Goal: Task Accomplishment & Management: Manage account settings

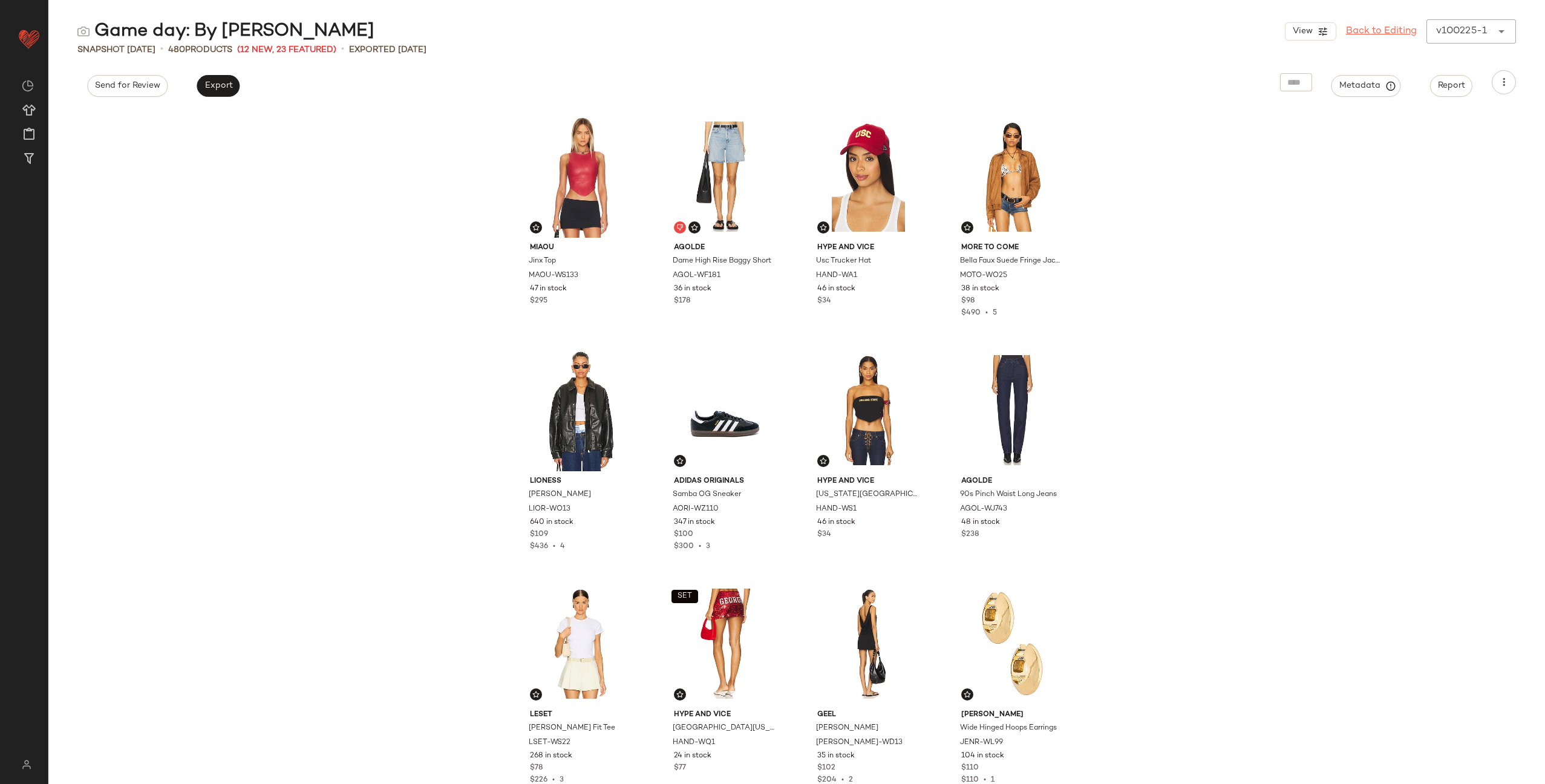
click at [1358, 33] on link "Back to Editing" at bounding box center [1381, 31] width 71 height 15
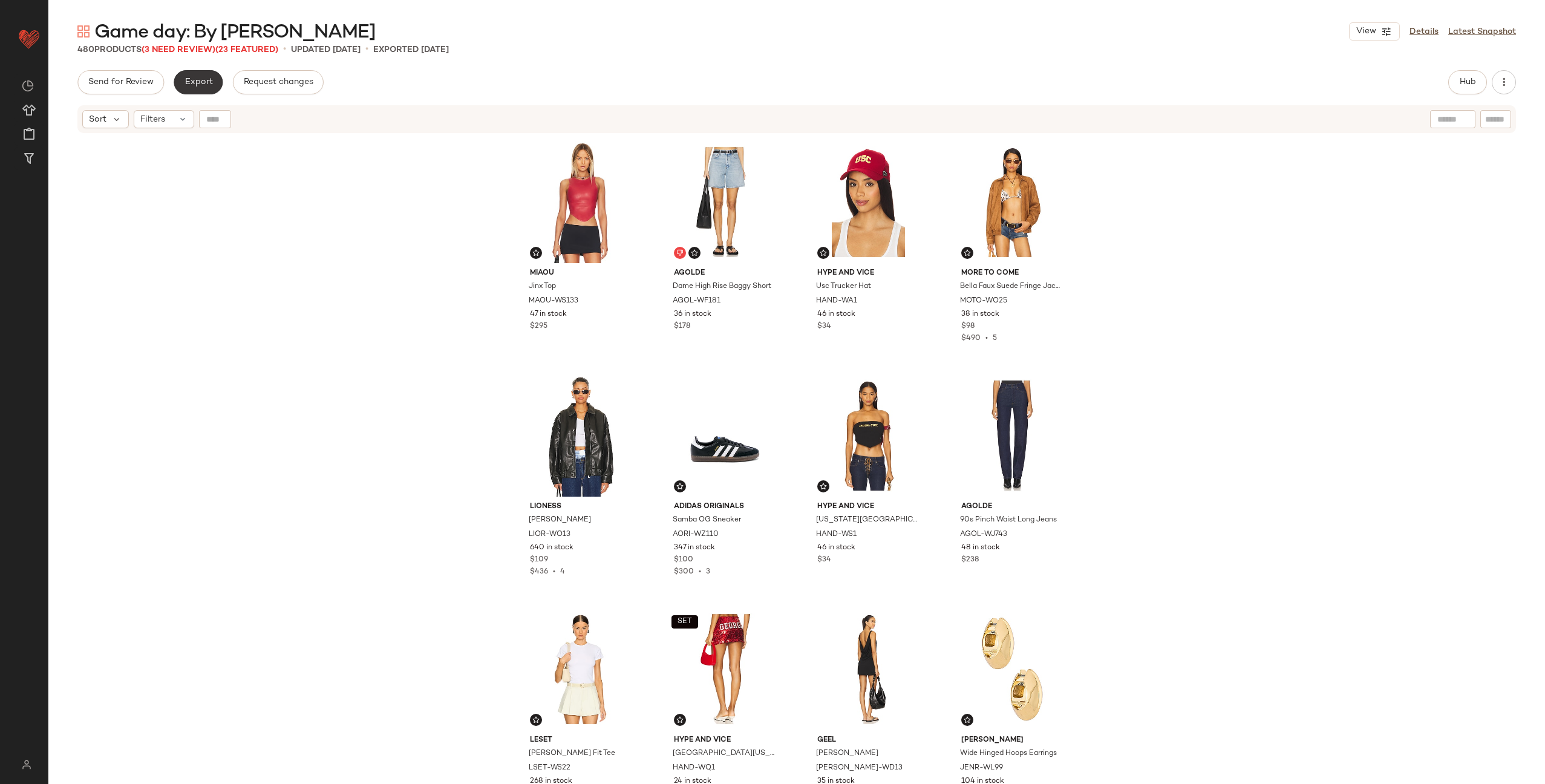
click at [199, 86] on span "Export" at bounding box center [197, 82] width 28 height 10
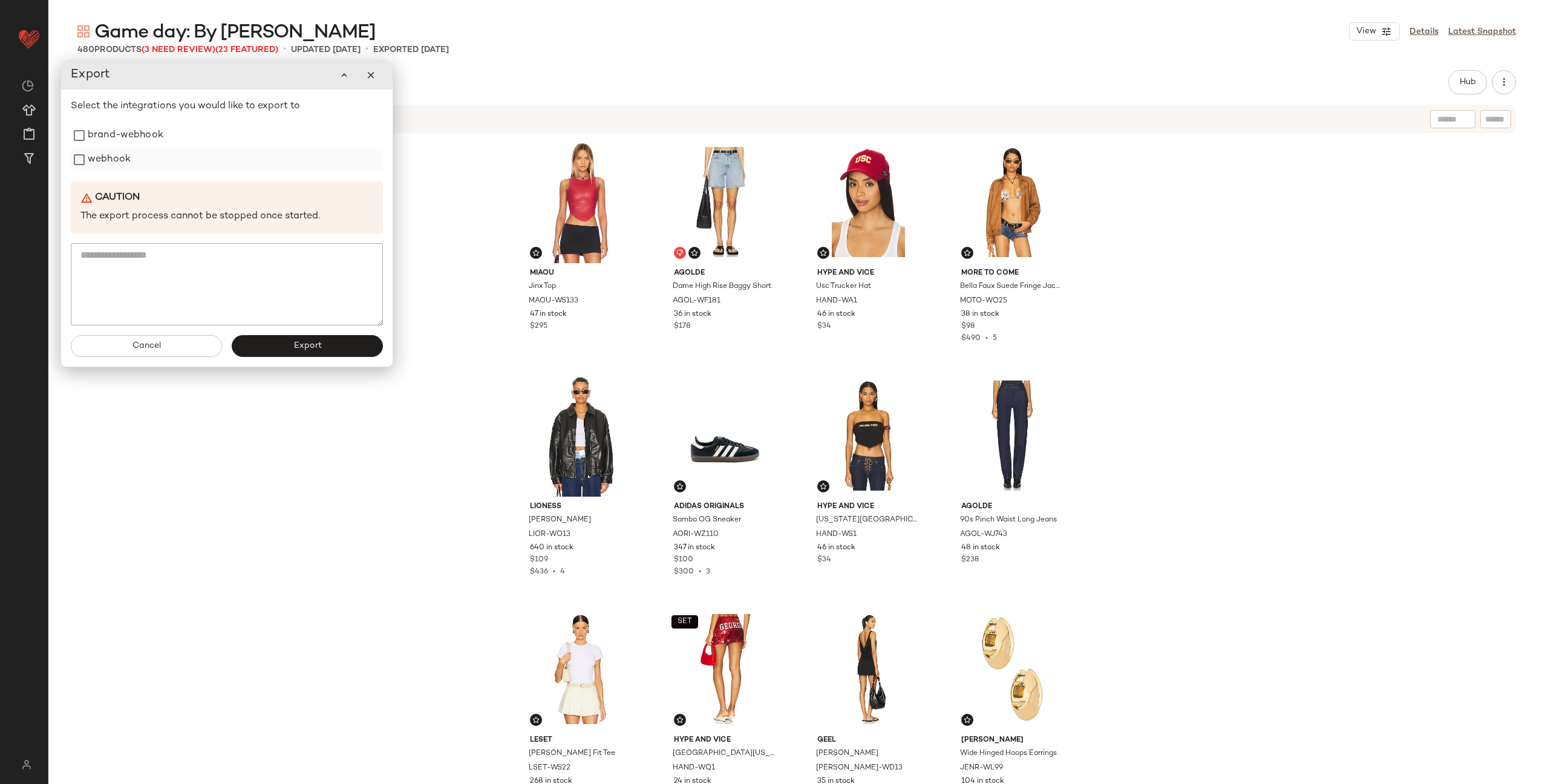
click at [114, 168] on label "webhook" at bounding box center [109, 160] width 43 height 24
click at [317, 341] on span "Export" at bounding box center [306, 346] width 28 height 10
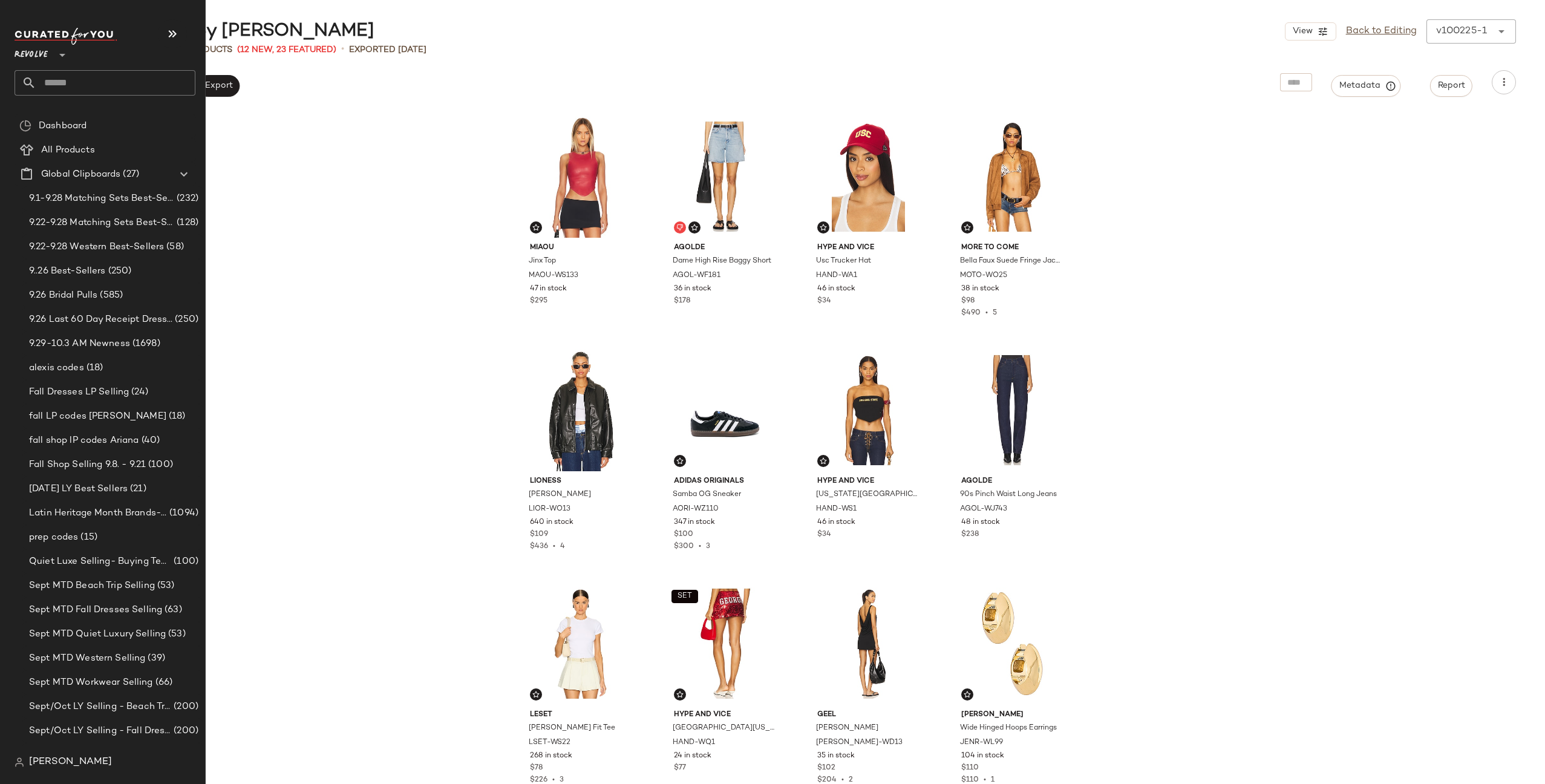
click at [125, 89] on input "text" at bounding box center [115, 83] width 159 height 26
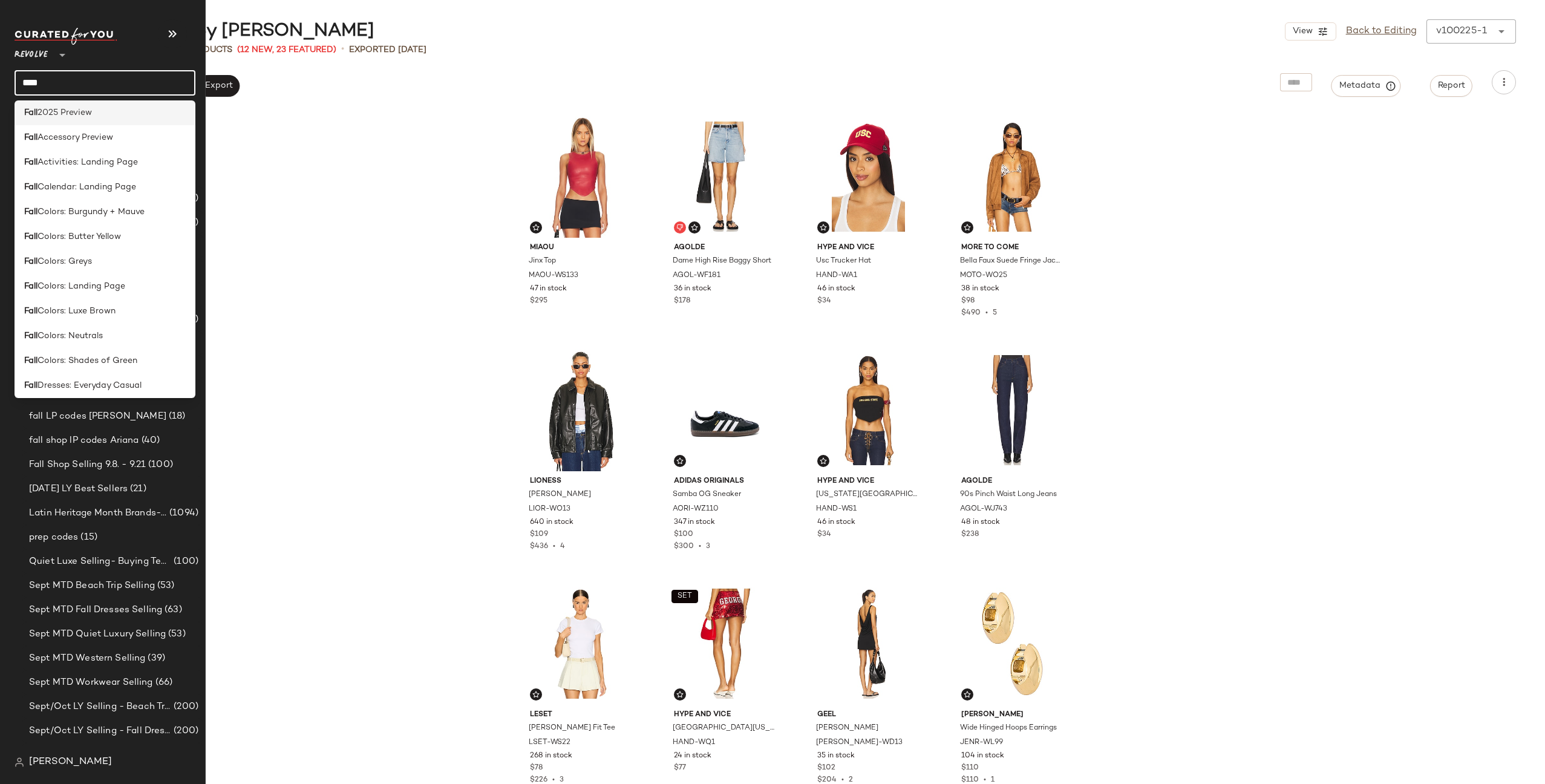
scroll to position [151, 0]
type input "****"
click at [118, 197] on div "Fall Calendar: Landing Page" at bounding box center [105, 189] width 181 height 25
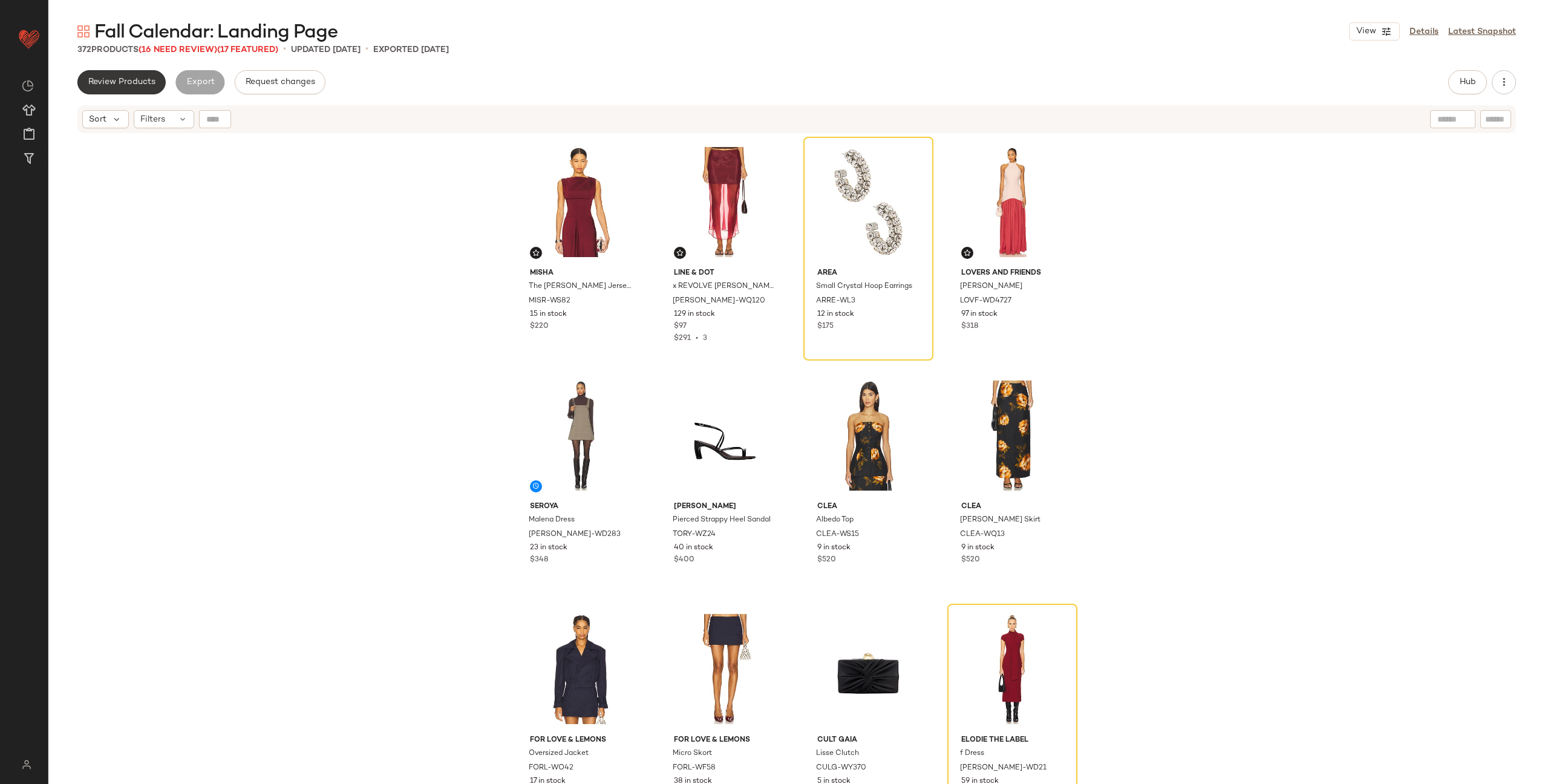
click at [109, 82] on span "Review Products" at bounding box center [122, 82] width 68 height 10
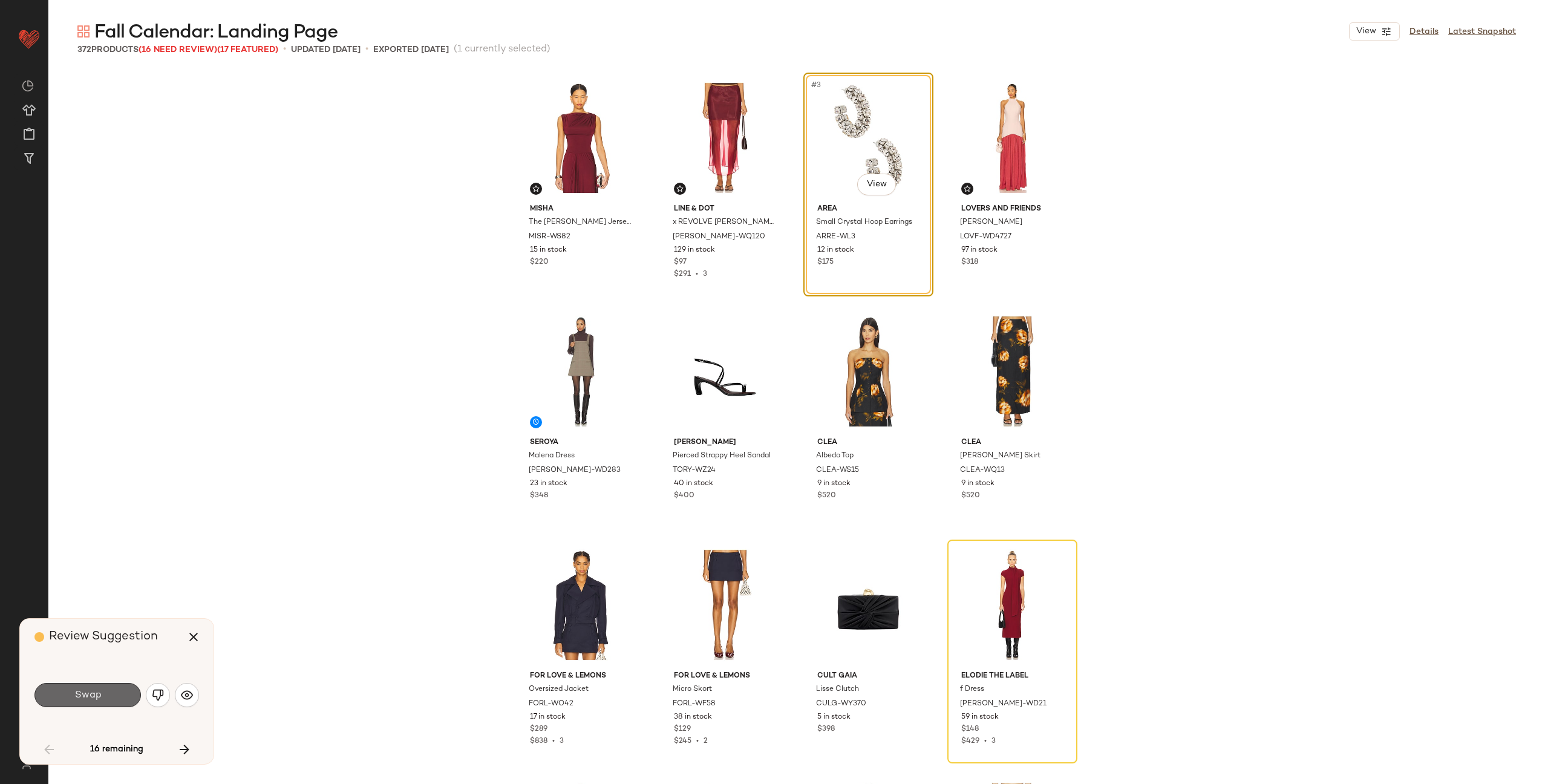
click at [98, 687] on button "Swap" at bounding box center [88, 695] width 106 height 24
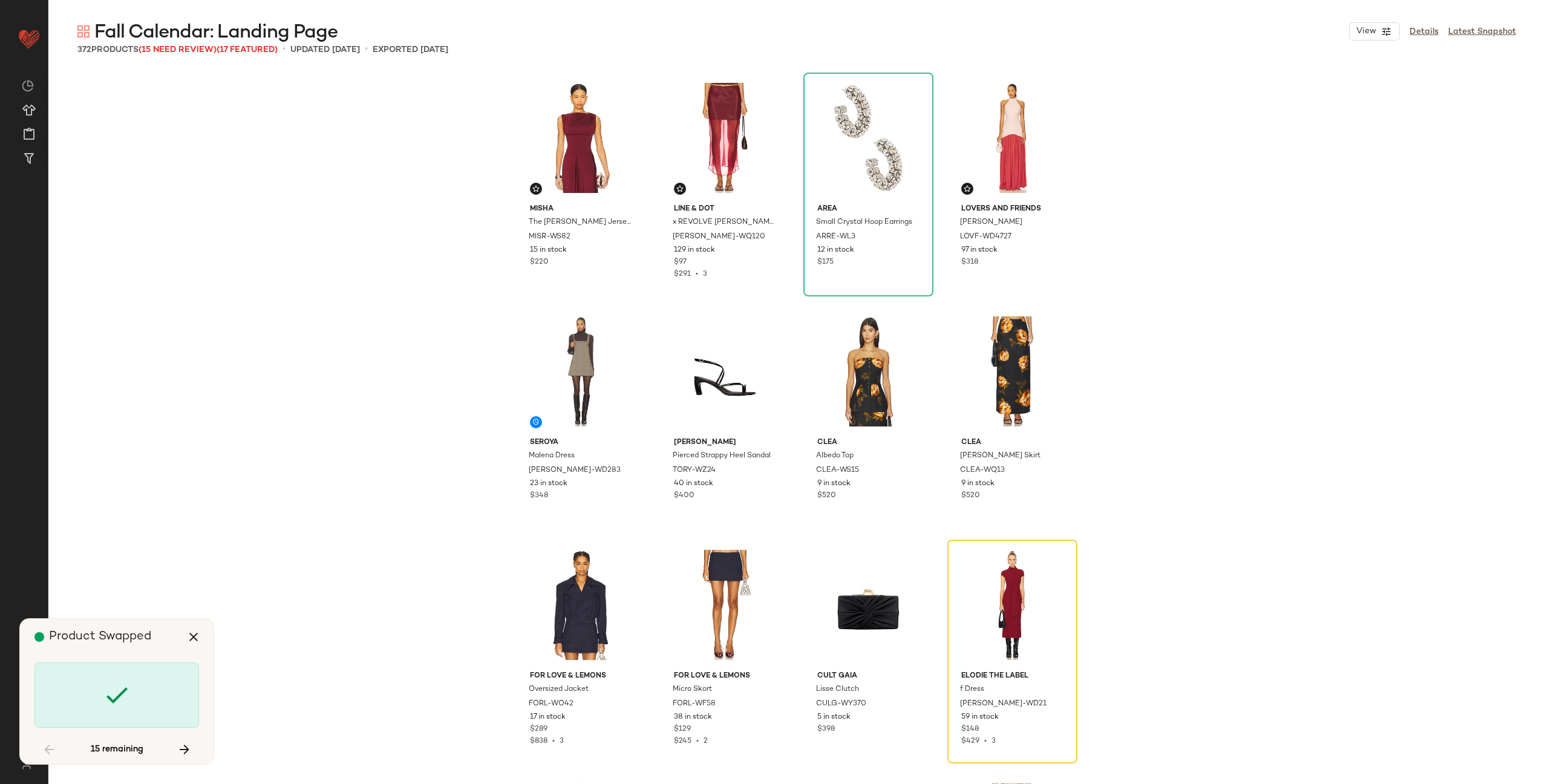
scroll to position [243, 0]
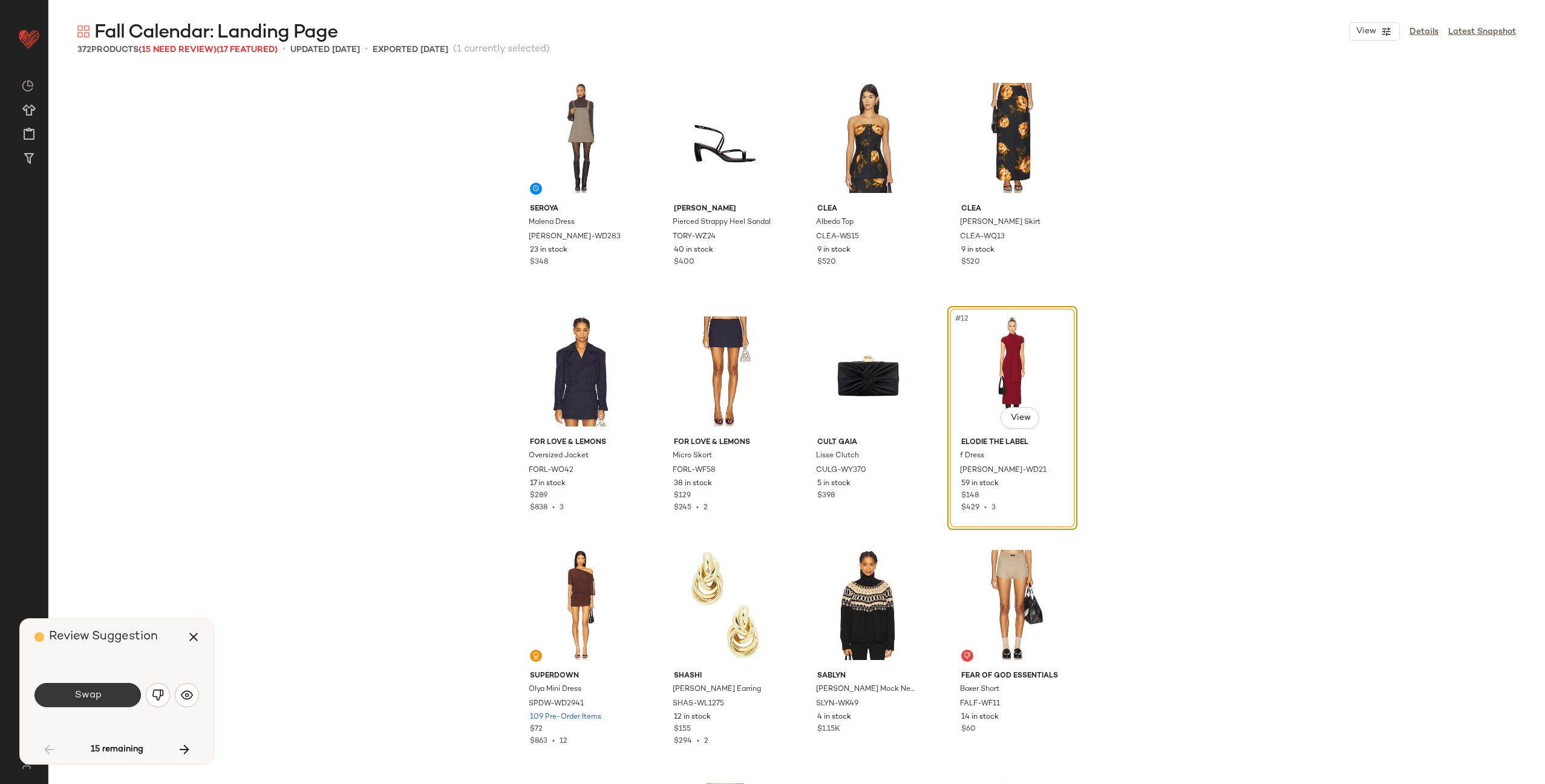
click at [93, 700] on span "Swap" at bounding box center [88, 695] width 27 height 11
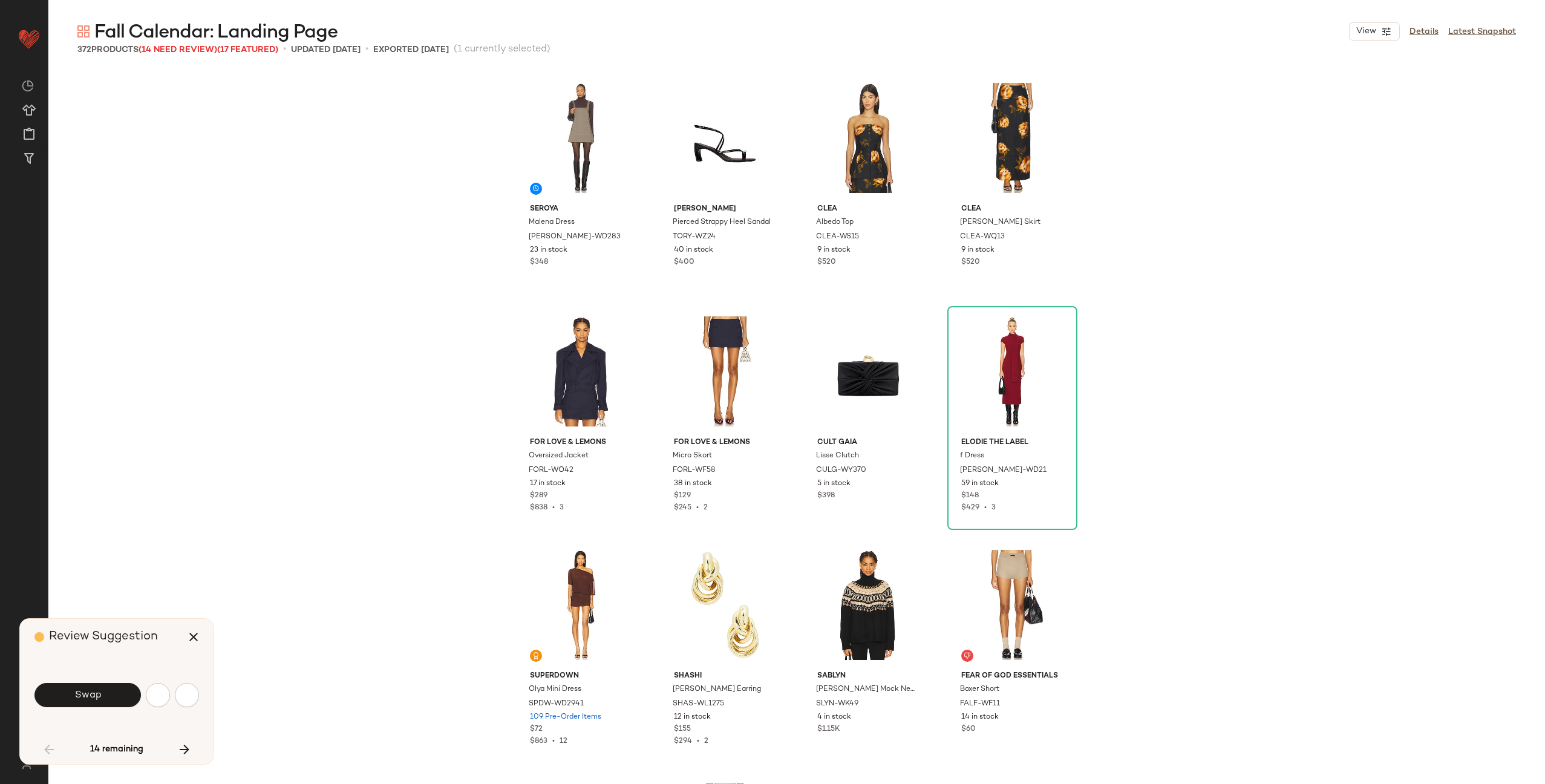
scroll to position [934, 0]
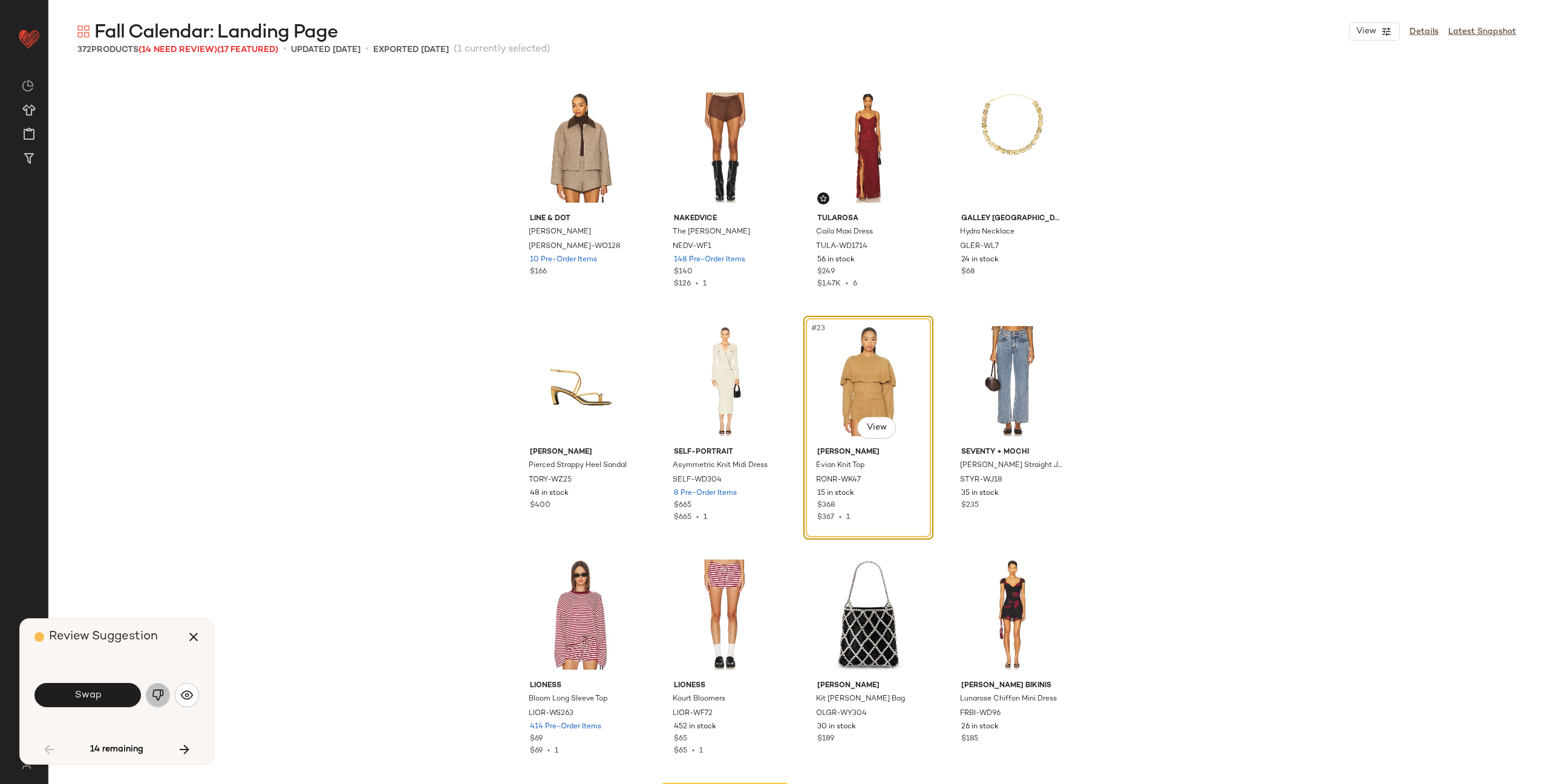
click at [152, 698] on img "button" at bounding box center [157, 695] width 12 height 12
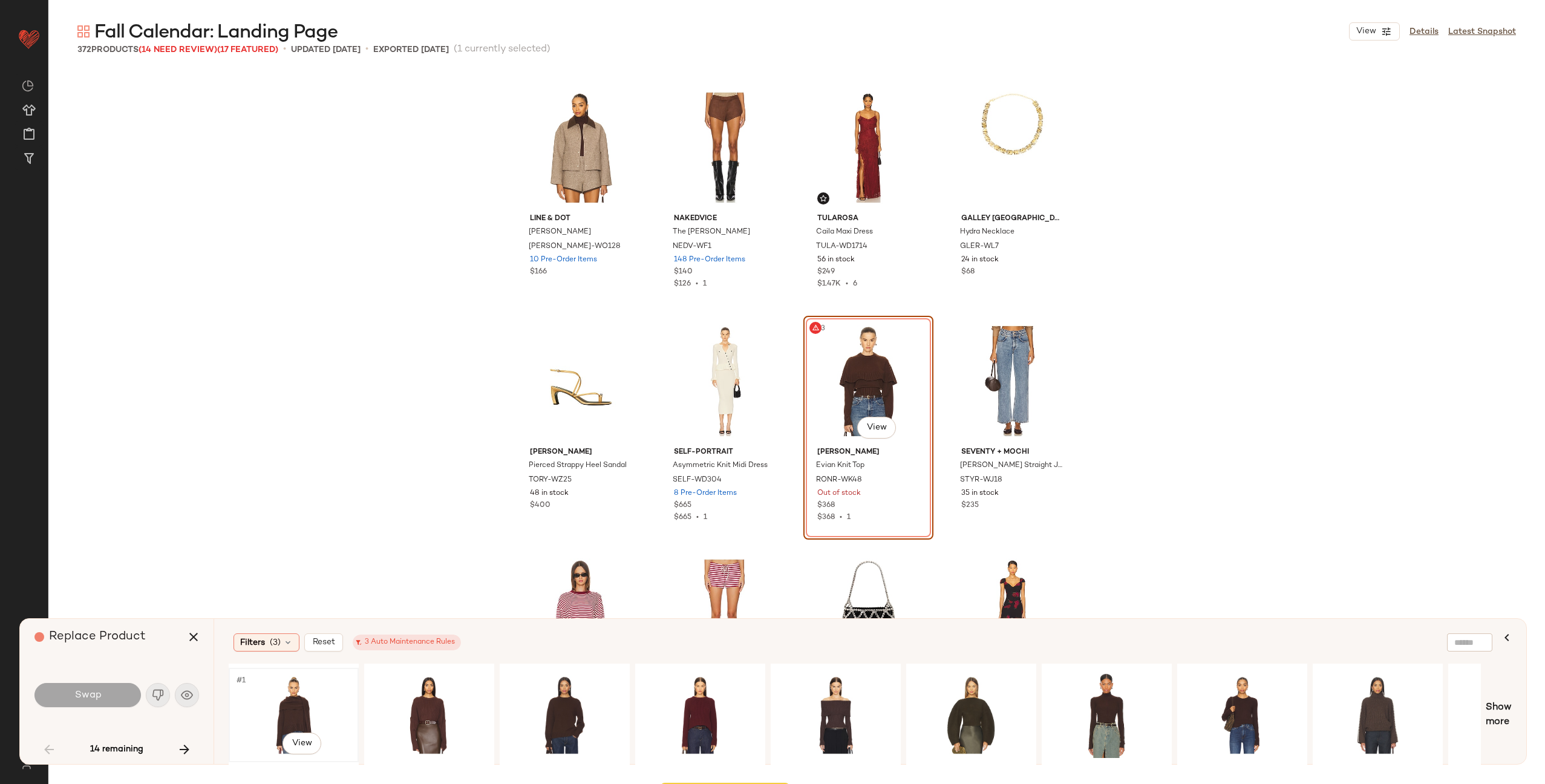
click at [319, 707] on div "#1 View" at bounding box center [293, 715] width 122 height 86
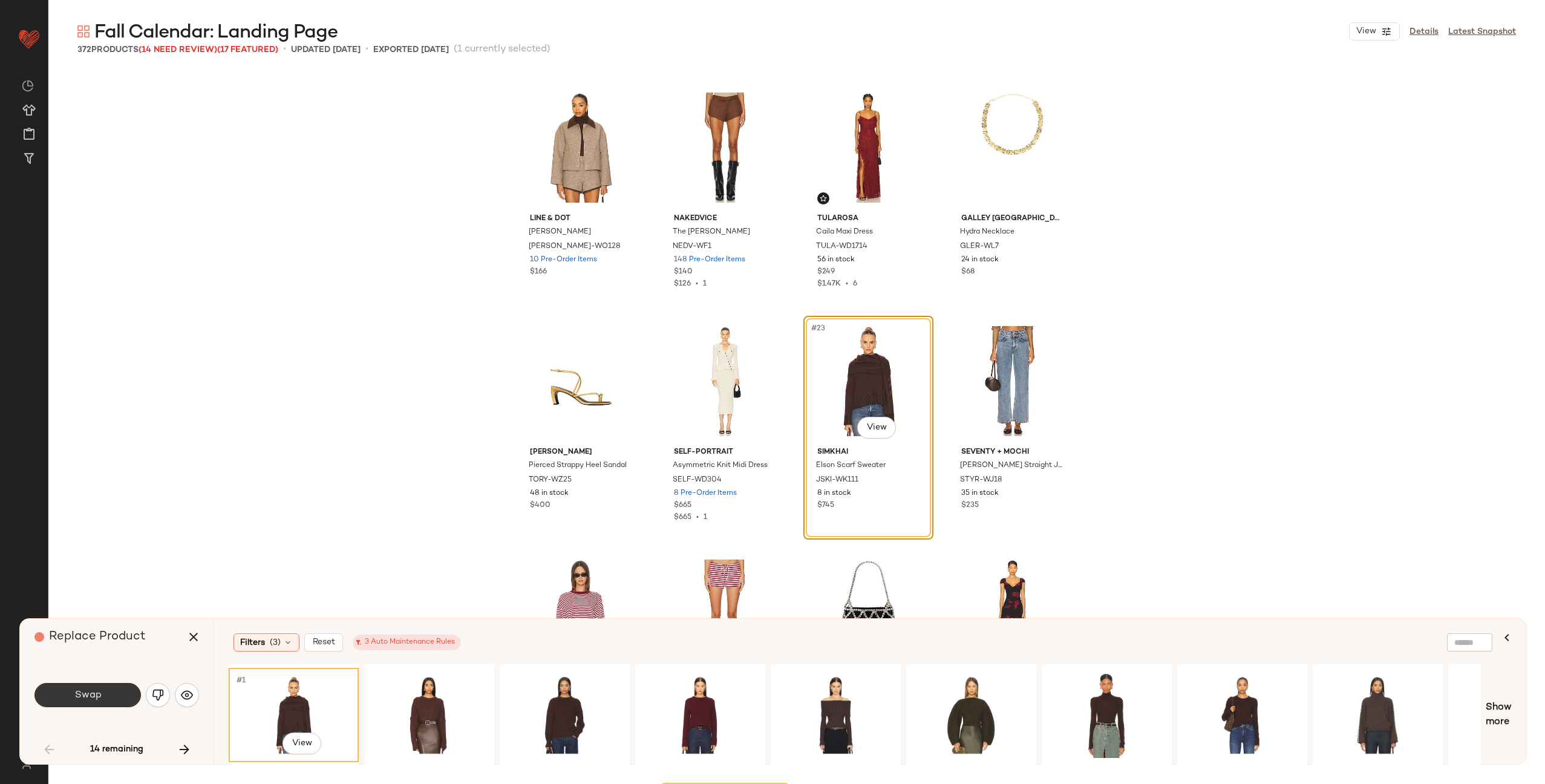
click at [96, 700] on span "Swap" at bounding box center [88, 695] width 27 height 11
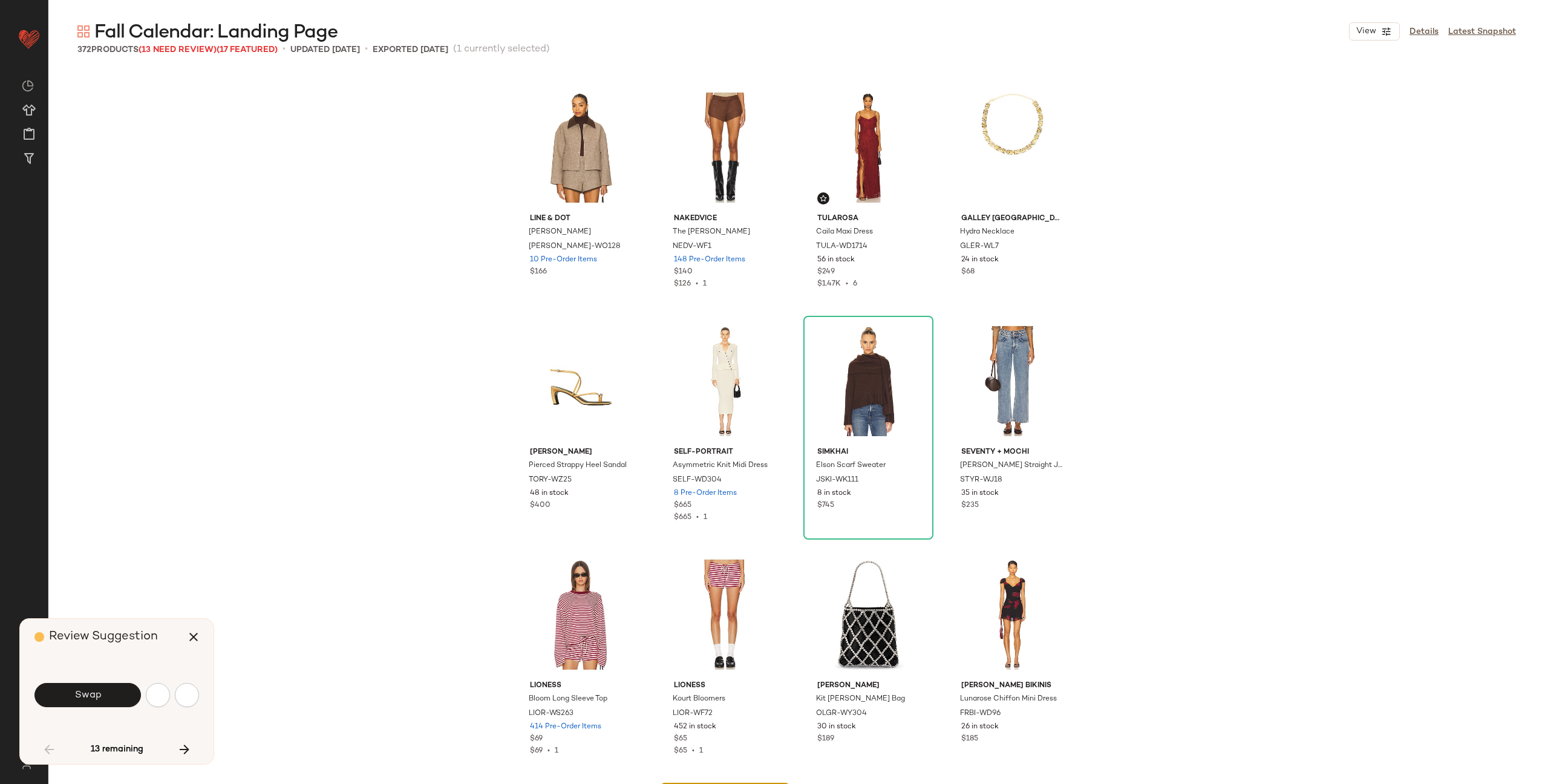
scroll to position [1401, 0]
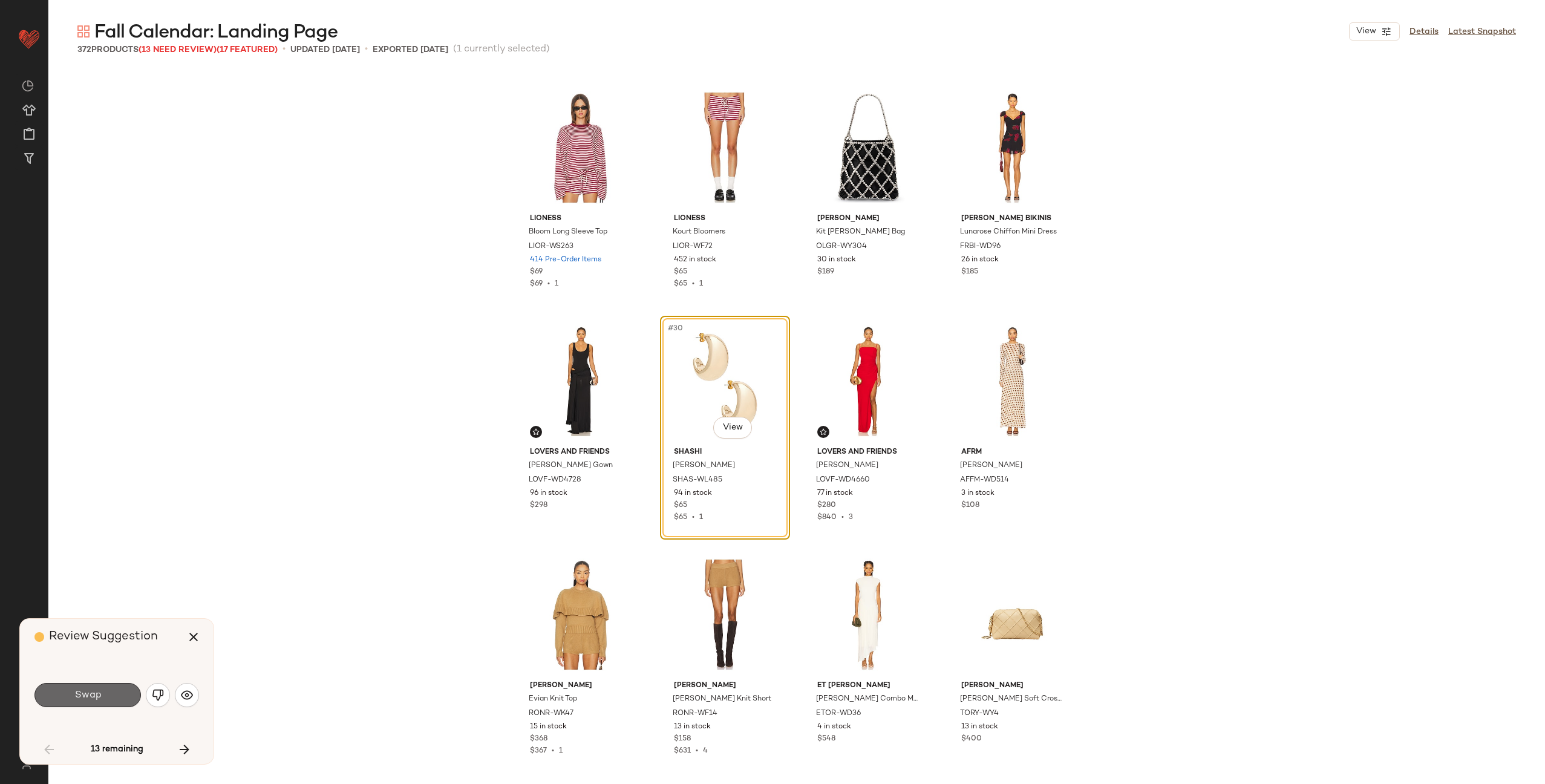
click at [95, 690] on span "Swap" at bounding box center [88, 695] width 27 height 11
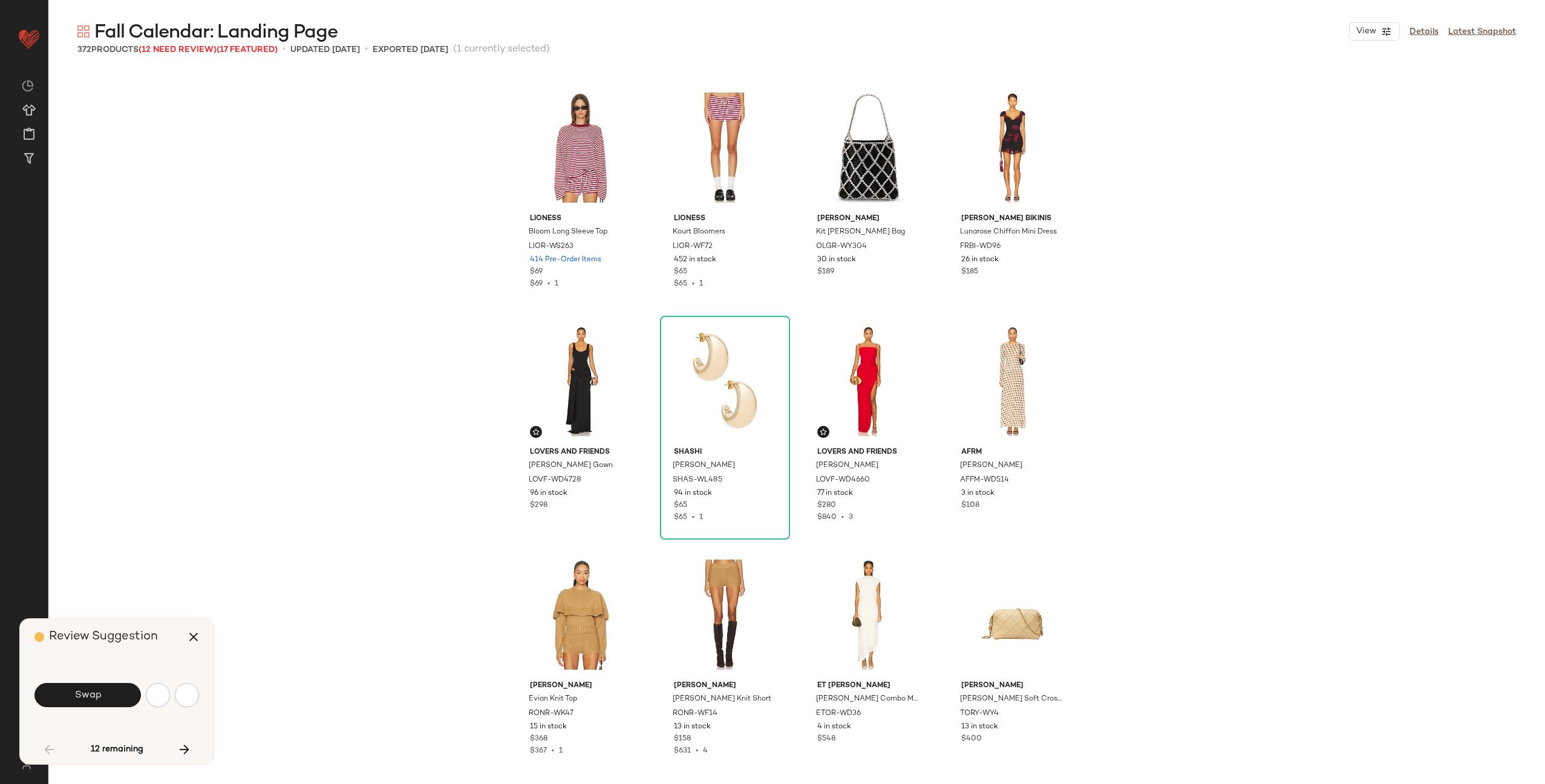
scroll to position [2335, 0]
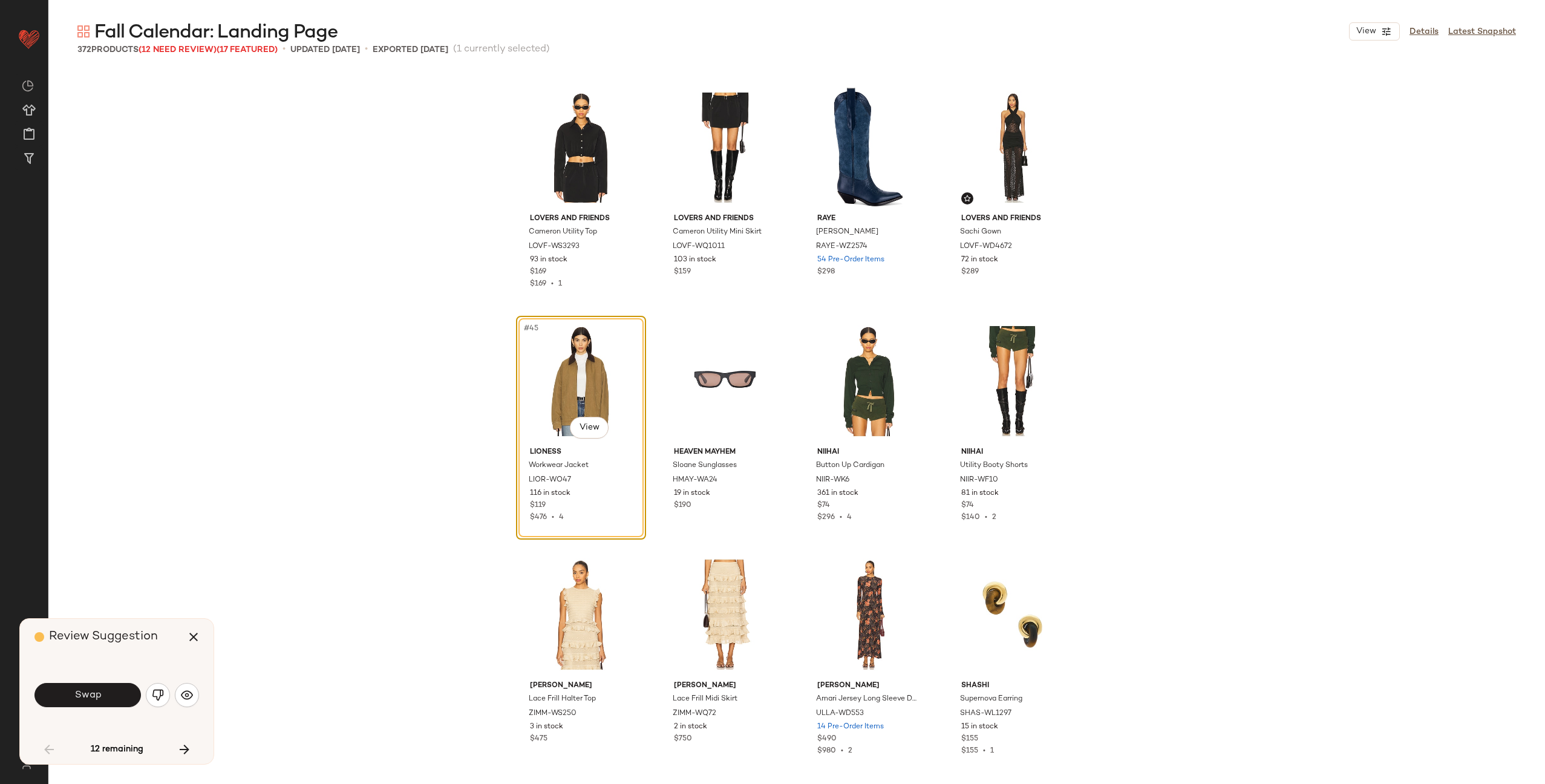
click at [102, 686] on button "Swap" at bounding box center [88, 695] width 106 height 24
click at [118, 695] on button "Swap" at bounding box center [88, 695] width 106 height 24
click at [154, 699] on img "button" at bounding box center [157, 695] width 12 height 12
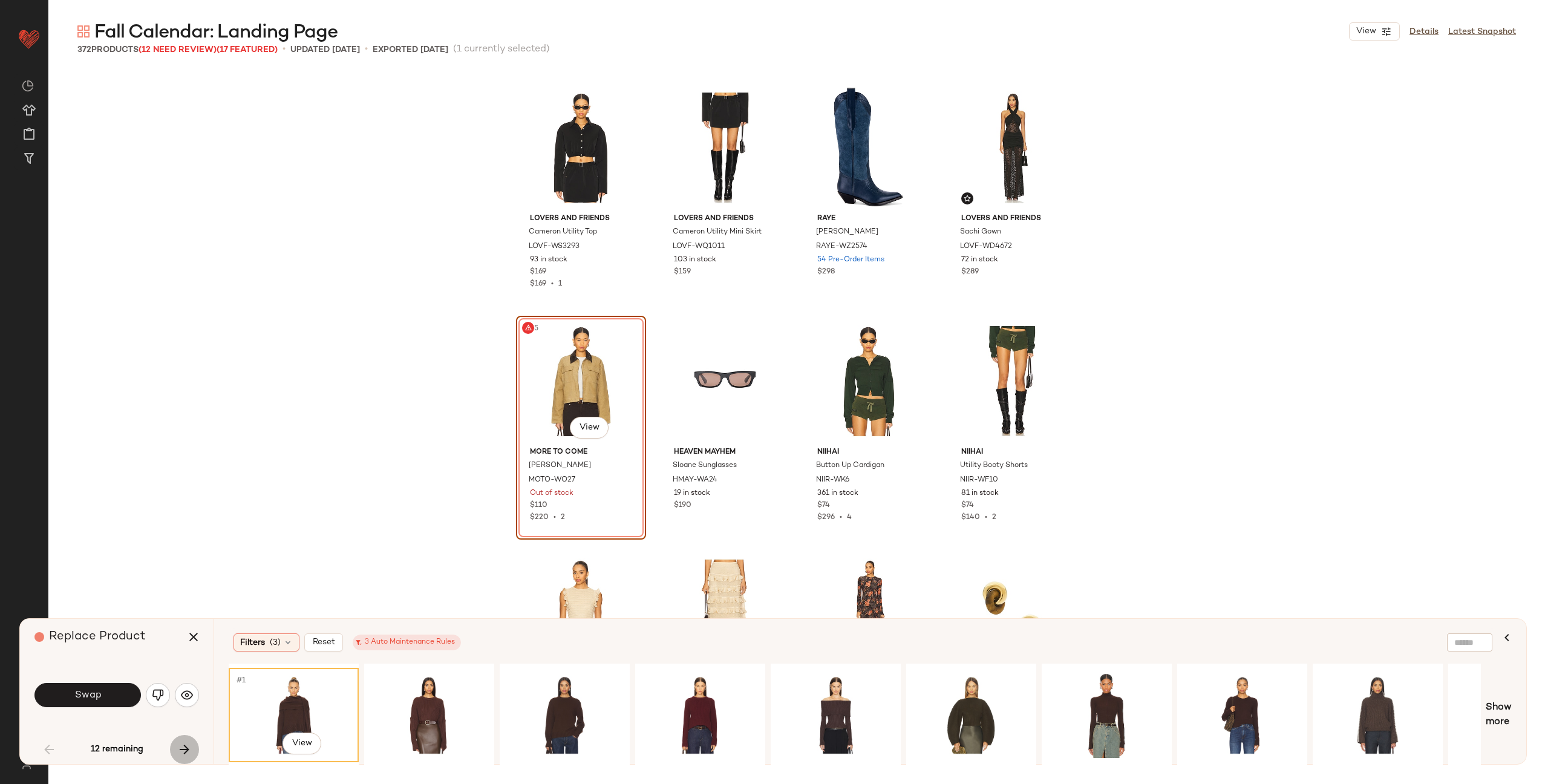
click at [179, 753] on icon "button" at bounding box center [185, 749] width 15 height 15
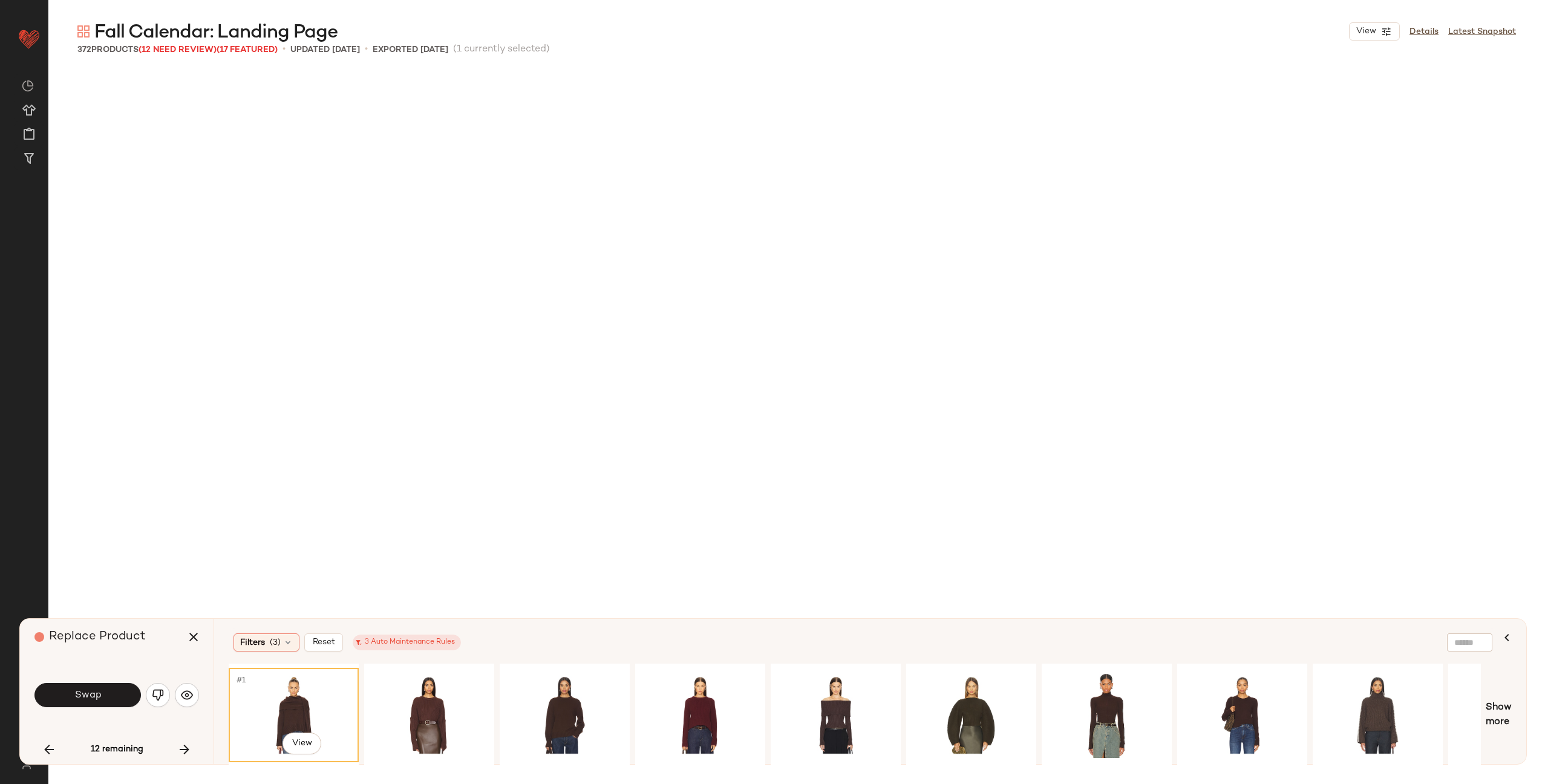
scroll to position [5370, 0]
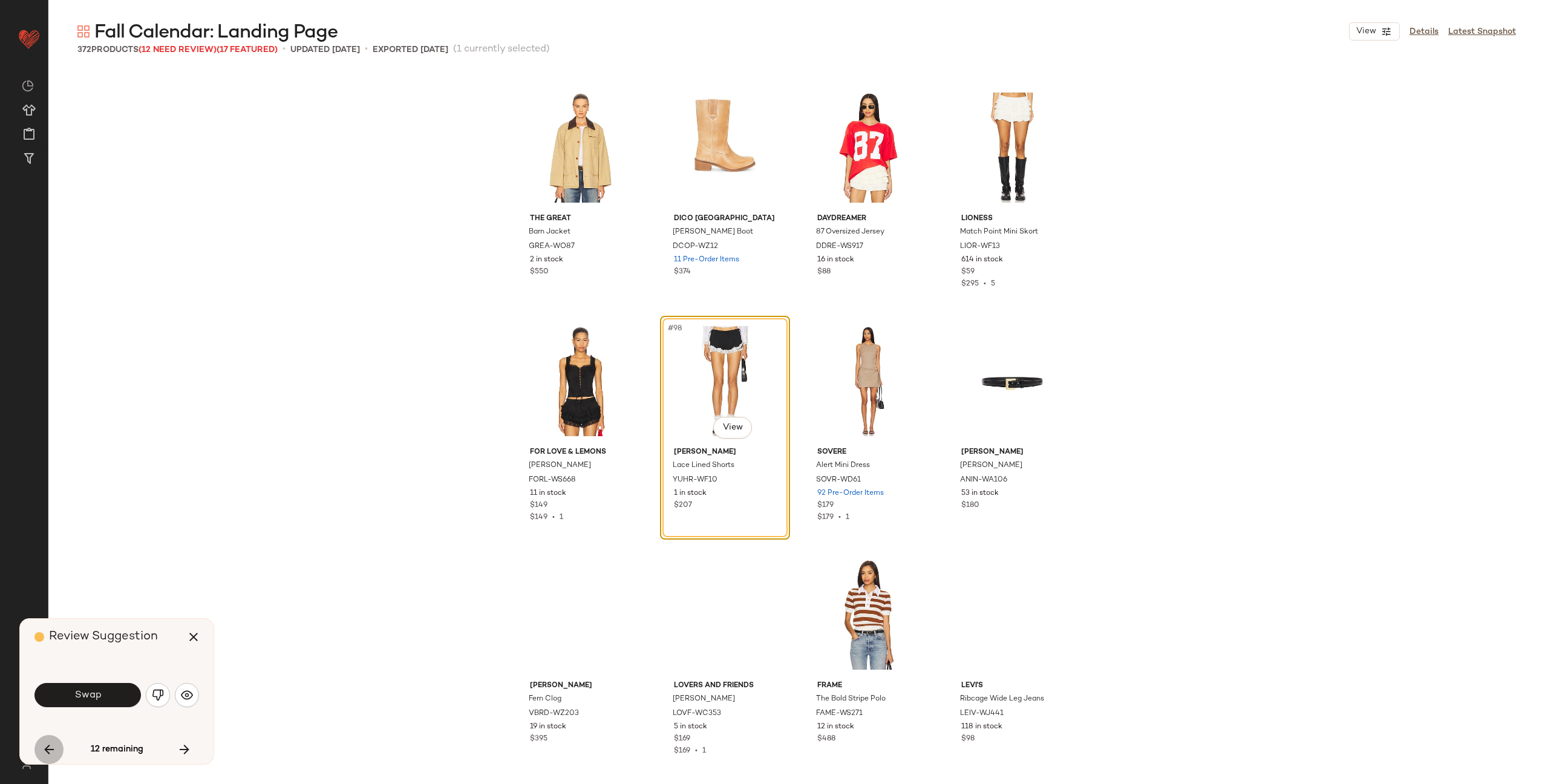
click at [50, 751] on icon "button" at bounding box center [49, 749] width 15 height 15
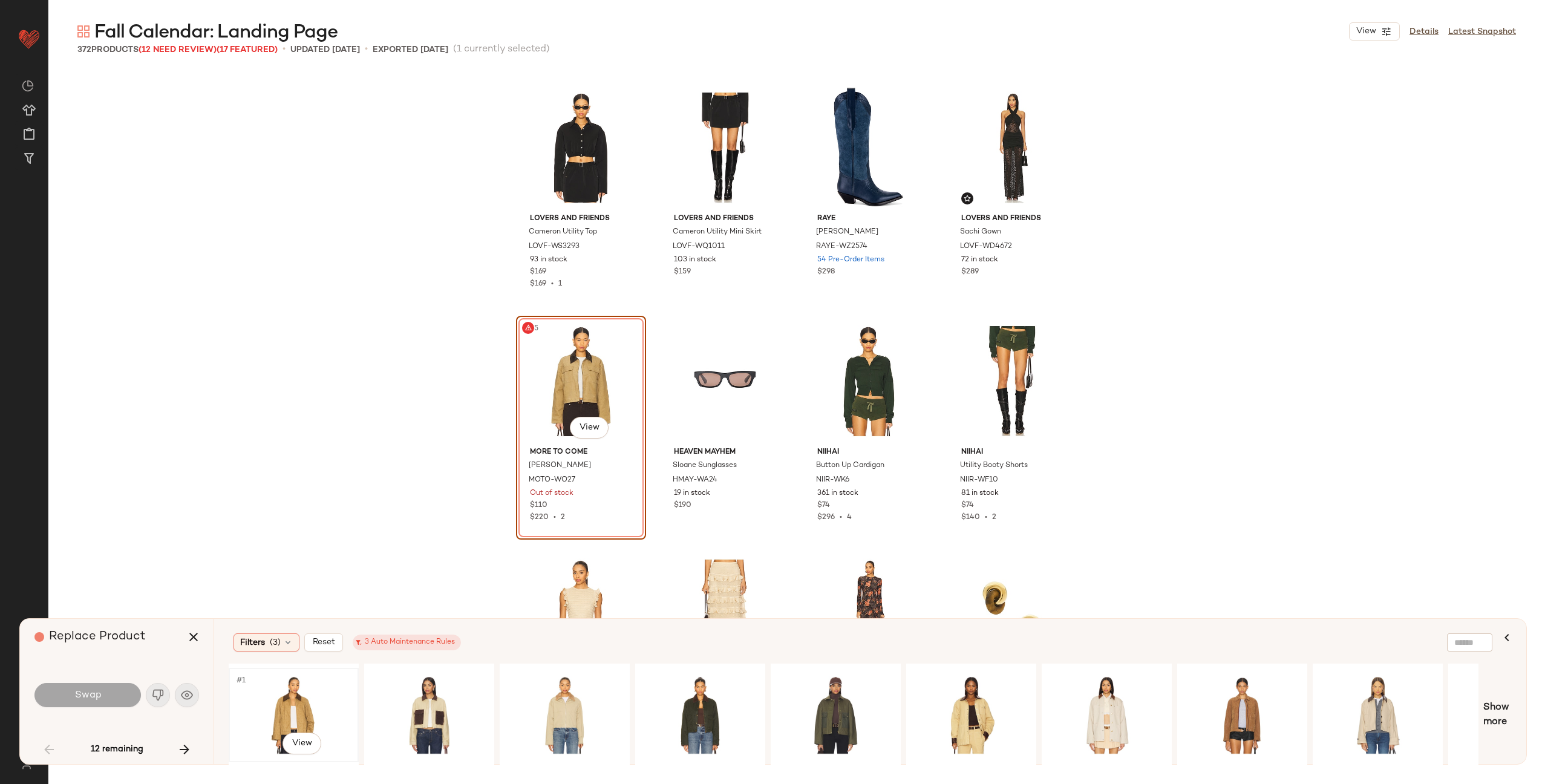
click at [329, 703] on div "#1 View" at bounding box center [293, 715] width 122 height 86
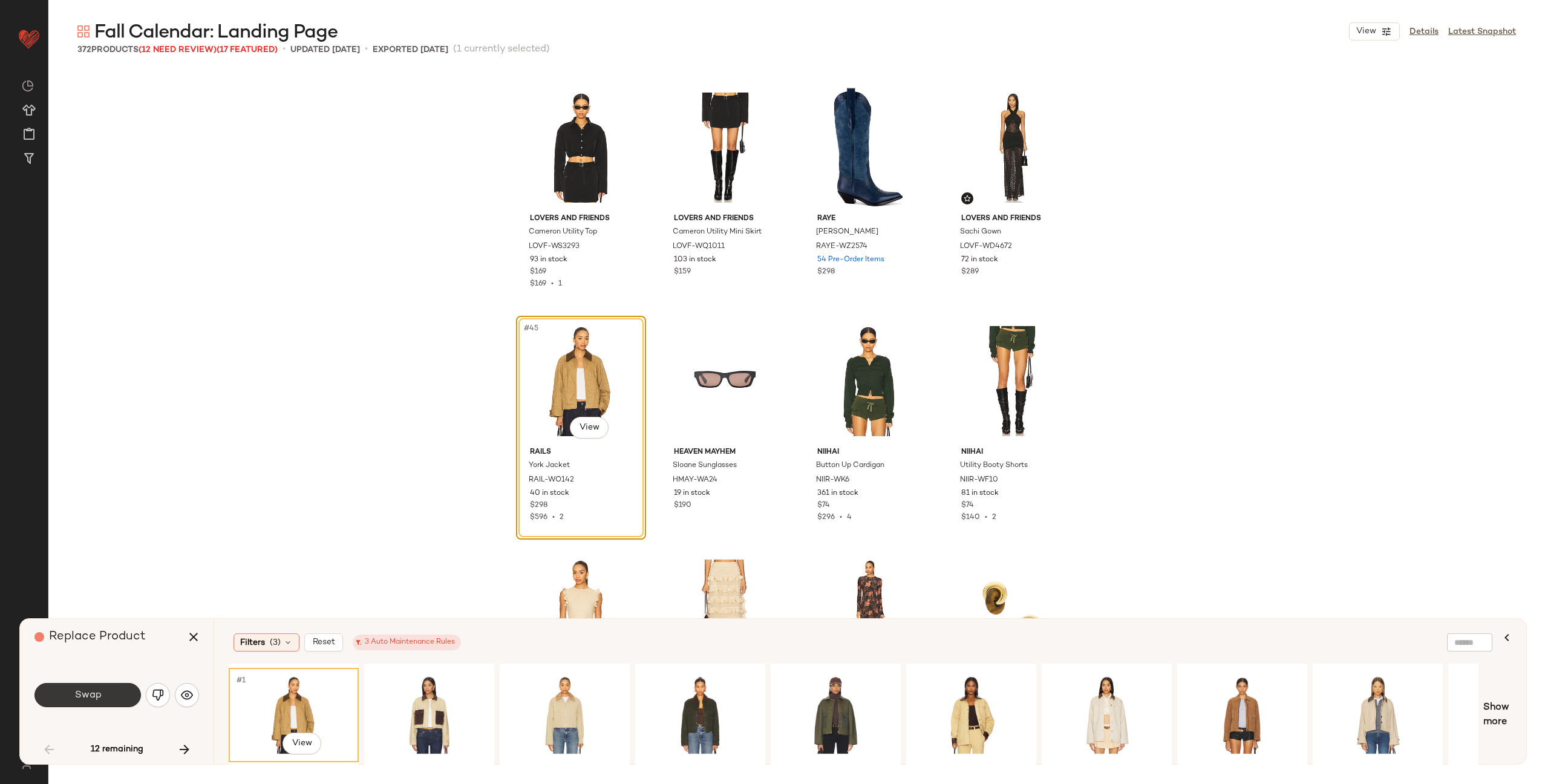
click at [93, 695] on span "Swap" at bounding box center [88, 695] width 27 height 11
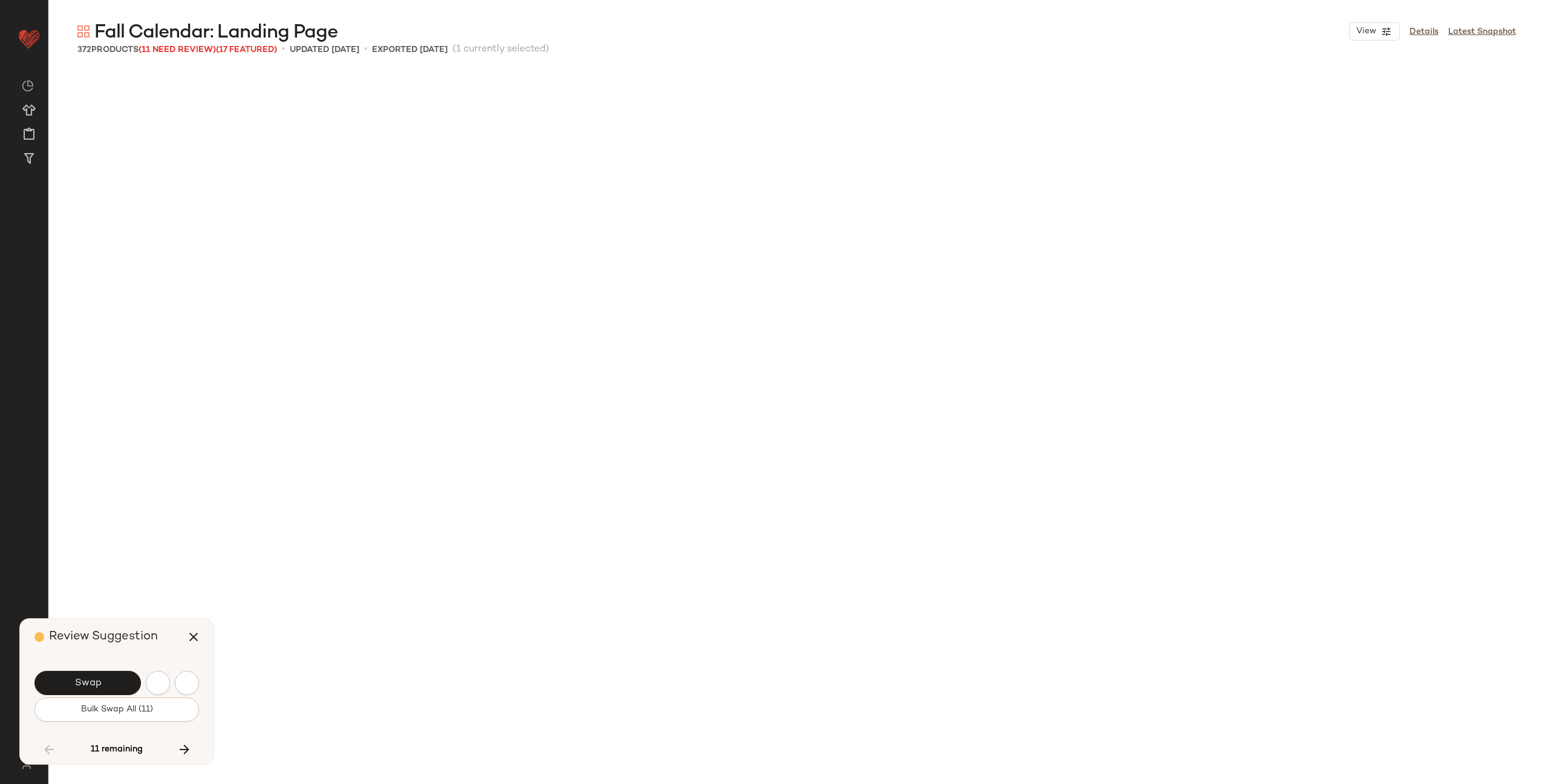
scroll to position [5370, 0]
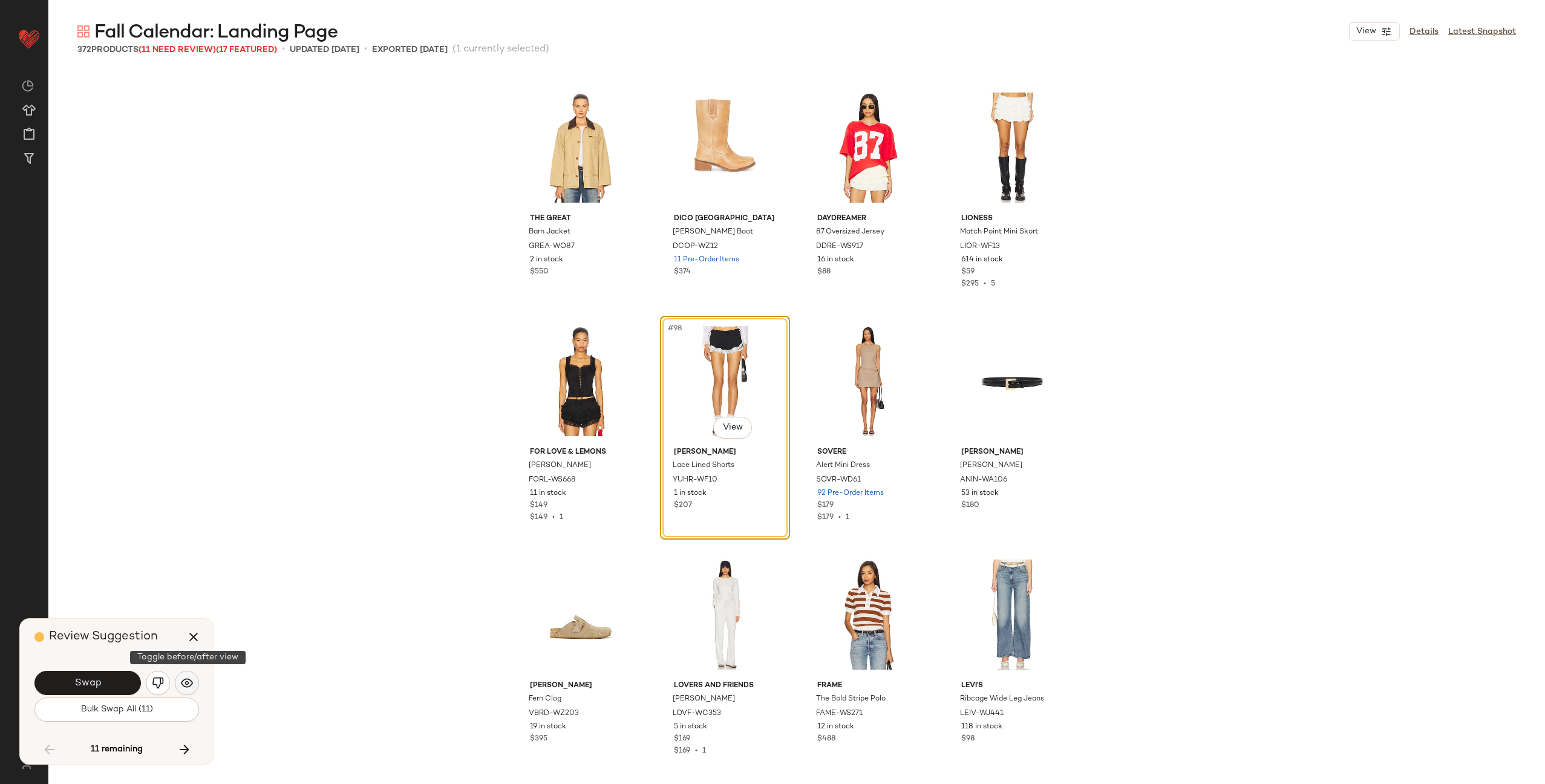
click at [184, 683] on img "button" at bounding box center [186, 682] width 12 height 12
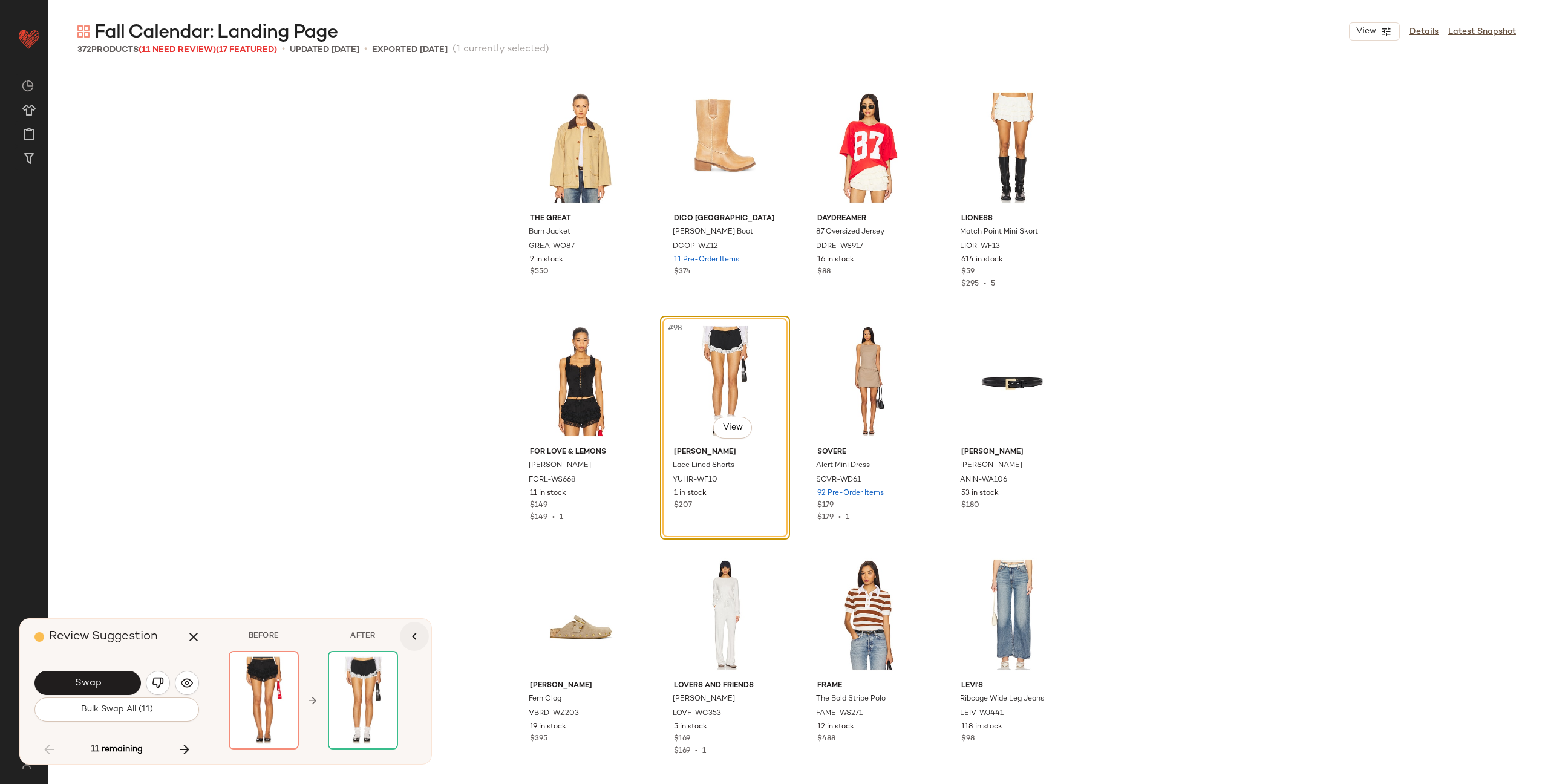
click at [407, 639] on icon "button" at bounding box center [414, 637] width 15 height 15
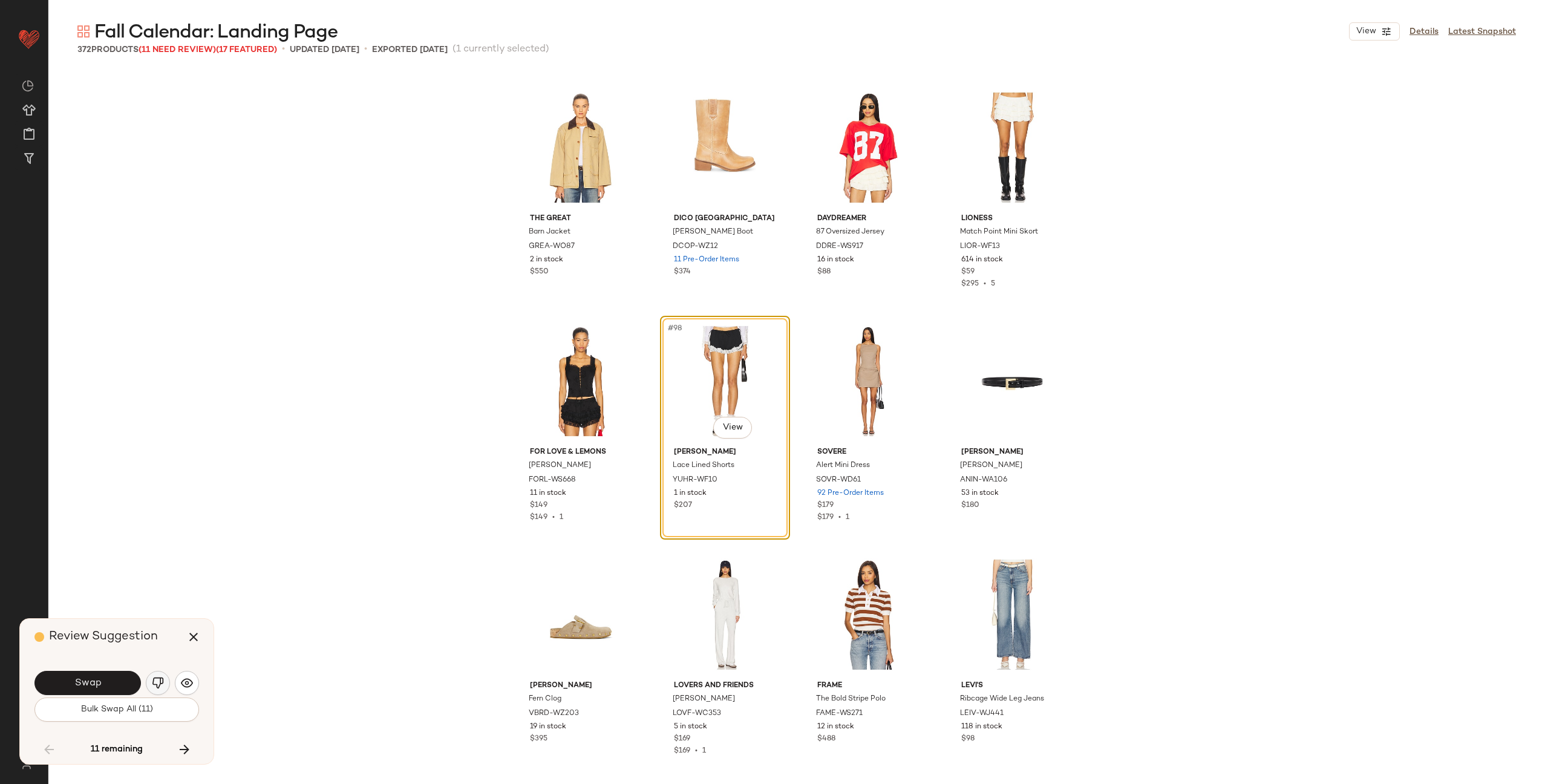
click at [160, 681] on img "button" at bounding box center [157, 682] width 12 height 12
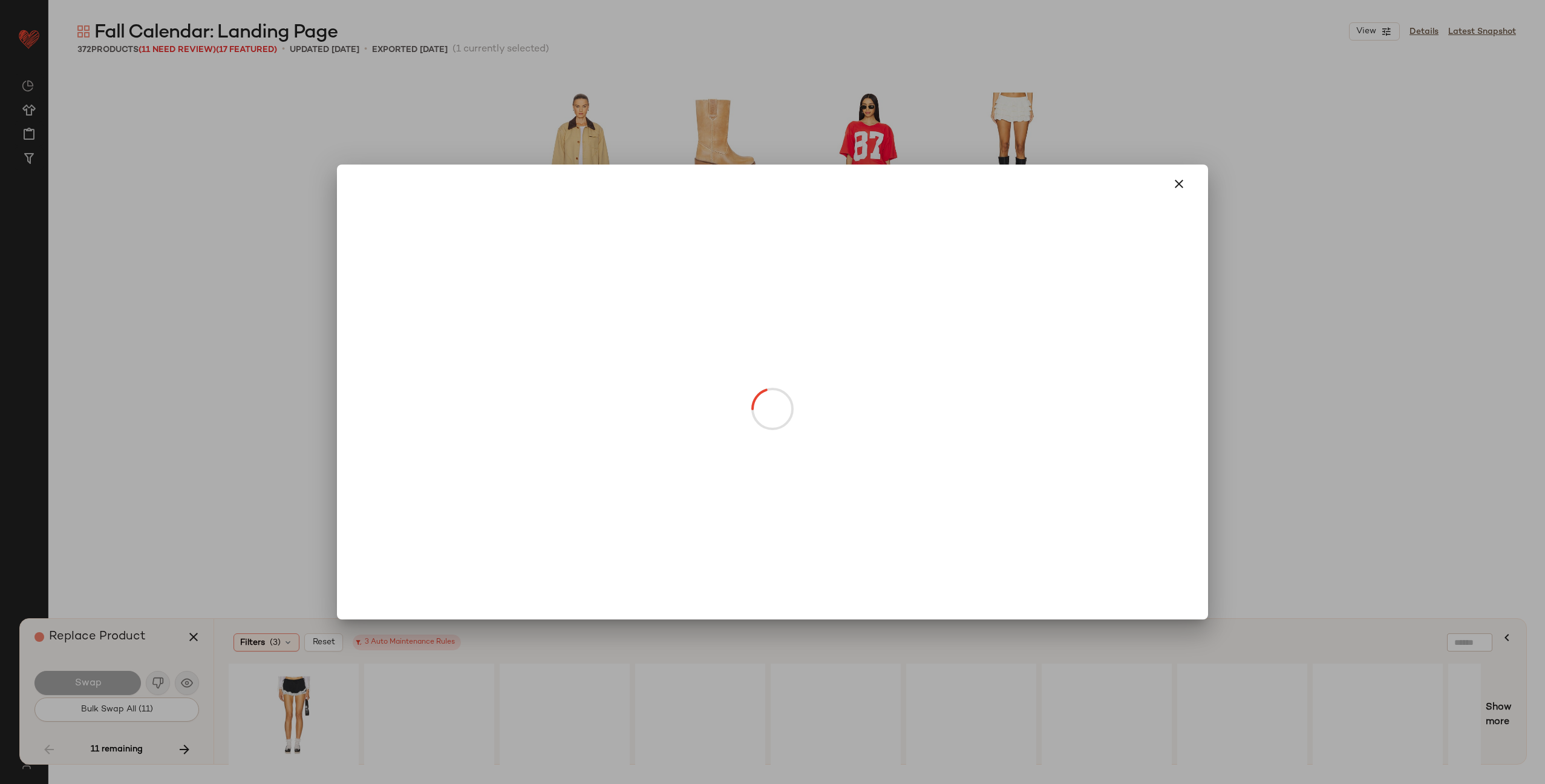
click at [727, 423] on body "Revolve ** Dashboard All Products Global Clipboards (27) Curations (72) [PERSON…" at bounding box center [772, 441] width 1545 height 882
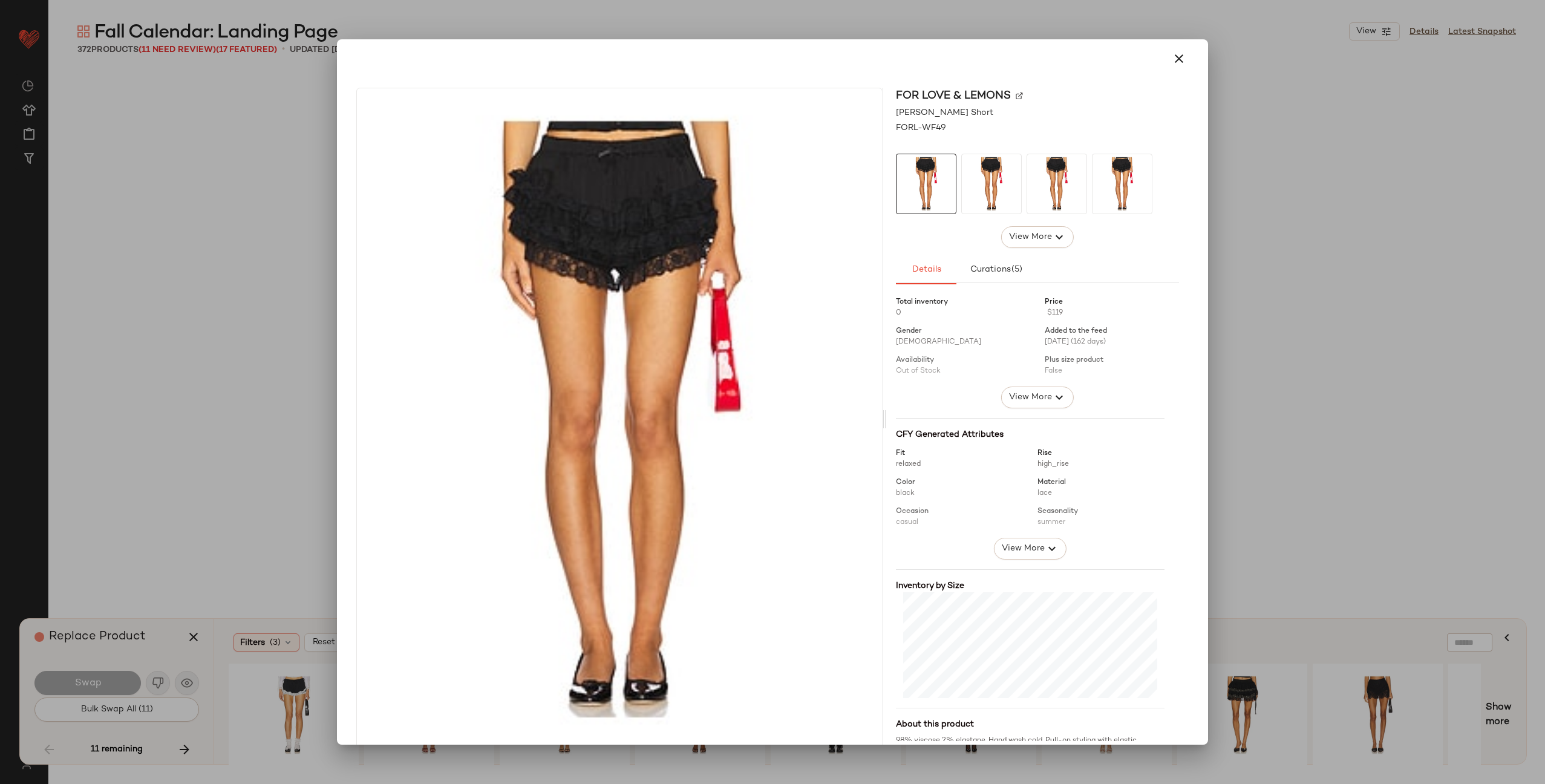
click at [1015, 96] on img at bounding box center [1019, 95] width 7 height 7
click at [1181, 61] on button "button" at bounding box center [1179, 59] width 29 height 29
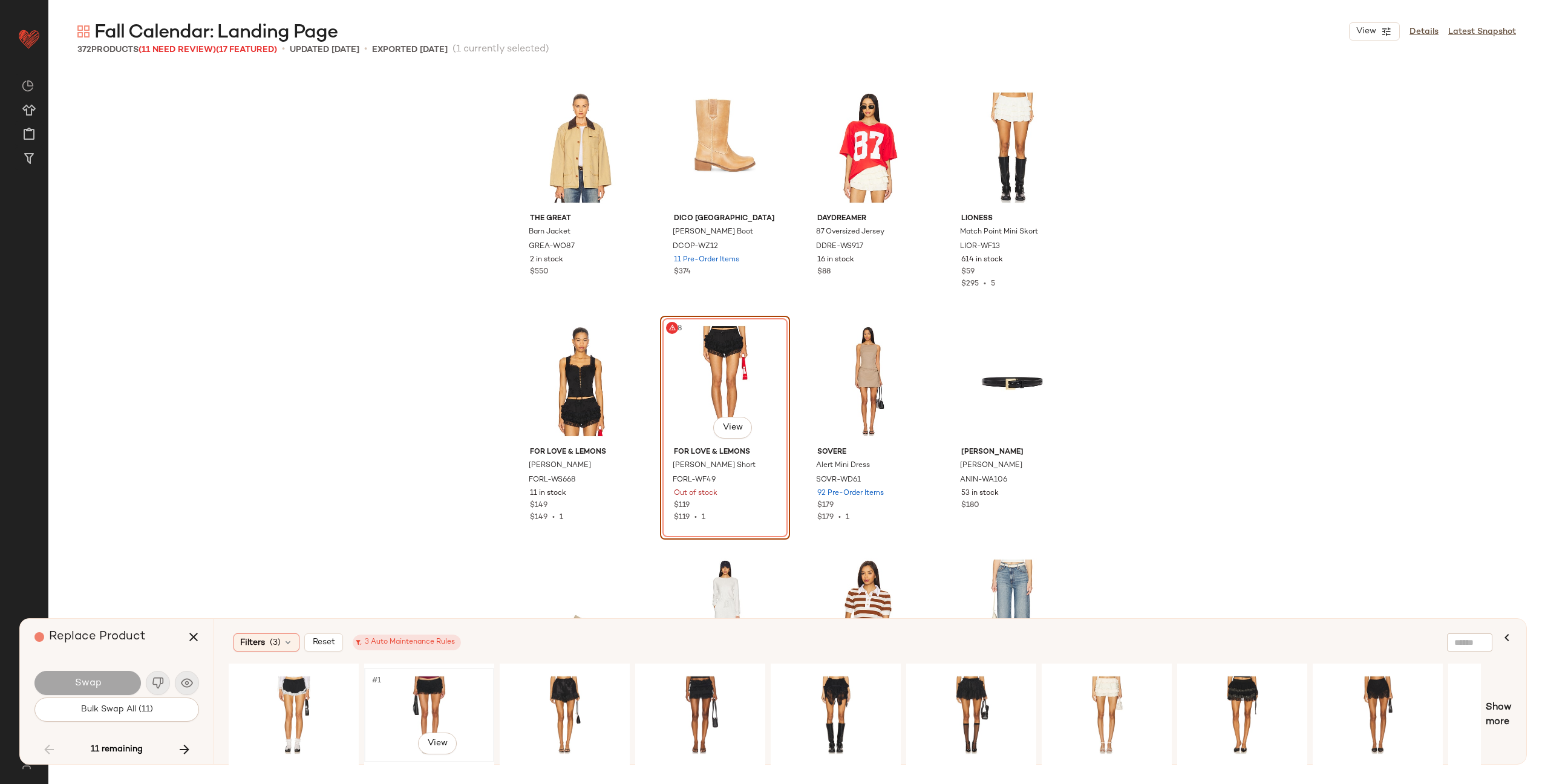
click at [417, 705] on div "#1 View" at bounding box center [429, 715] width 122 height 86
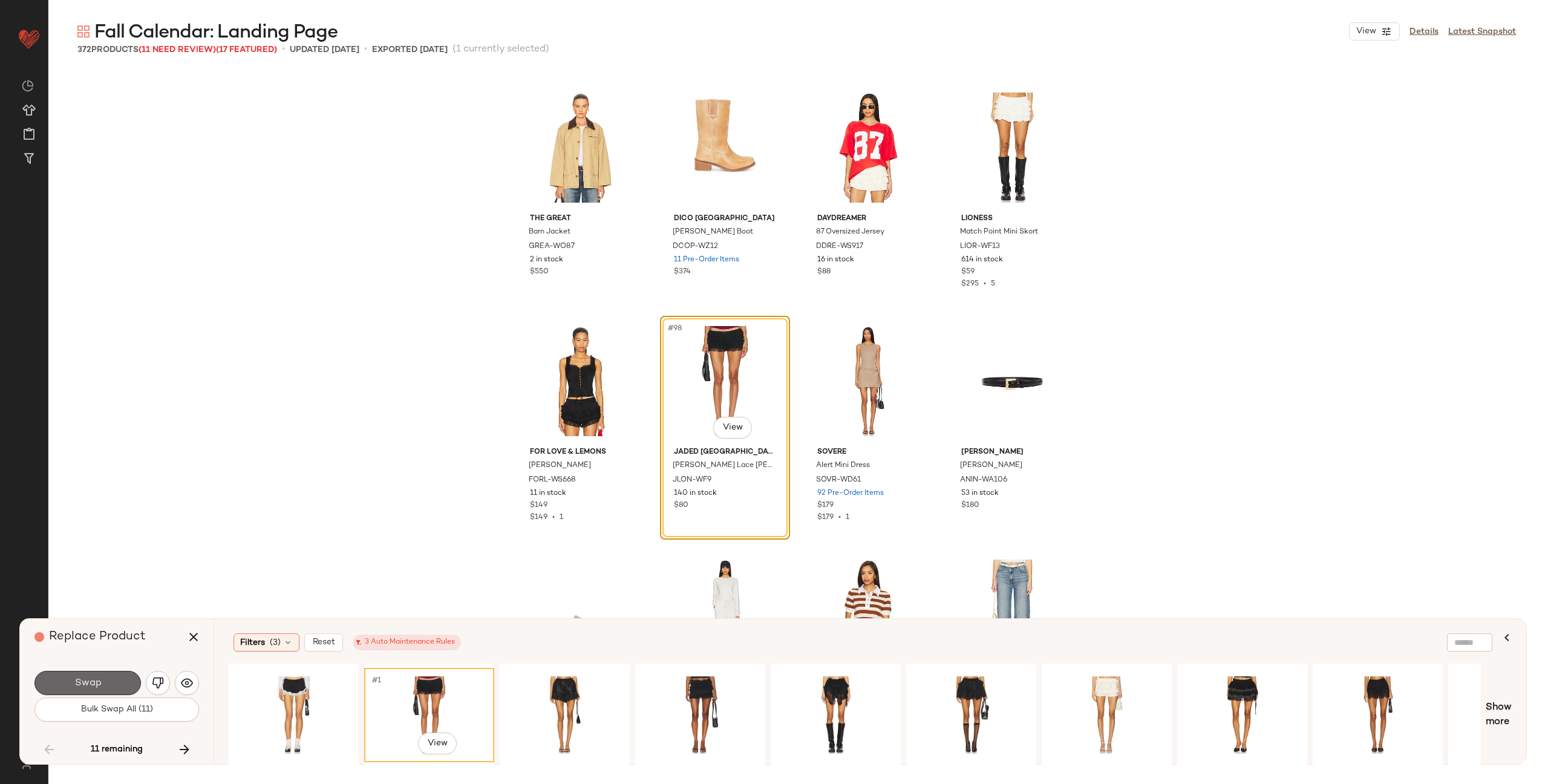
click at [98, 682] on span "Swap" at bounding box center [88, 683] width 27 height 11
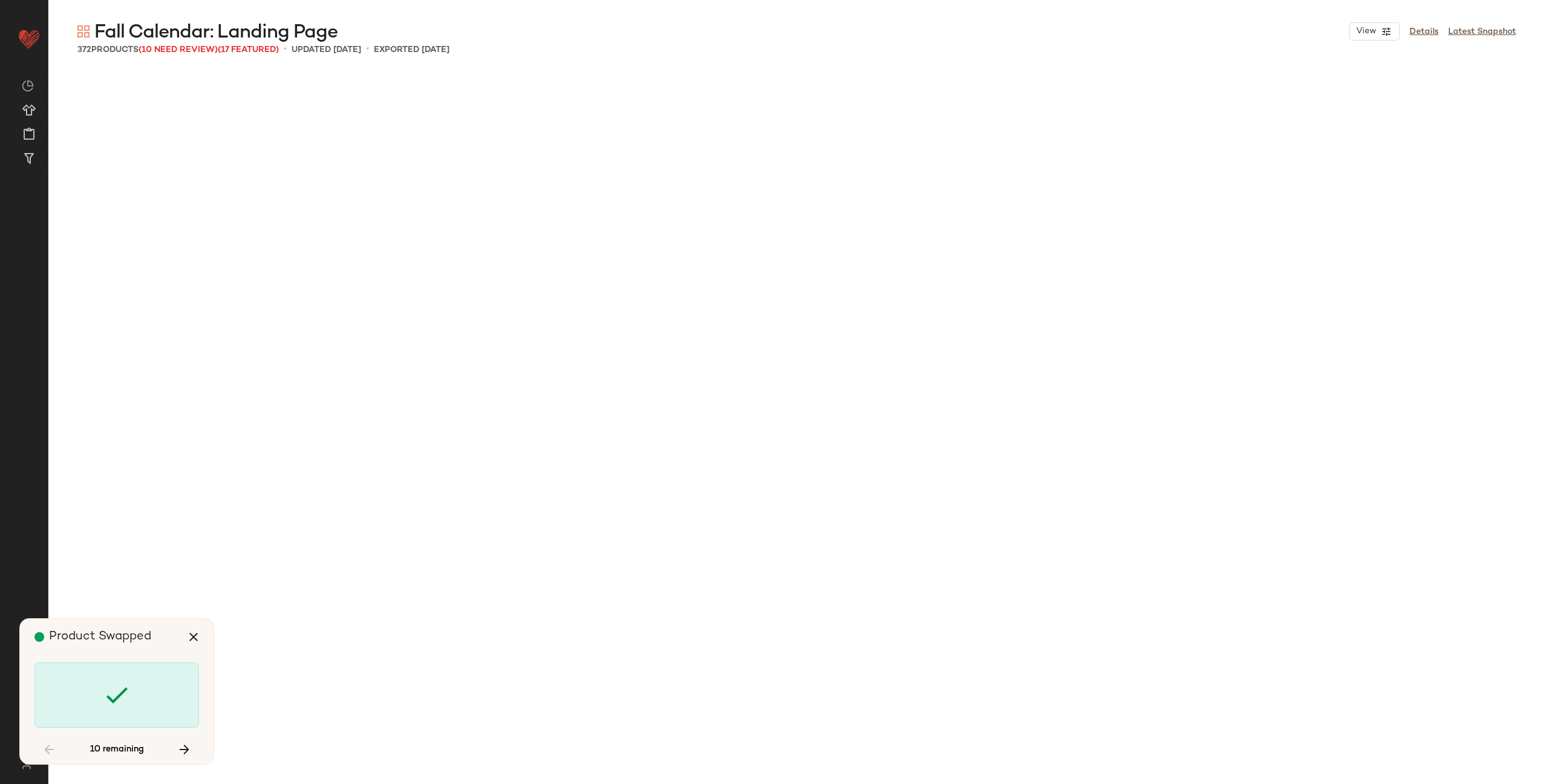
scroll to position [8172, 0]
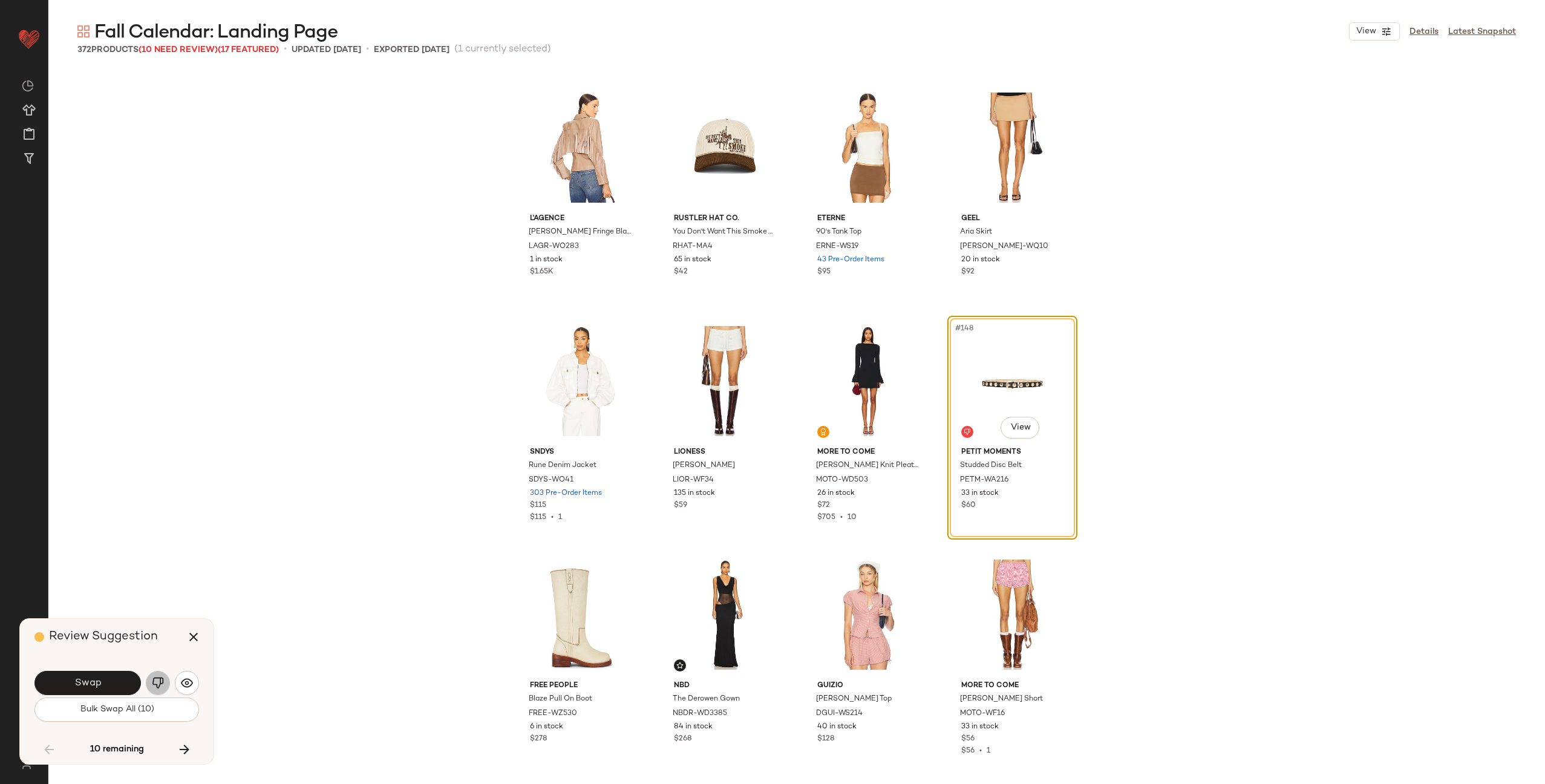
click at [155, 678] on img "button" at bounding box center [157, 682] width 12 height 12
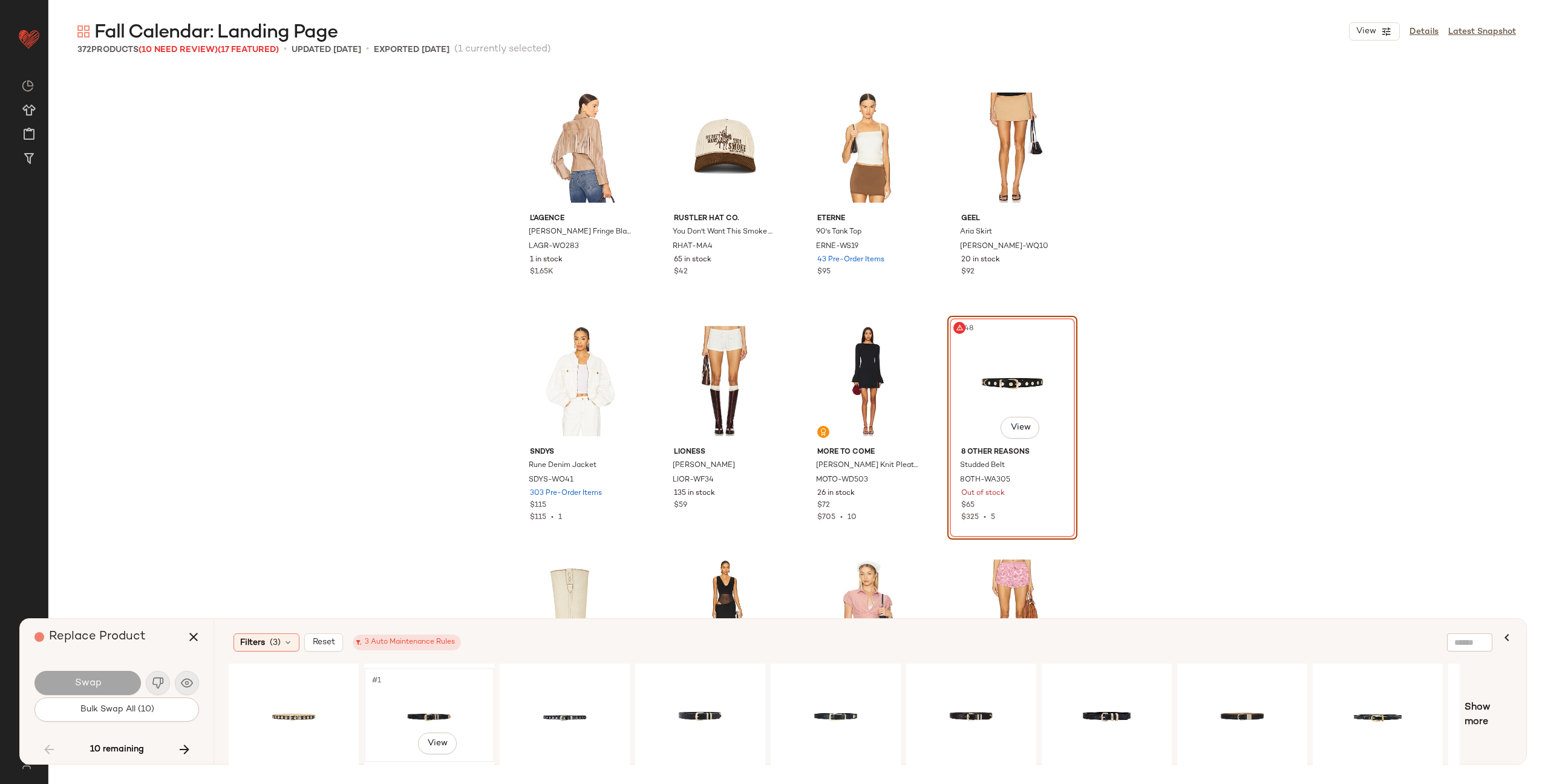
click at [434, 705] on div "#1 View" at bounding box center [429, 715] width 122 height 86
click at [108, 682] on button "Swap" at bounding box center [88, 683] width 106 height 24
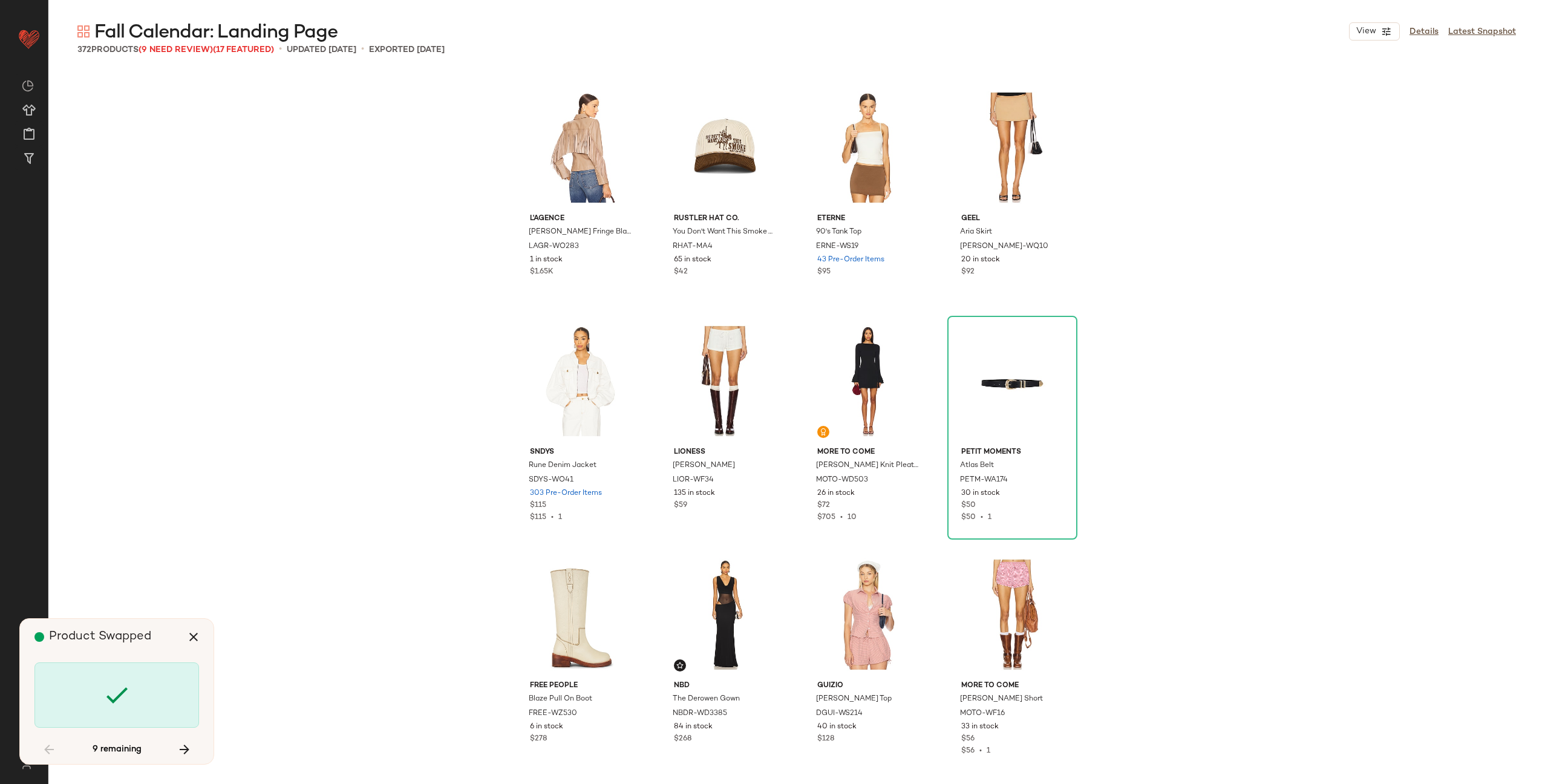
scroll to position [11207, 0]
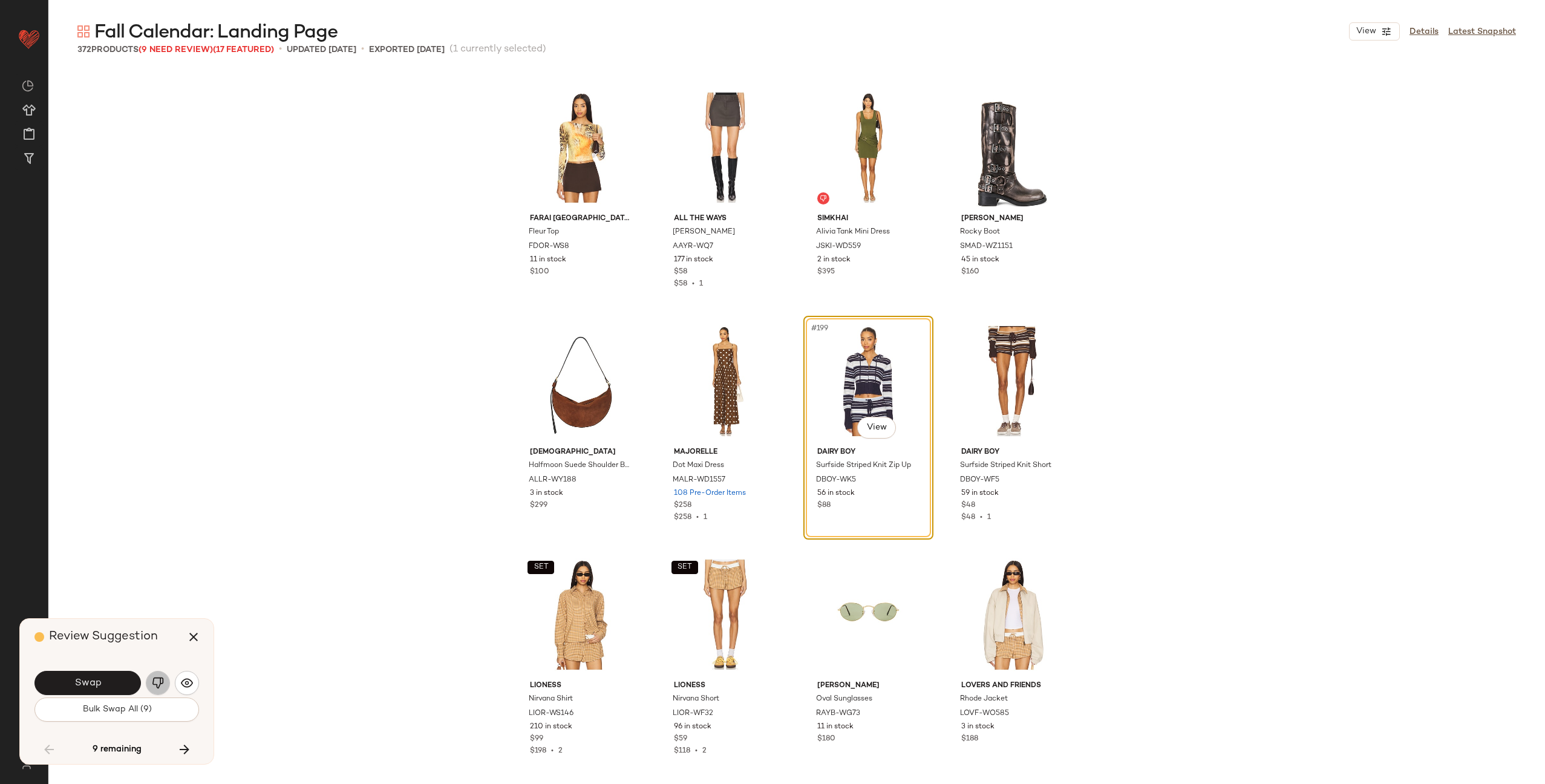
click at [156, 682] on img "button" at bounding box center [157, 682] width 12 height 12
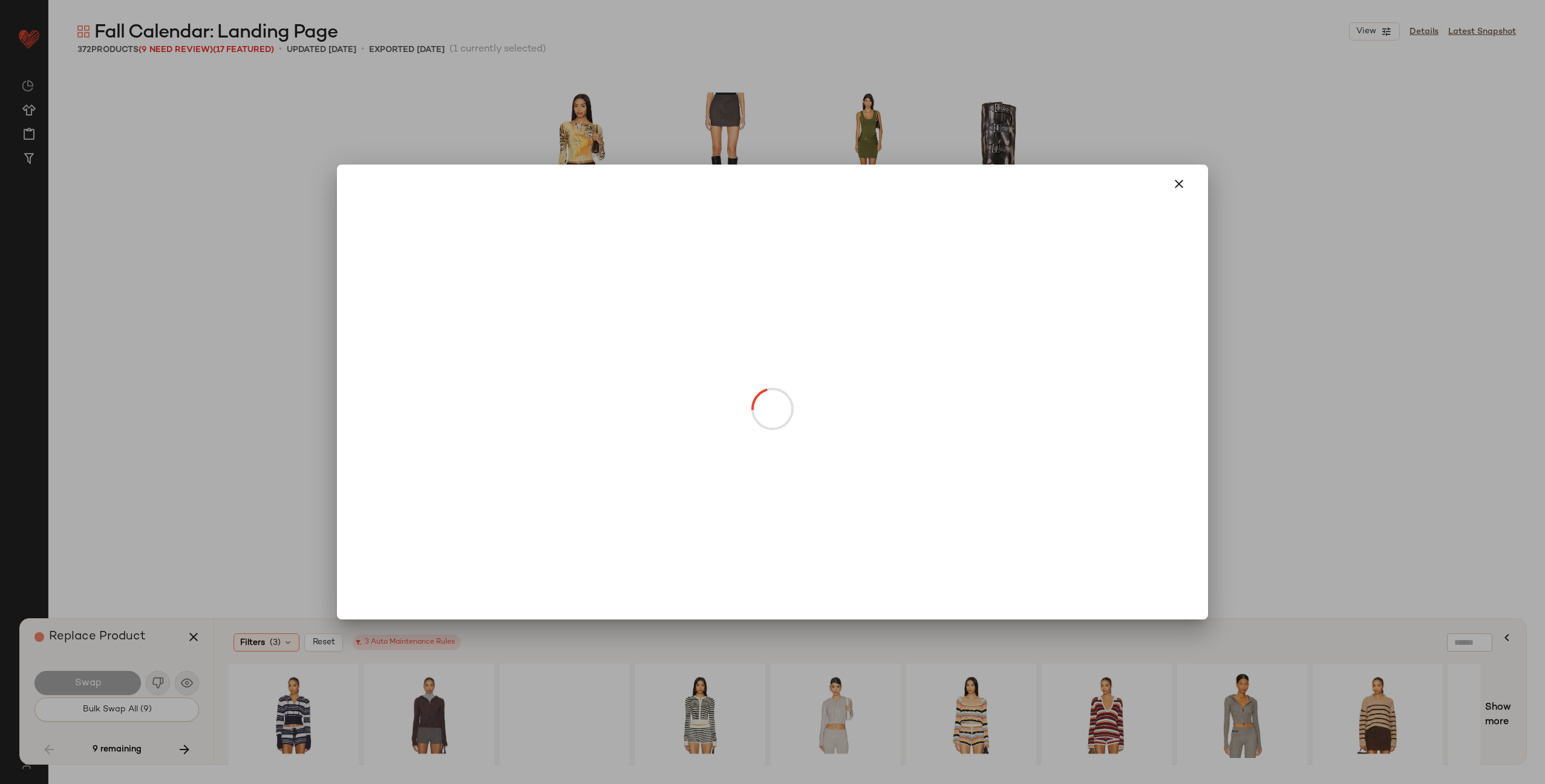
click at [866, 432] on body "Revolve ** Dashboard All Products Global Clipboards (27) Curations (72) [PERSON…" at bounding box center [772, 441] width 1545 height 882
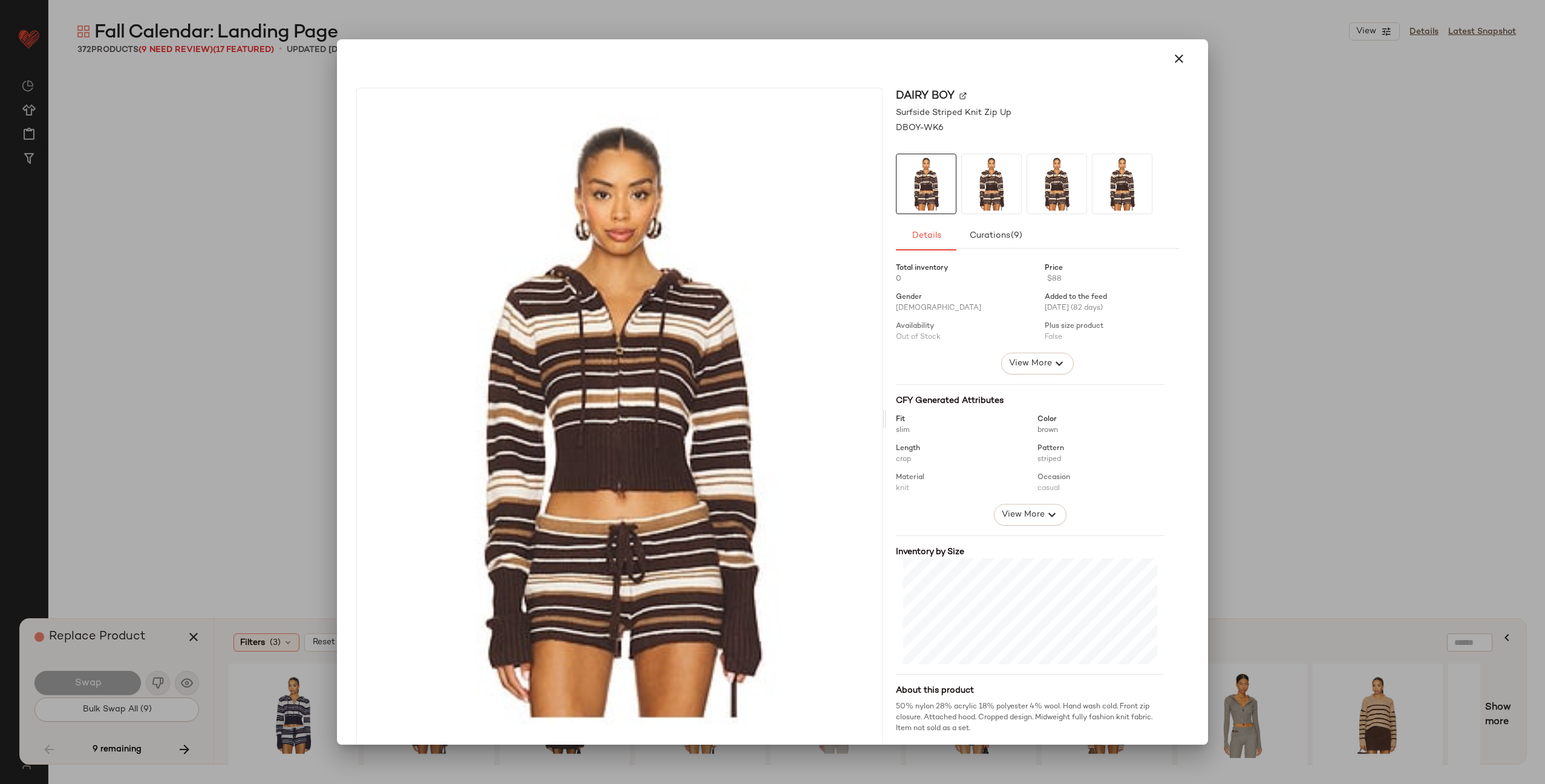
click at [960, 93] on img at bounding box center [963, 95] width 7 height 7
click at [1176, 54] on icon "button" at bounding box center [1179, 59] width 15 height 15
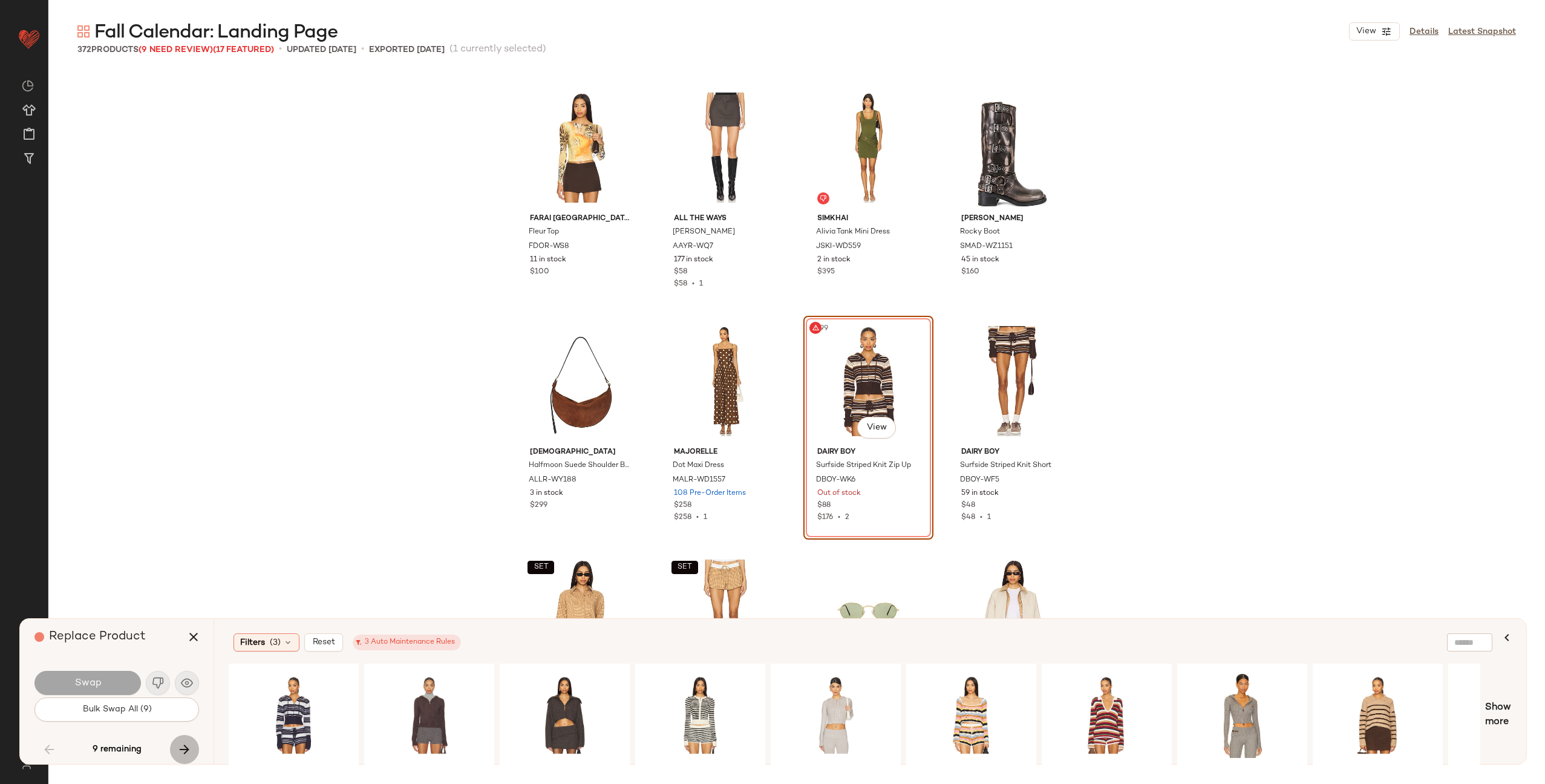
click at [181, 749] on icon "button" at bounding box center [185, 749] width 15 height 15
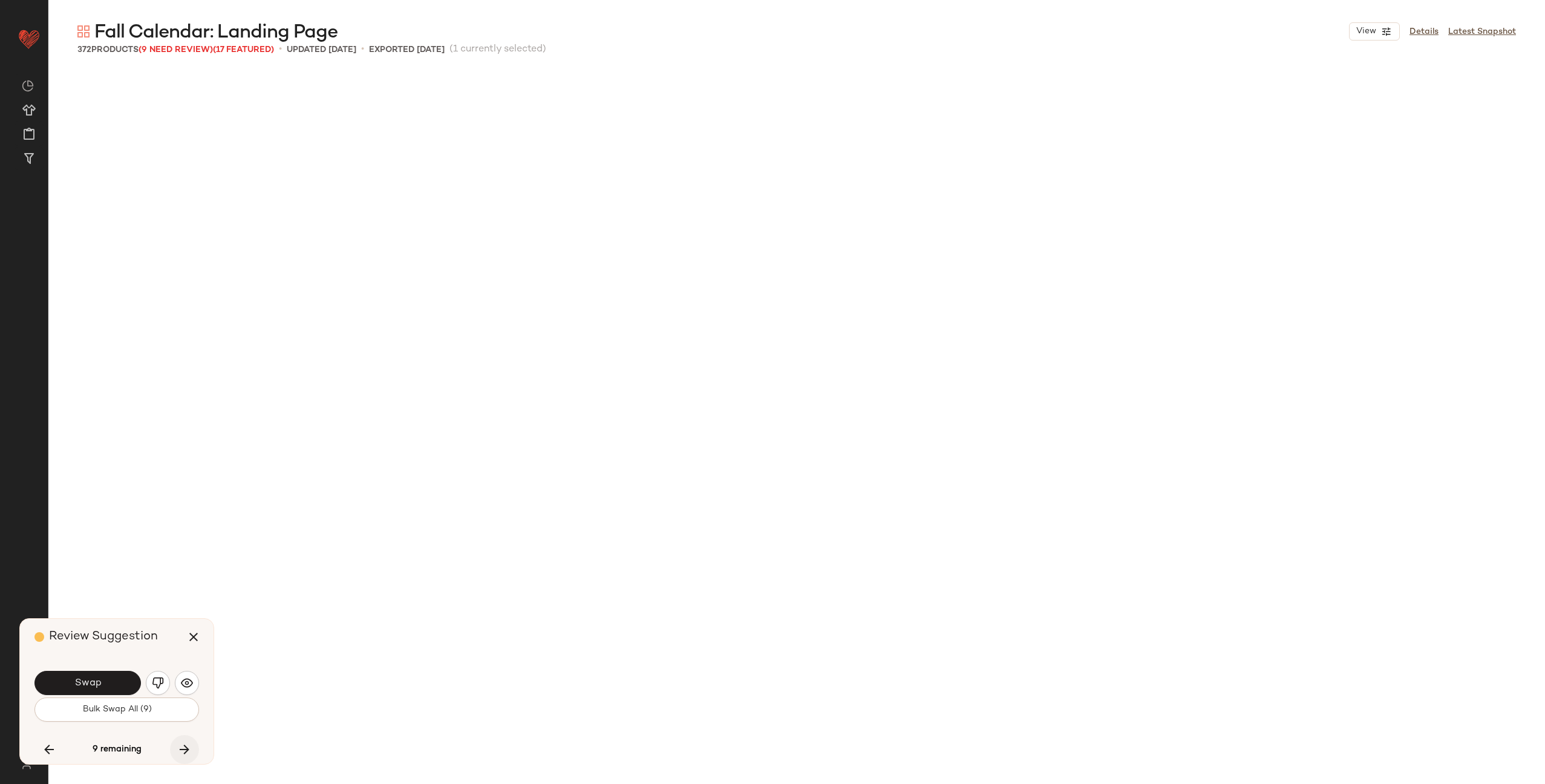
scroll to position [12141, 0]
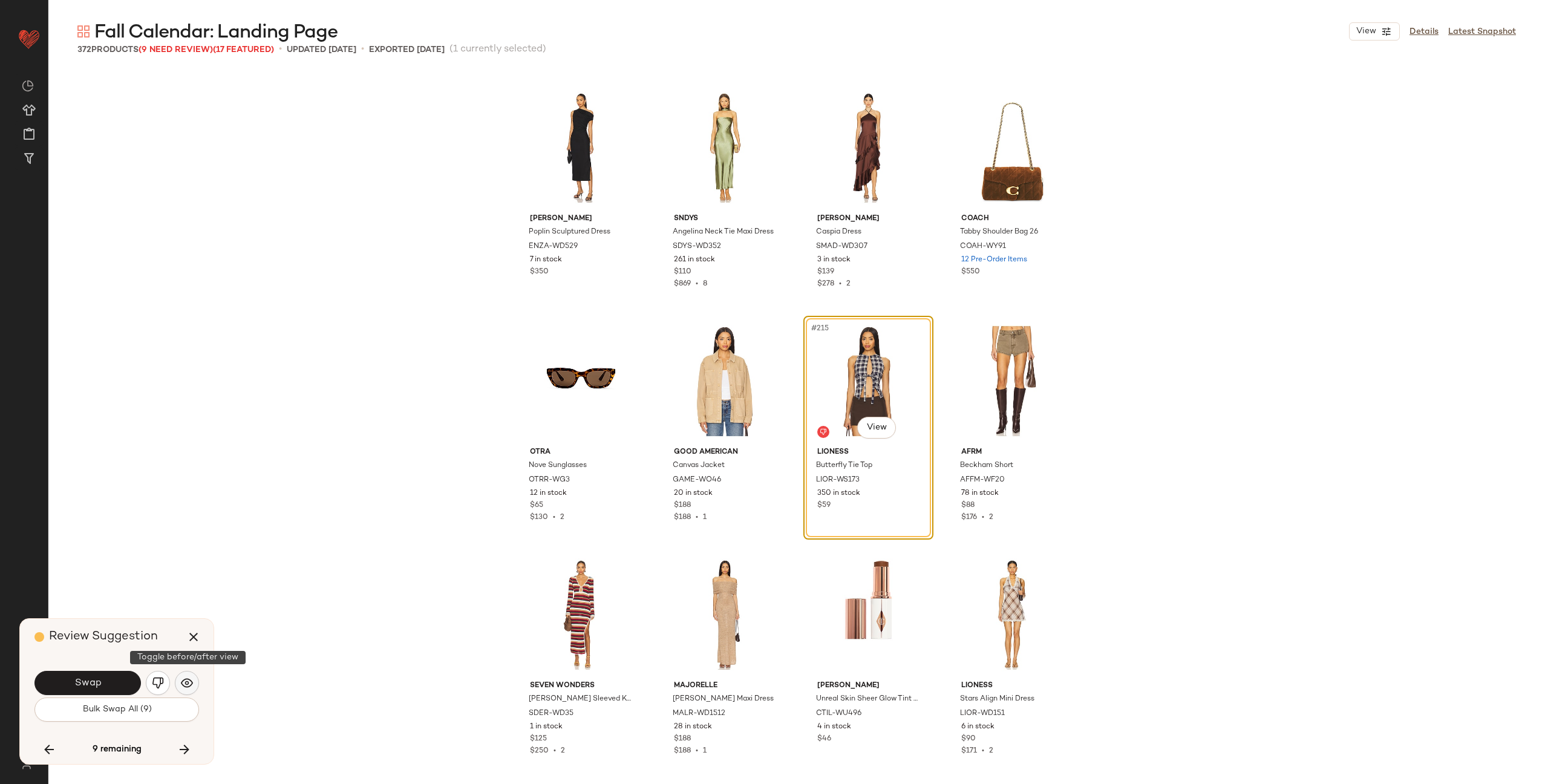
click at [181, 681] on img "button" at bounding box center [186, 682] width 12 height 12
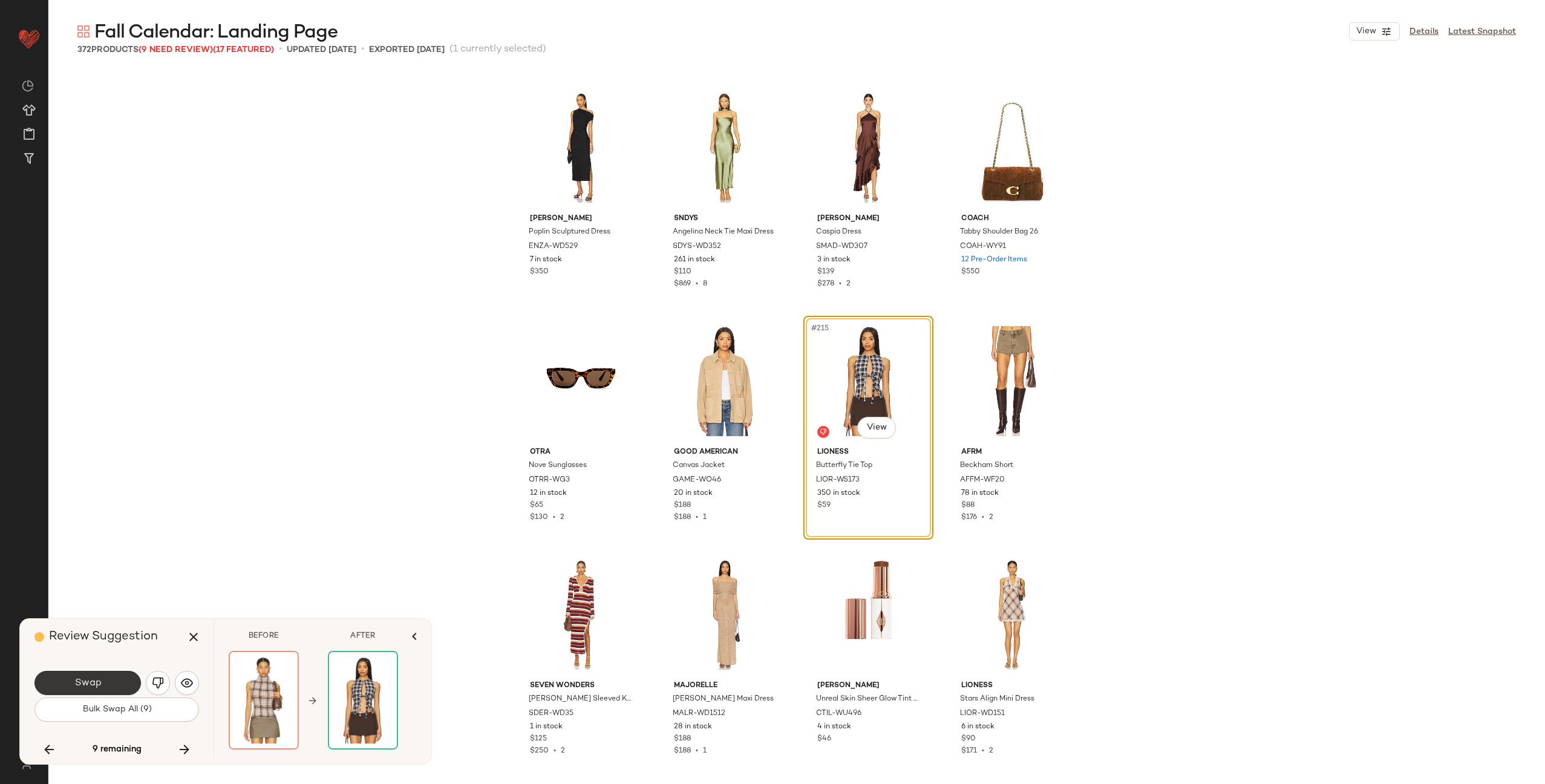
click at [102, 684] on button "Swap" at bounding box center [88, 683] width 106 height 24
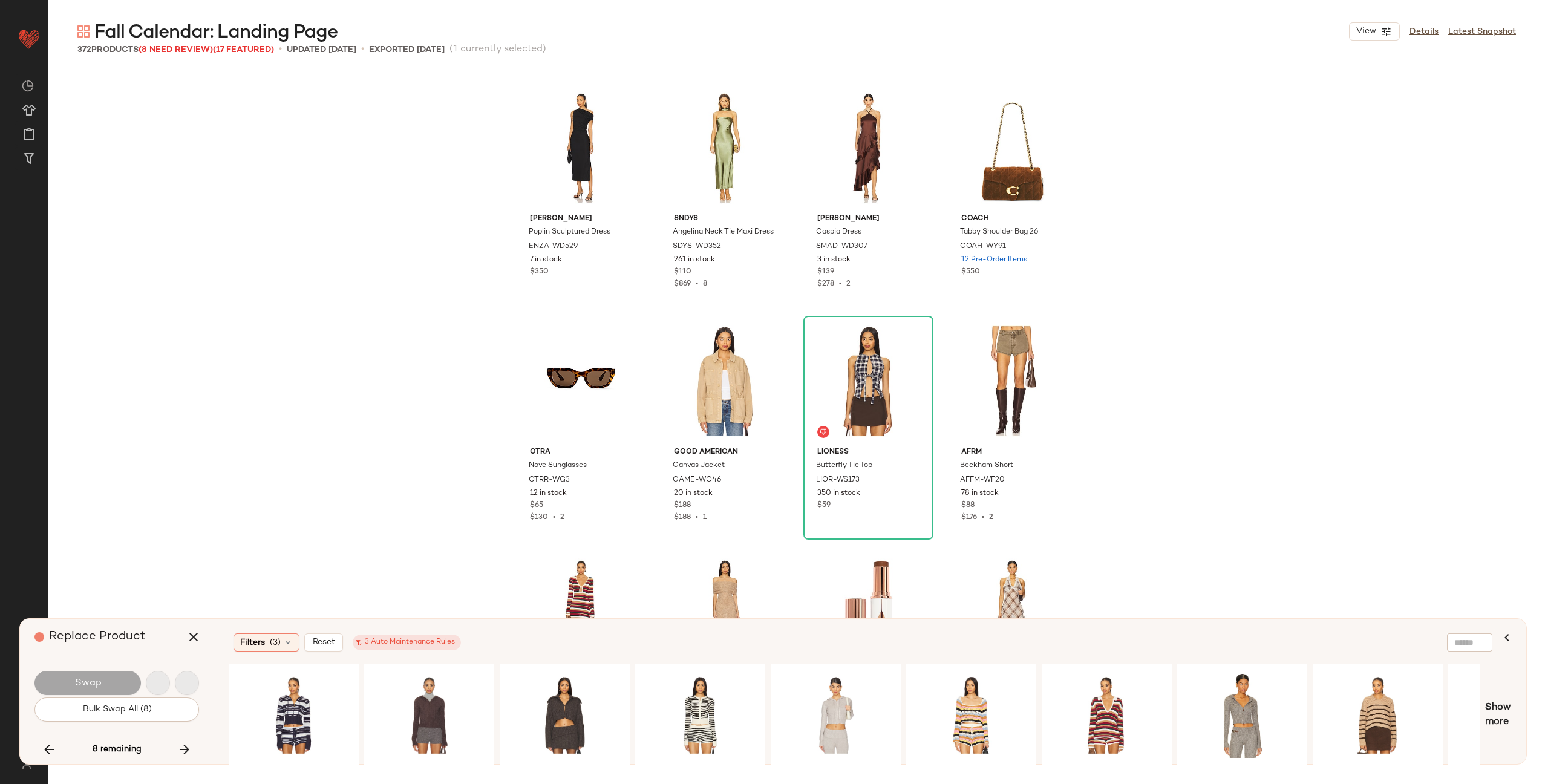
scroll to position [14476, 0]
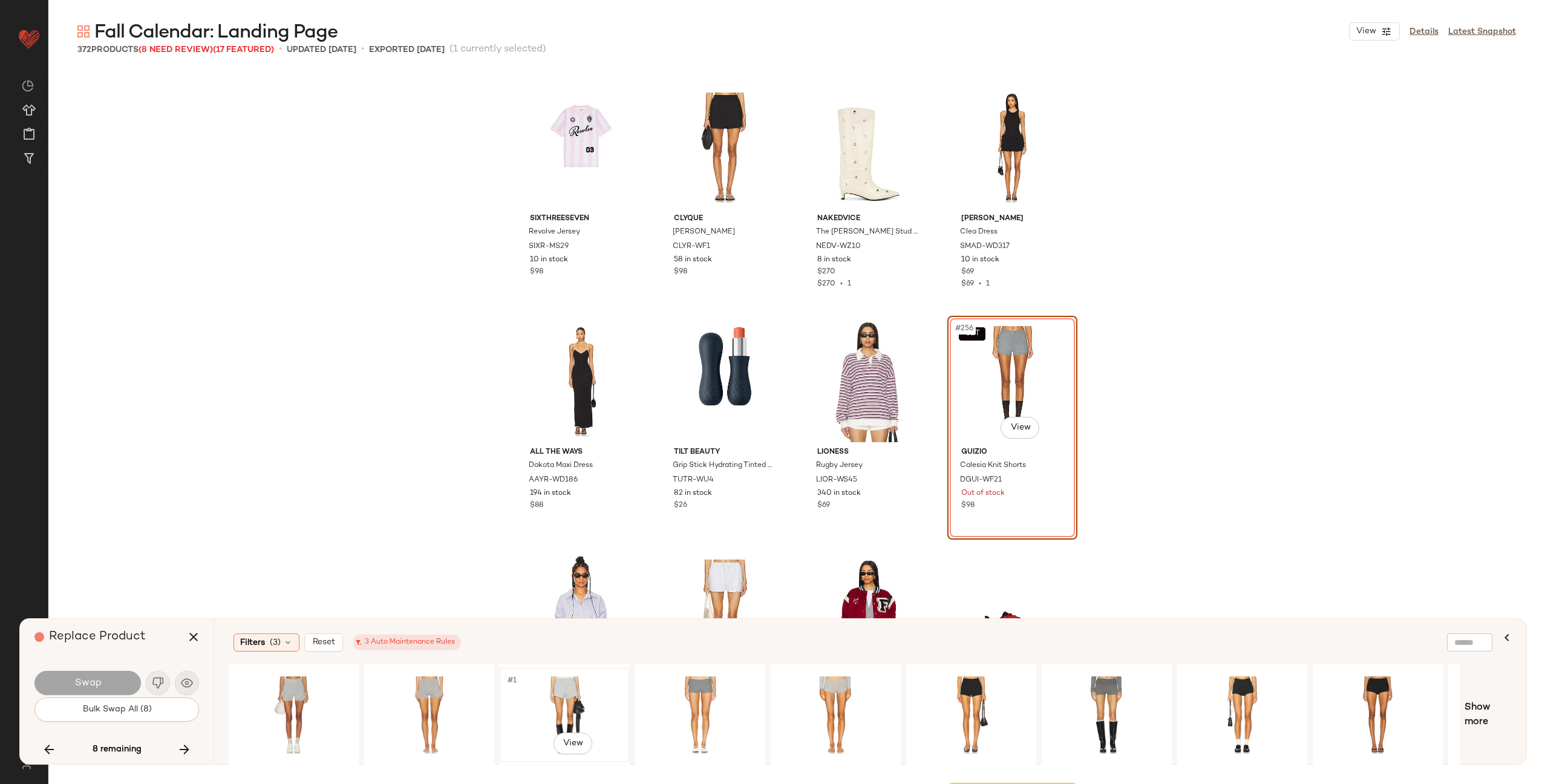
click at [543, 709] on div "#1 View" at bounding box center [564, 715] width 122 height 86
click at [724, 707] on div "#1 View" at bounding box center [700, 715] width 122 height 86
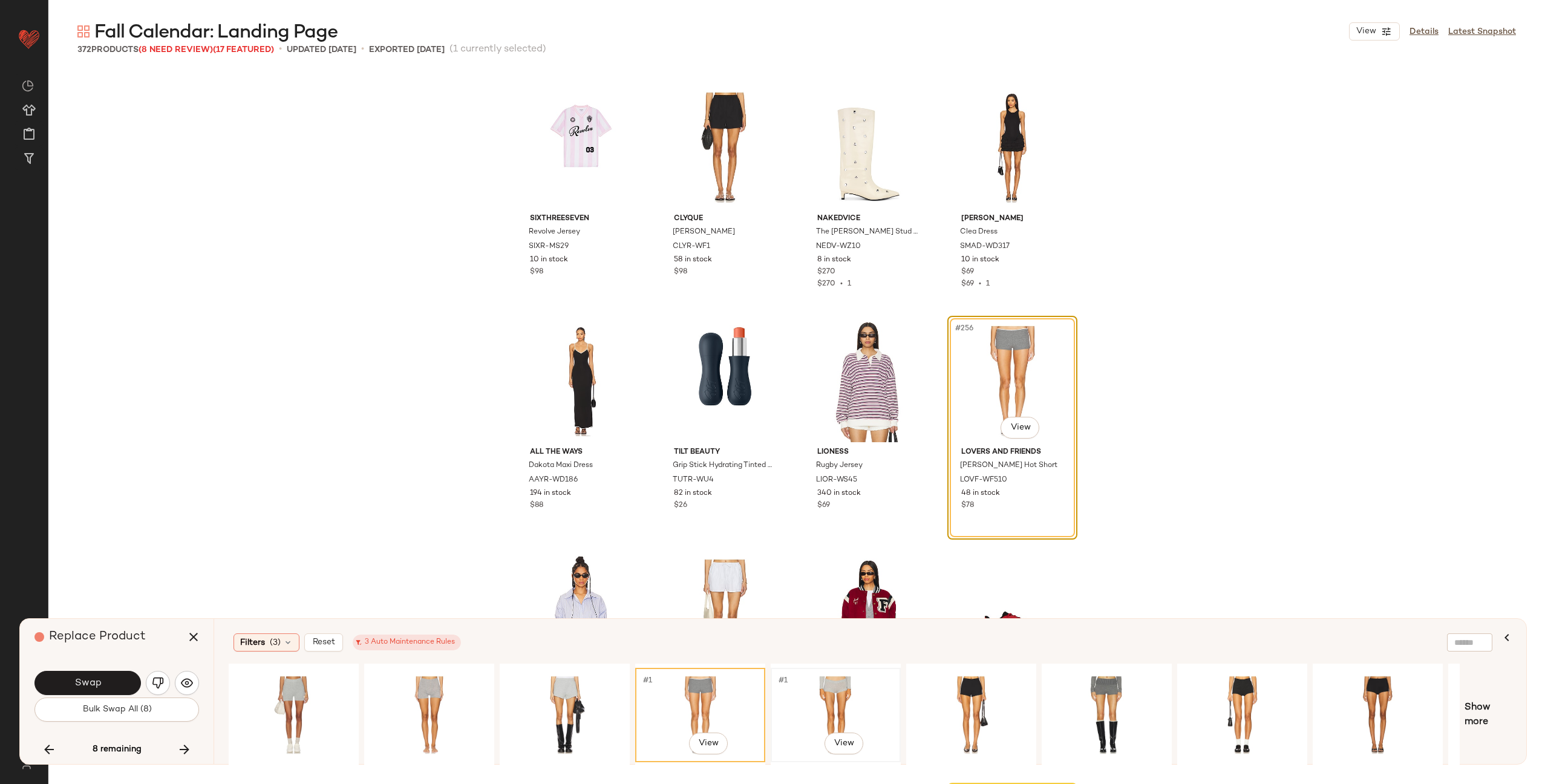
click at [809, 707] on div "#1 View" at bounding box center [836, 715] width 122 height 86
click at [693, 713] on div "#1 View" at bounding box center [700, 715] width 122 height 86
click at [111, 676] on button "Swap" at bounding box center [88, 683] width 106 height 24
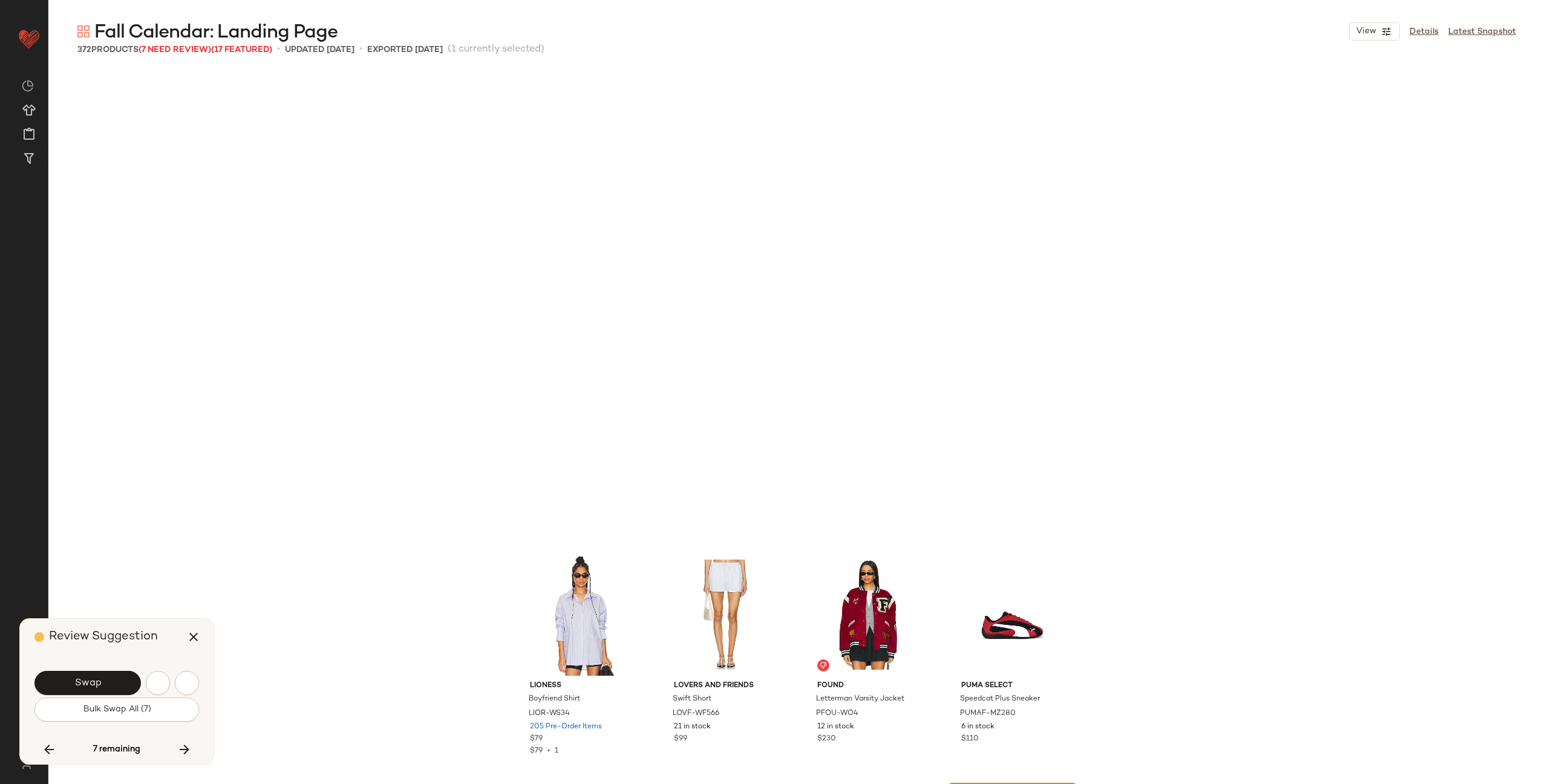
scroll to position [14943, 0]
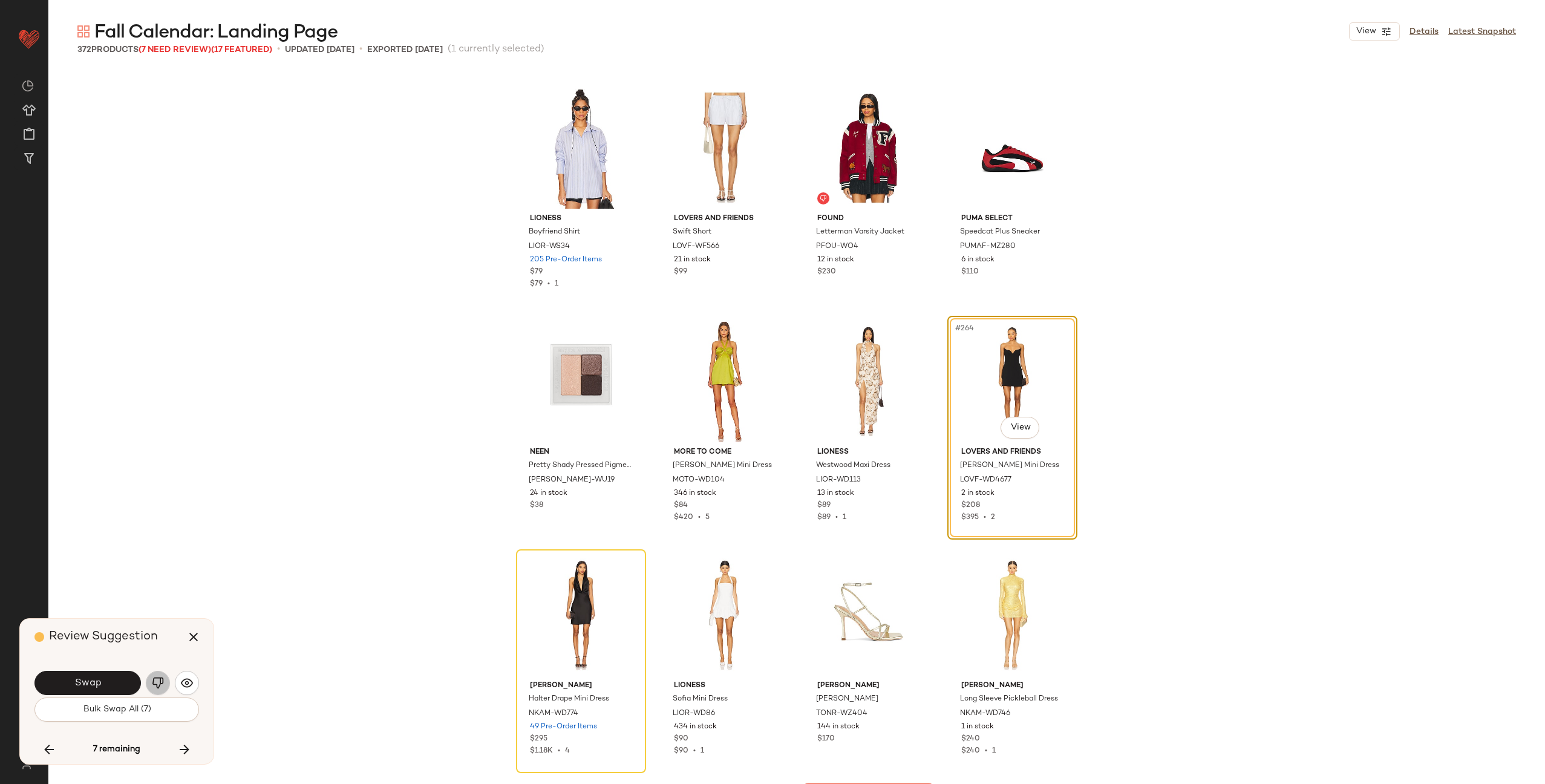
click at [156, 680] on img "button" at bounding box center [157, 682] width 12 height 12
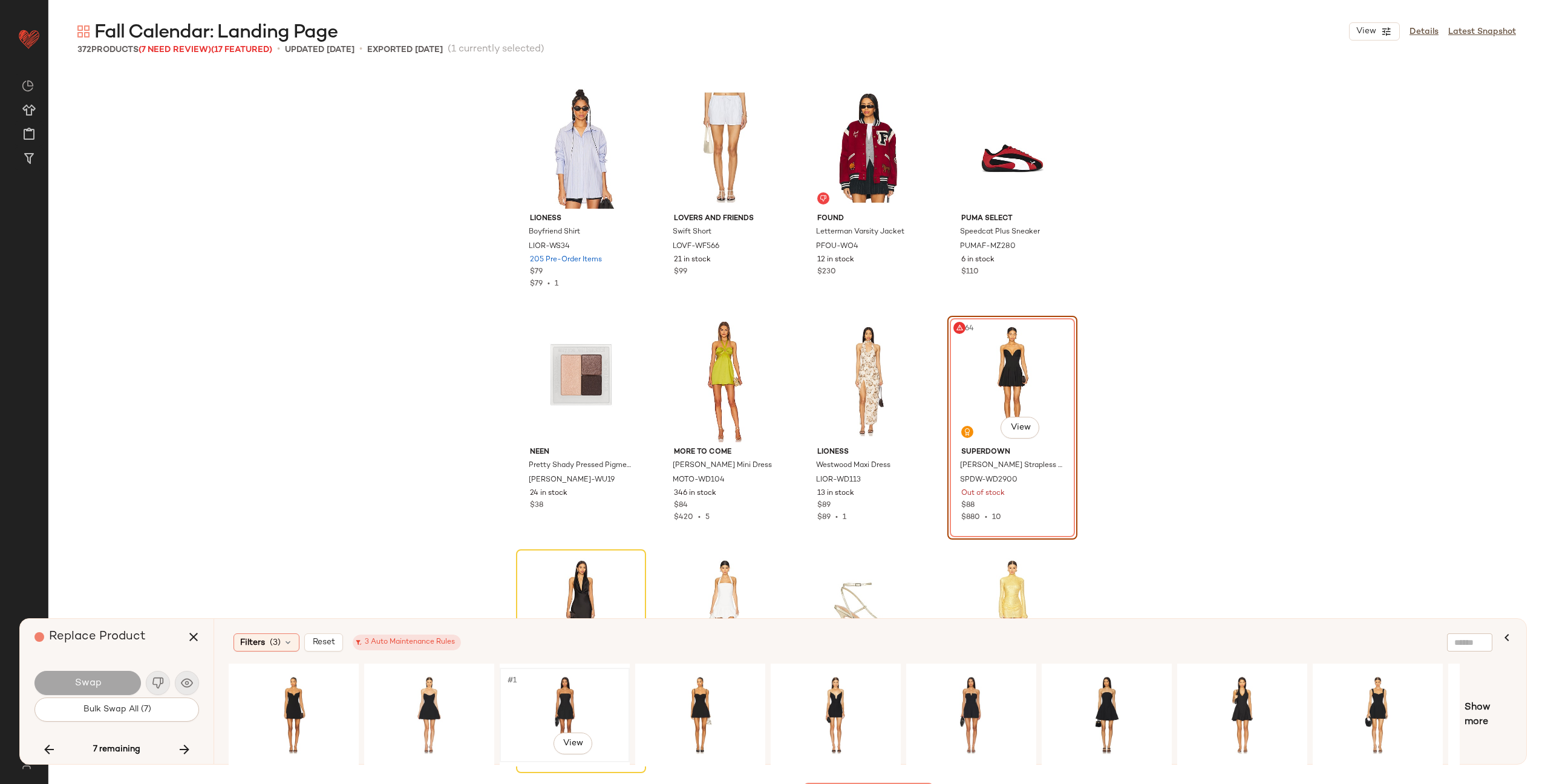
click at [559, 710] on div "#1 View" at bounding box center [564, 715] width 122 height 86
click at [106, 678] on button "Swap" at bounding box center [88, 683] width 106 height 24
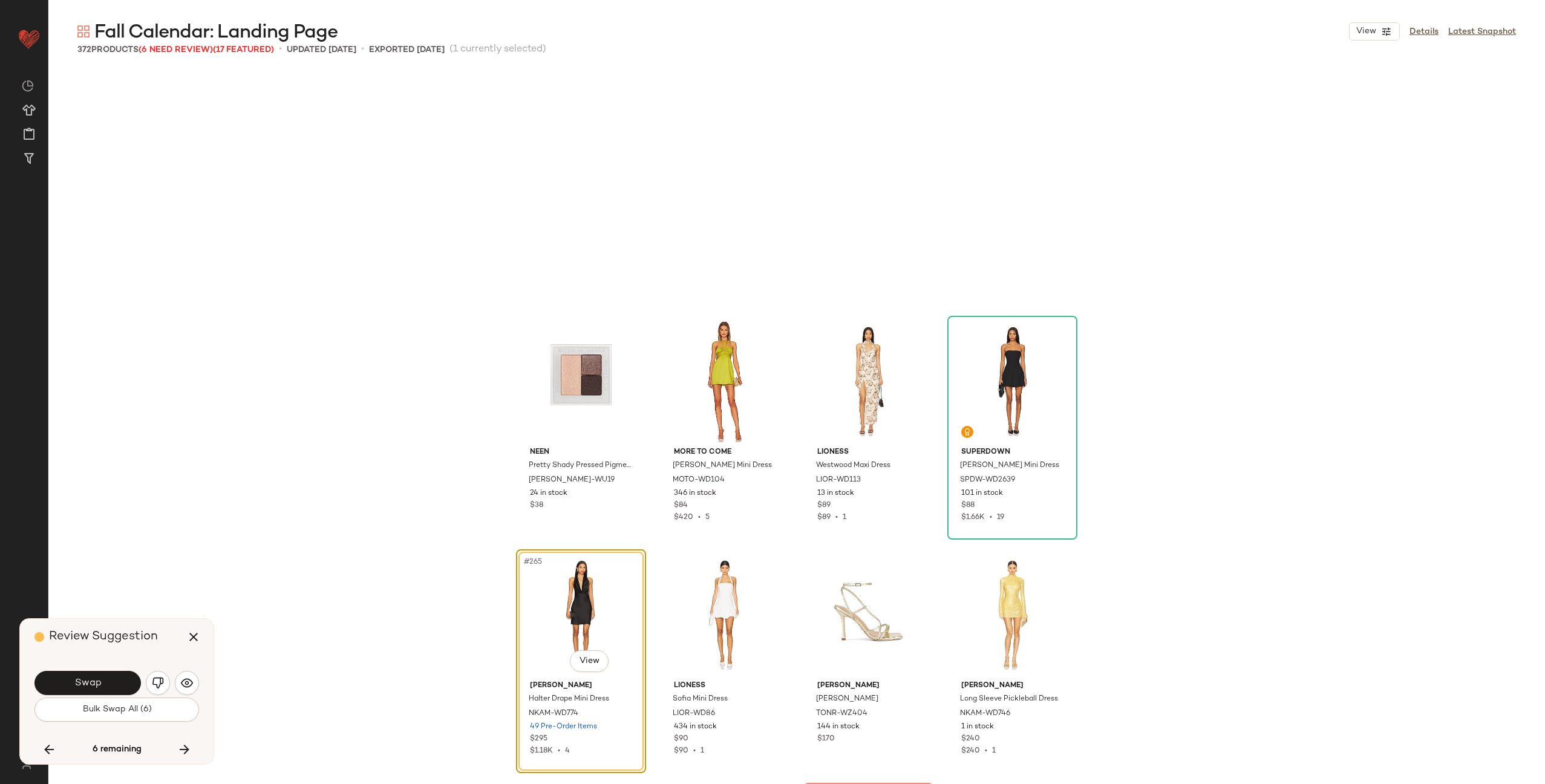
scroll to position [15176, 0]
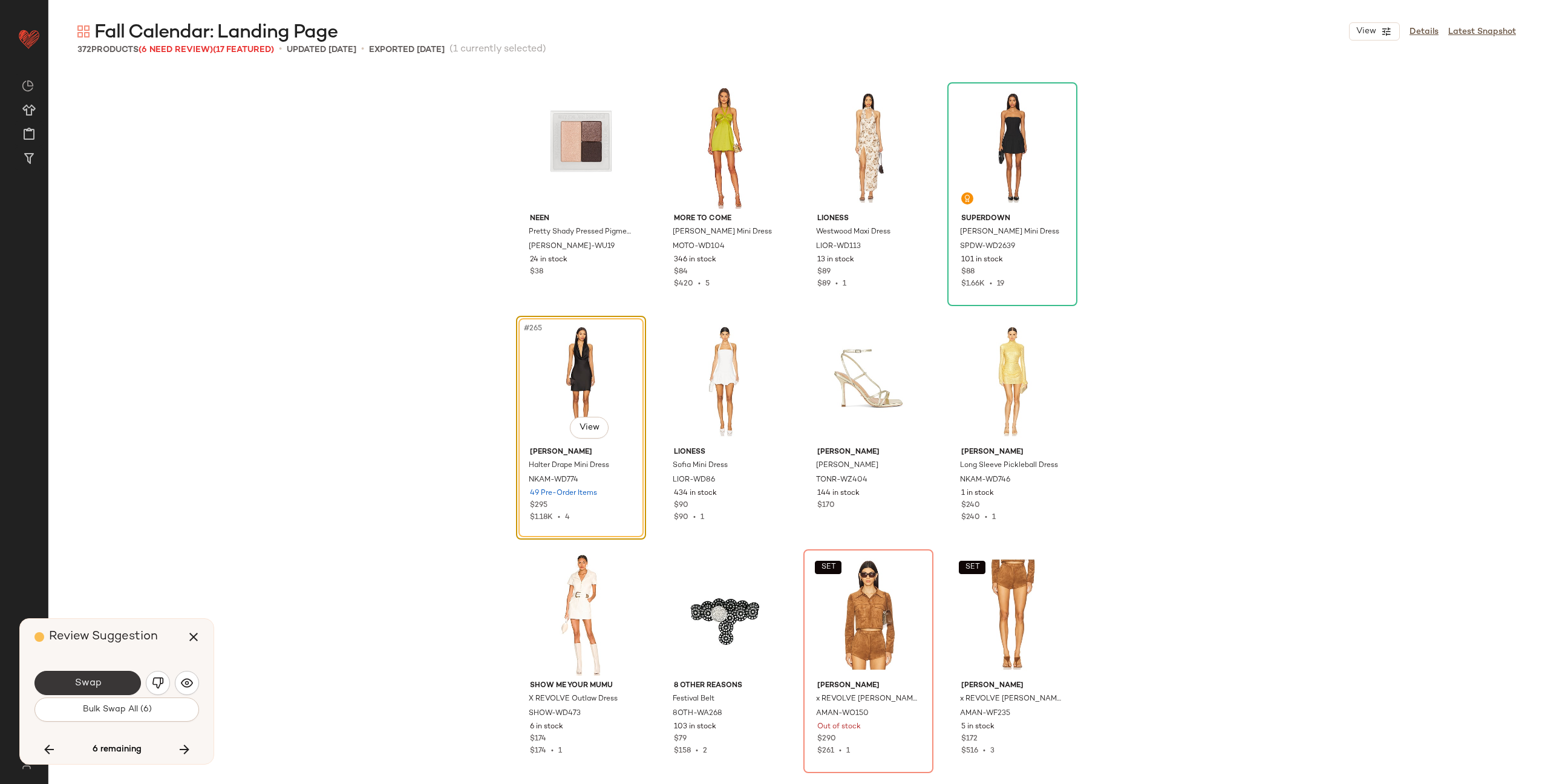
click at [101, 681] on button "Swap" at bounding box center [88, 683] width 106 height 24
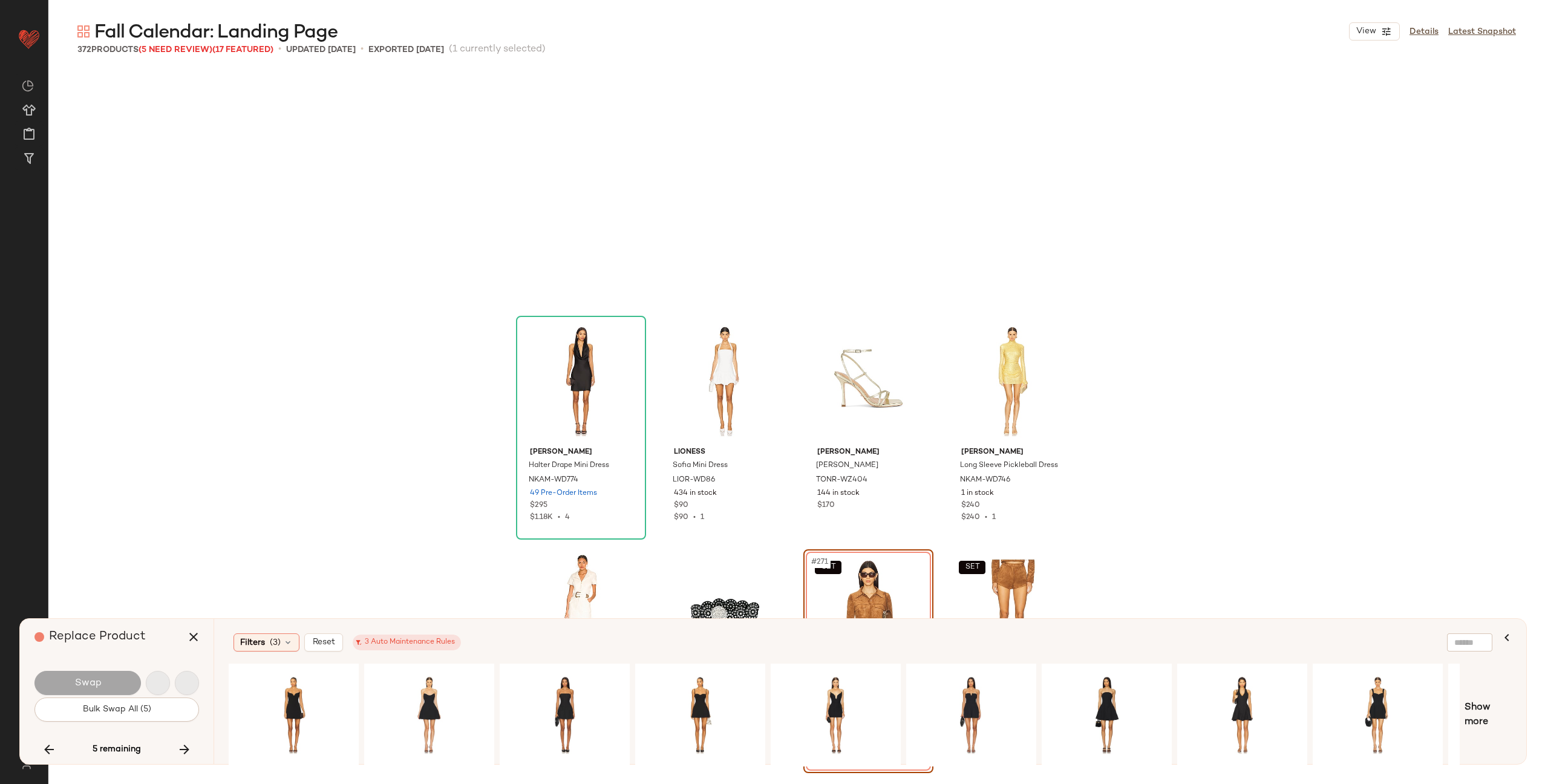
scroll to position [15410, 0]
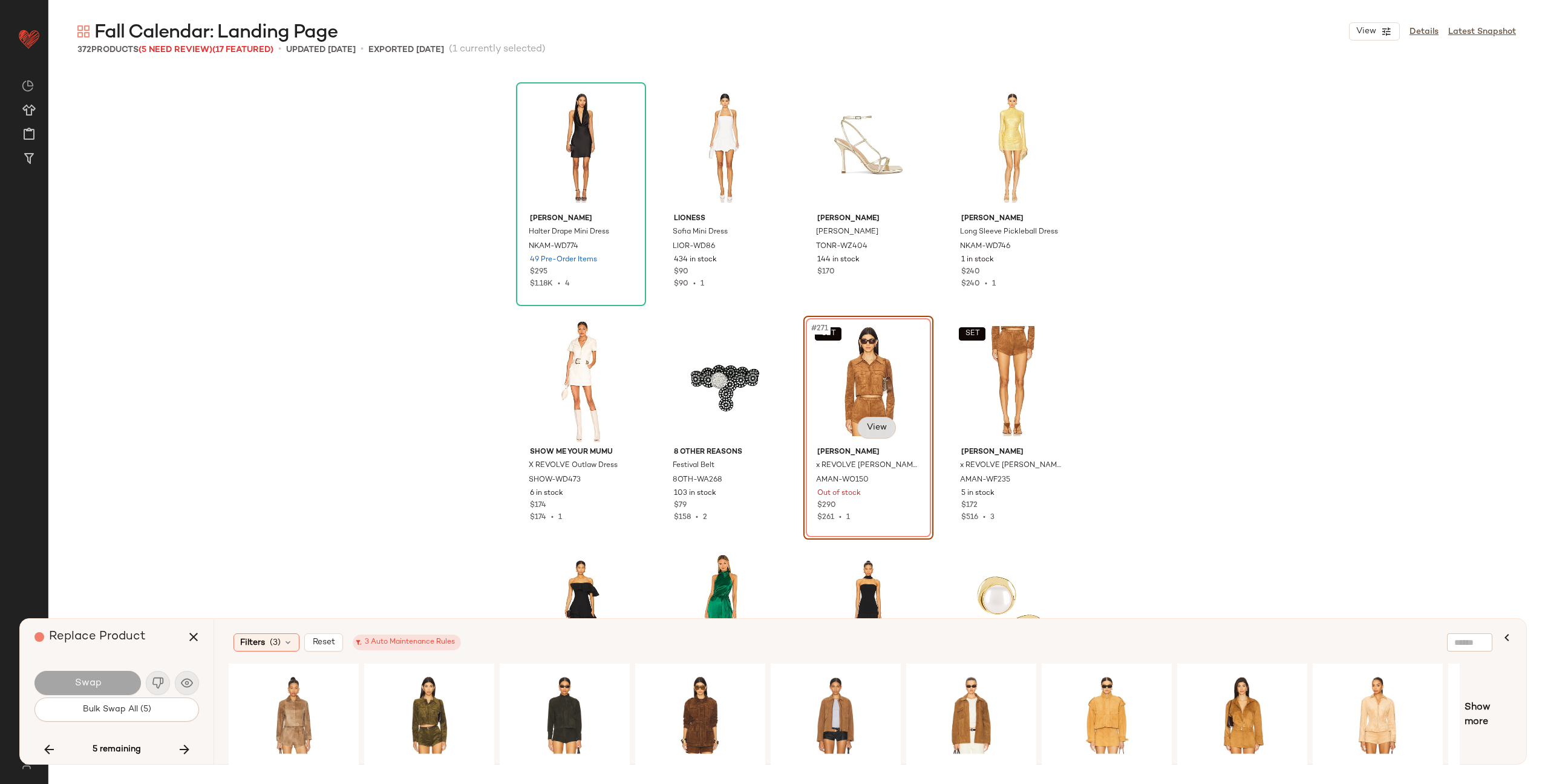
click at [884, 423] on body "Revolve ** Dashboard All Products Global Clipboards (27) Curations (72) [PERSON…" at bounding box center [772, 441] width 1545 height 882
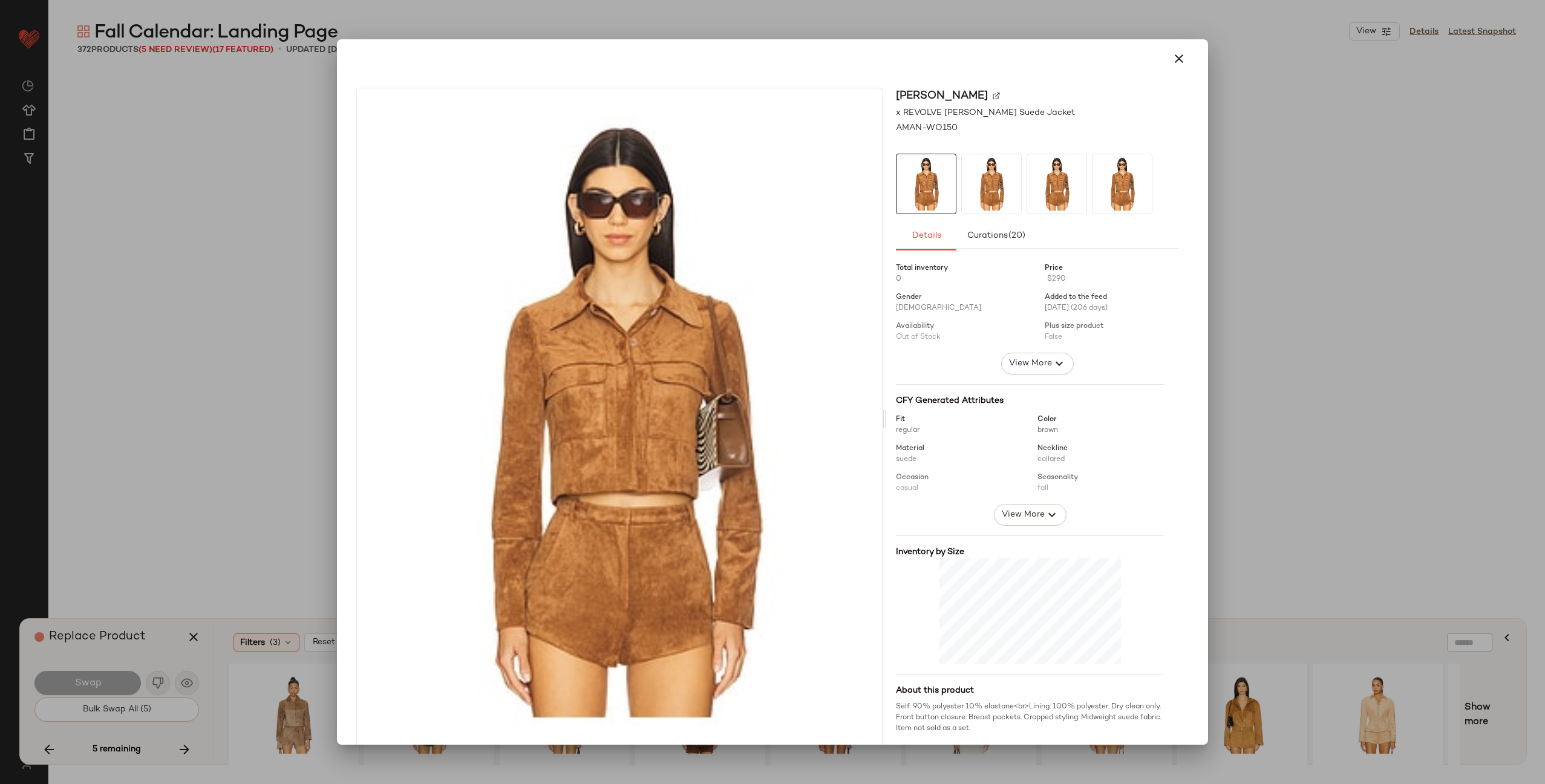
click at [1000, 94] on img at bounding box center [996, 95] width 7 height 7
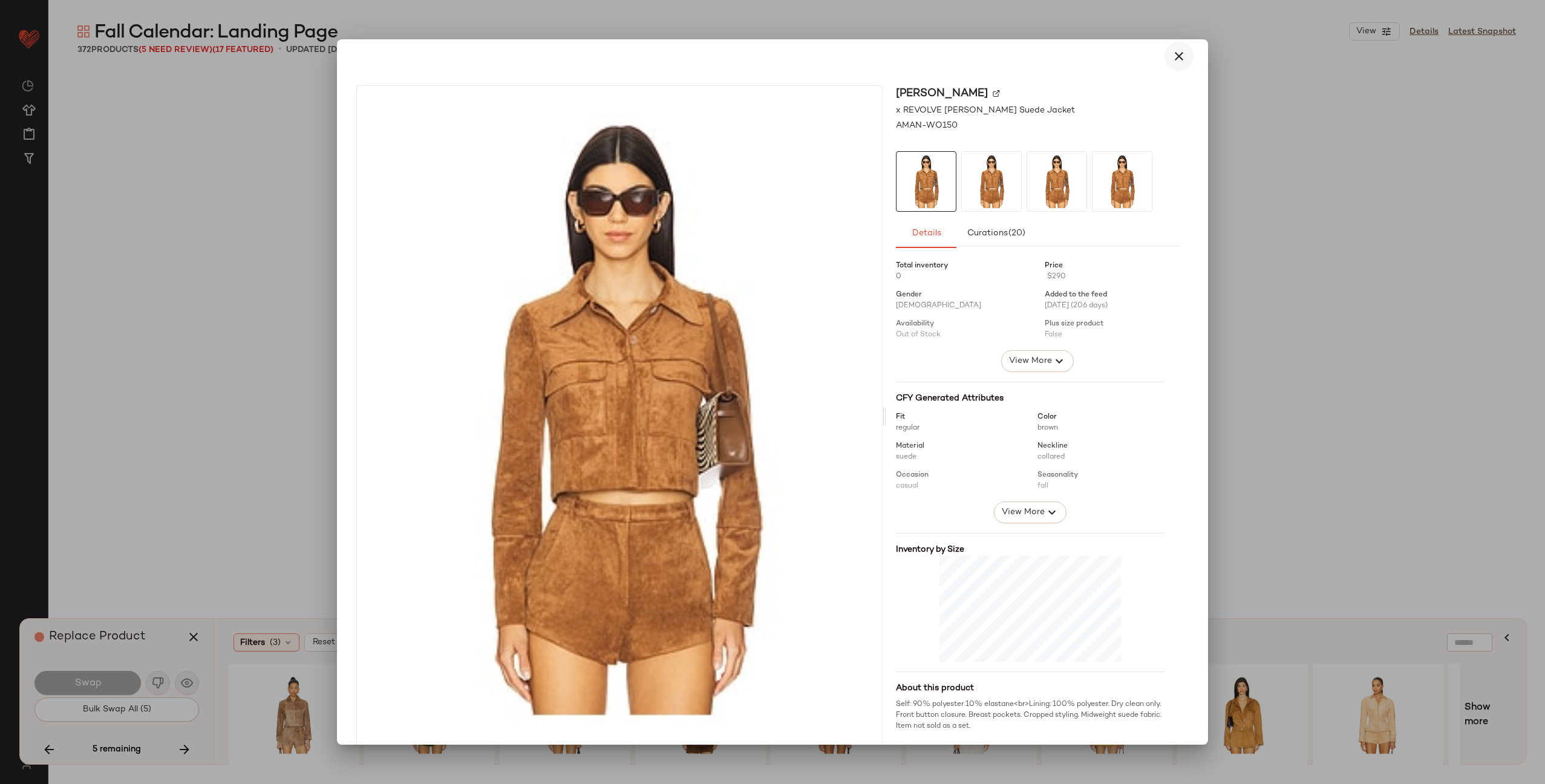
click at [1172, 56] on icon "button" at bounding box center [1179, 56] width 15 height 15
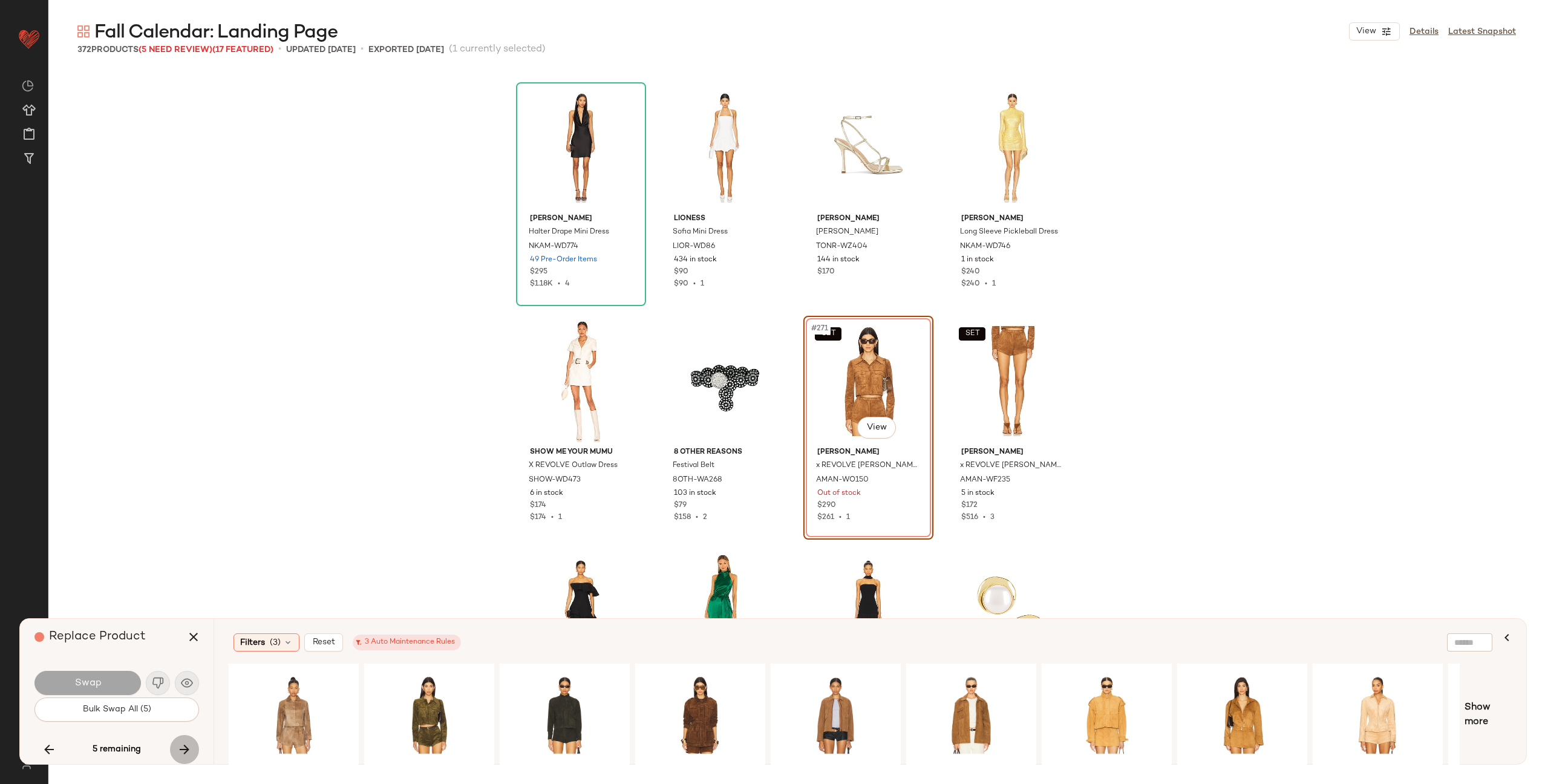
click at [183, 756] on icon "button" at bounding box center [185, 749] width 15 height 15
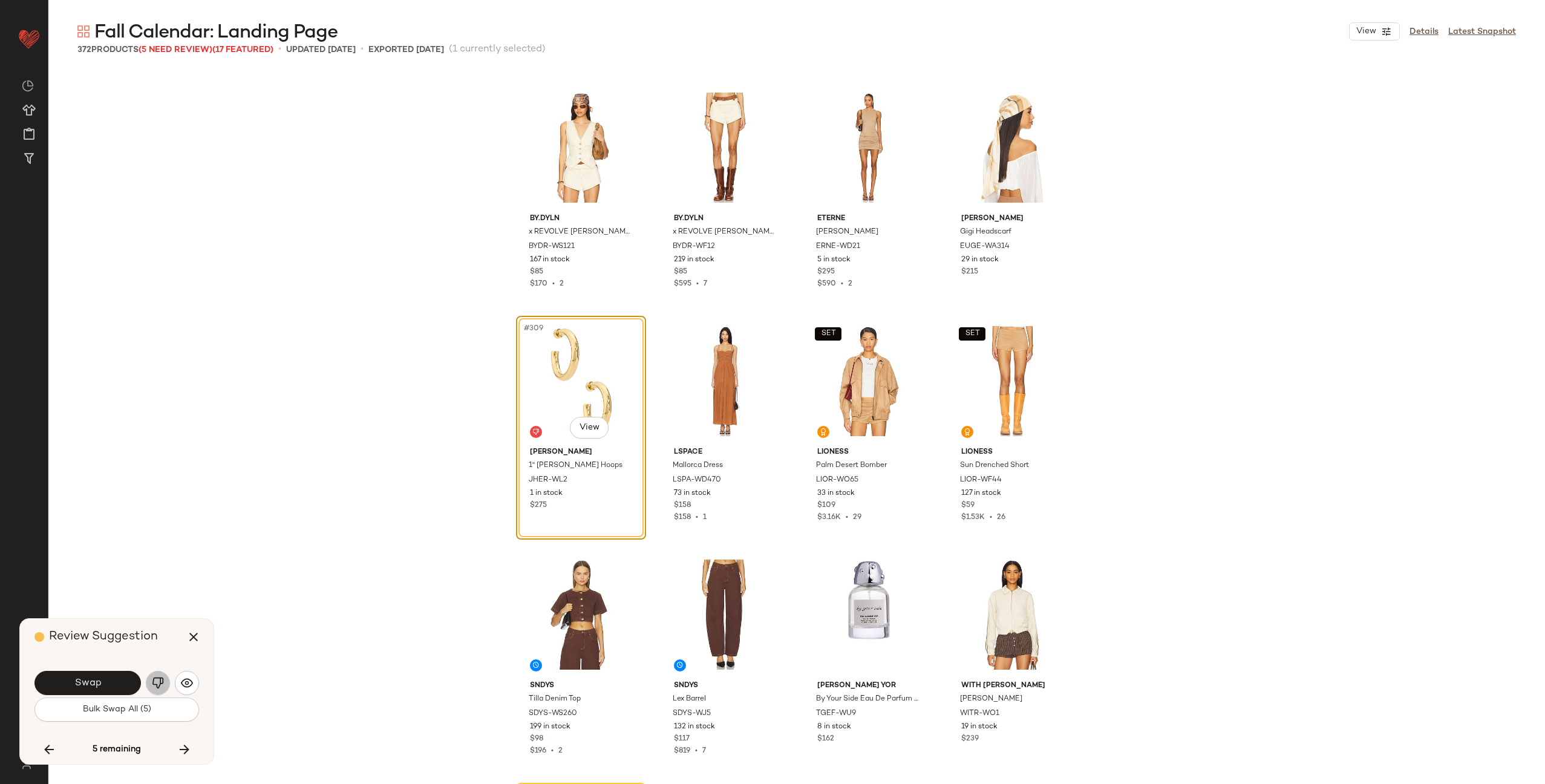
click at [159, 688] on img "button" at bounding box center [157, 682] width 12 height 12
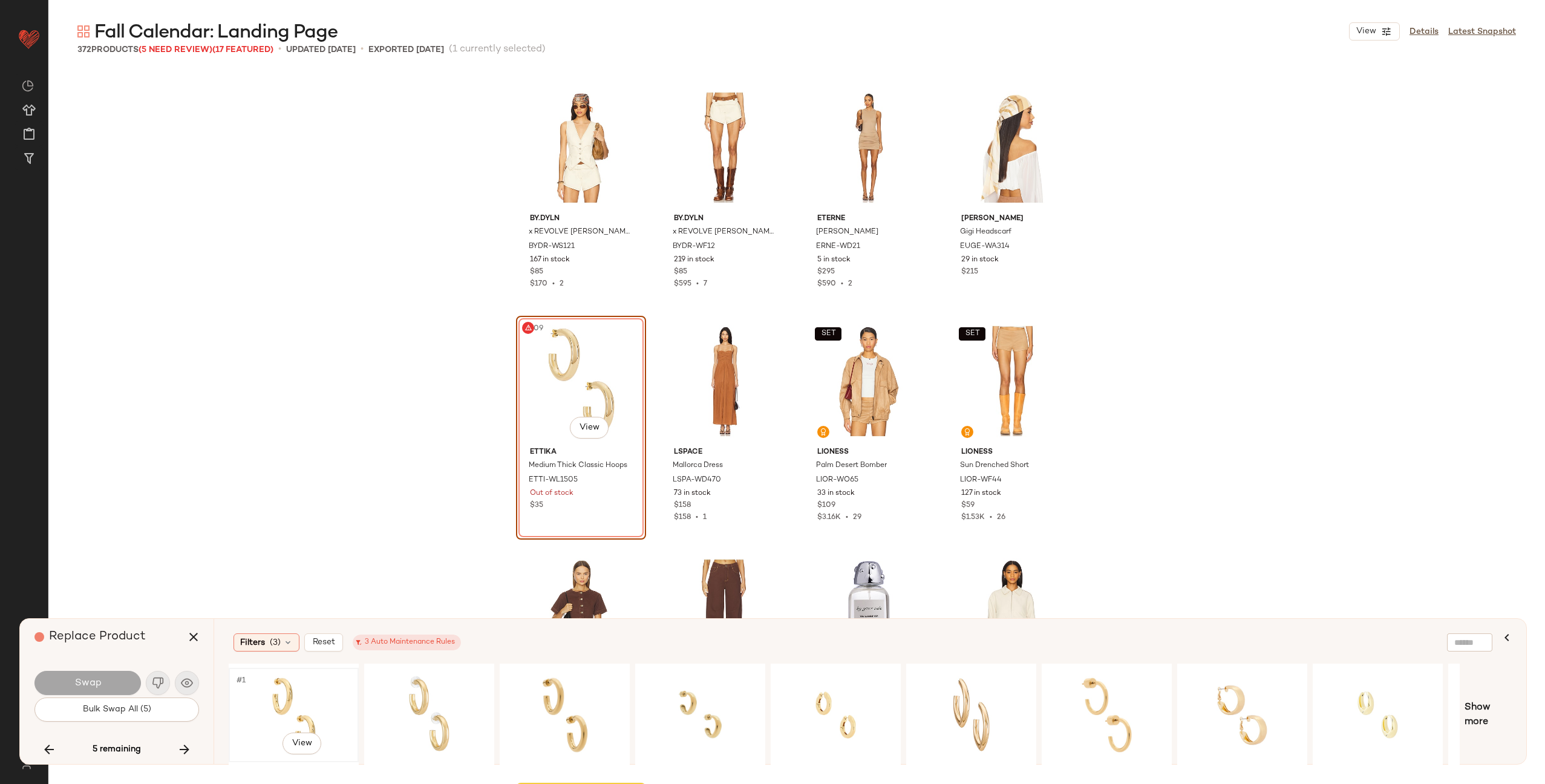
click at [307, 695] on div "#1 View" at bounding box center [293, 715] width 122 height 86
click at [438, 695] on div "#1 View" at bounding box center [429, 715] width 122 height 86
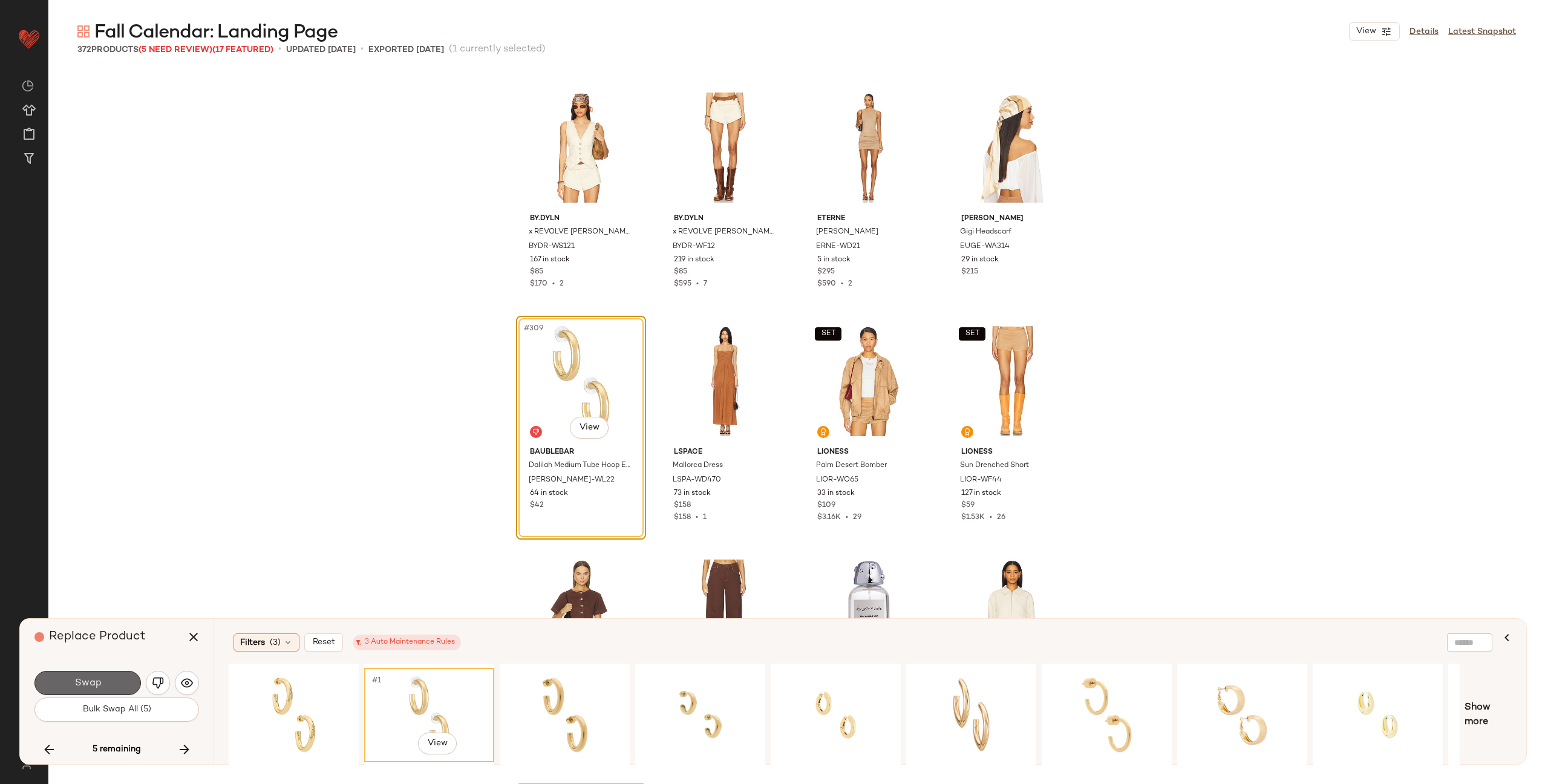
click at [100, 690] on button "Swap" at bounding box center [88, 683] width 106 height 24
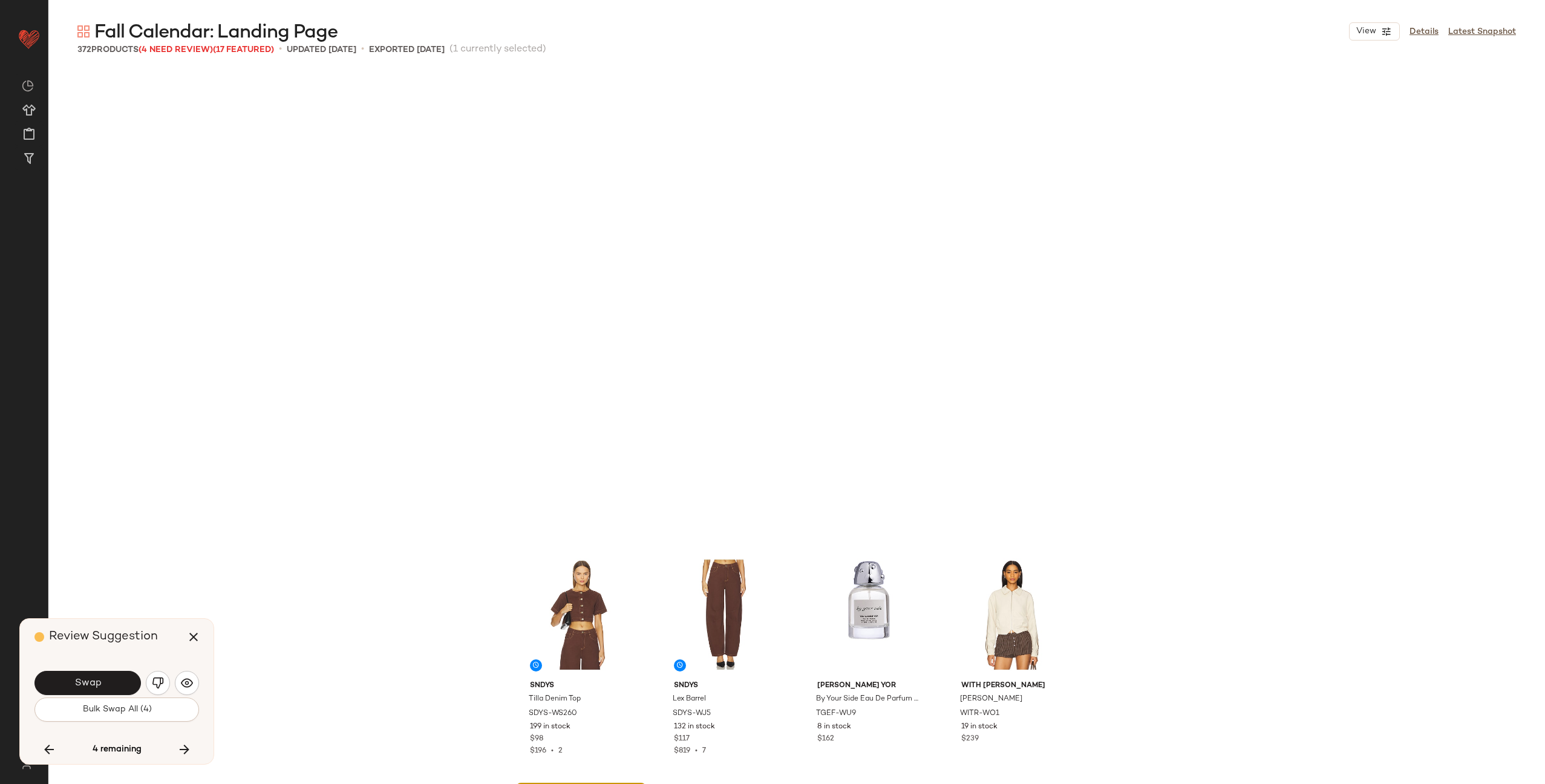
scroll to position [18212, 0]
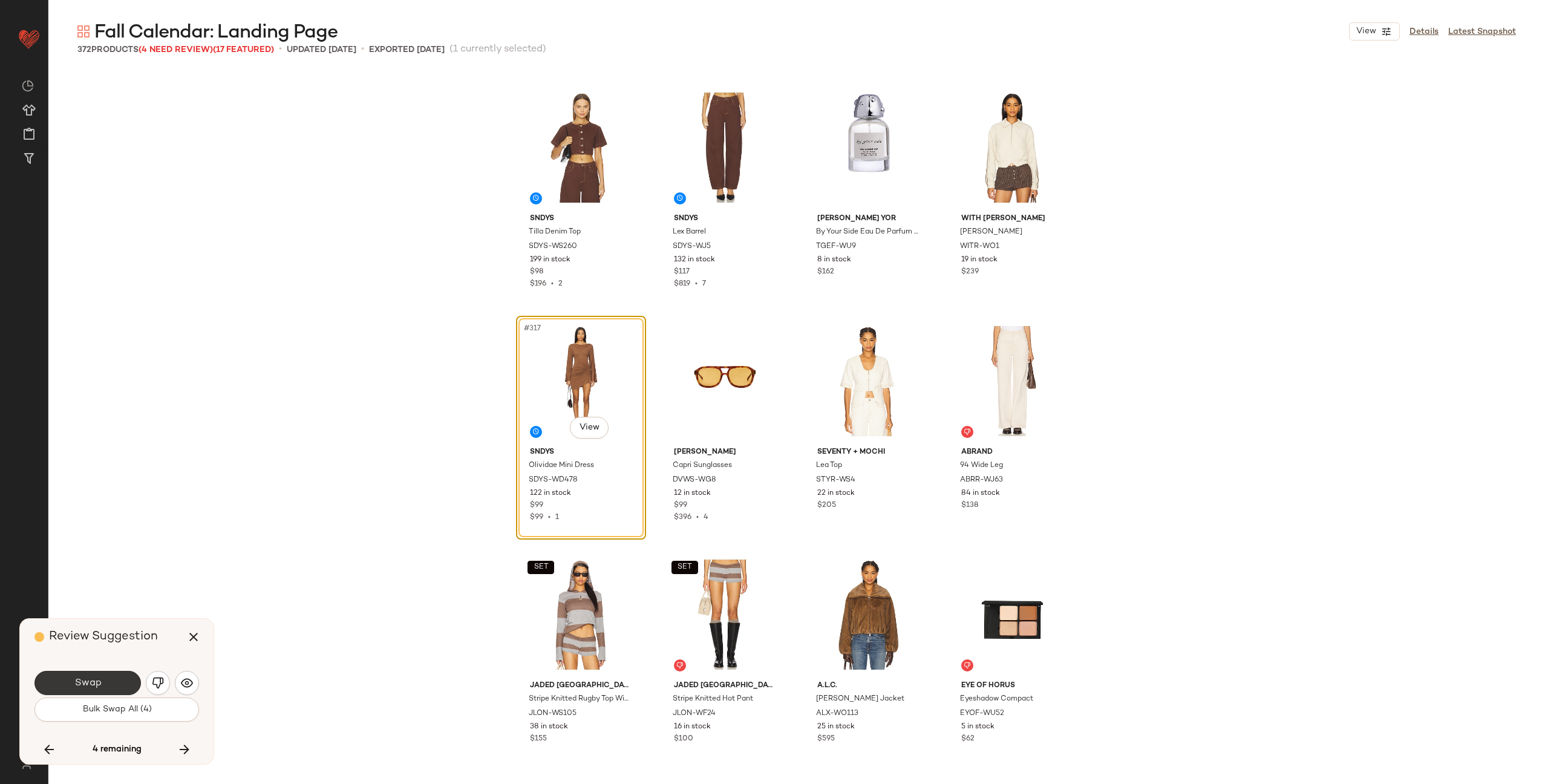
click at [94, 676] on button "Swap" at bounding box center [88, 683] width 106 height 24
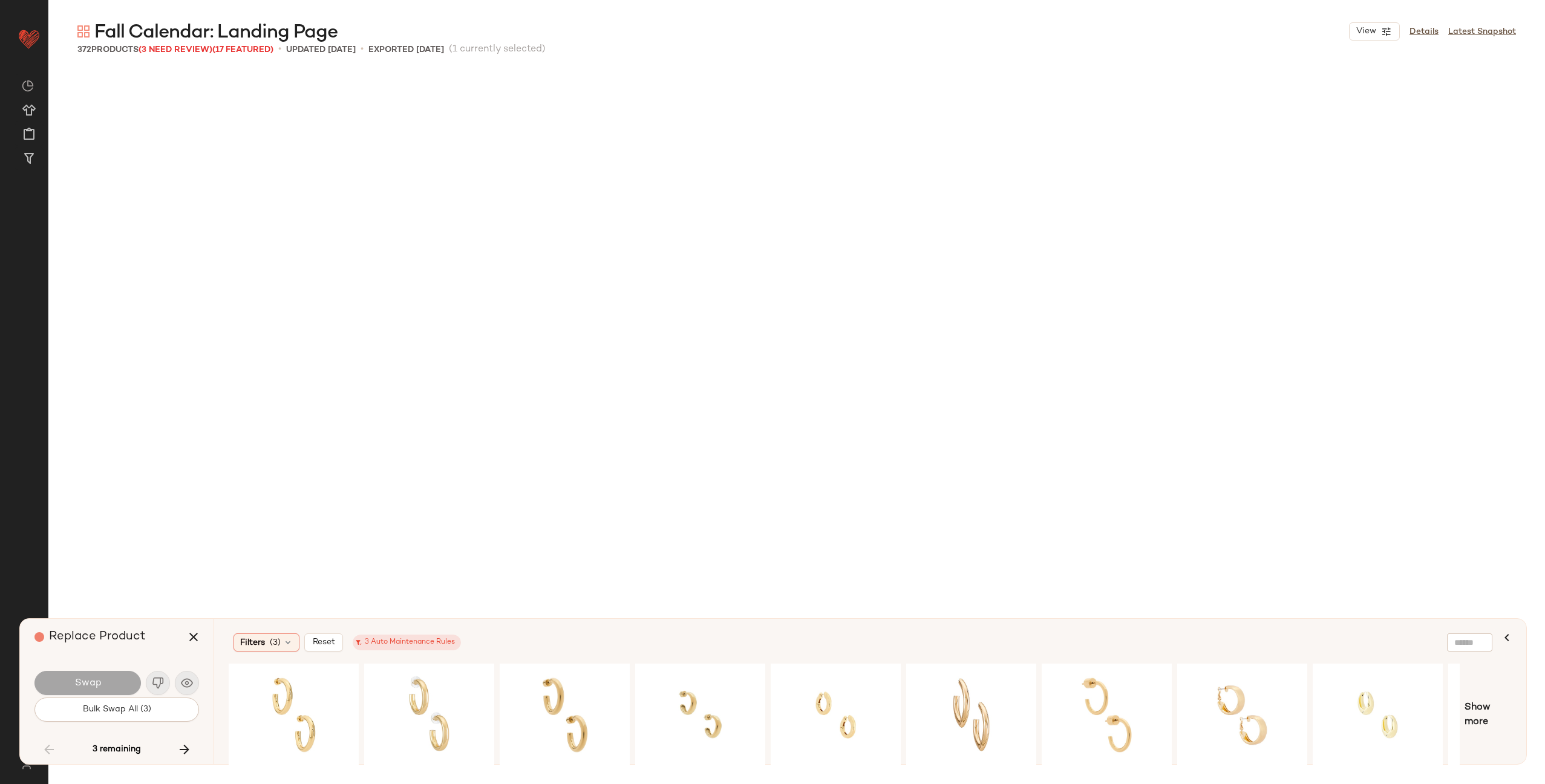
scroll to position [11207, 0]
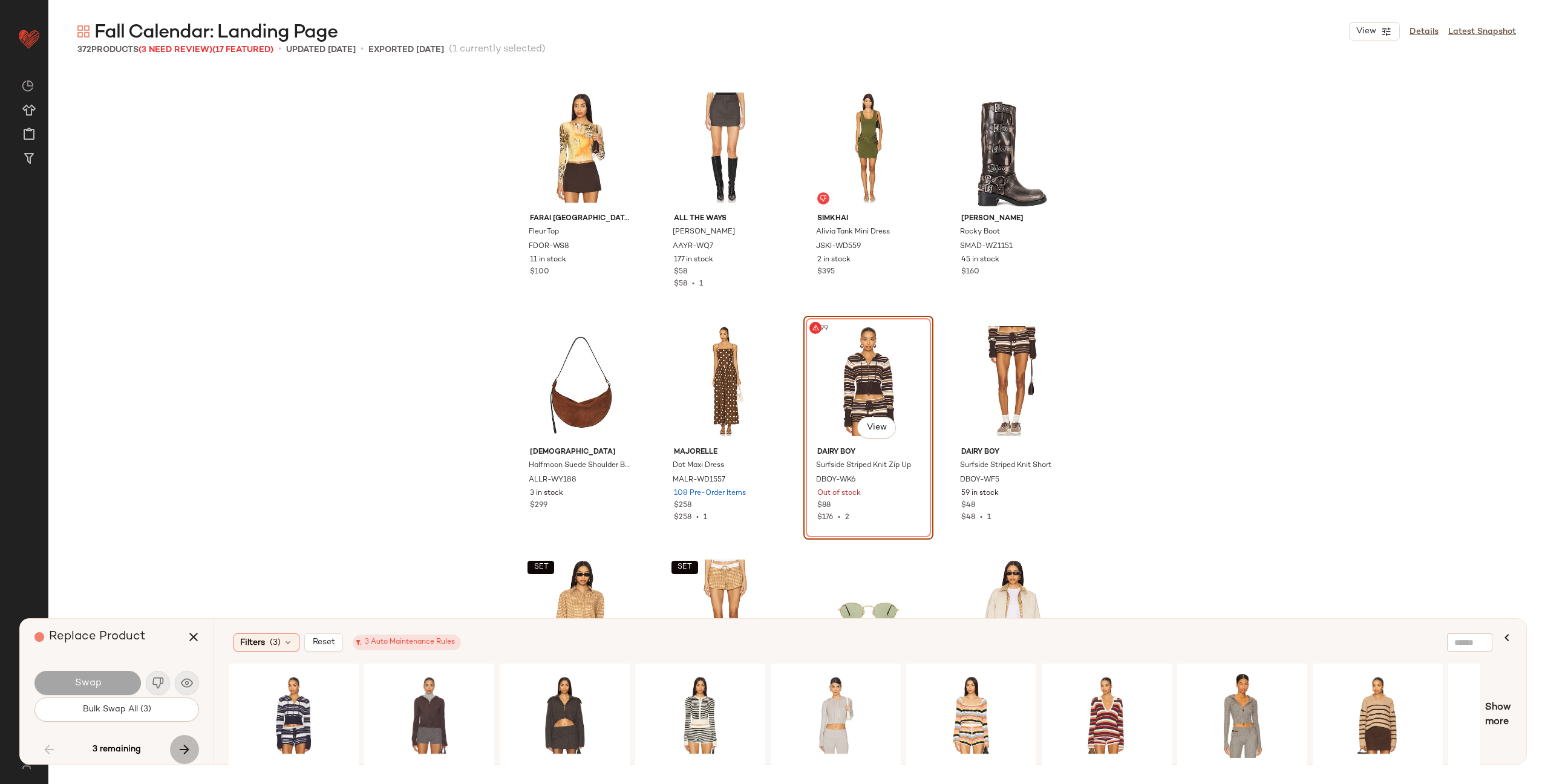
click at [178, 746] on icon "button" at bounding box center [185, 749] width 15 height 15
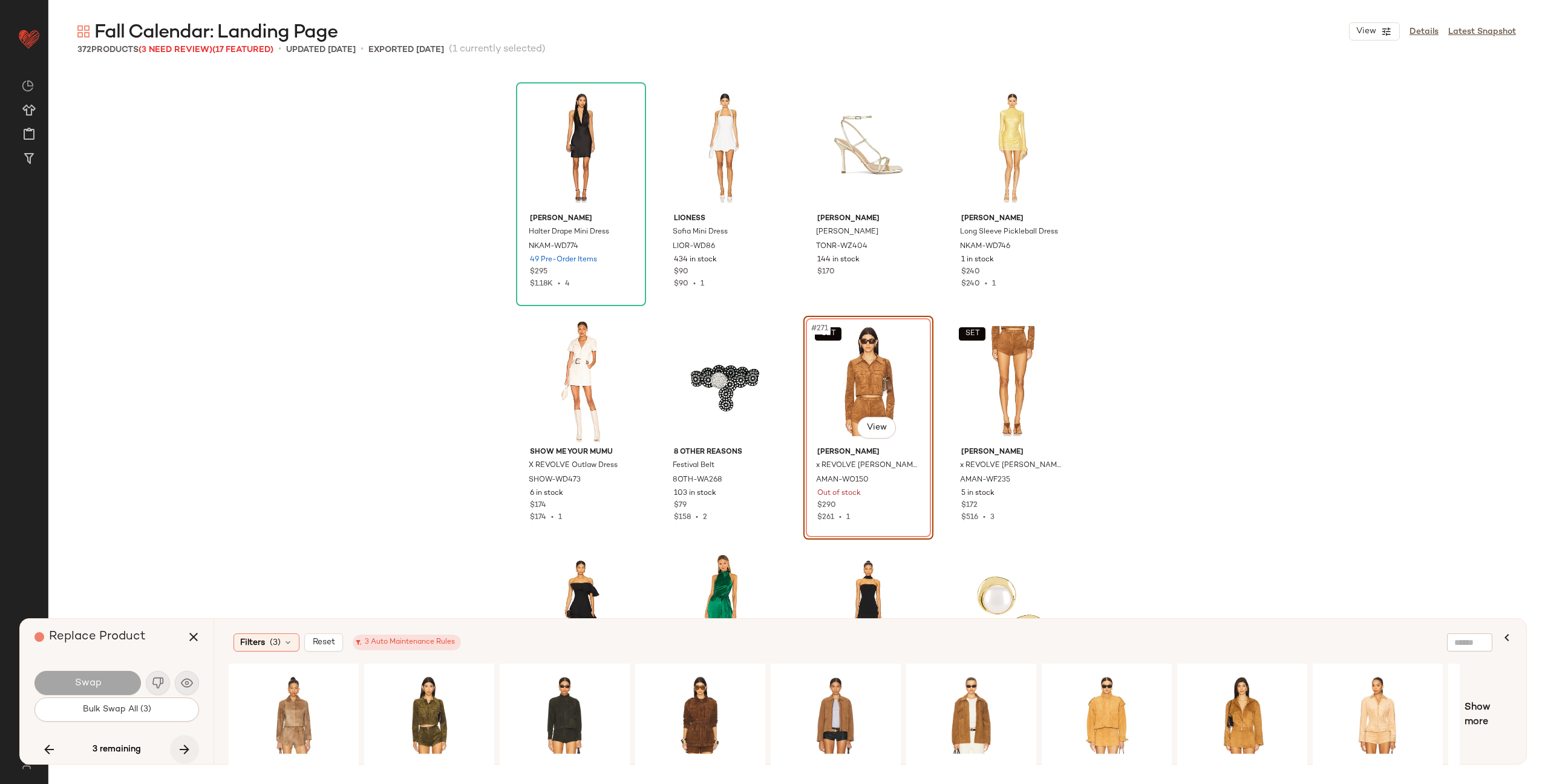
click at [184, 746] on icon "button" at bounding box center [185, 749] width 15 height 15
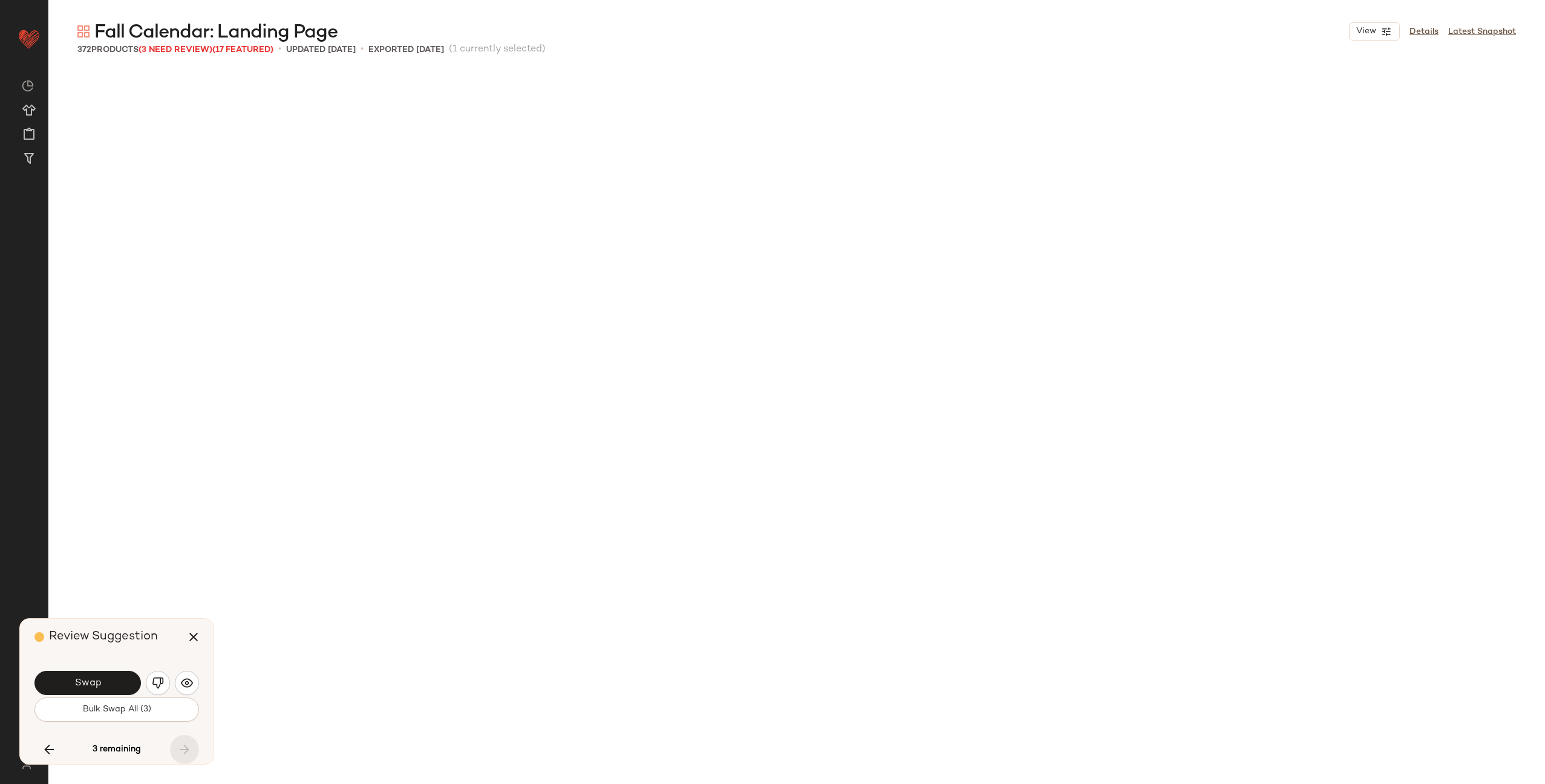
scroll to position [19146, 0]
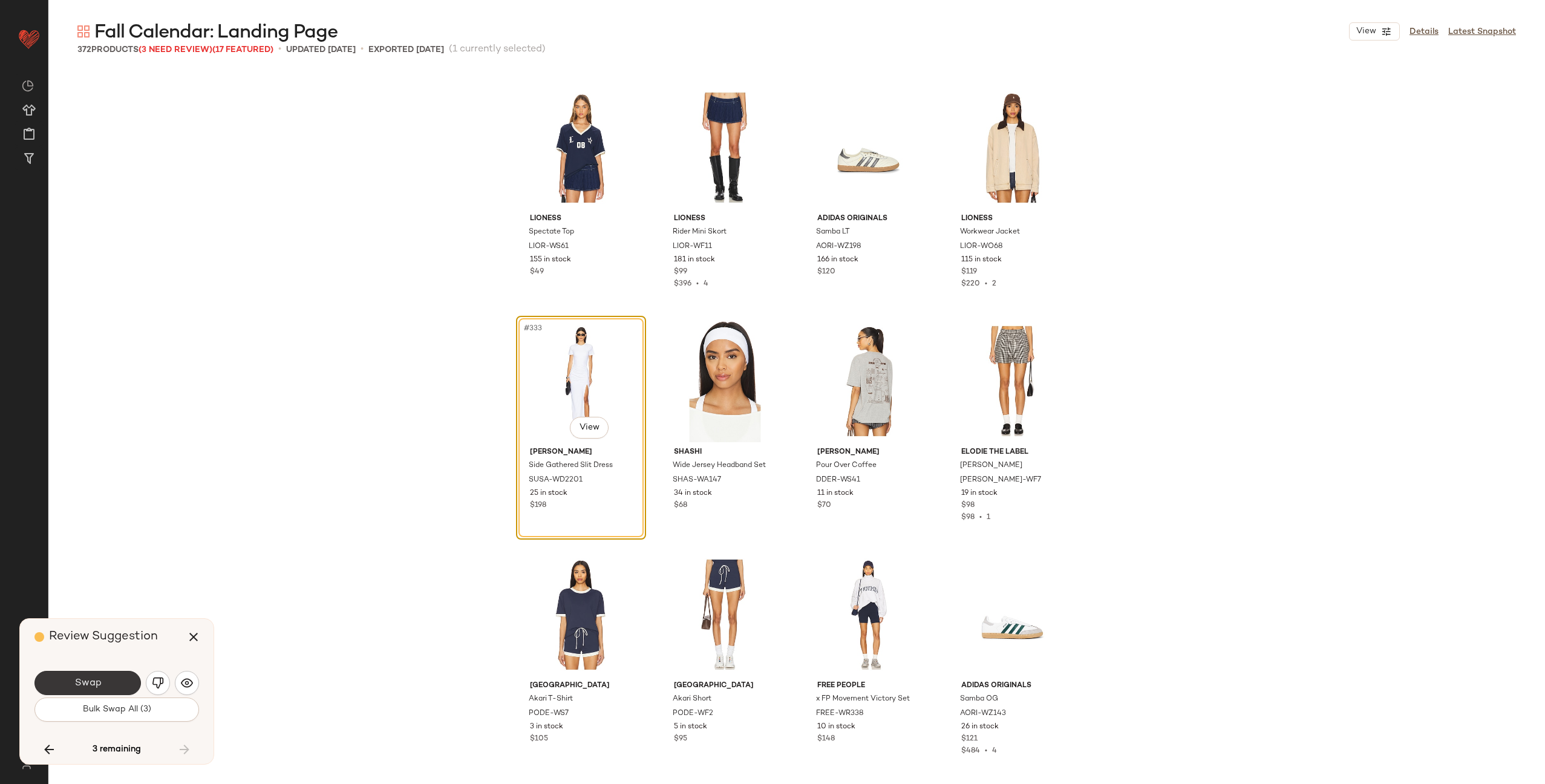
click at [110, 687] on button "Swap" at bounding box center [88, 683] width 106 height 24
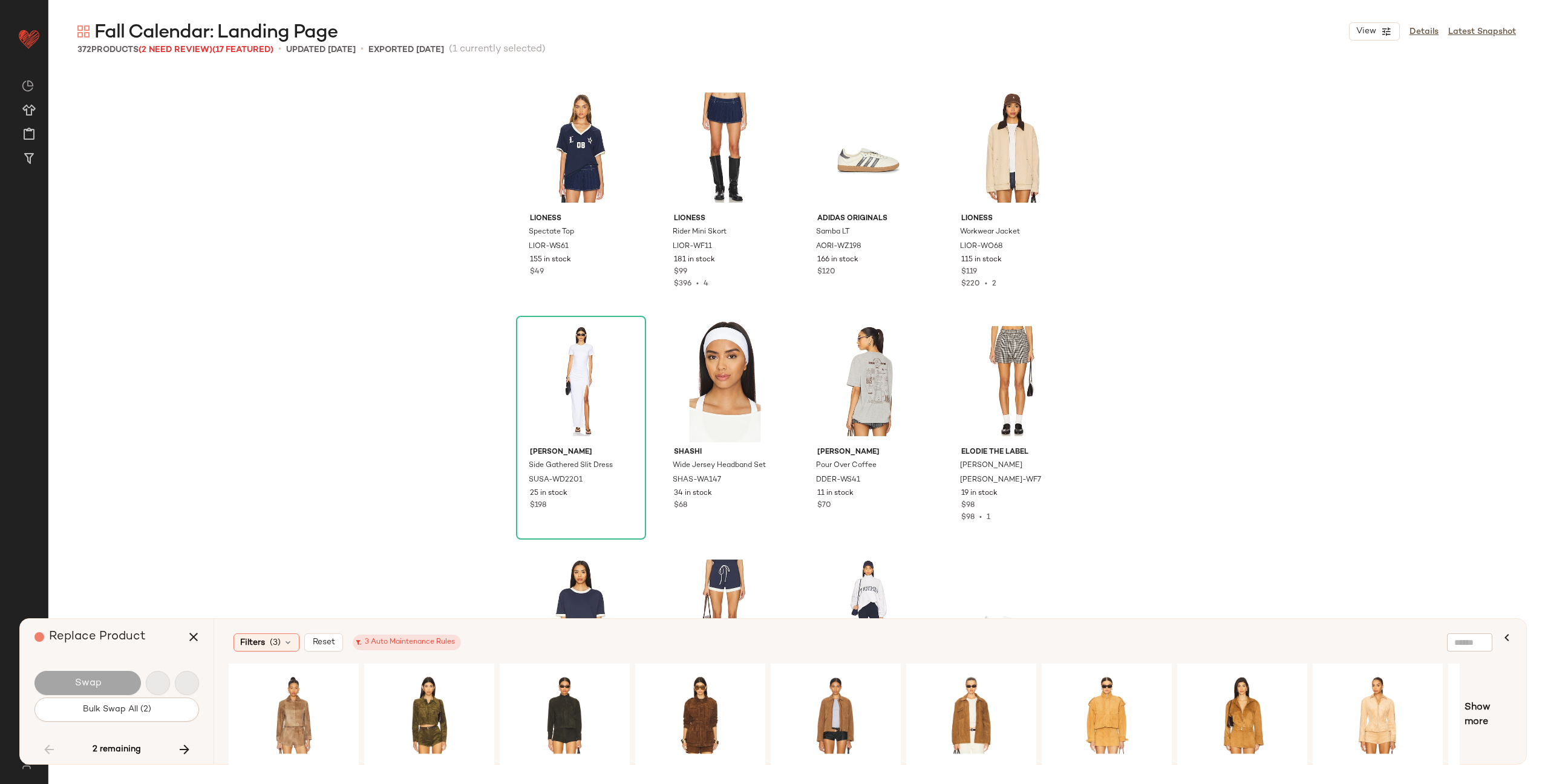
scroll to position [11207, 0]
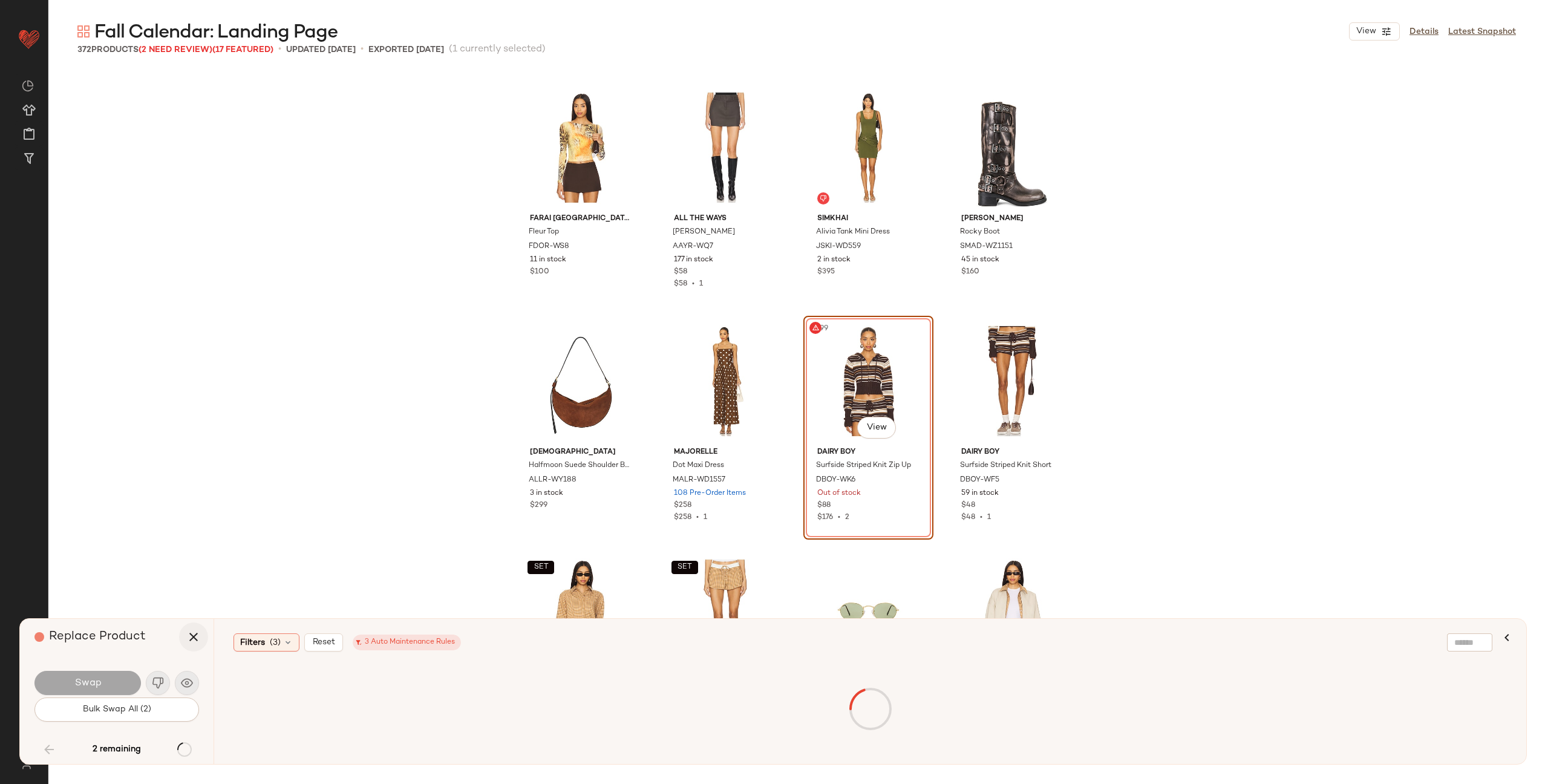
click at [191, 641] on icon "button" at bounding box center [193, 637] width 15 height 15
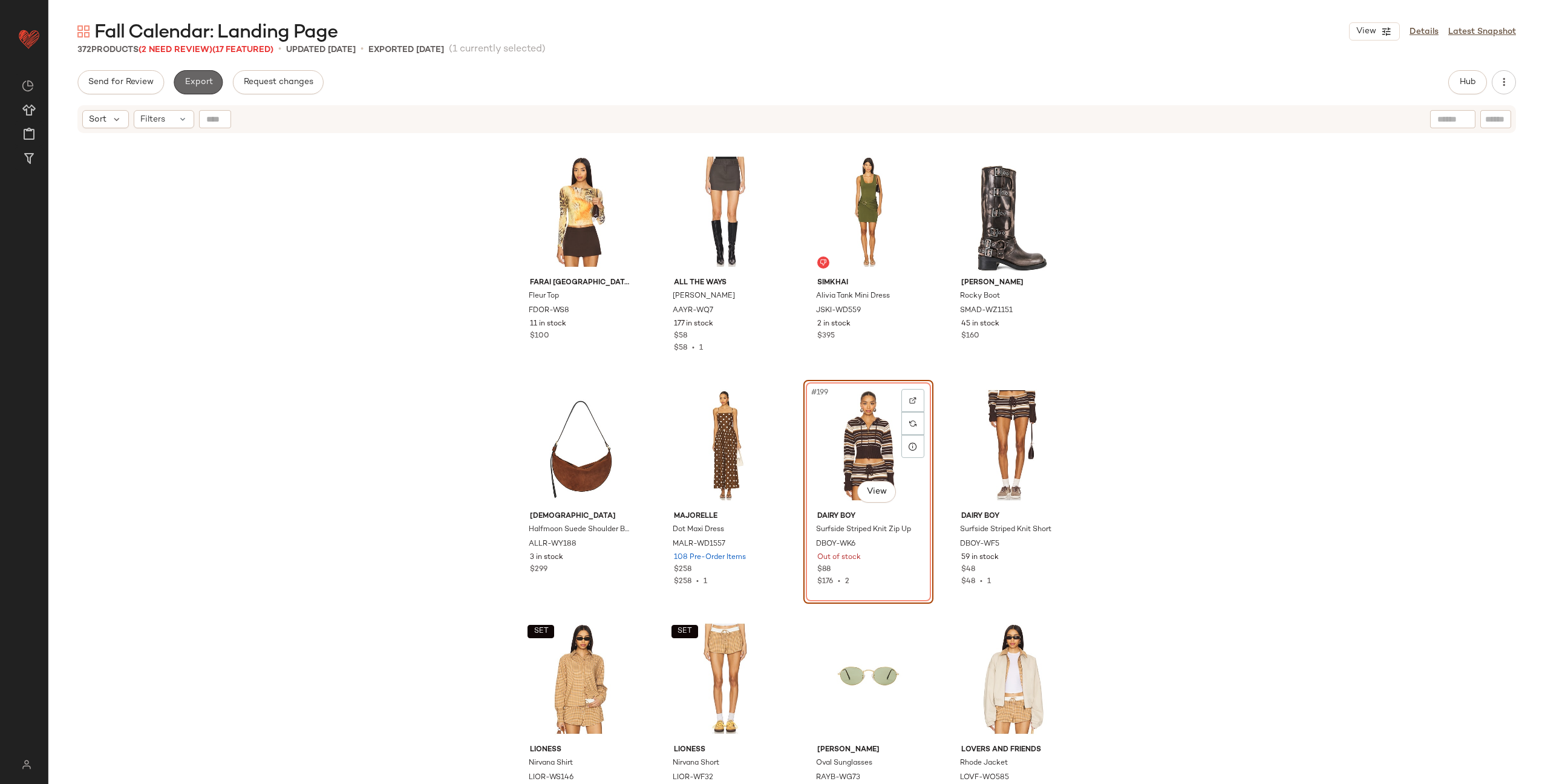
click at [177, 79] on button "Export" at bounding box center [197, 82] width 49 height 24
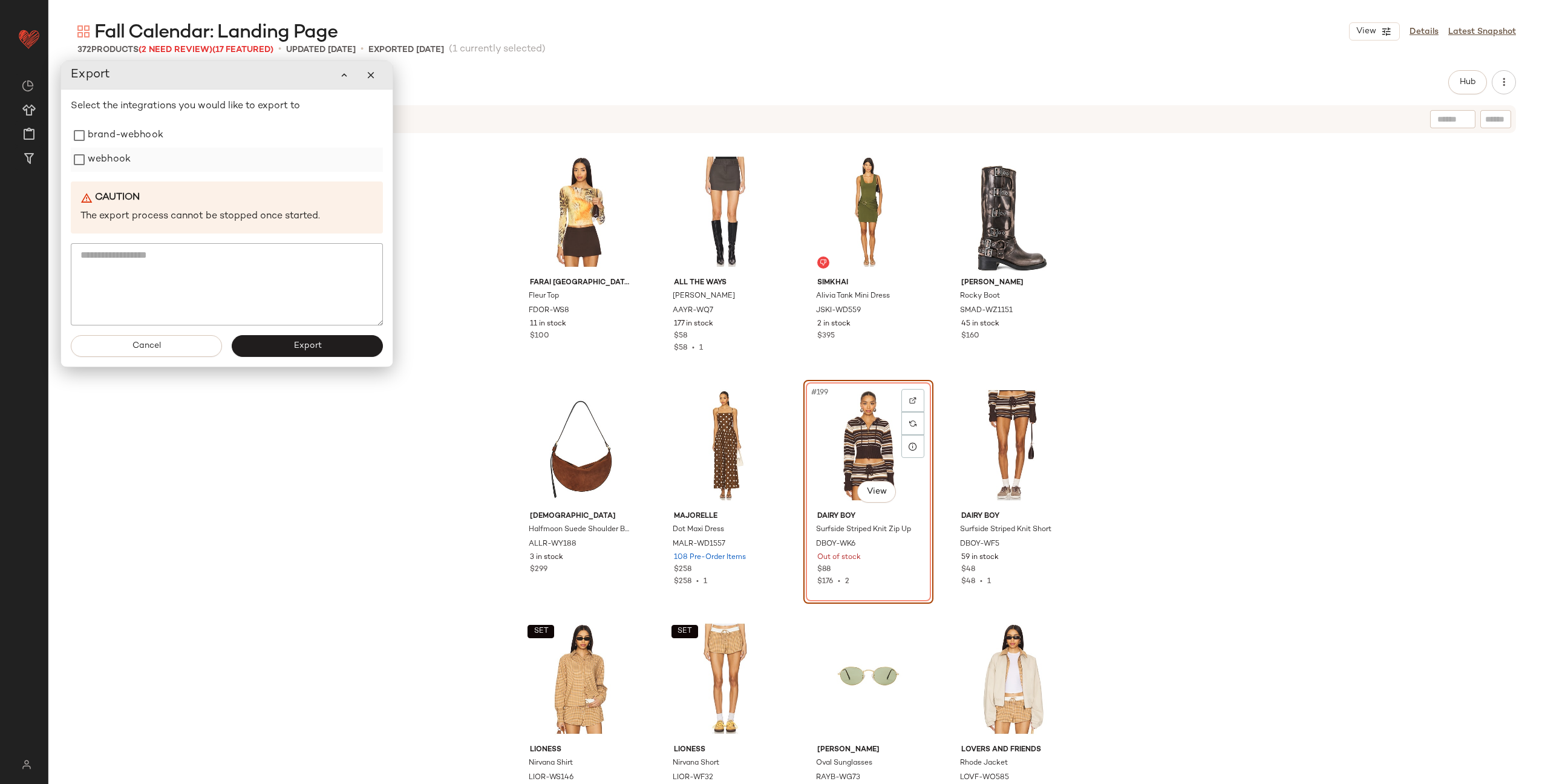
click at [117, 160] on label "webhook" at bounding box center [109, 160] width 43 height 24
click at [289, 344] on button "Export" at bounding box center [308, 346] width 152 height 22
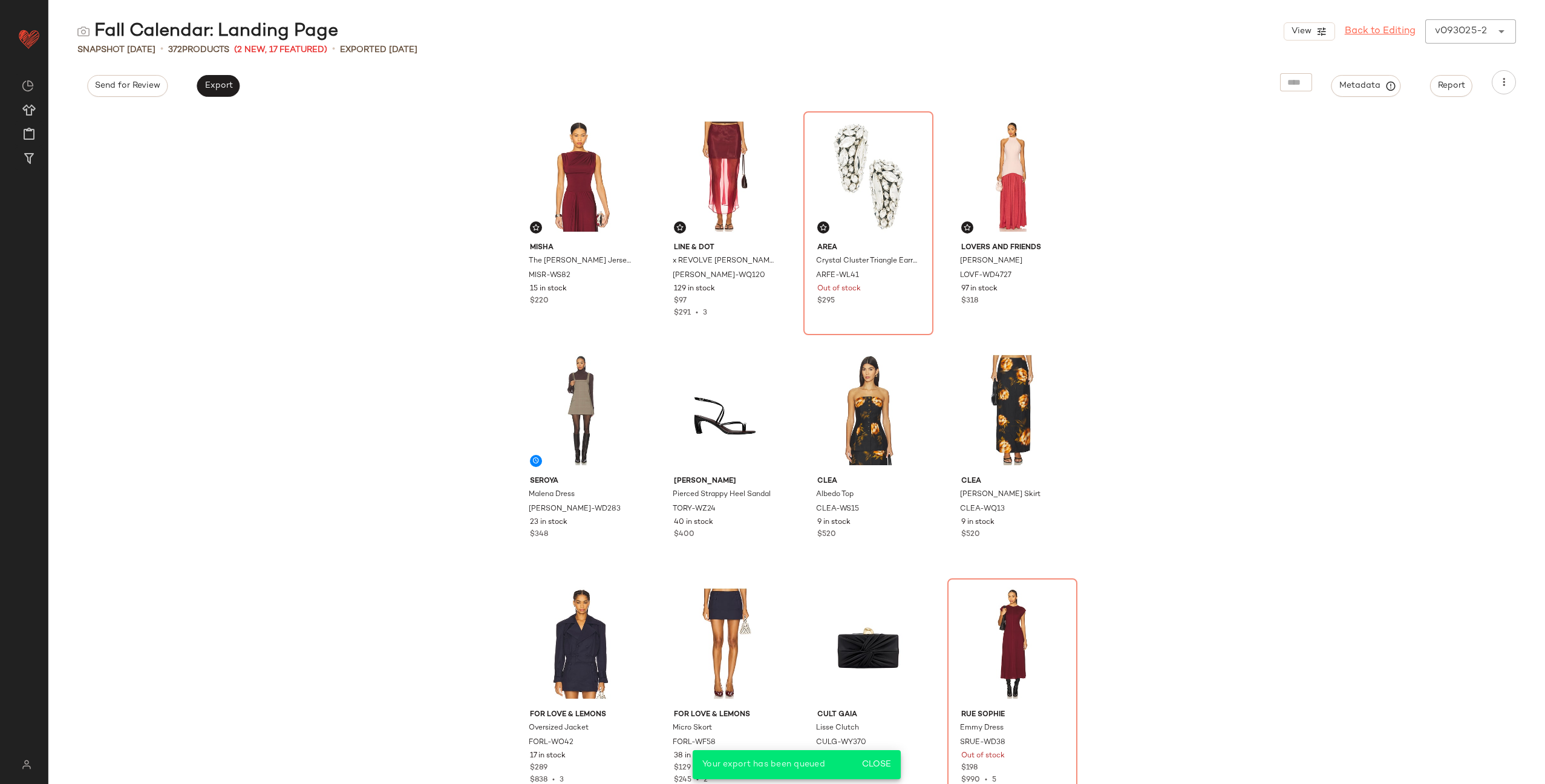
click at [1364, 31] on link "Back to Editing" at bounding box center [1381, 31] width 71 height 15
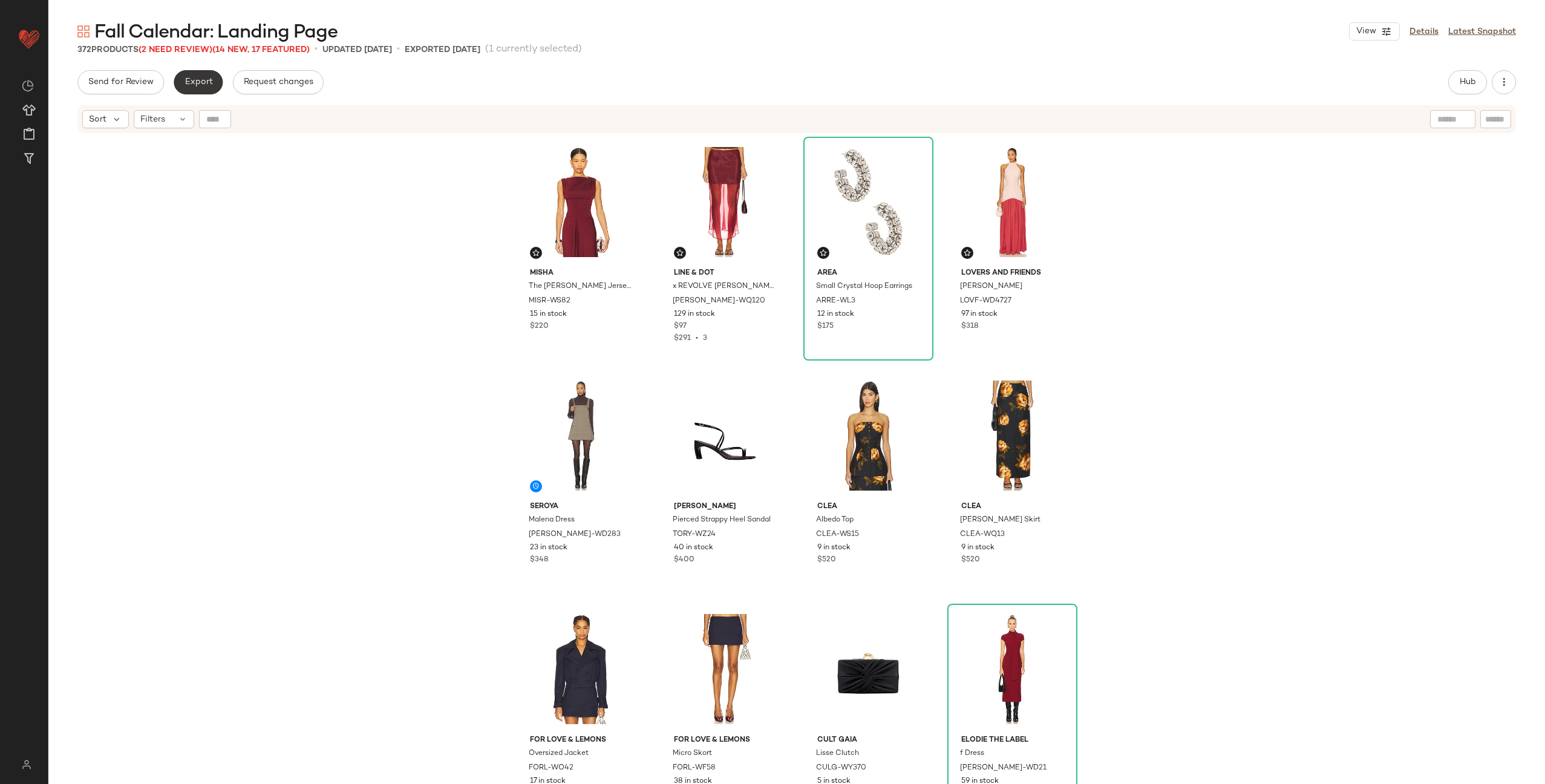
click at [206, 89] on button "Export" at bounding box center [197, 82] width 49 height 24
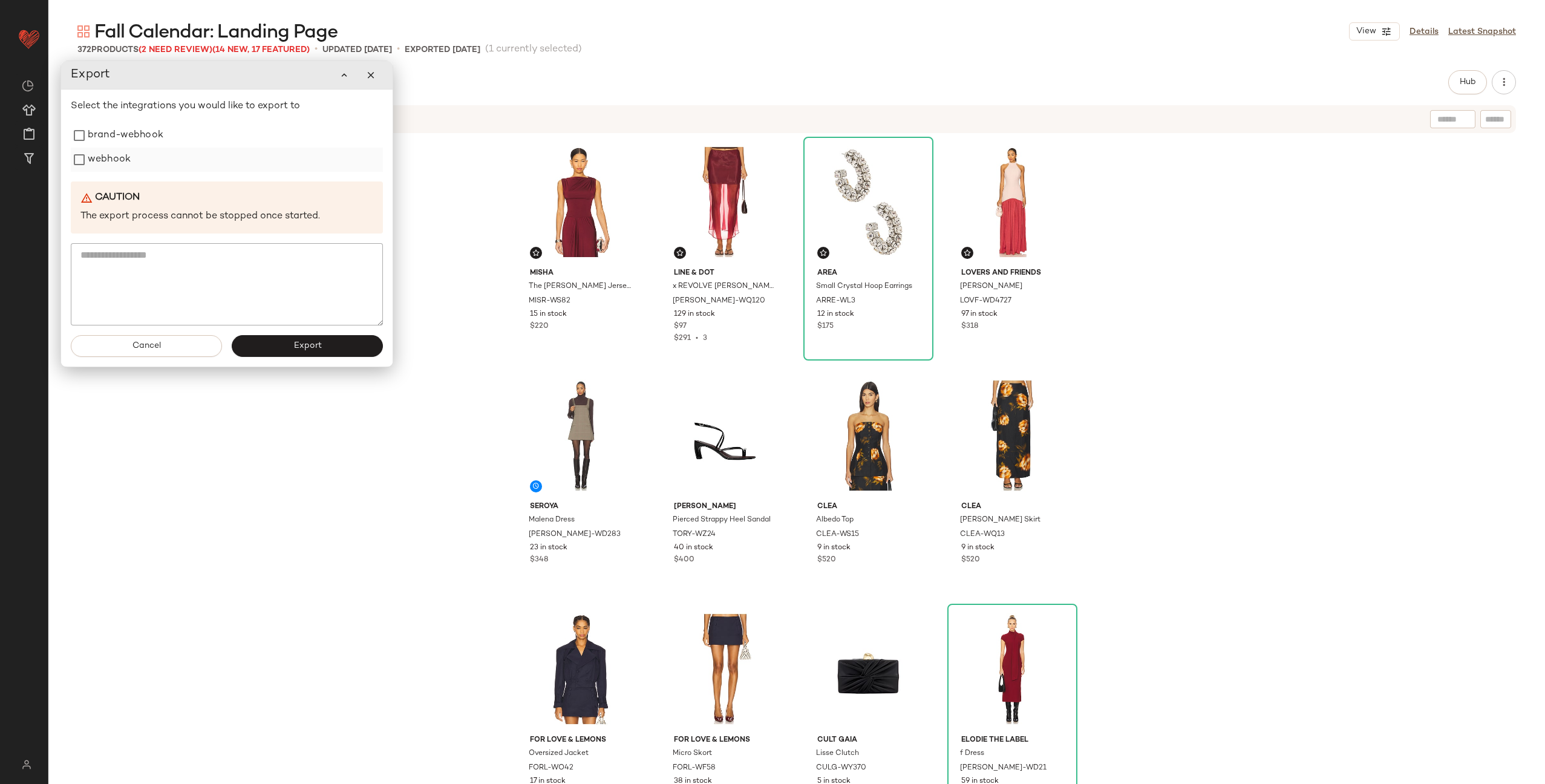
click at [123, 159] on label "webhook" at bounding box center [109, 160] width 43 height 24
click at [324, 347] on button "Export" at bounding box center [308, 346] width 152 height 22
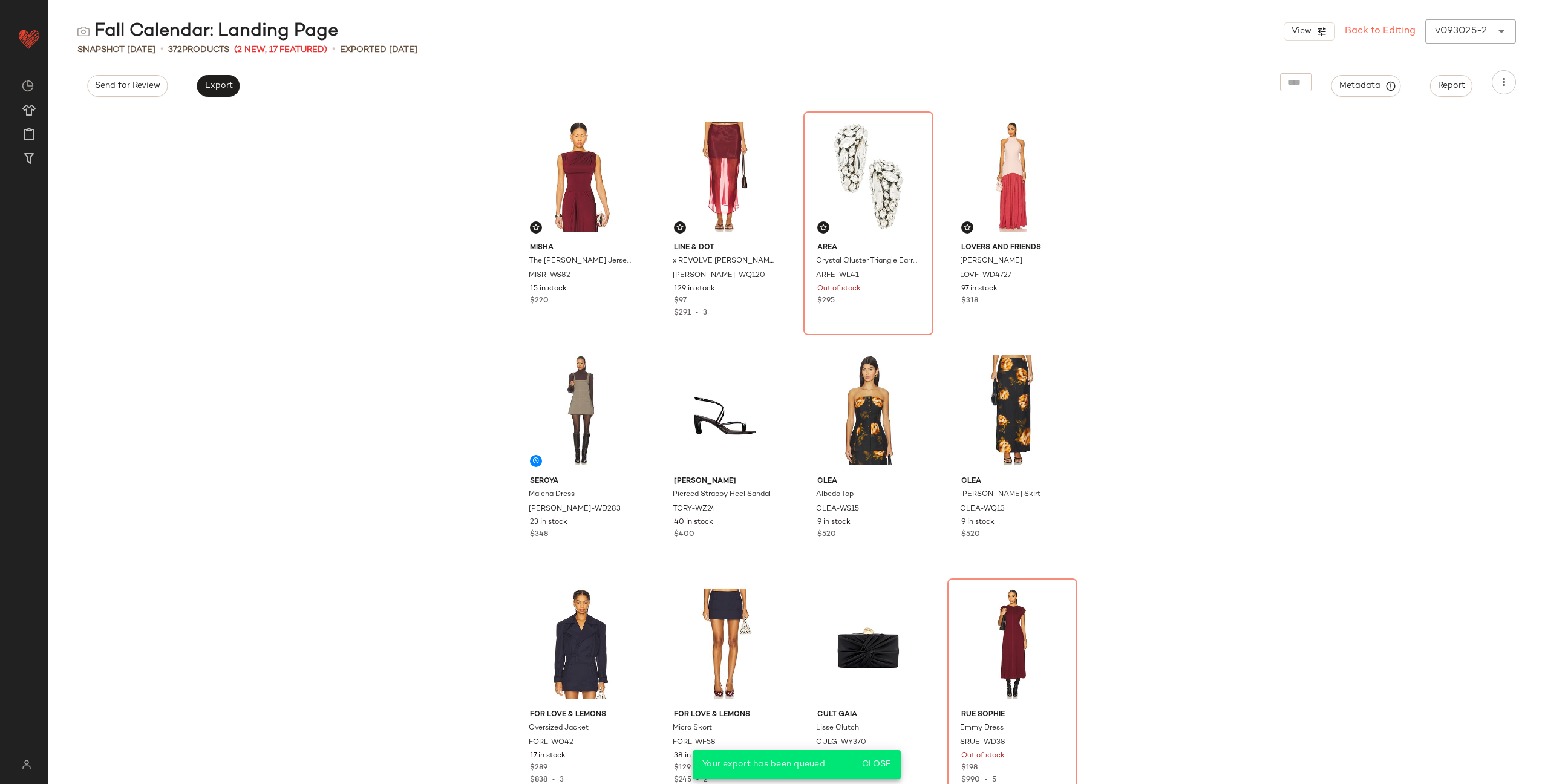
click at [1382, 33] on link "Back to Editing" at bounding box center [1381, 31] width 71 height 15
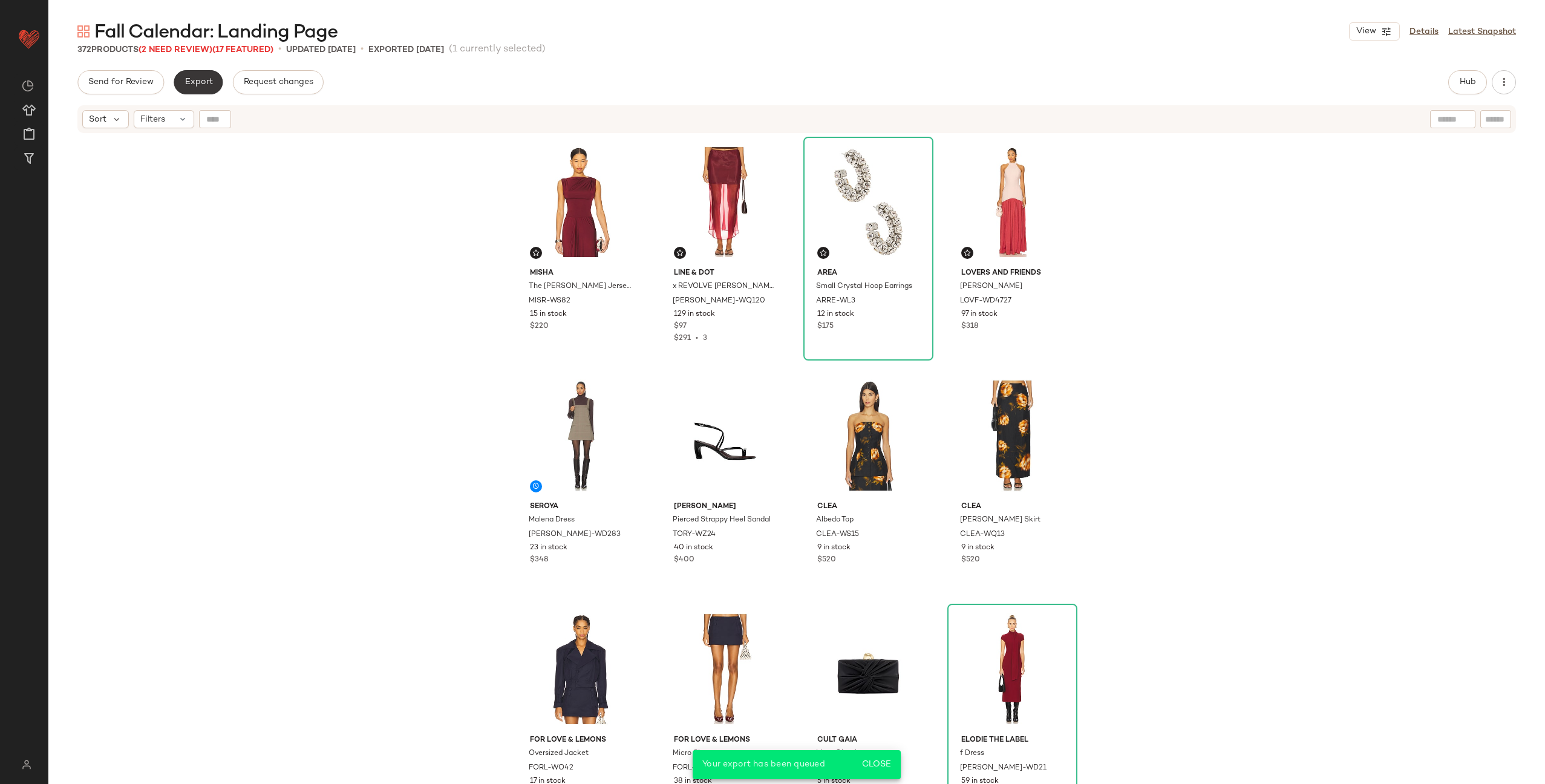
click at [180, 89] on button "Export" at bounding box center [197, 82] width 49 height 24
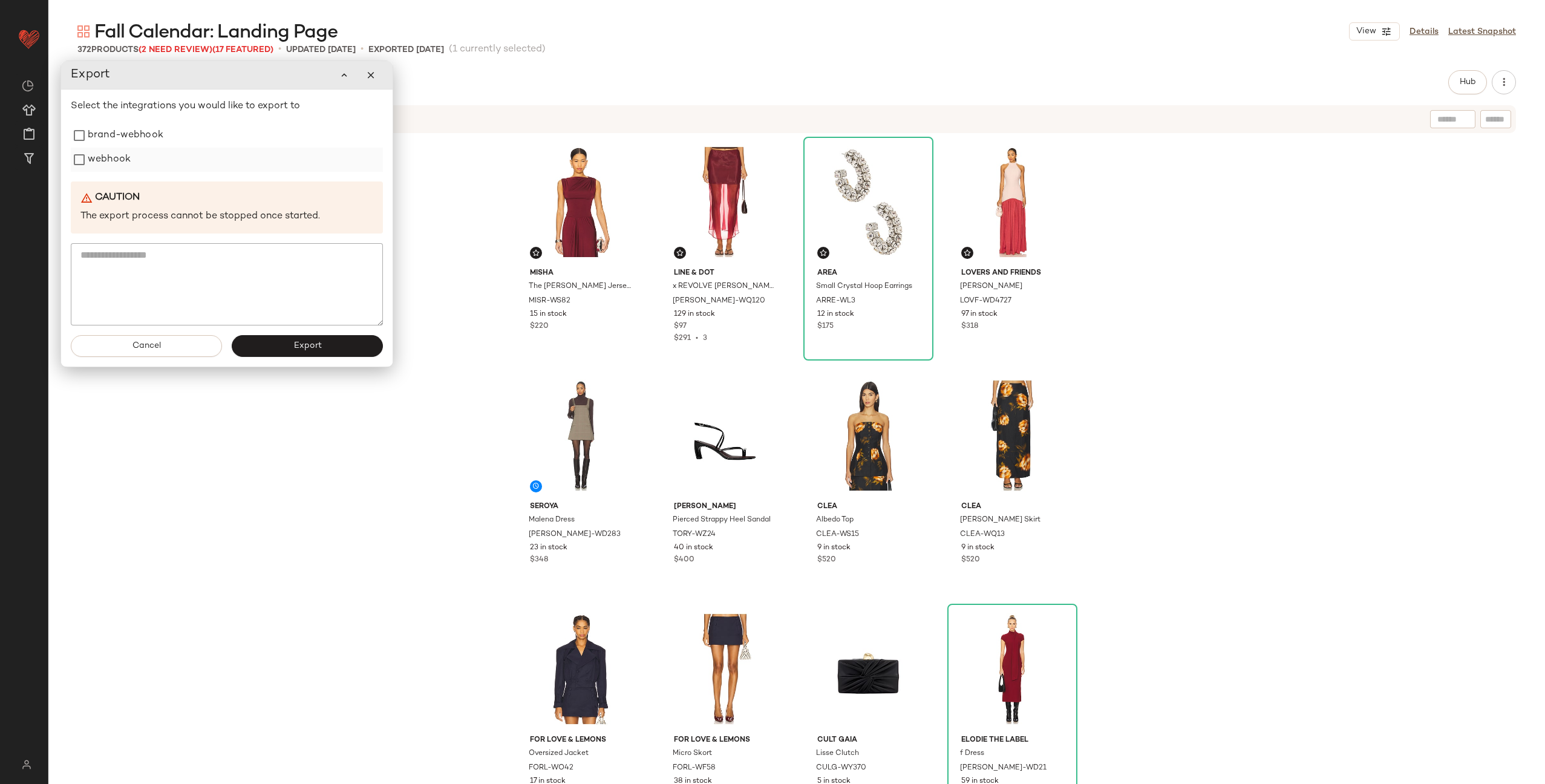
click at [126, 163] on label "webhook" at bounding box center [109, 160] width 43 height 24
click at [309, 344] on span "Export" at bounding box center [306, 346] width 28 height 10
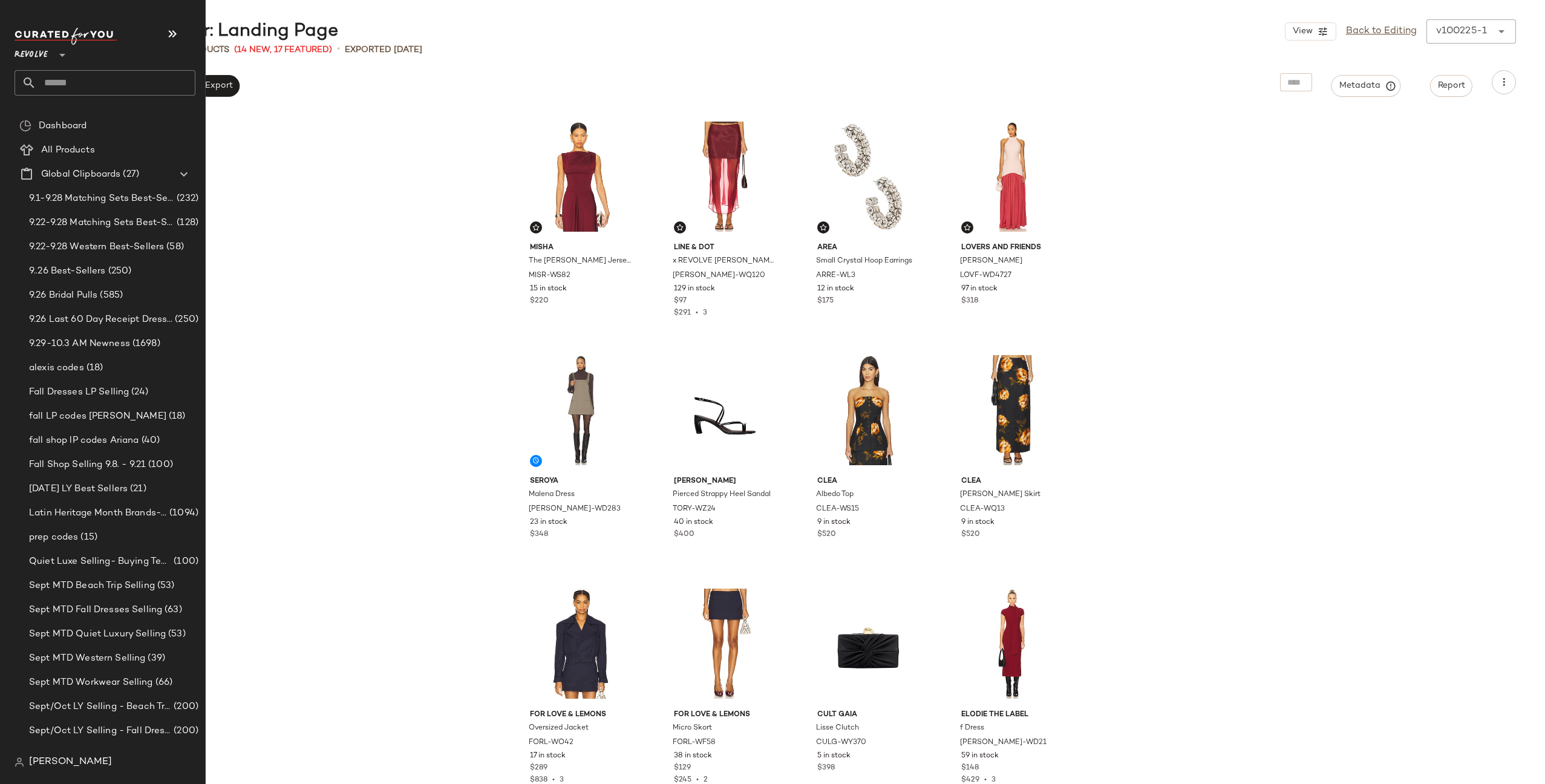
click at [82, 79] on input "text" at bounding box center [115, 83] width 159 height 26
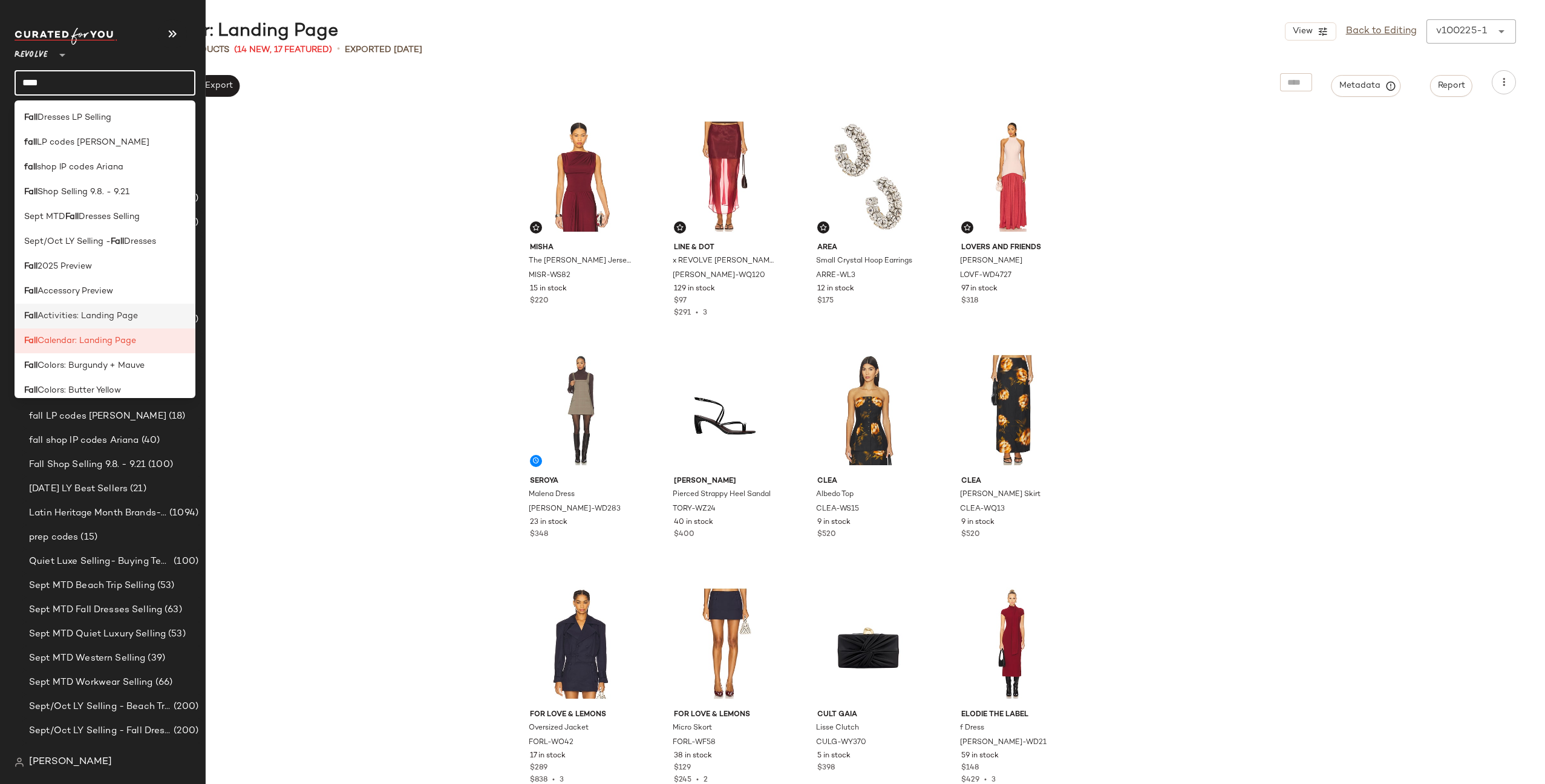
type input "****"
click at [93, 312] on span "Activities: Landing Page" at bounding box center [88, 316] width 101 height 13
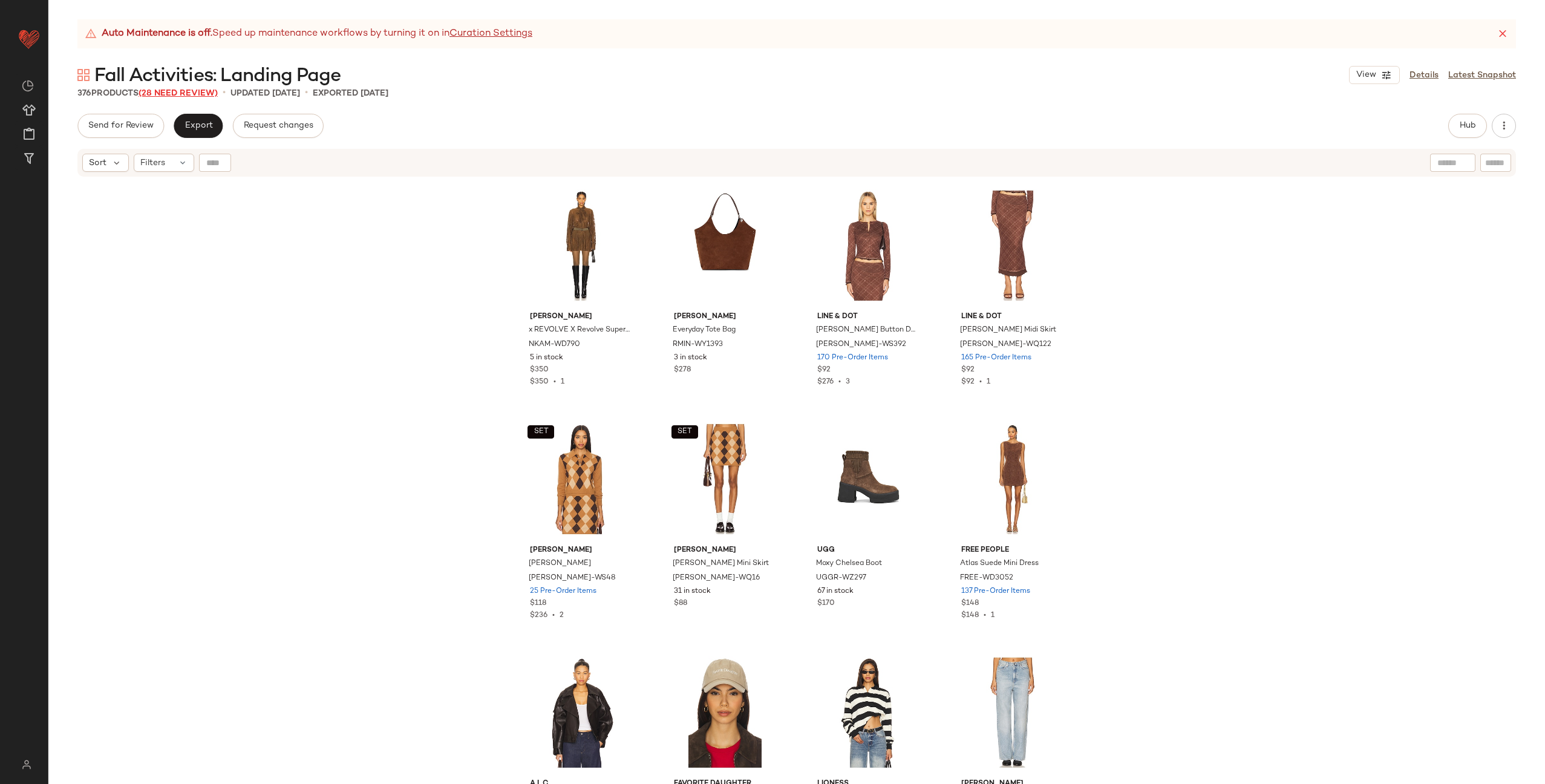
click at [178, 93] on span "(28 Need Review)" at bounding box center [178, 93] width 79 height 9
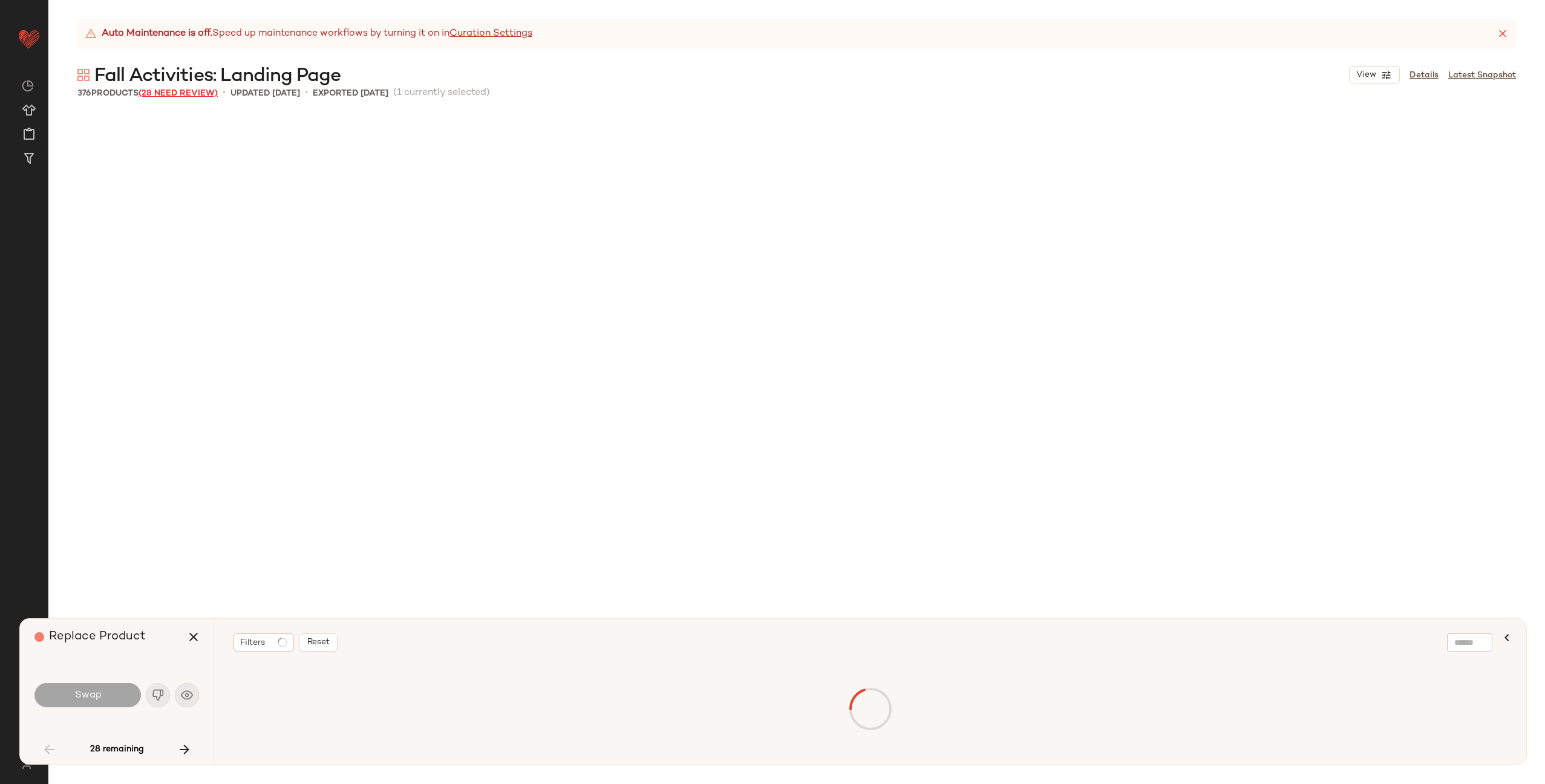
scroll to position [710, 0]
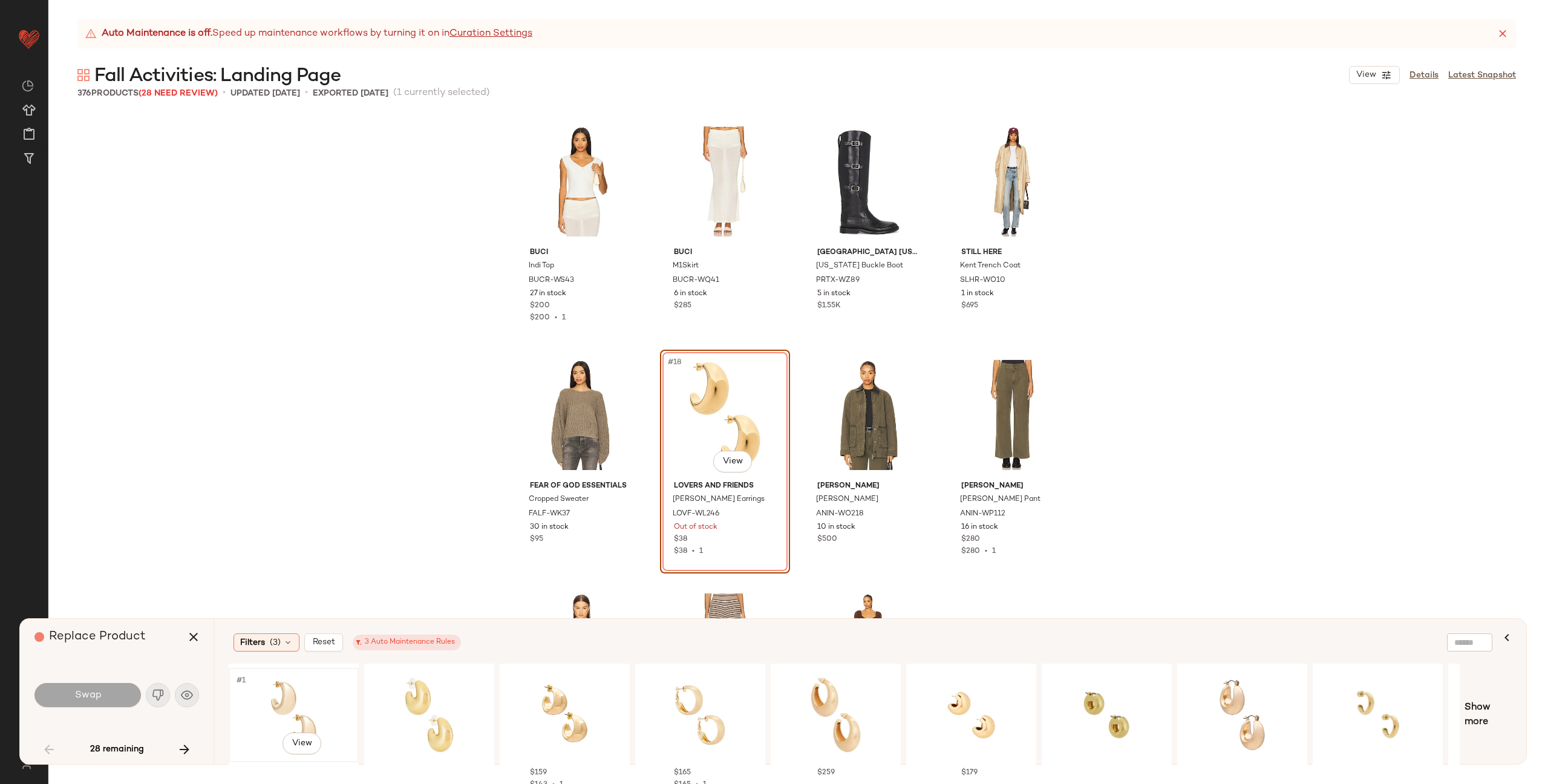
click at [264, 691] on div "#1 View" at bounding box center [293, 715] width 122 height 86
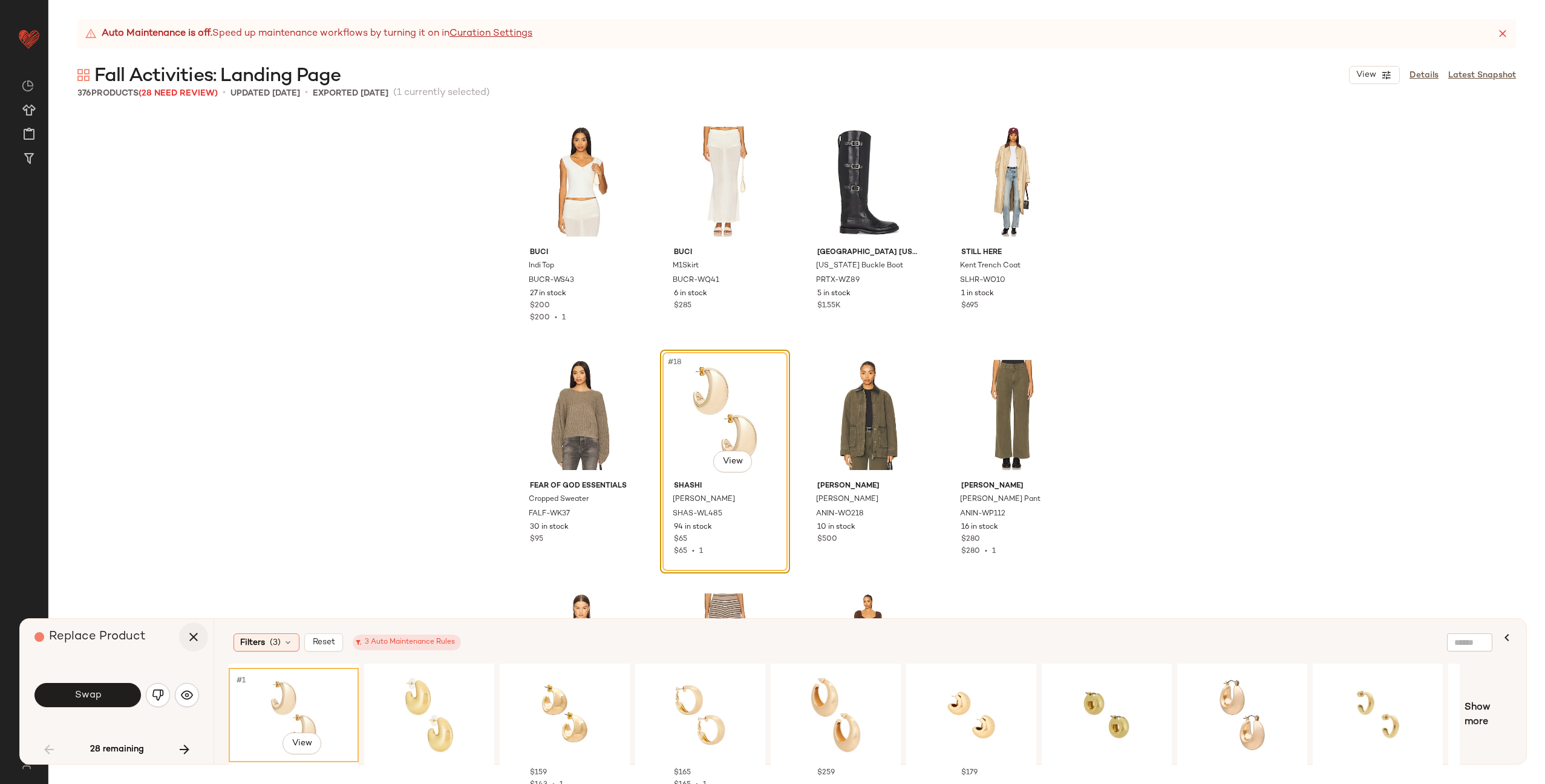
click at [189, 629] on icon "button" at bounding box center [193, 637] width 15 height 15
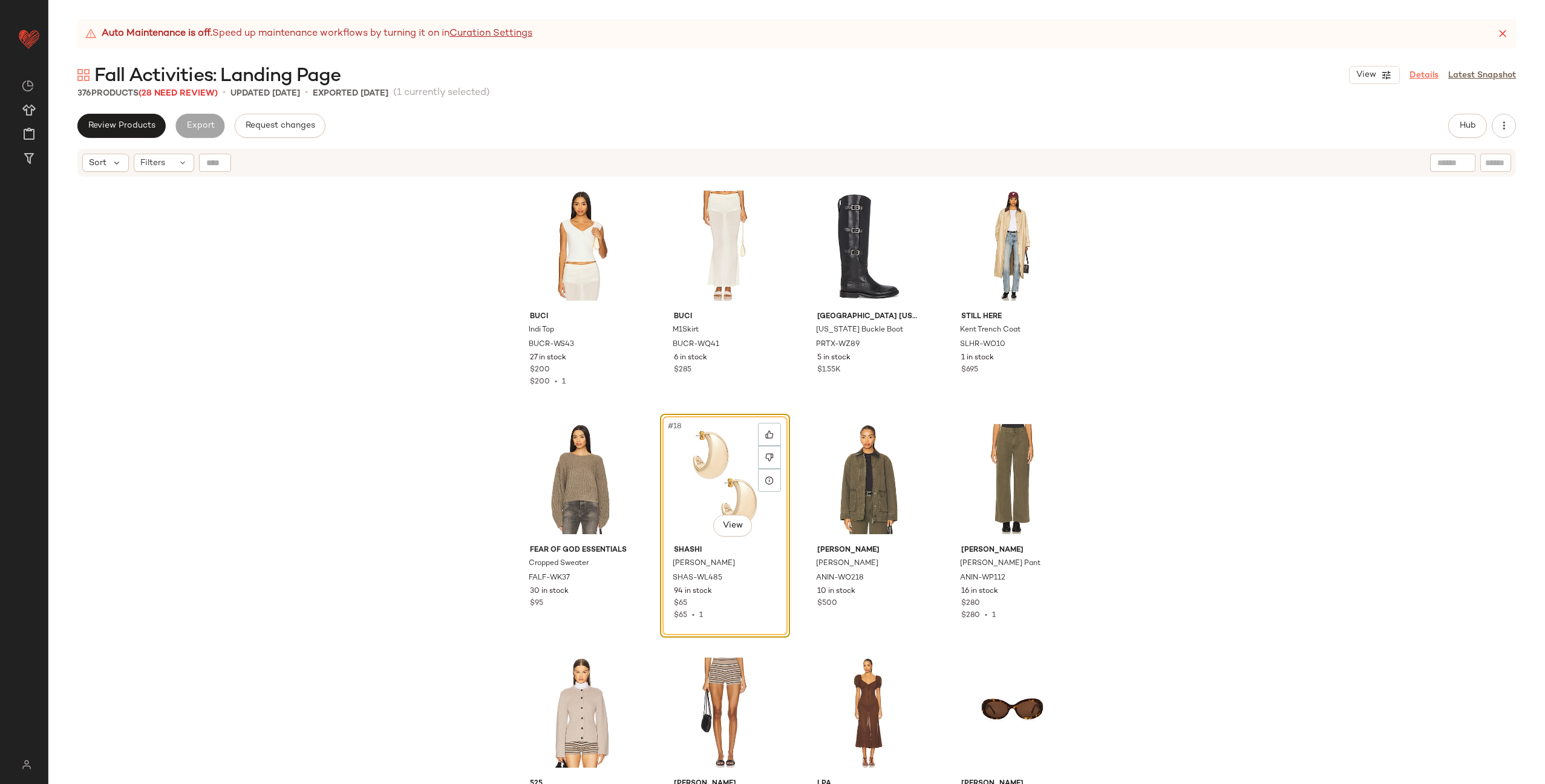
click at [1417, 72] on link "Details" at bounding box center [1424, 76] width 29 height 13
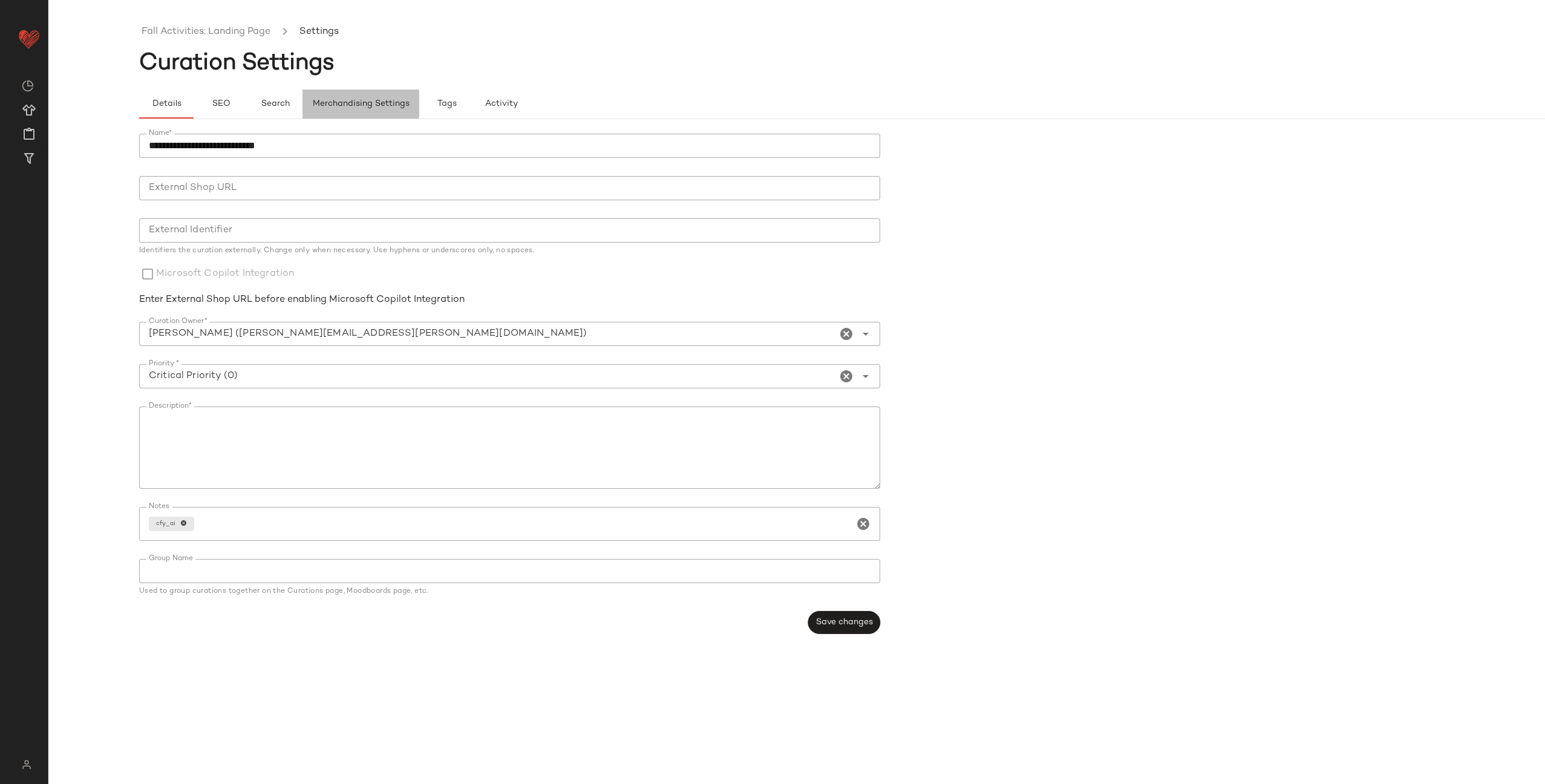
click at [348, 96] on button "Merchandising Settings" at bounding box center [360, 104] width 117 height 29
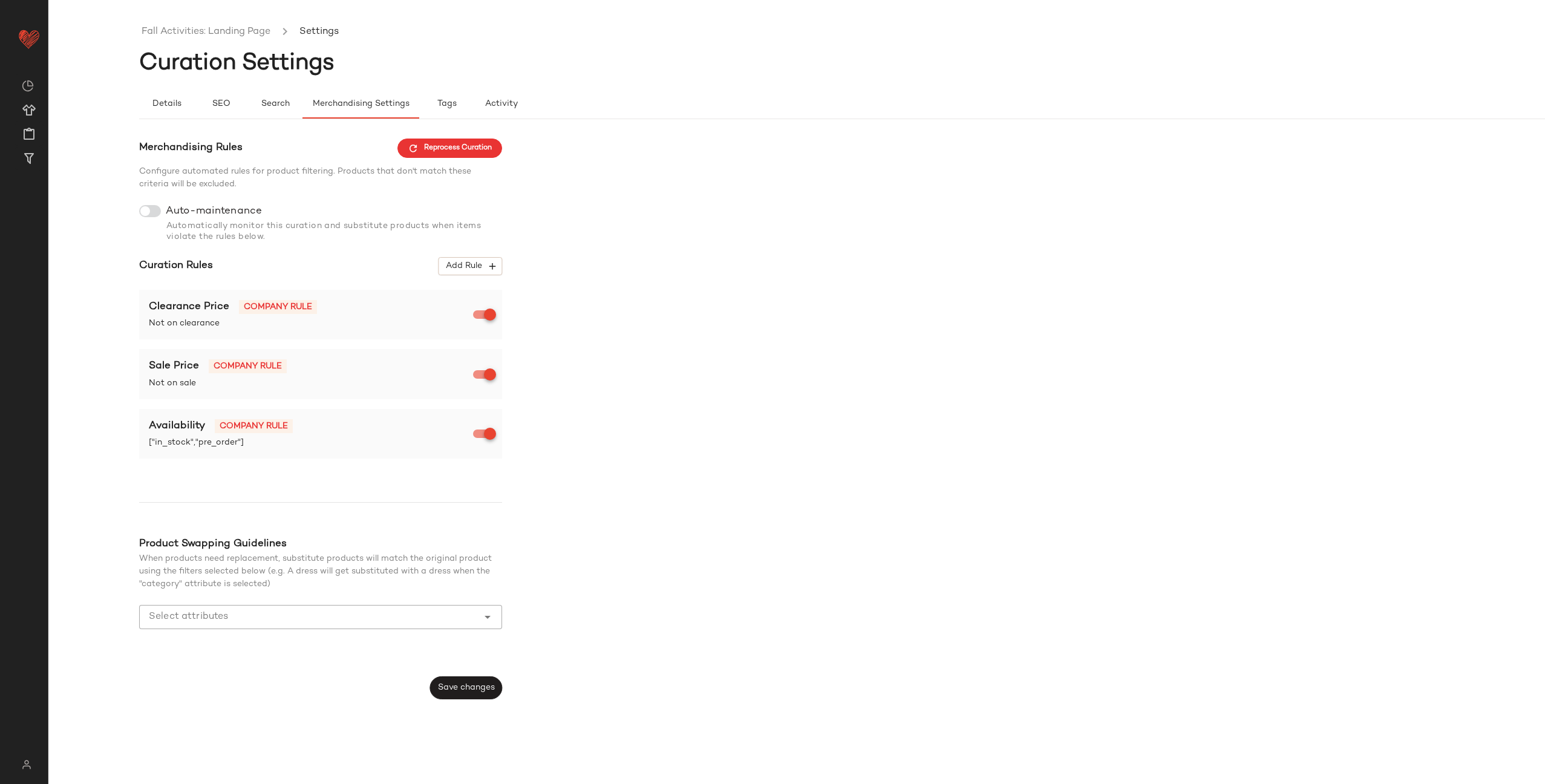
click at [152, 210] on div at bounding box center [150, 210] width 22 height 12
click at [472, 690] on span "Save changes" at bounding box center [466, 688] width 57 height 10
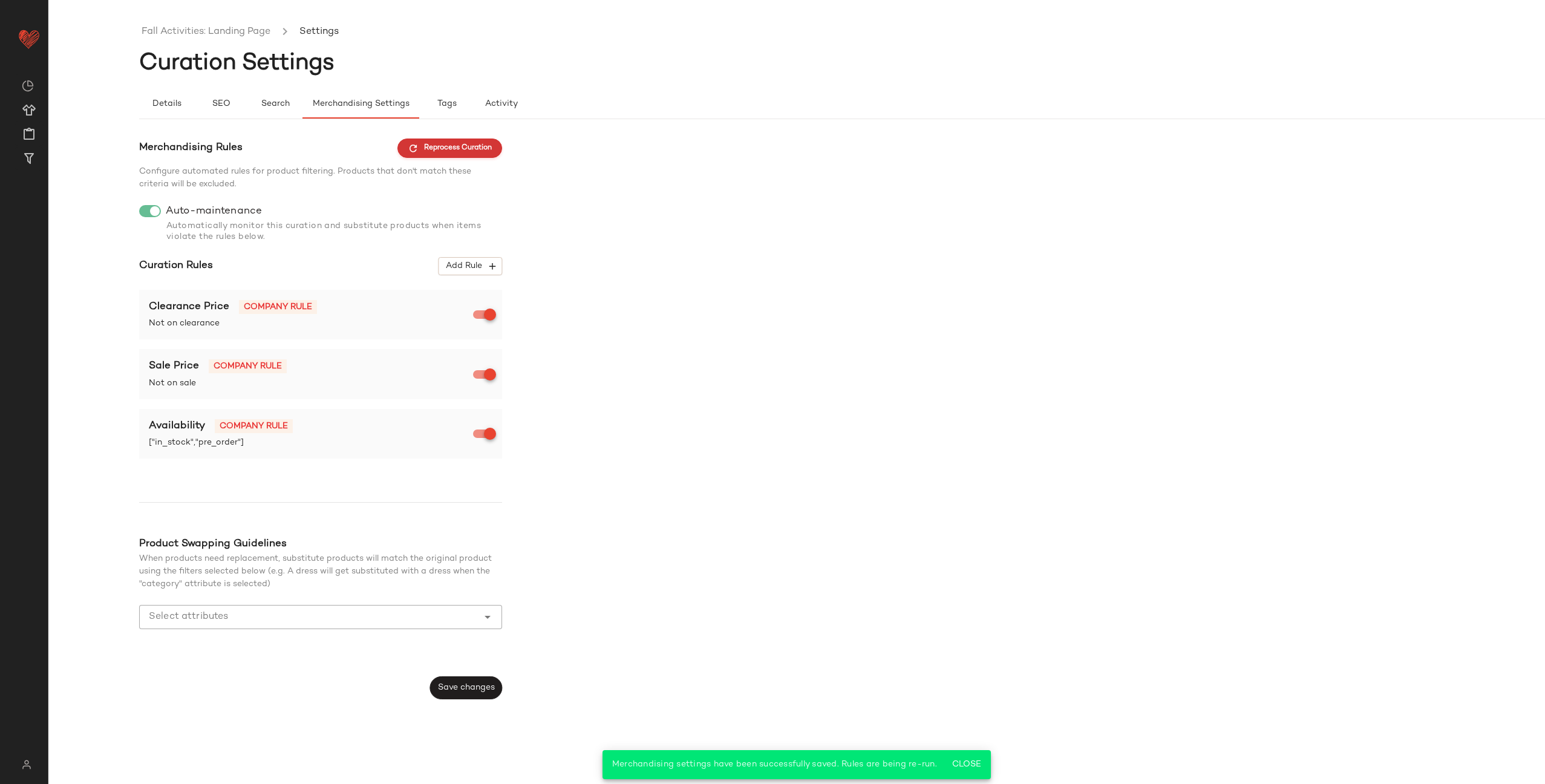
click at [455, 148] on span "Reprocess Curation" at bounding box center [450, 148] width 84 height 11
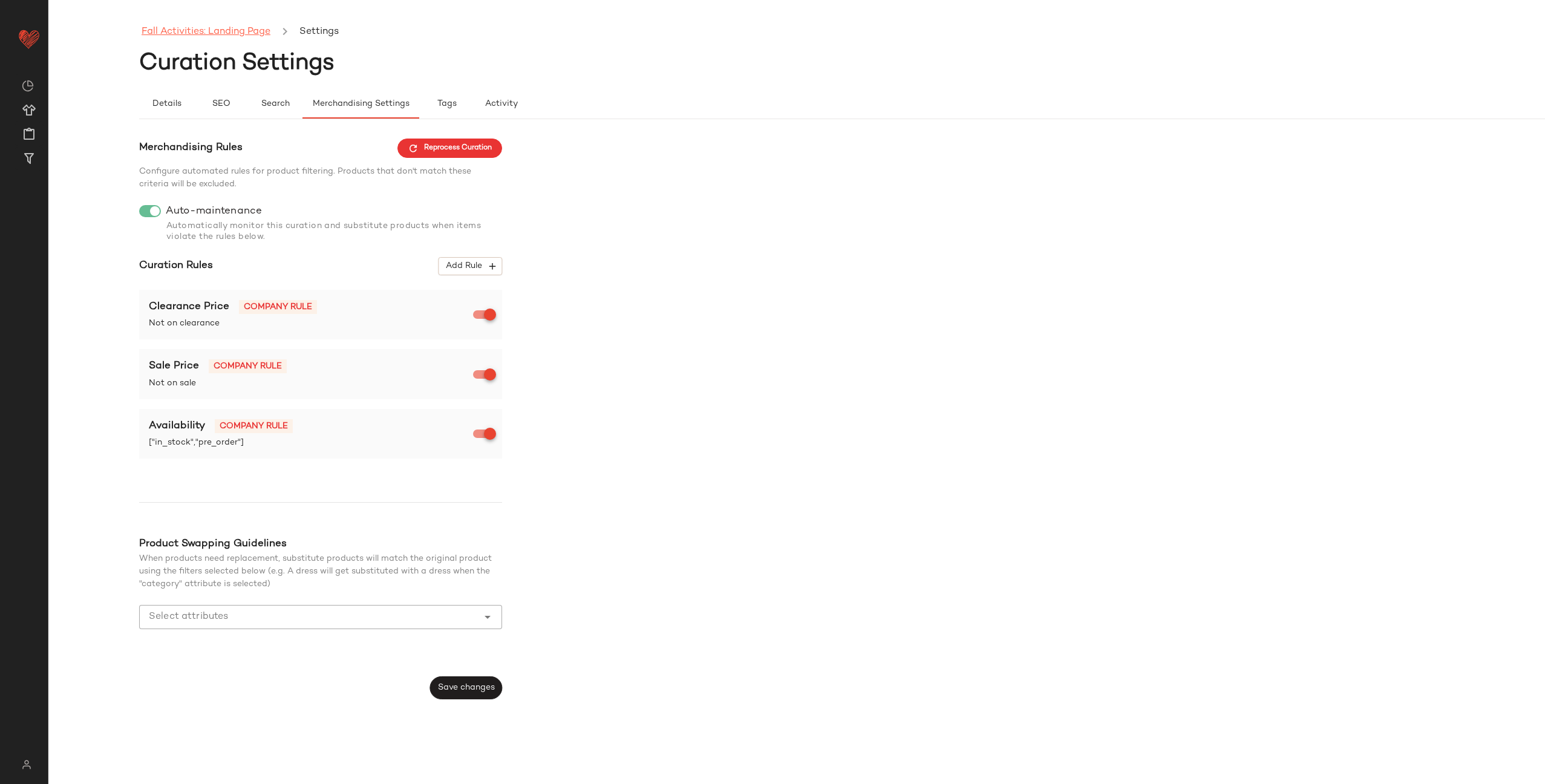
click at [214, 27] on link "Fall Activities: Landing Page" at bounding box center [206, 32] width 129 height 16
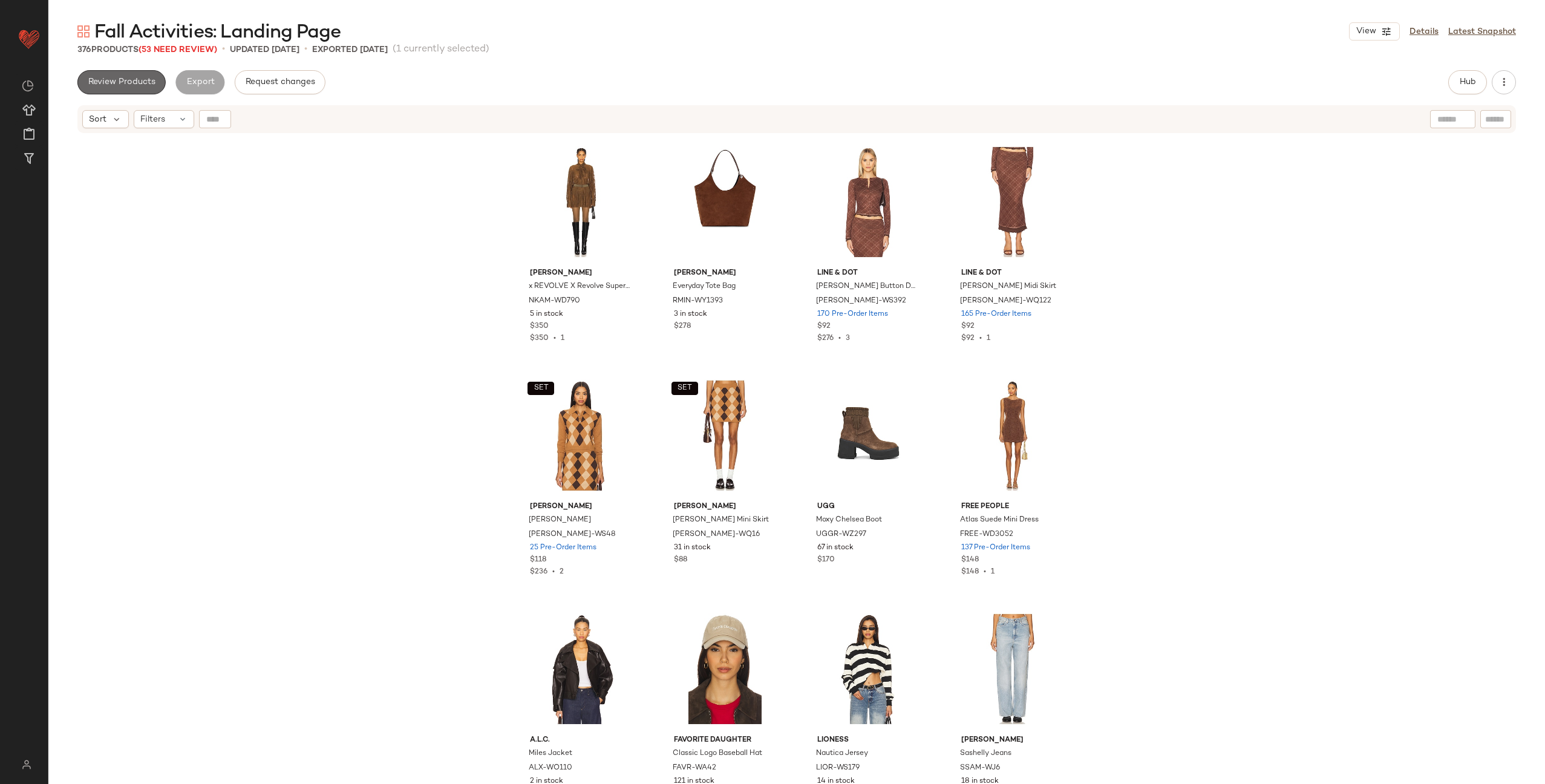
click at [133, 77] on span "Review Products" at bounding box center [122, 82] width 68 height 10
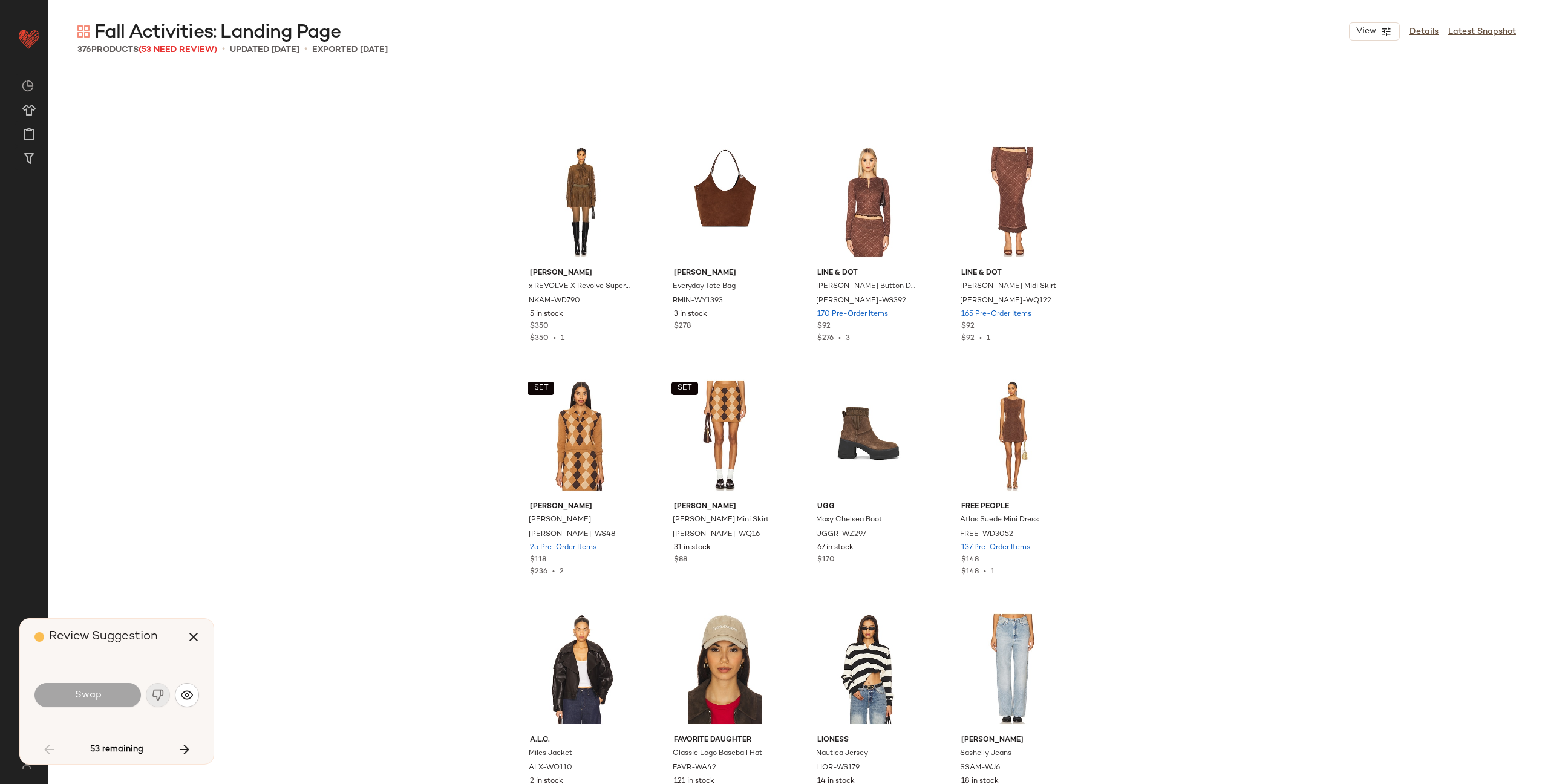
scroll to position [710, 0]
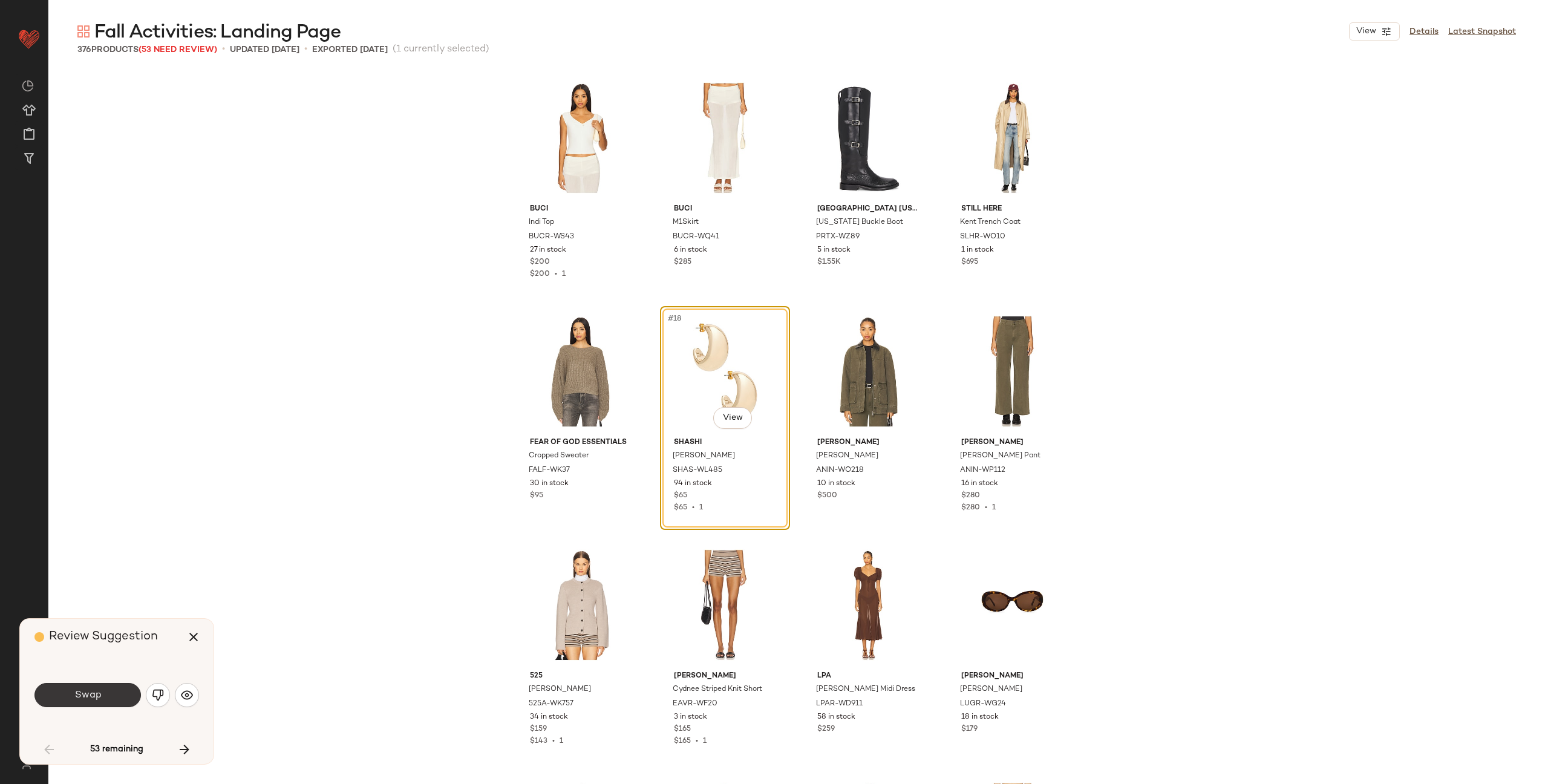
click at [98, 690] on span "Swap" at bounding box center [88, 695] width 27 height 11
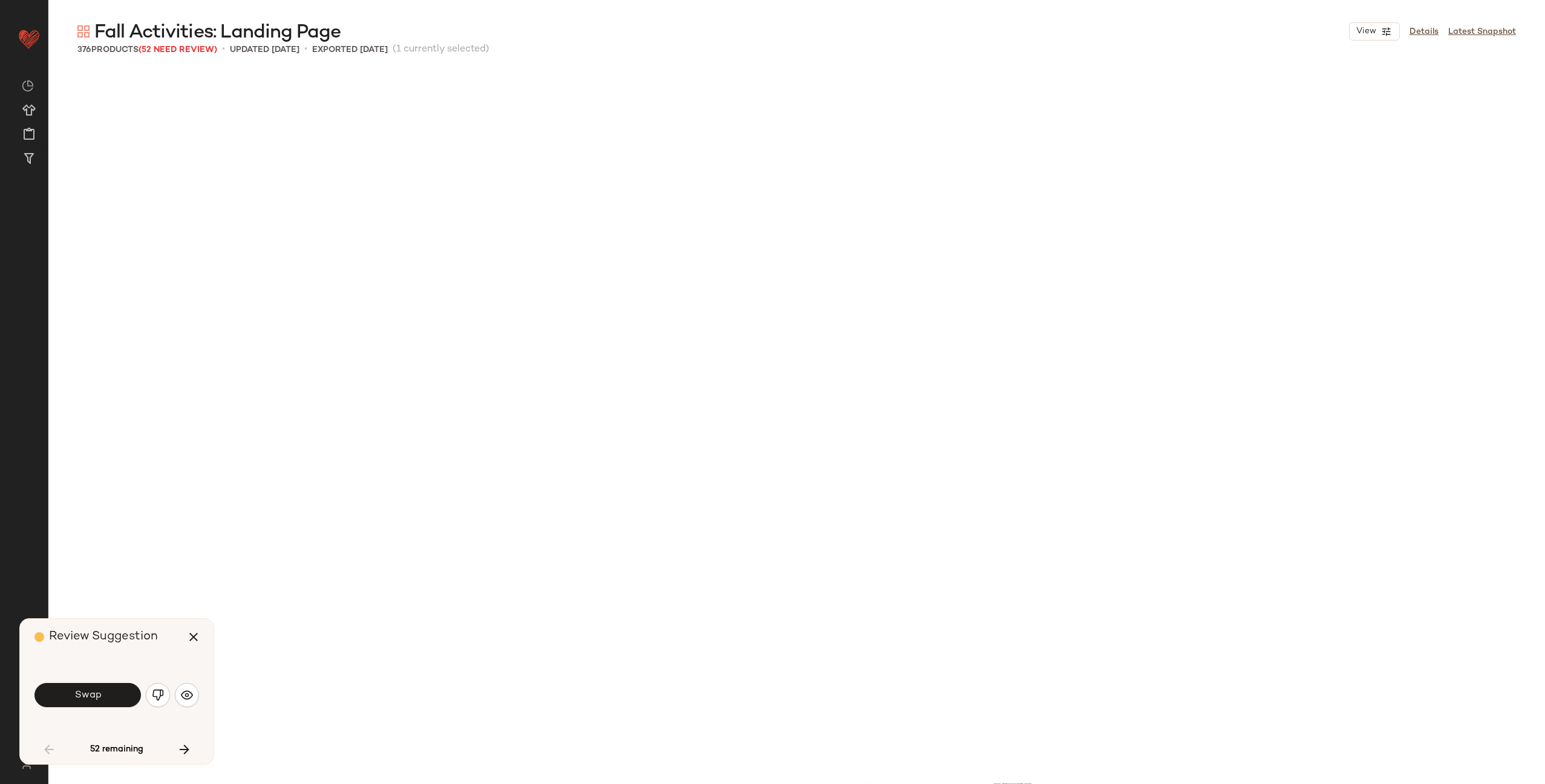
scroll to position [1401, 0]
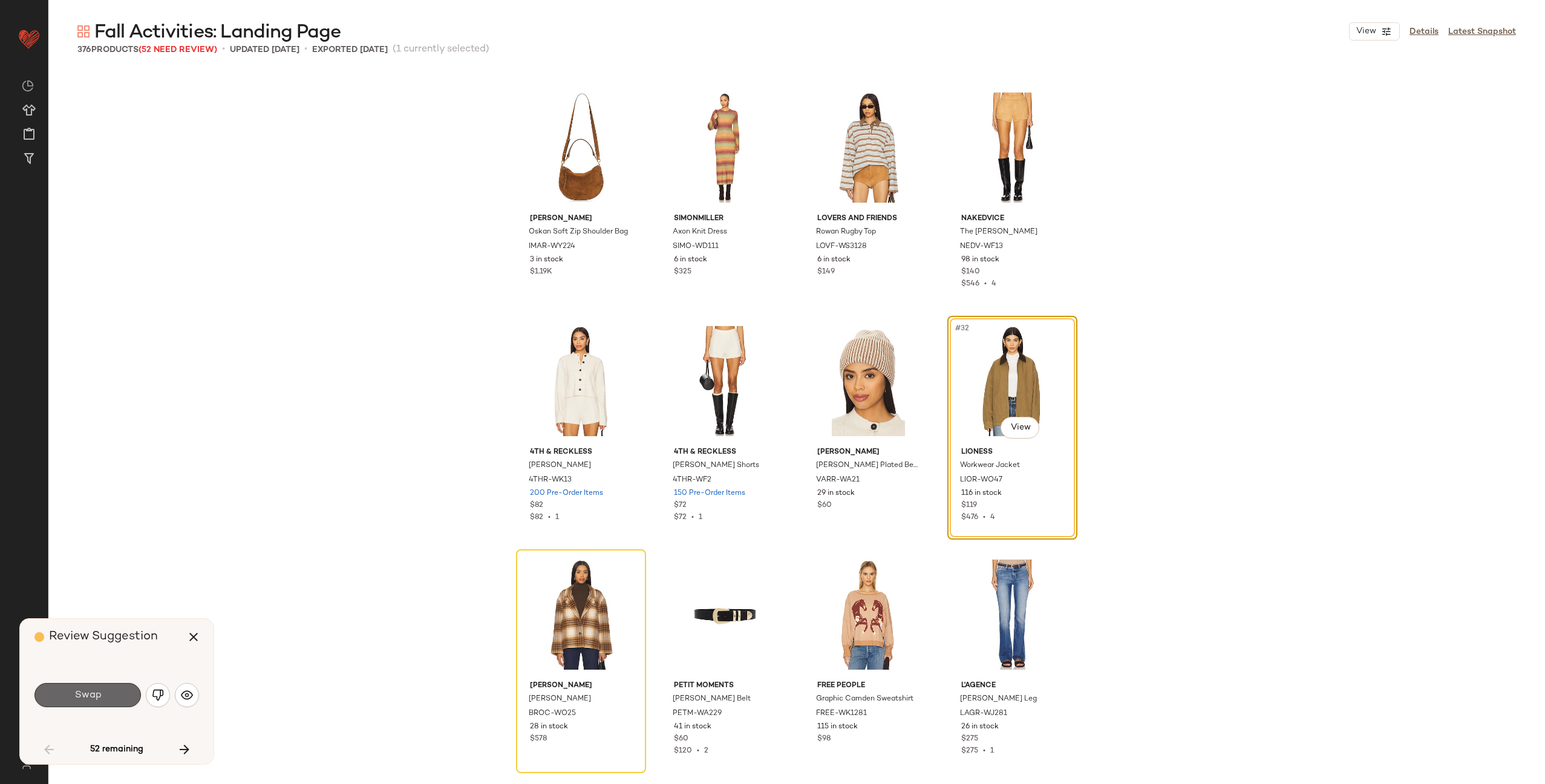
click at [91, 693] on span "Swap" at bounding box center [88, 695] width 27 height 11
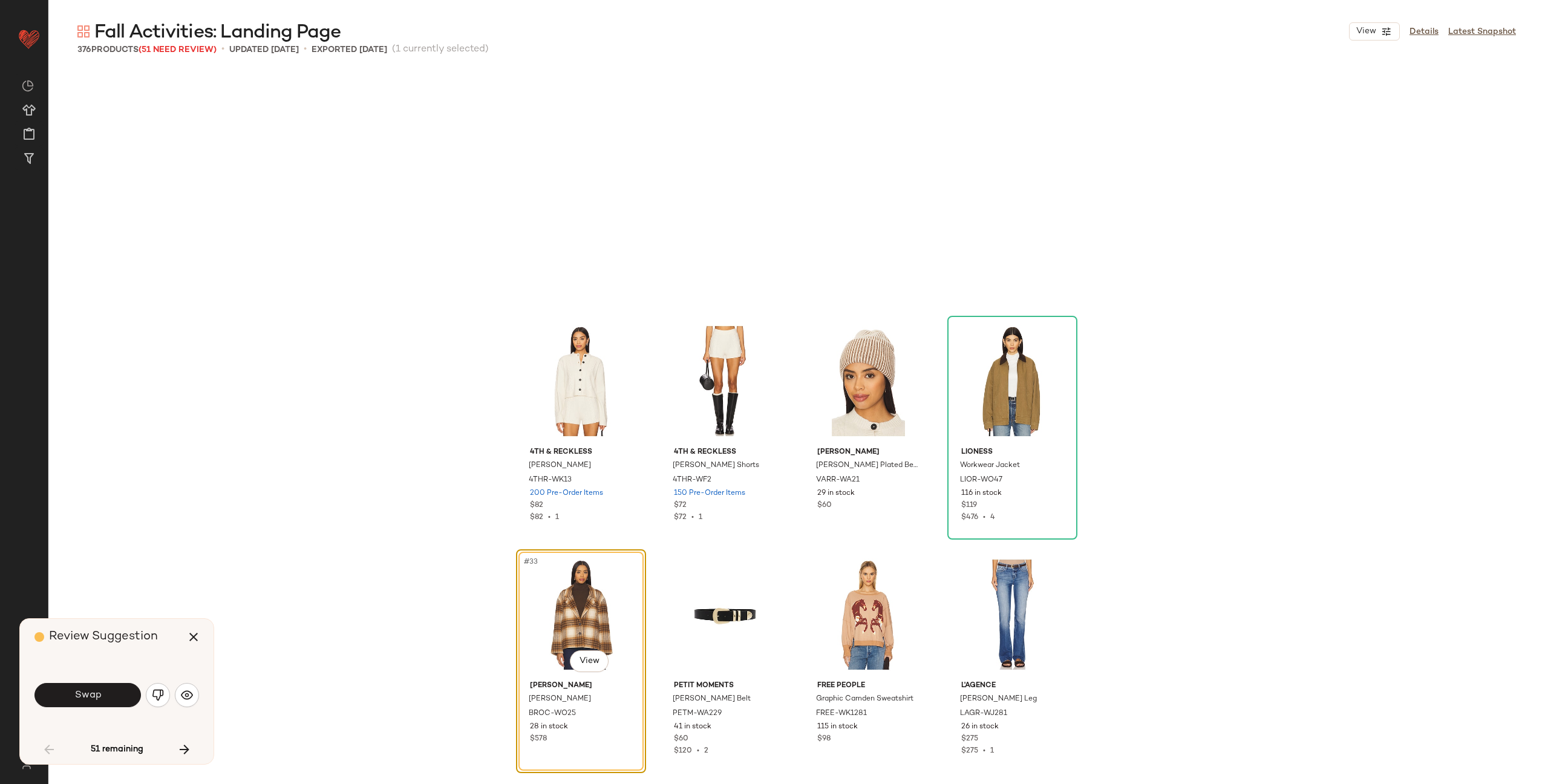
scroll to position [1634, 0]
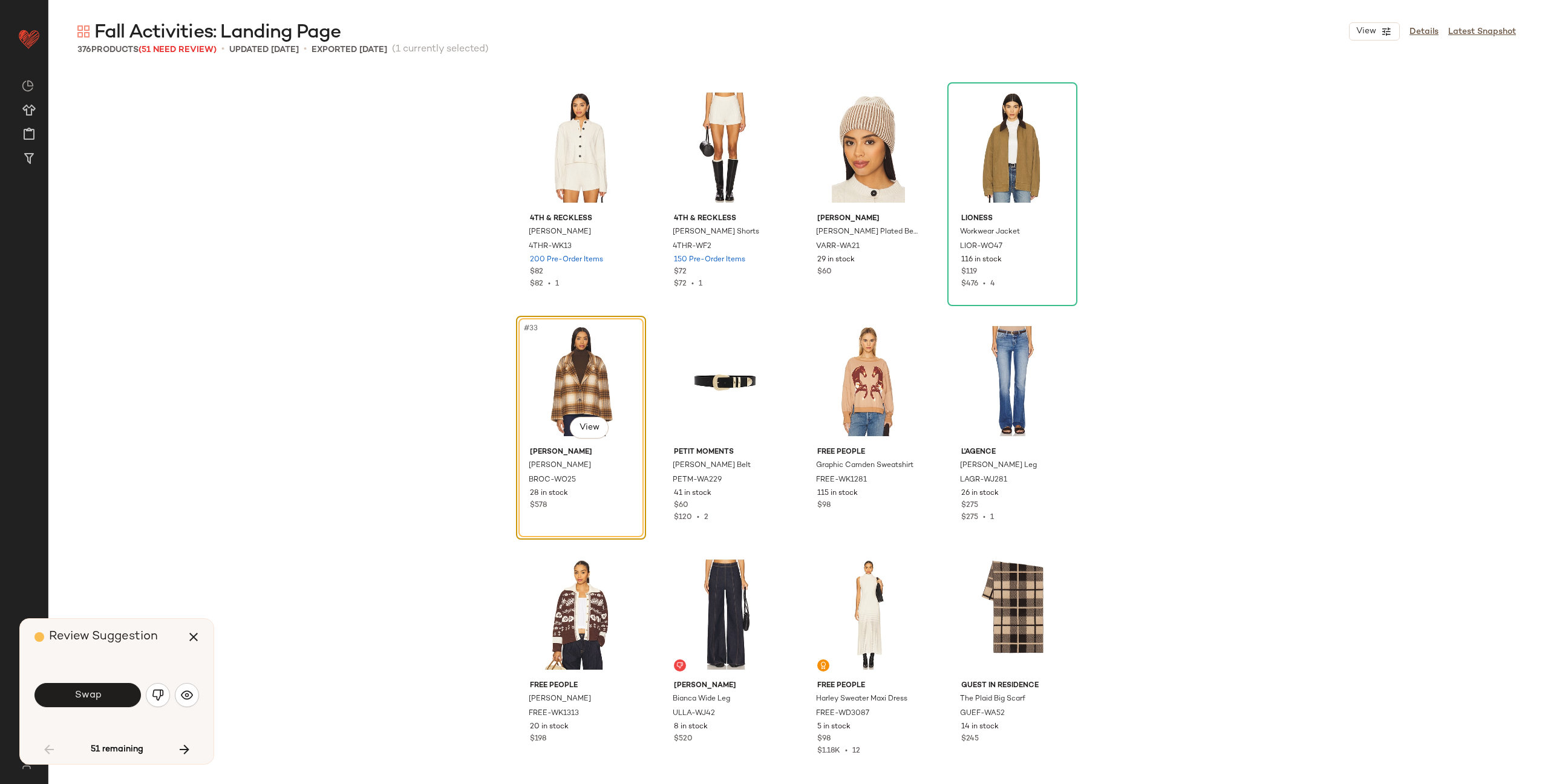
click at [91, 693] on span "Swap" at bounding box center [88, 695] width 27 height 11
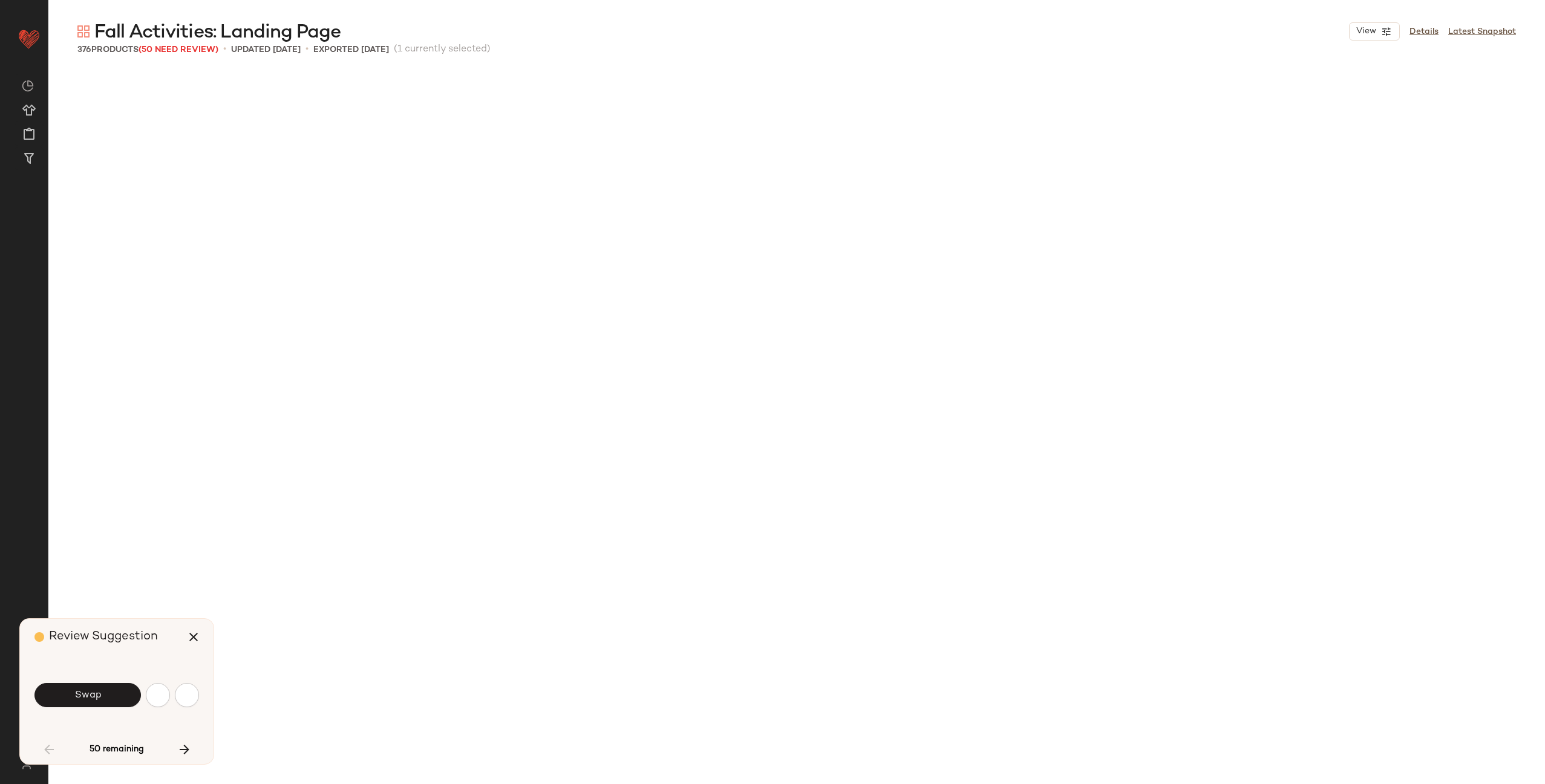
scroll to position [2335, 0]
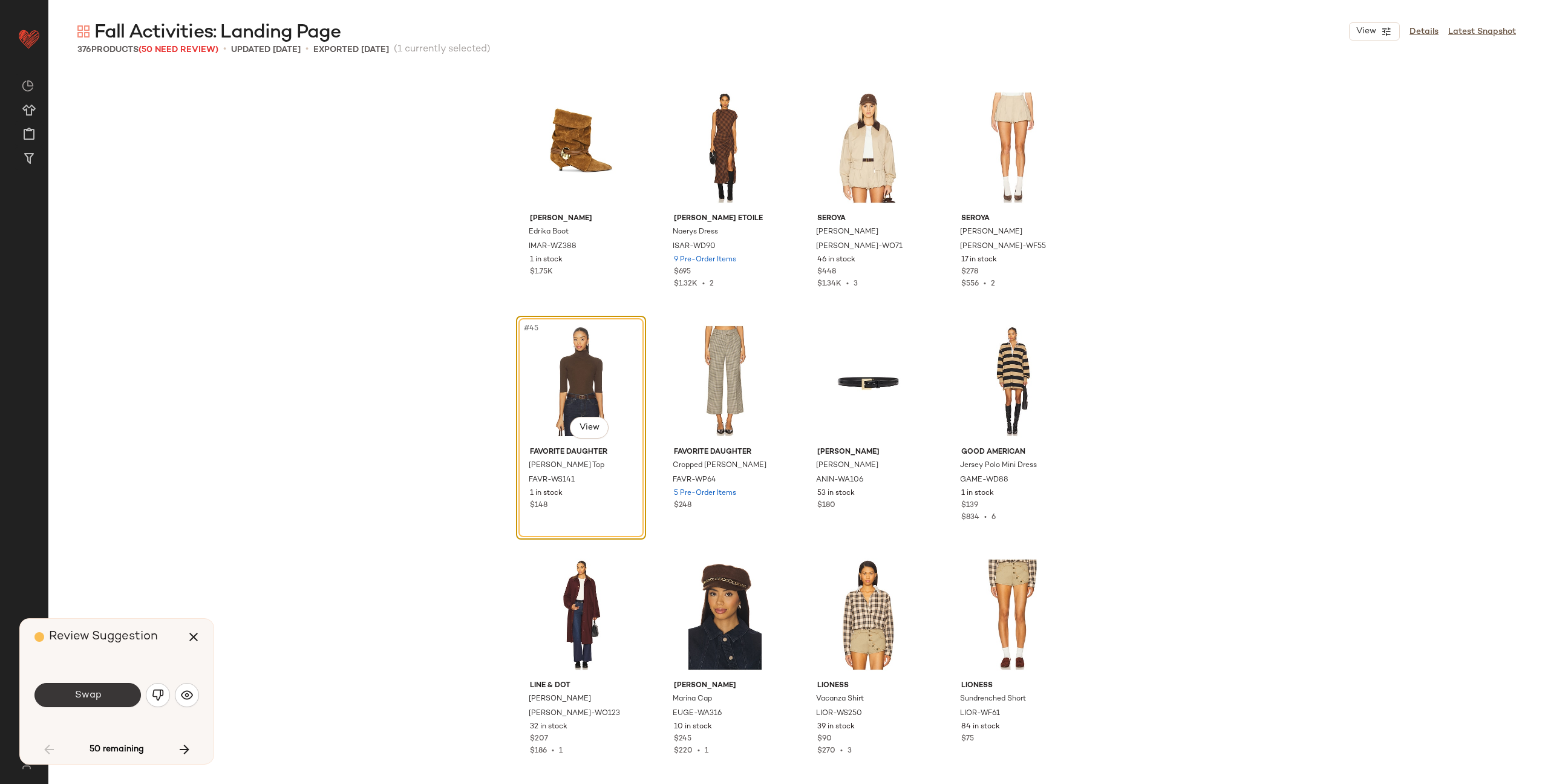
click at [82, 693] on span "Swap" at bounding box center [88, 695] width 27 height 11
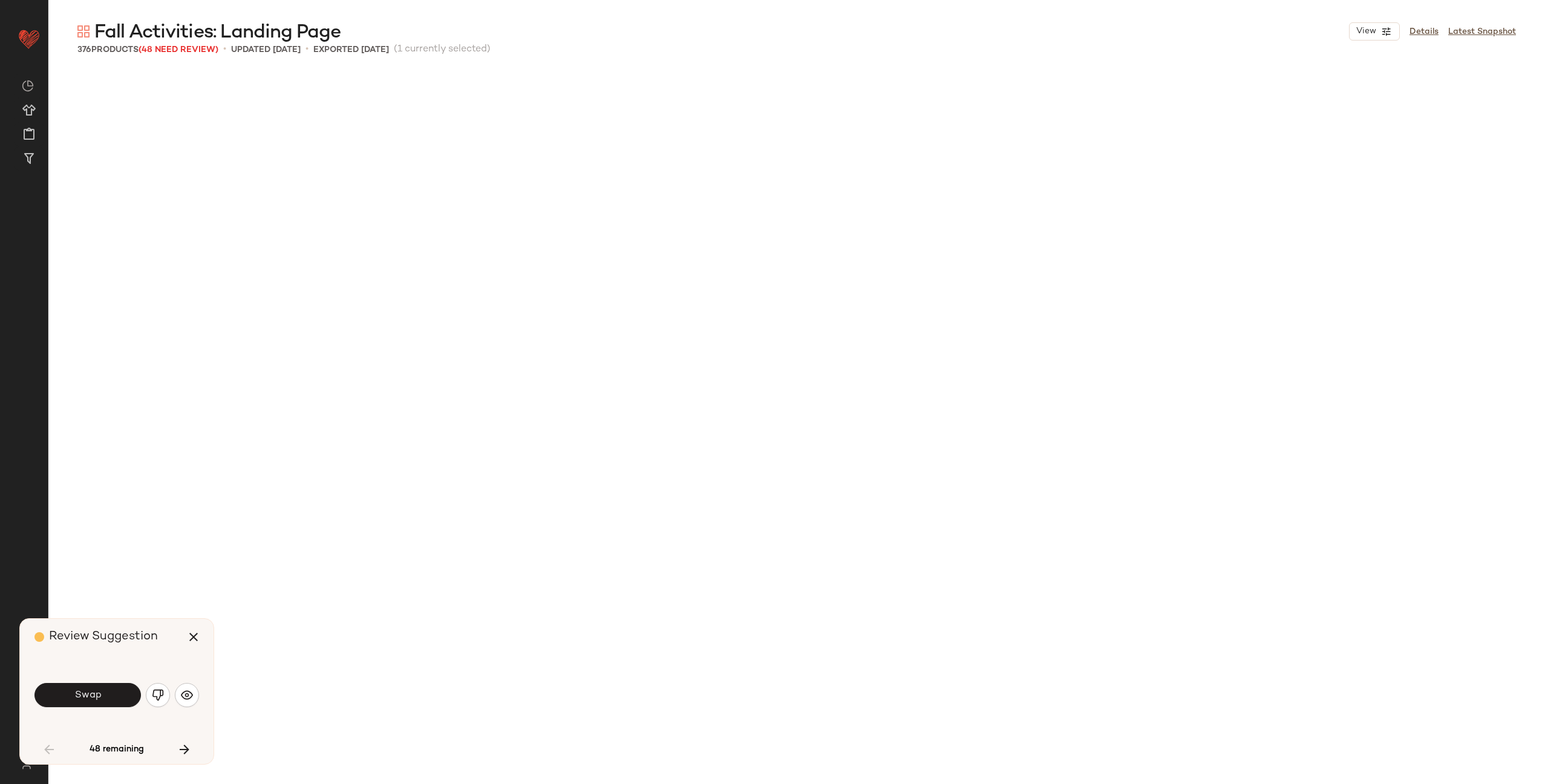
scroll to position [3269, 0]
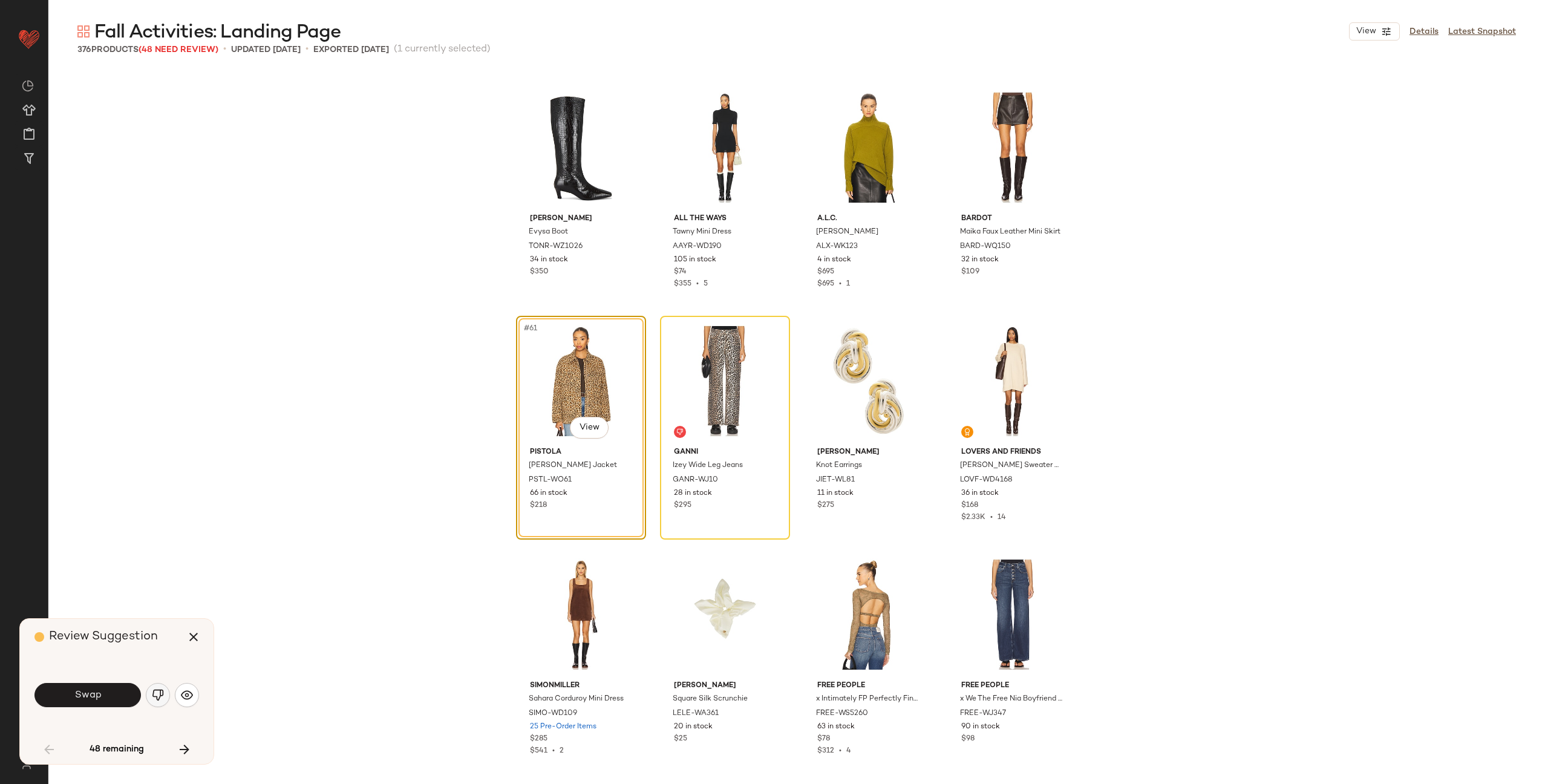
click at [152, 691] on img "button" at bounding box center [157, 695] width 12 height 12
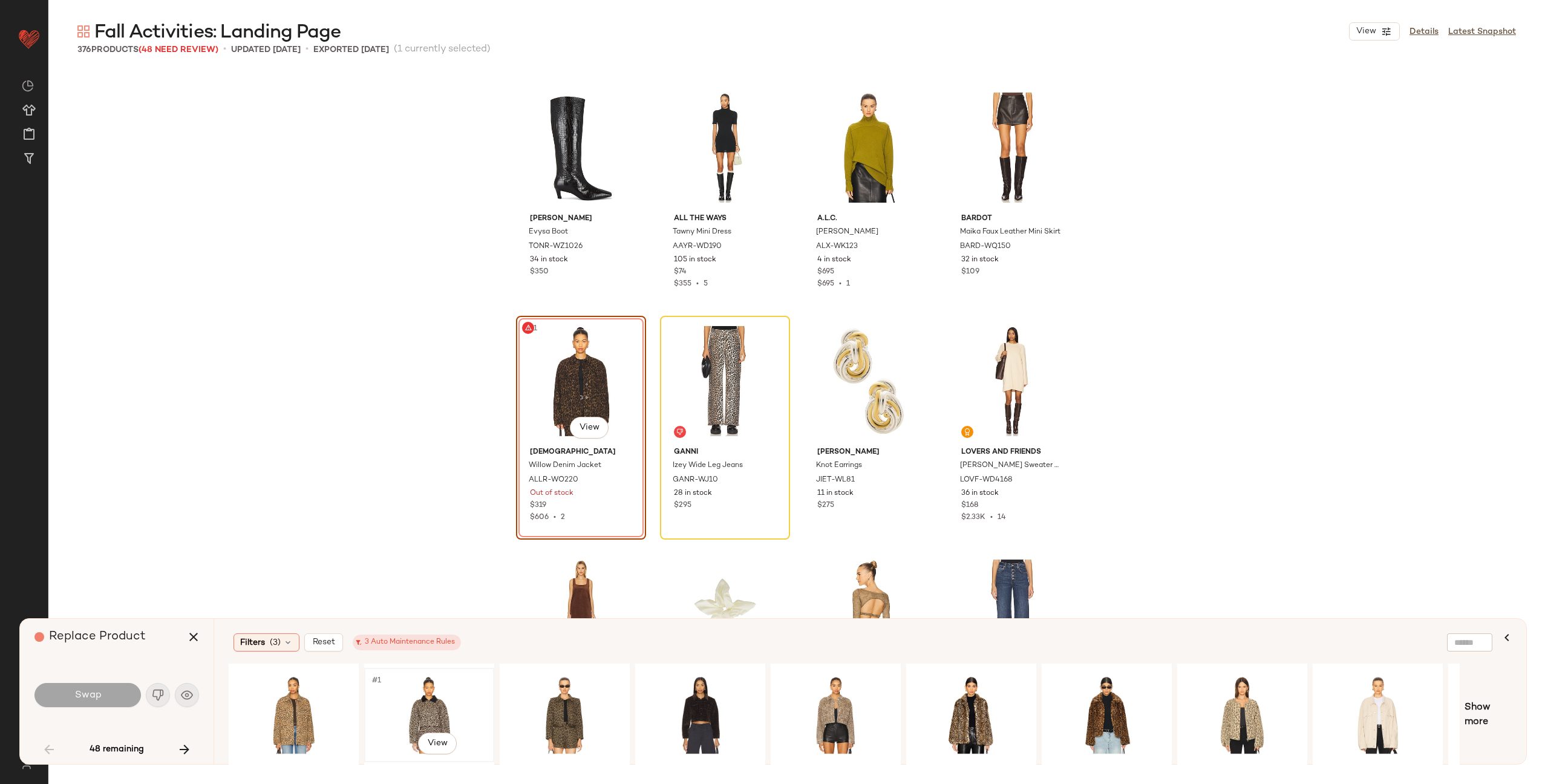
click at [422, 695] on div "#1 View" at bounding box center [429, 715] width 122 height 86
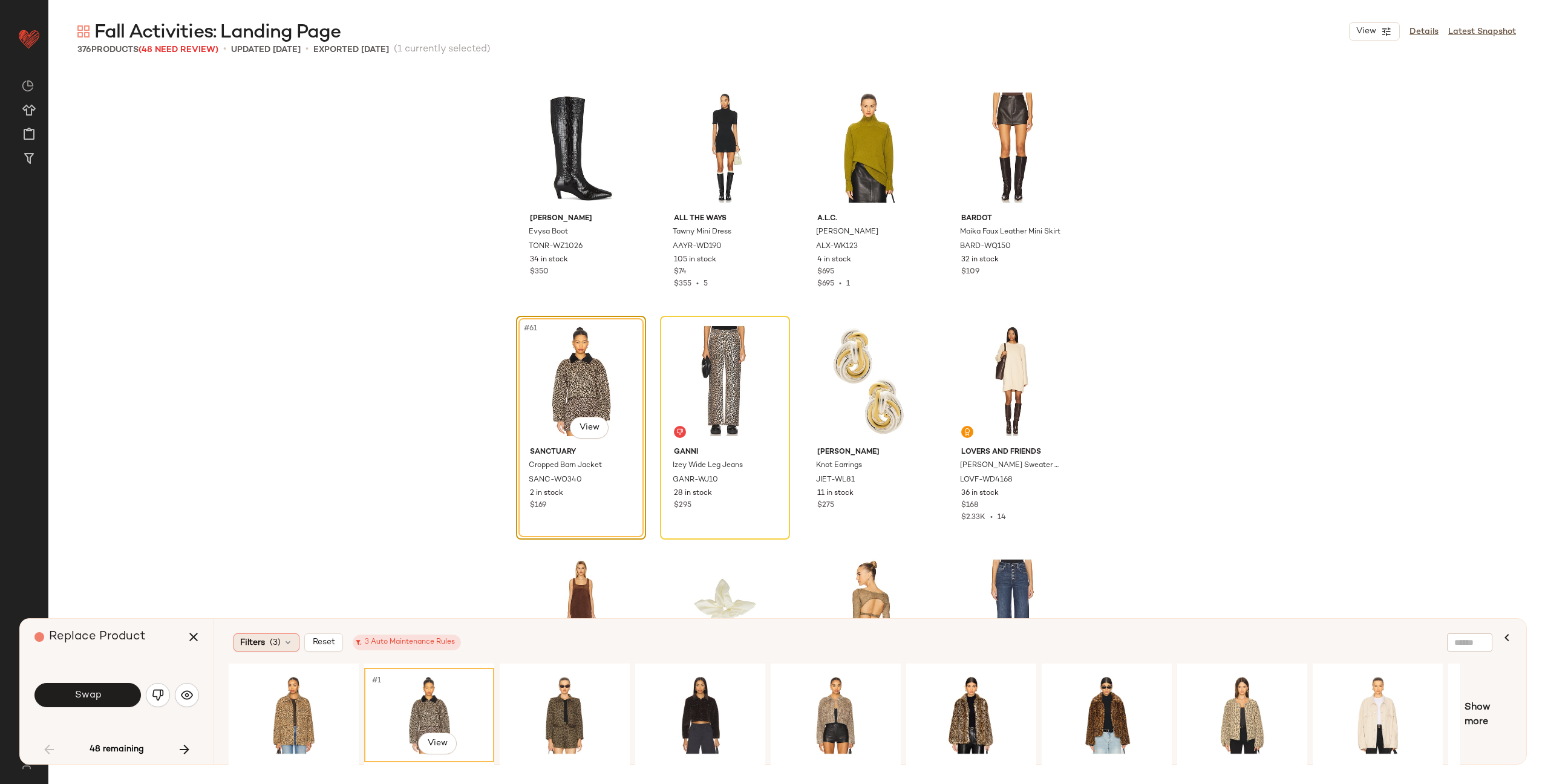
click at [288, 640] on icon at bounding box center [288, 642] width 10 height 10
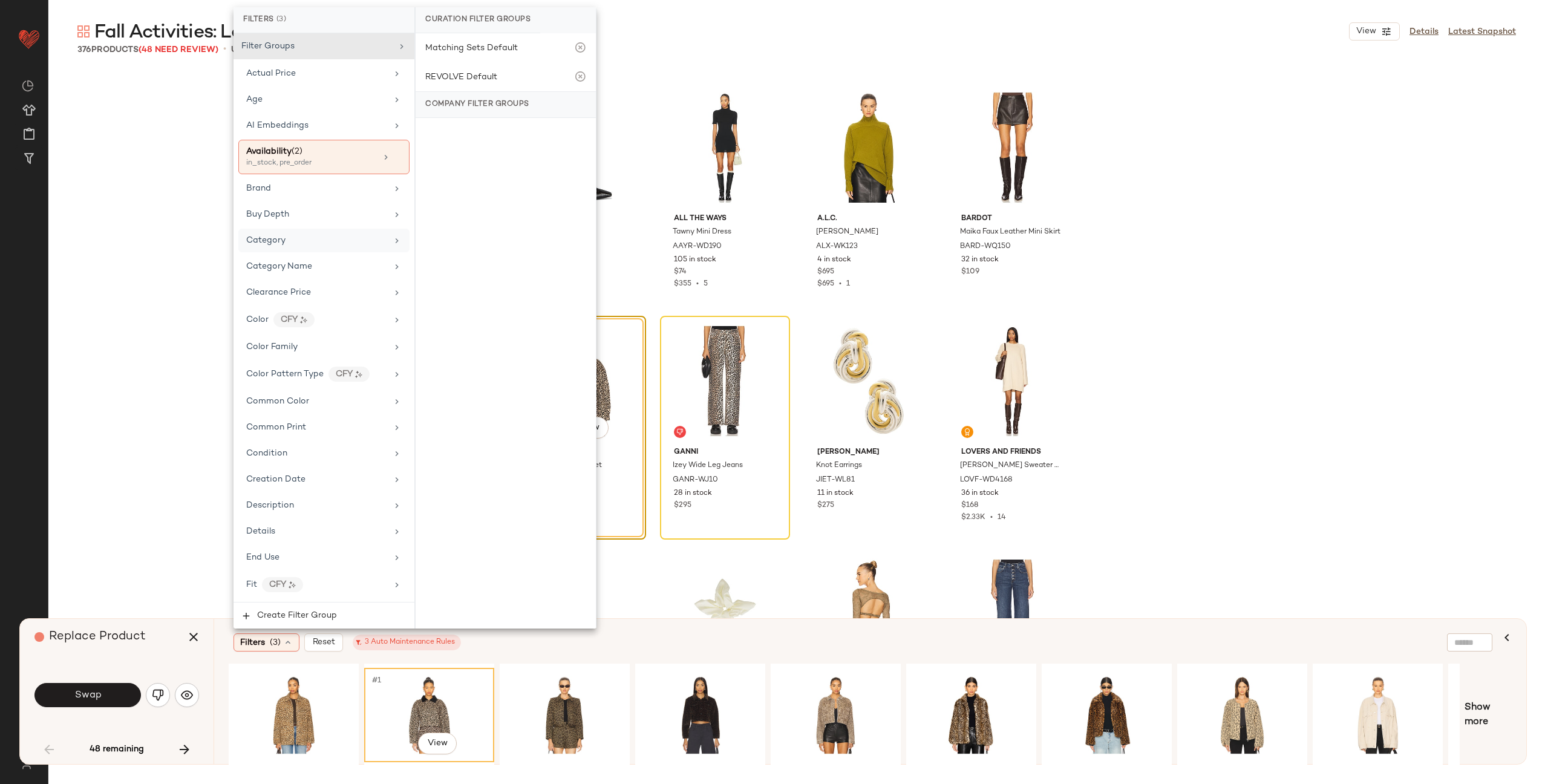
click at [330, 250] on div "Category" at bounding box center [324, 240] width 171 height 23
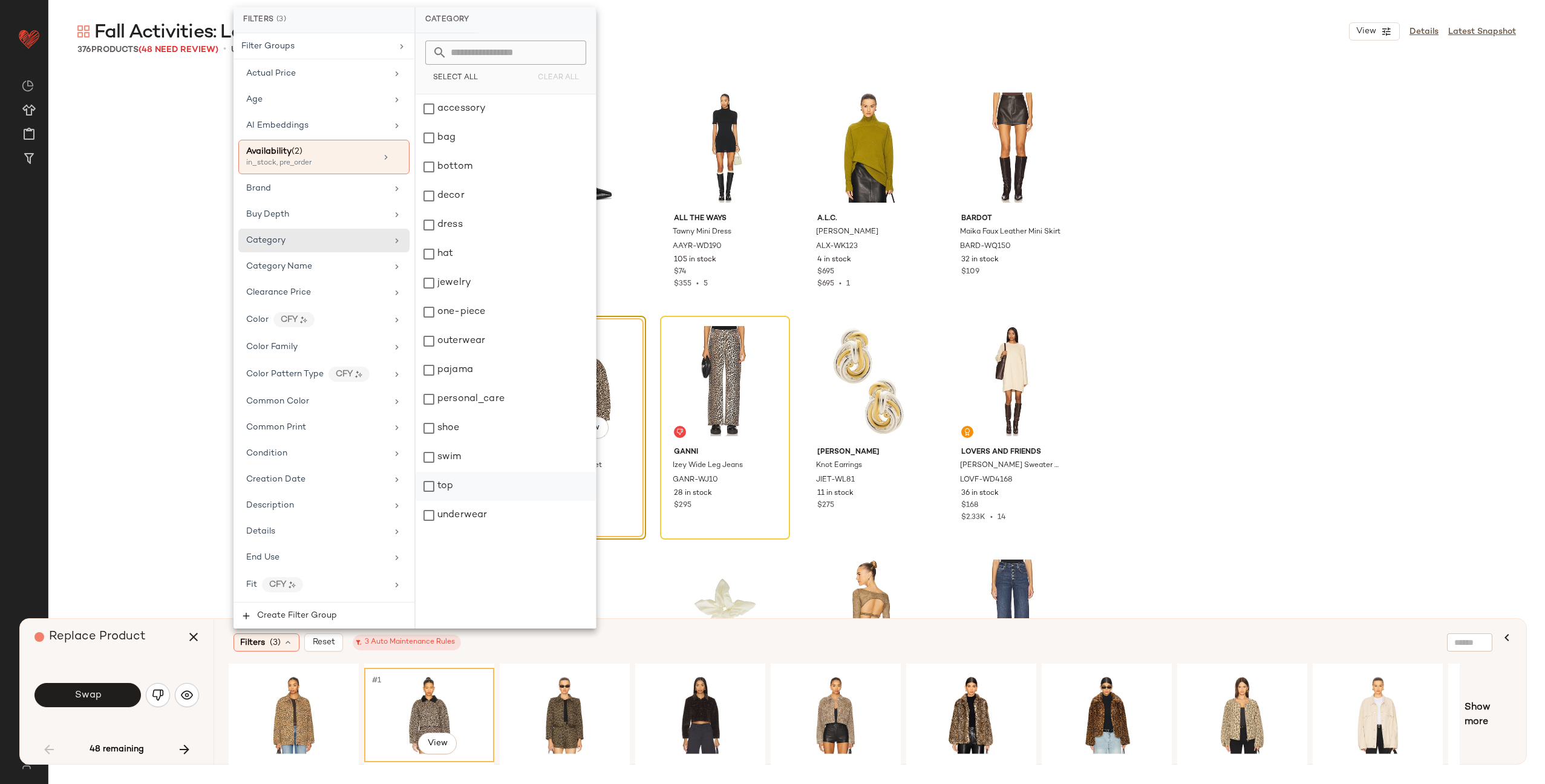
click at [470, 494] on div "top" at bounding box center [506, 487] width 181 height 29
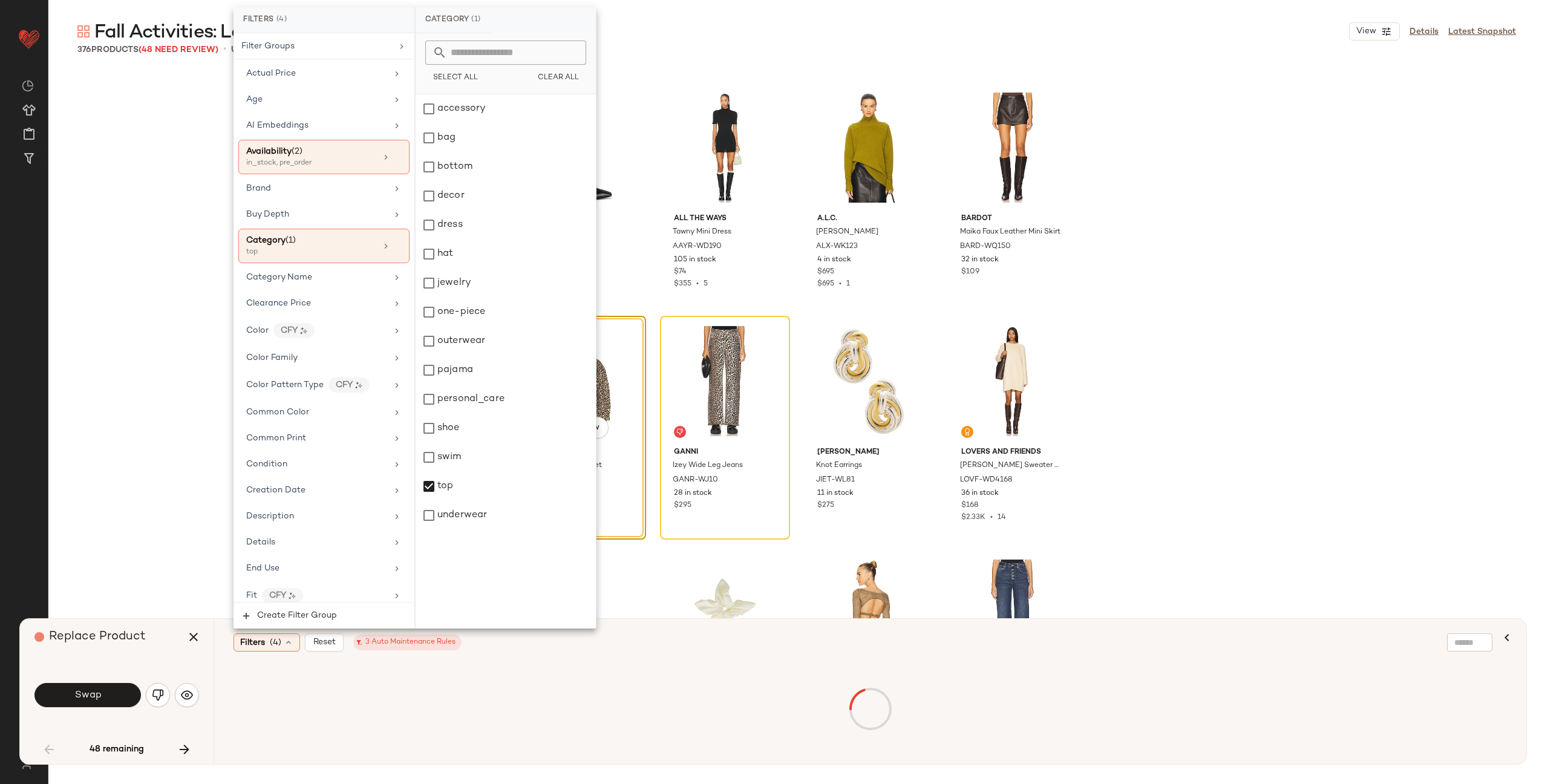
click at [581, 649] on div "Filters (4) Reset 3 Auto Maintenance Rules" at bounding box center [812, 642] width 1157 height 19
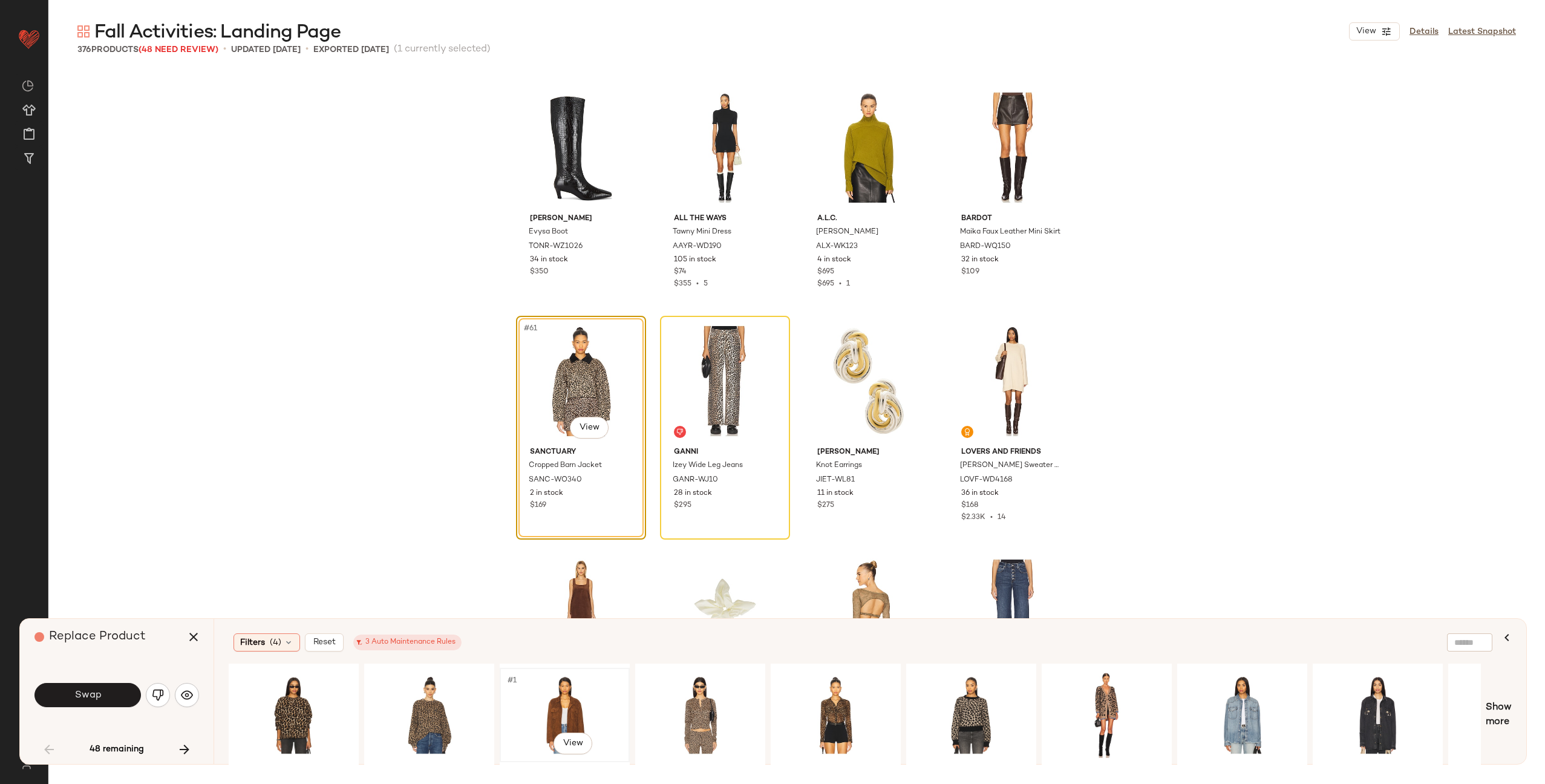
click at [603, 703] on div "#1 View" at bounding box center [564, 715] width 122 height 86
click at [283, 703] on div "#1 View" at bounding box center [293, 715] width 122 height 86
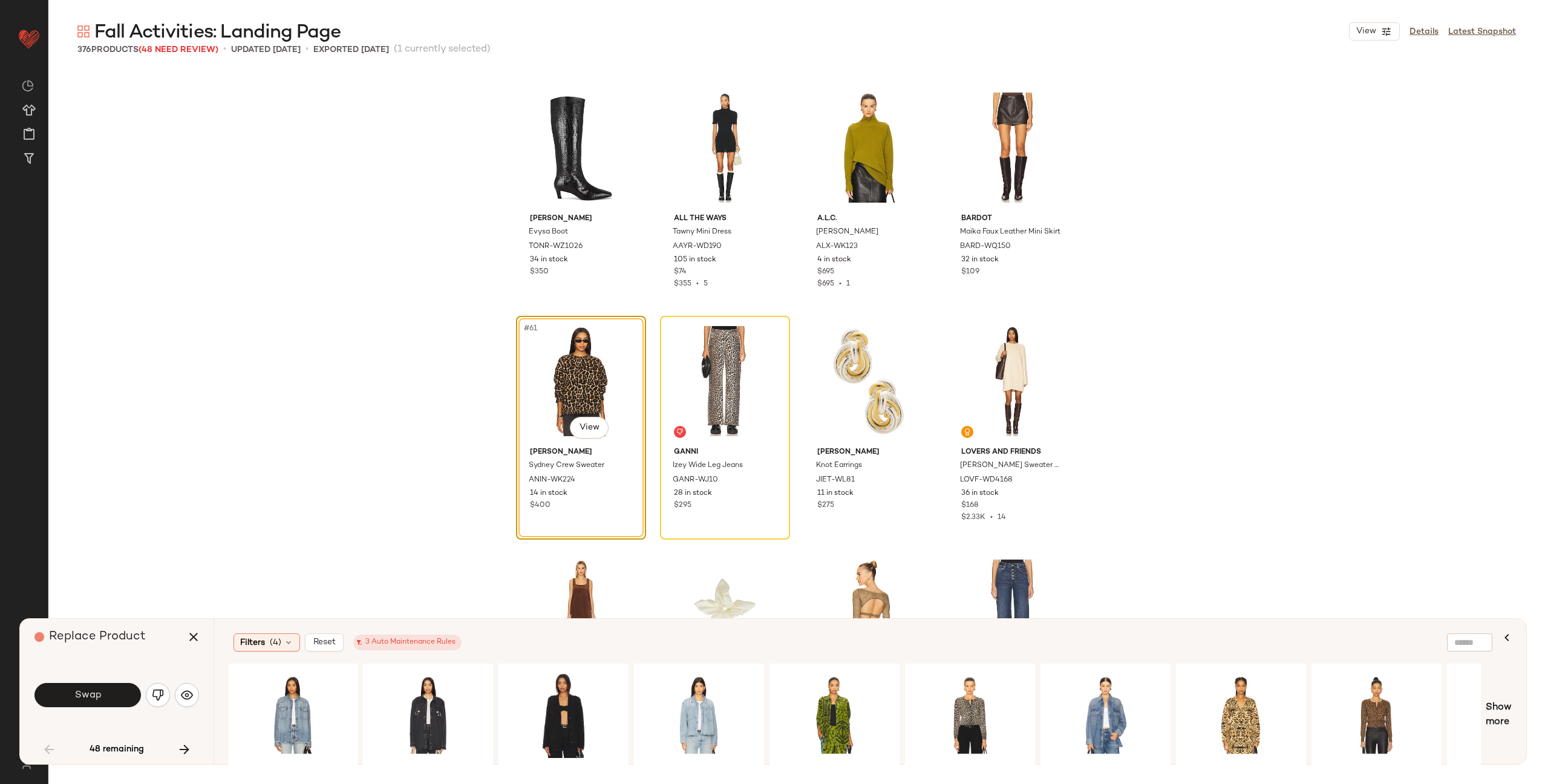
scroll to position [0, 951]
click at [574, 718] on div "#1 View" at bounding box center [562, 715] width 122 height 86
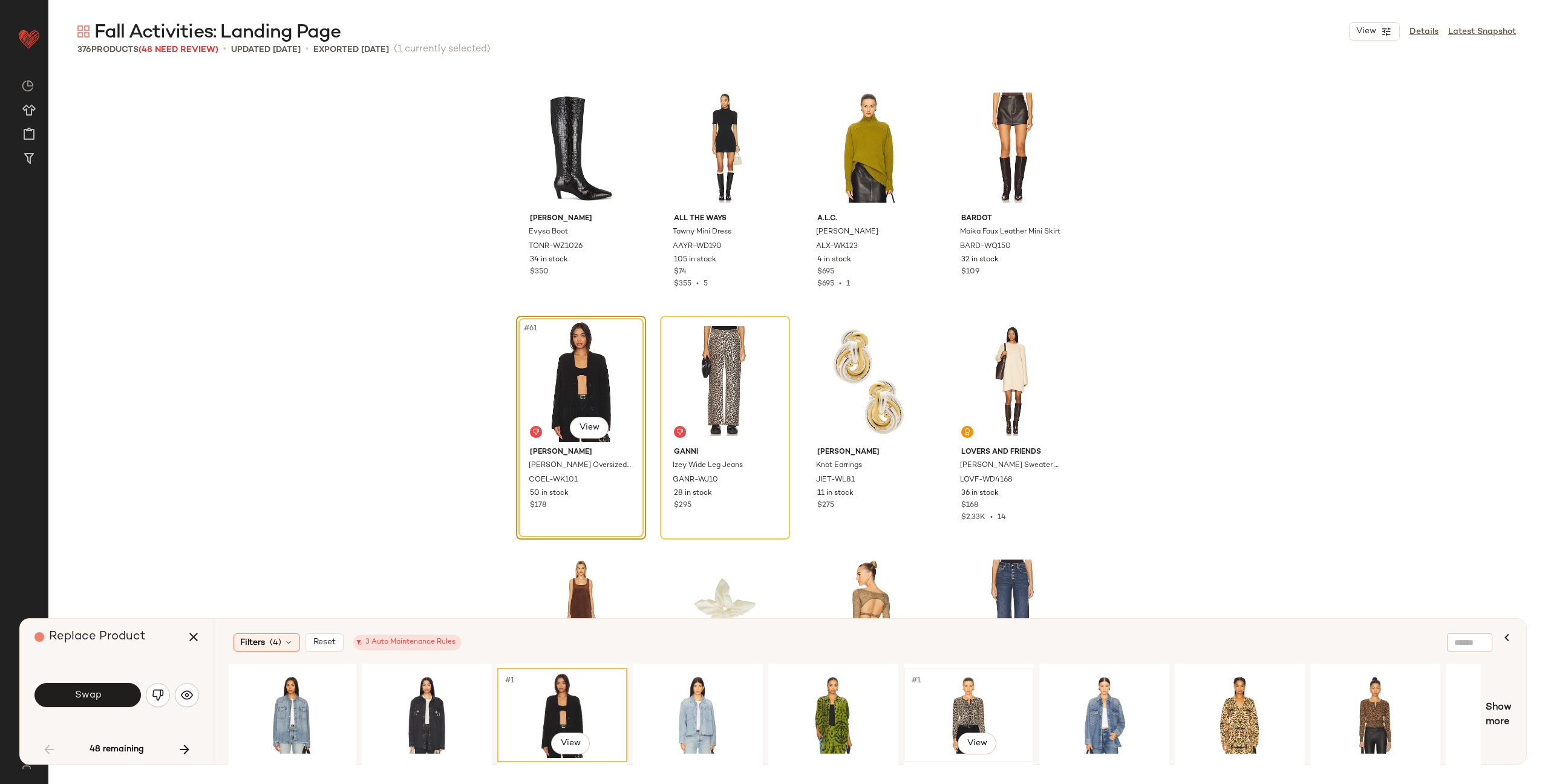
click at [945, 710] on div "#1 View" at bounding box center [969, 715] width 122 height 86
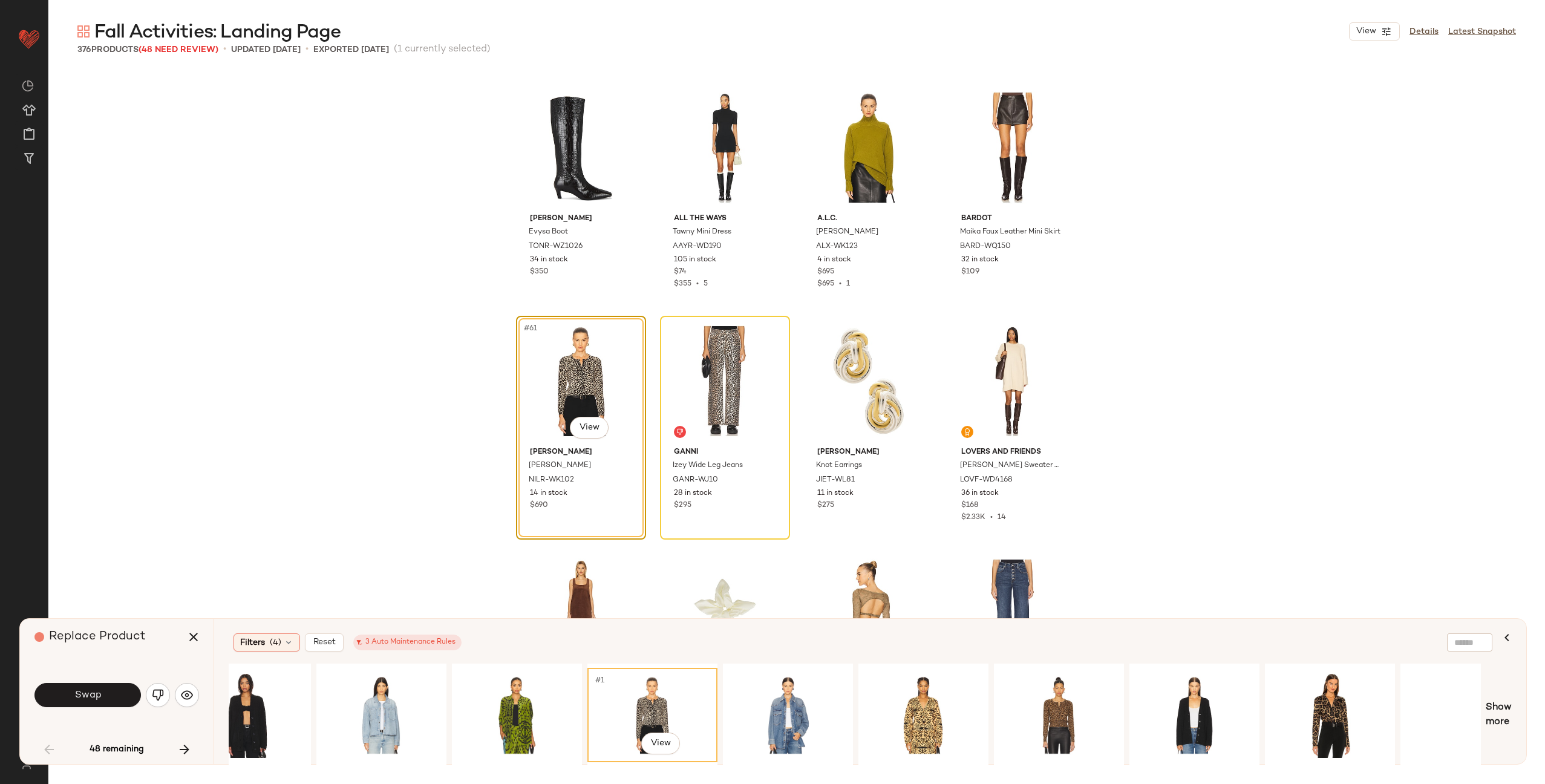
scroll to position [0, 1316]
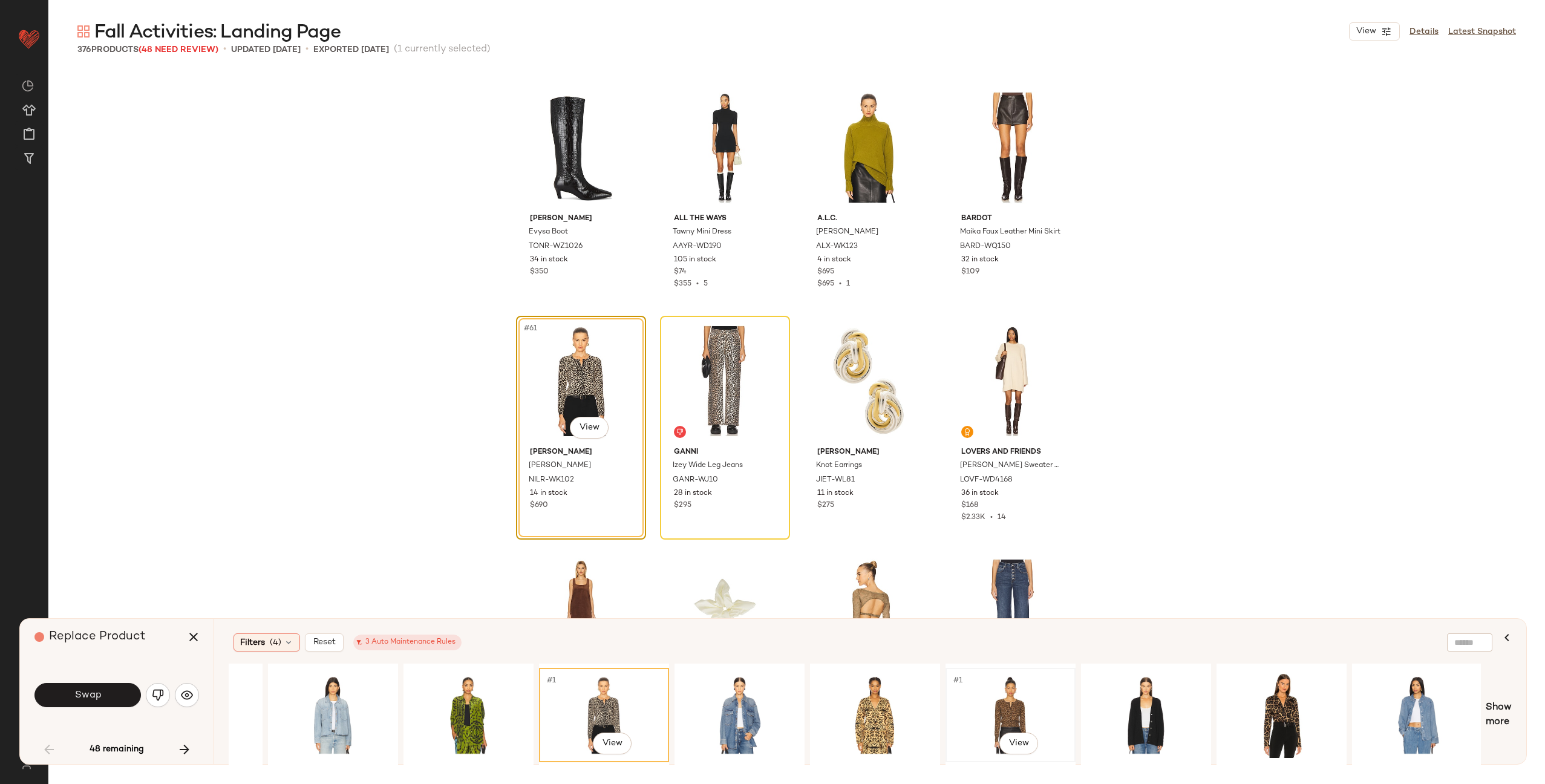
click at [1003, 703] on div "#1 View" at bounding box center [1011, 715] width 122 height 86
click at [1496, 707] on span "Show more" at bounding box center [1499, 715] width 26 height 29
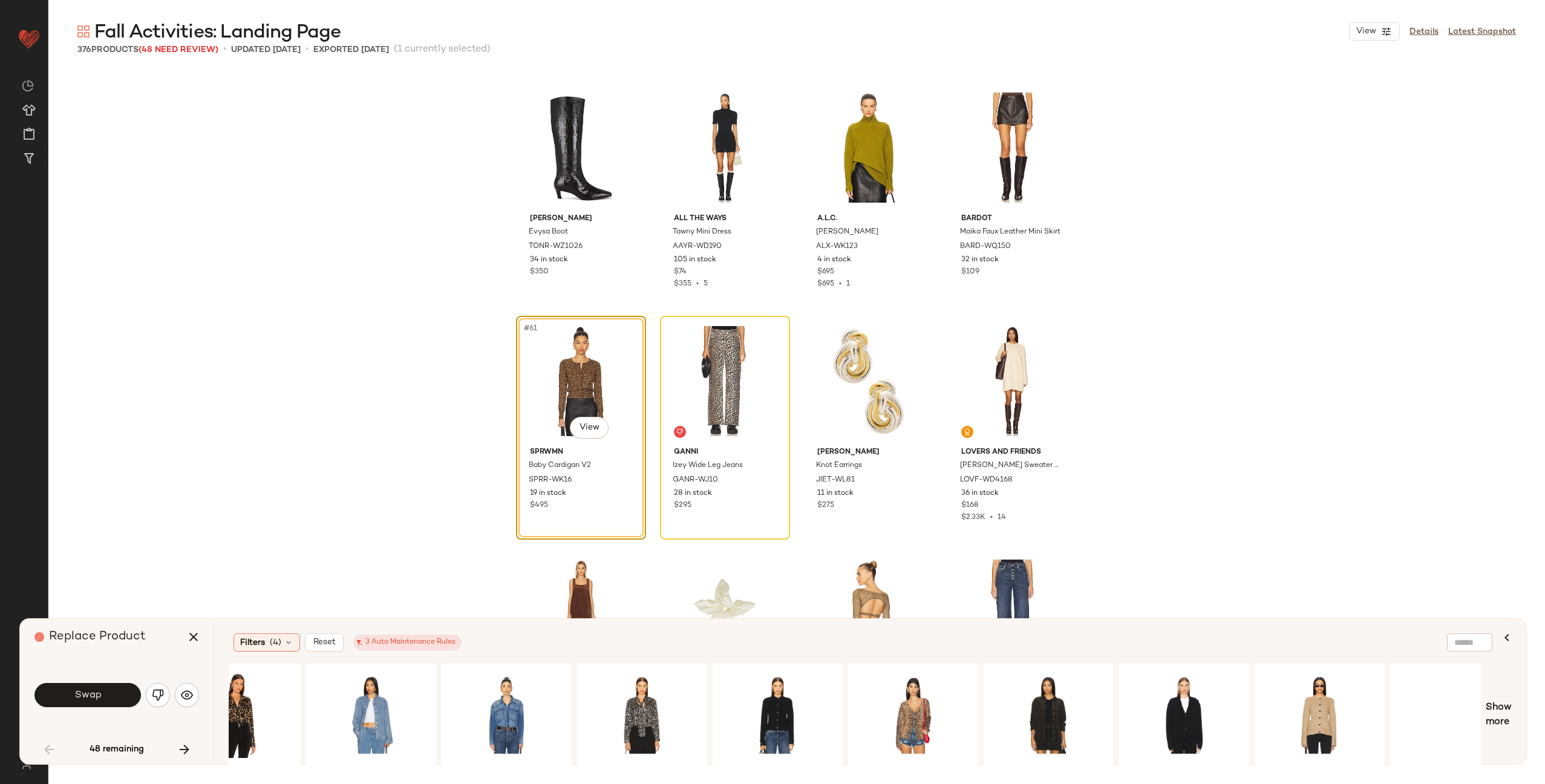
scroll to position [0, 2410]
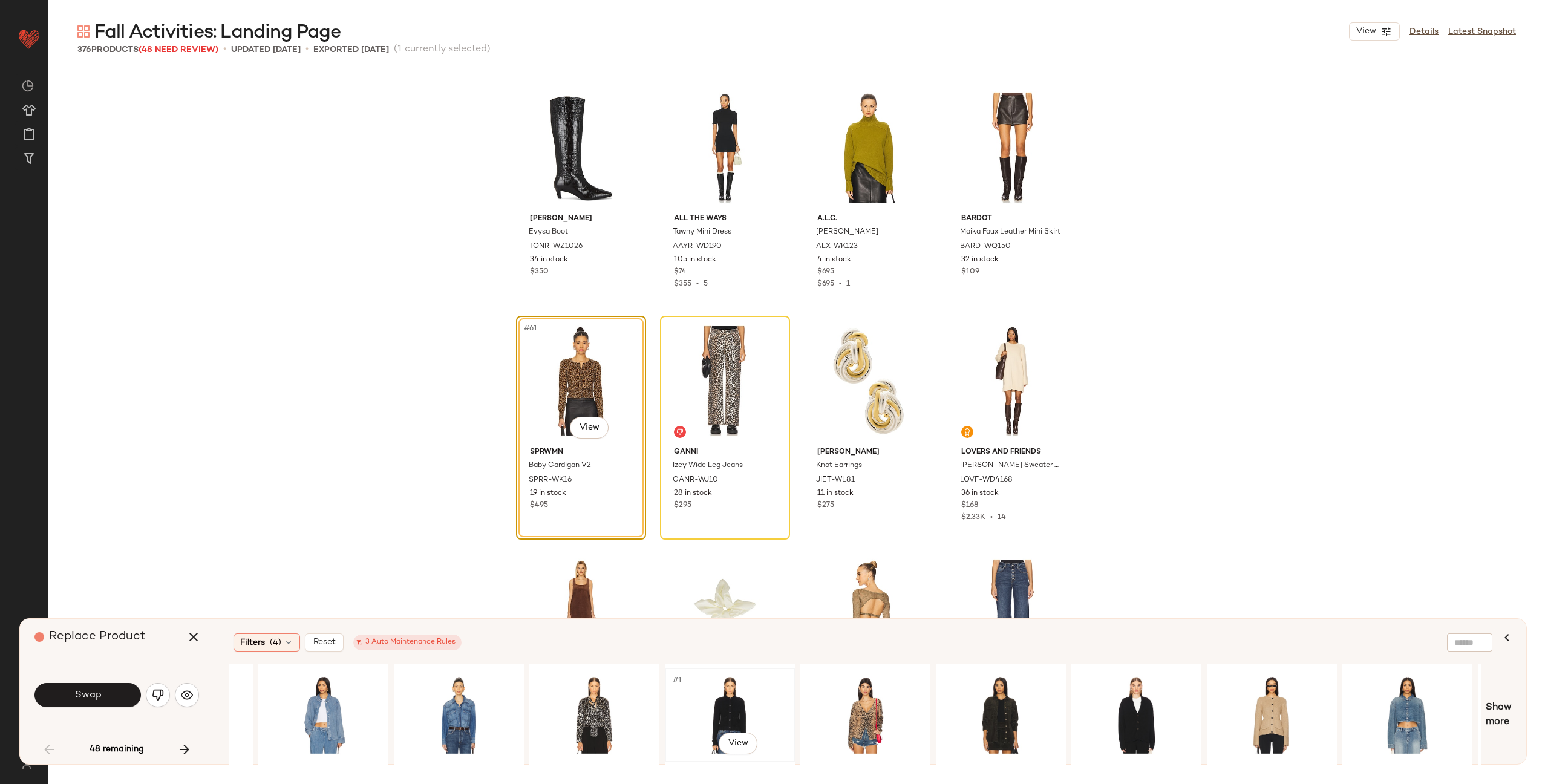
click at [709, 697] on div "#1 View" at bounding box center [729, 715] width 122 height 86
click at [1270, 696] on div "#1 View" at bounding box center [1272, 715] width 122 height 86
click at [106, 699] on button "Swap" at bounding box center [88, 695] width 106 height 24
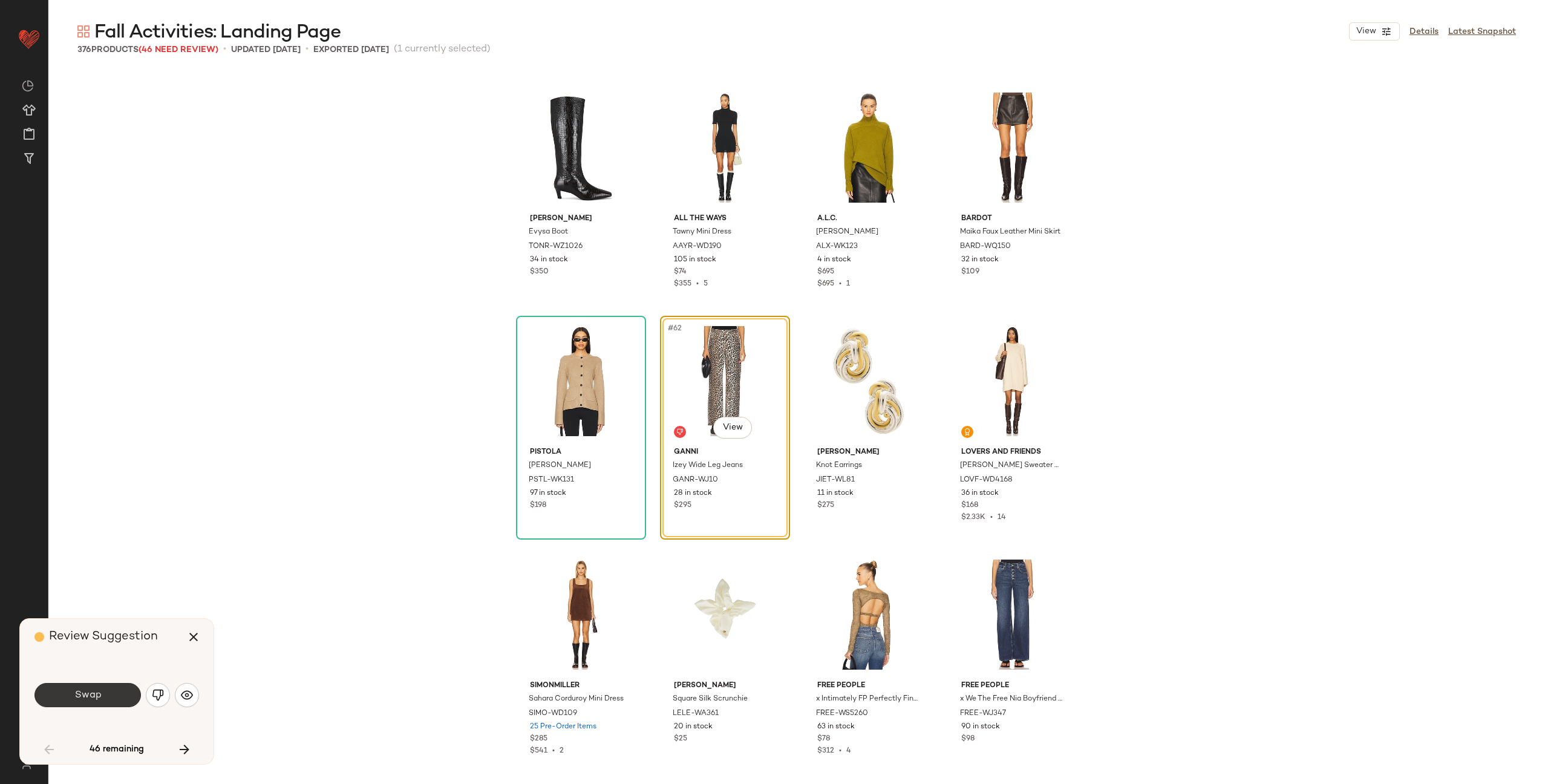
click at [106, 695] on button "Swap" at bounding box center [88, 695] width 106 height 24
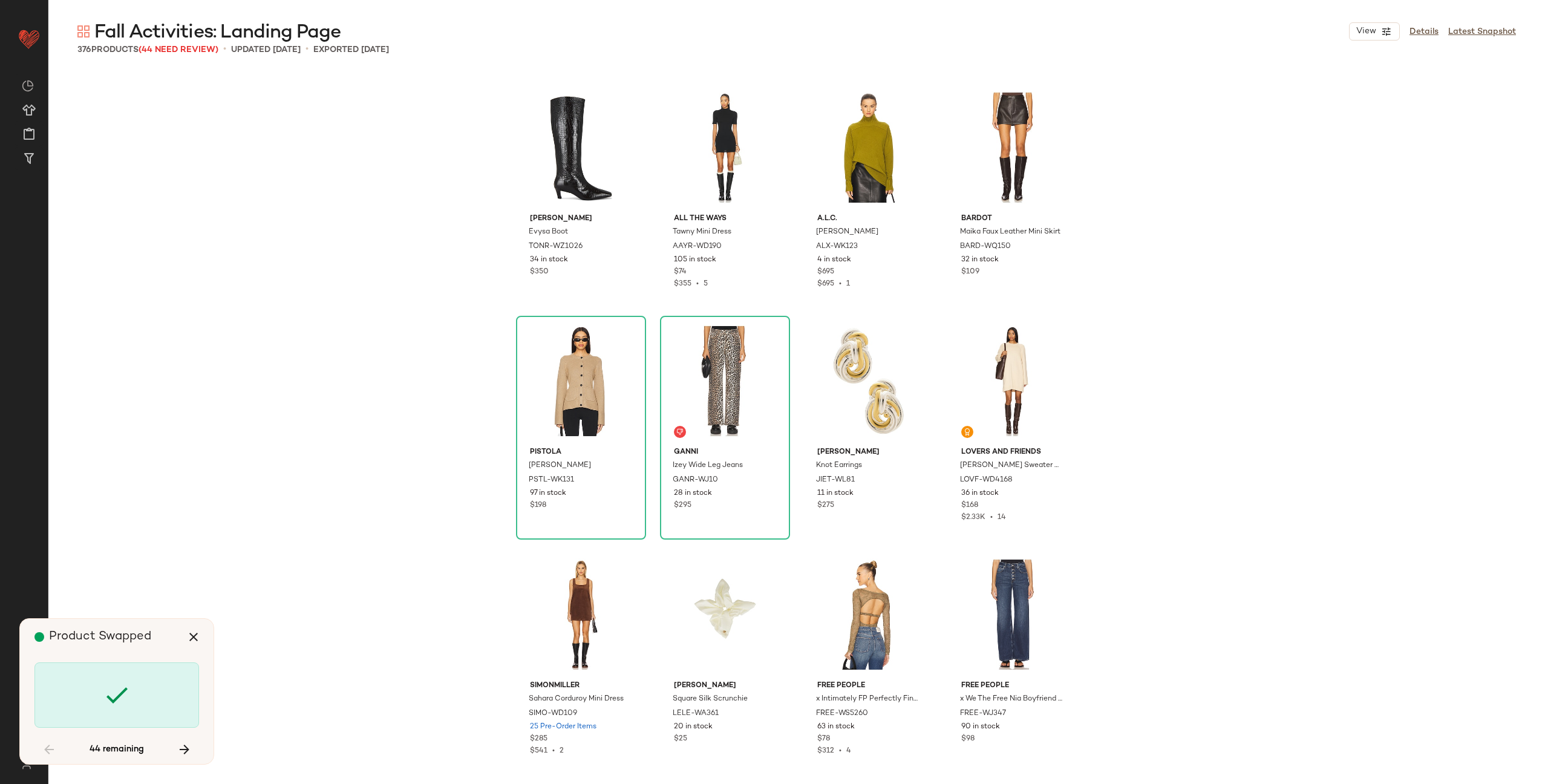
scroll to position [4669, 0]
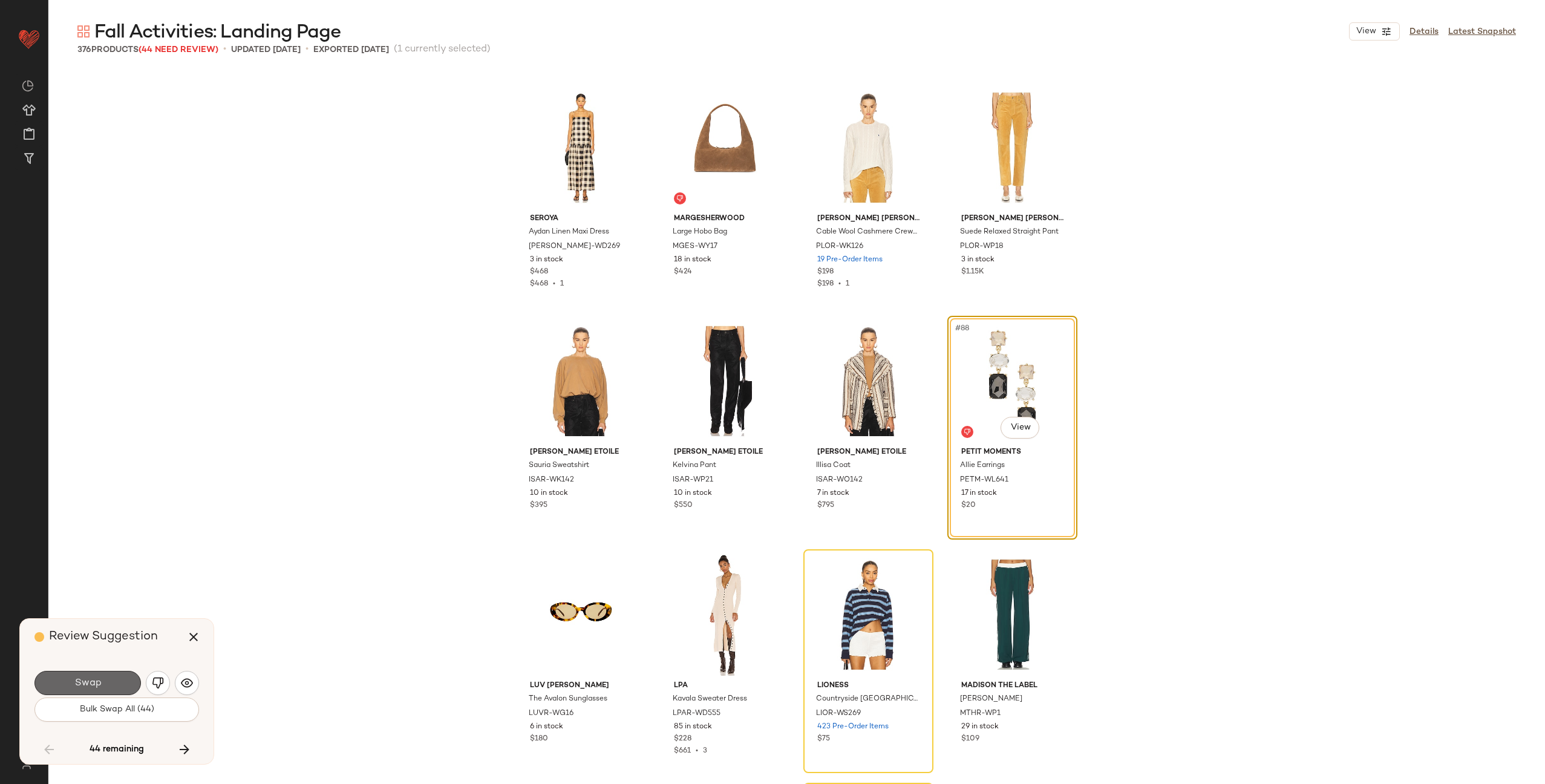
click at [103, 680] on button "Swap" at bounding box center [88, 683] width 106 height 24
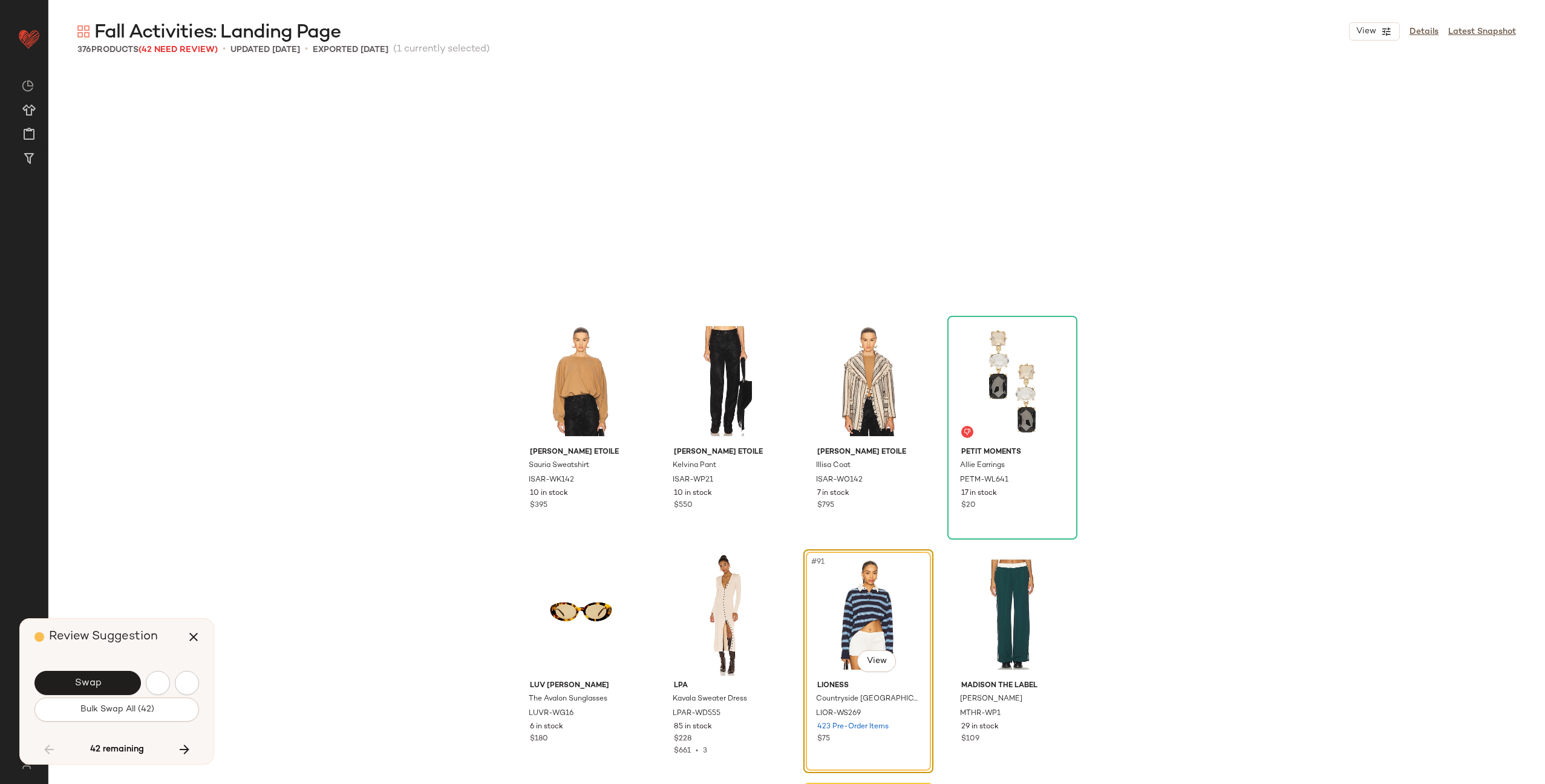
scroll to position [4903, 0]
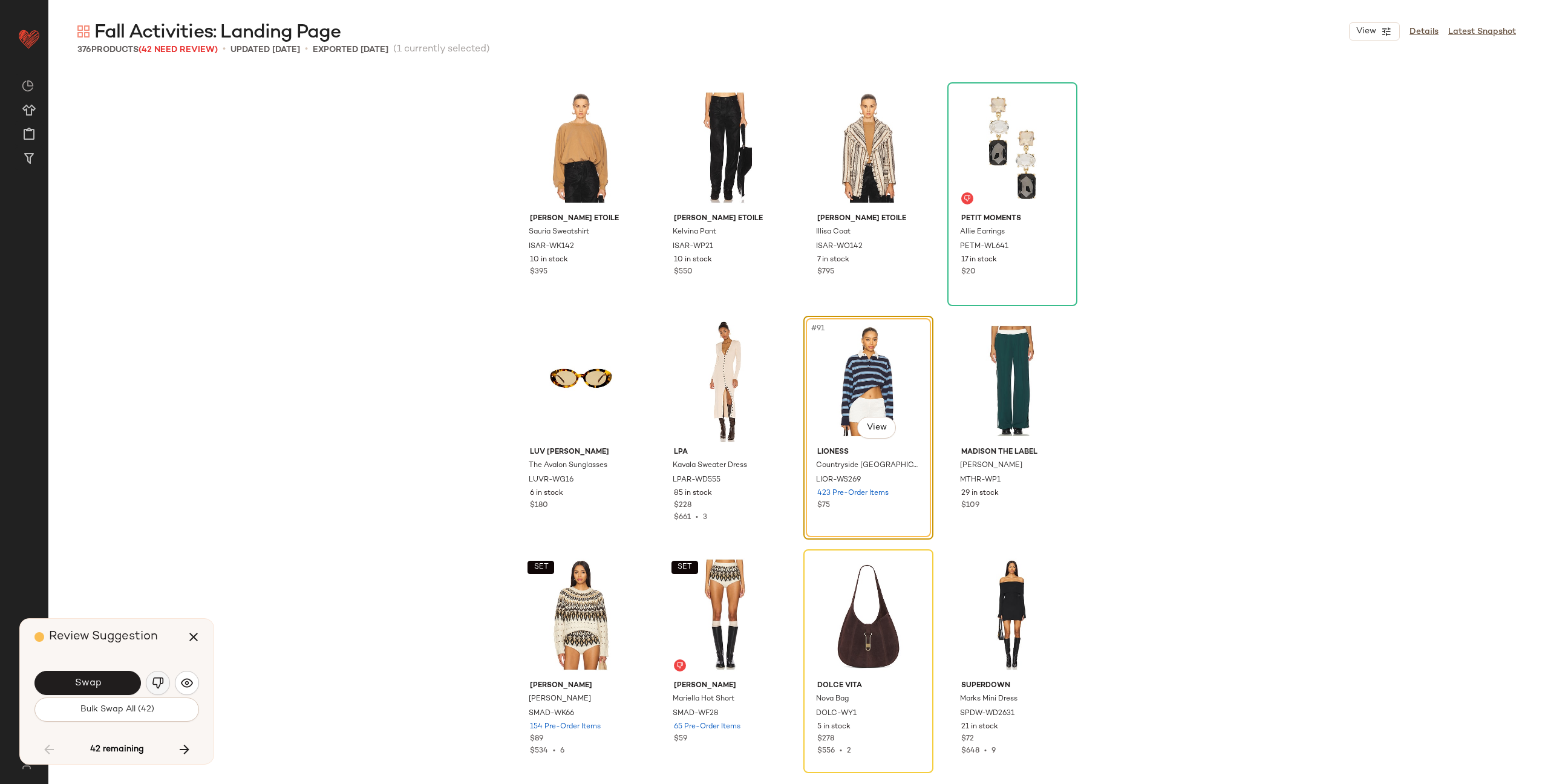
click at [157, 680] on img "button" at bounding box center [157, 682] width 12 height 12
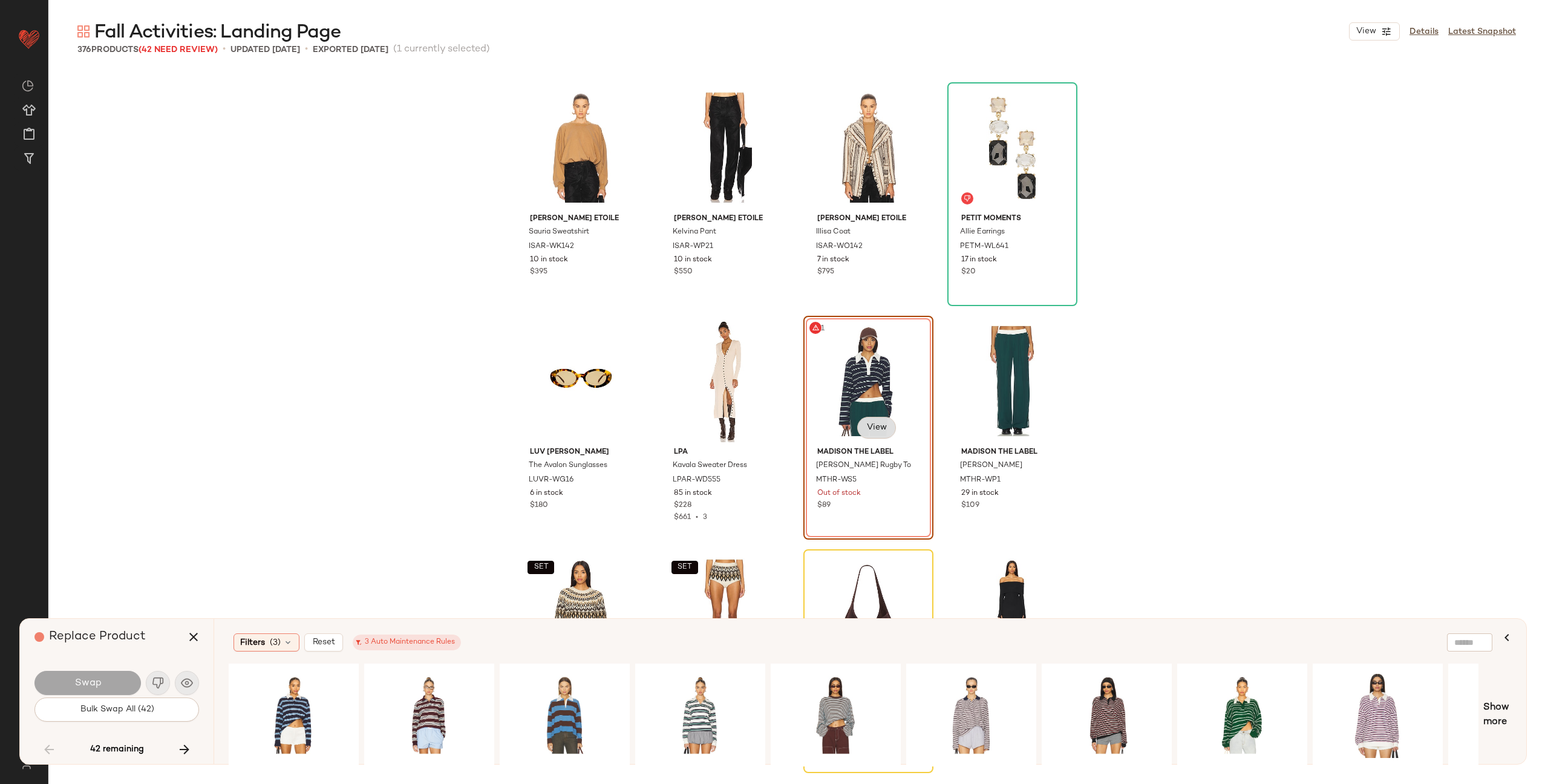
click at [871, 426] on body "Revolve ** Dashboard All Products Global Clipboards (27) Curations (72) [PERSON…" at bounding box center [772, 441] width 1545 height 882
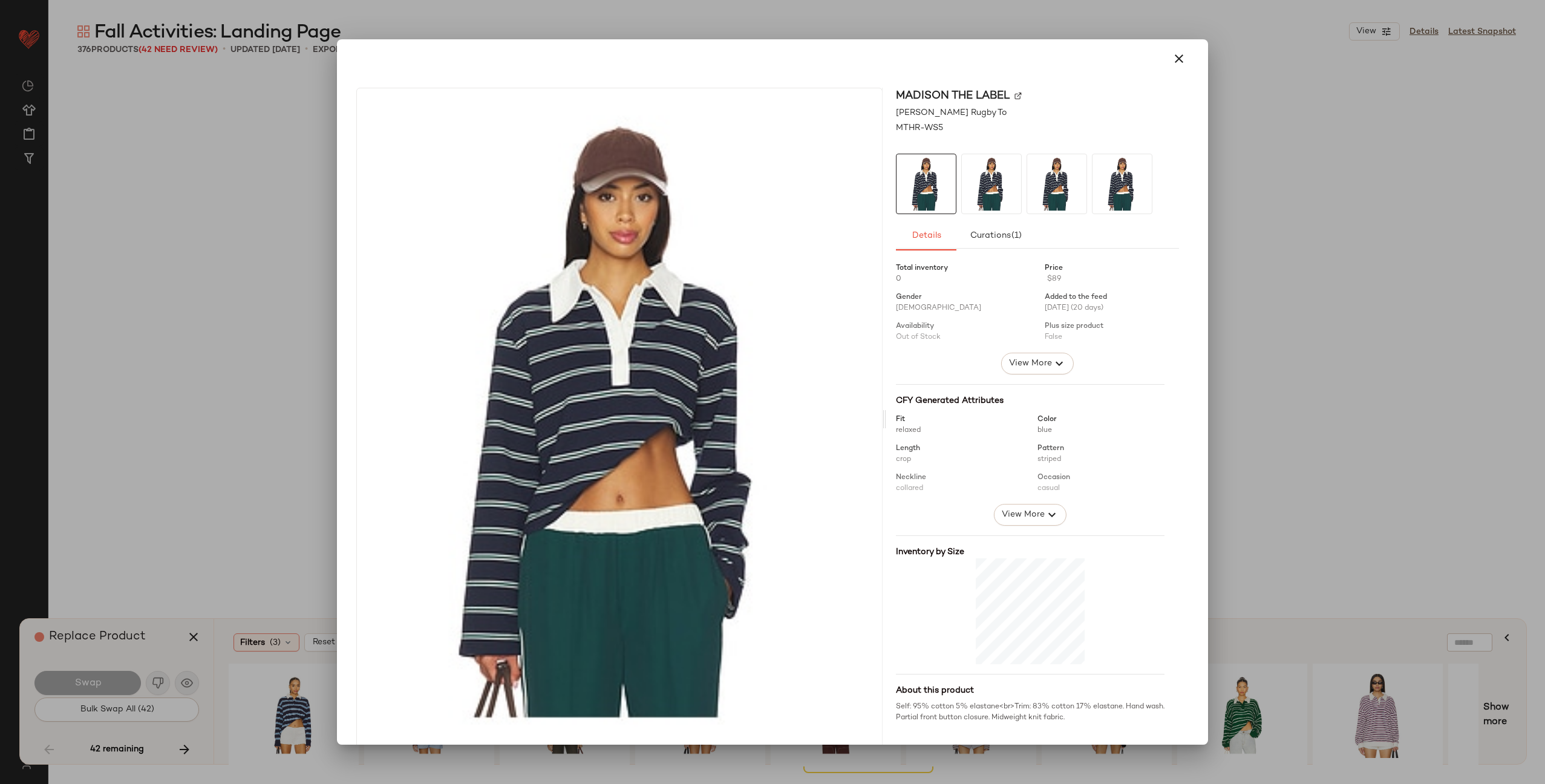
click at [1015, 97] on img at bounding box center [1018, 95] width 7 height 7
click at [1179, 58] on button "button" at bounding box center [1179, 59] width 29 height 29
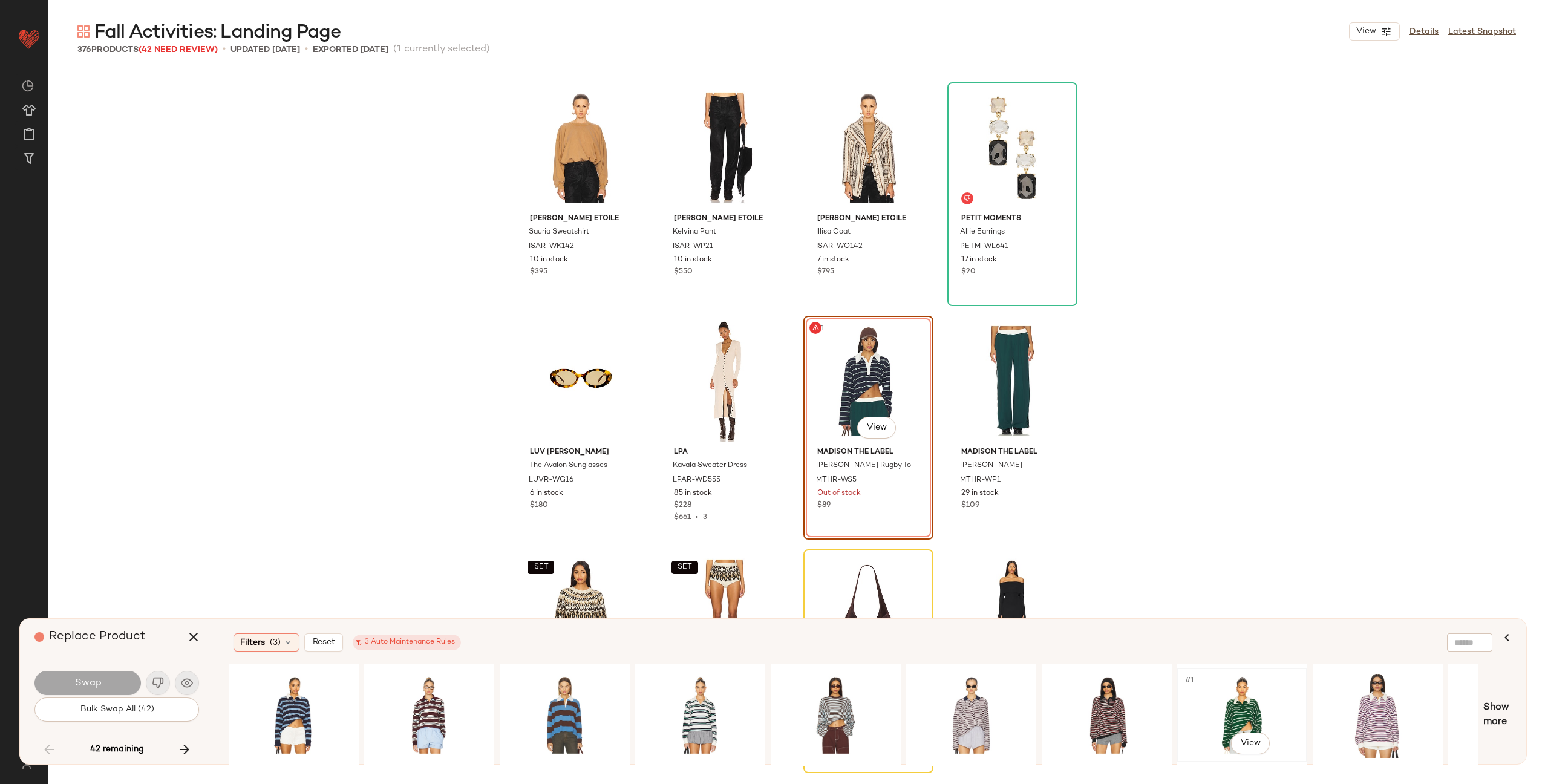
click at [1218, 705] on div "#1 View" at bounding box center [1242, 715] width 122 height 86
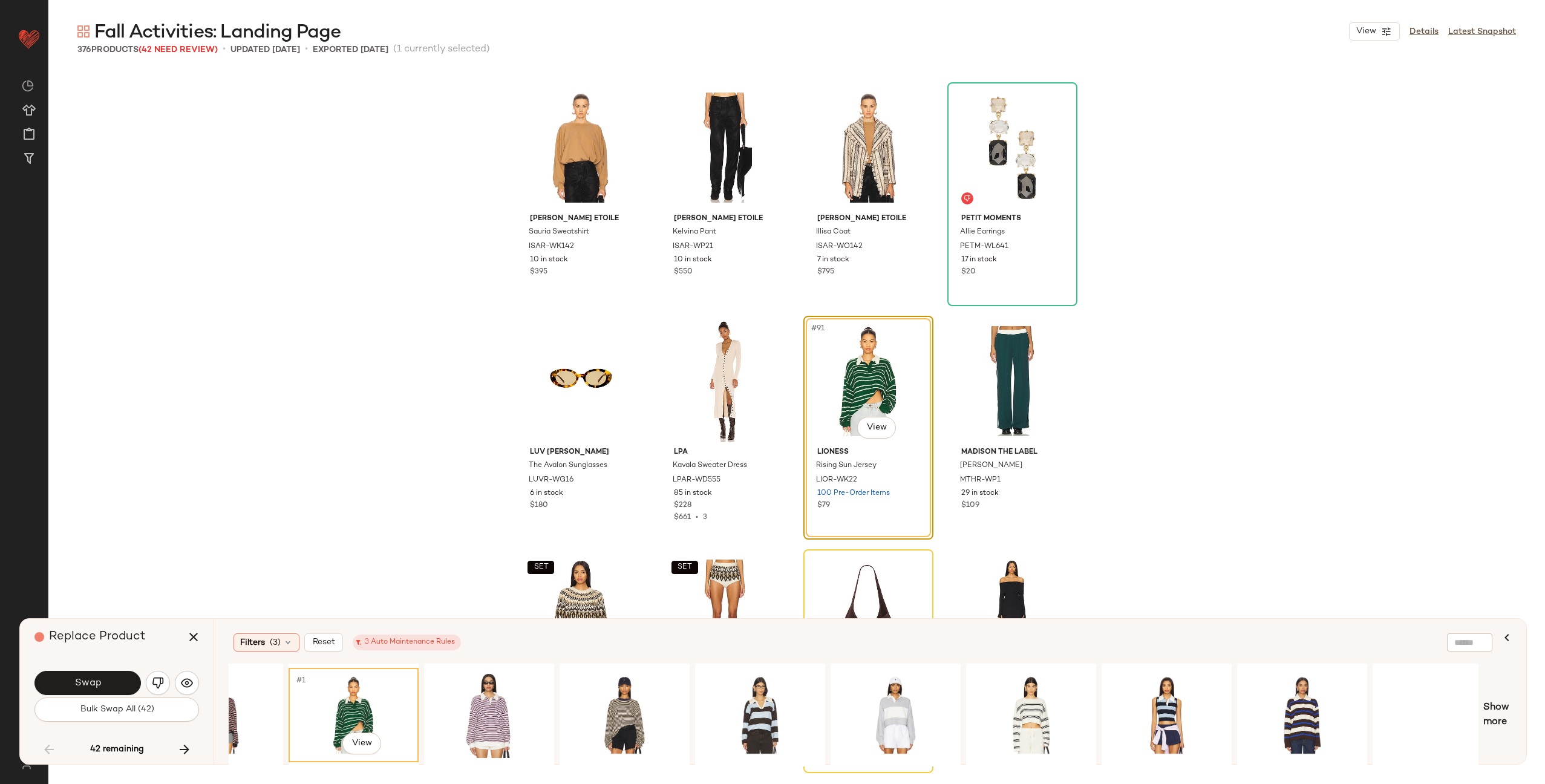
scroll to position [0, 896]
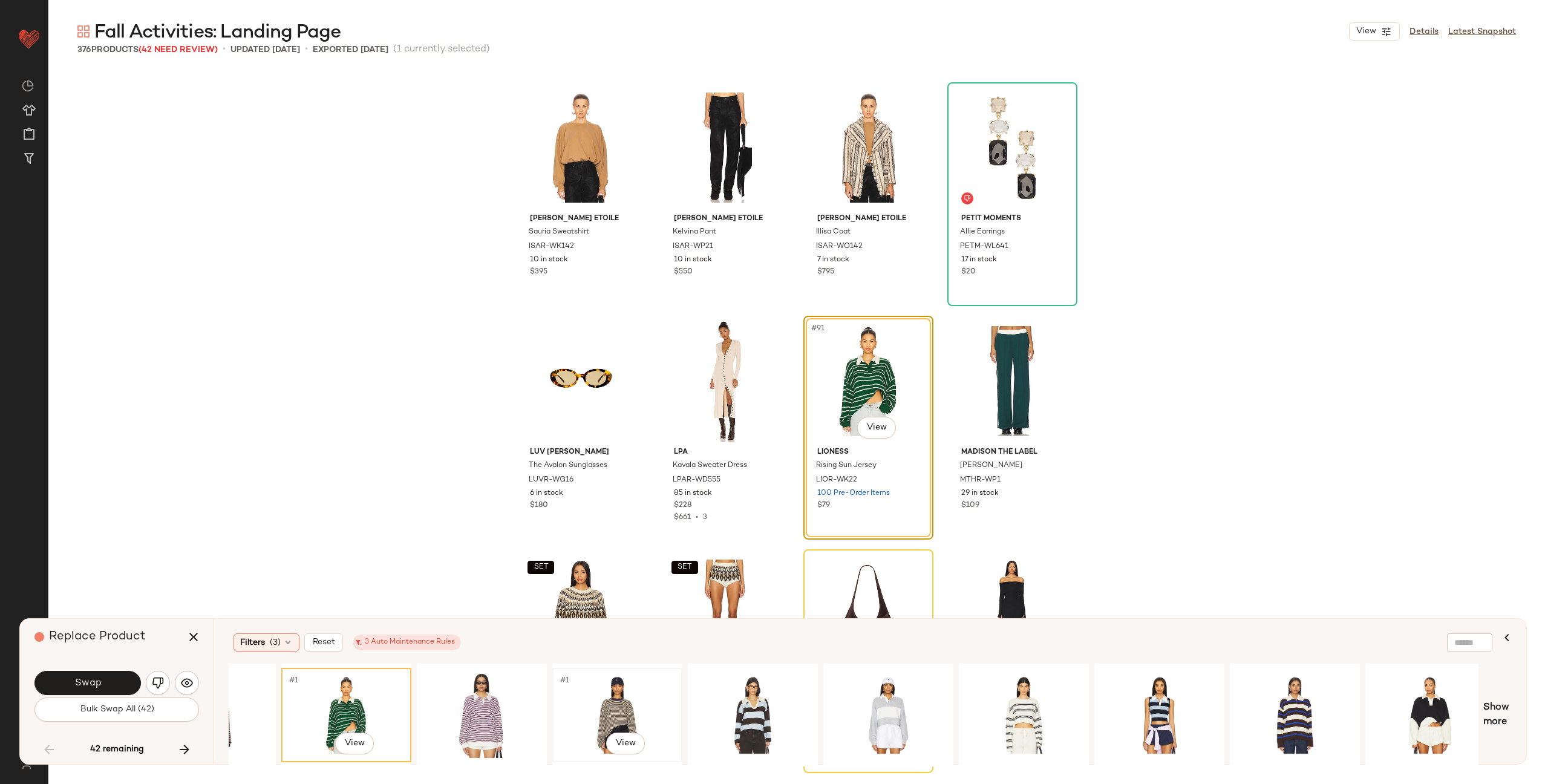
click at [608, 711] on div "#1 View" at bounding box center [617, 715] width 122 height 86
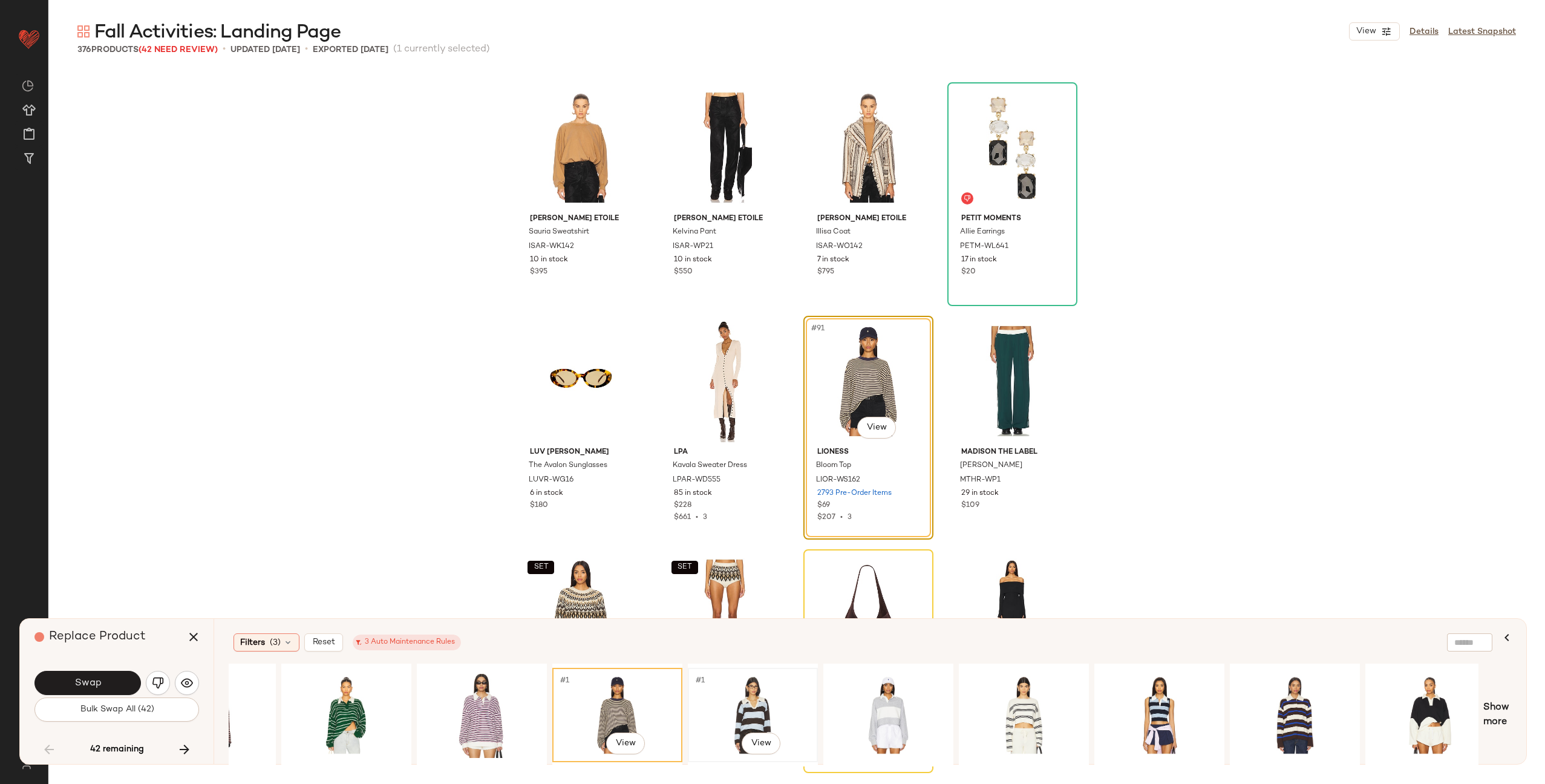
click at [758, 710] on div "#1 View" at bounding box center [753, 715] width 122 height 86
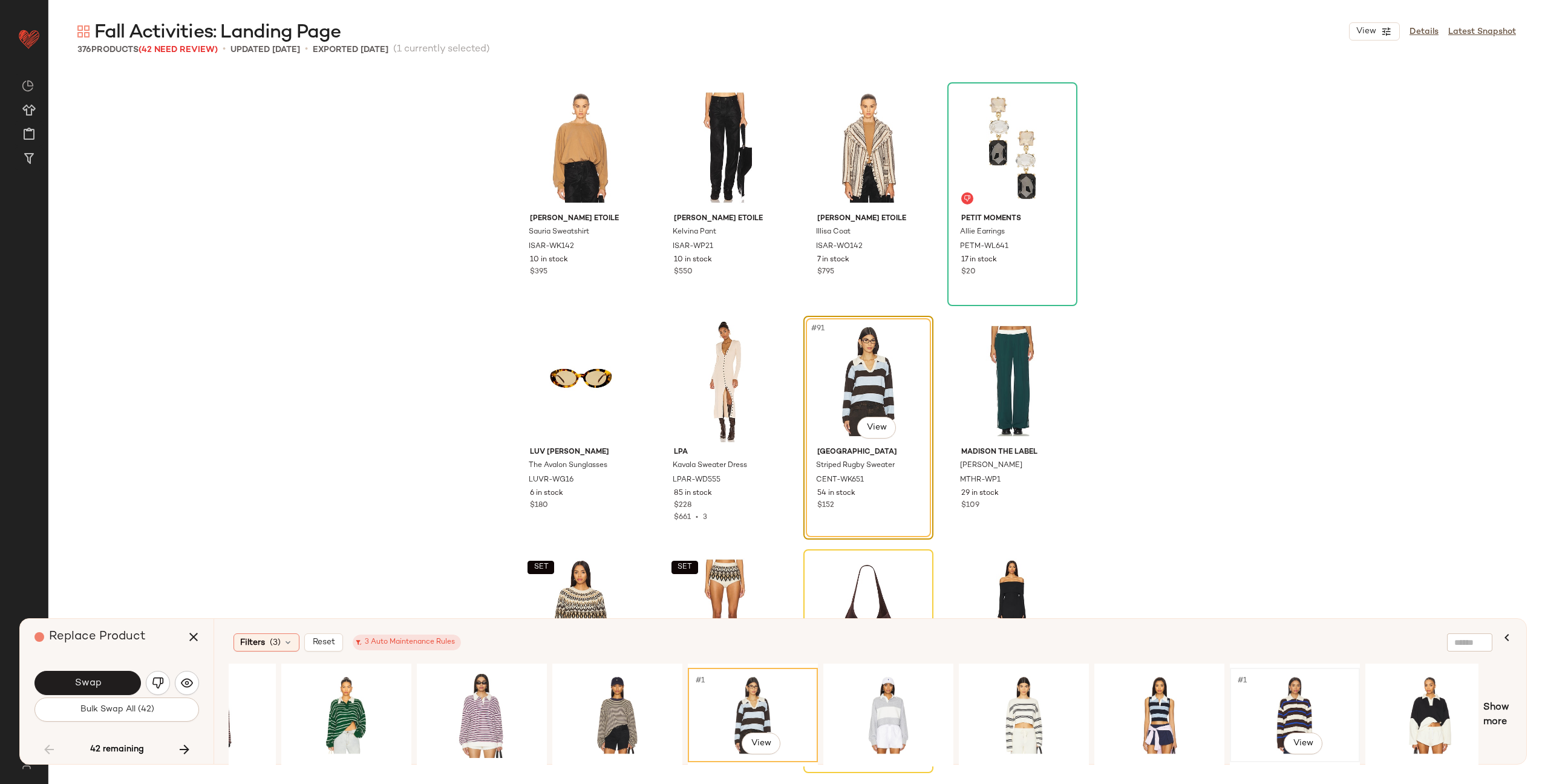
click at [1289, 699] on div "#1 View" at bounding box center [1294, 715] width 122 height 86
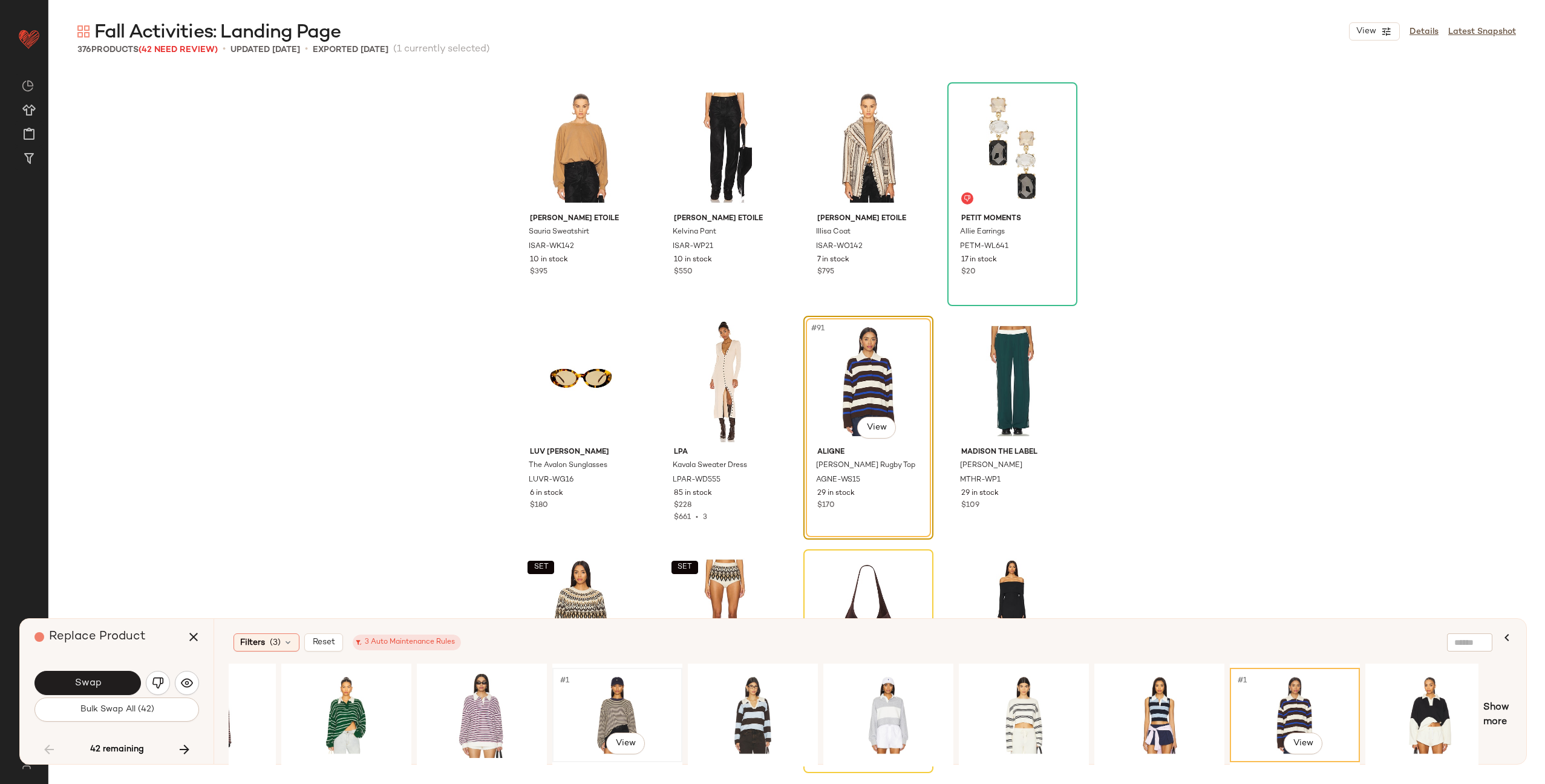
click at [618, 710] on div "#1 View" at bounding box center [617, 715] width 122 height 86
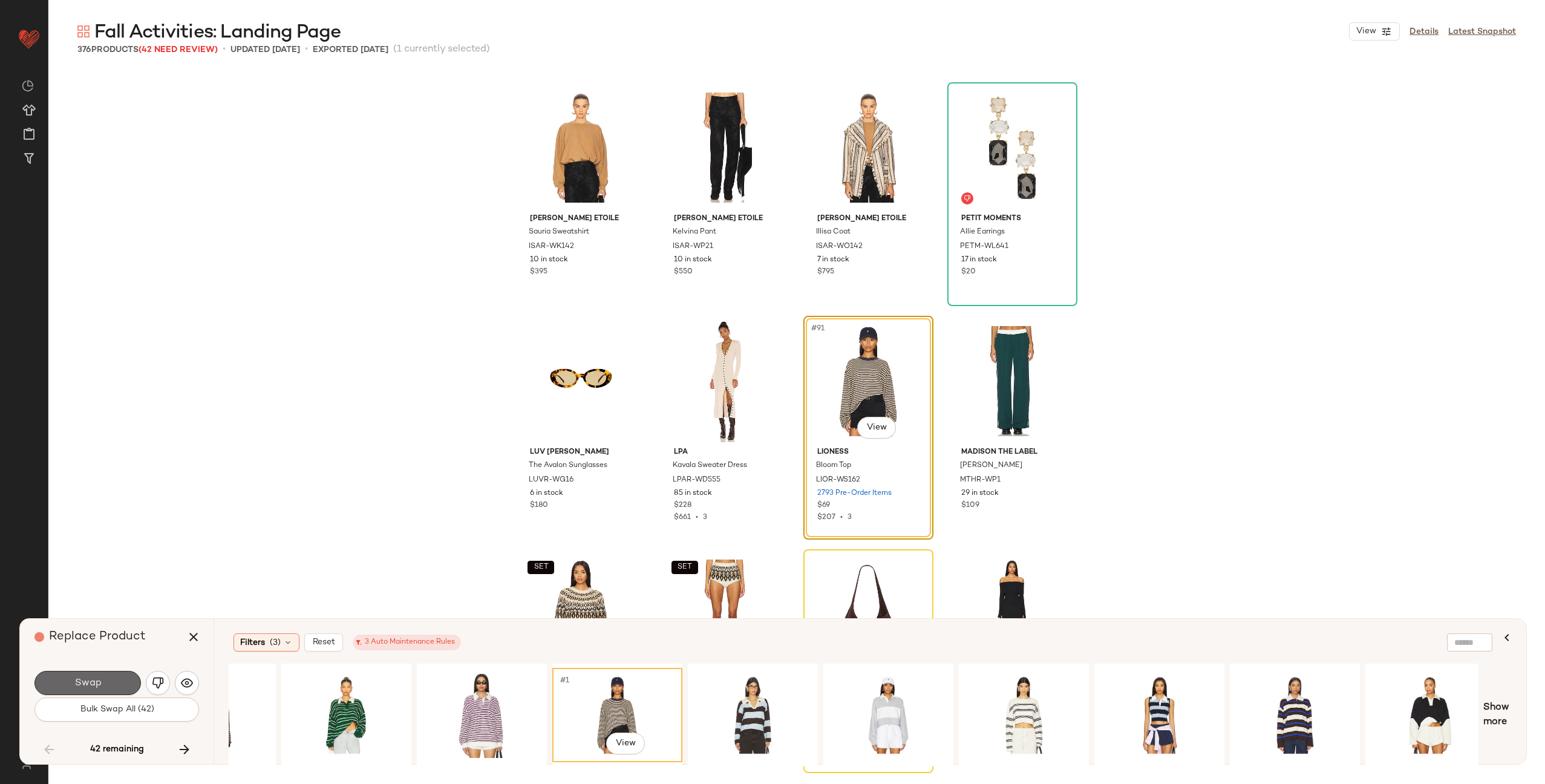
click at [98, 684] on span "Swap" at bounding box center [88, 683] width 27 height 11
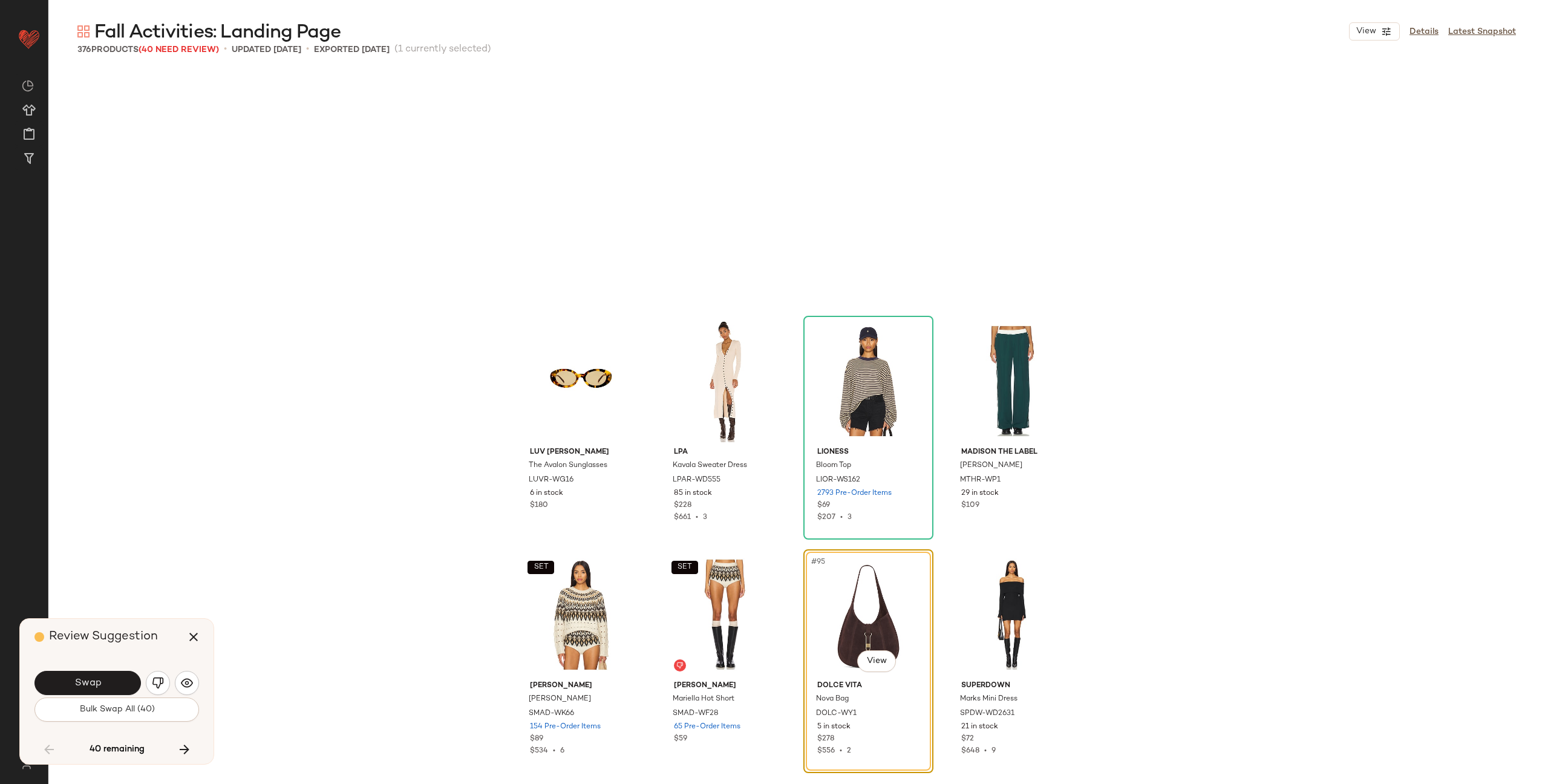
scroll to position [5137, 0]
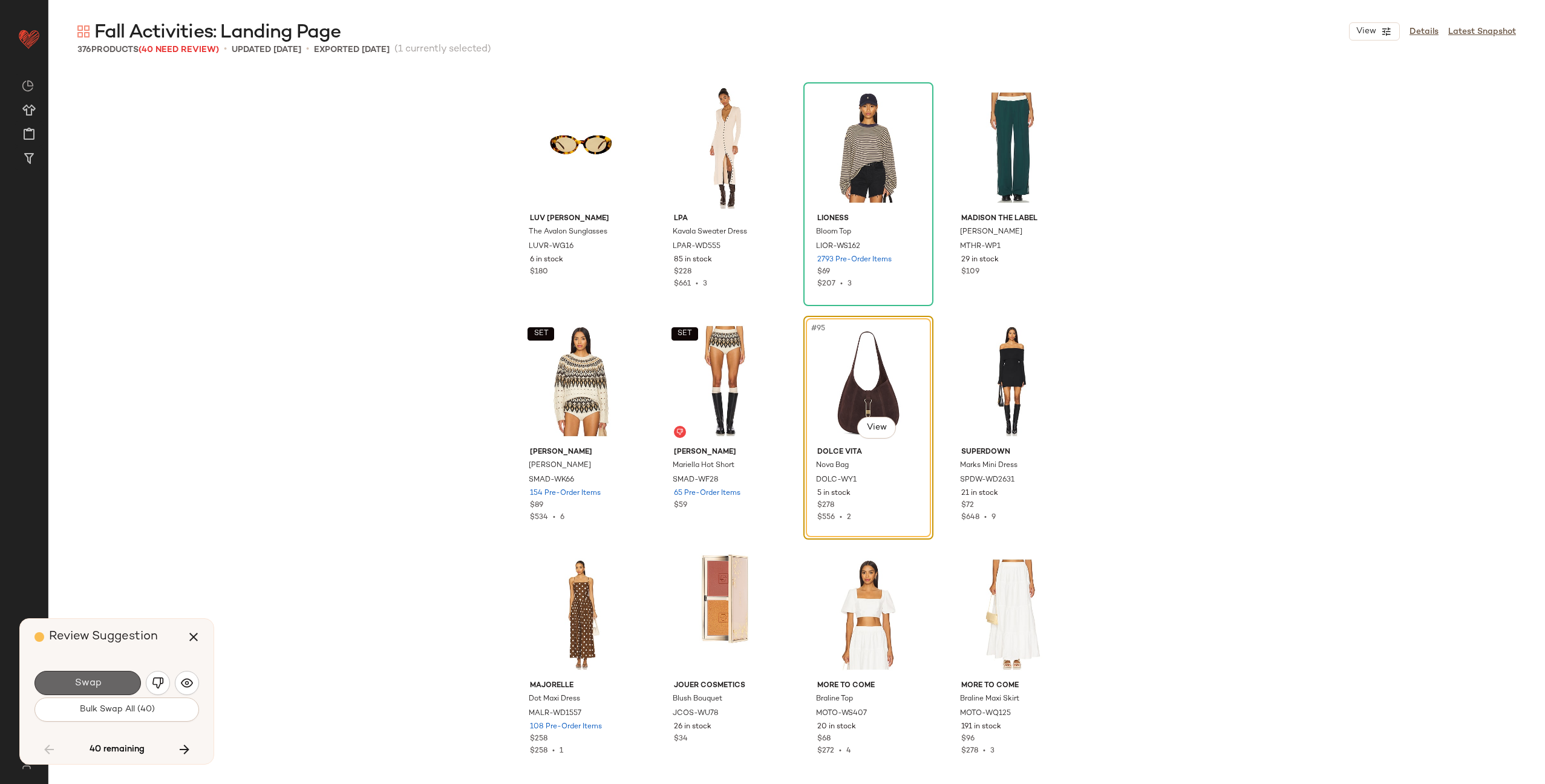
click at [85, 685] on span "Swap" at bounding box center [88, 683] width 27 height 11
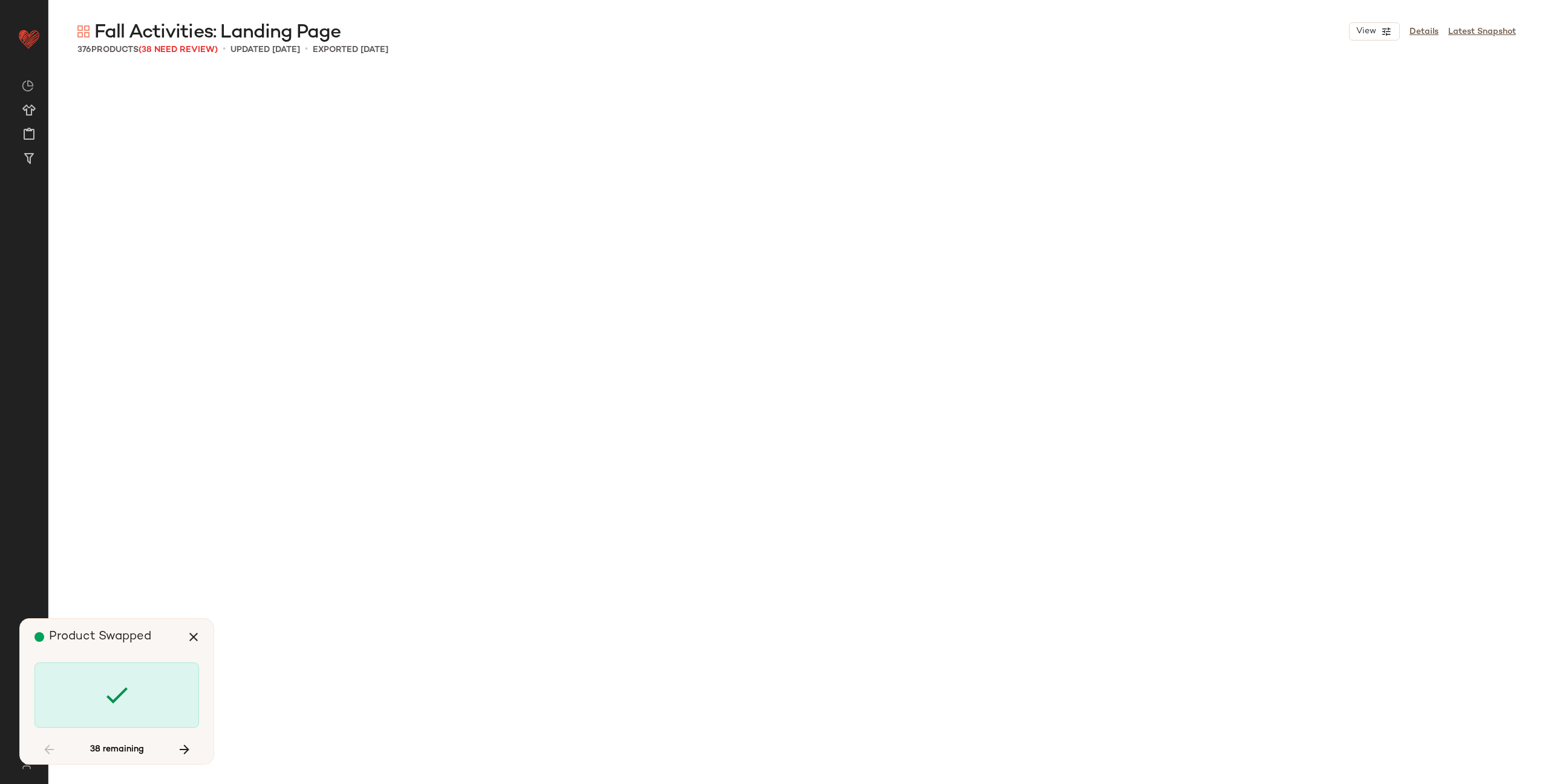
scroll to position [10040, 0]
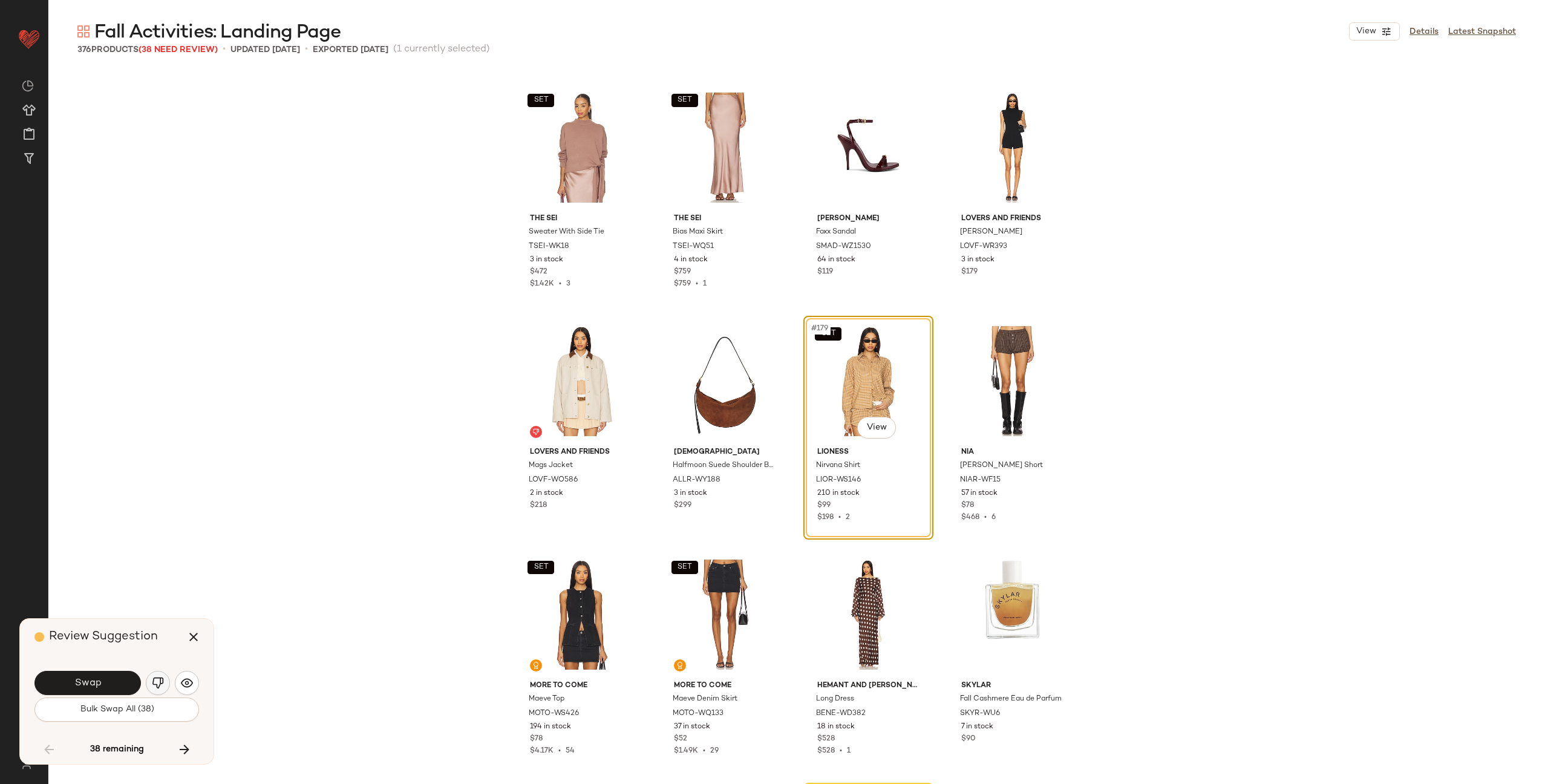
click at [155, 678] on img "button" at bounding box center [157, 682] width 12 height 12
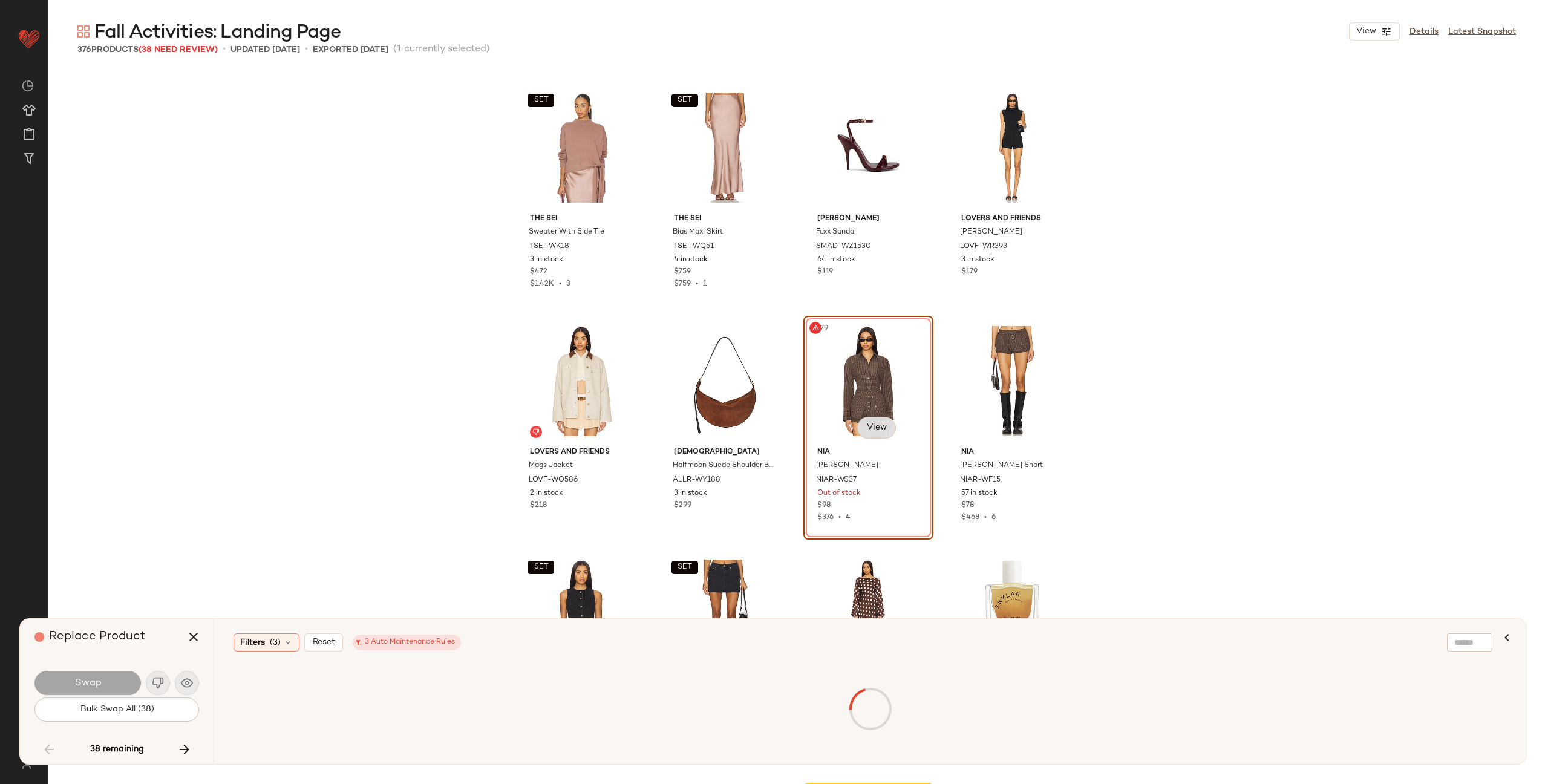
click at [874, 425] on body "Revolve ** Dashboard All Products Global Clipboards (27) Curations (72) [PERSON…" at bounding box center [772, 441] width 1545 height 882
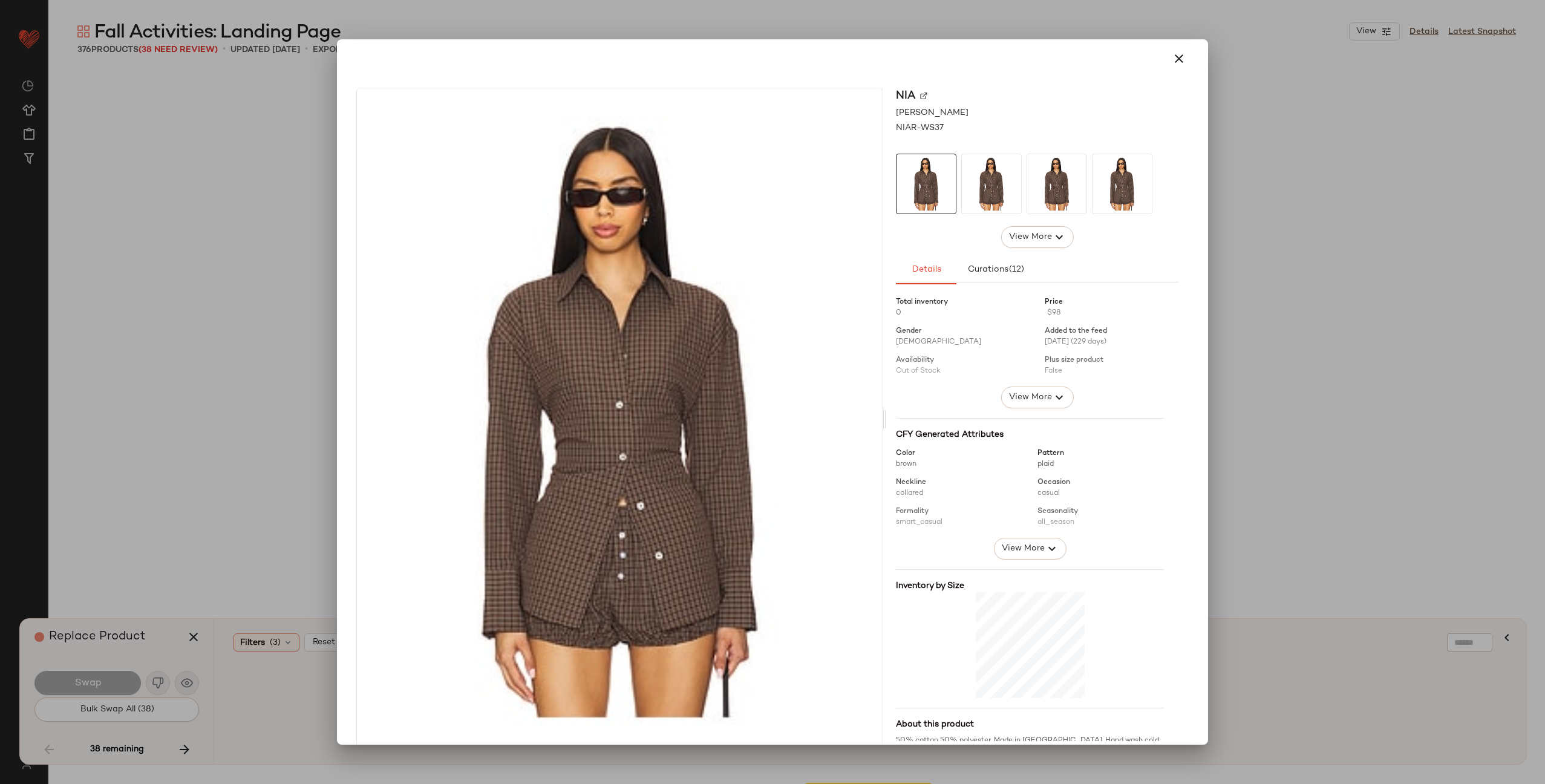
click at [920, 95] on img at bounding box center [924, 95] width 7 height 7
click at [1175, 56] on icon "button" at bounding box center [1179, 59] width 15 height 15
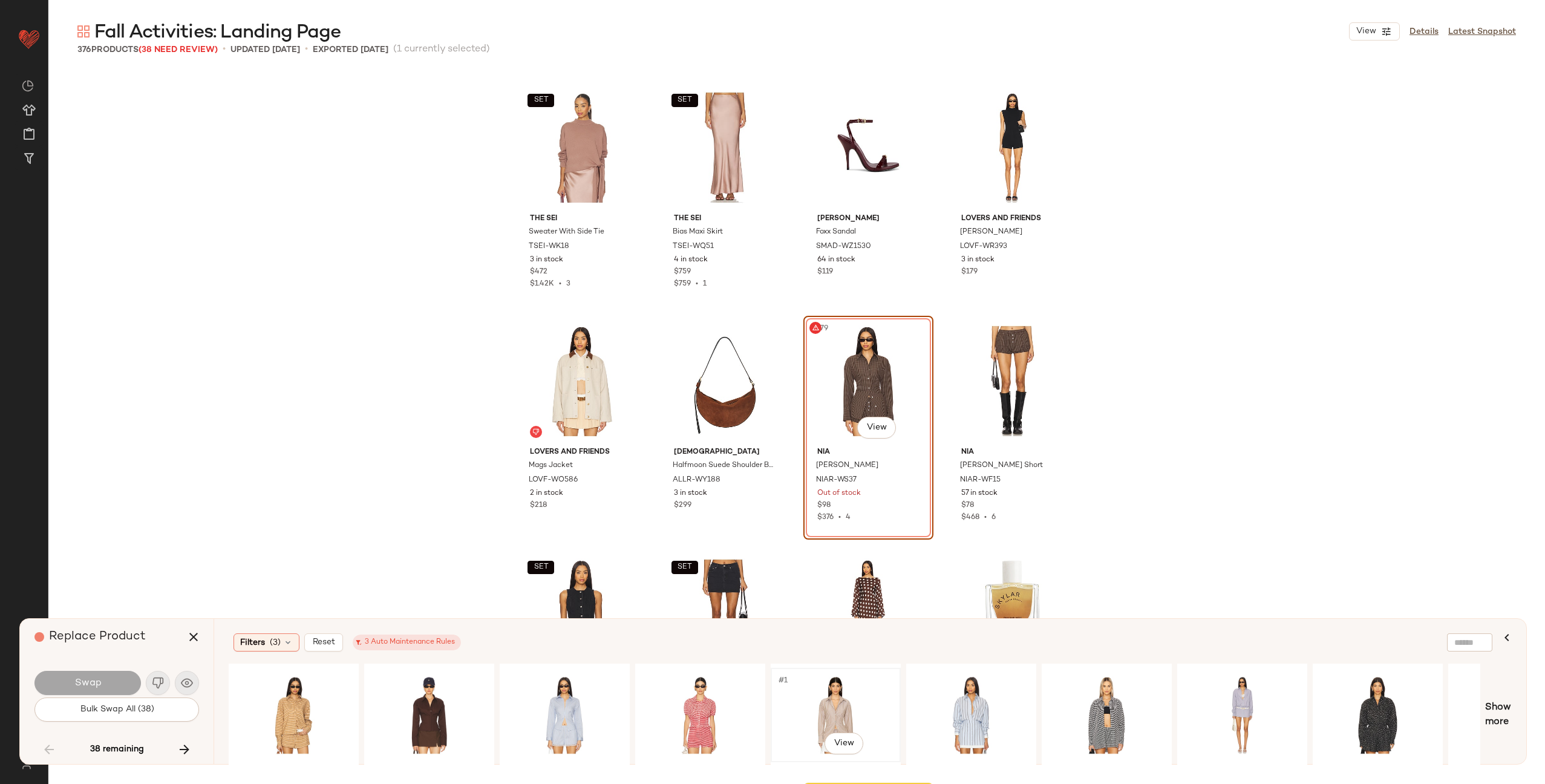
click at [844, 707] on div "#1 View" at bounding box center [836, 715] width 122 height 86
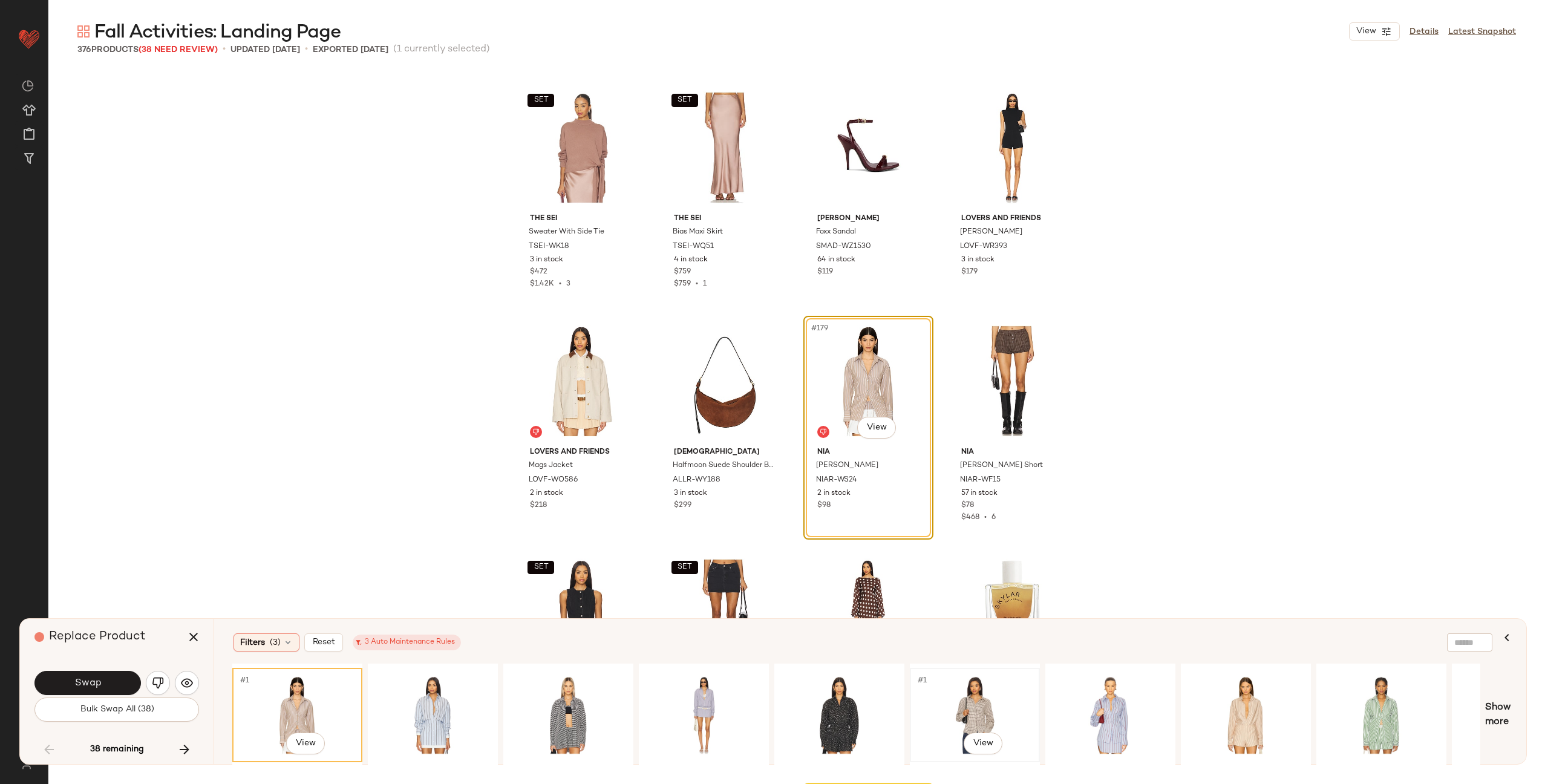
scroll to position [0, 566]
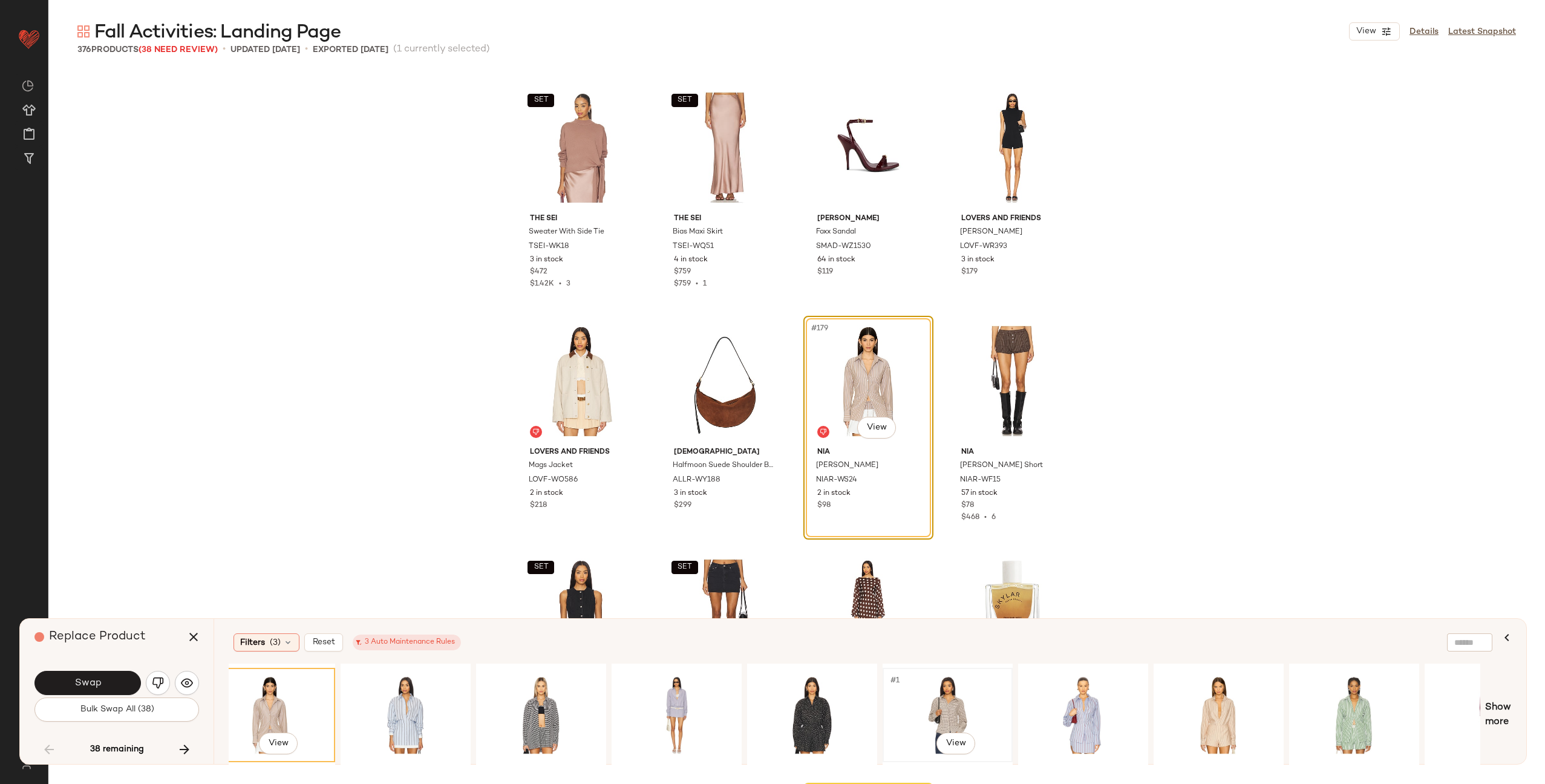
click at [932, 697] on div "#1 View" at bounding box center [948, 715] width 122 height 86
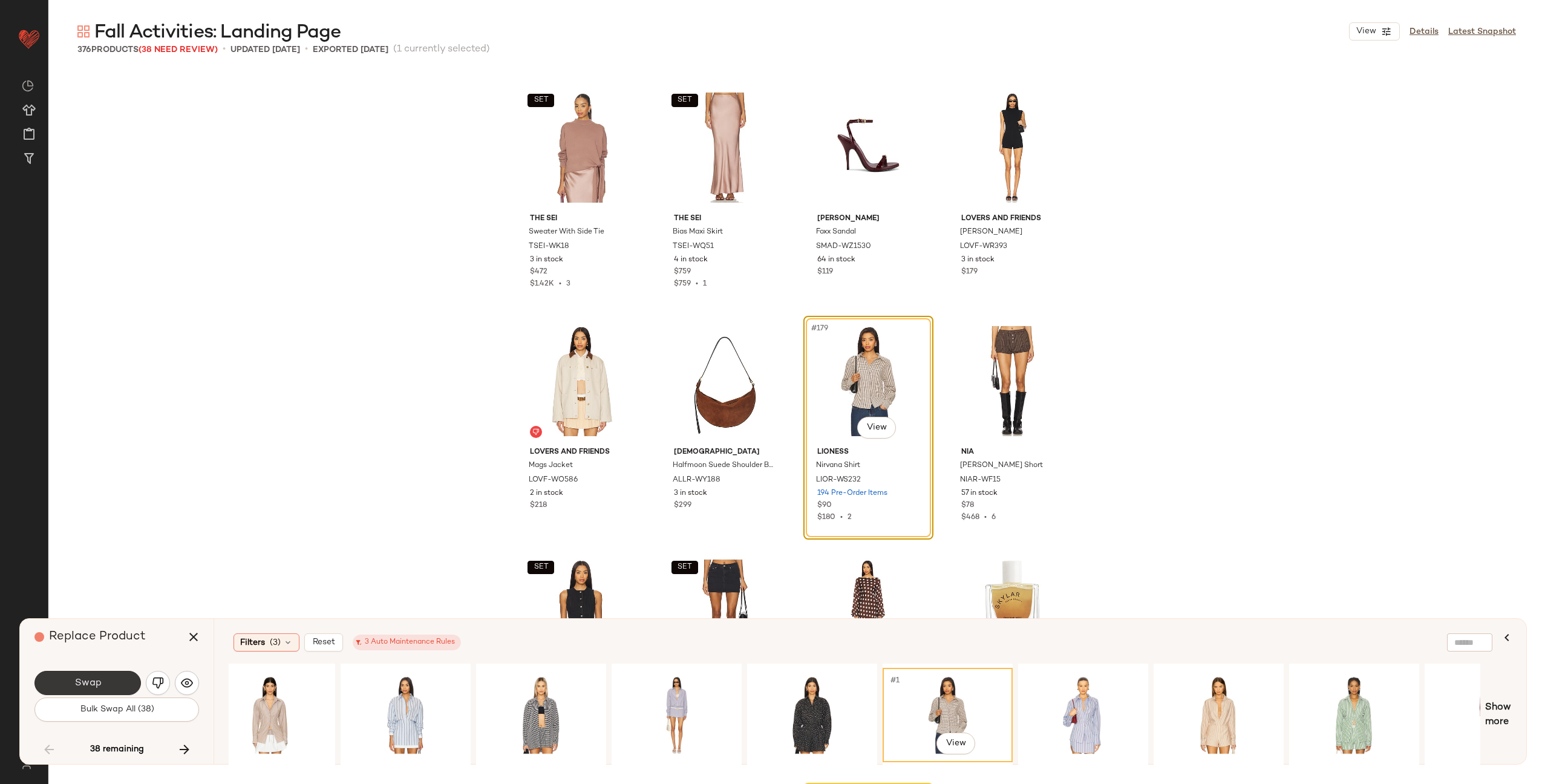
click at [112, 676] on button "Swap" at bounding box center [88, 683] width 106 height 24
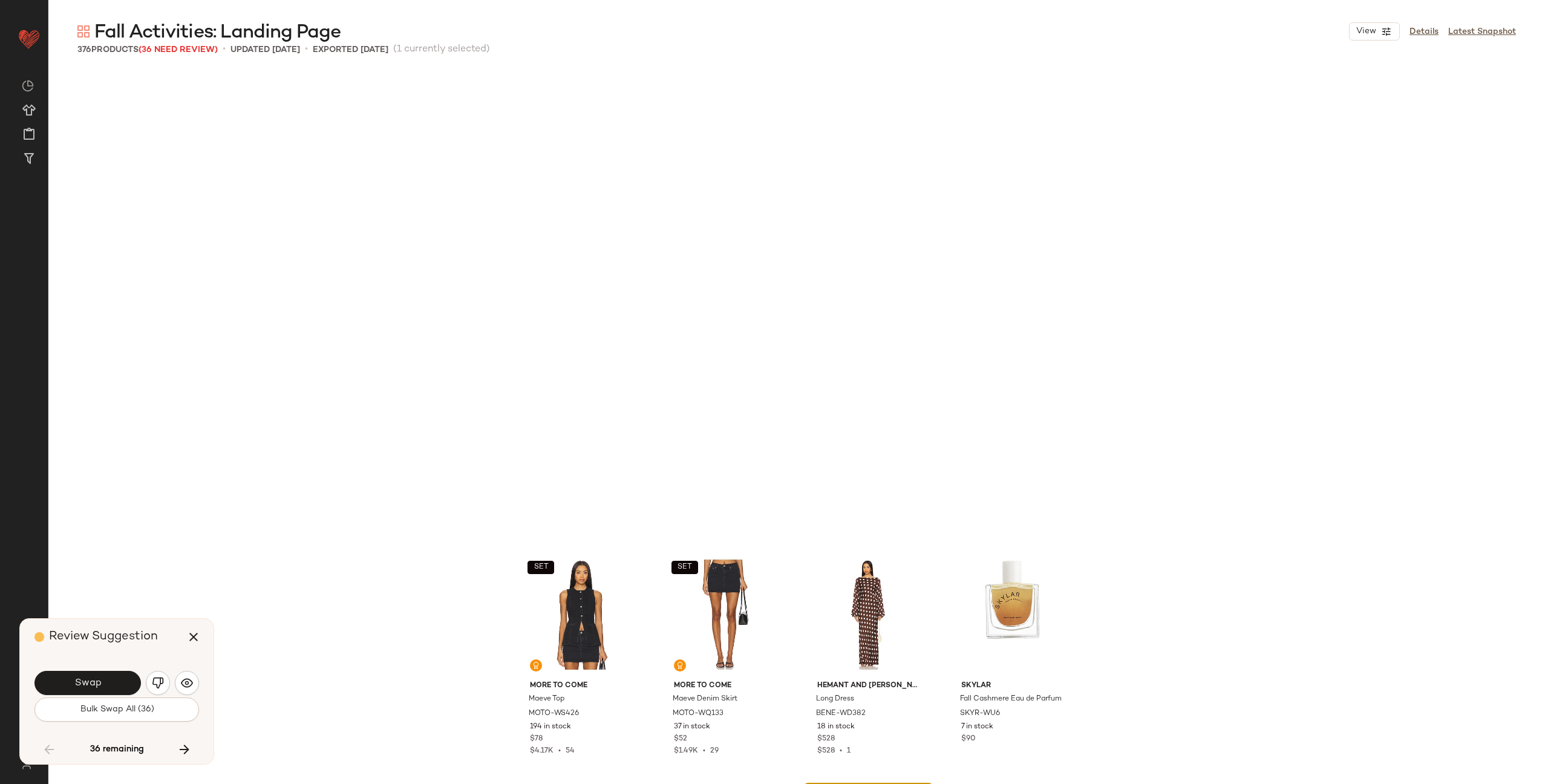
scroll to position [10507, 0]
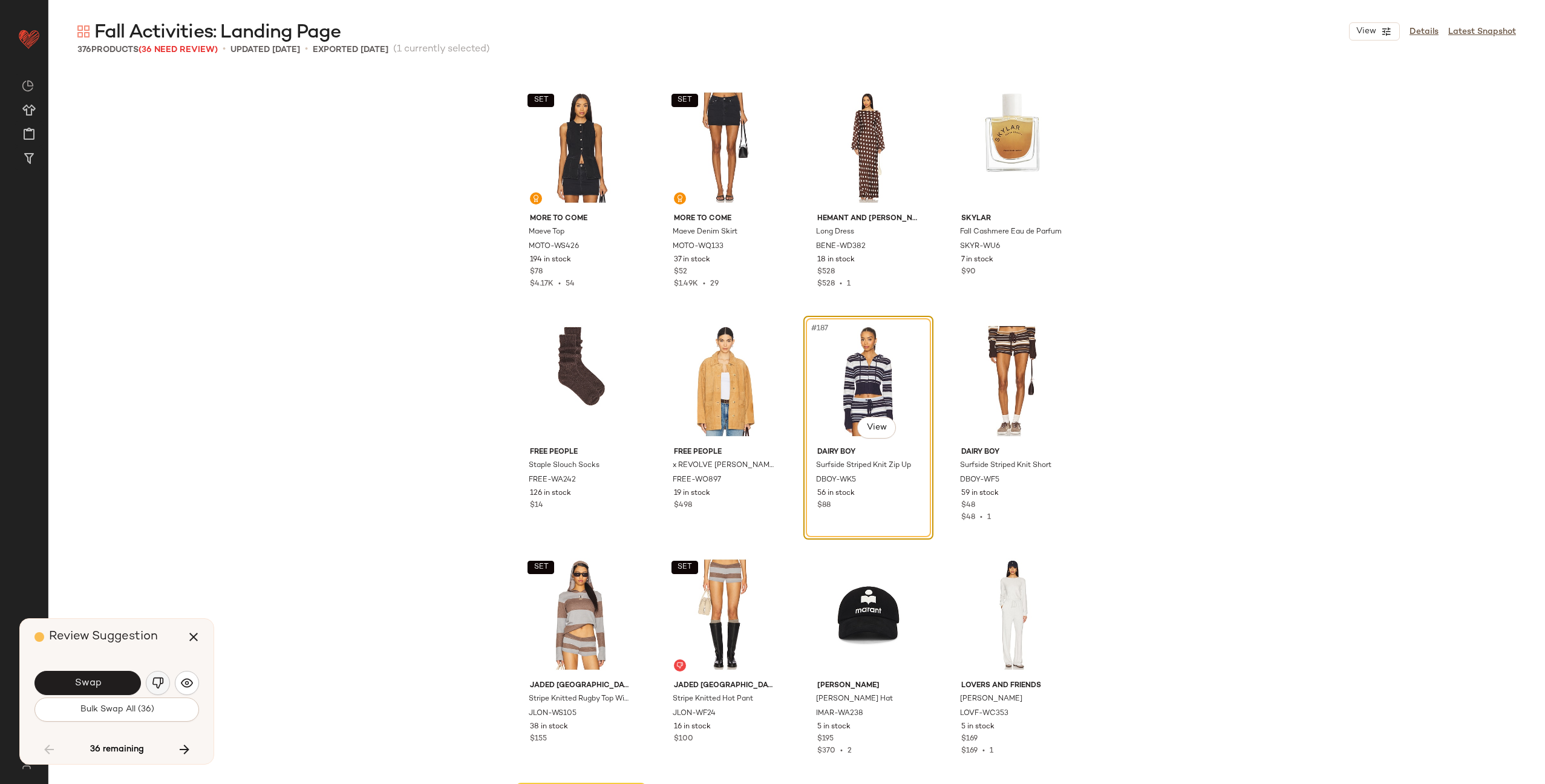
click at [161, 681] on img "button" at bounding box center [157, 682] width 12 height 12
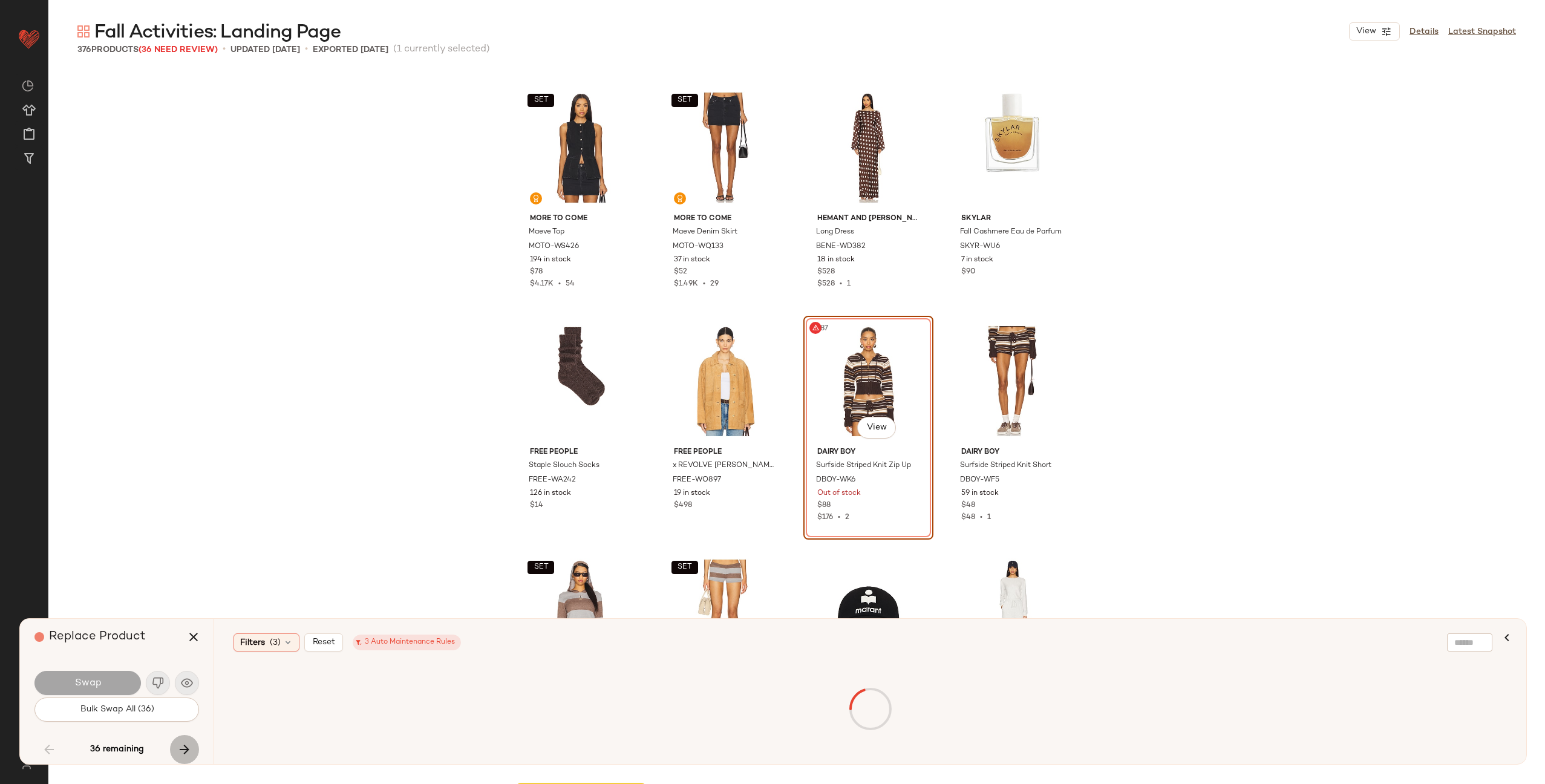
click at [189, 756] on icon "button" at bounding box center [185, 749] width 15 height 15
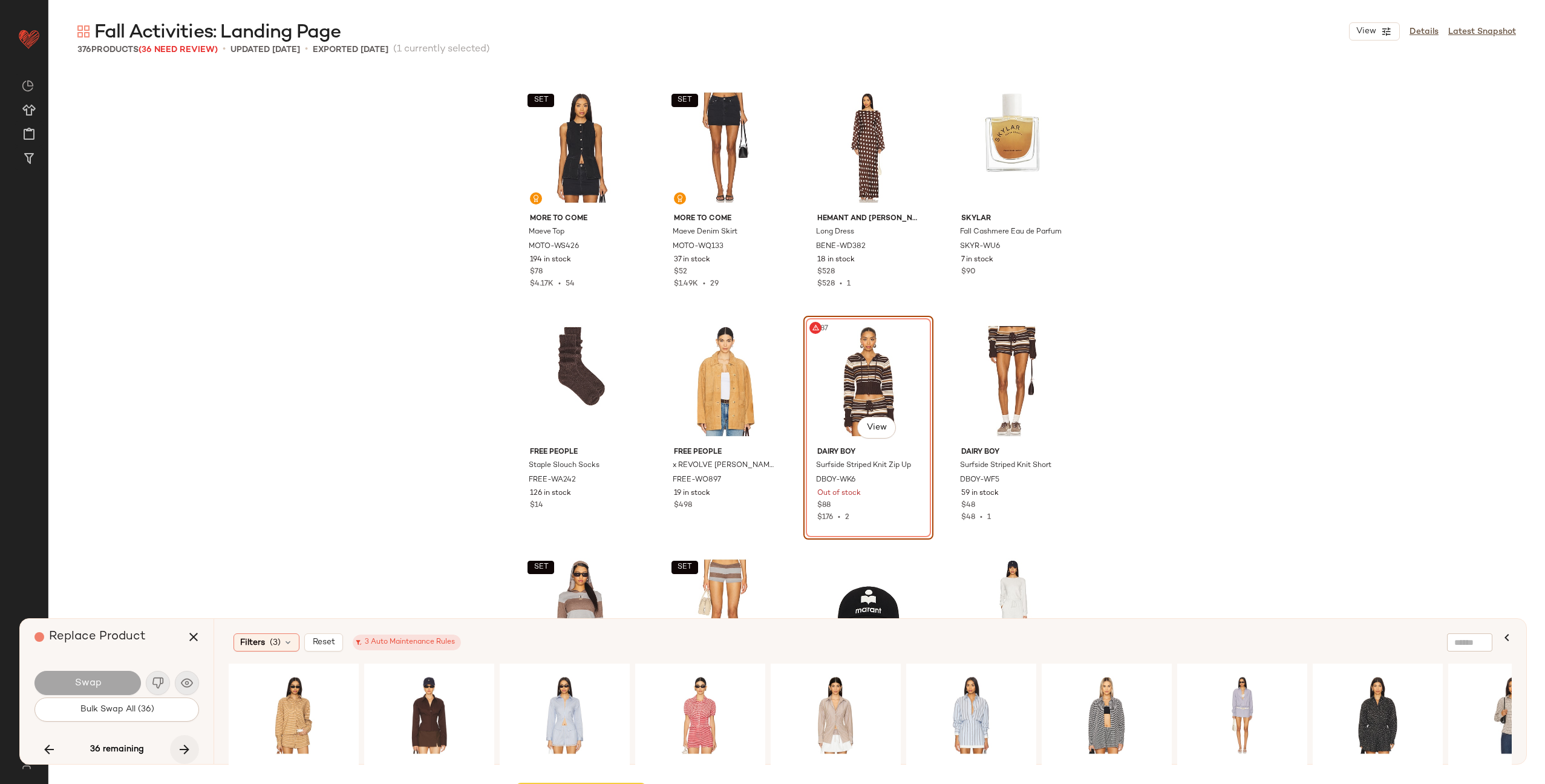
click at [185, 749] on icon "button" at bounding box center [185, 749] width 15 height 15
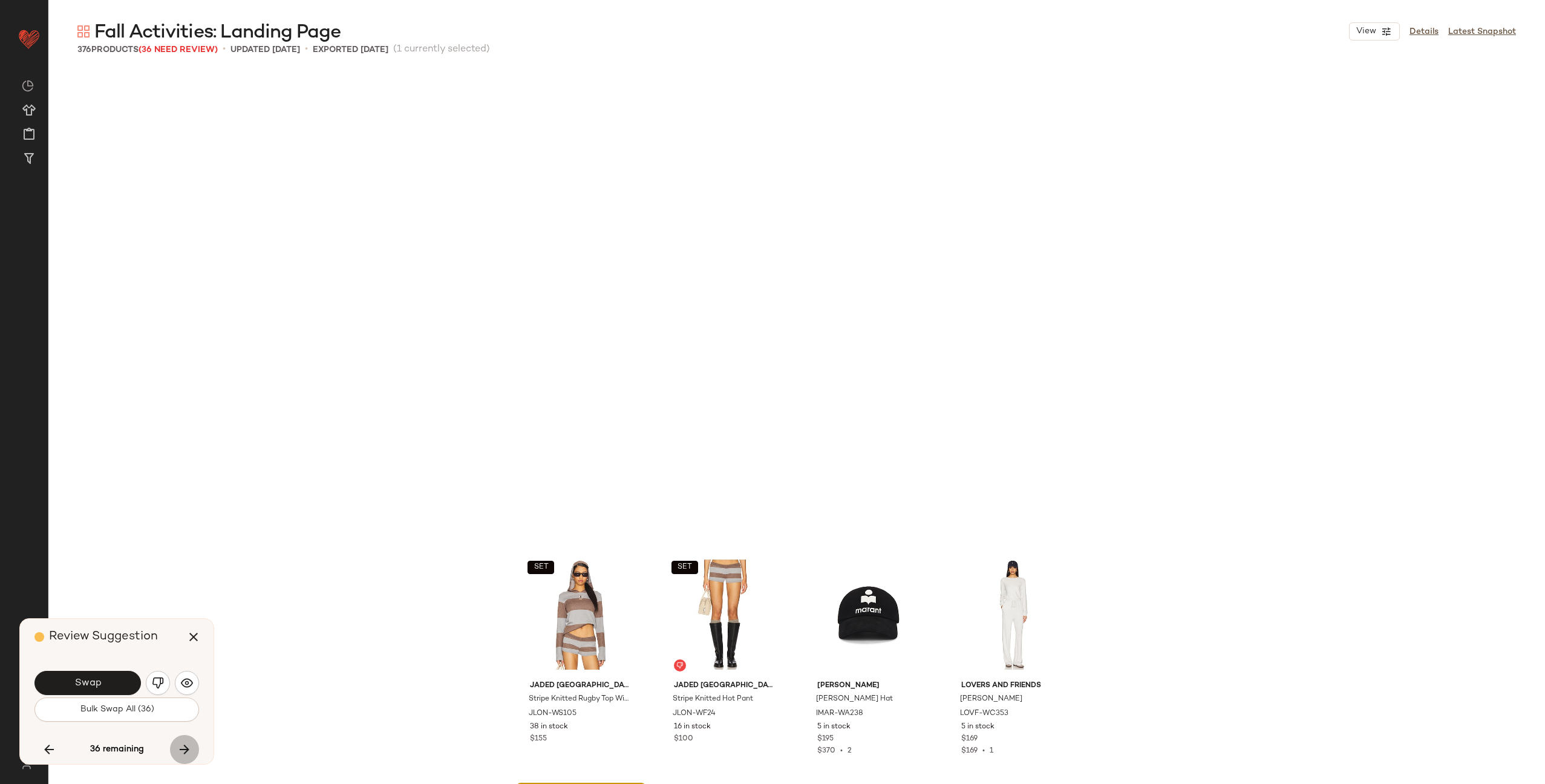
scroll to position [10974, 0]
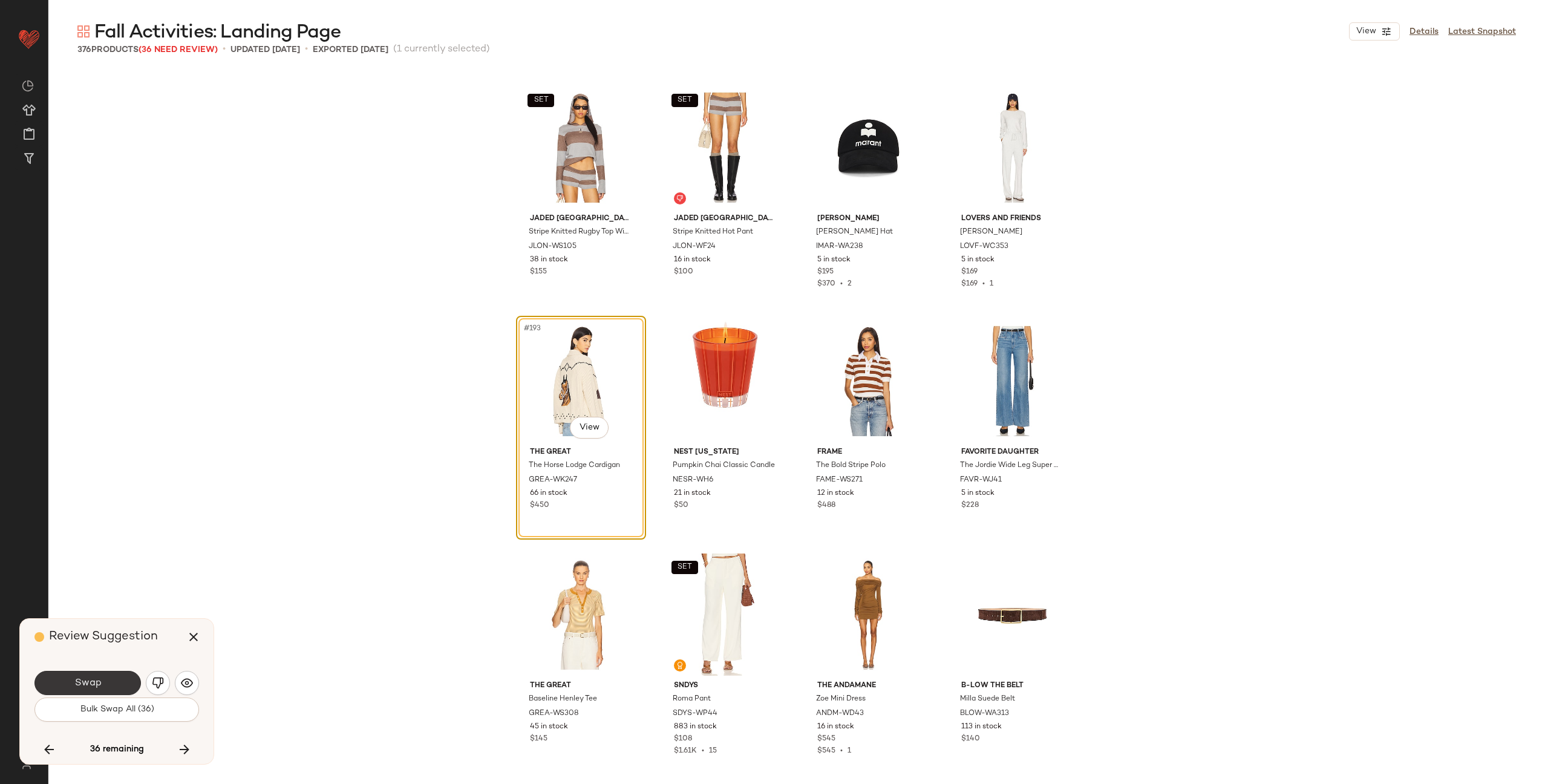
click at [90, 679] on span "Swap" at bounding box center [88, 683] width 27 height 11
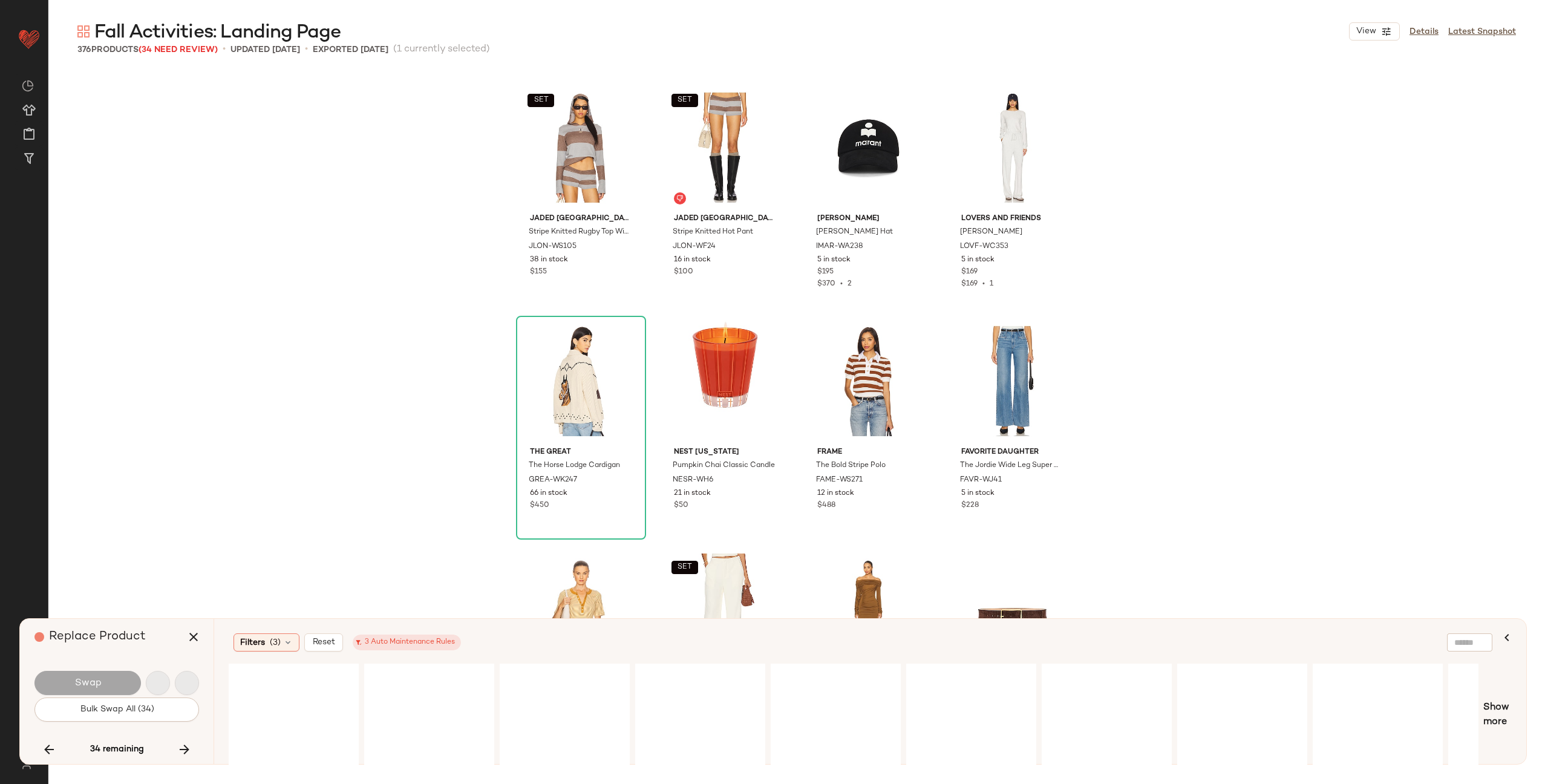
scroll to position [11907, 0]
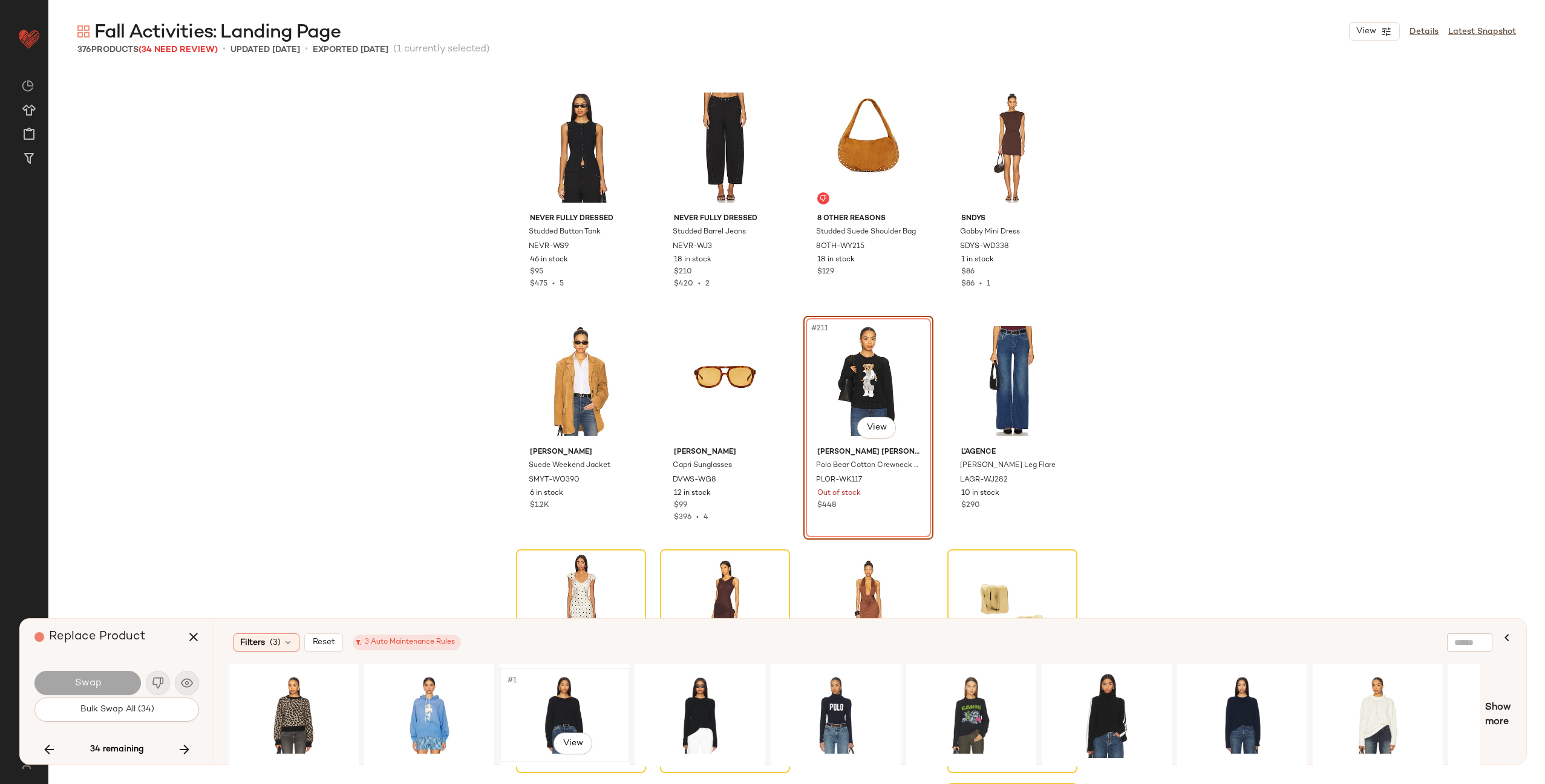
click at [542, 700] on div "#1 View" at bounding box center [564, 715] width 122 height 86
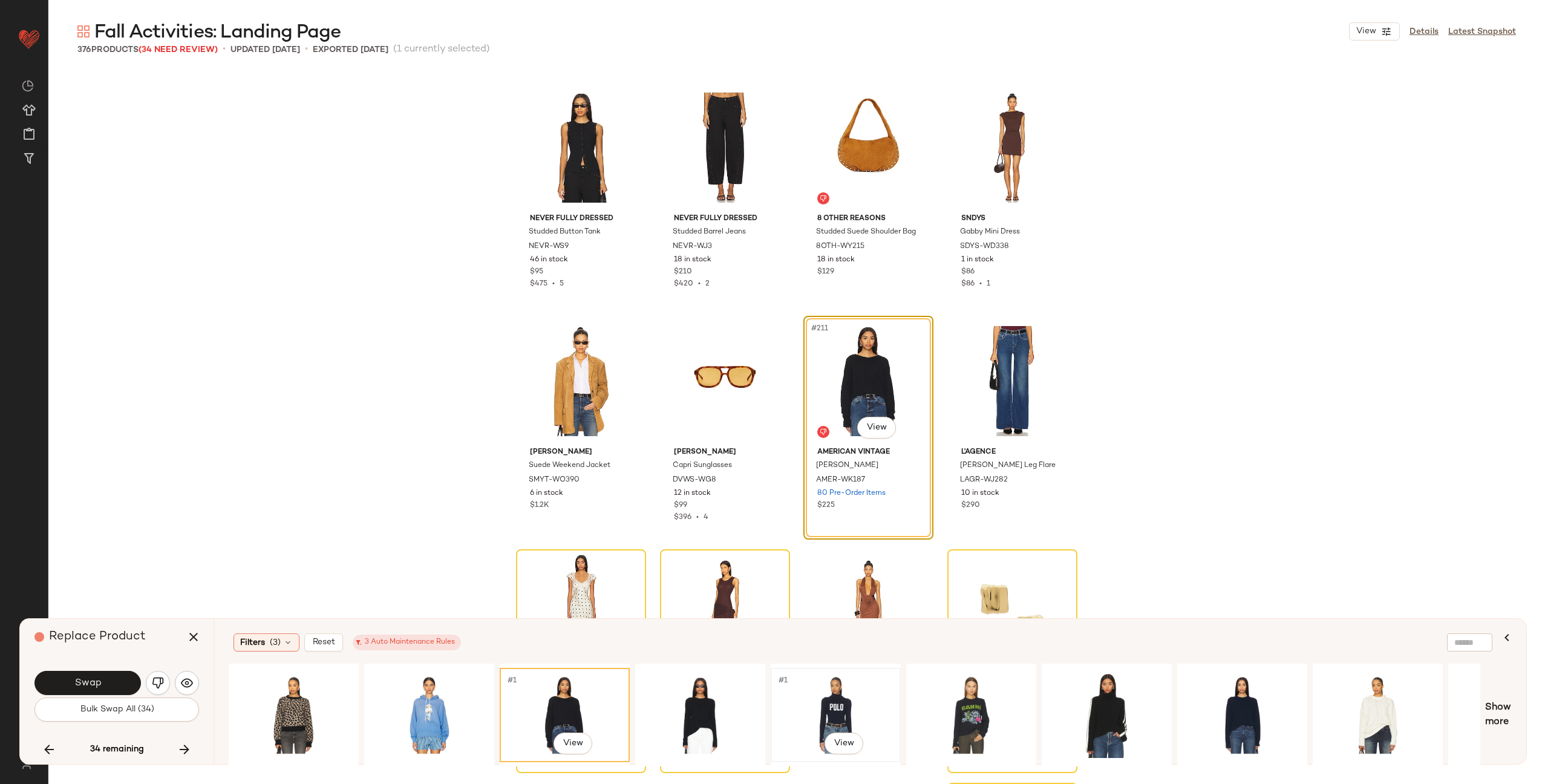
click at [794, 703] on div "#1 View" at bounding box center [836, 715] width 122 height 86
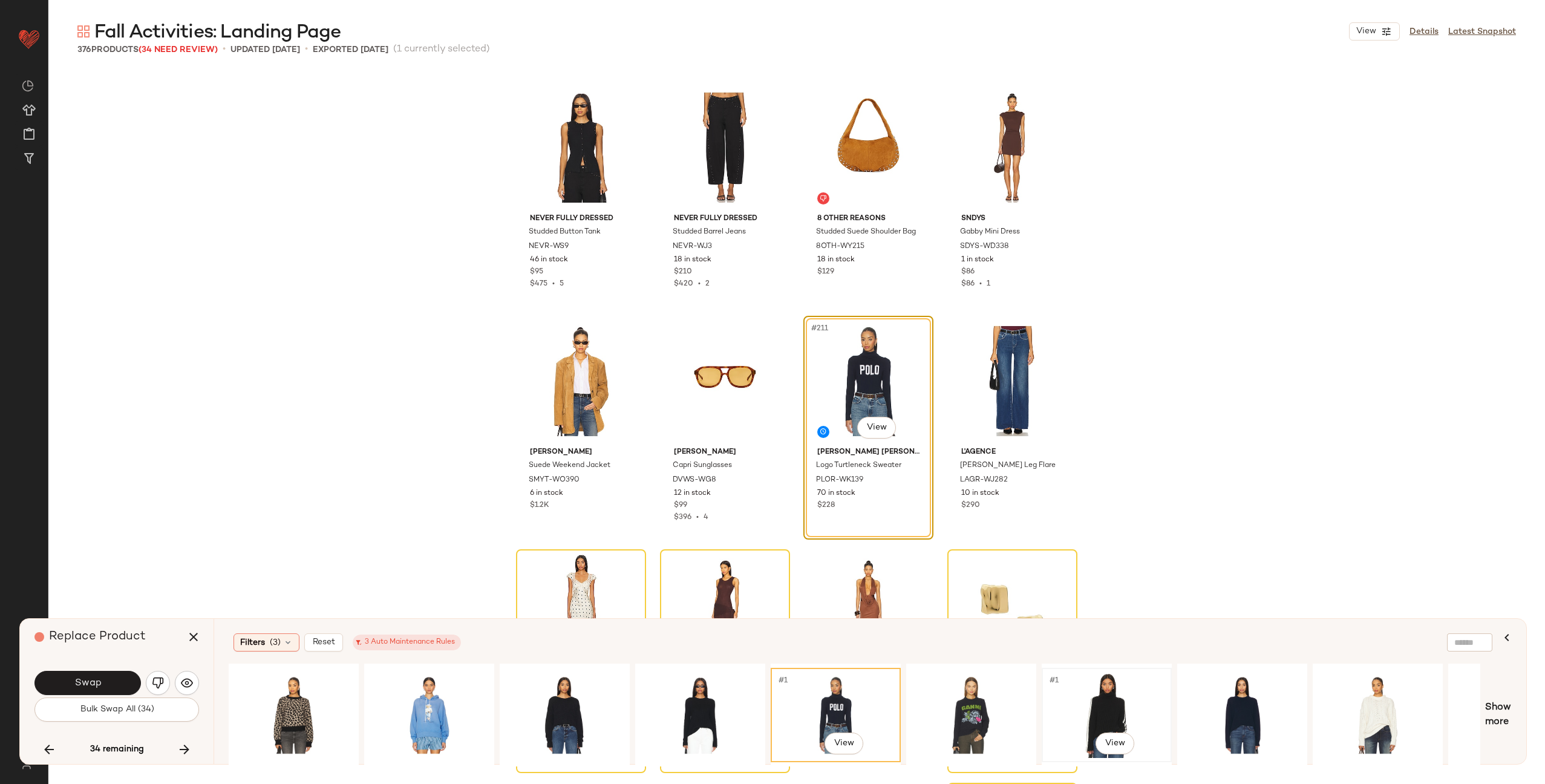
click at [1120, 703] on div "#1 View" at bounding box center [1107, 715] width 122 height 86
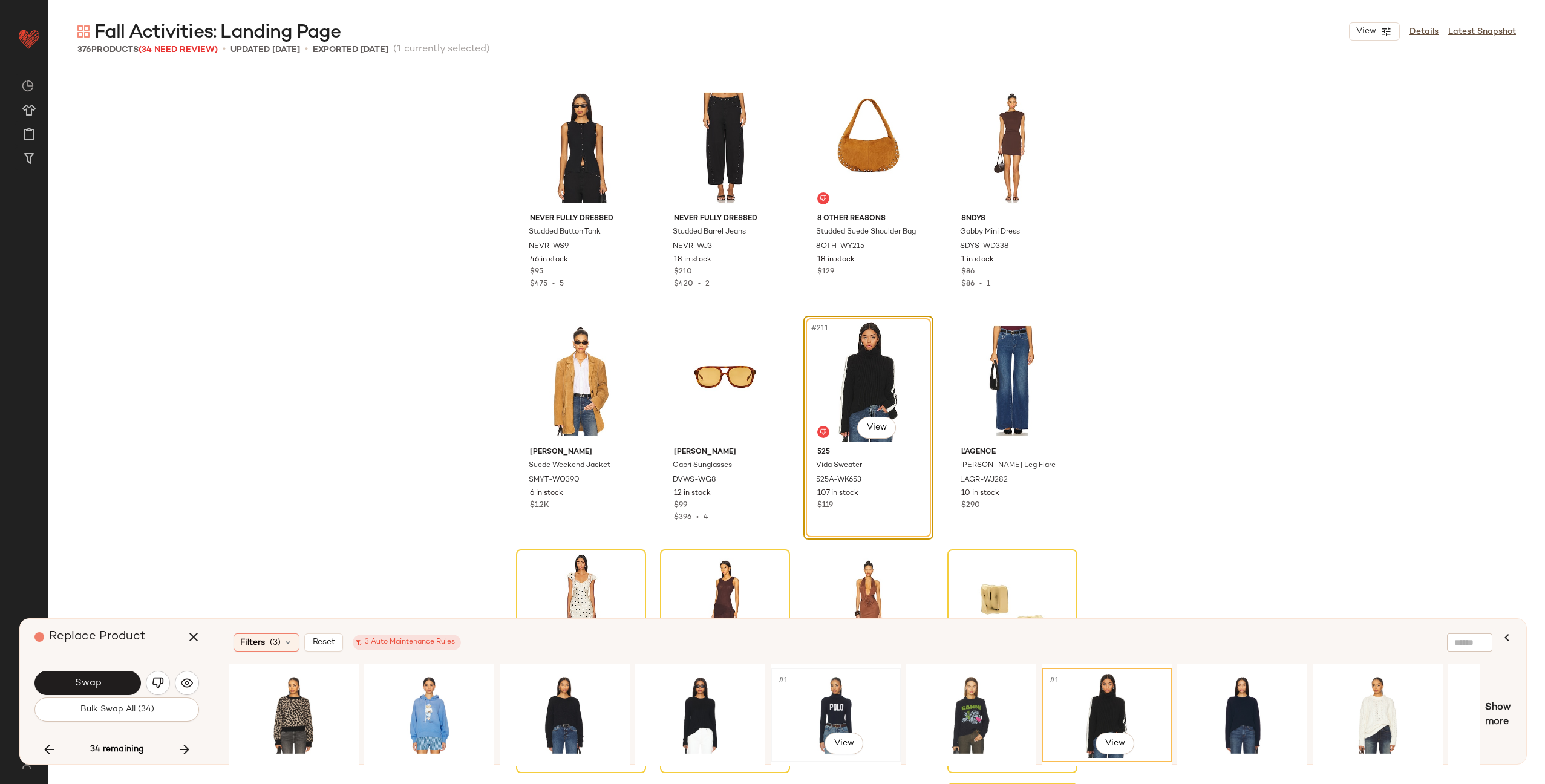
click at [806, 710] on div "#1 View" at bounding box center [836, 715] width 122 height 86
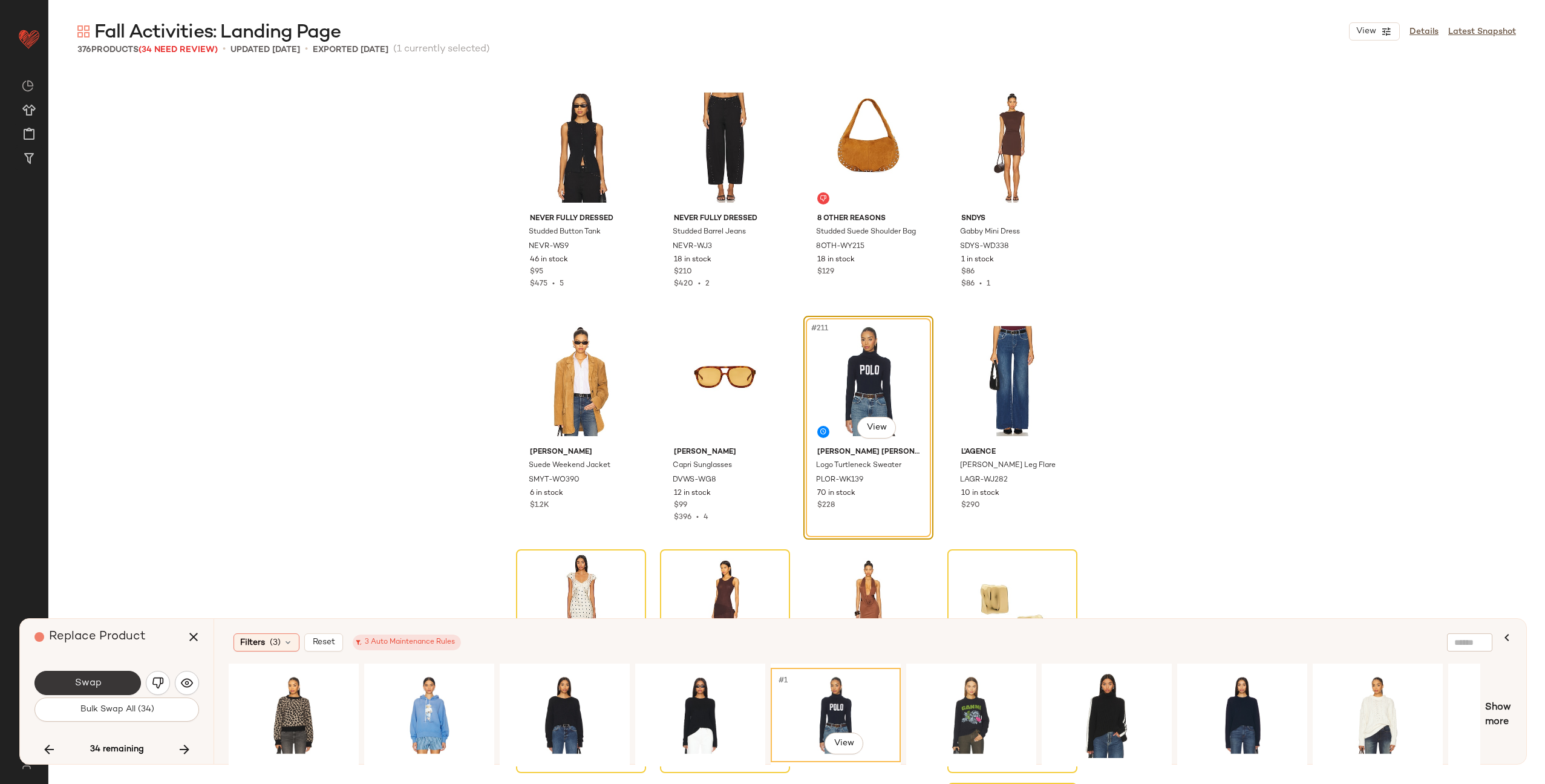
click at [99, 674] on button "Swap" at bounding box center [88, 683] width 106 height 24
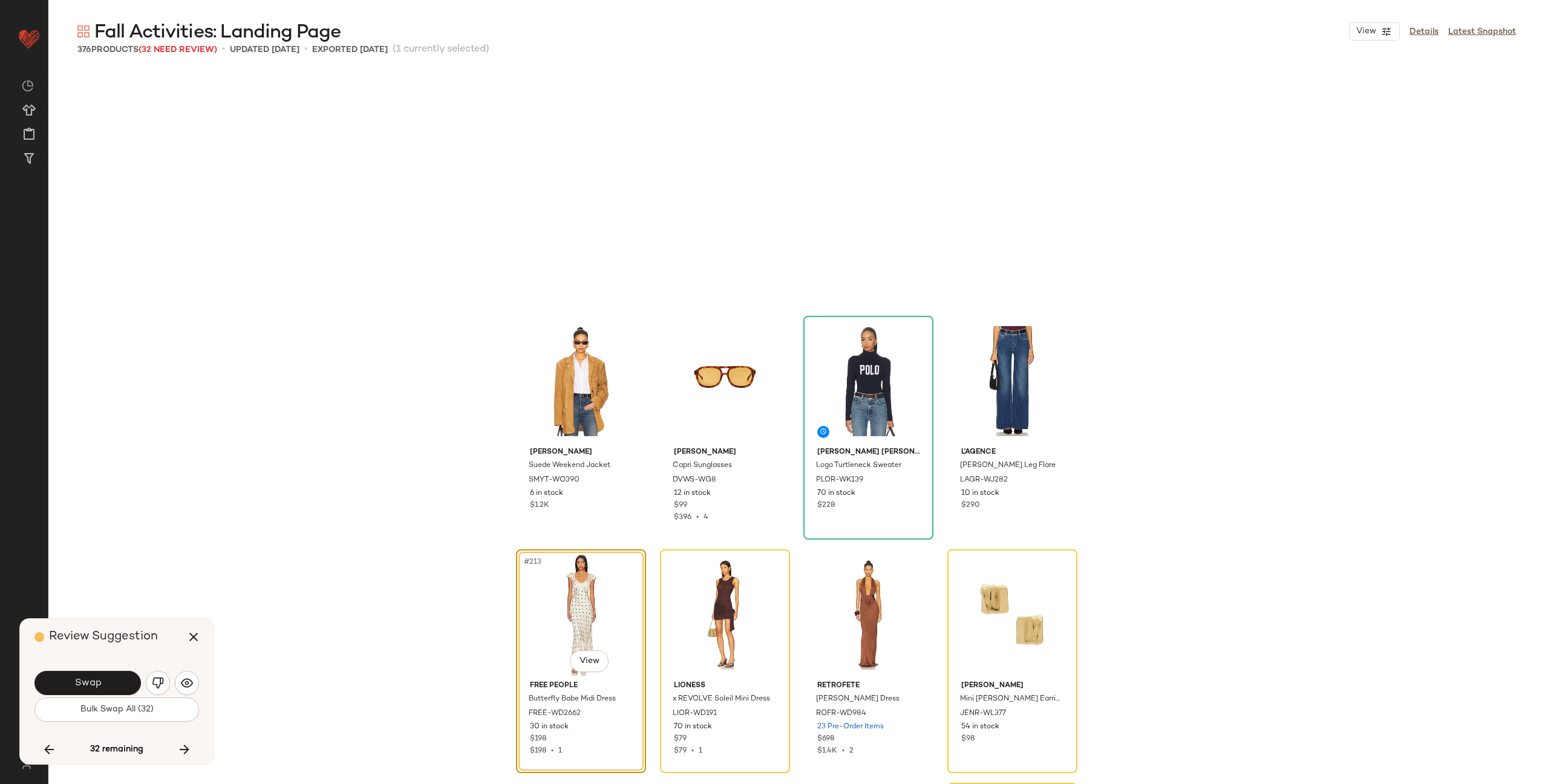
scroll to position [12141, 0]
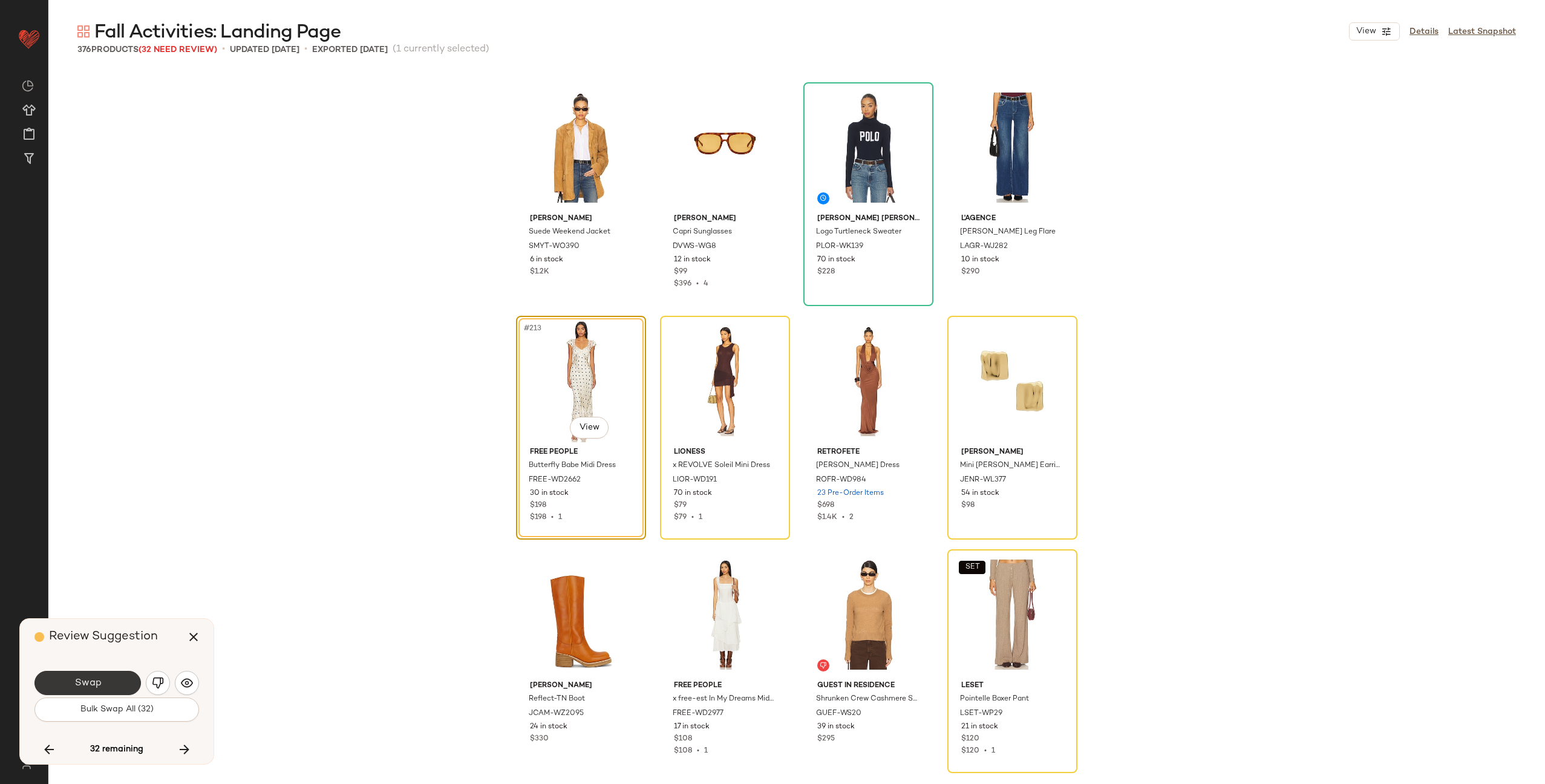
click at [113, 682] on button "Swap" at bounding box center [88, 683] width 106 height 24
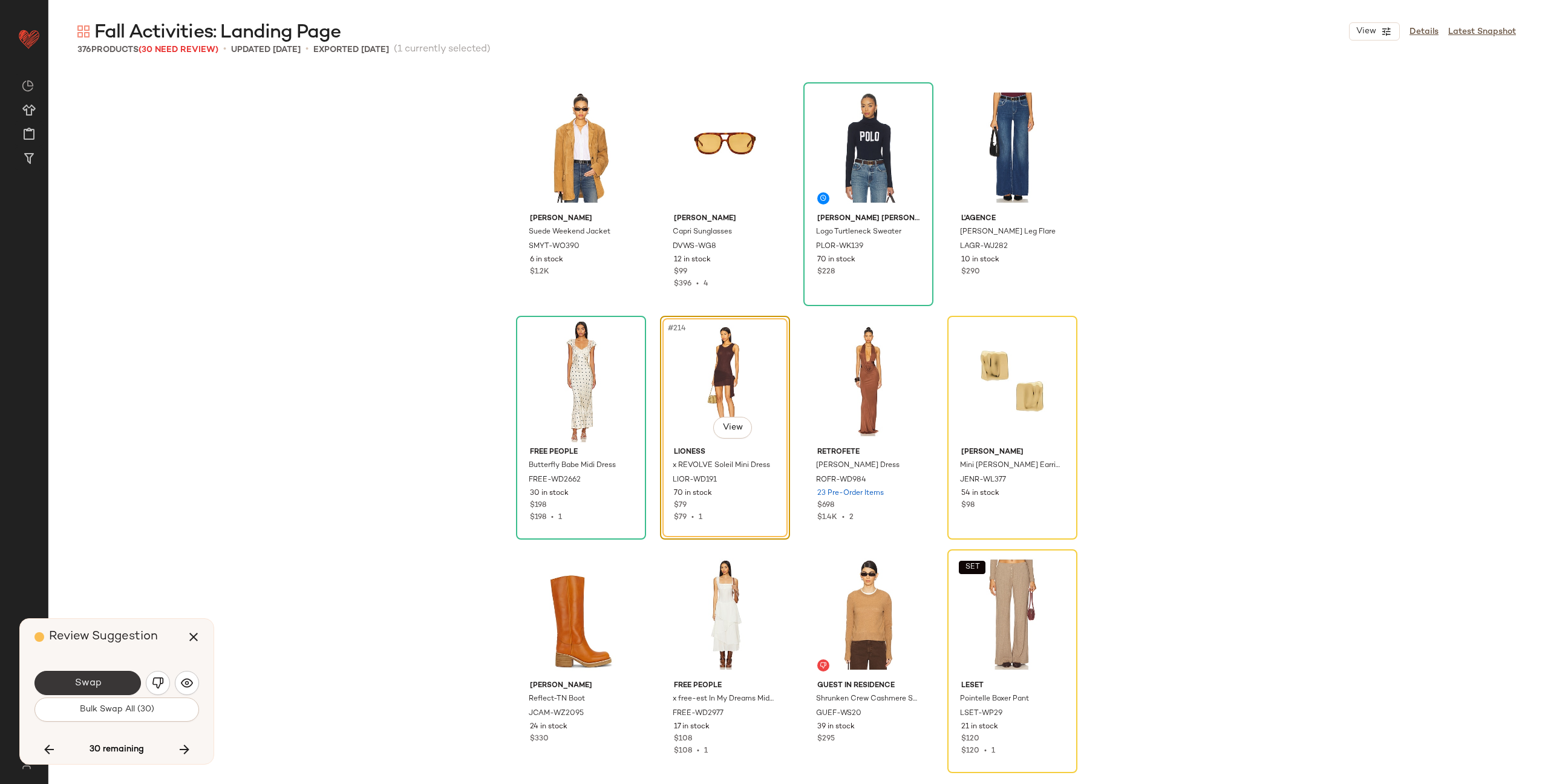
click at [89, 682] on span "Swap" at bounding box center [88, 683] width 27 height 11
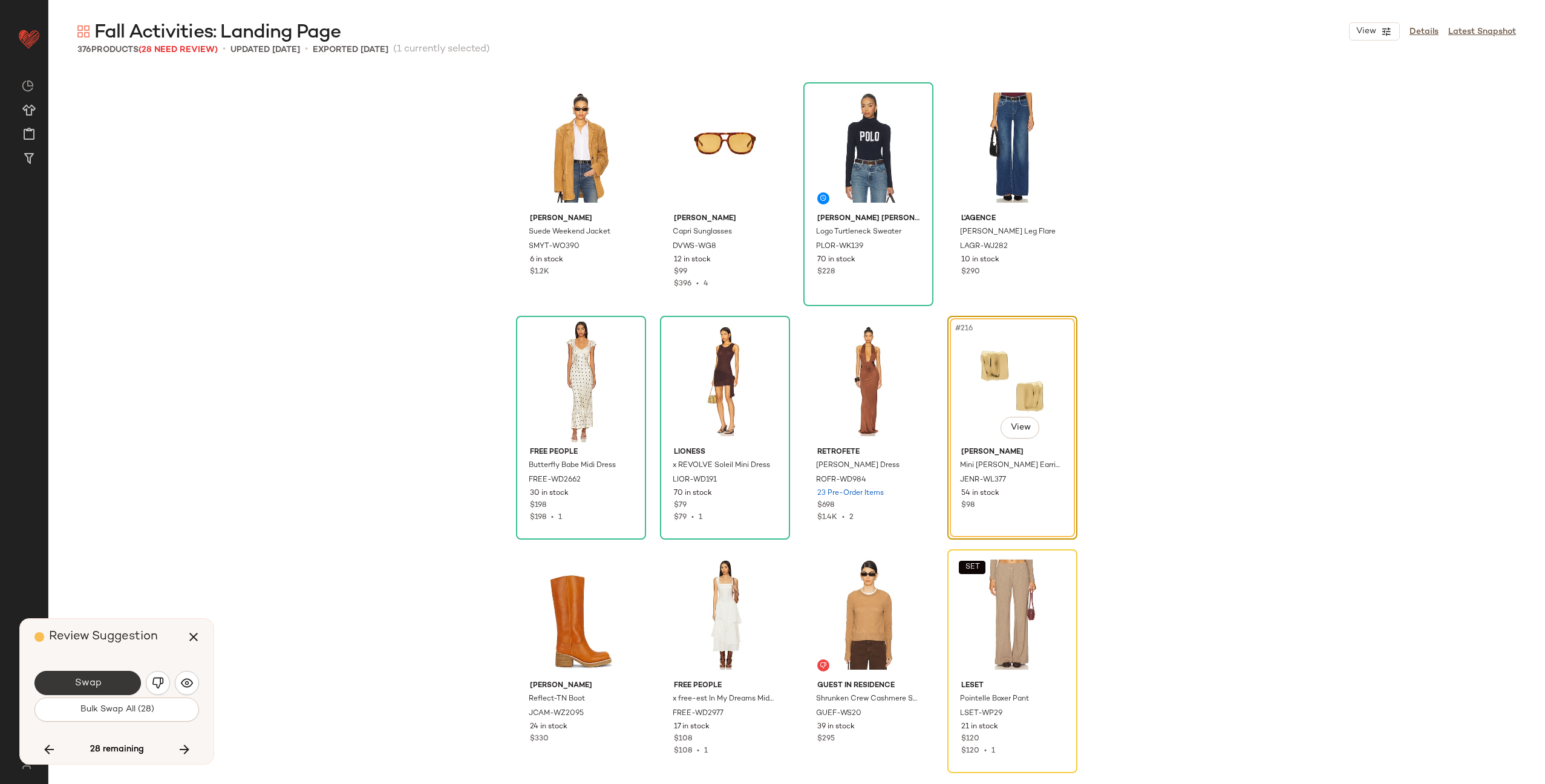
click at [94, 683] on span "Swap" at bounding box center [88, 683] width 27 height 11
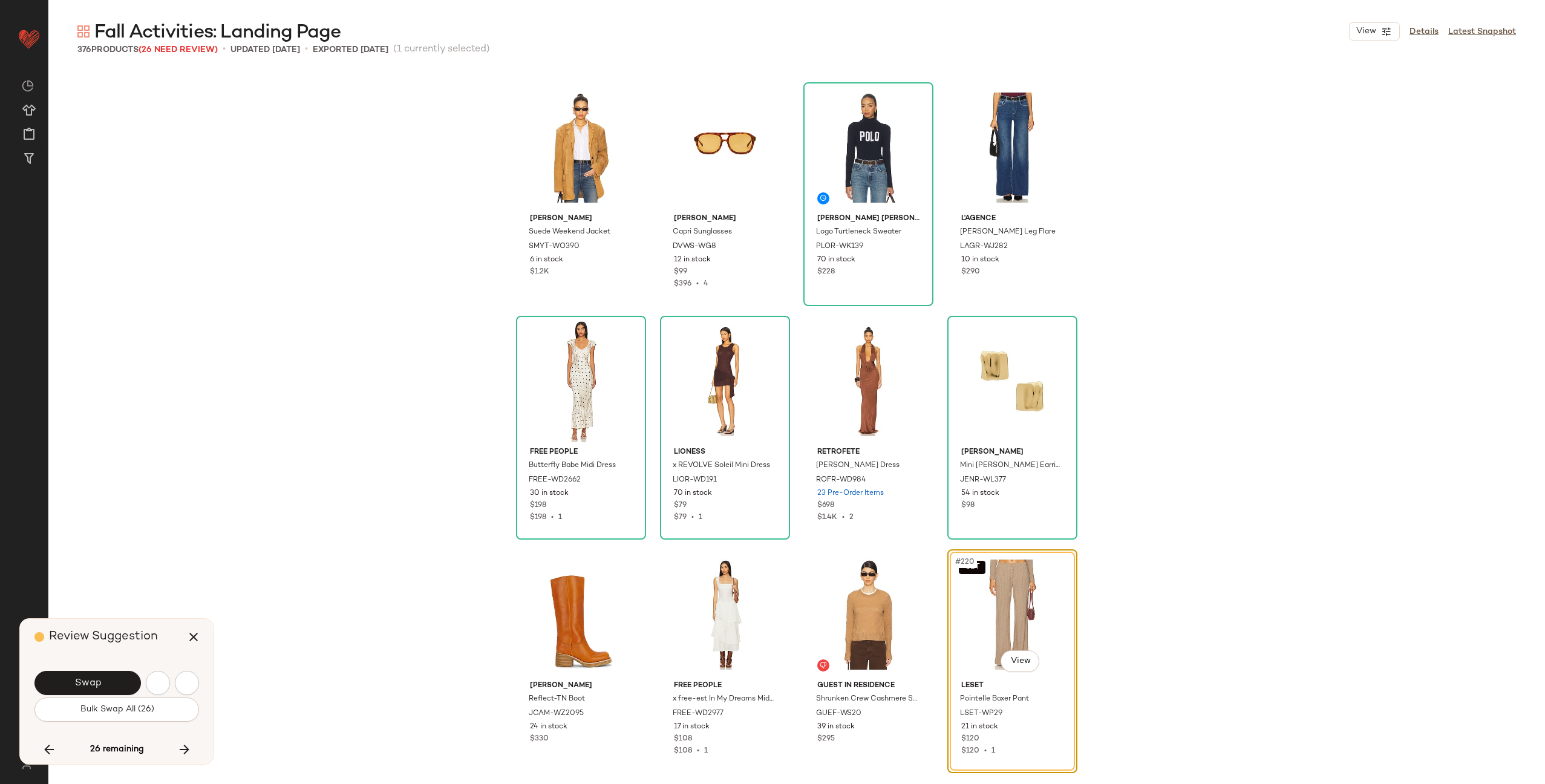
scroll to position [12375, 0]
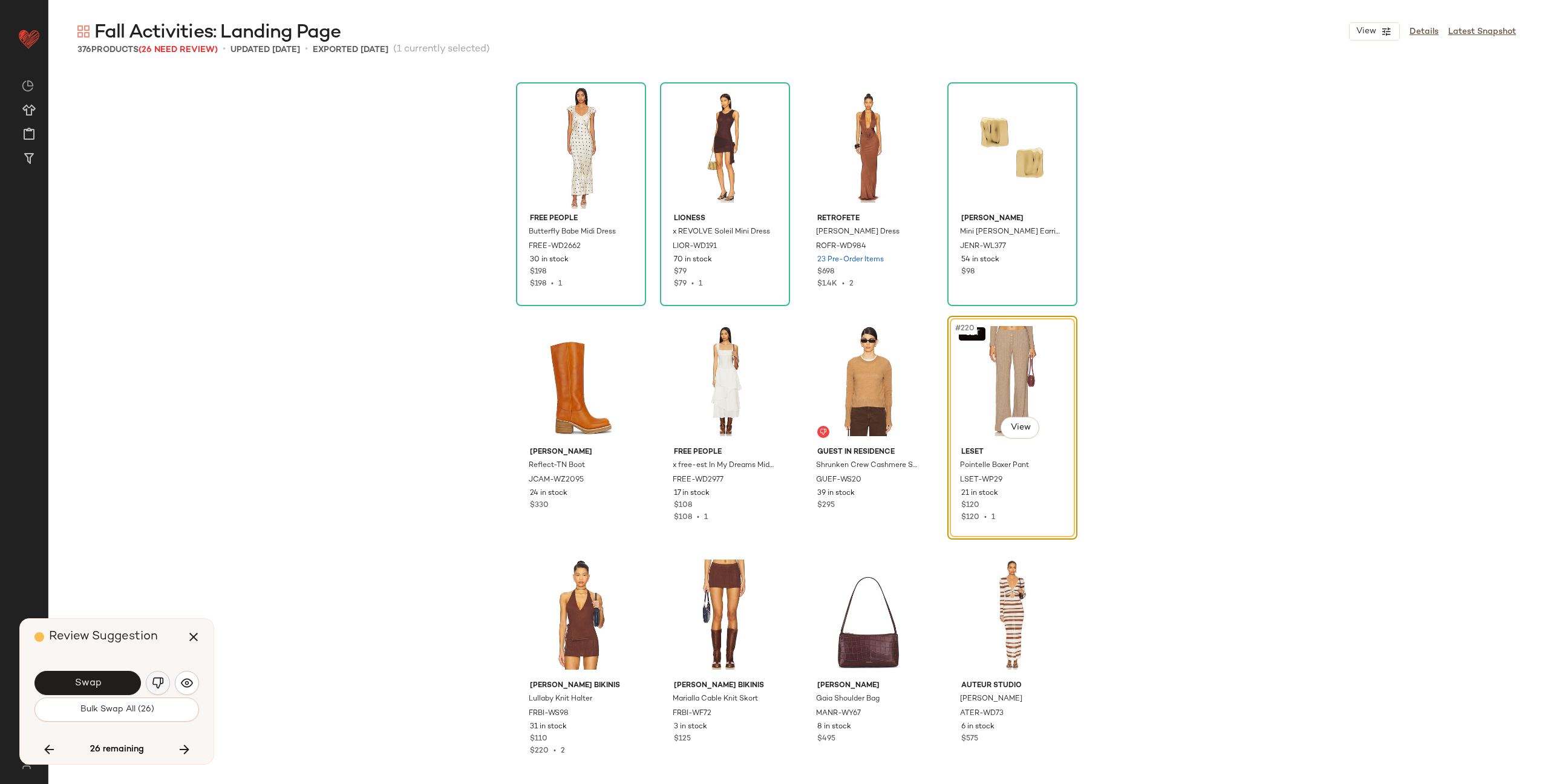
click at [150, 683] on button "button" at bounding box center [158, 683] width 24 height 24
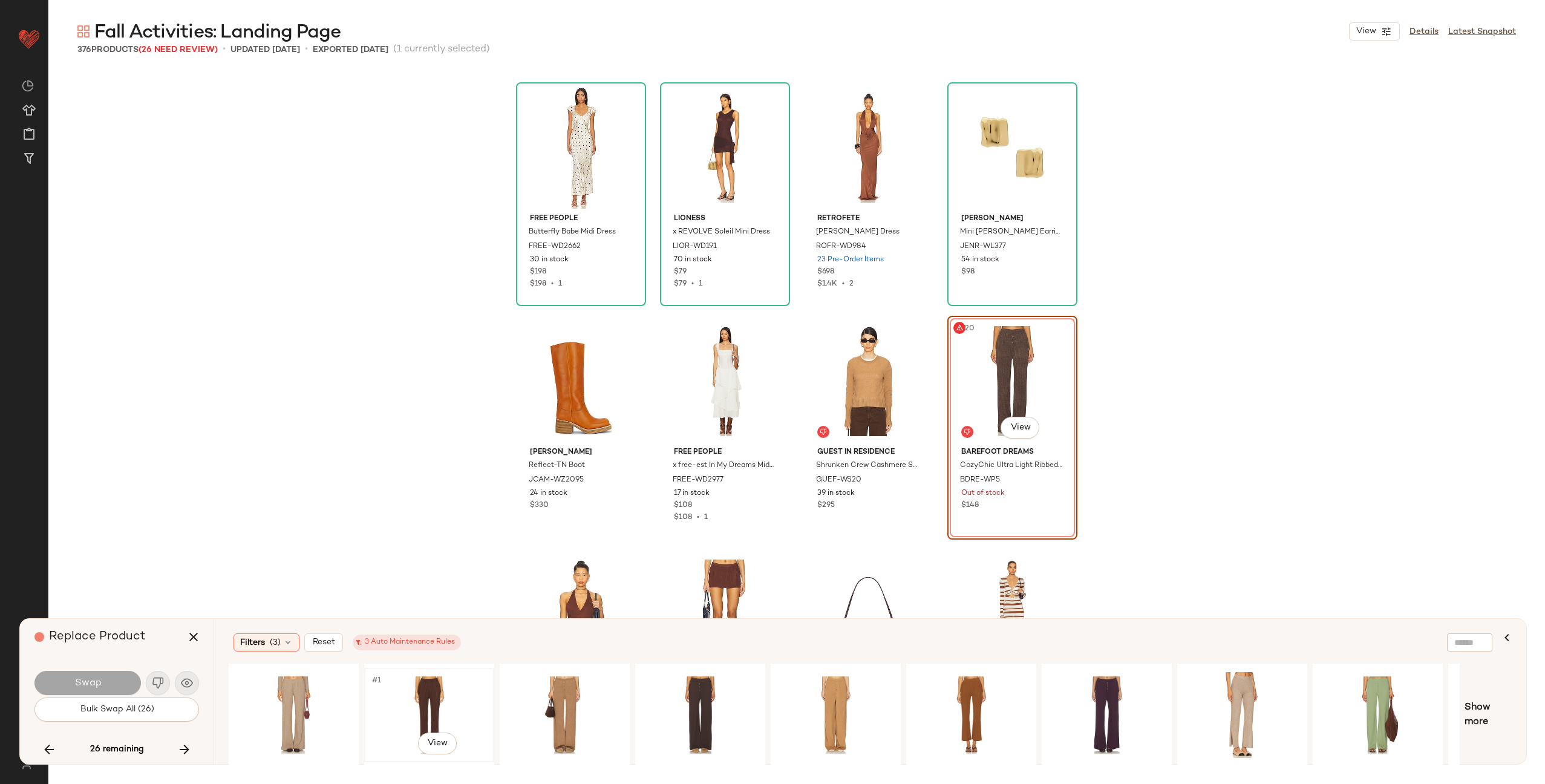
click at [408, 703] on div "#1 View" at bounding box center [429, 715] width 122 height 86
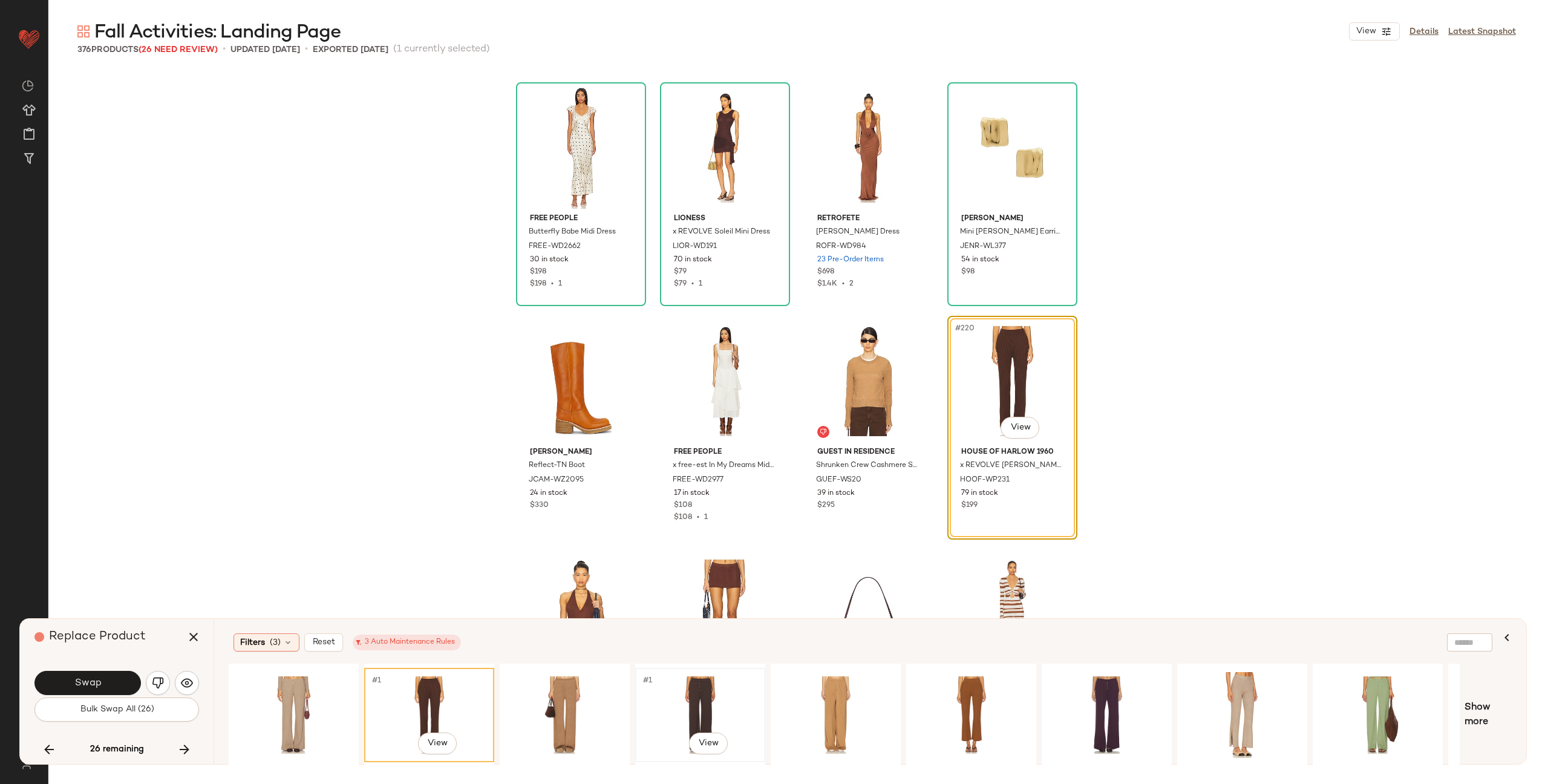
click at [703, 703] on div "#1 View" at bounding box center [700, 715] width 122 height 86
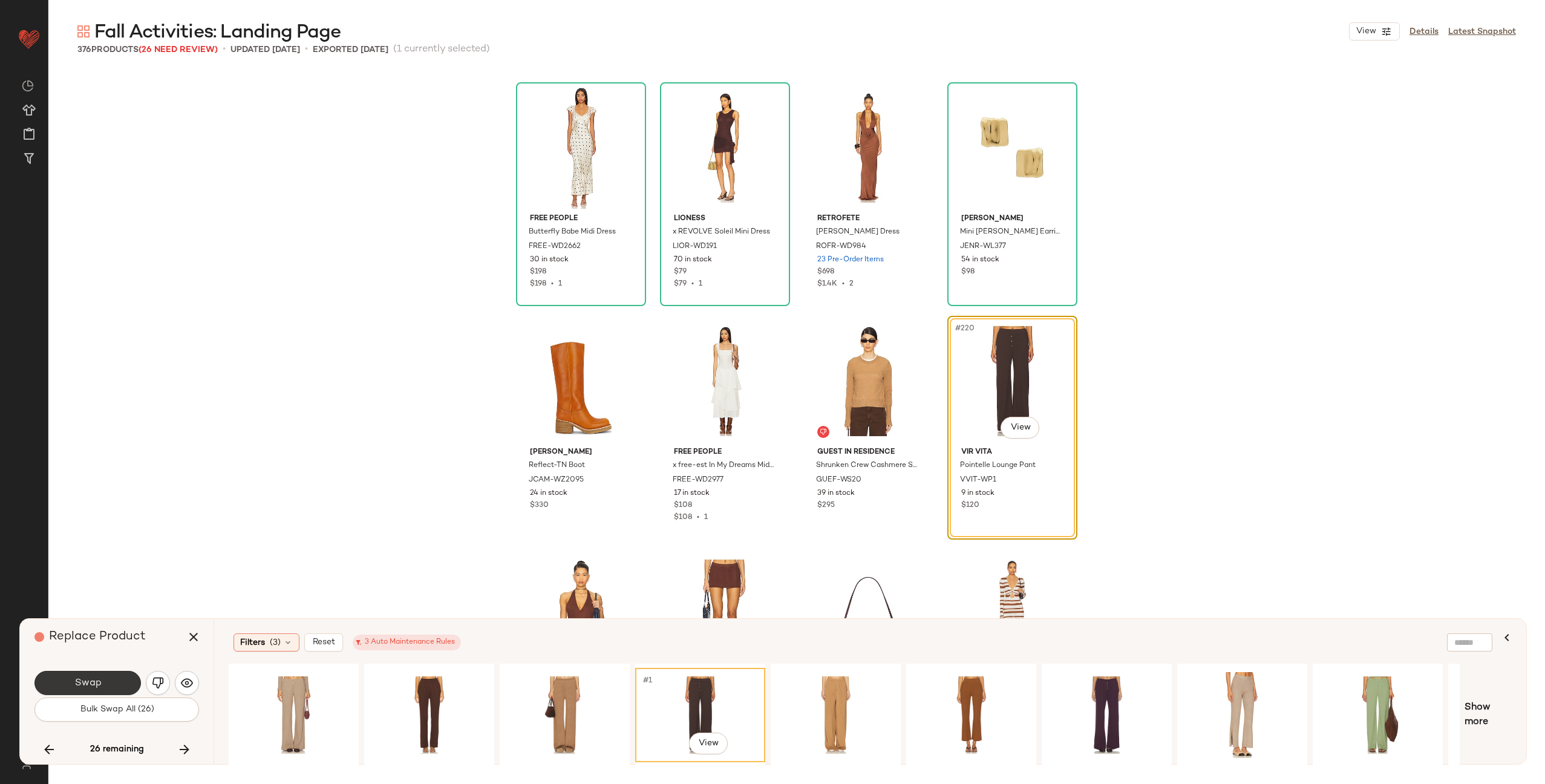
click at [87, 683] on span "Swap" at bounding box center [88, 683] width 27 height 11
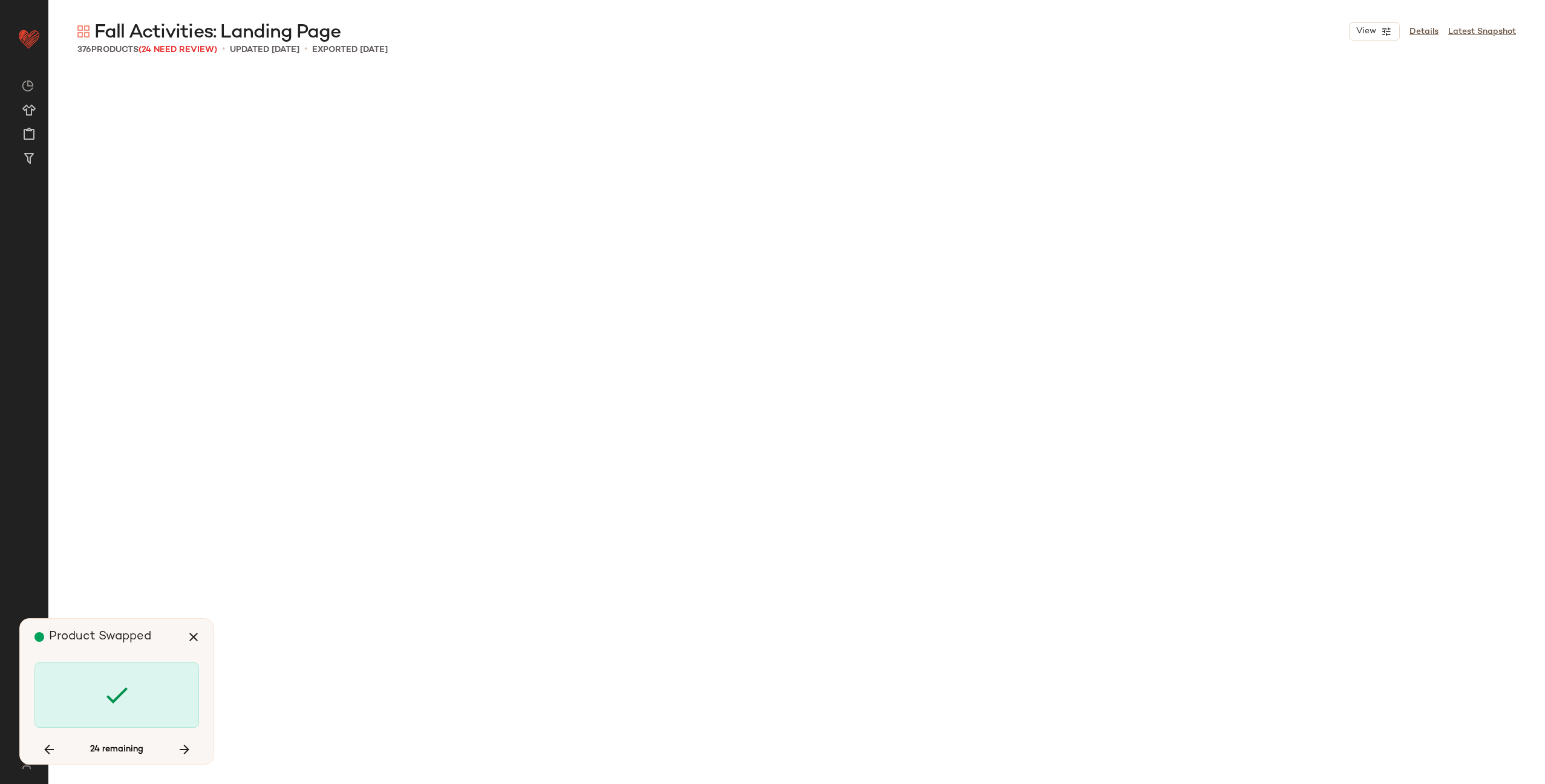
scroll to position [13542, 0]
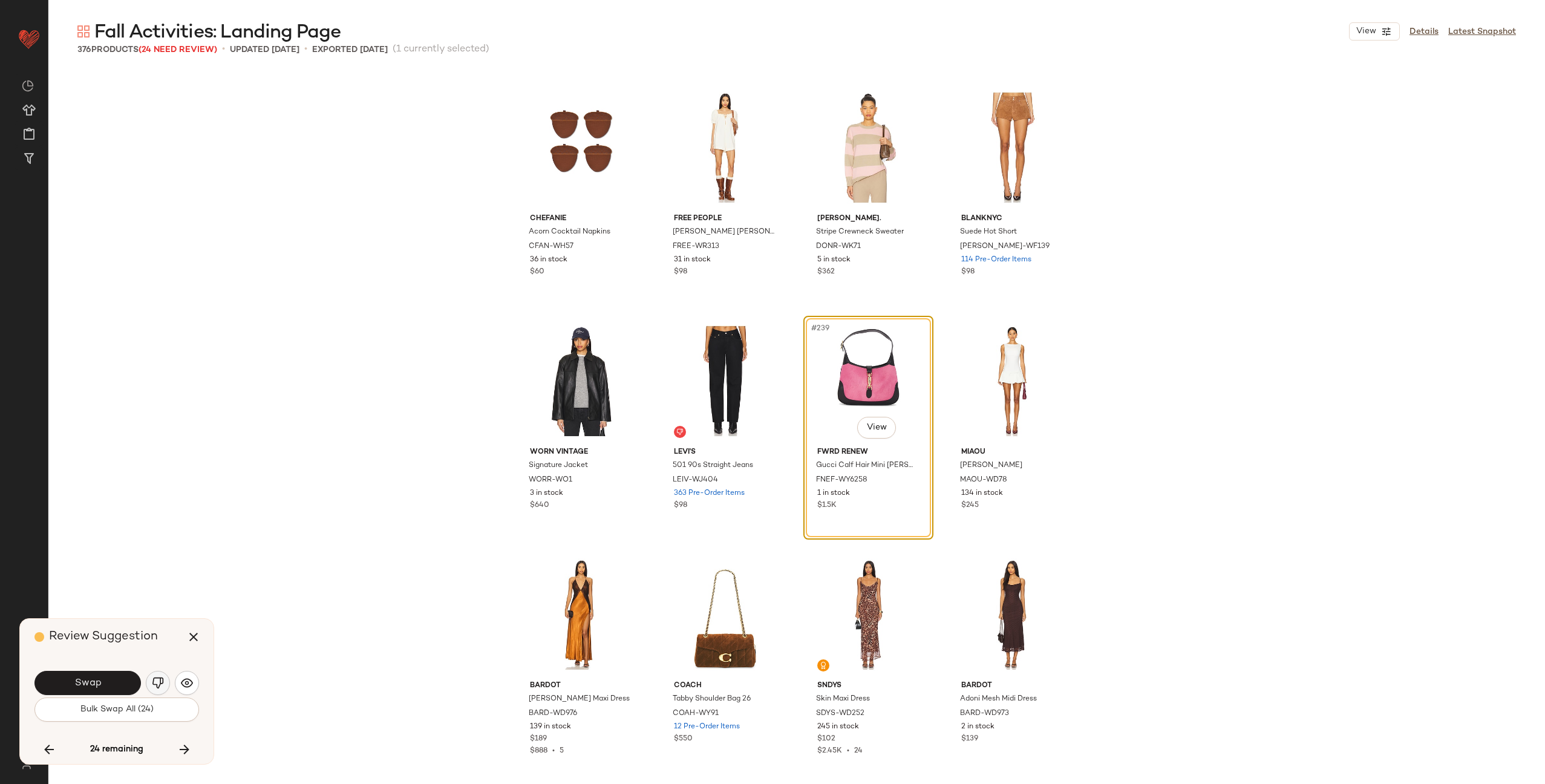
click at [156, 686] on img "button" at bounding box center [157, 682] width 12 height 12
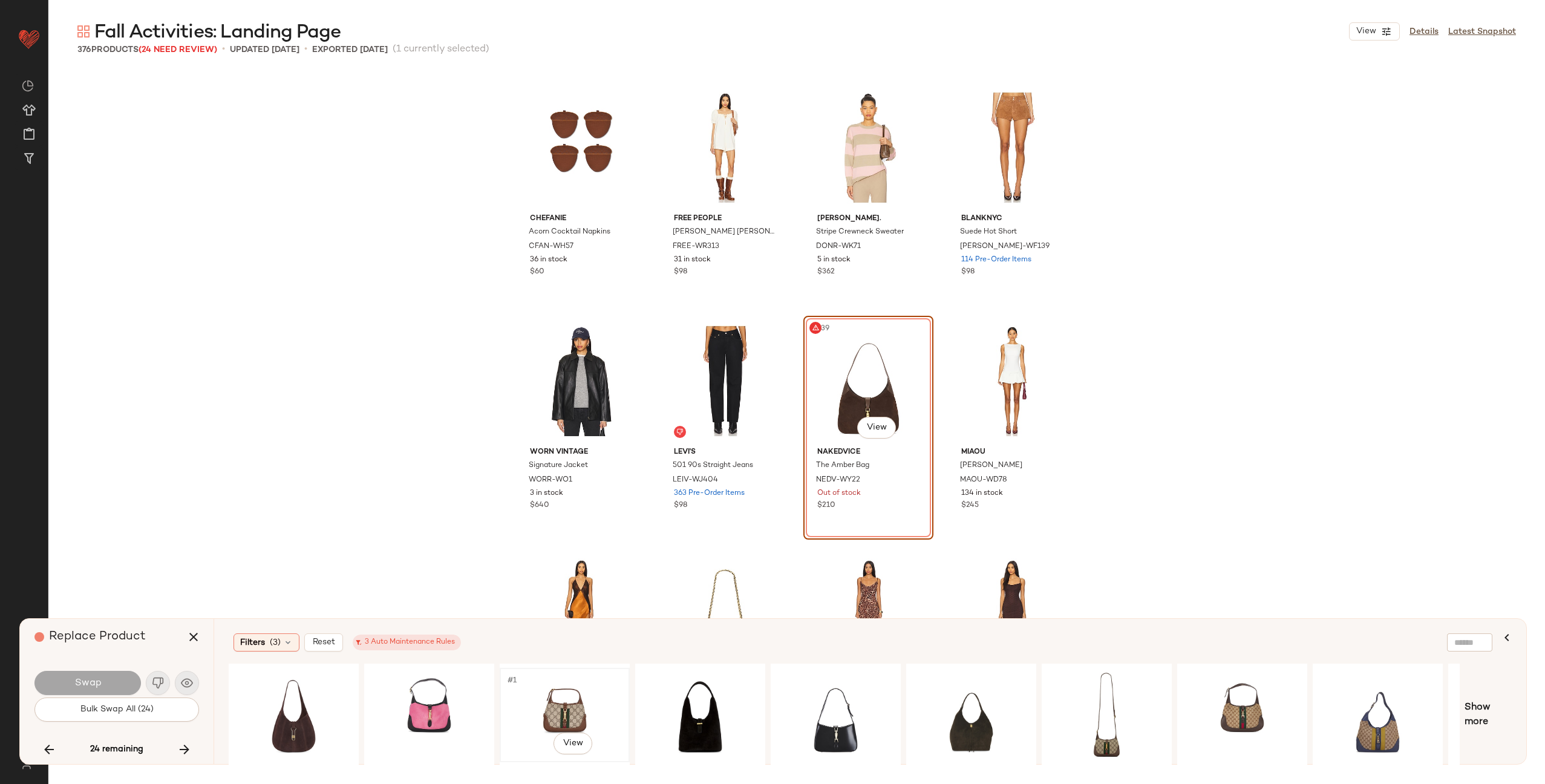
click at [557, 703] on div "#1 View" at bounding box center [564, 715] width 122 height 86
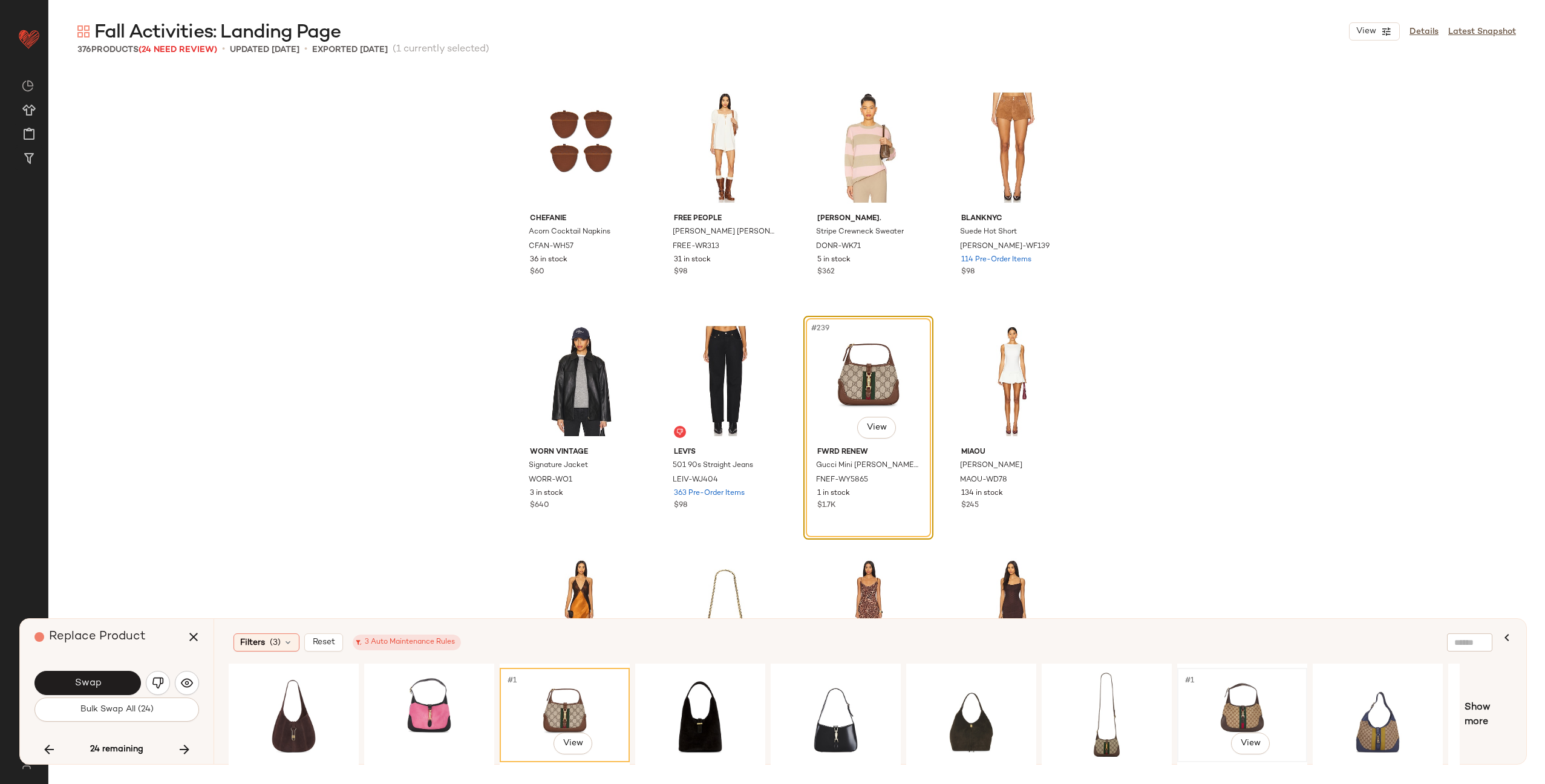
click at [1236, 701] on div "#1 View" at bounding box center [1242, 715] width 122 height 86
click at [1118, 710] on div "#1 View" at bounding box center [1107, 715] width 122 height 86
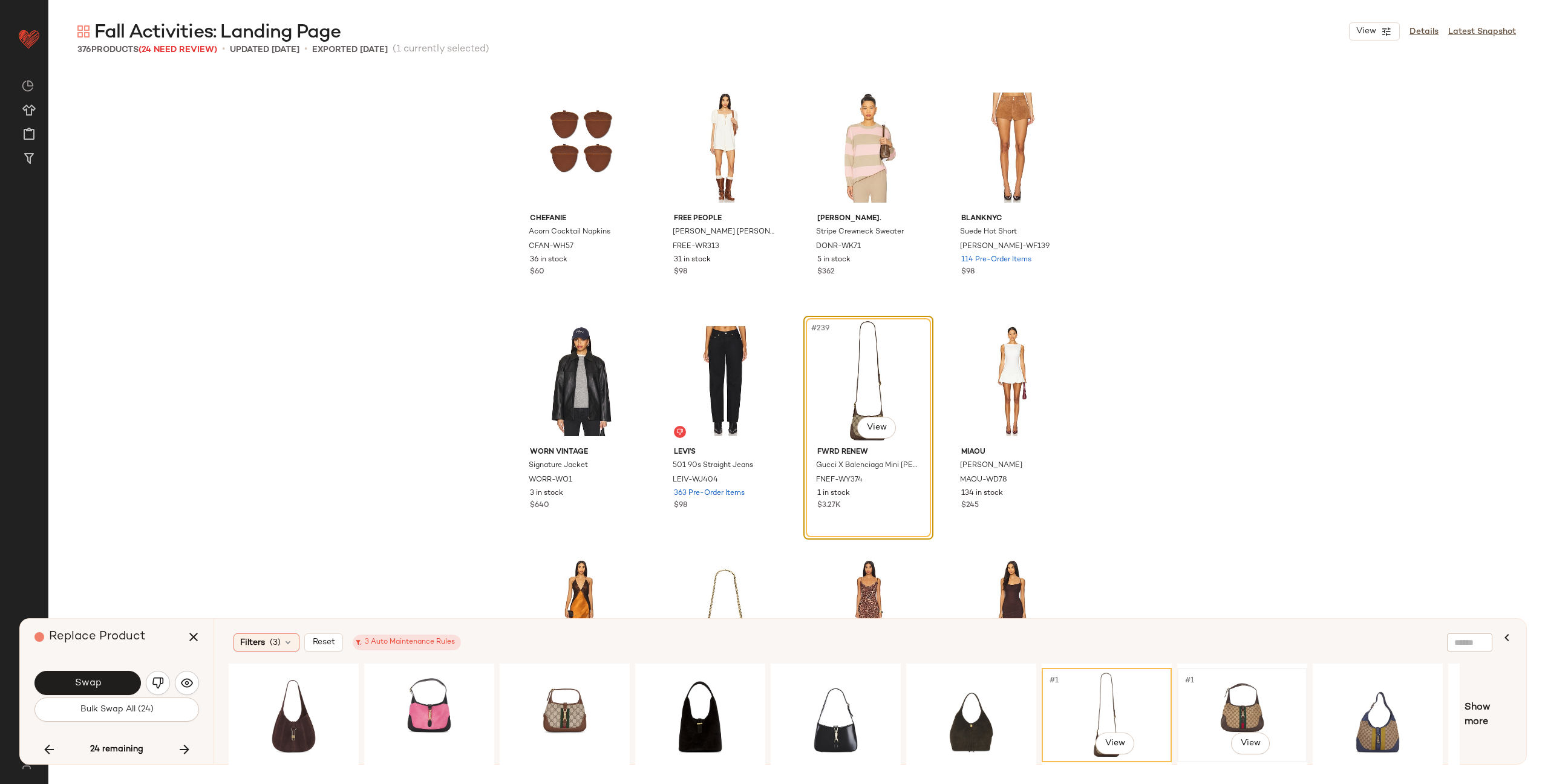
click at [1201, 707] on div "#1 View" at bounding box center [1242, 715] width 122 height 86
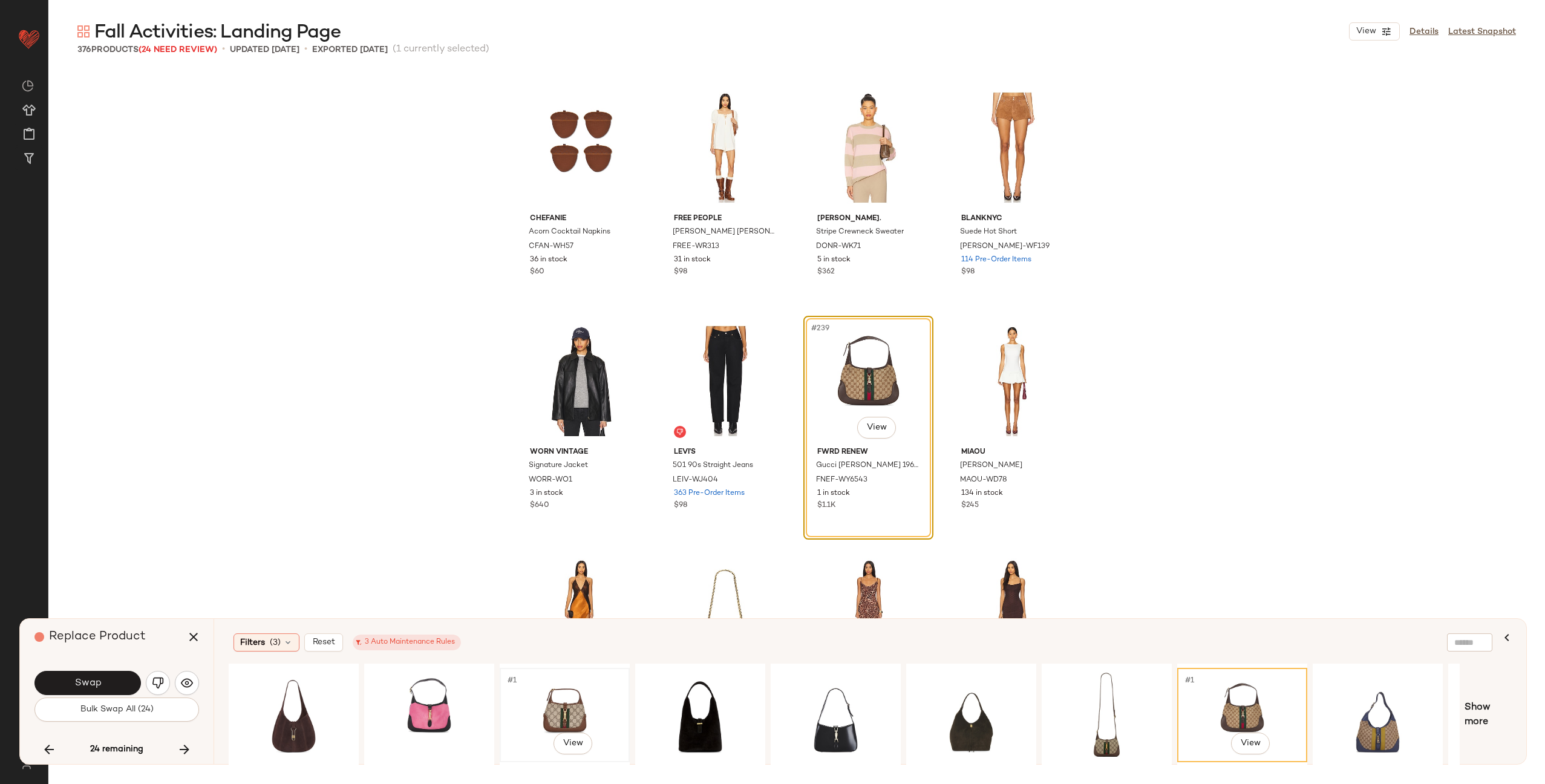
click at [596, 710] on div "#1 View" at bounding box center [564, 715] width 122 height 86
click at [85, 675] on button "Swap" at bounding box center [88, 683] width 106 height 24
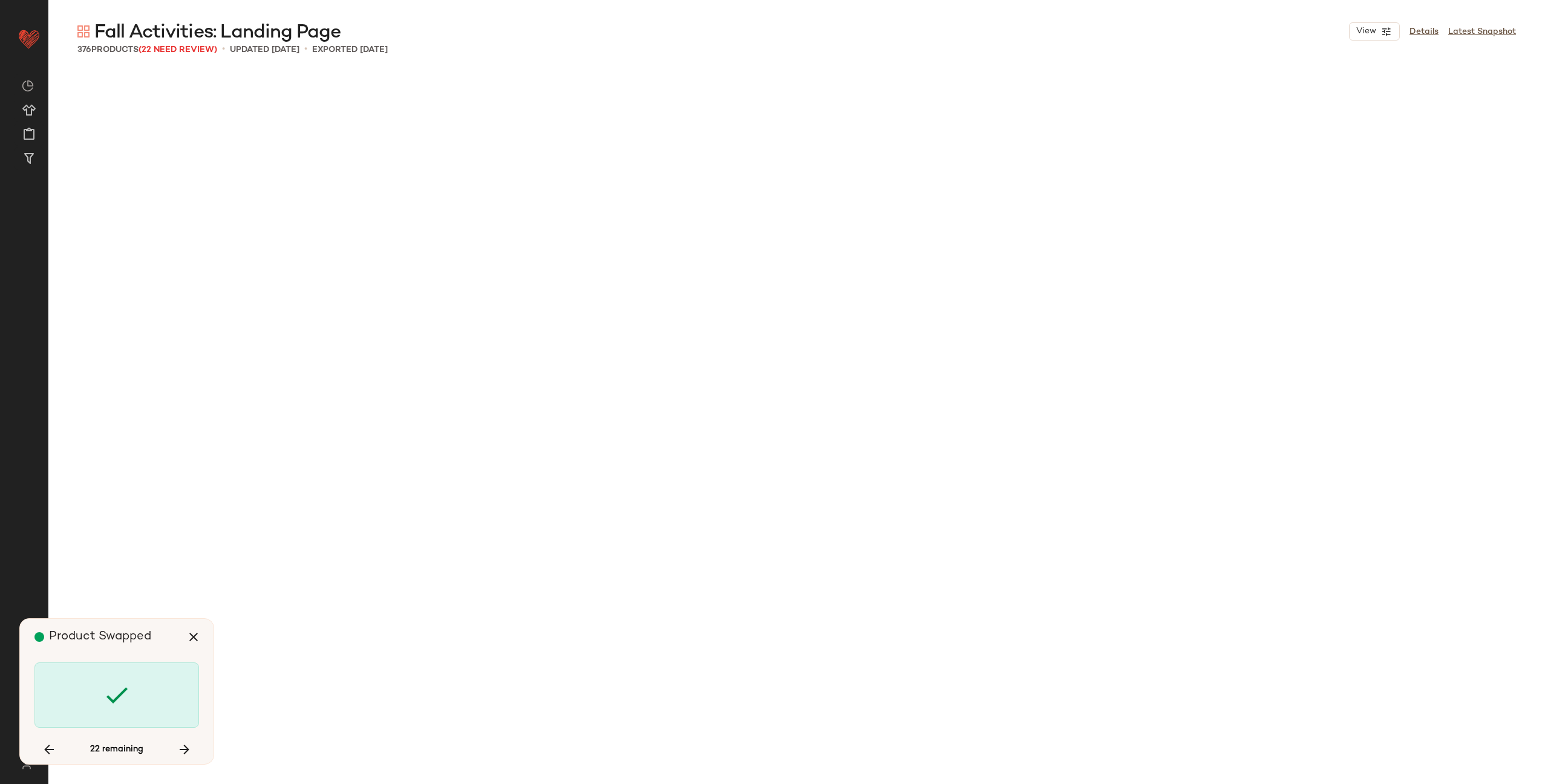
scroll to position [15643, 0]
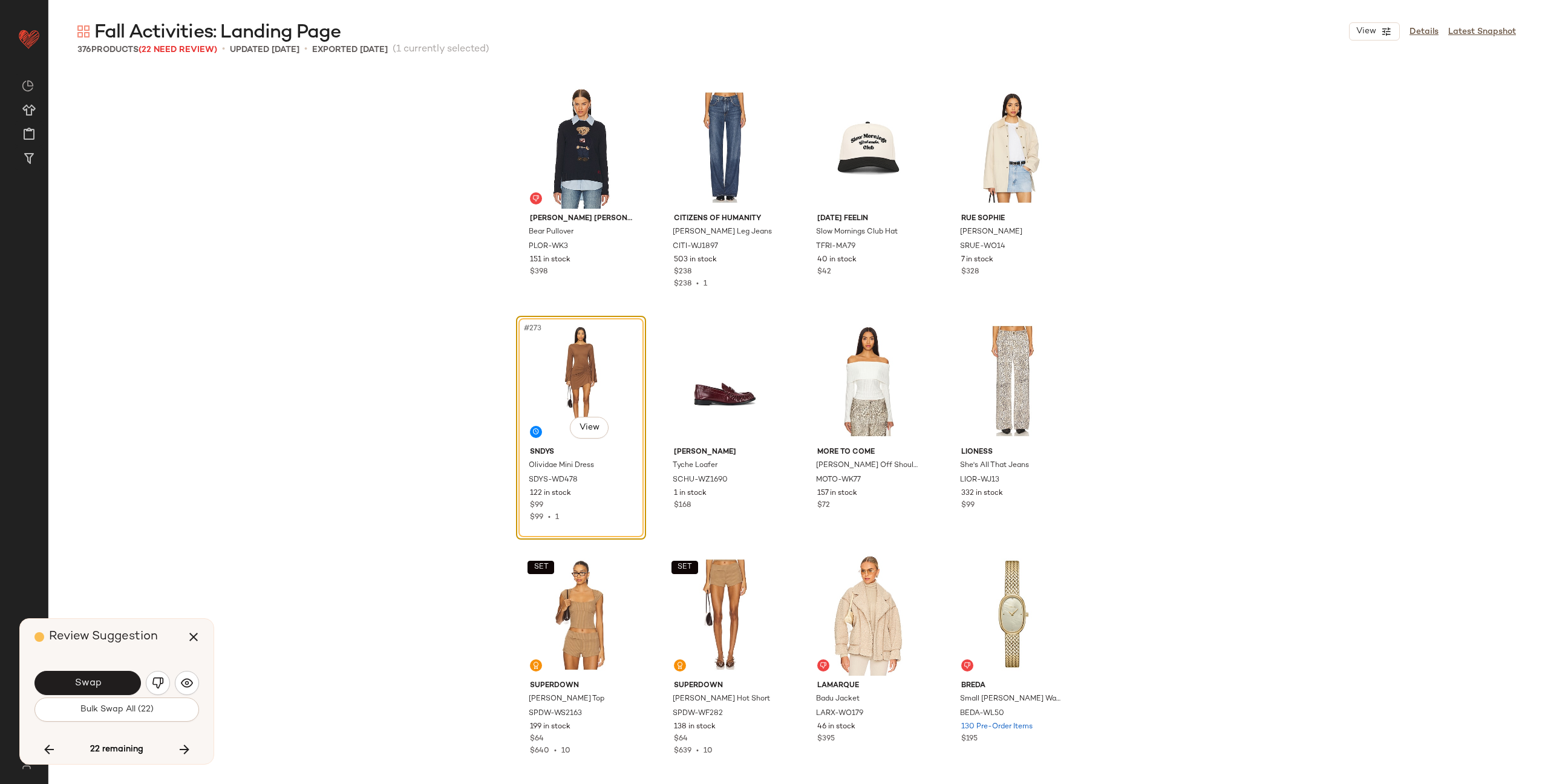
click at [85, 675] on button "Swap" at bounding box center [88, 683] width 106 height 24
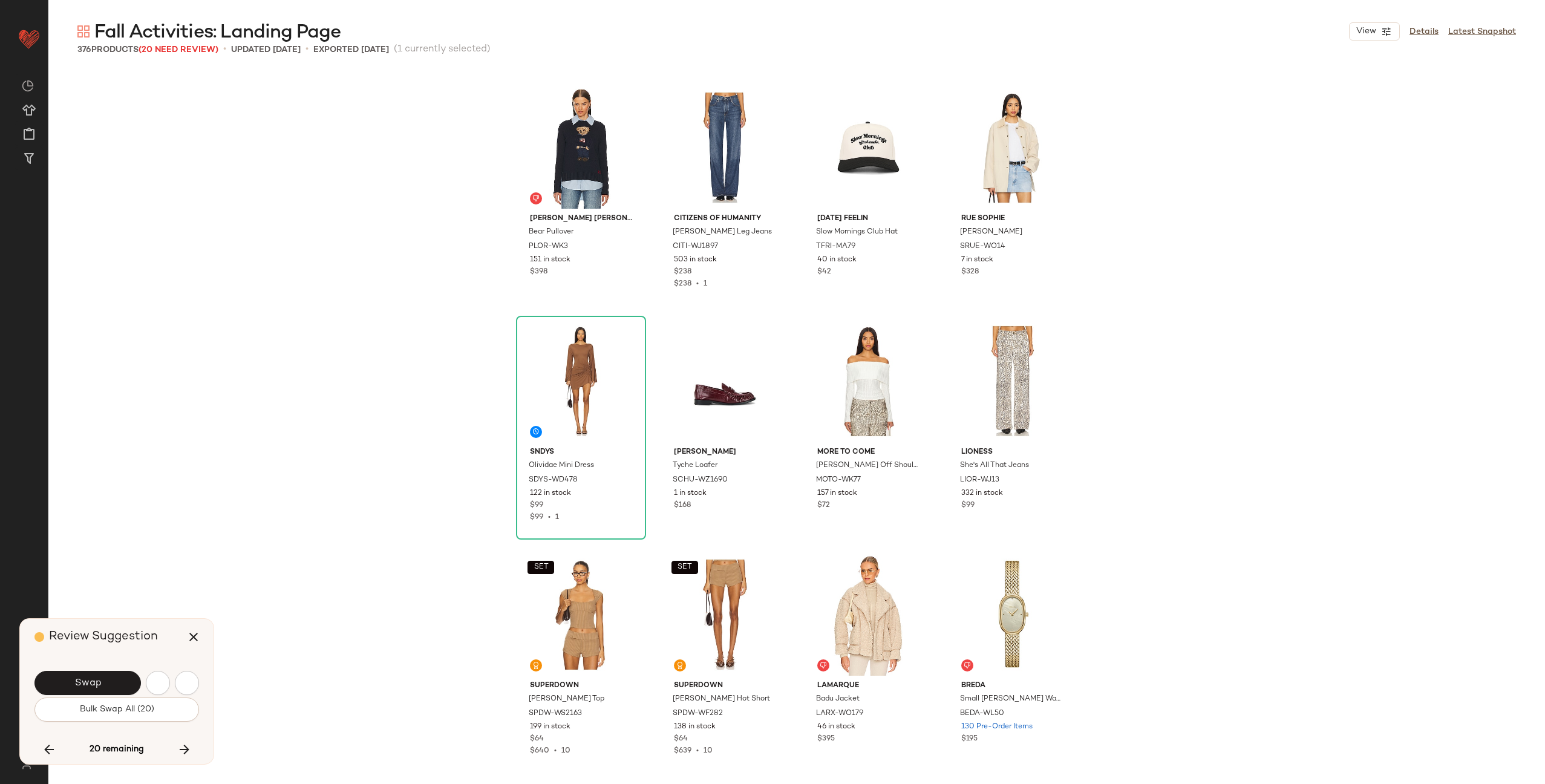
scroll to position [16344, 0]
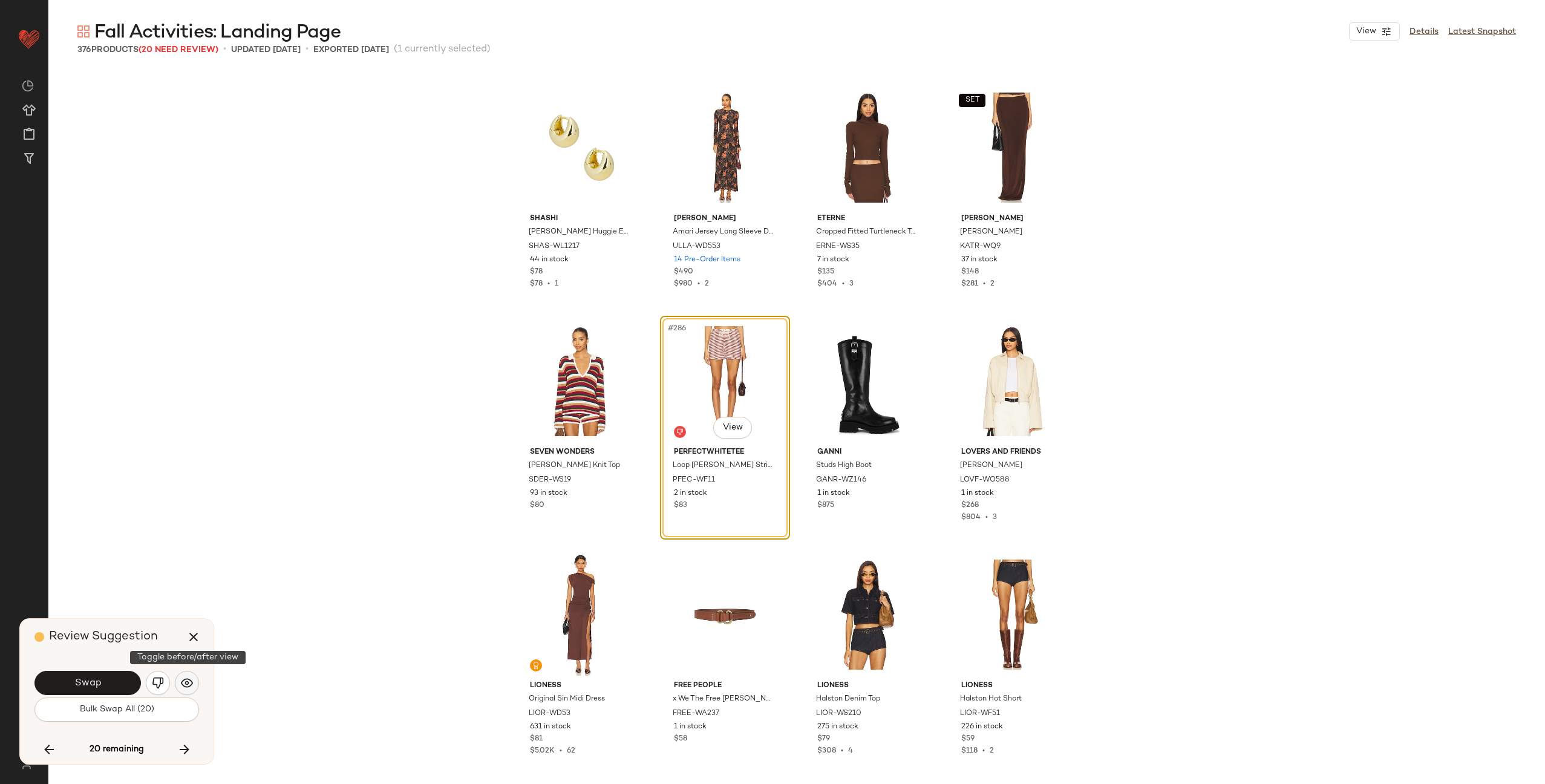
click at [187, 679] on img "button" at bounding box center [186, 682] width 12 height 12
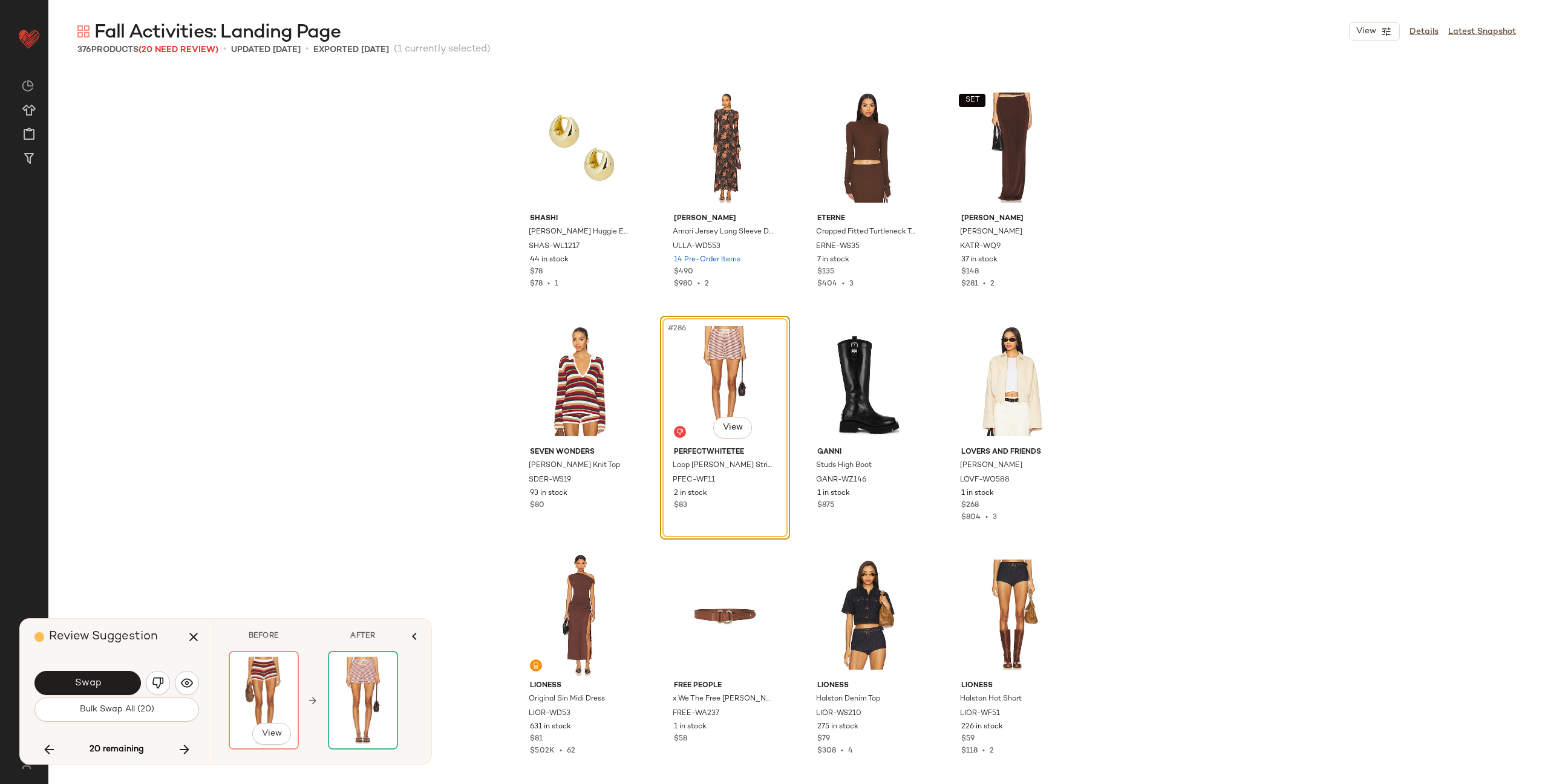
click at [263, 684] on img at bounding box center [264, 699] width 68 height 96
click at [274, 733] on span "View" at bounding box center [272, 734] width 21 height 10
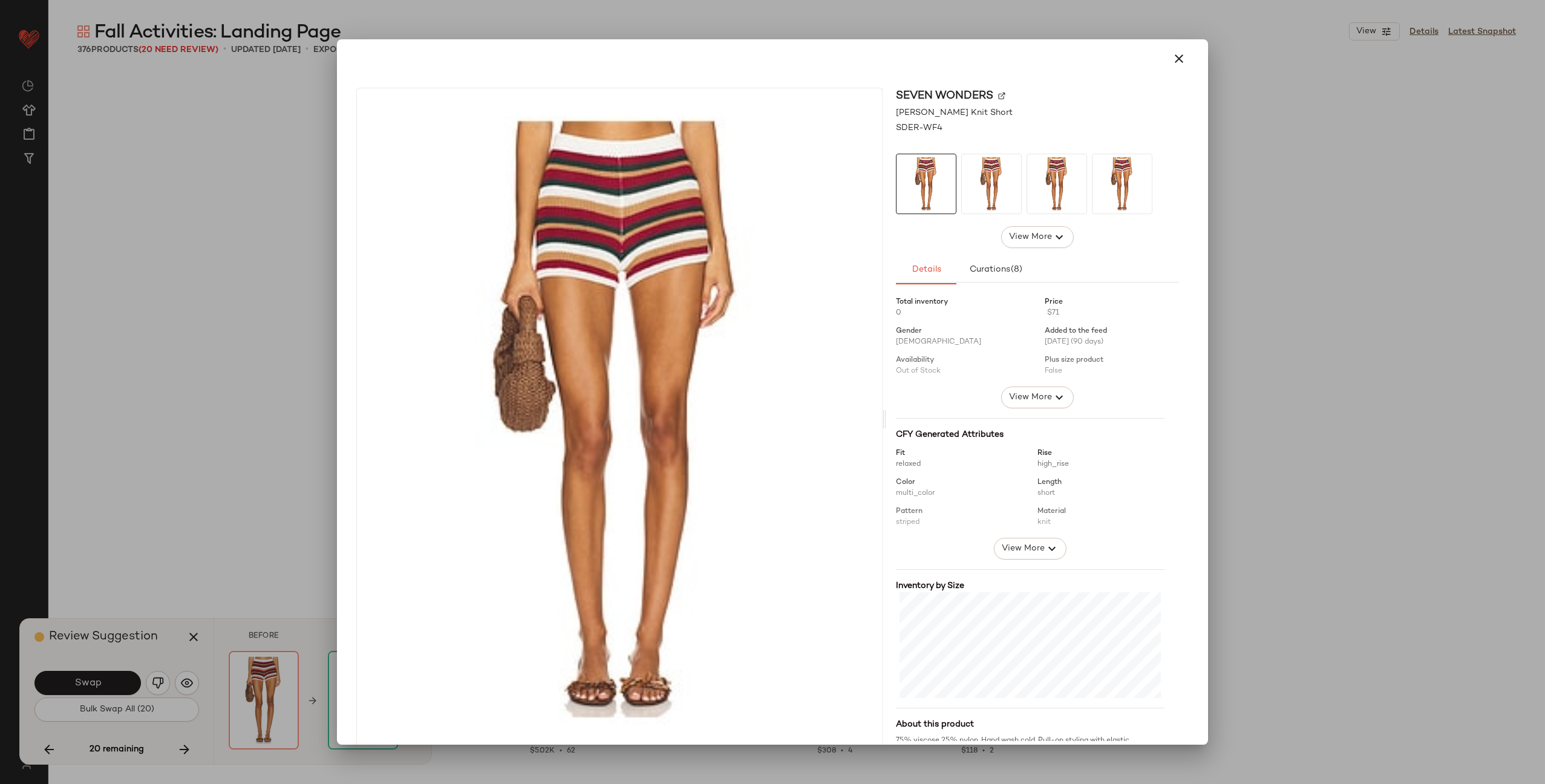
click at [996, 100] on div "SEVEN WONDERS" at bounding box center [1037, 96] width 283 height 16
click at [999, 96] on img at bounding box center [1002, 95] width 7 height 7
click at [1173, 56] on icon "button" at bounding box center [1179, 59] width 15 height 15
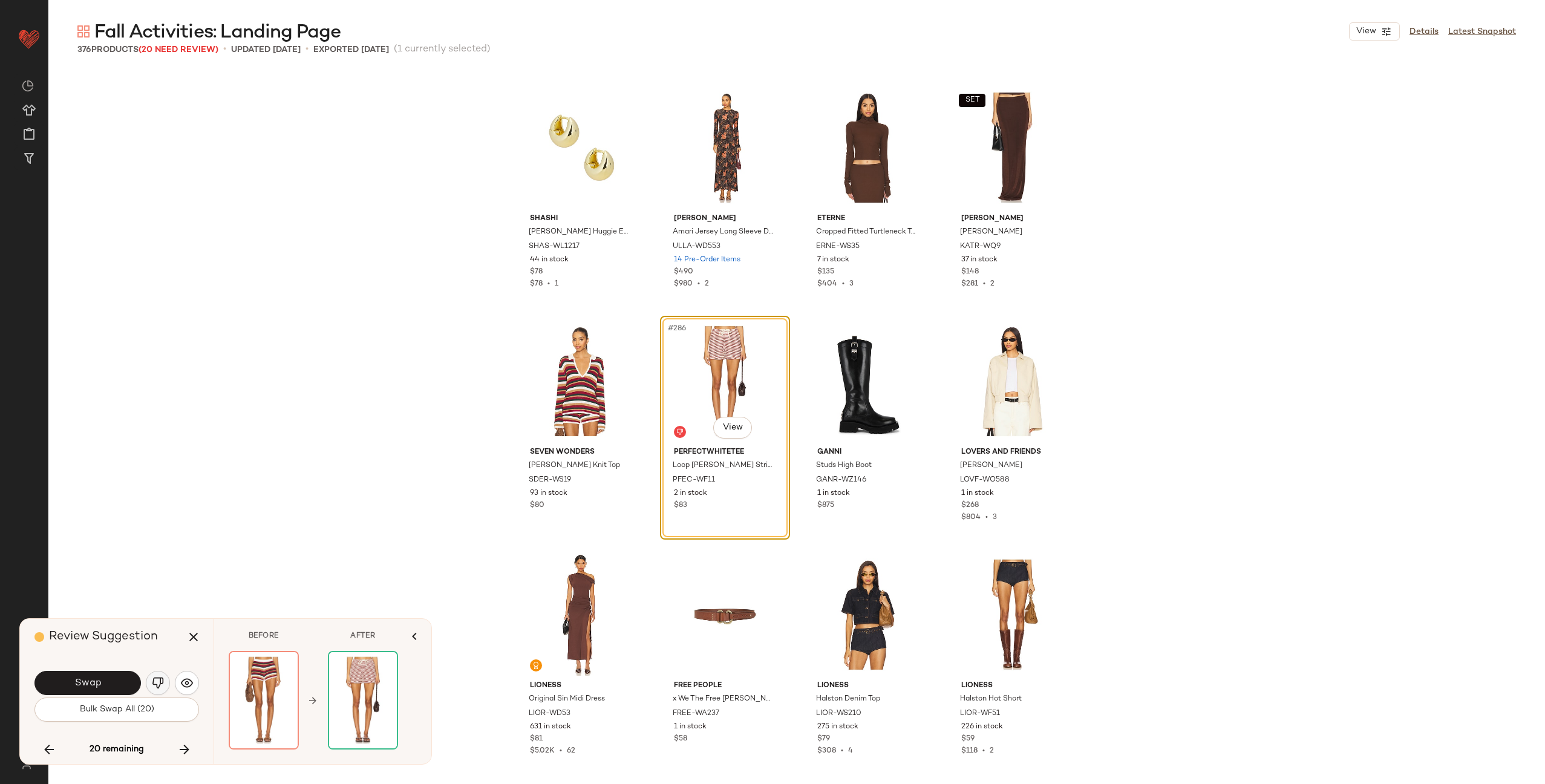
click at [158, 691] on button "button" at bounding box center [158, 683] width 24 height 24
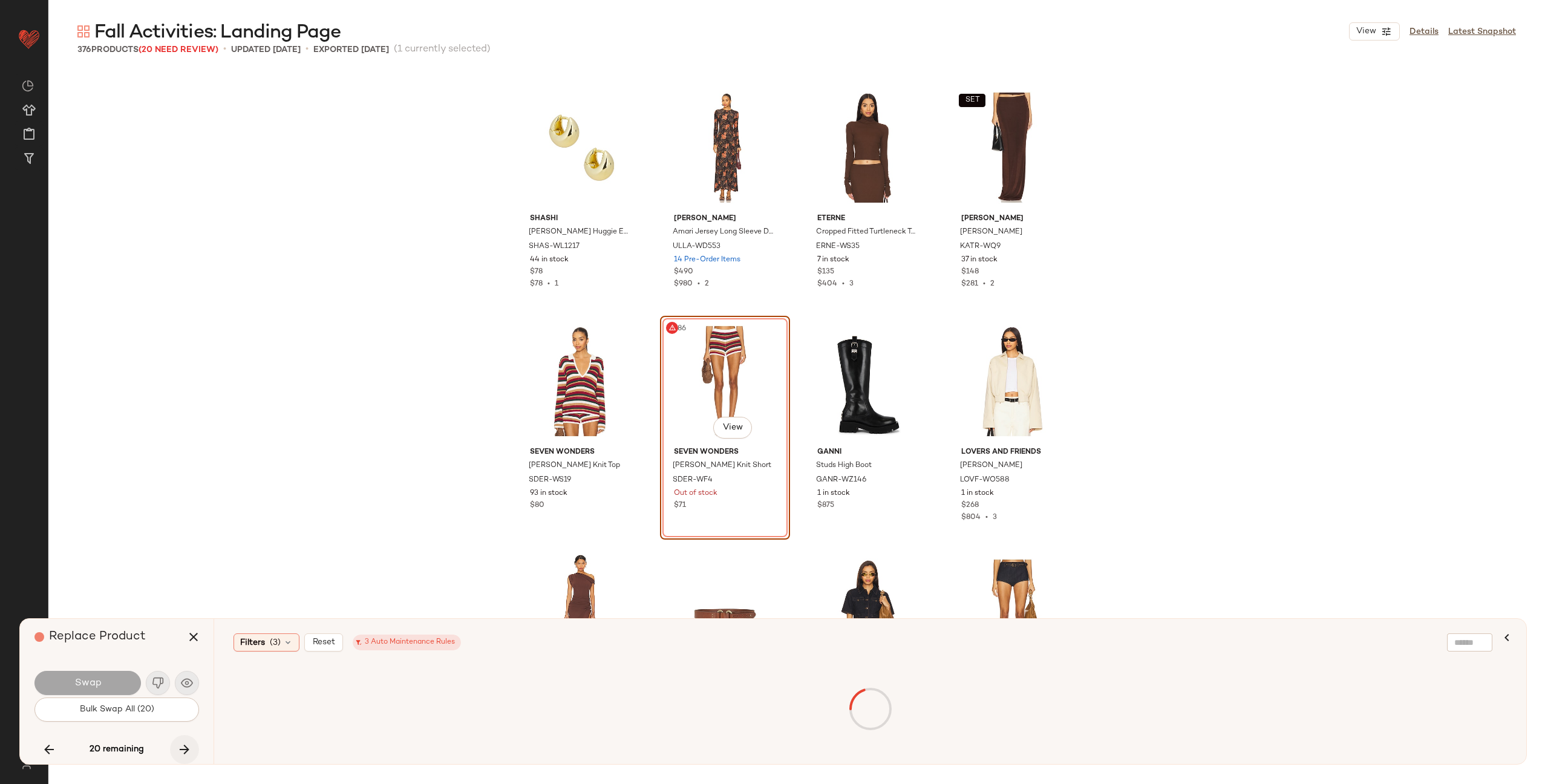
click at [185, 749] on icon "button" at bounding box center [185, 749] width 15 height 15
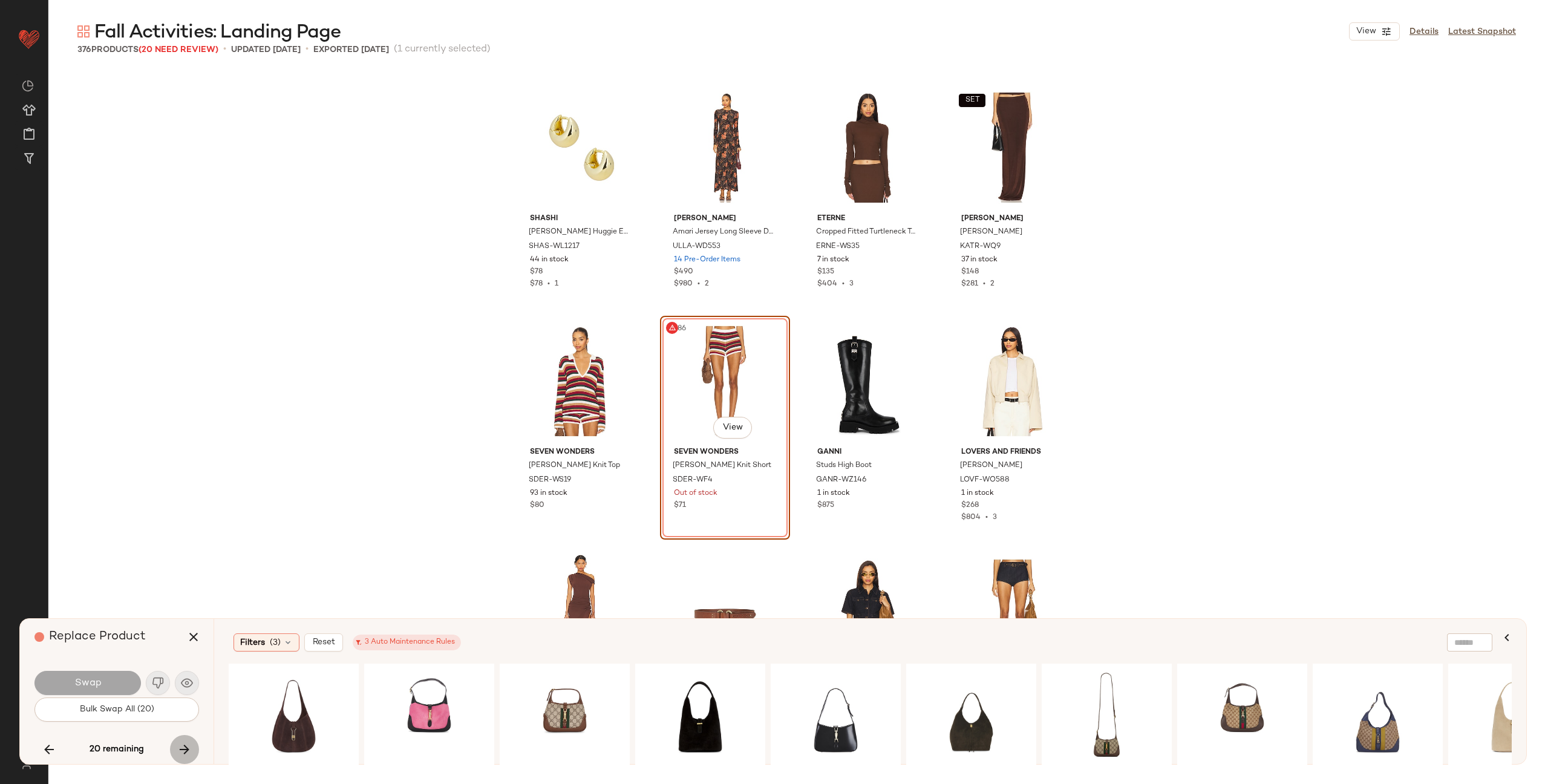
click at [183, 747] on icon "button" at bounding box center [185, 749] width 15 height 15
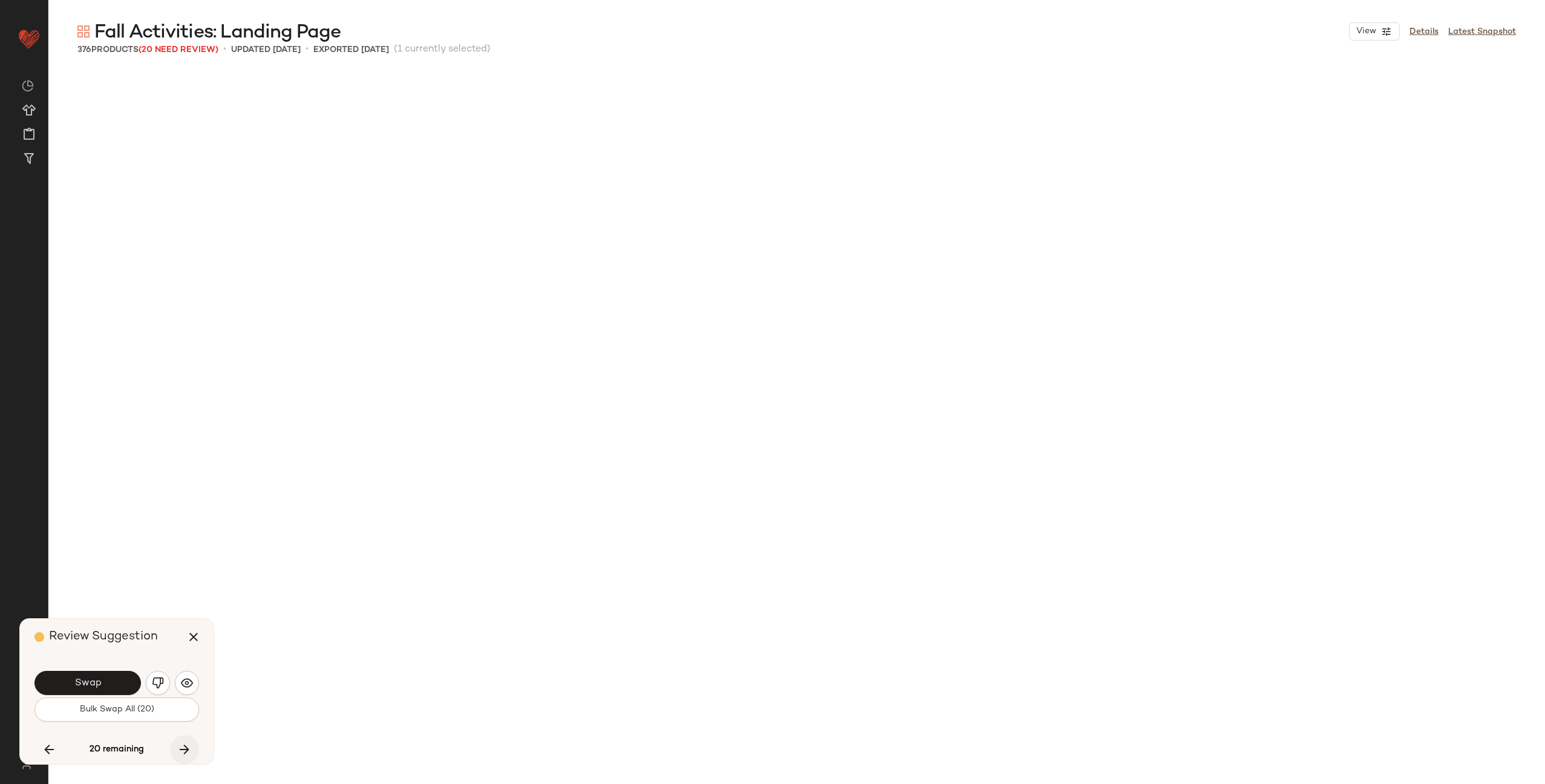
scroll to position [17044, 0]
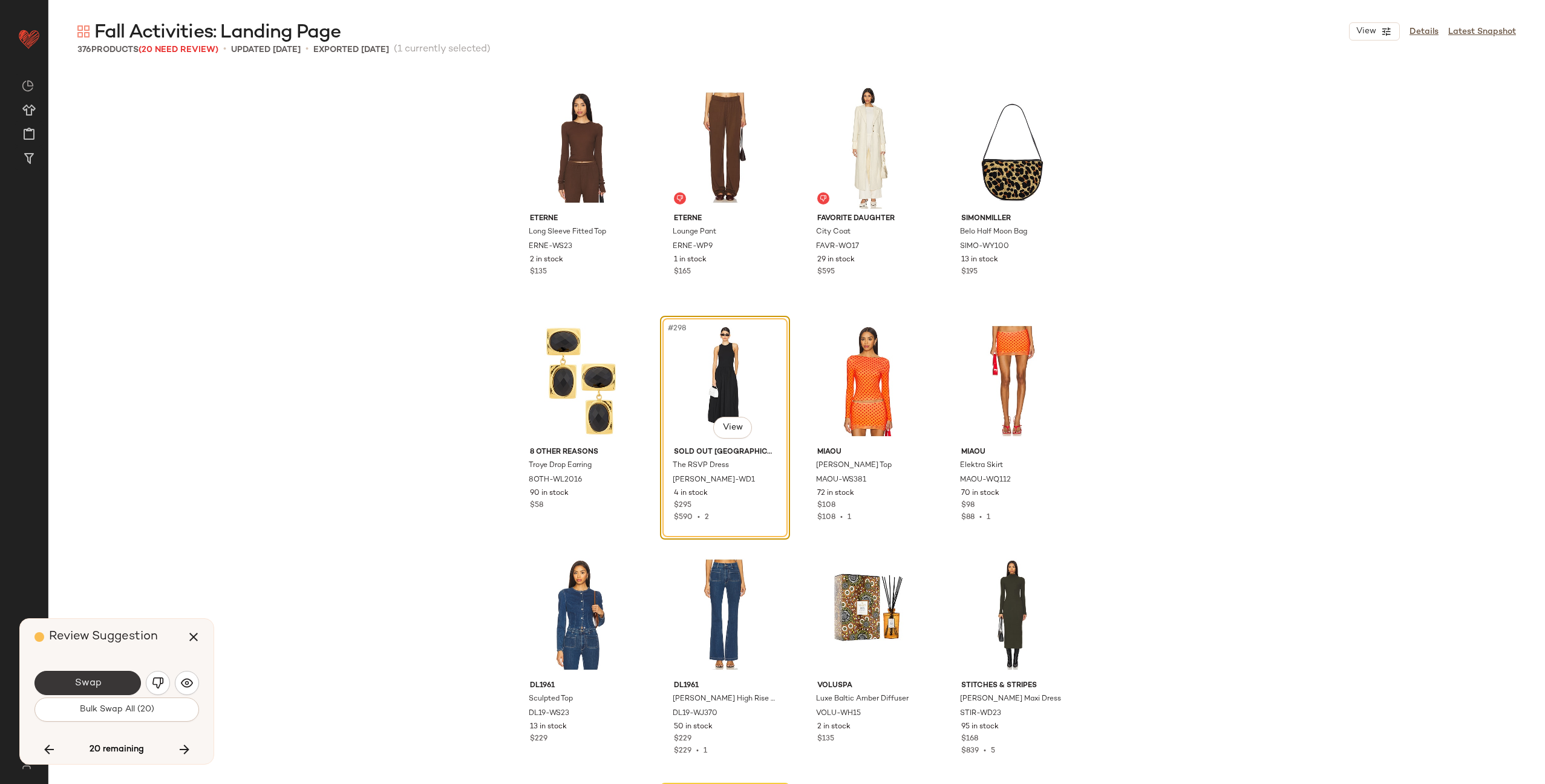
click at [115, 680] on button "Swap" at bounding box center [88, 683] width 106 height 24
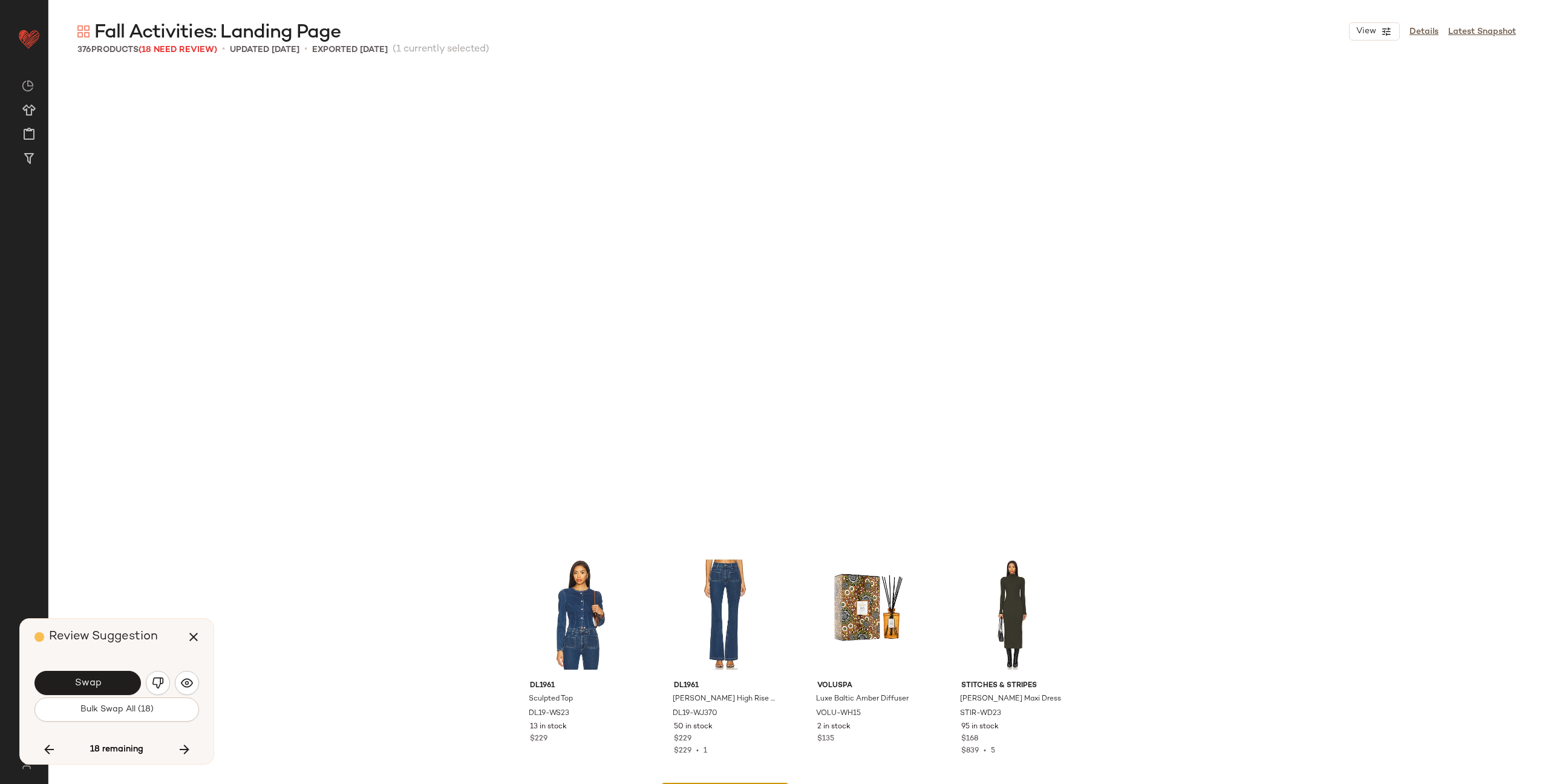
scroll to position [17511, 0]
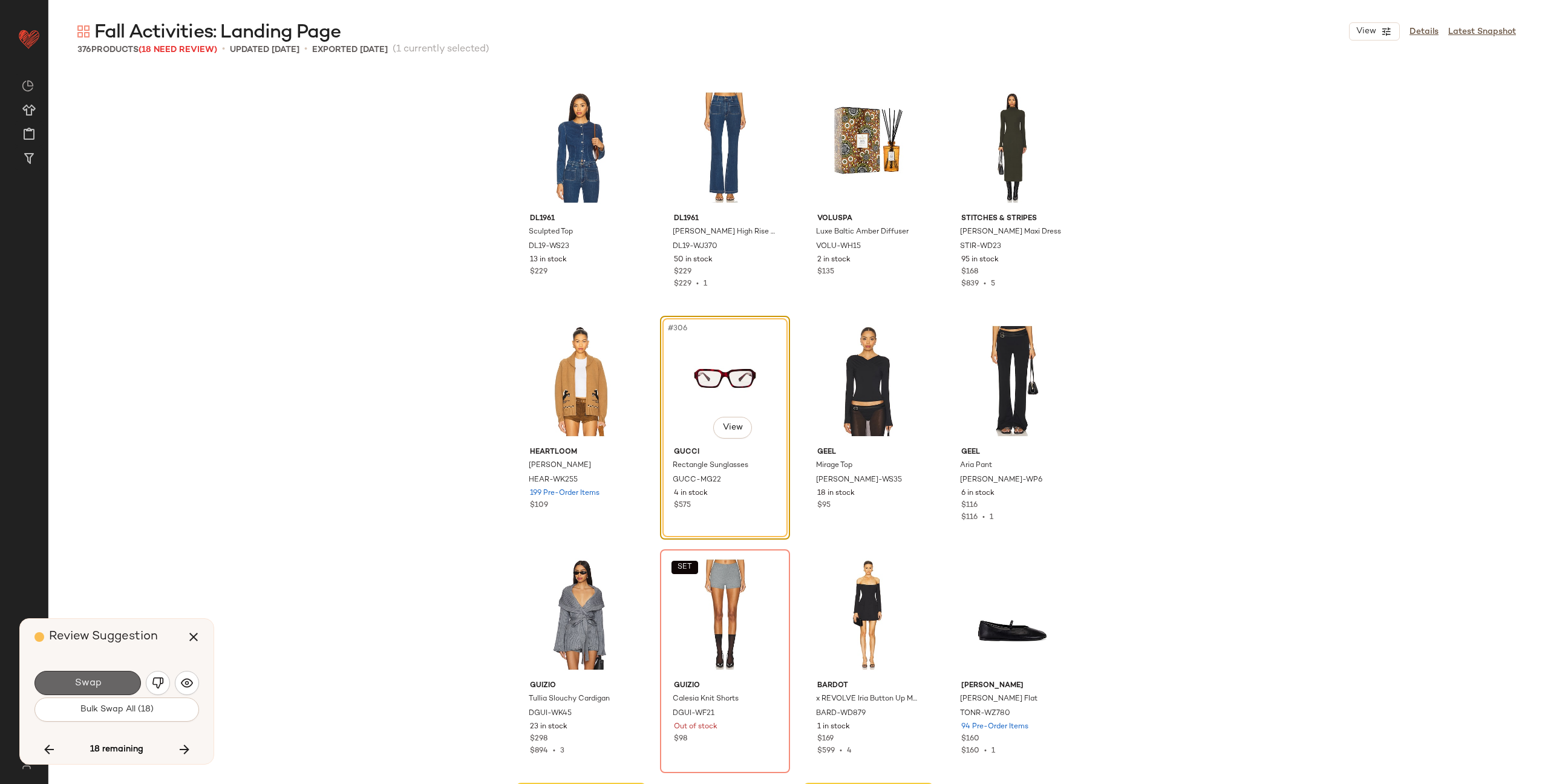
click at [113, 681] on button "Swap" at bounding box center [88, 683] width 106 height 24
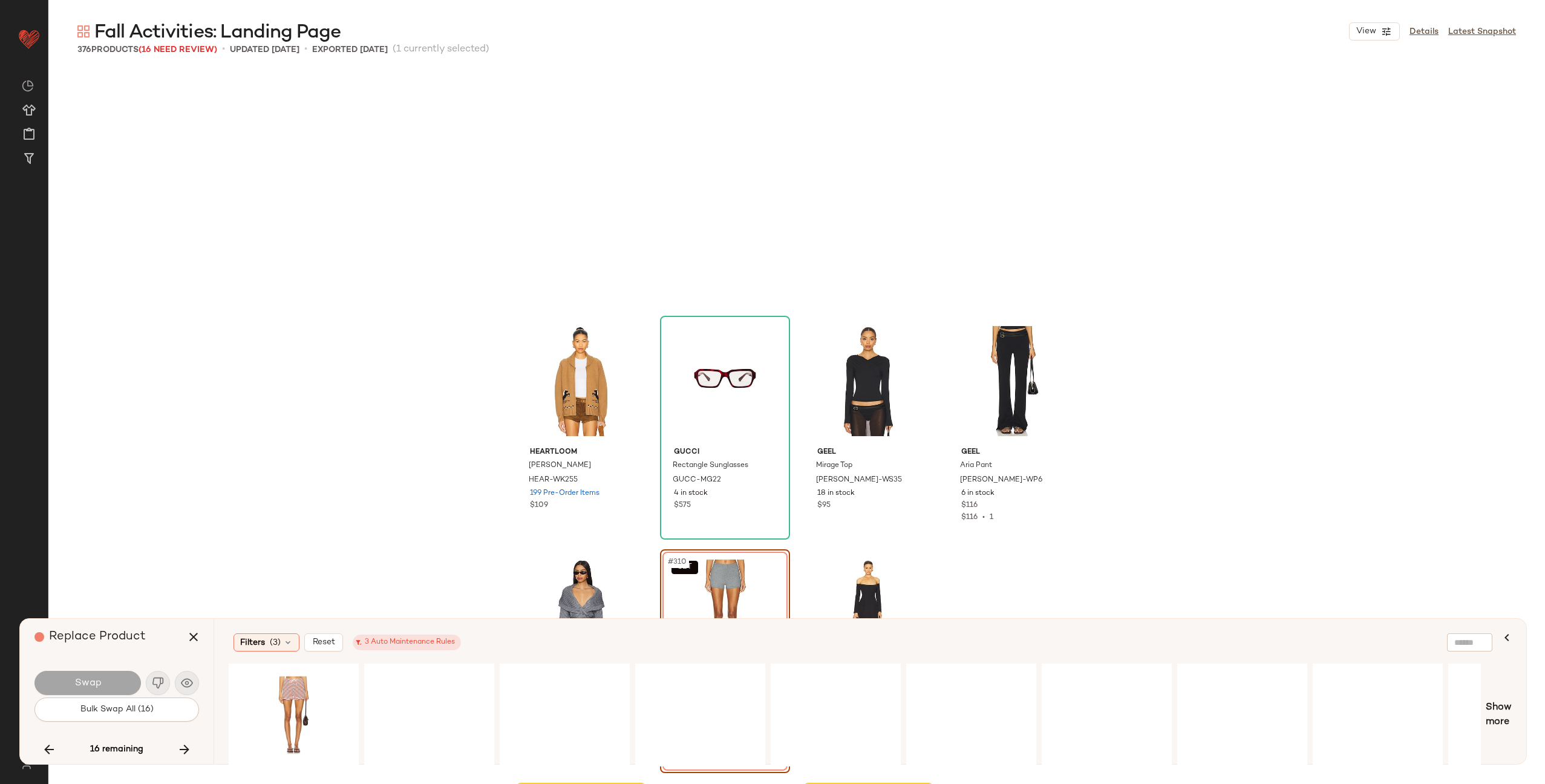
scroll to position [17744, 0]
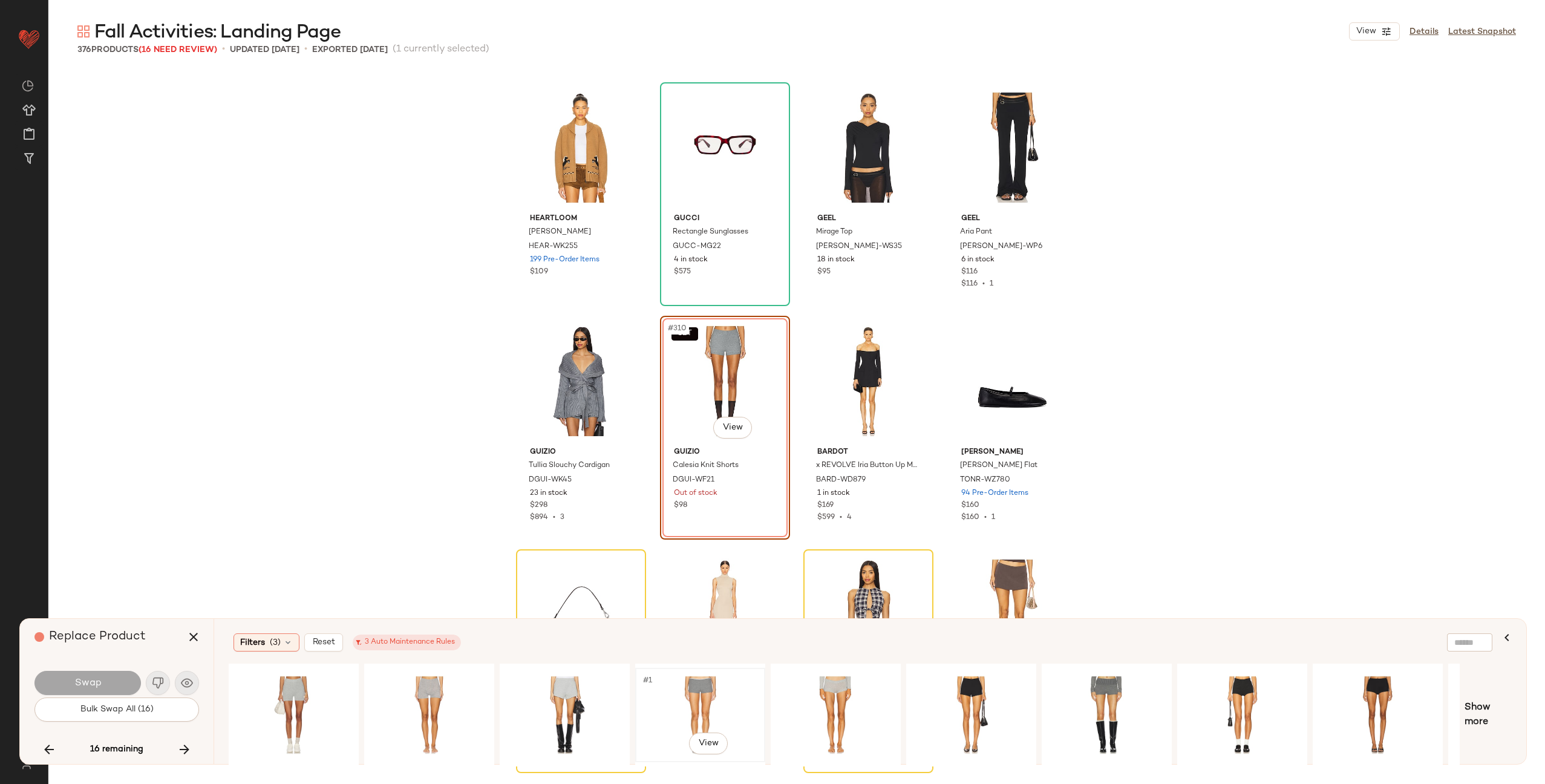
click at [666, 695] on div "#1 View" at bounding box center [700, 715] width 122 height 86
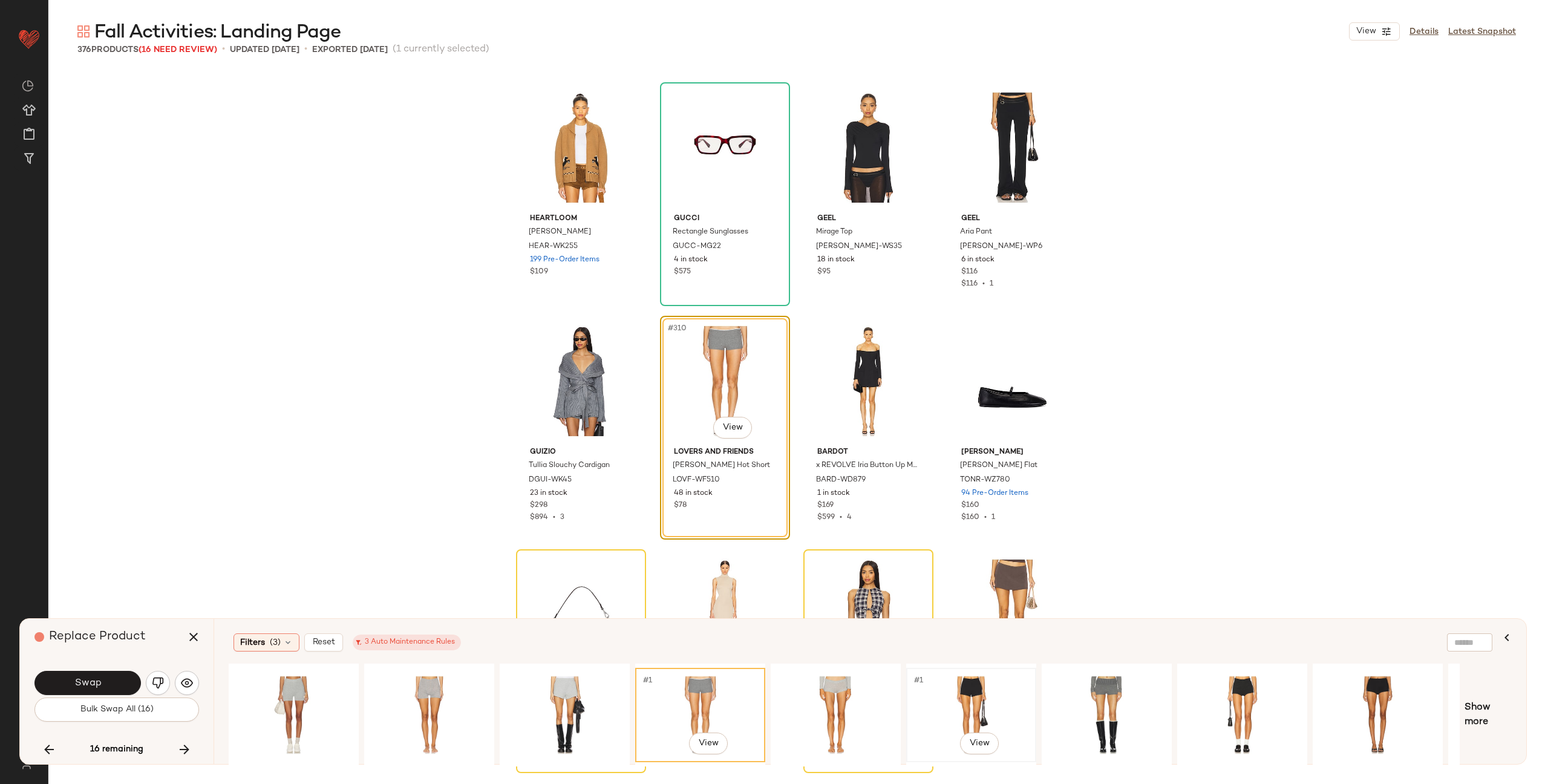
click at [978, 703] on div "#1 View" at bounding box center [971, 715] width 122 height 86
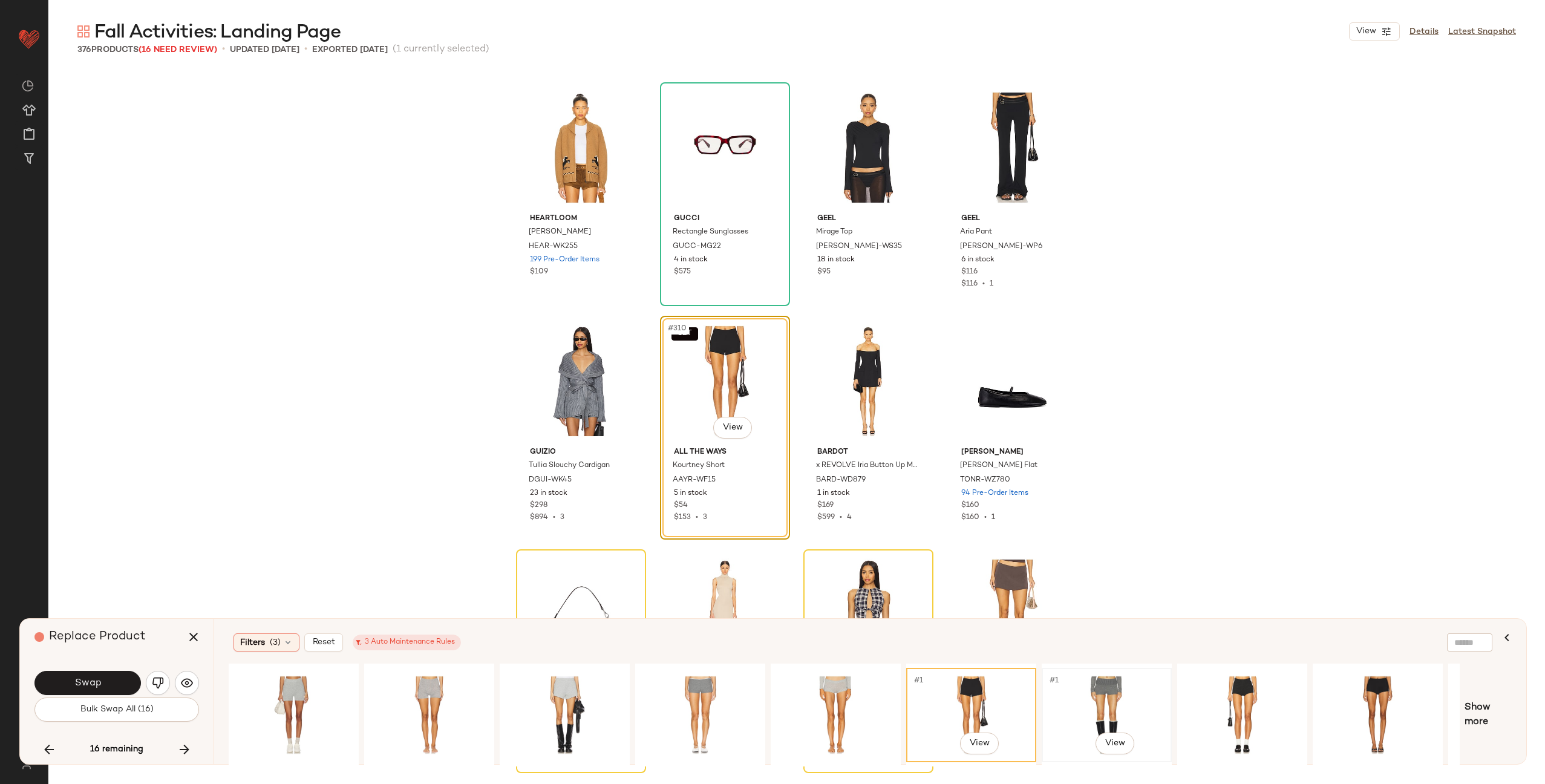
click at [1096, 703] on div "#1 View" at bounding box center [1107, 715] width 122 height 86
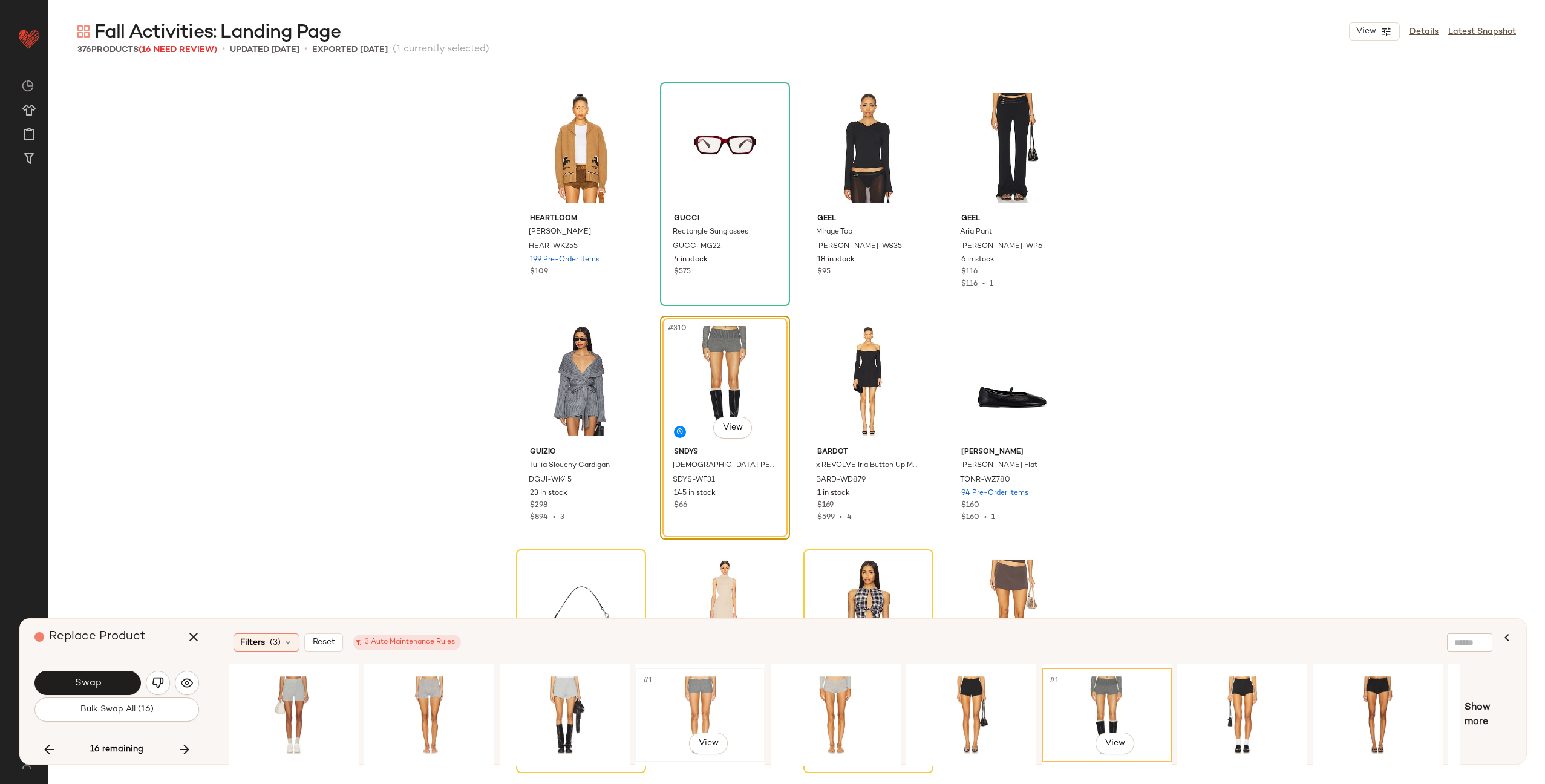
click at [712, 700] on div "#1 View" at bounding box center [700, 715] width 122 height 86
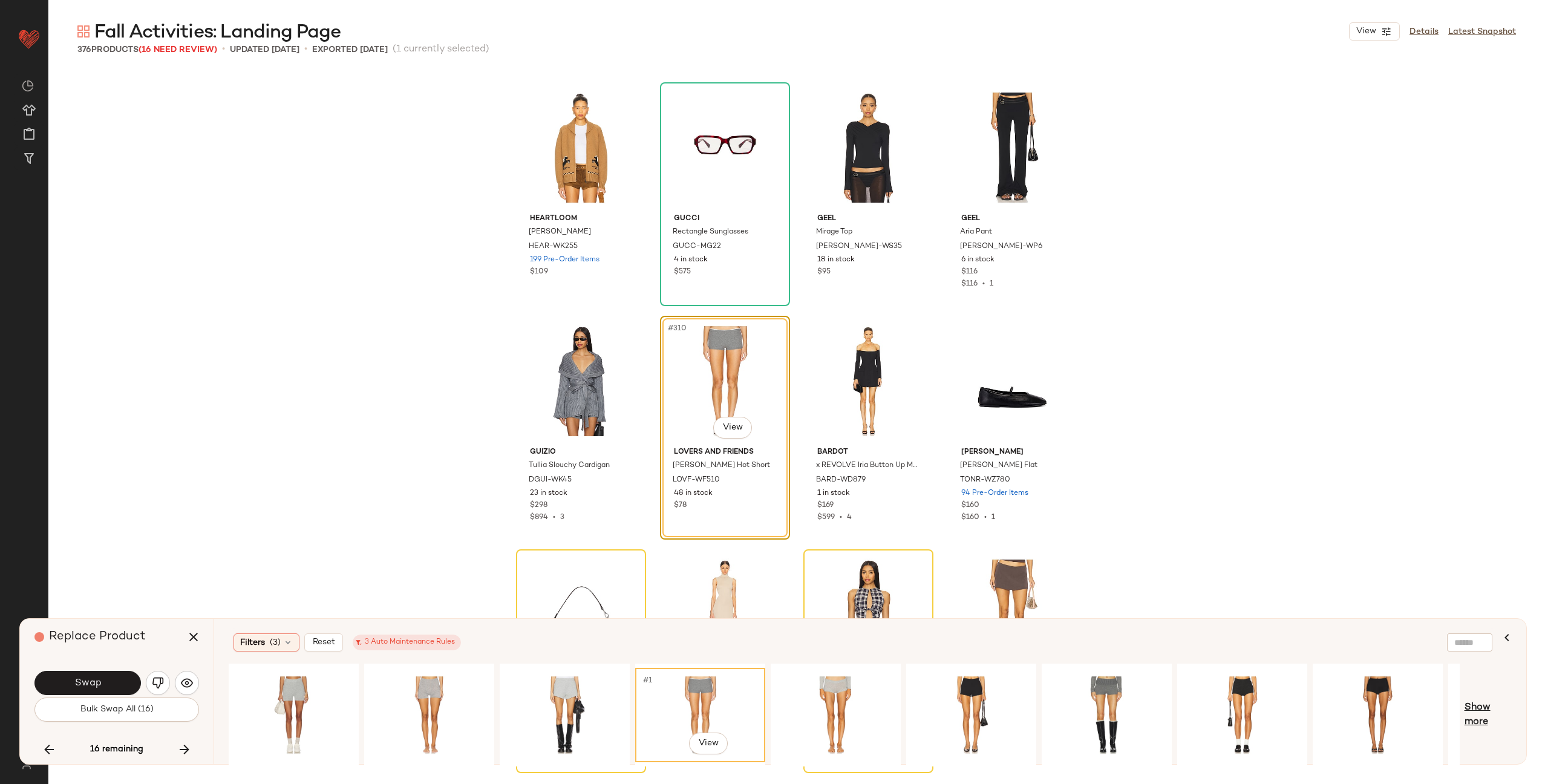
click at [1486, 705] on span "Show more" at bounding box center [1488, 715] width 48 height 29
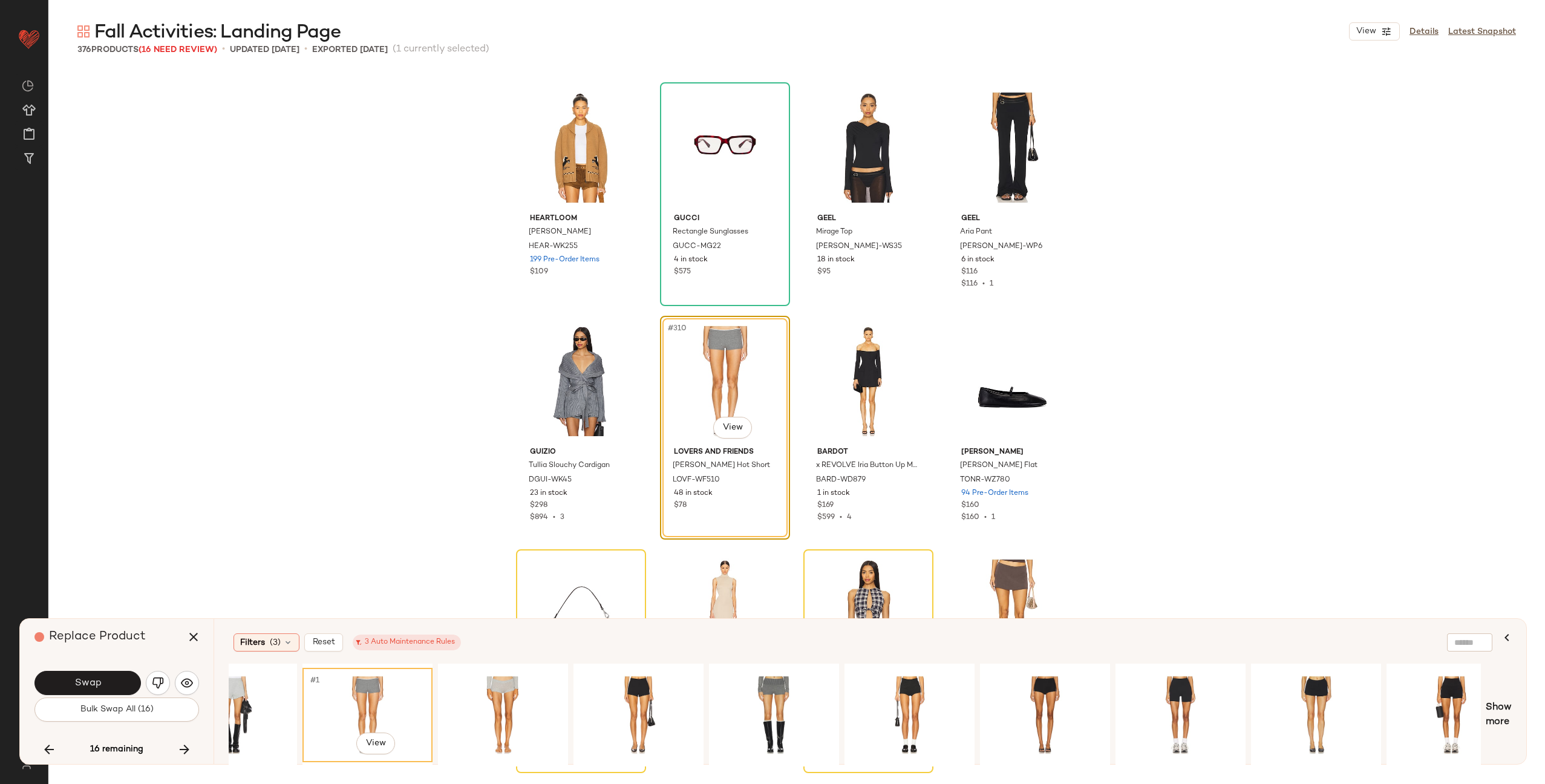
scroll to position [0, 352]
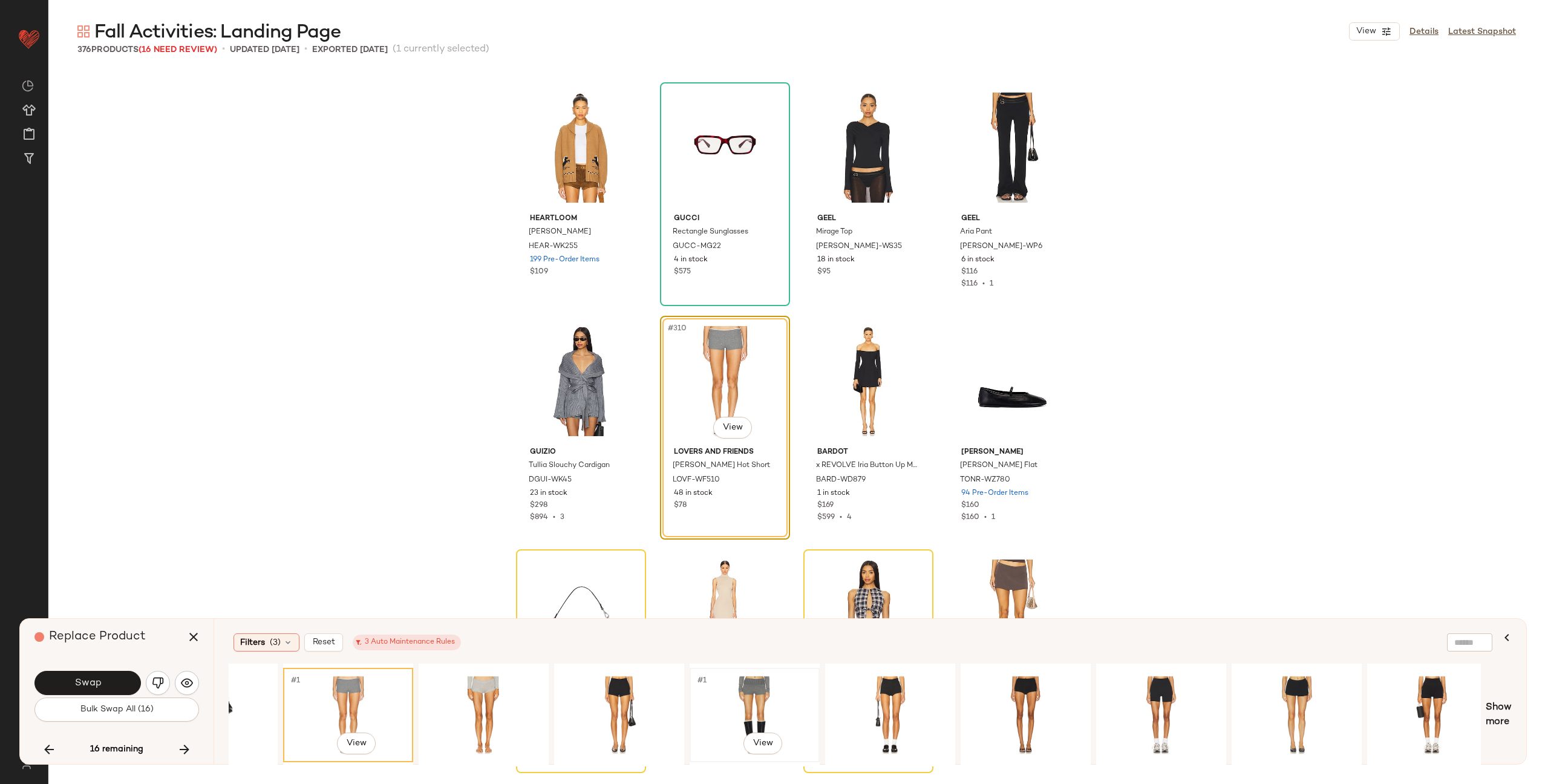
click at [792, 705] on div "#1 View" at bounding box center [754, 715] width 122 height 86
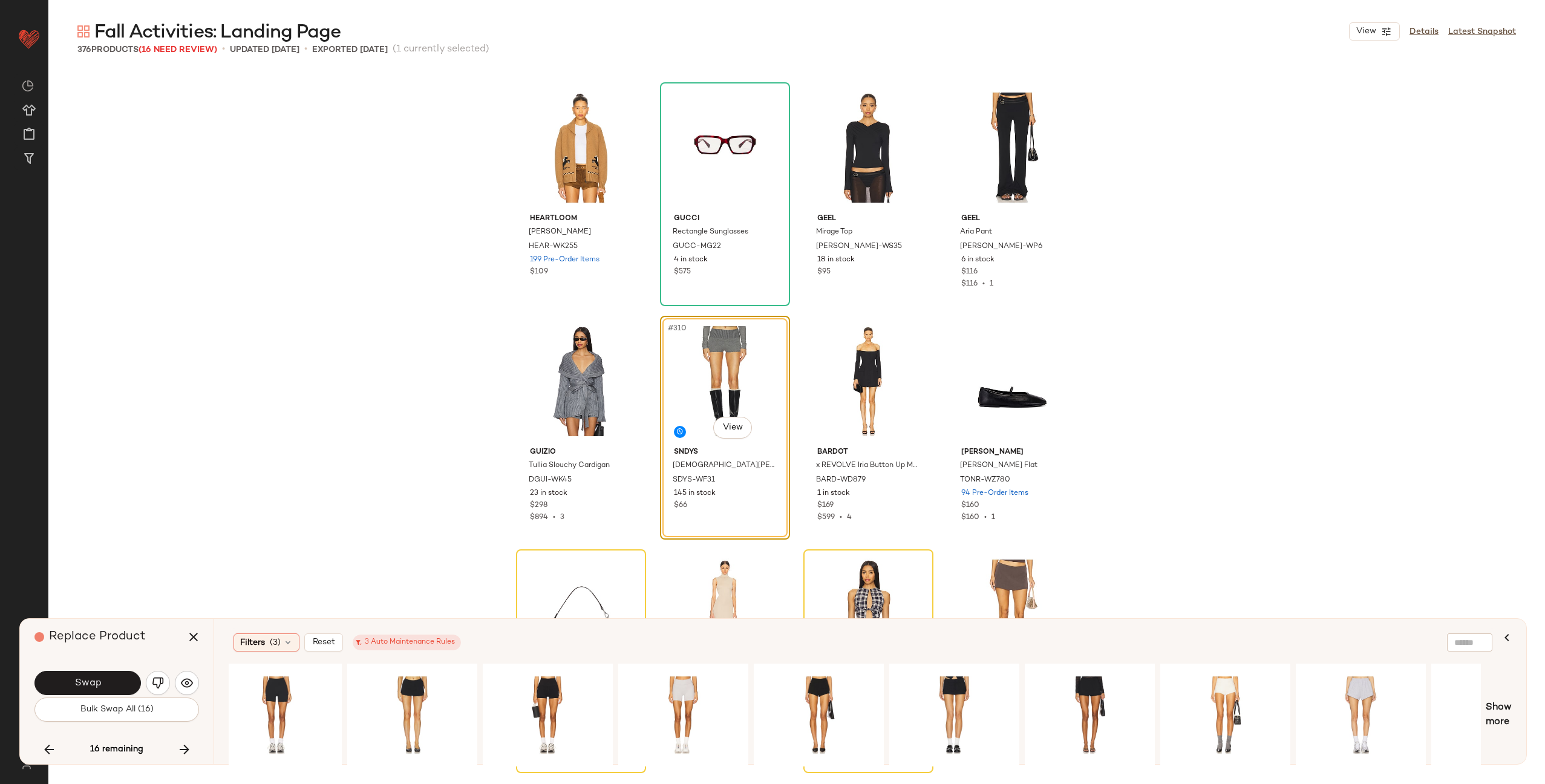
scroll to position [0, 1316]
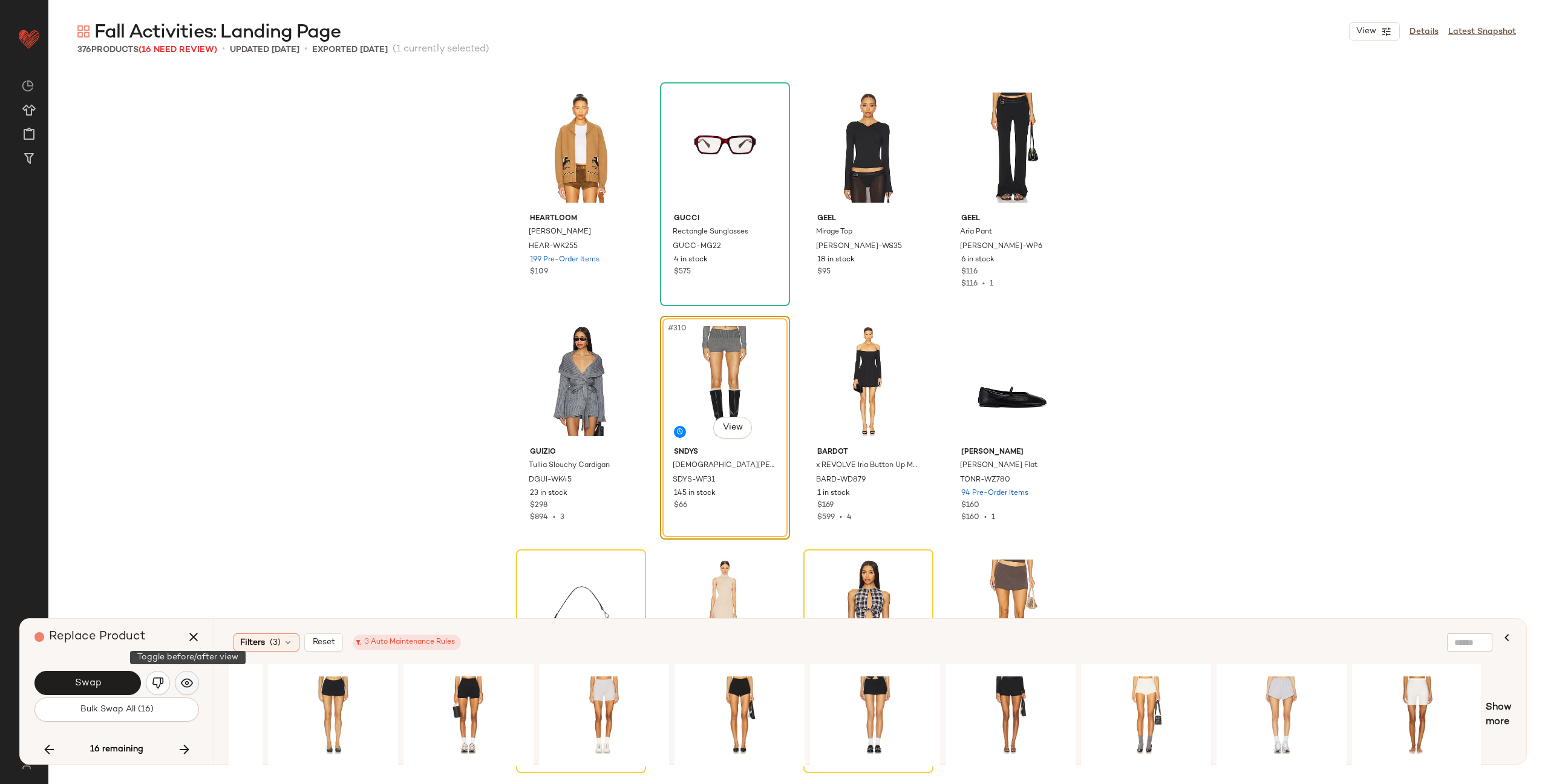
click at [181, 685] on img "button" at bounding box center [186, 682] width 12 height 12
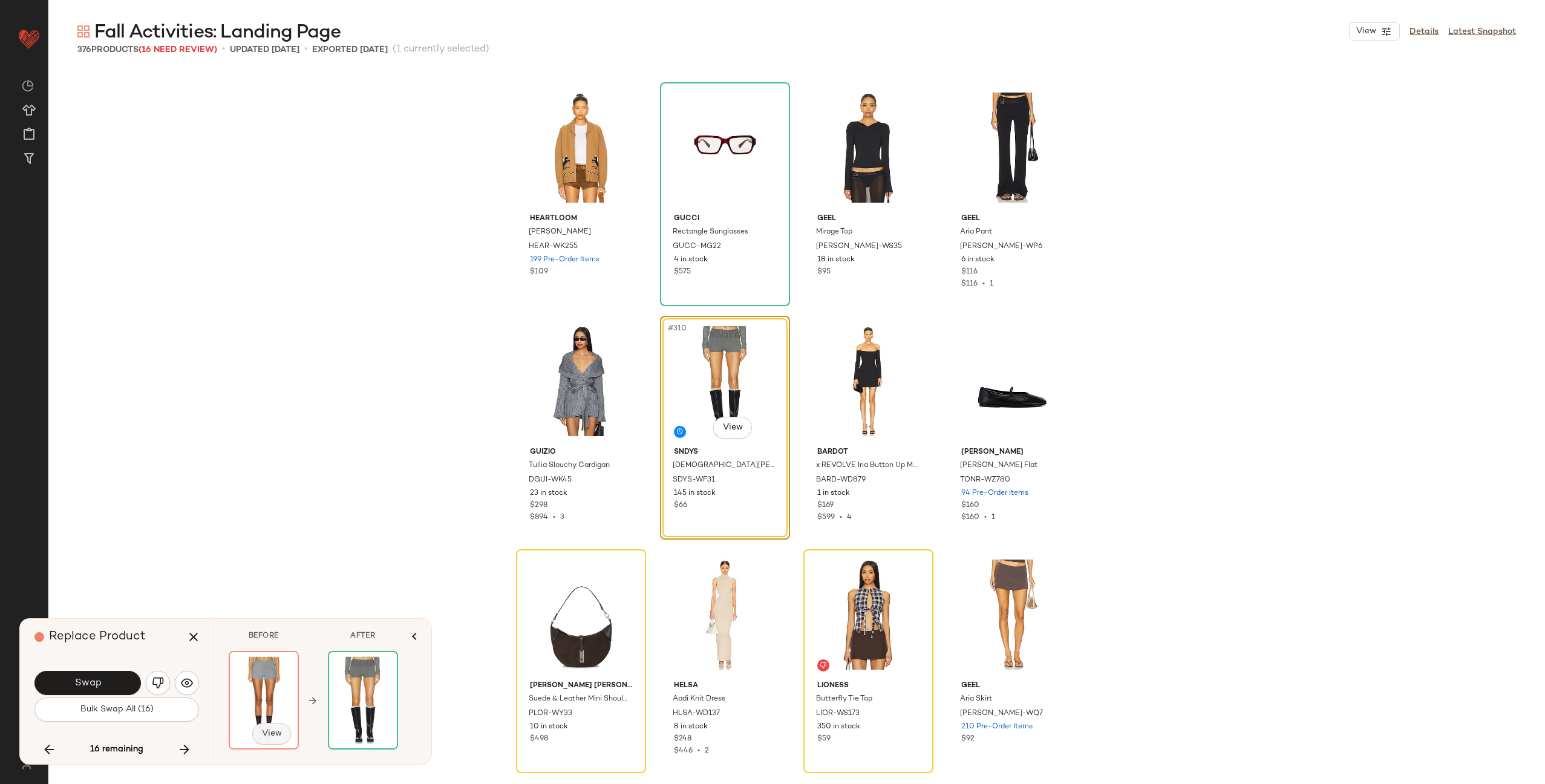
click at [271, 729] on span "View" at bounding box center [272, 734] width 21 height 10
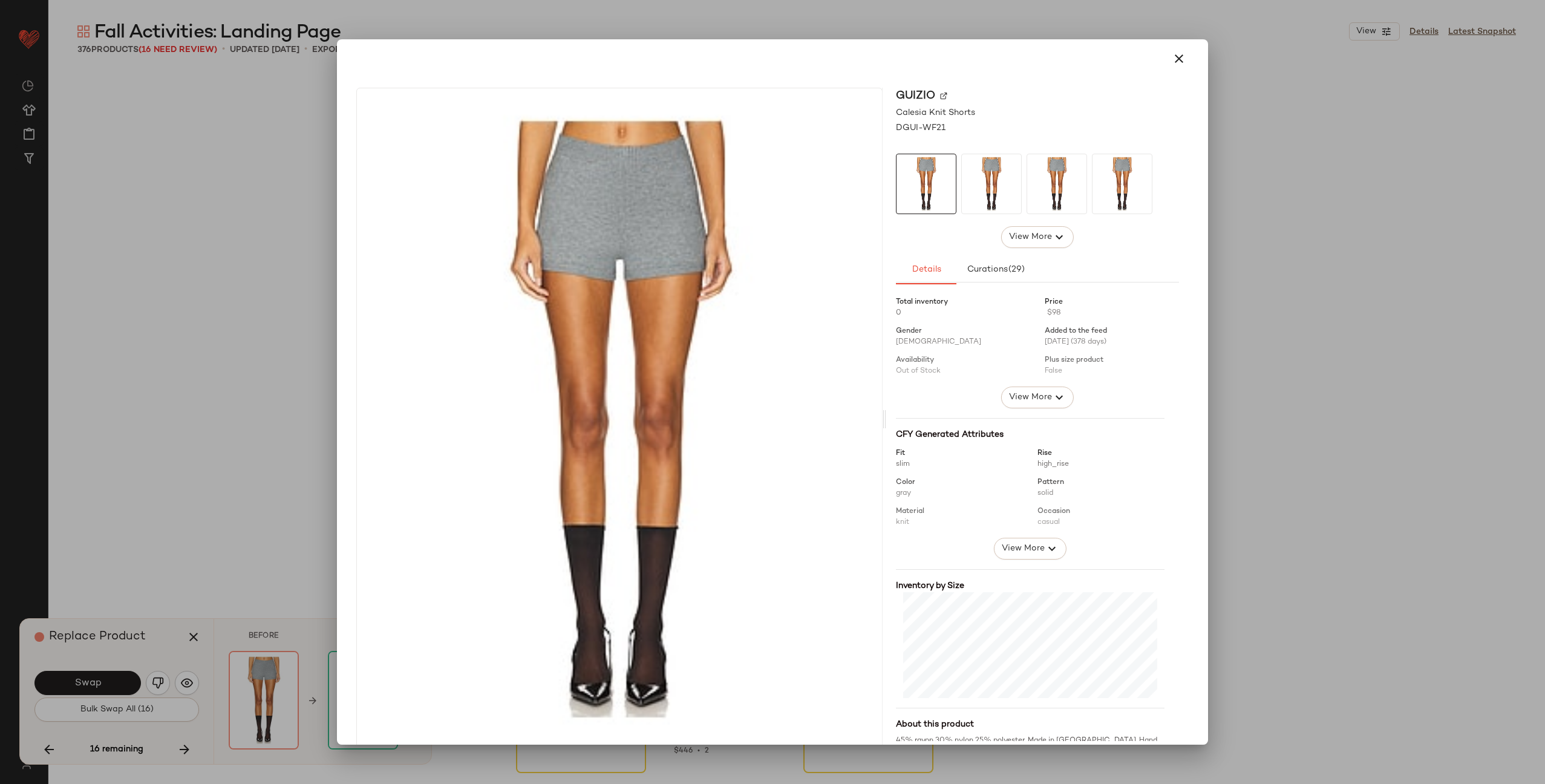
click at [938, 93] on div "GUIZIO" at bounding box center [1037, 96] width 283 height 16
click at [941, 95] on img at bounding box center [944, 95] width 7 height 7
click at [1176, 57] on icon "button" at bounding box center [1179, 59] width 15 height 15
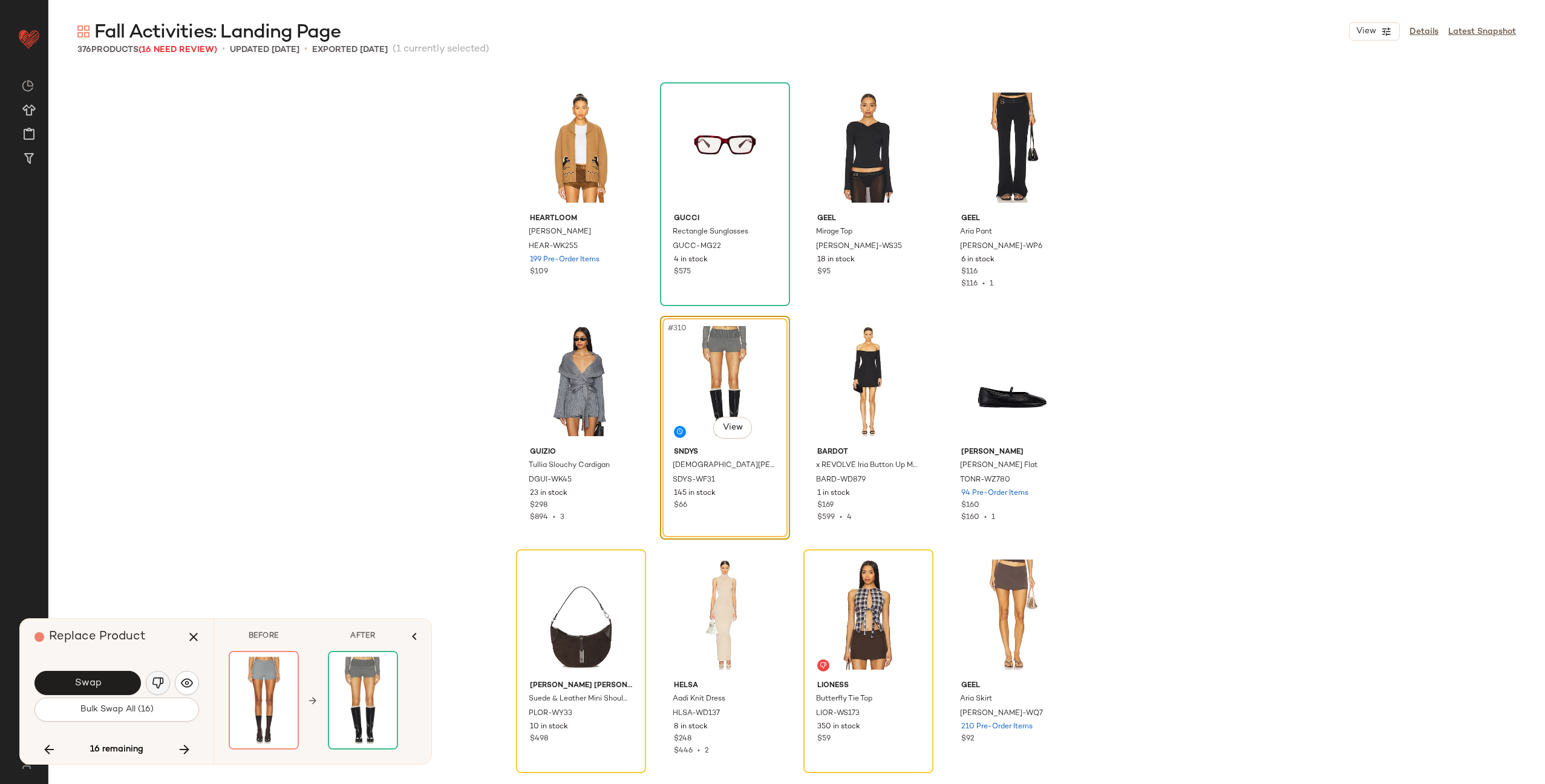
click at [160, 681] on img "button" at bounding box center [157, 682] width 12 height 12
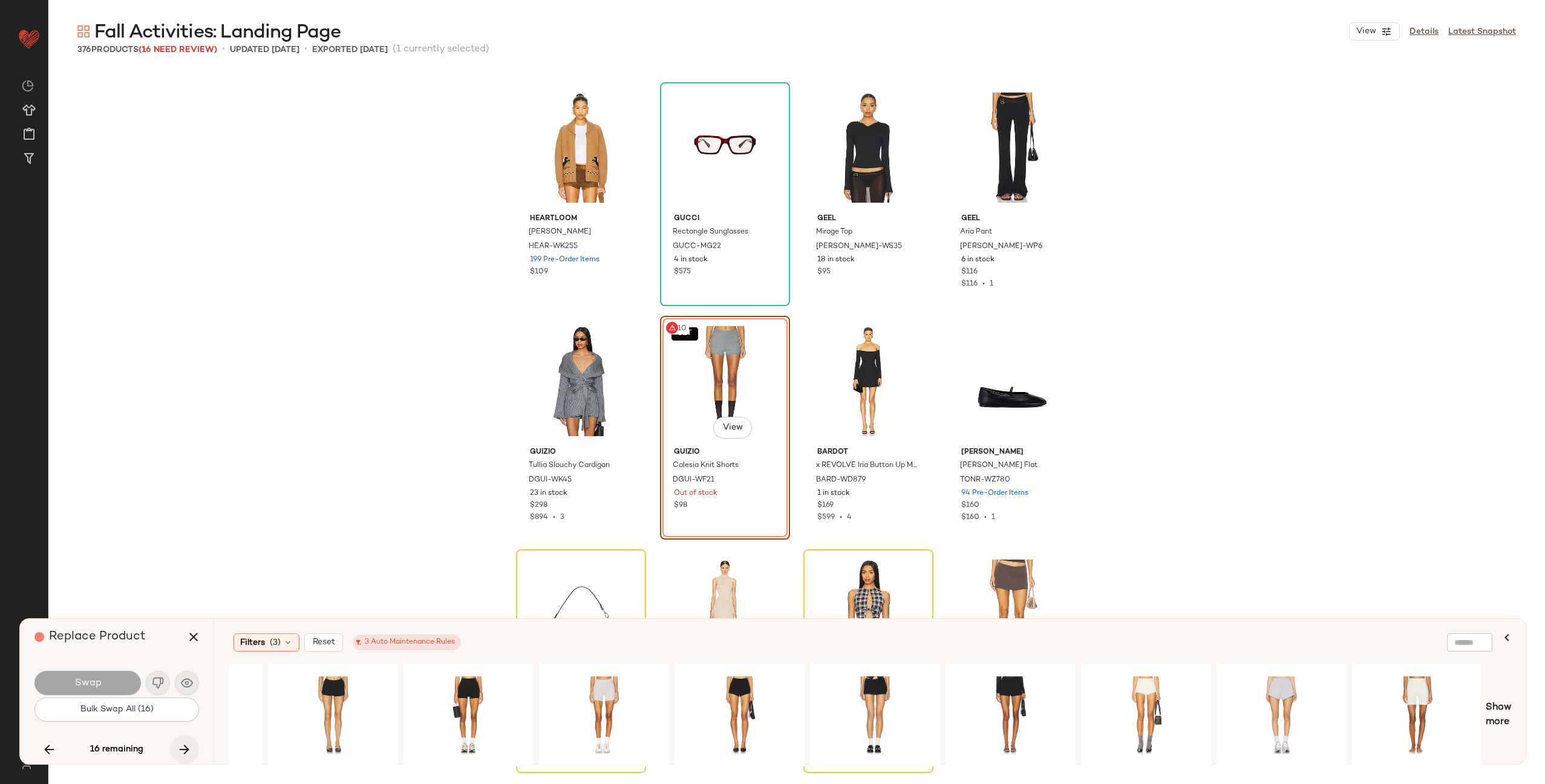
click at [188, 749] on icon "button" at bounding box center [185, 749] width 15 height 15
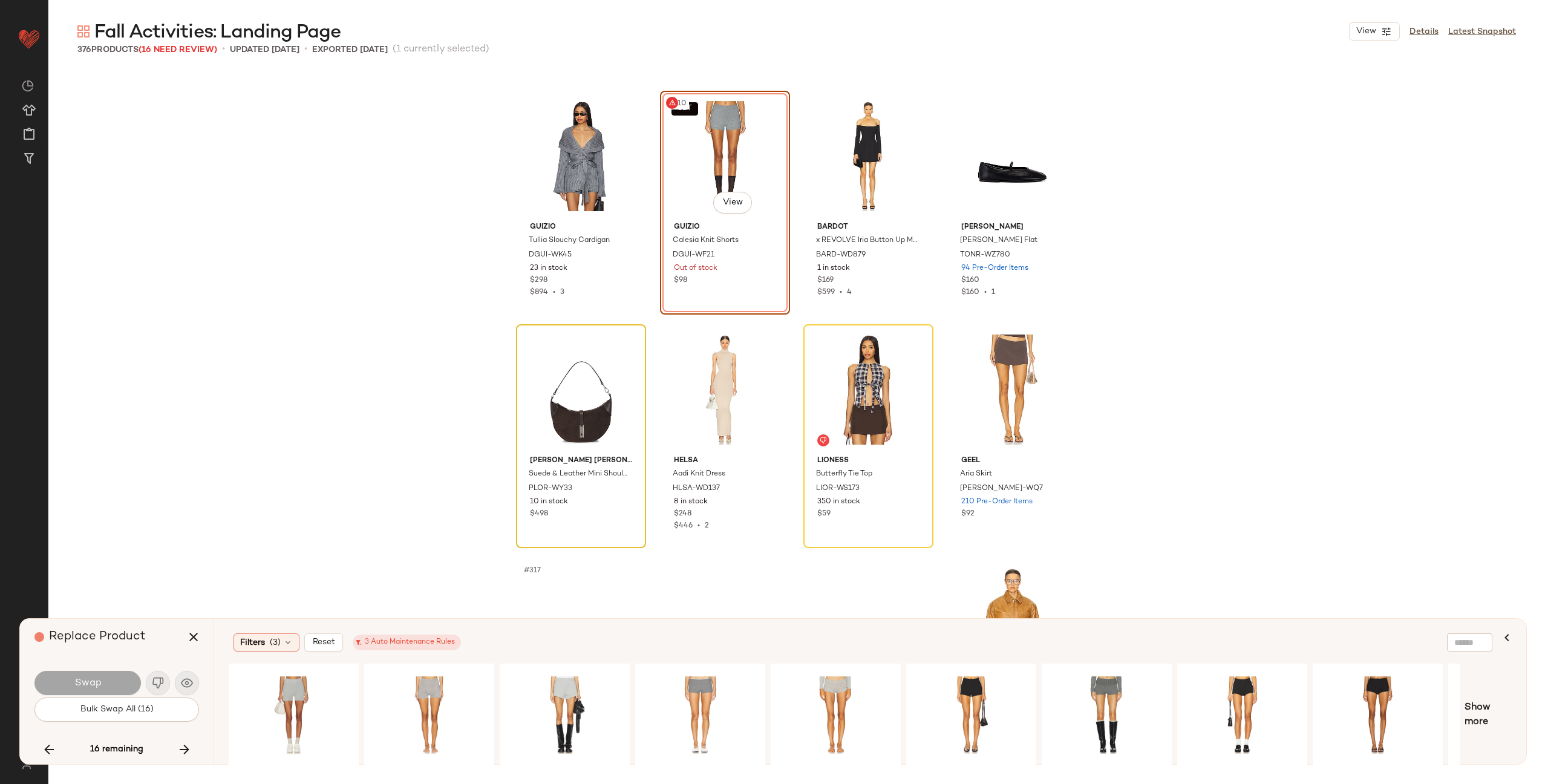
scroll to position [17990, 0]
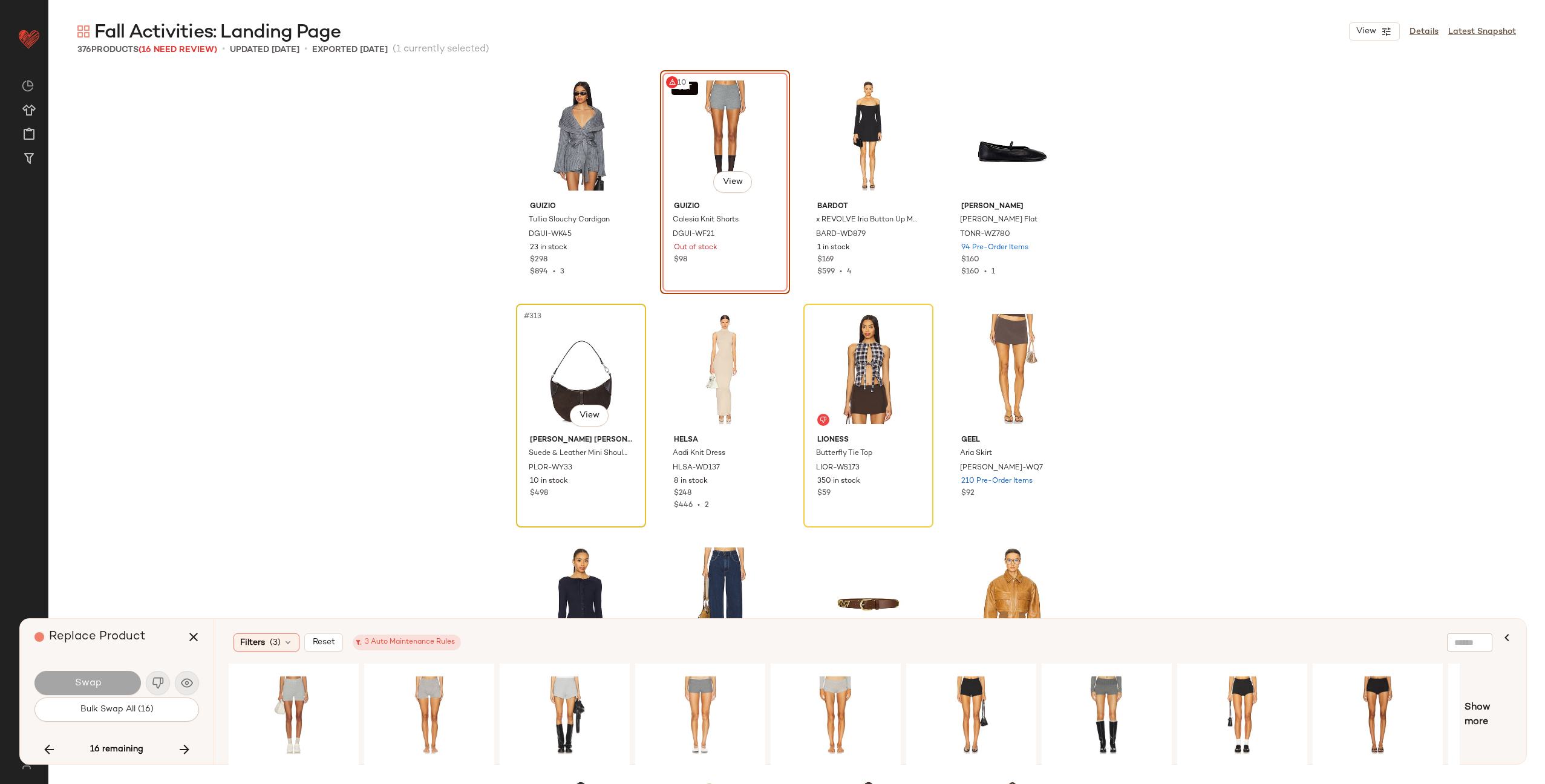
click at [550, 381] on div "#313 View" at bounding box center [581, 369] width 122 height 122
click at [185, 753] on icon "button" at bounding box center [185, 749] width 15 height 15
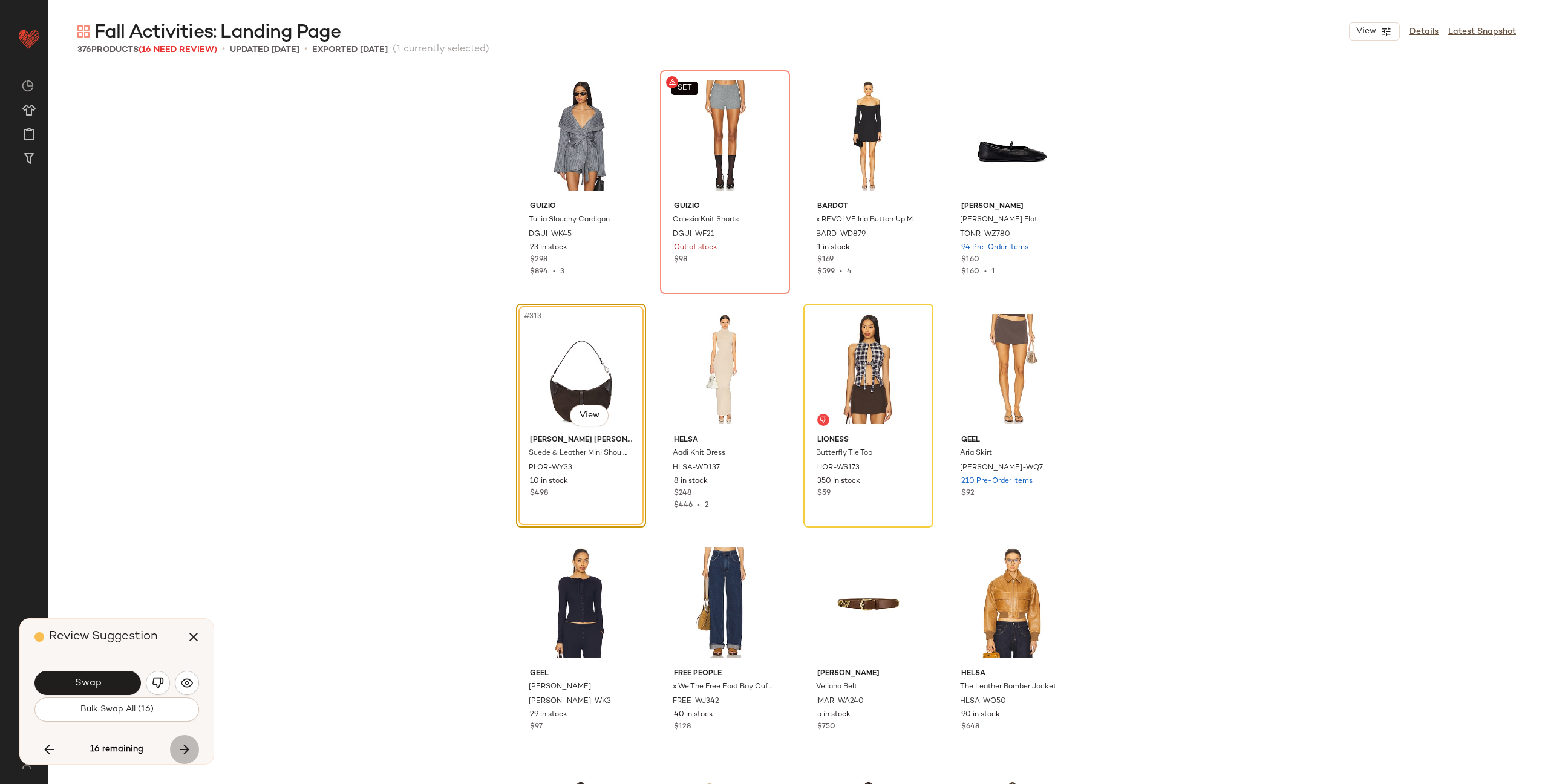
scroll to position [17978, 0]
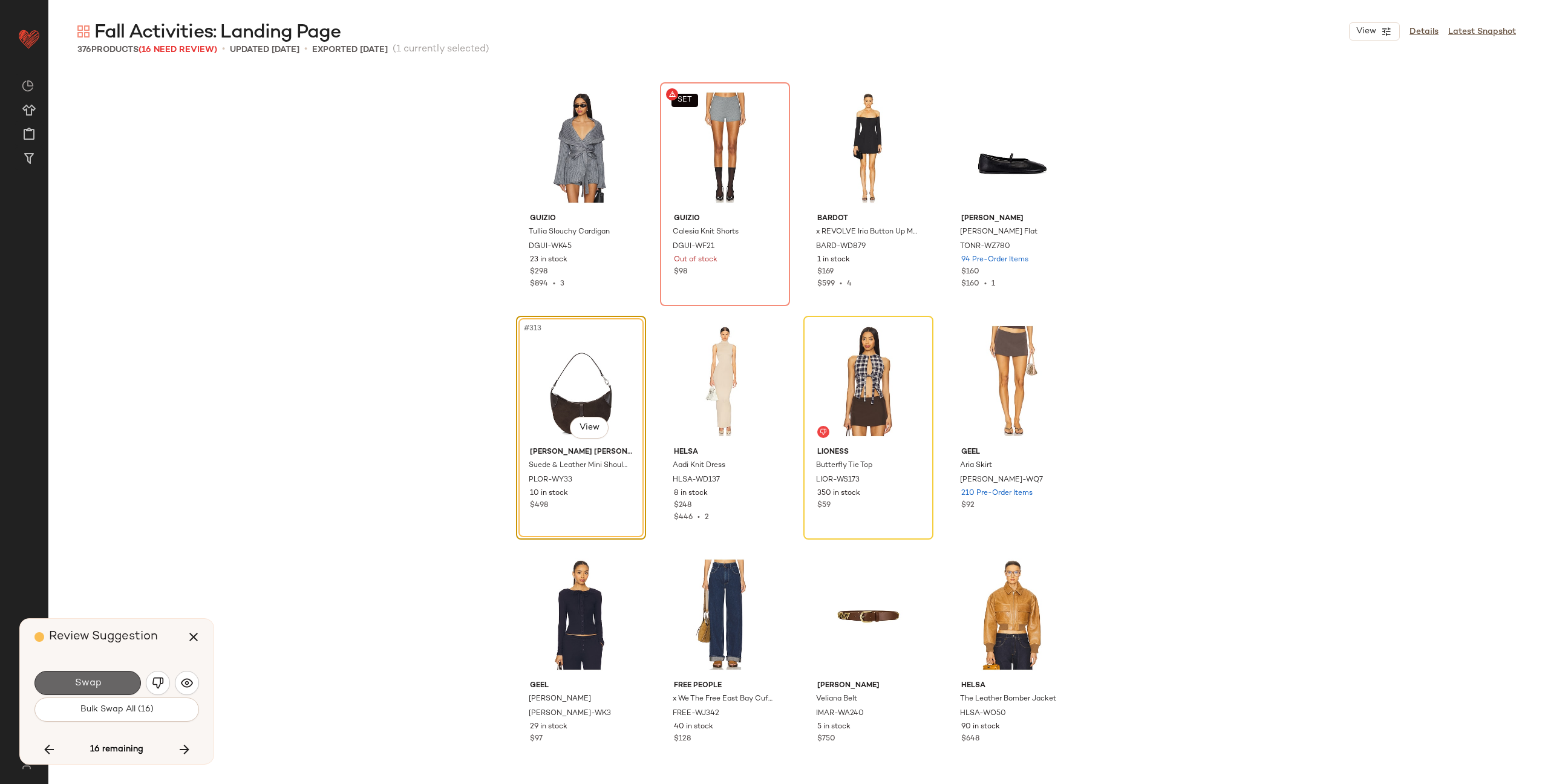
click at [113, 686] on button "Swap" at bounding box center [88, 683] width 106 height 24
click at [161, 684] on img "button" at bounding box center [157, 682] width 12 height 12
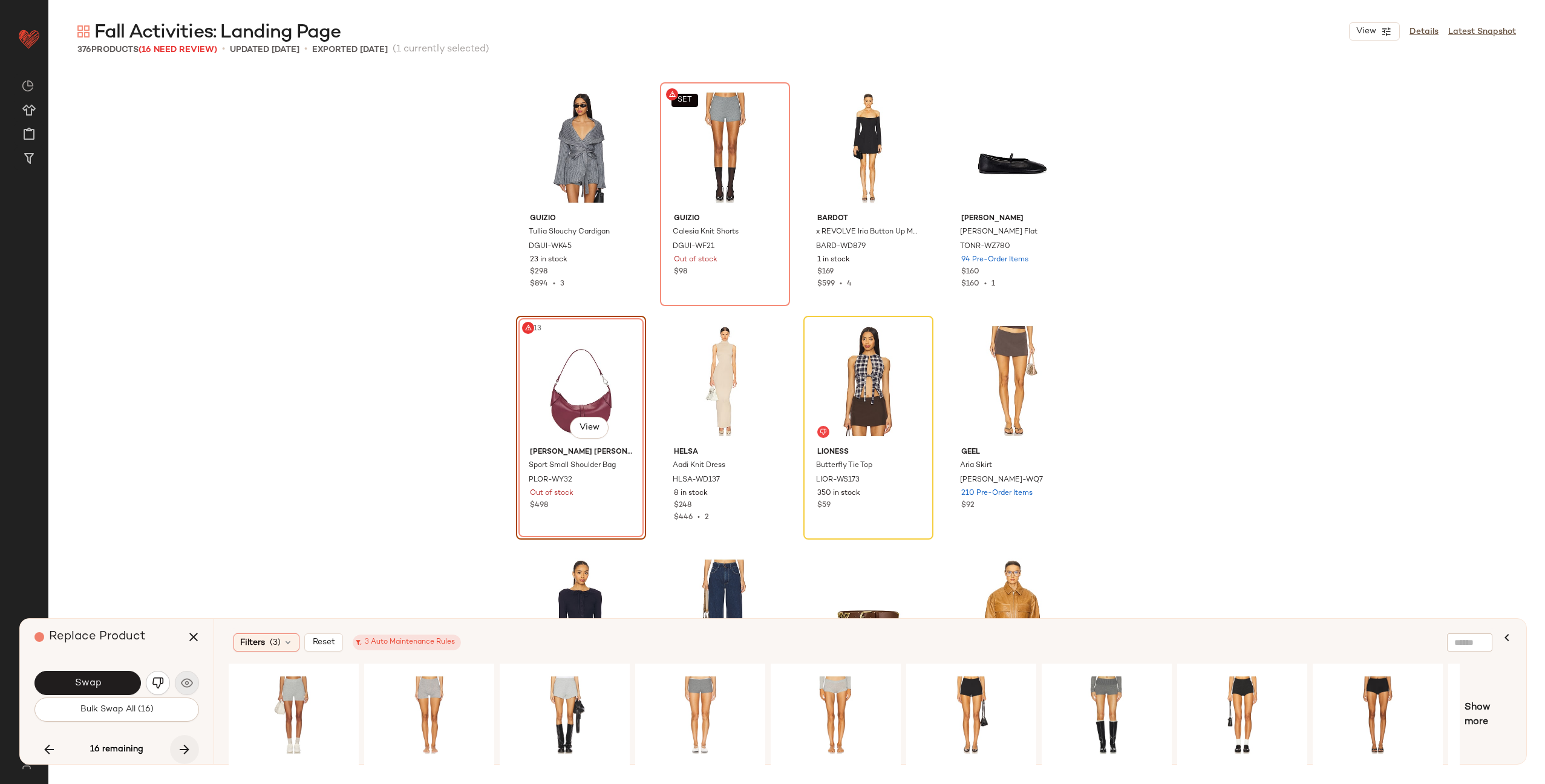
click at [182, 743] on icon "button" at bounding box center [185, 749] width 15 height 15
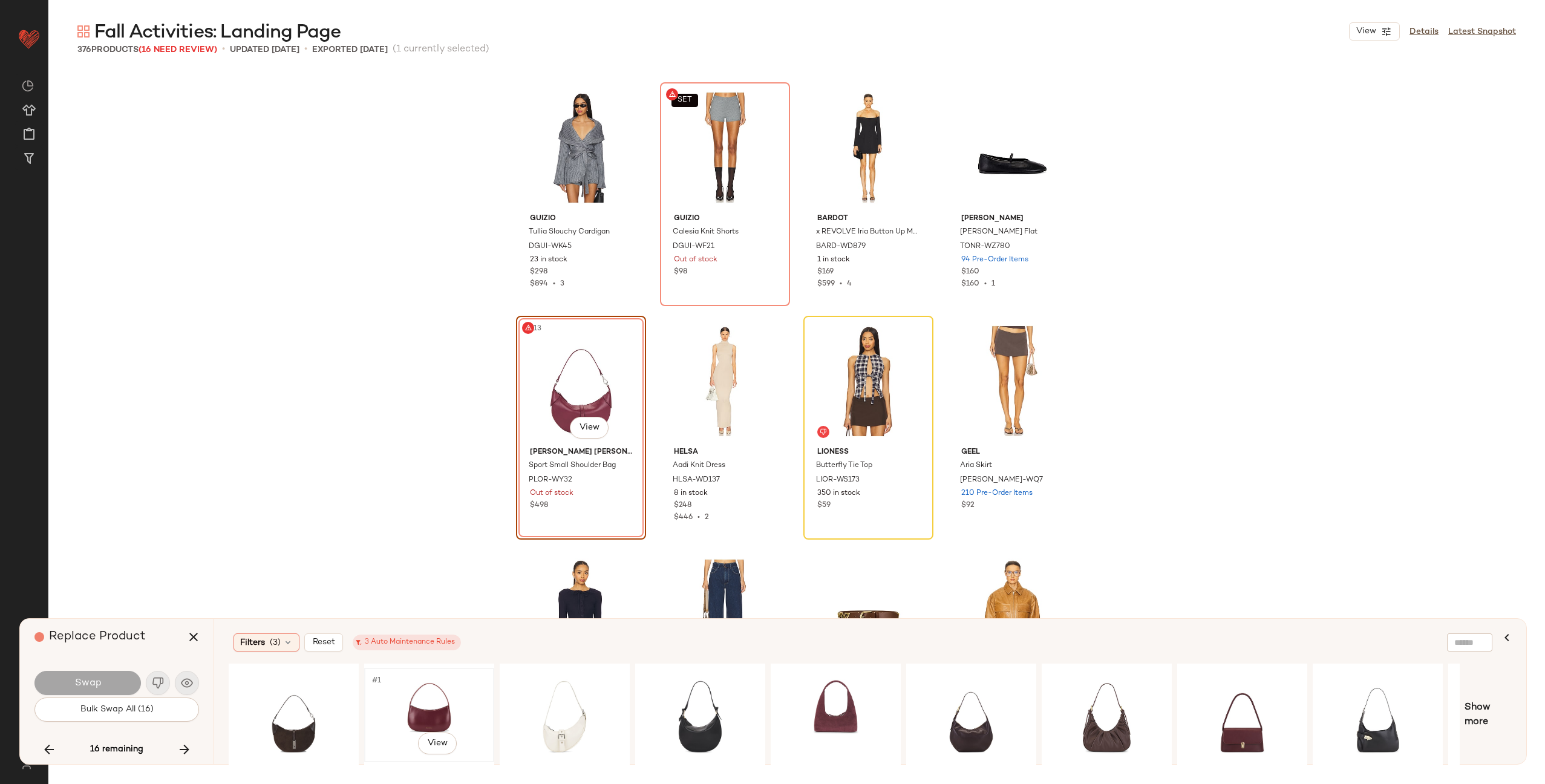
click at [415, 712] on div "#1 View" at bounding box center [429, 715] width 122 height 86
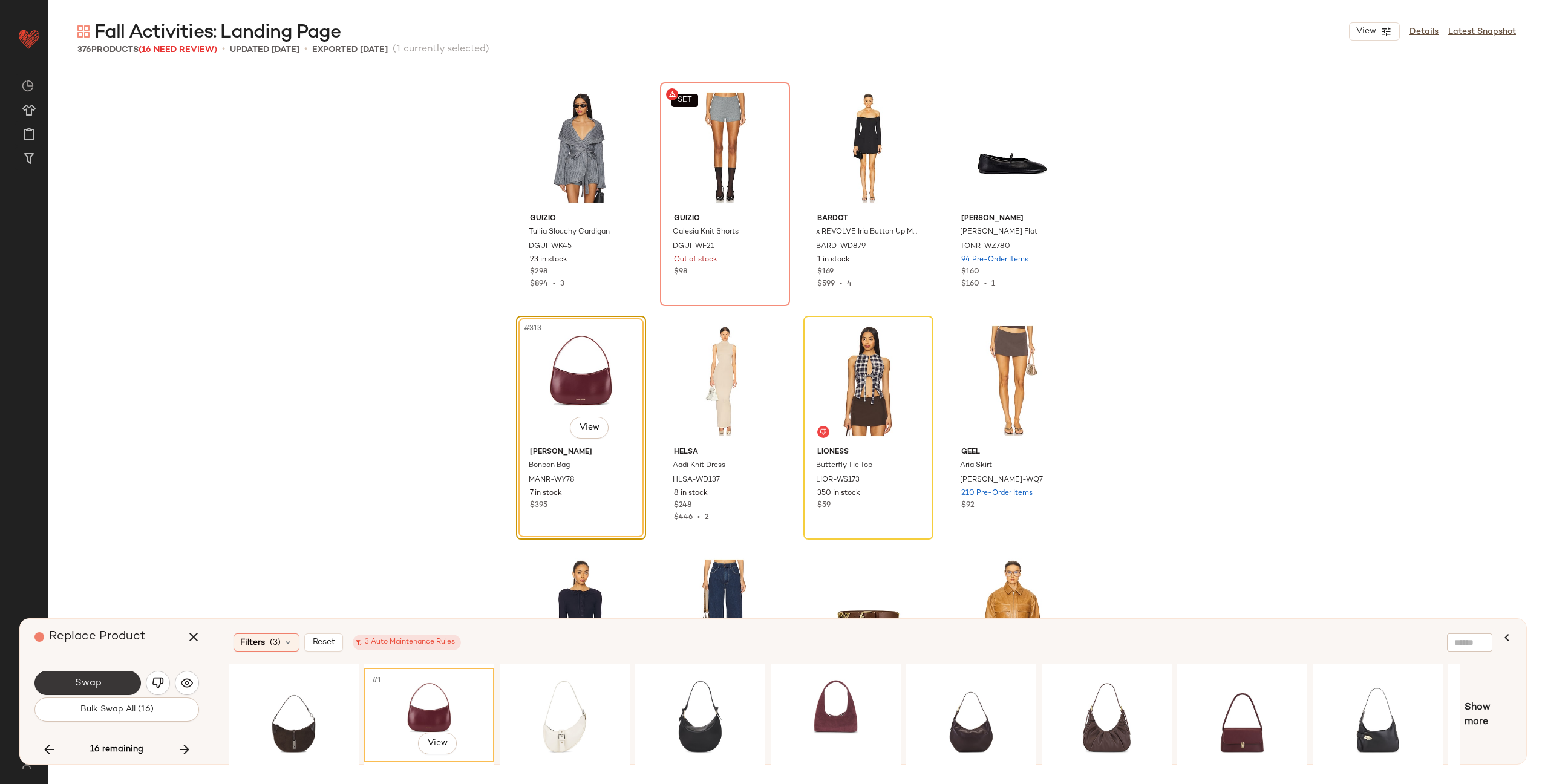
click at [93, 678] on span "Swap" at bounding box center [88, 683] width 27 height 11
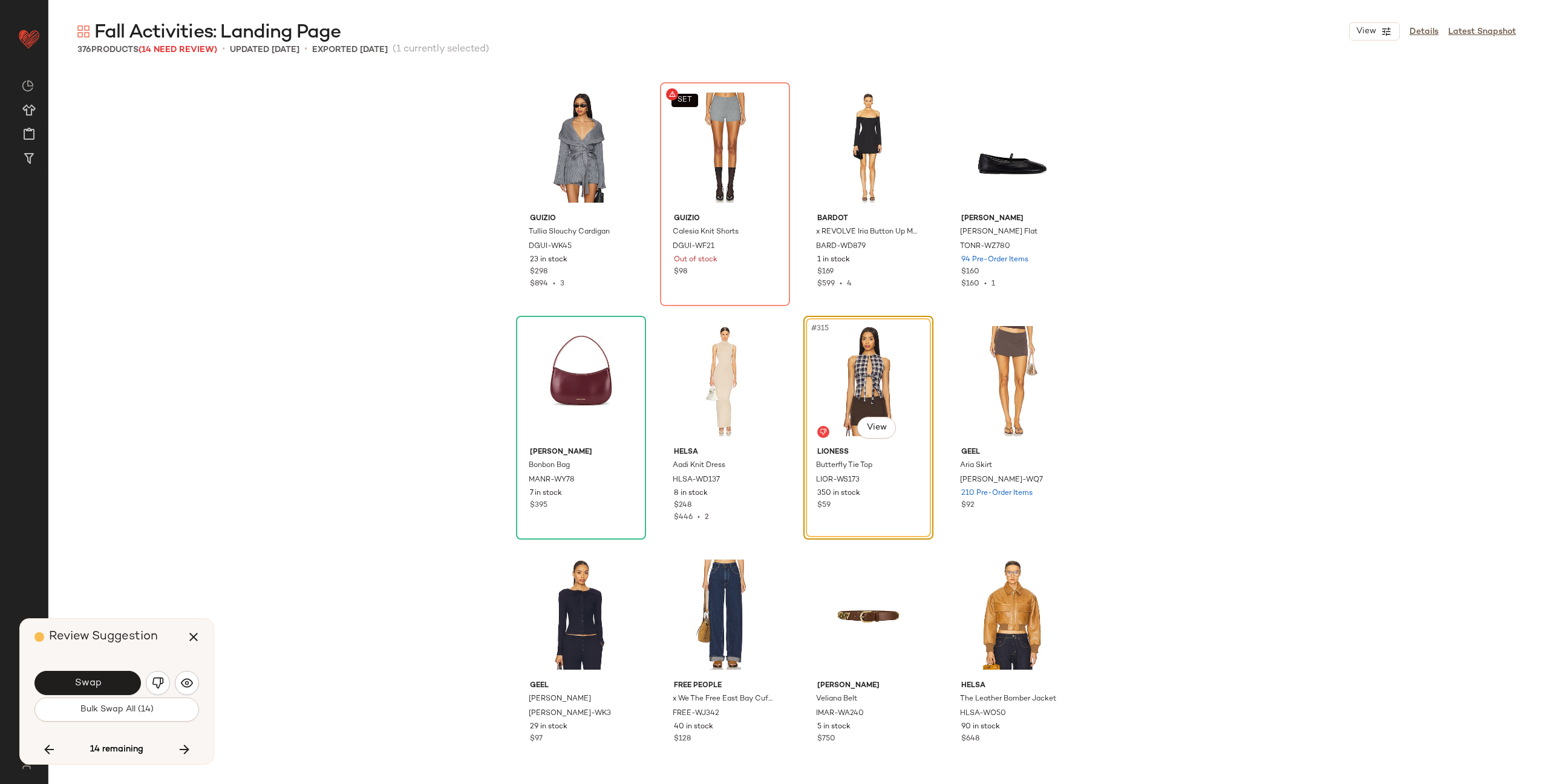
click at [93, 678] on span "Swap" at bounding box center [88, 683] width 27 height 11
click at [184, 749] on icon "button" at bounding box center [185, 749] width 15 height 15
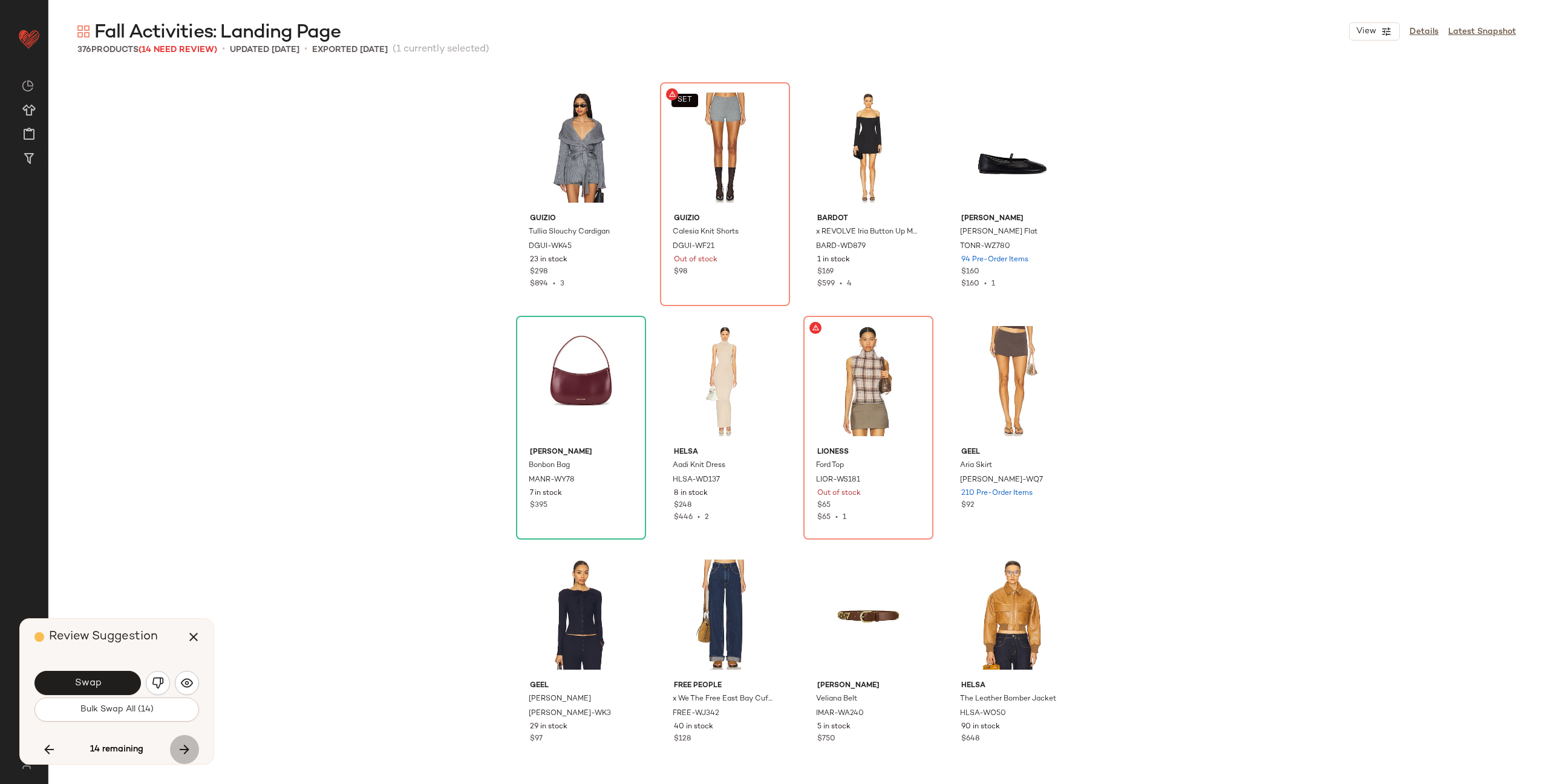
scroll to position [18912, 0]
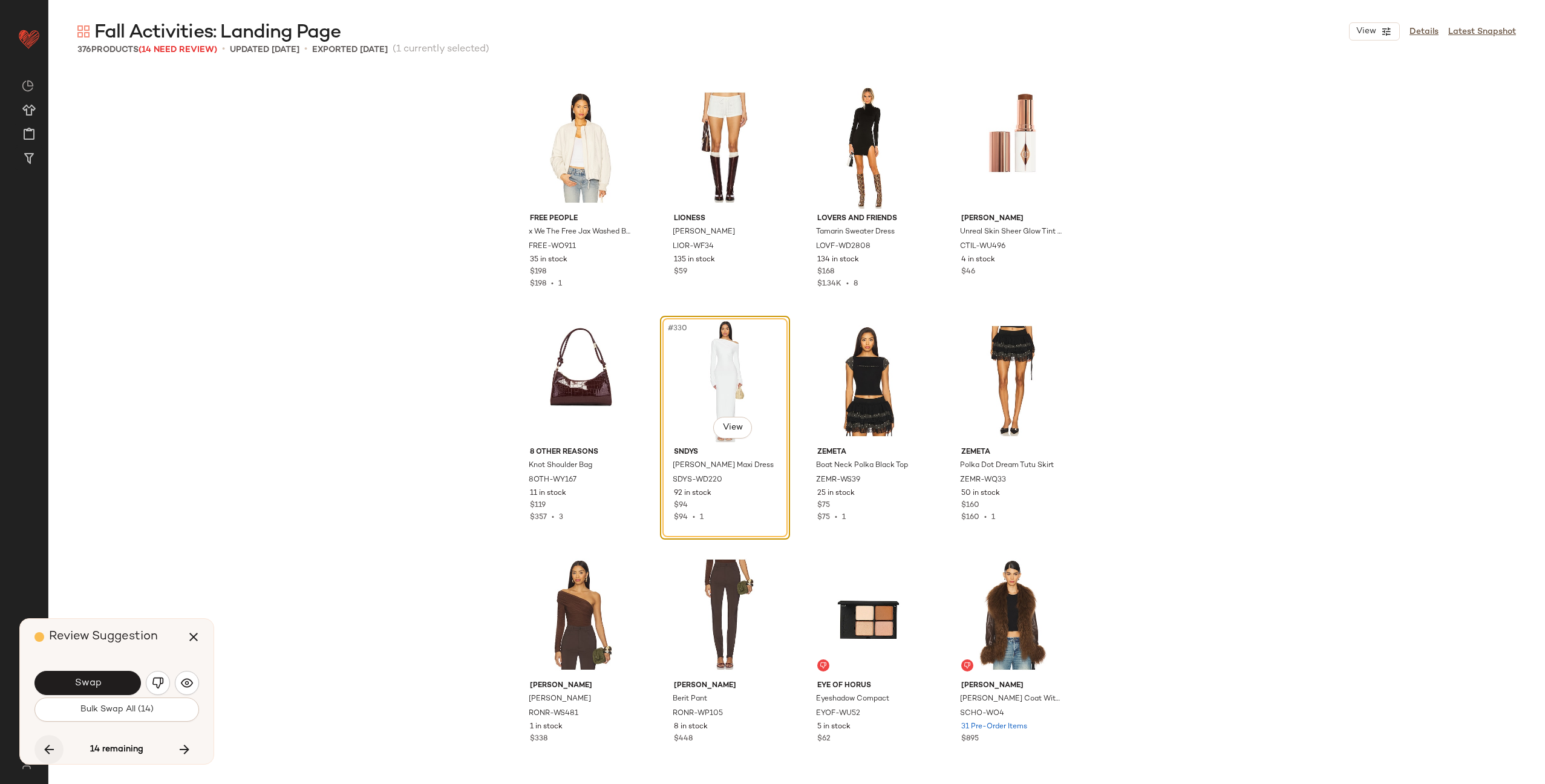
click at [52, 747] on icon "button" at bounding box center [49, 749] width 15 height 15
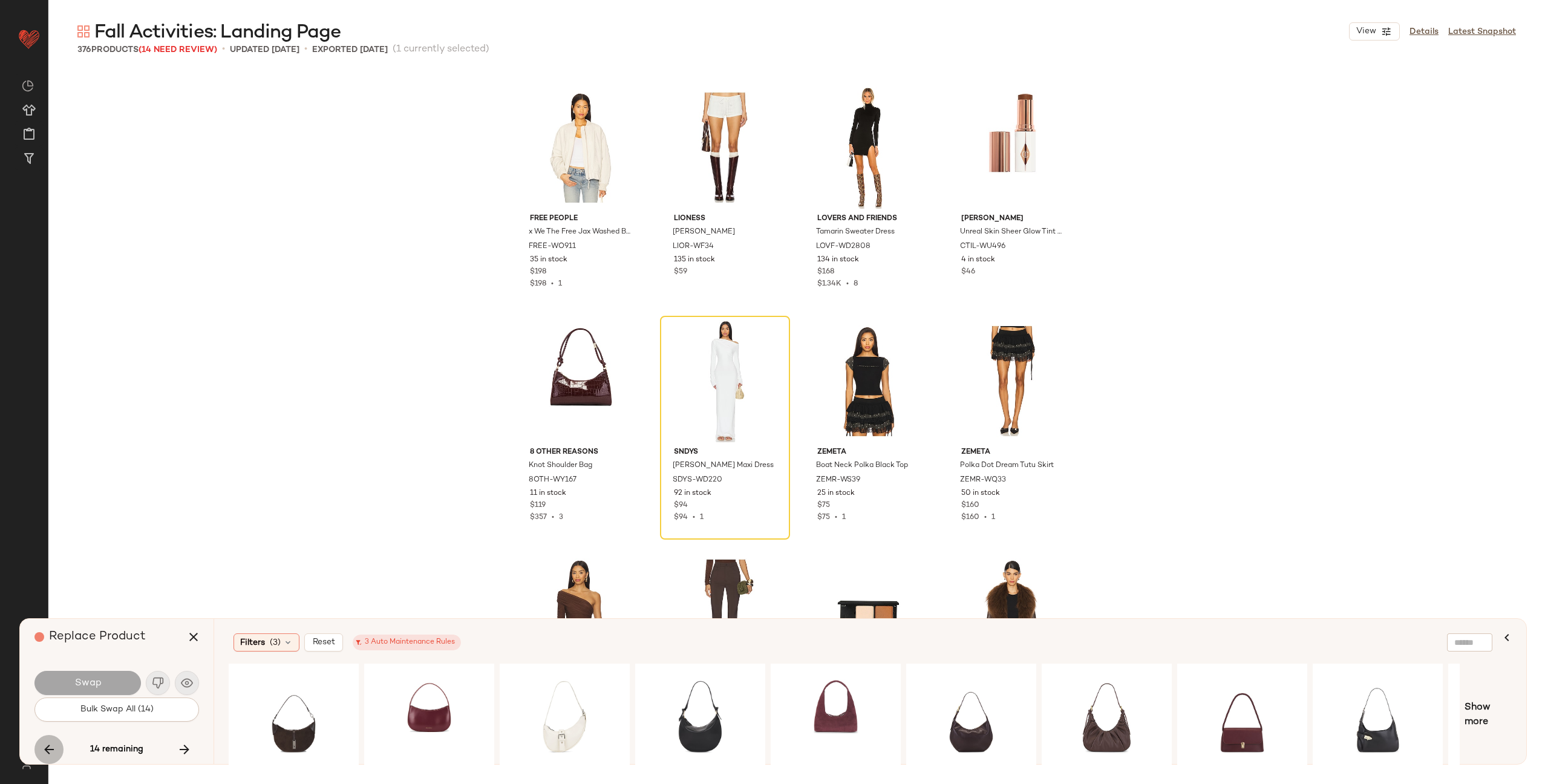
scroll to position [17978, 0]
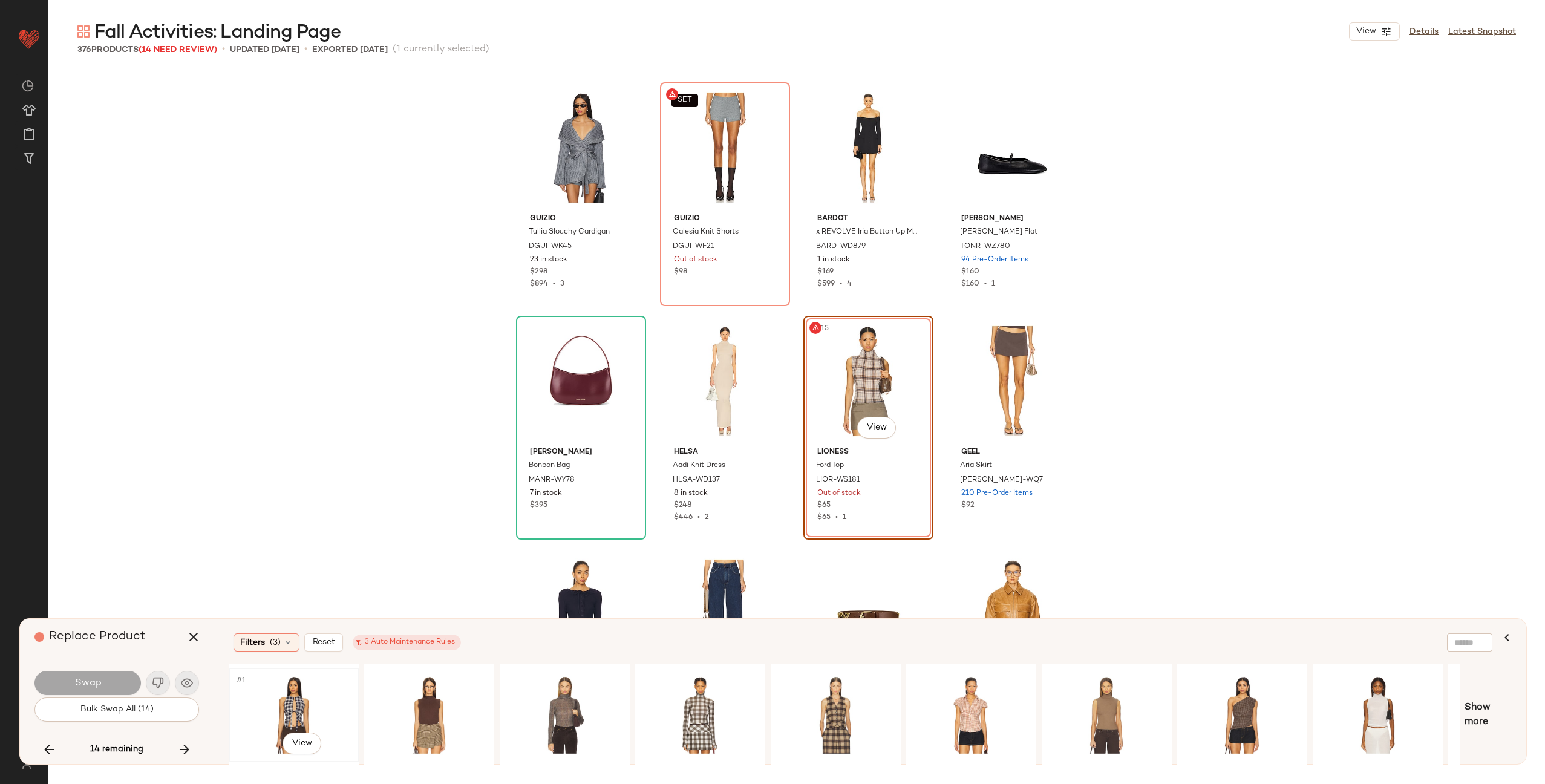
click at [254, 696] on div "#1 View" at bounding box center [293, 715] width 122 height 86
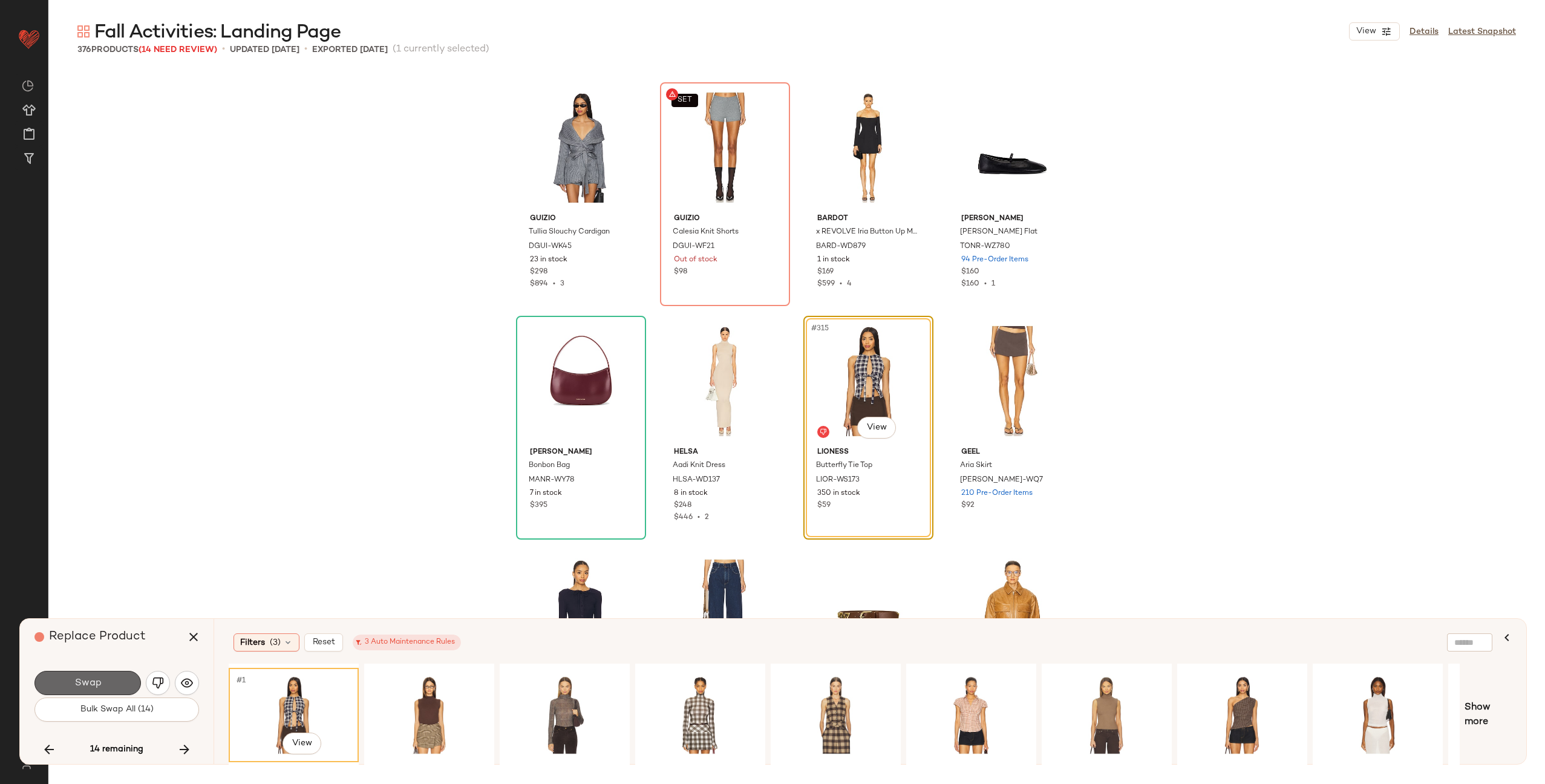
click at [125, 682] on button "Swap" at bounding box center [88, 683] width 106 height 24
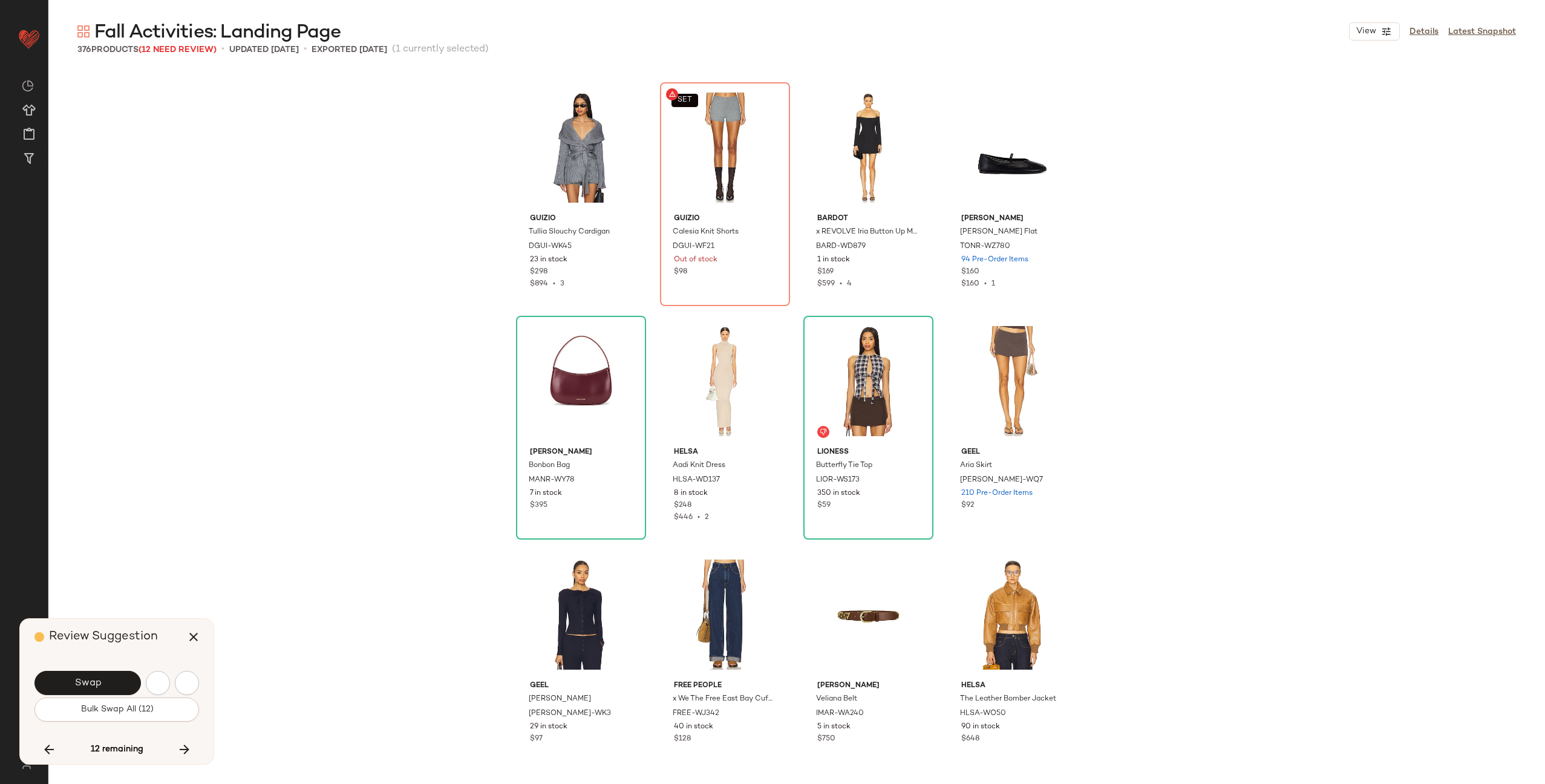
scroll to position [18912, 0]
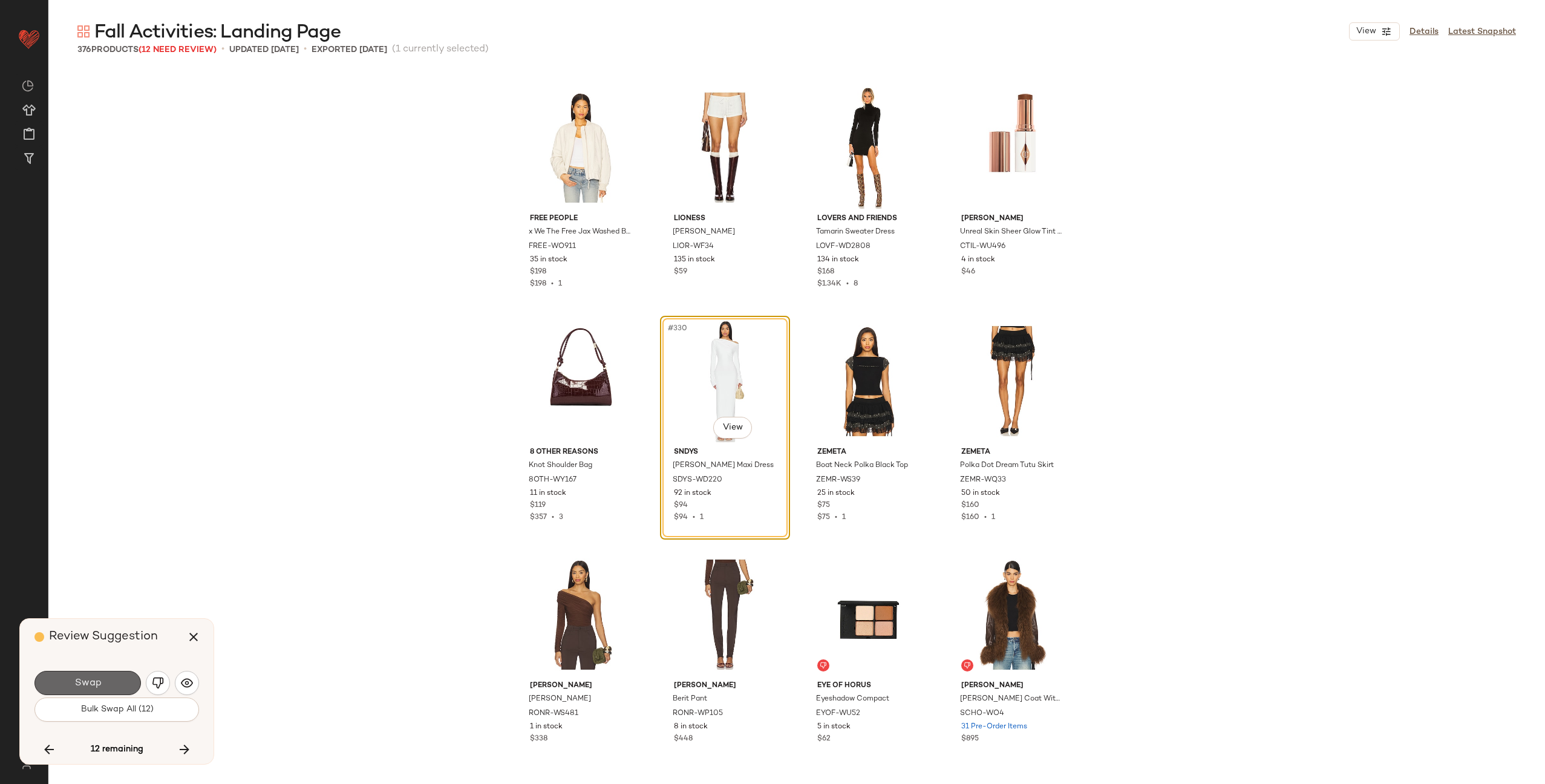
click at [103, 683] on button "Swap" at bounding box center [88, 683] width 106 height 24
click at [158, 684] on img "button" at bounding box center [157, 682] width 12 height 12
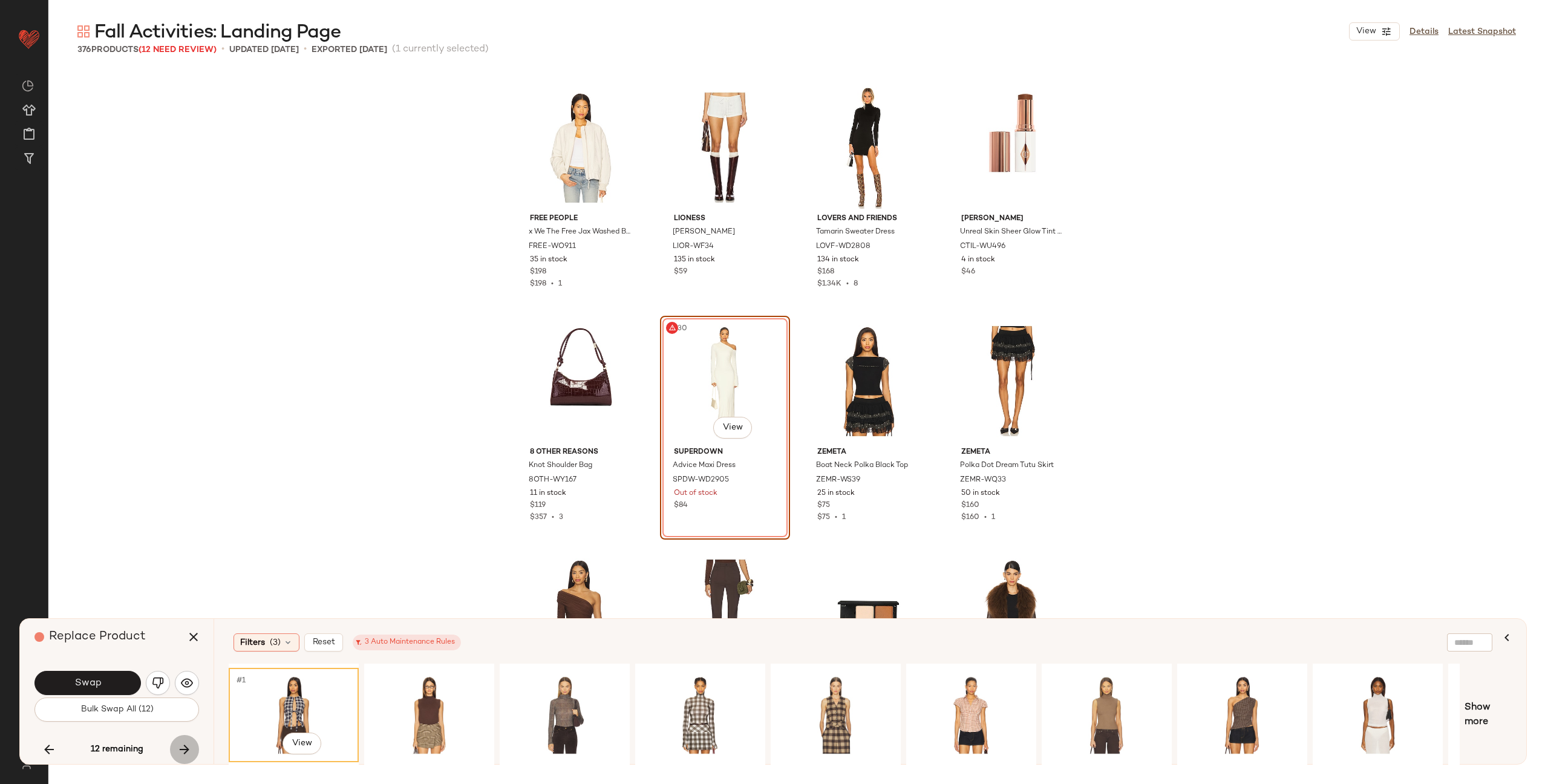
click at [181, 742] on icon "button" at bounding box center [185, 749] width 15 height 15
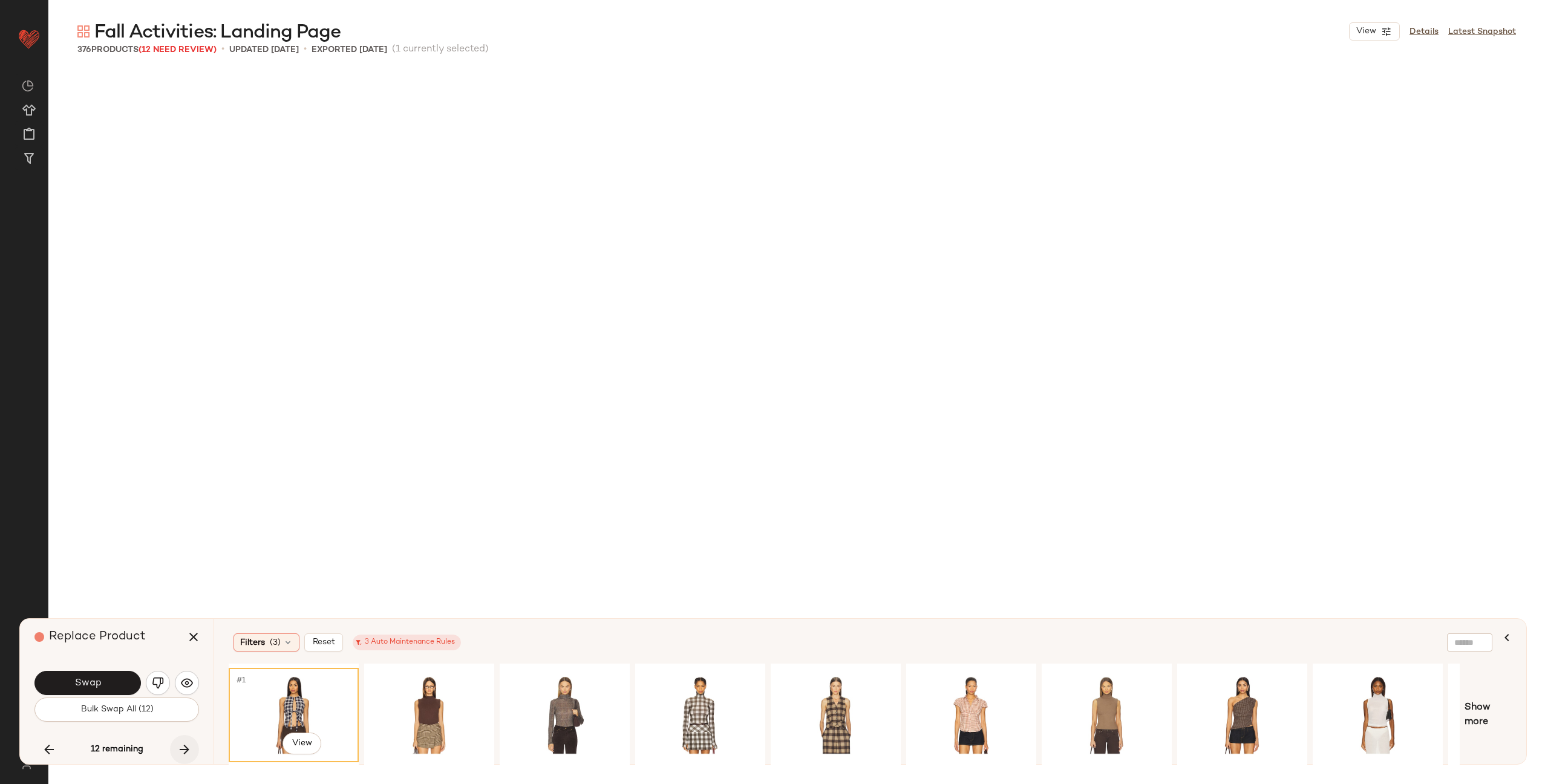
scroll to position [20547, 0]
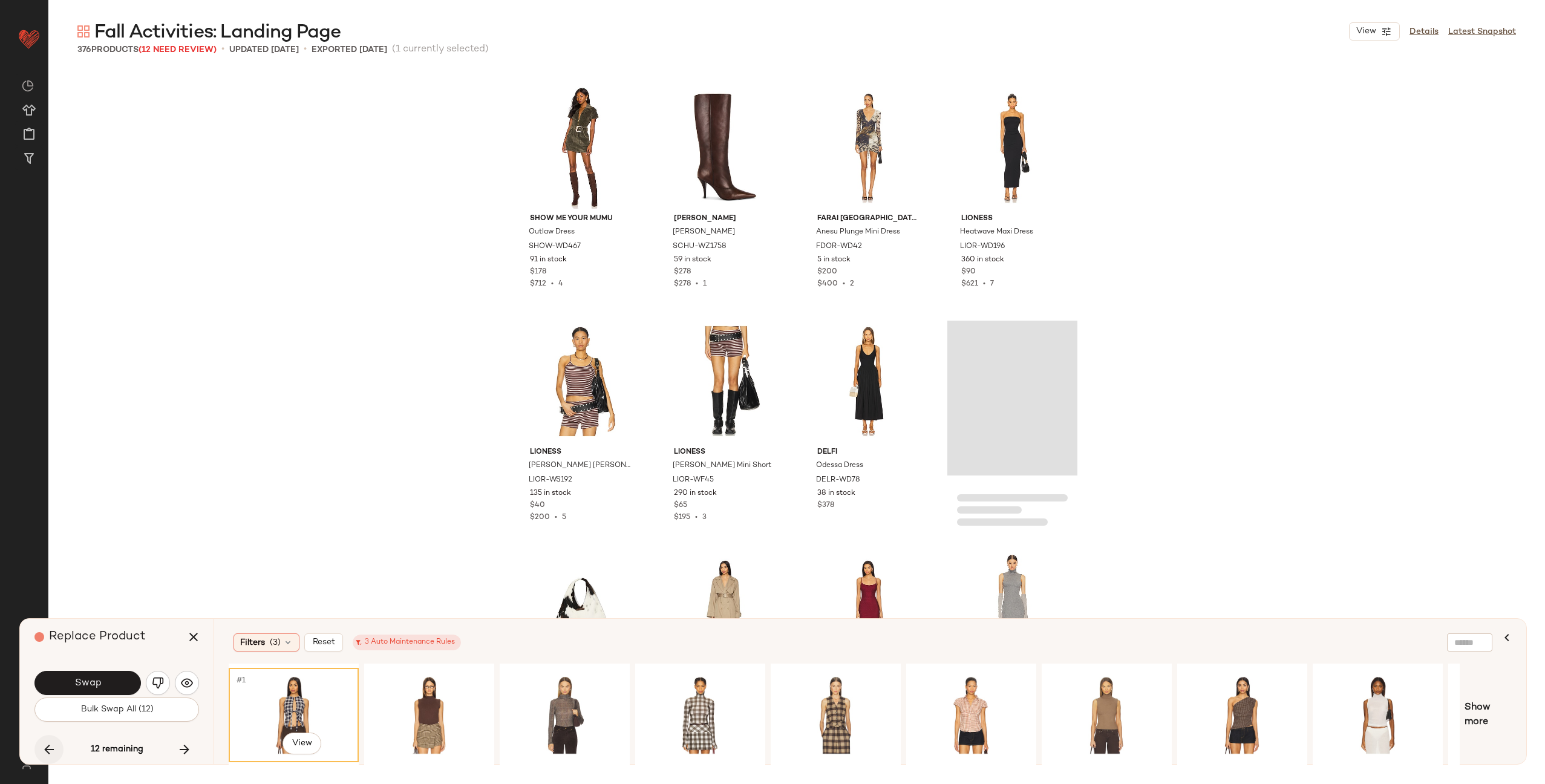
click at [50, 749] on icon "button" at bounding box center [49, 749] width 15 height 15
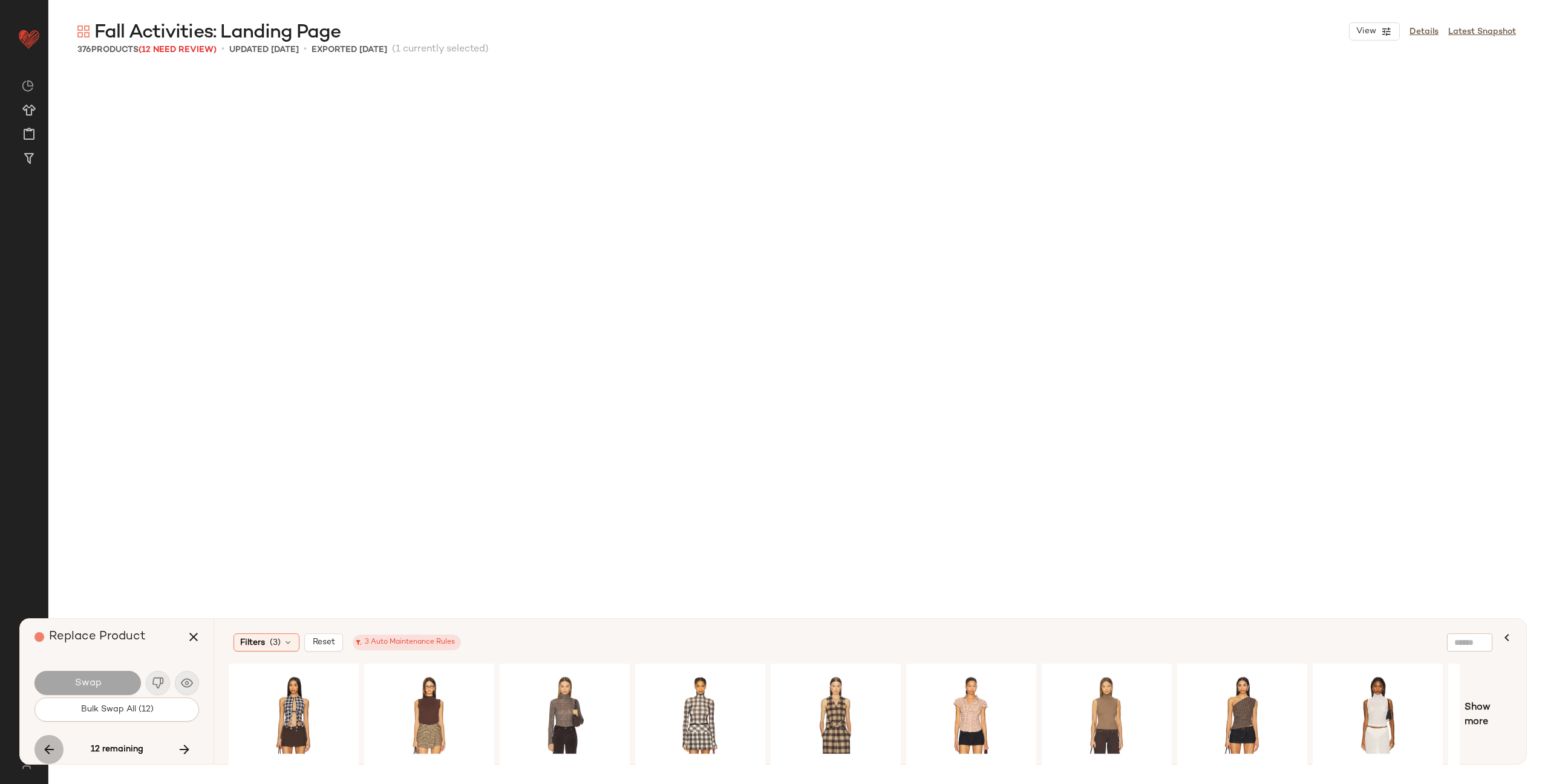
scroll to position [18912, 0]
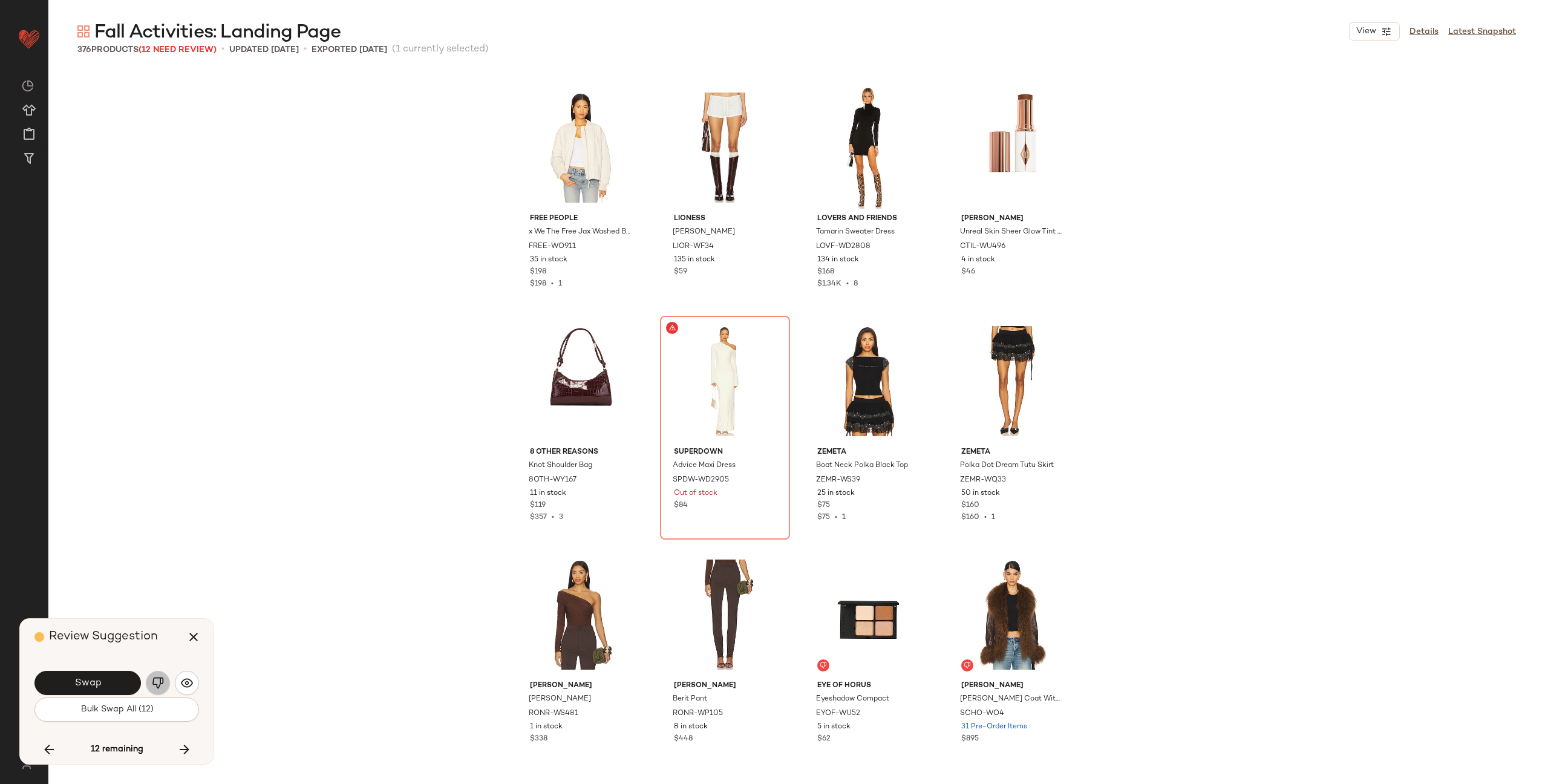
click at [159, 685] on img "button" at bounding box center [157, 682] width 12 height 12
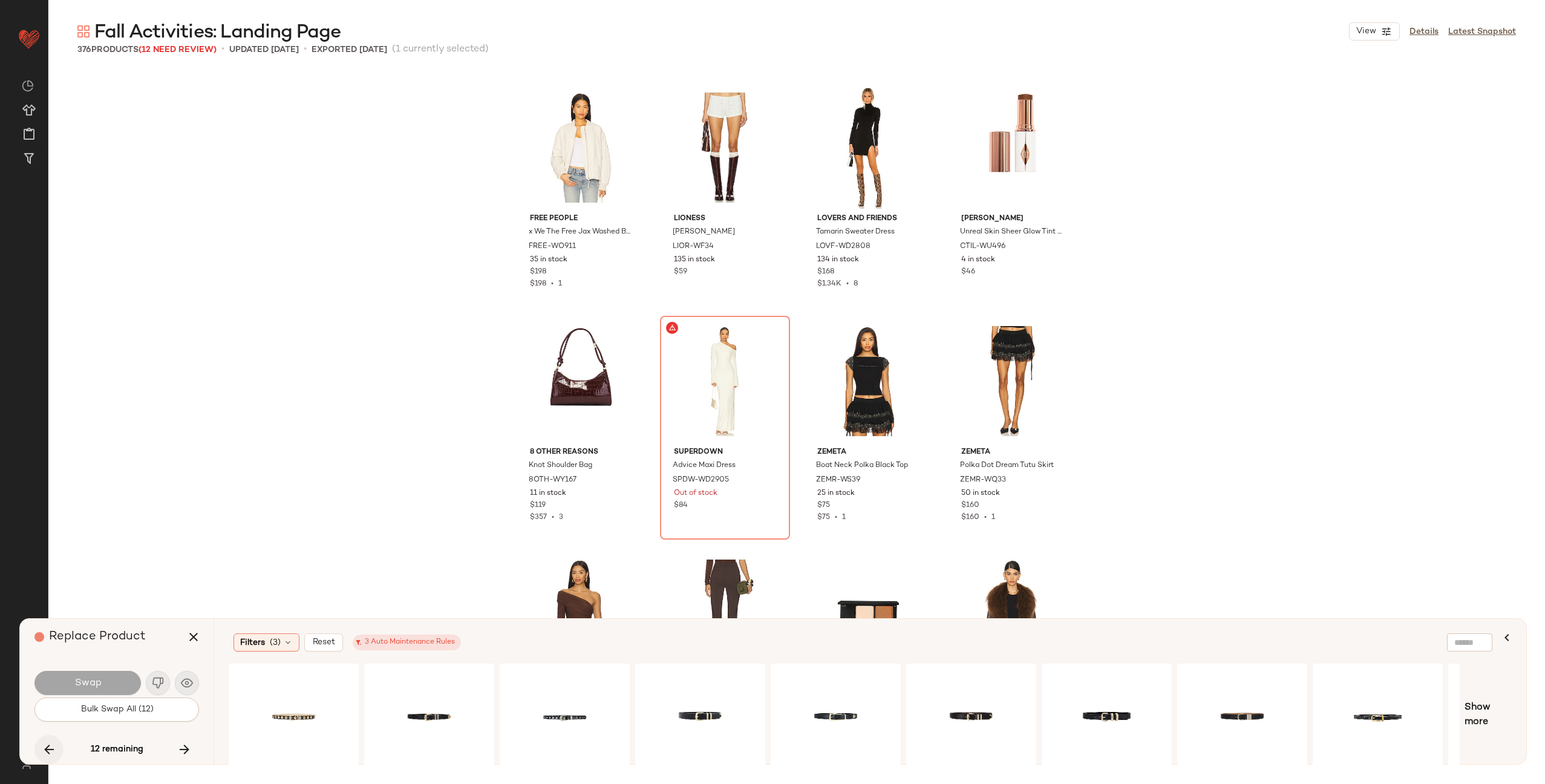
click at [46, 744] on icon "button" at bounding box center [49, 749] width 15 height 15
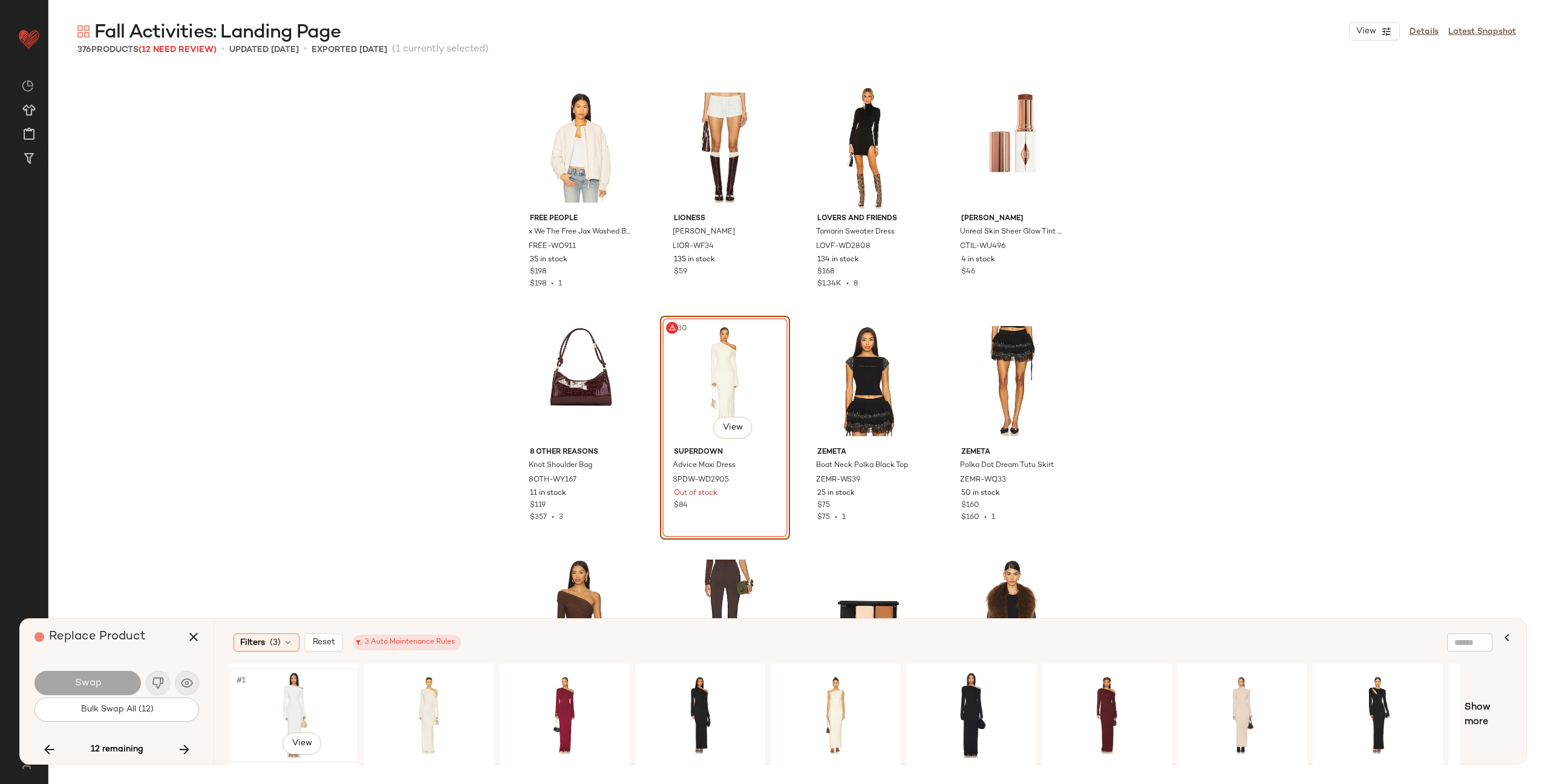
click at [262, 700] on div "#1 View" at bounding box center [293, 715] width 122 height 86
click at [101, 685] on button "Swap" at bounding box center [88, 683] width 106 height 24
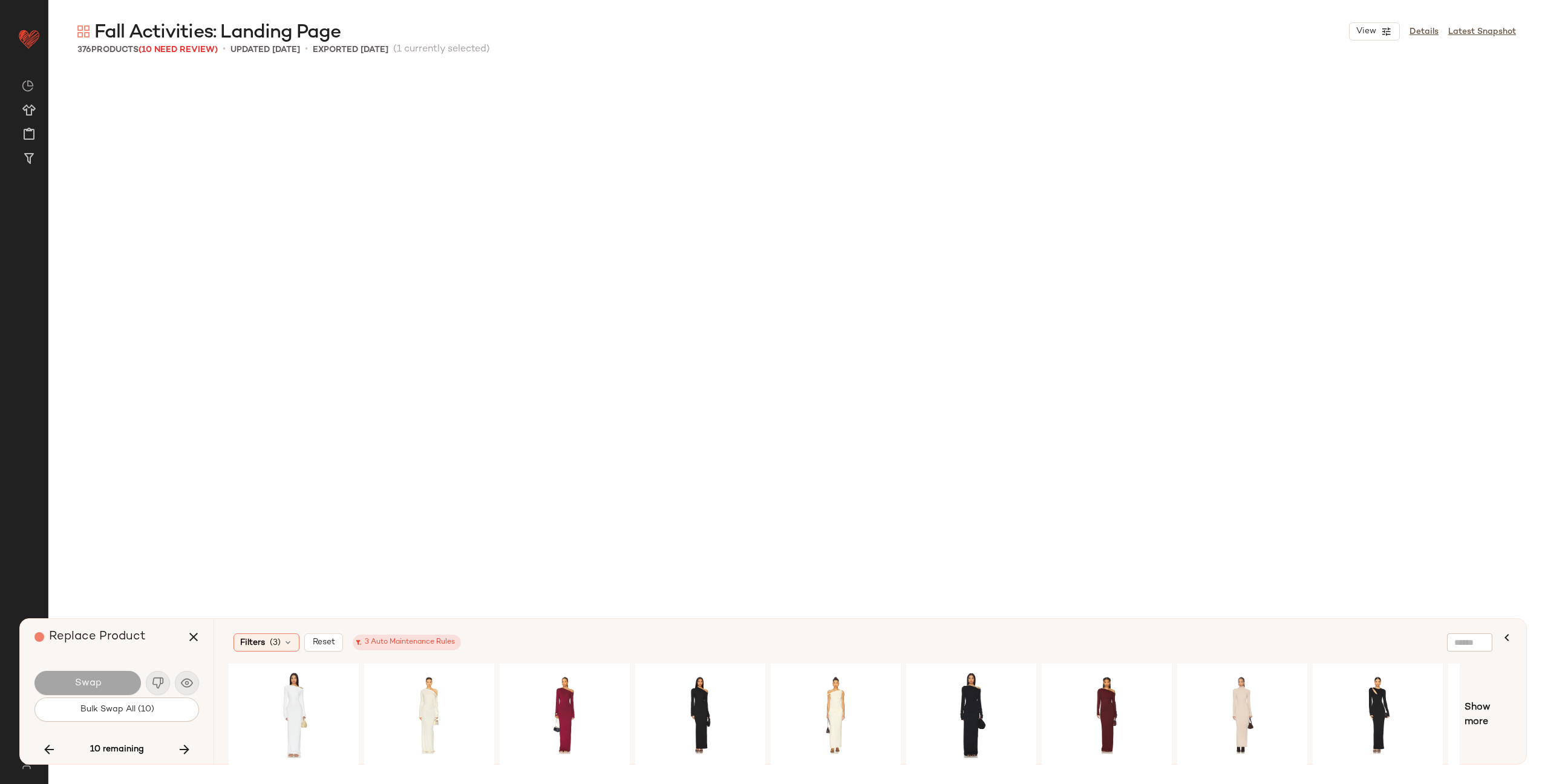
scroll to position [20547, 0]
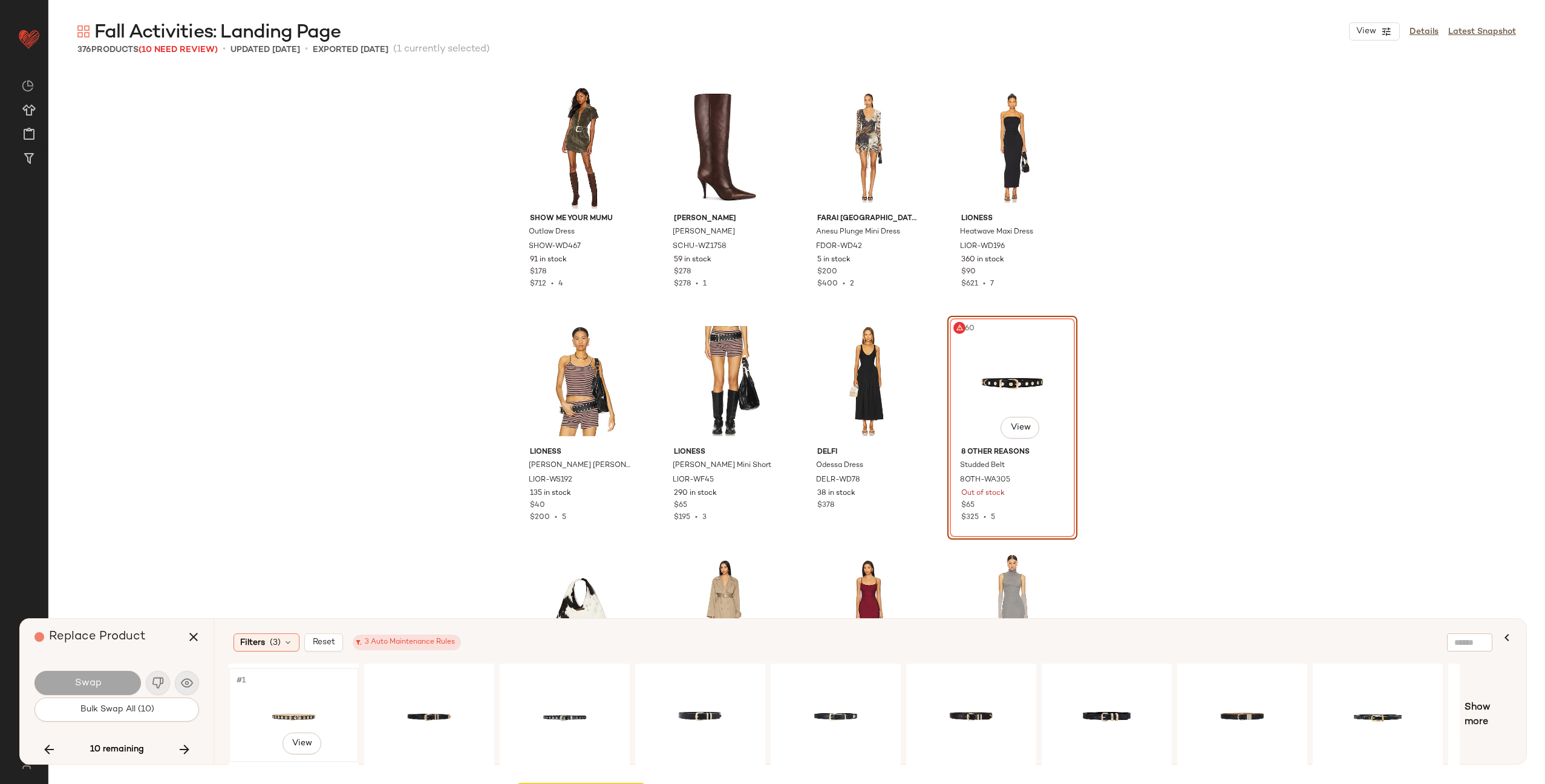
click at [269, 688] on div "#1 View" at bounding box center [293, 715] width 122 height 86
click at [99, 687] on span "Swap" at bounding box center [88, 683] width 27 height 11
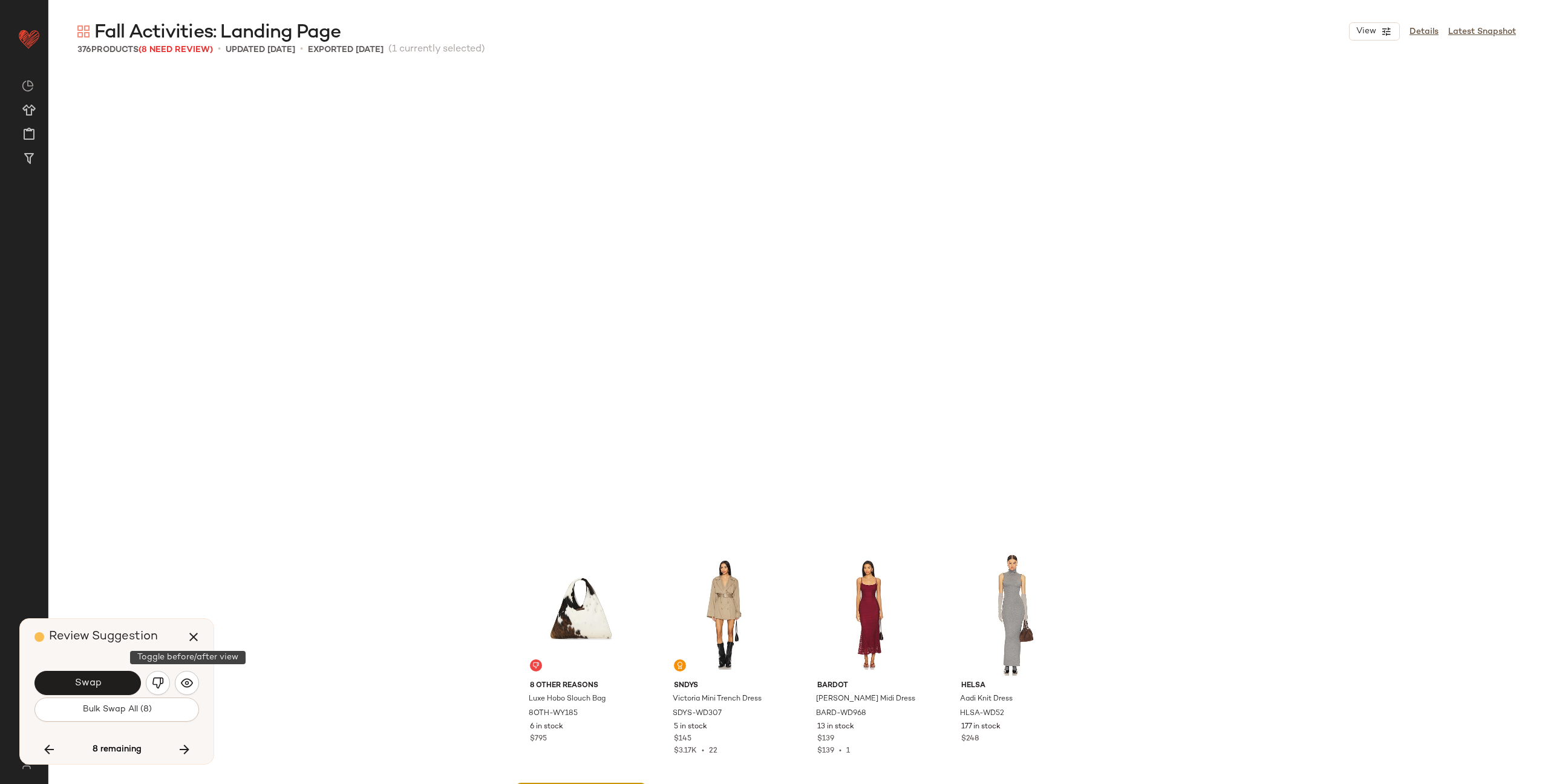
scroll to position [21013, 0]
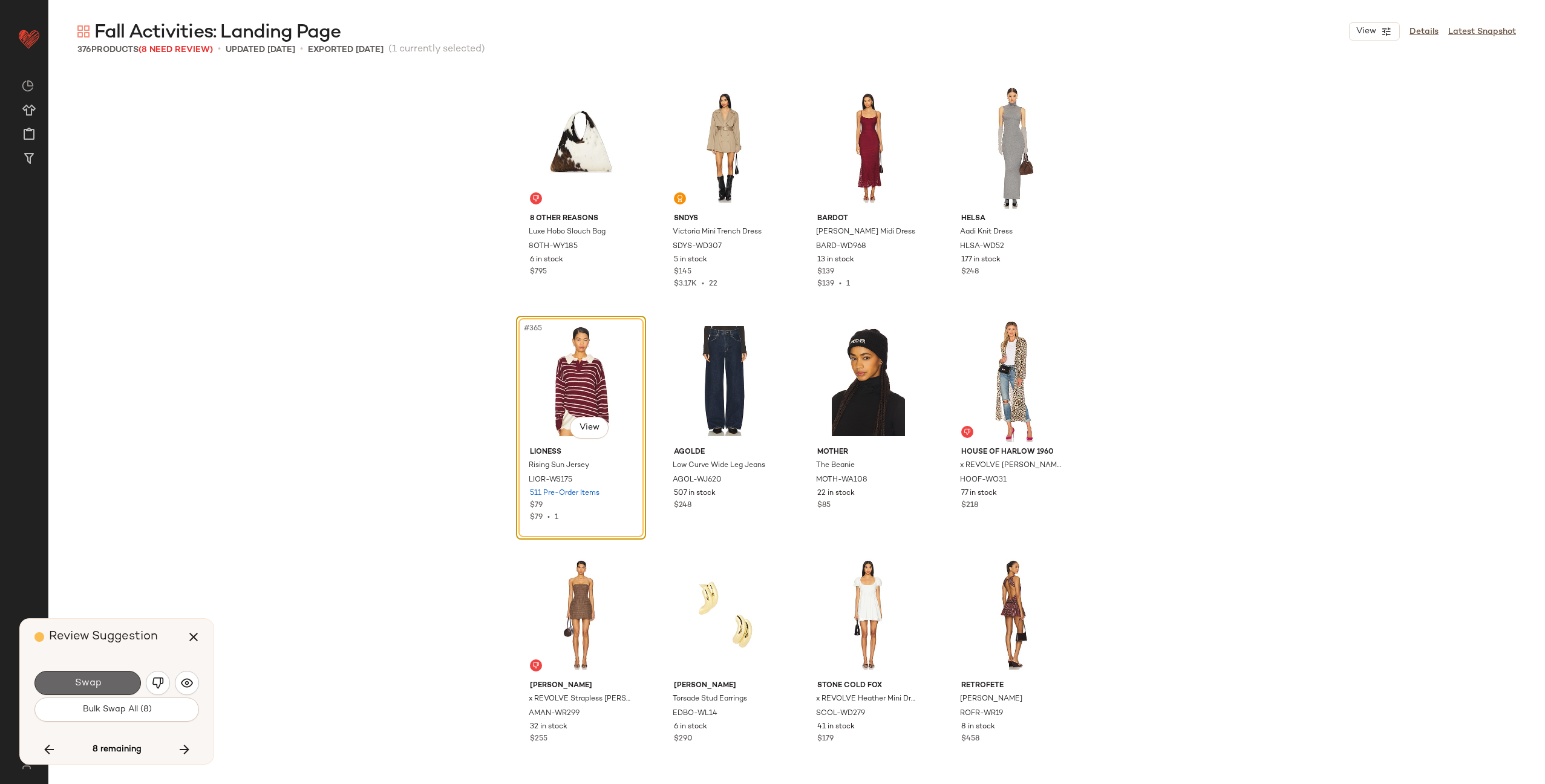
click at [98, 686] on span "Swap" at bounding box center [88, 683] width 27 height 11
click at [156, 684] on img "button" at bounding box center [157, 682] width 12 height 12
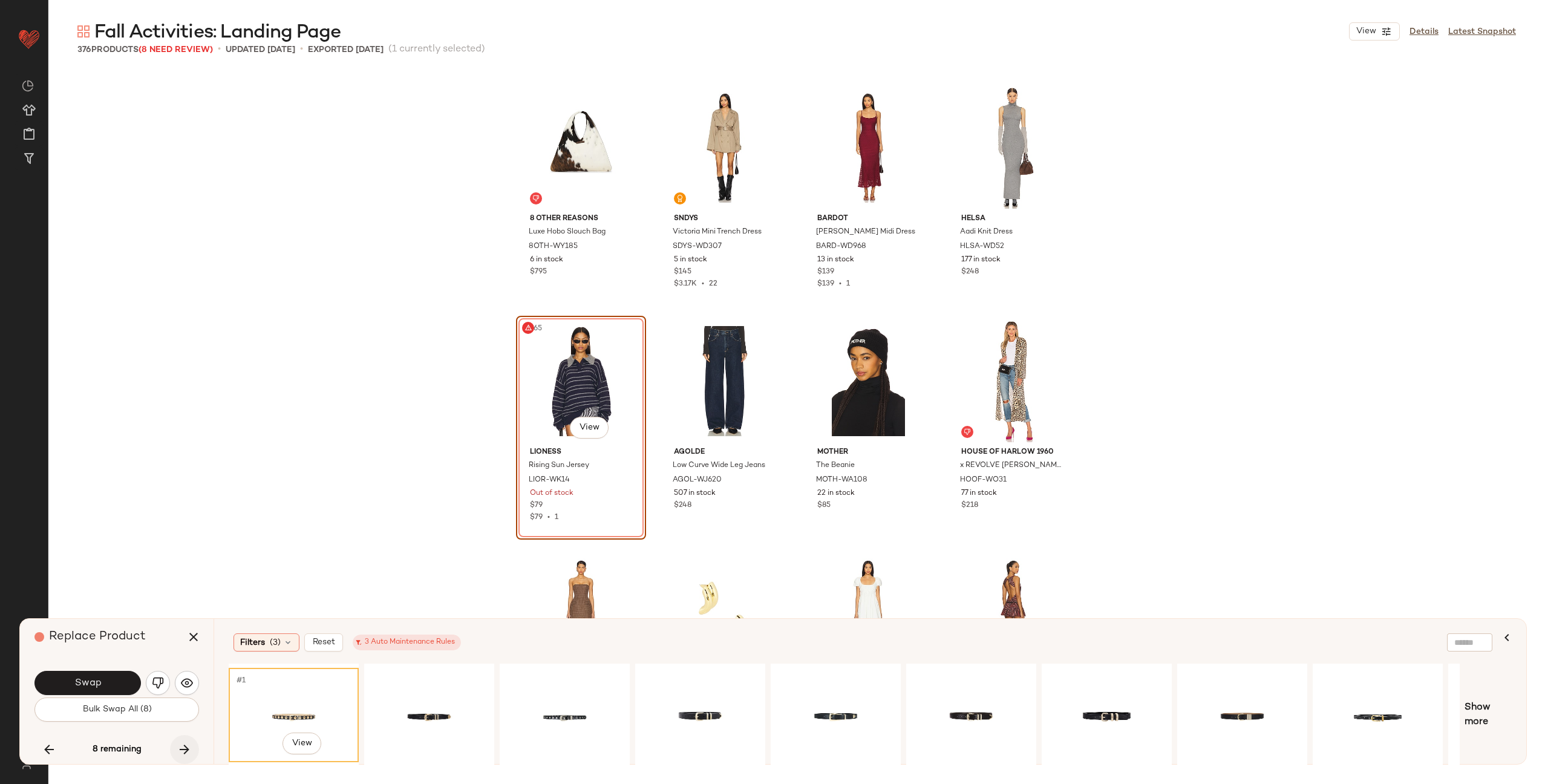
click at [180, 746] on icon "button" at bounding box center [185, 749] width 15 height 15
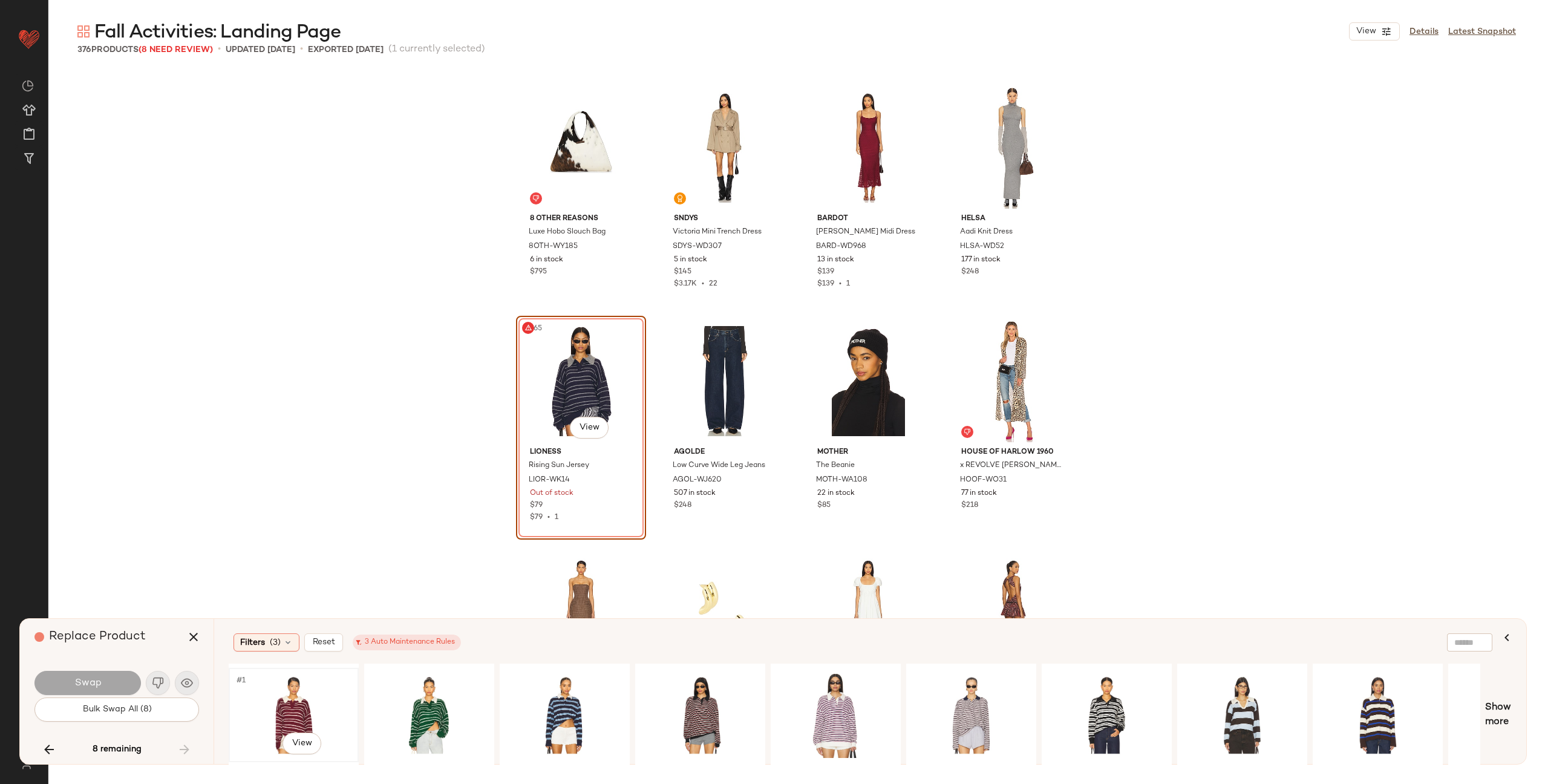
click at [290, 717] on div "#1 View" at bounding box center [293, 715] width 122 height 86
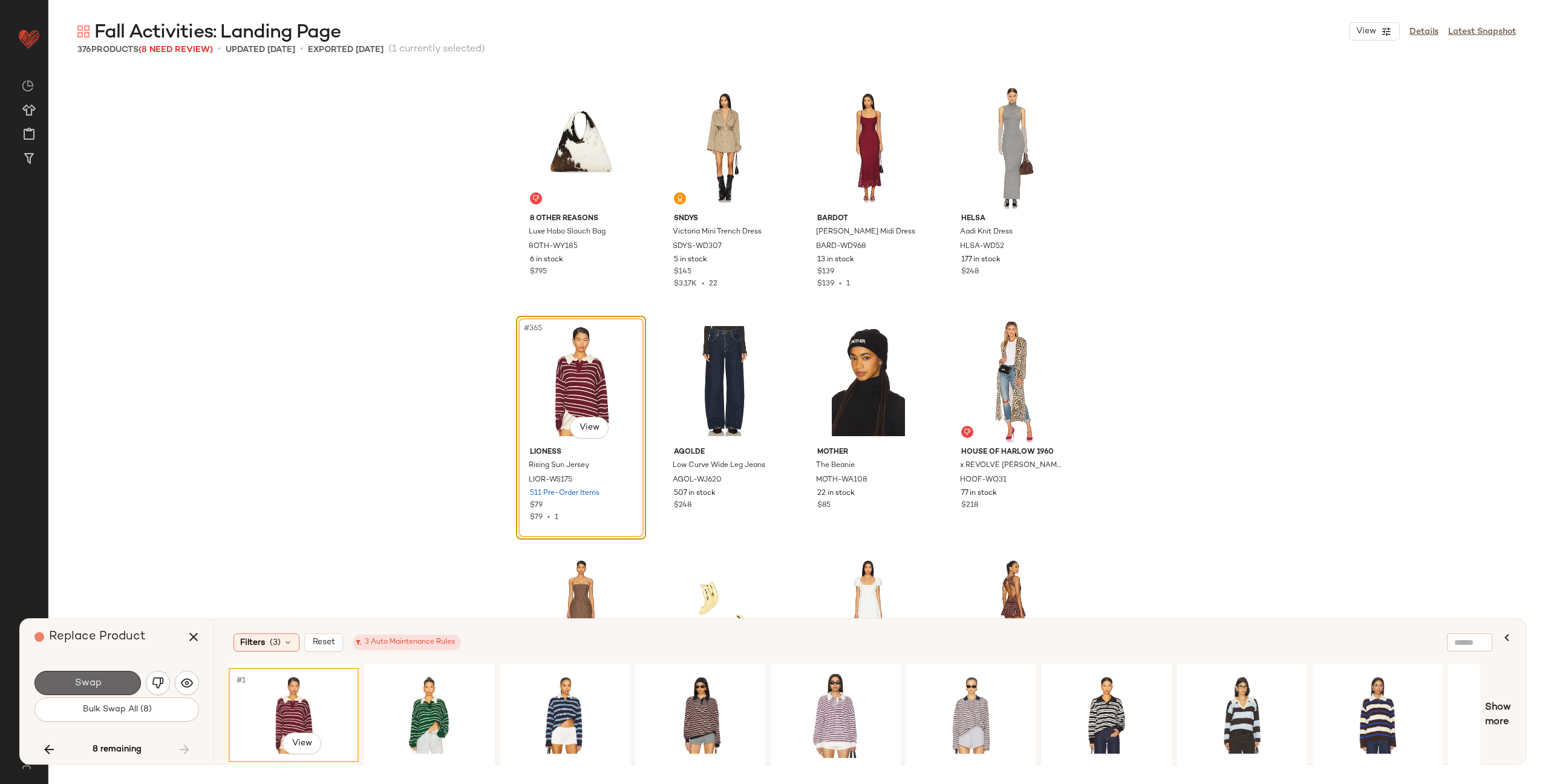
click at [100, 678] on span "Swap" at bounding box center [88, 683] width 27 height 11
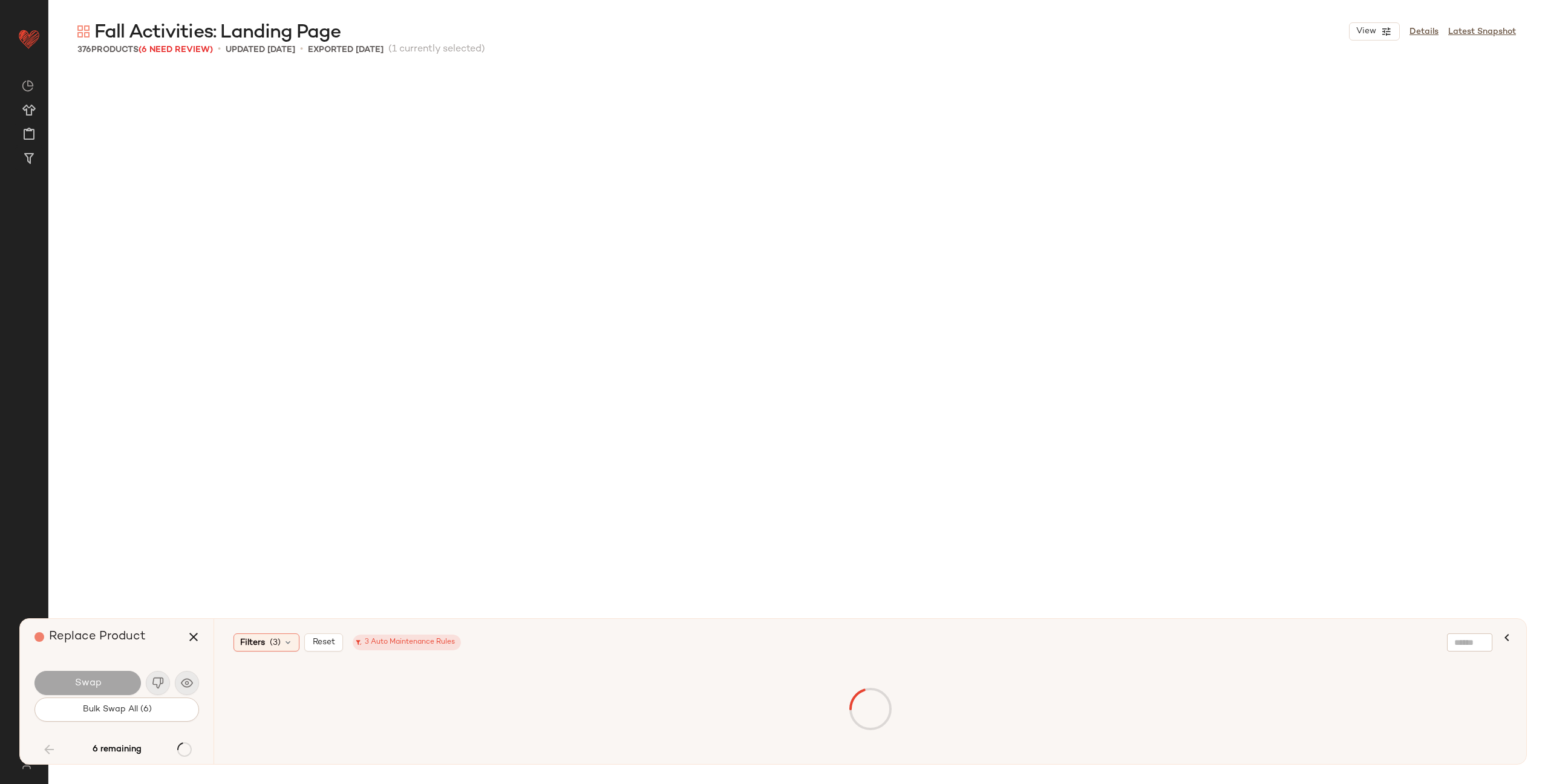
scroll to position [10507, 0]
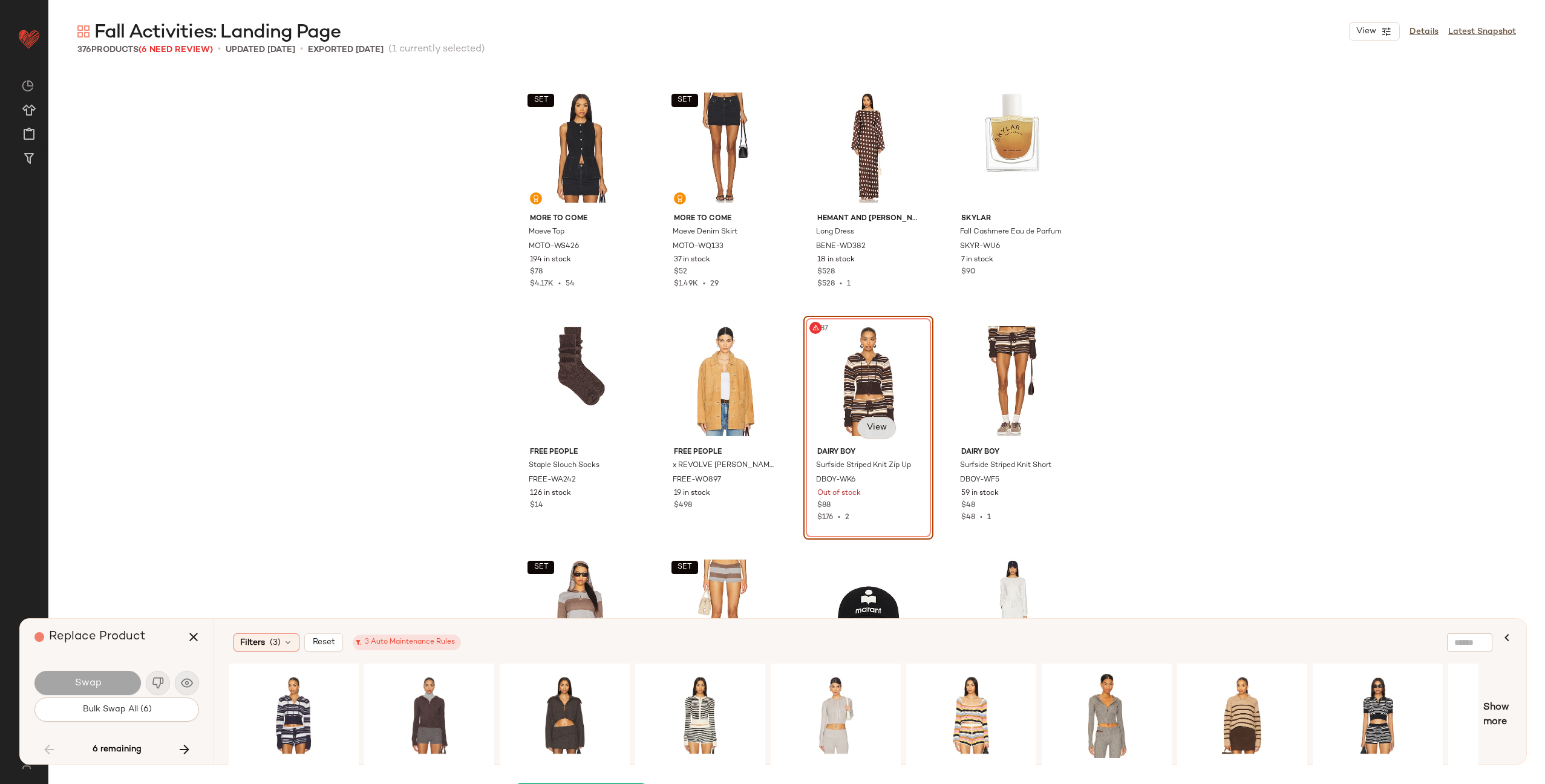
click at [878, 424] on body "Revolve ** Dashboard All Products Global Clipboards (27) Curations (72) [PERSON…" at bounding box center [772, 441] width 1545 height 882
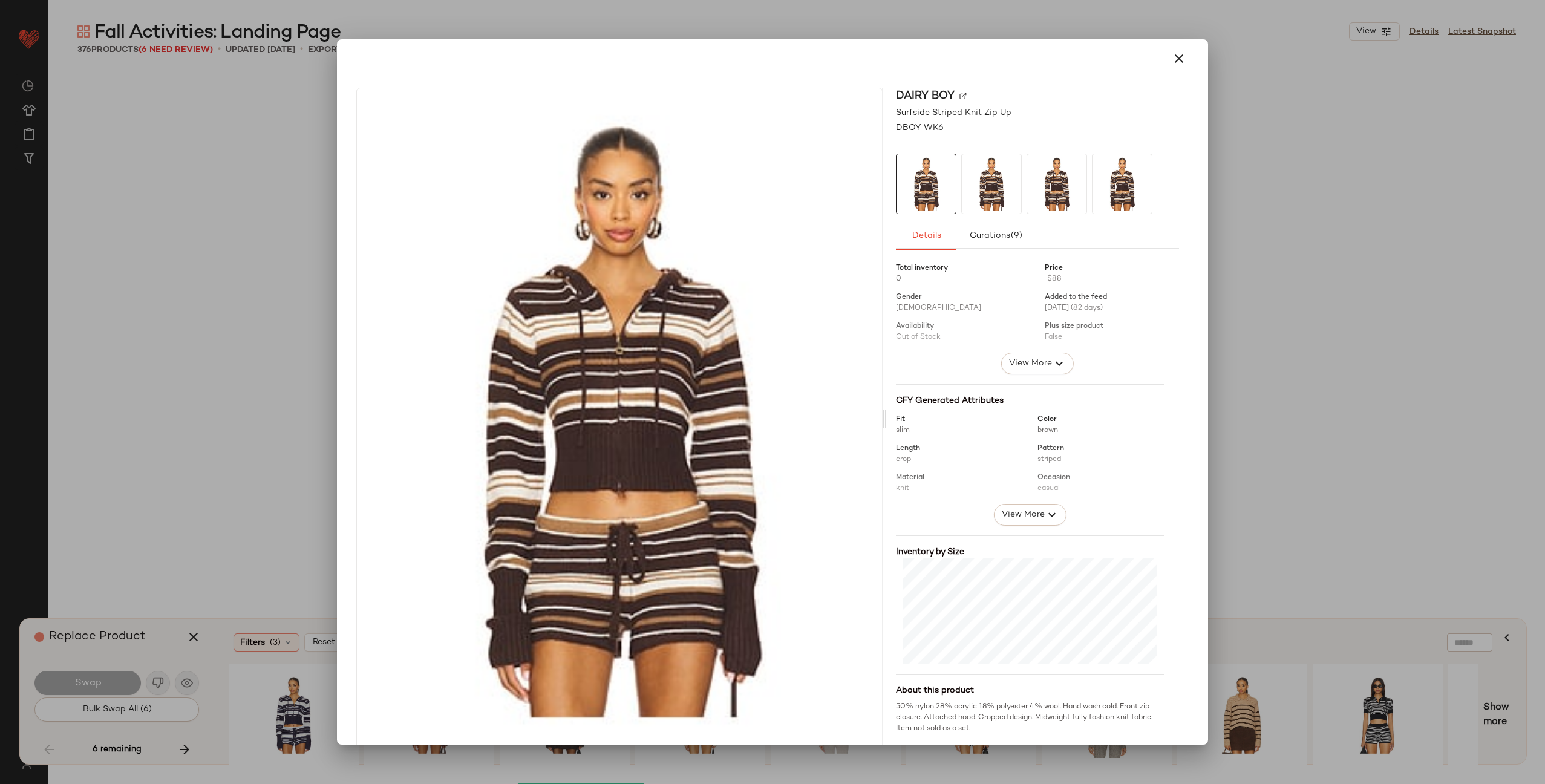
click at [960, 93] on img at bounding box center [963, 95] width 7 height 7
click at [1182, 62] on button "button" at bounding box center [1179, 59] width 29 height 29
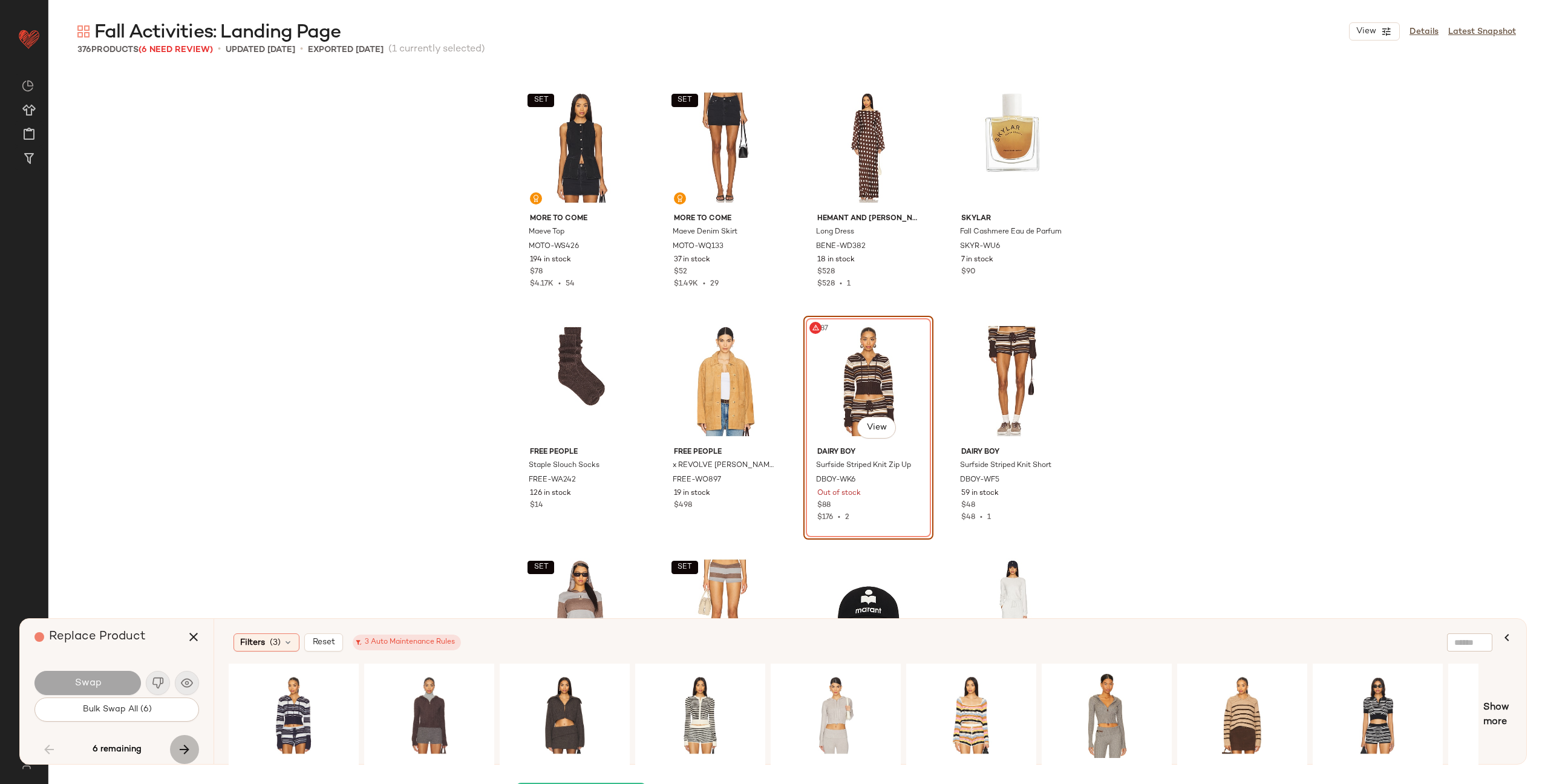
click at [186, 749] on icon "button" at bounding box center [185, 749] width 15 height 15
click at [48, 748] on icon "button" at bounding box center [49, 749] width 15 height 15
click at [183, 746] on icon "button" at bounding box center [185, 749] width 15 height 15
click at [186, 746] on icon "button" at bounding box center [185, 749] width 15 height 15
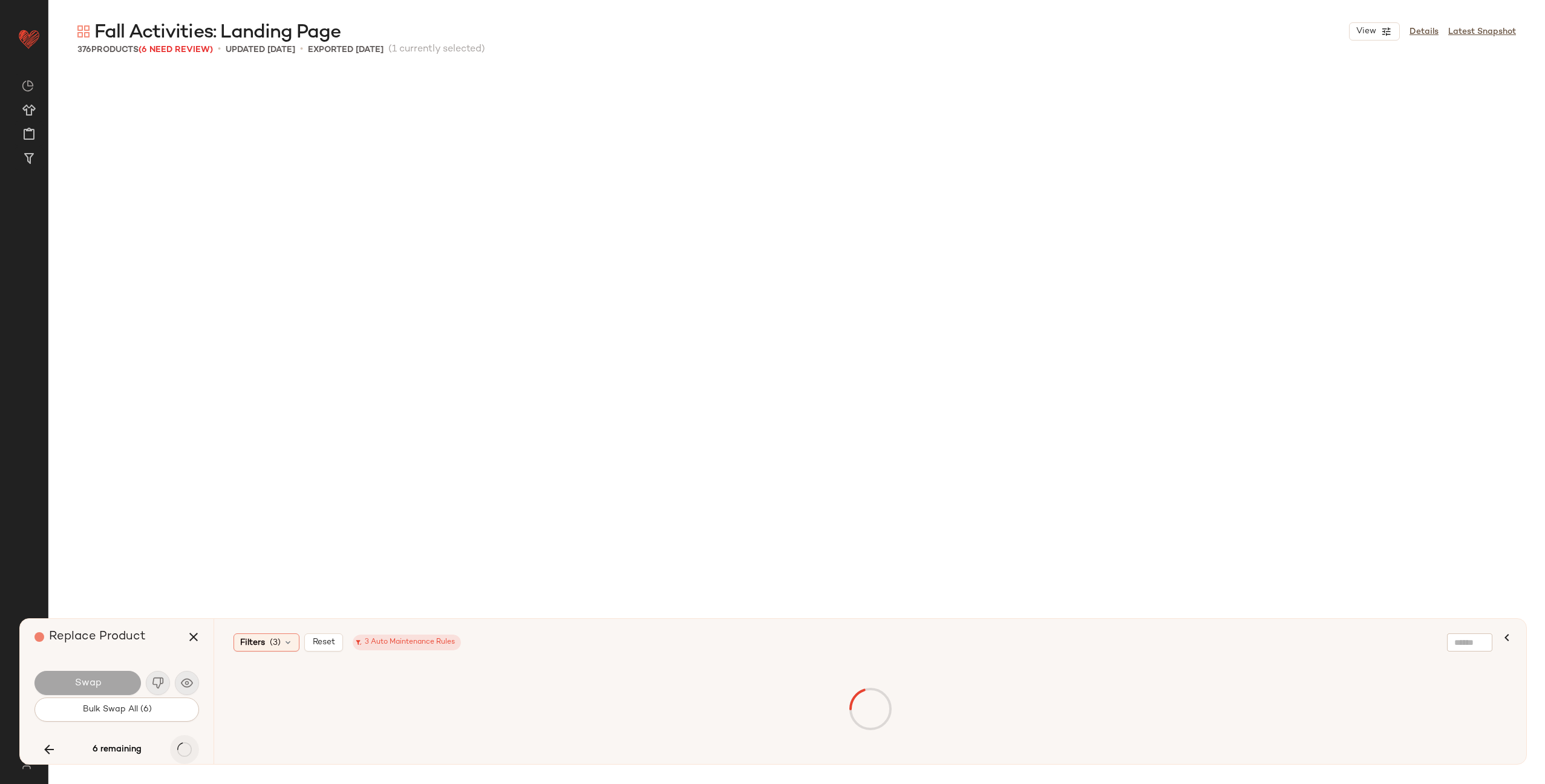
scroll to position [16344, 0]
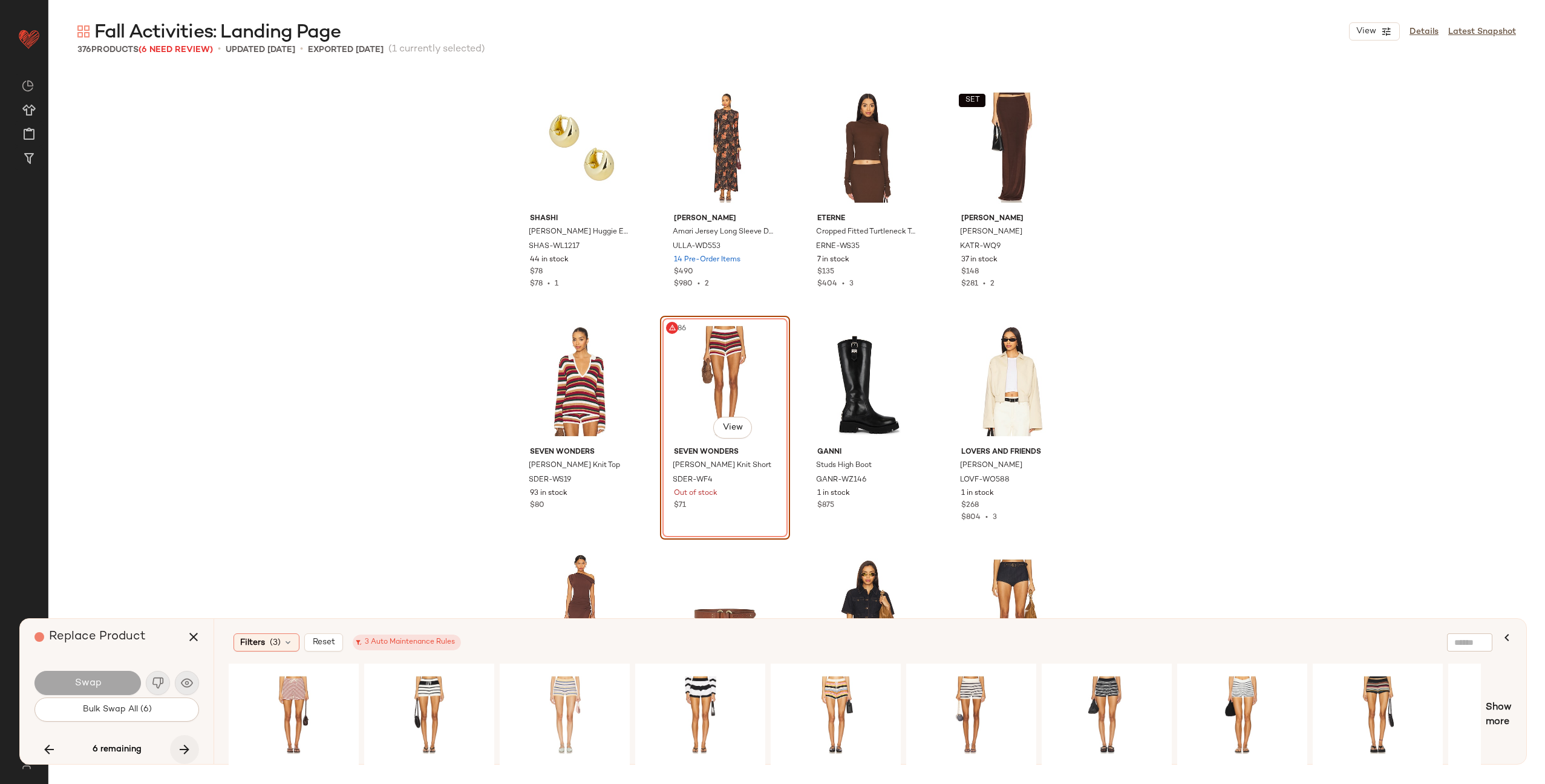
click at [184, 746] on icon "button" at bounding box center [185, 749] width 15 height 15
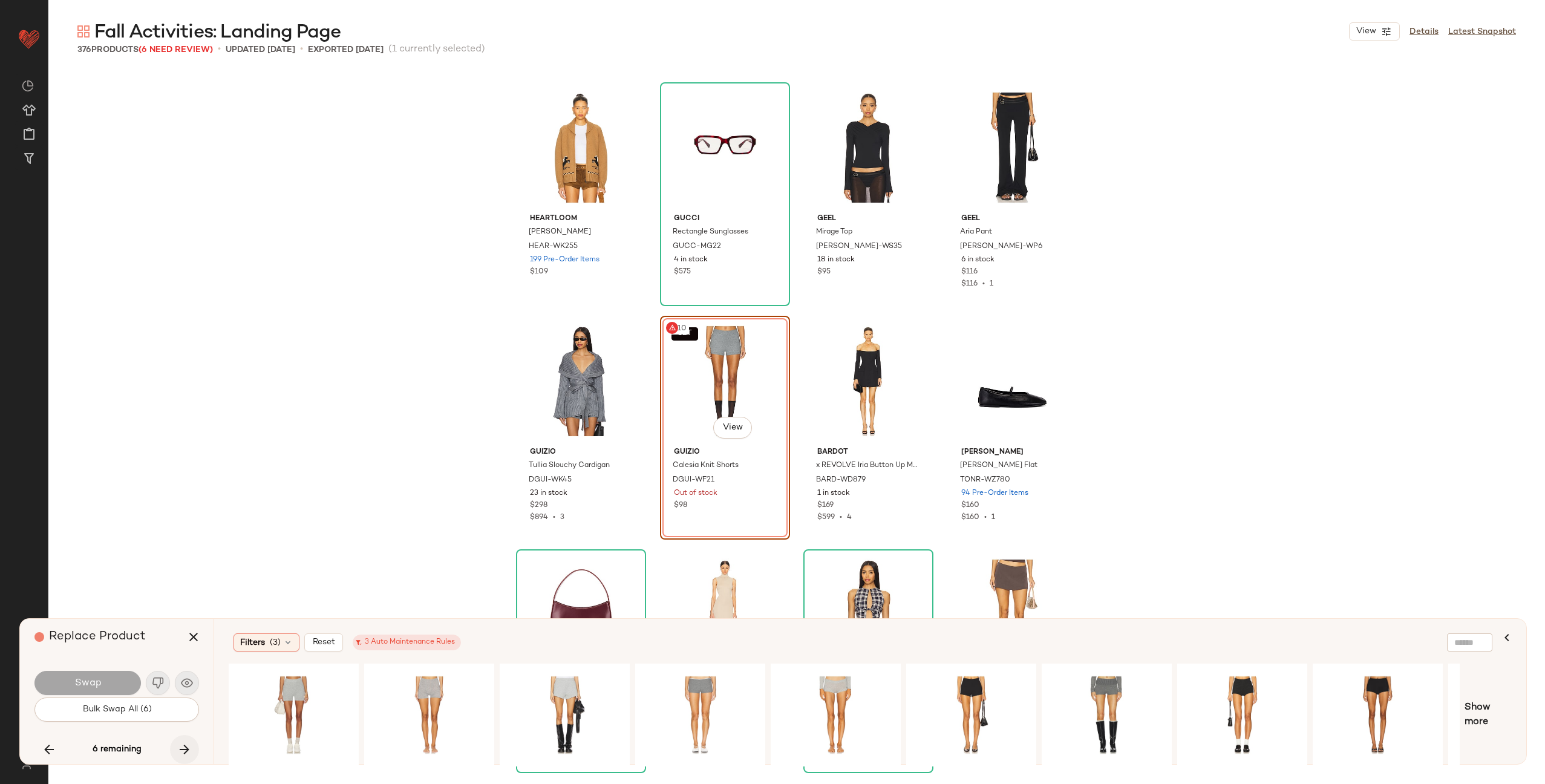
click at [183, 746] on icon "button" at bounding box center [185, 749] width 15 height 15
click at [197, 634] on icon "button" at bounding box center [193, 637] width 15 height 15
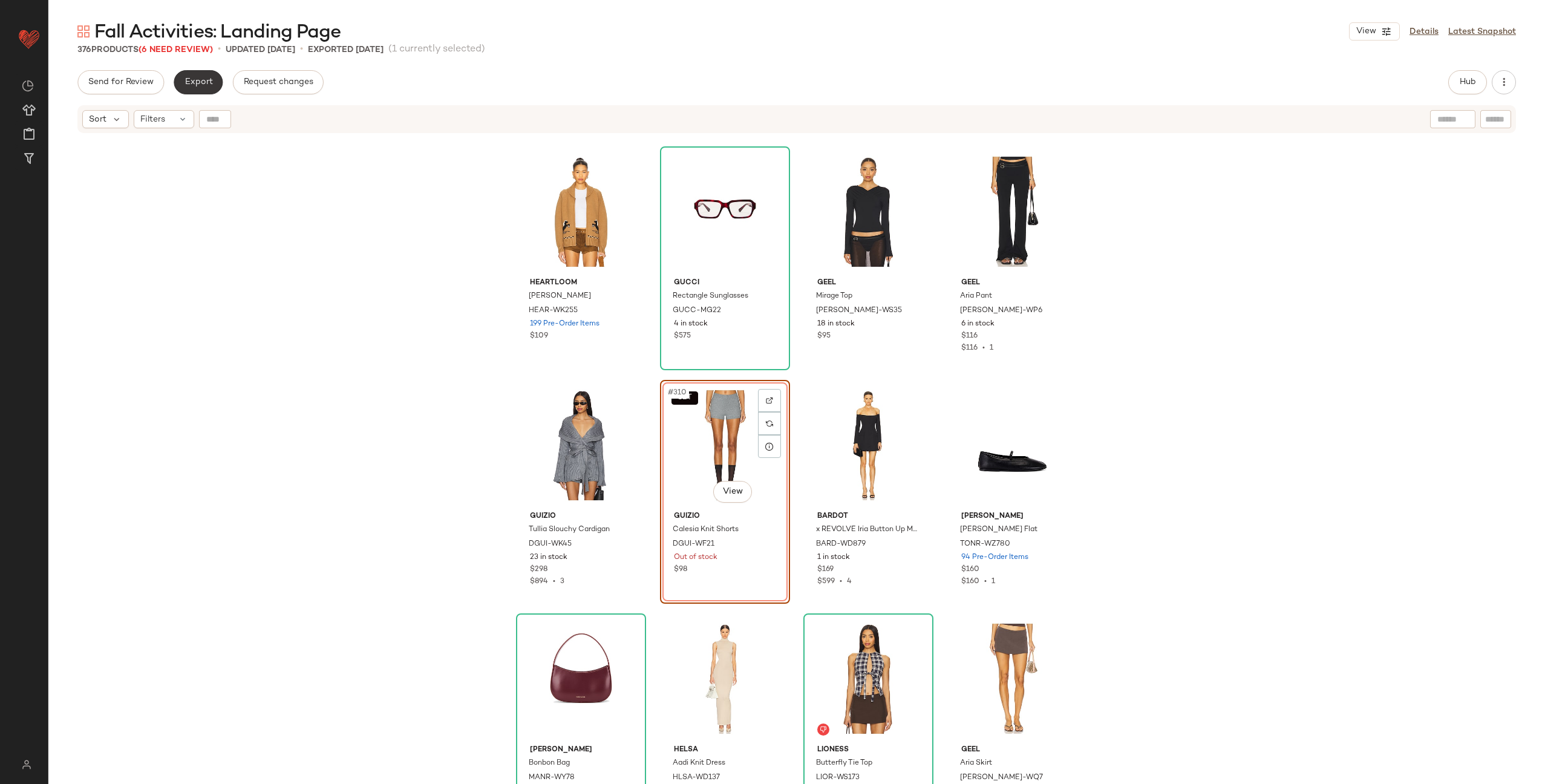
click at [201, 83] on span "Export" at bounding box center [197, 82] width 28 height 10
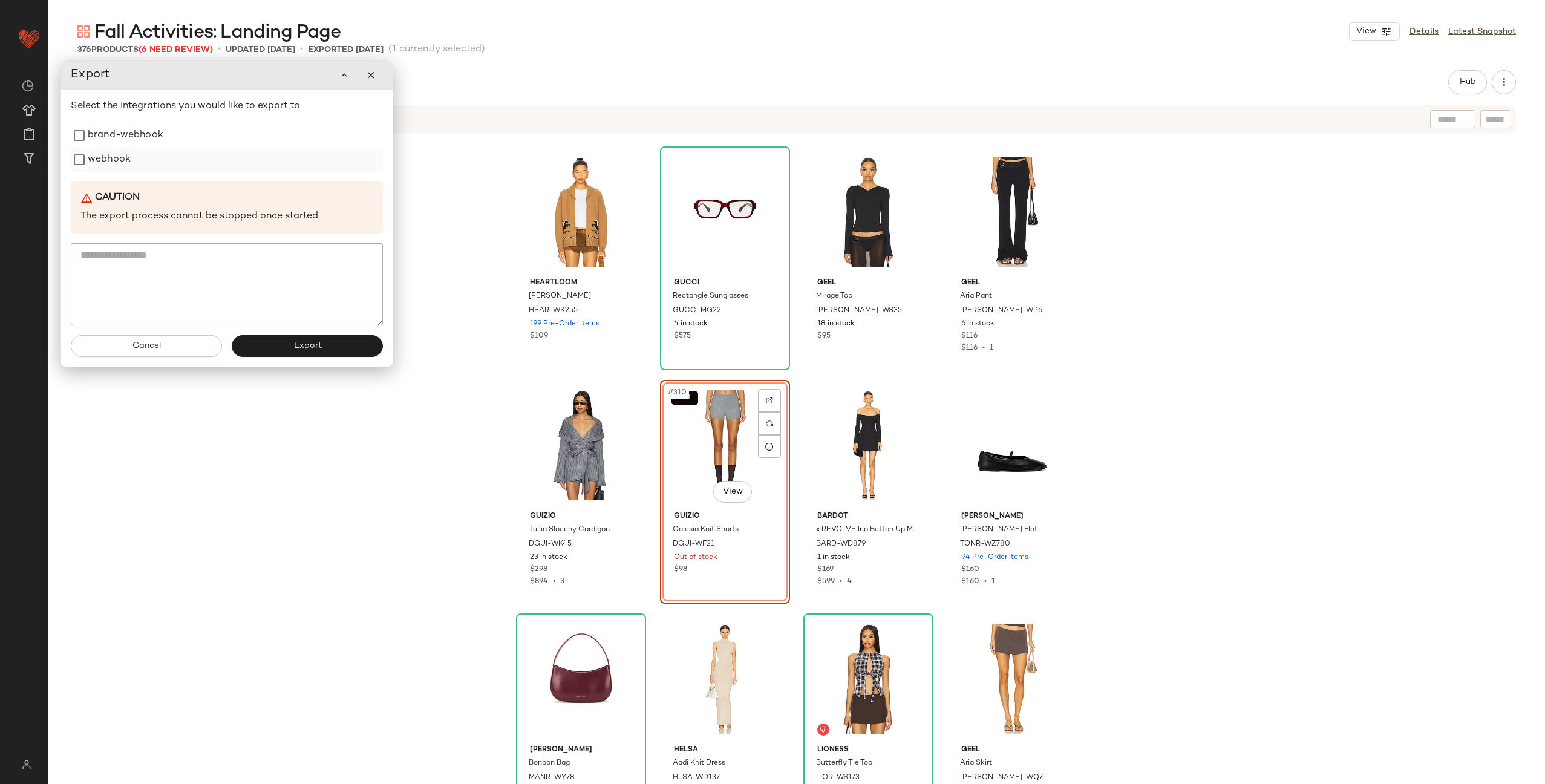
click at [128, 165] on label "webhook" at bounding box center [109, 160] width 43 height 24
click at [307, 346] on span "Export" at bounding box center [306, 346] width 28 height 10
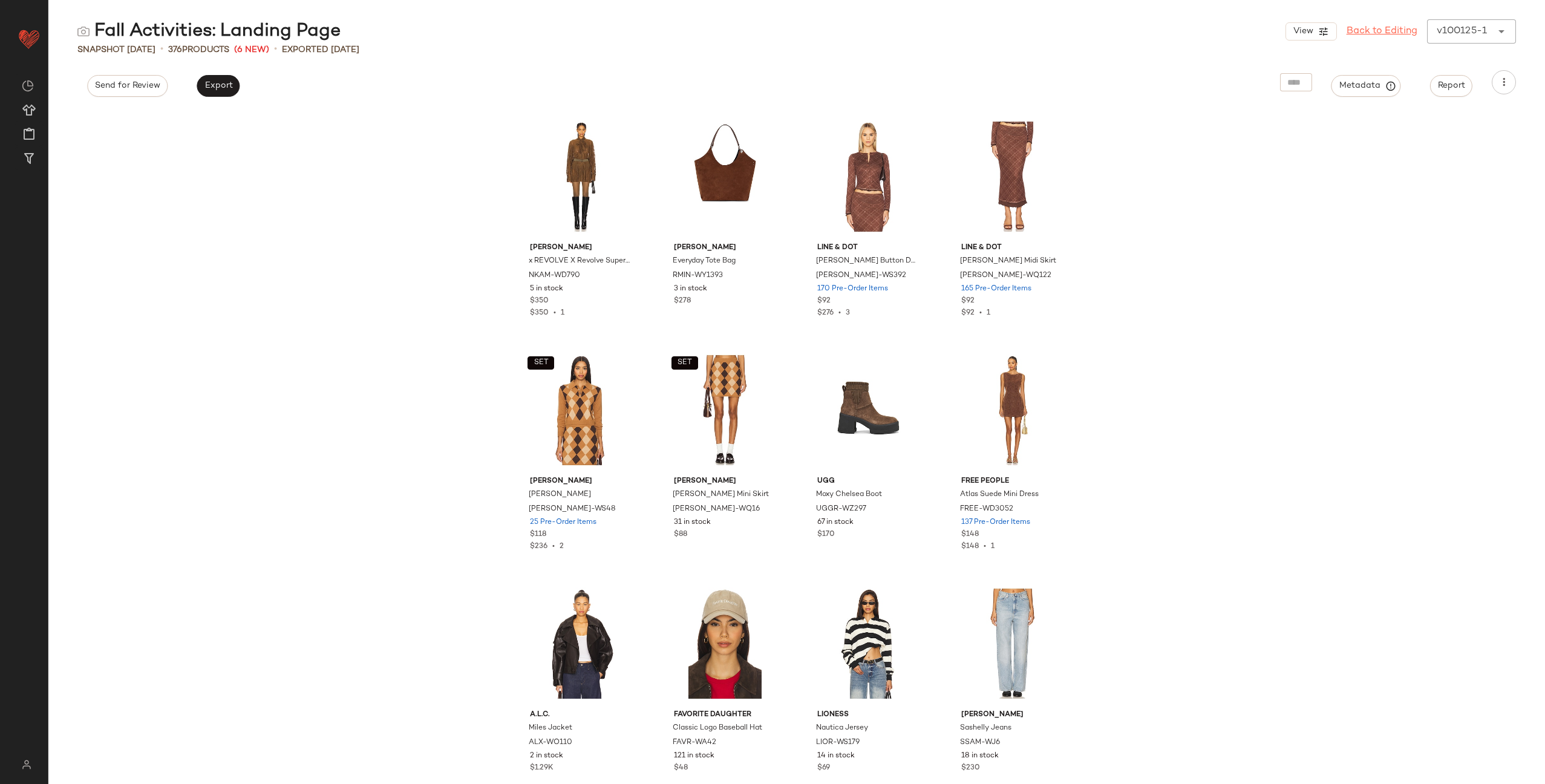
click at [1392, 31] on link "Back to Editing" at bounding box center [1382, 31] width 71 height 15
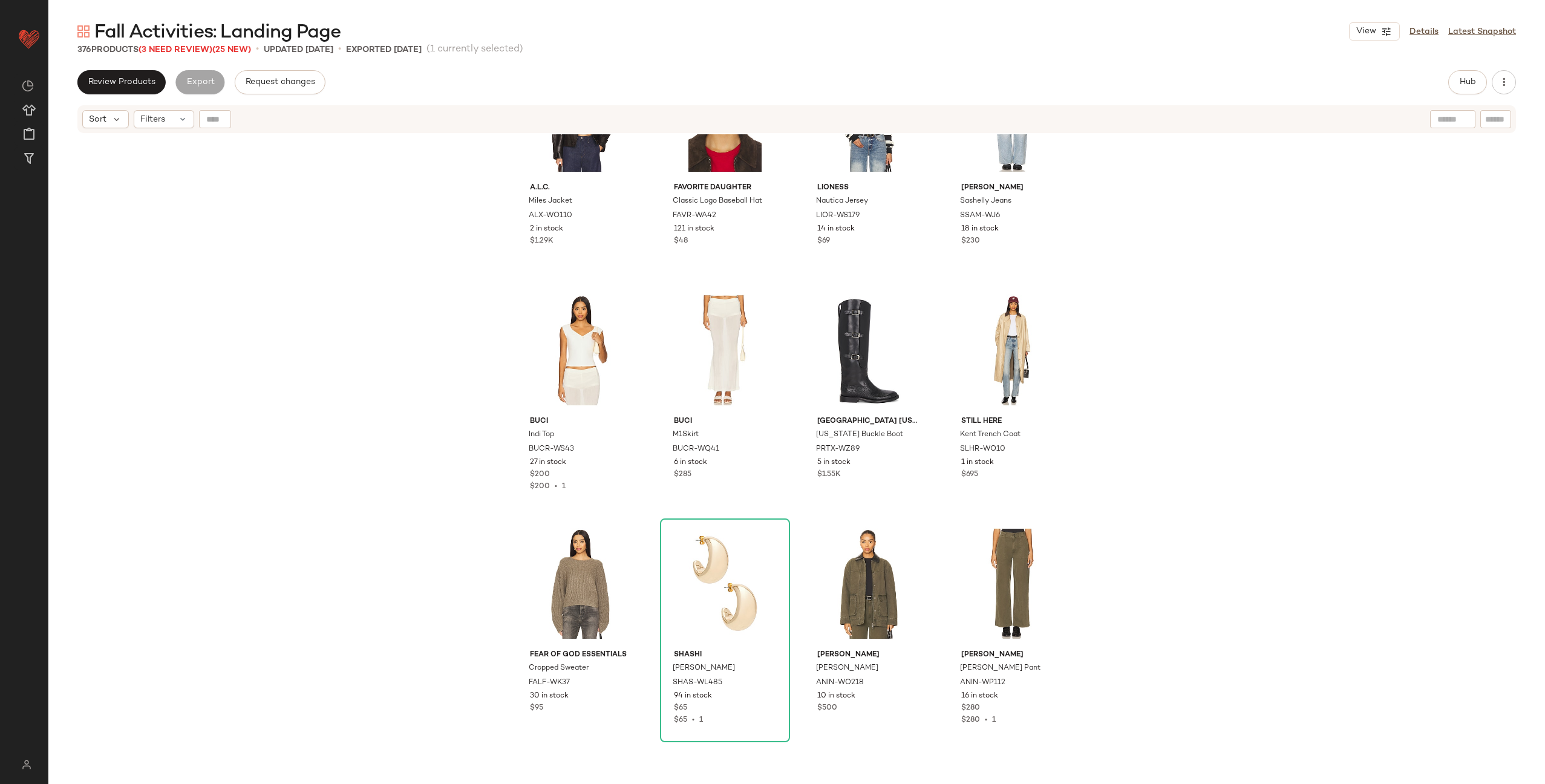
scroll to position [673, 0]
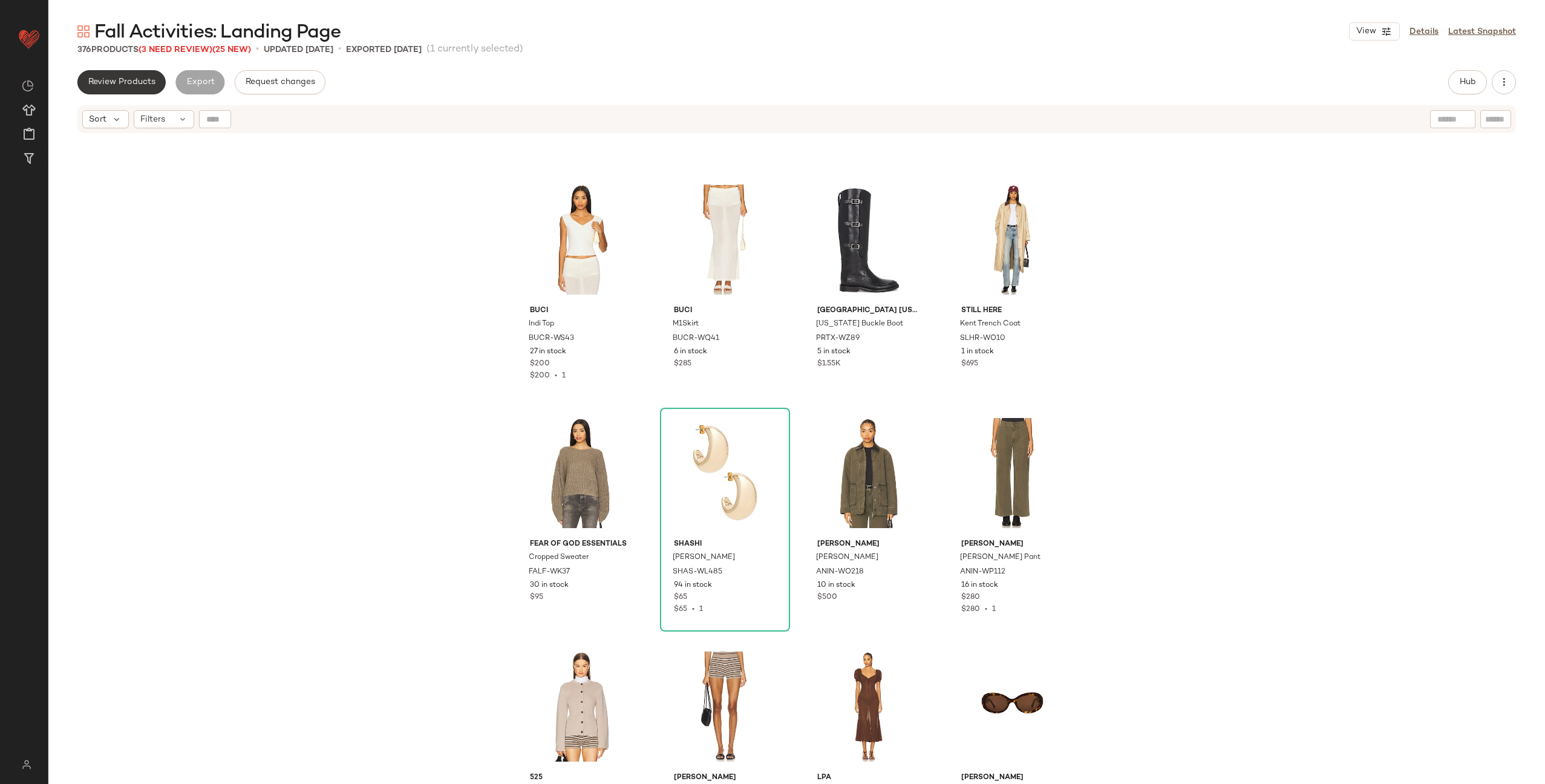
click at [139, 86] on span "Review Products" at bounding box center [122, 82] width 68 height 10
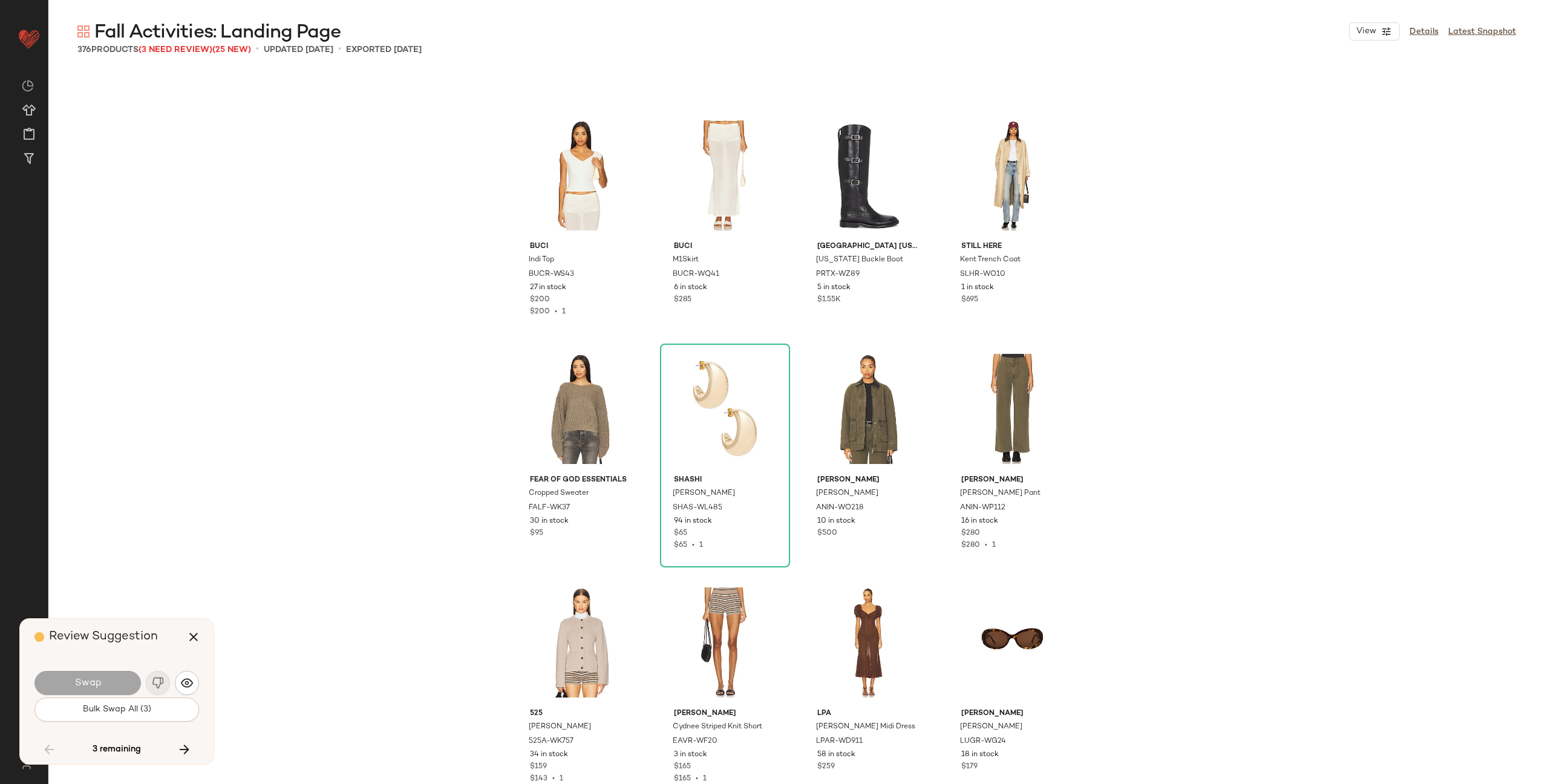
scroll to position [10507, 0]
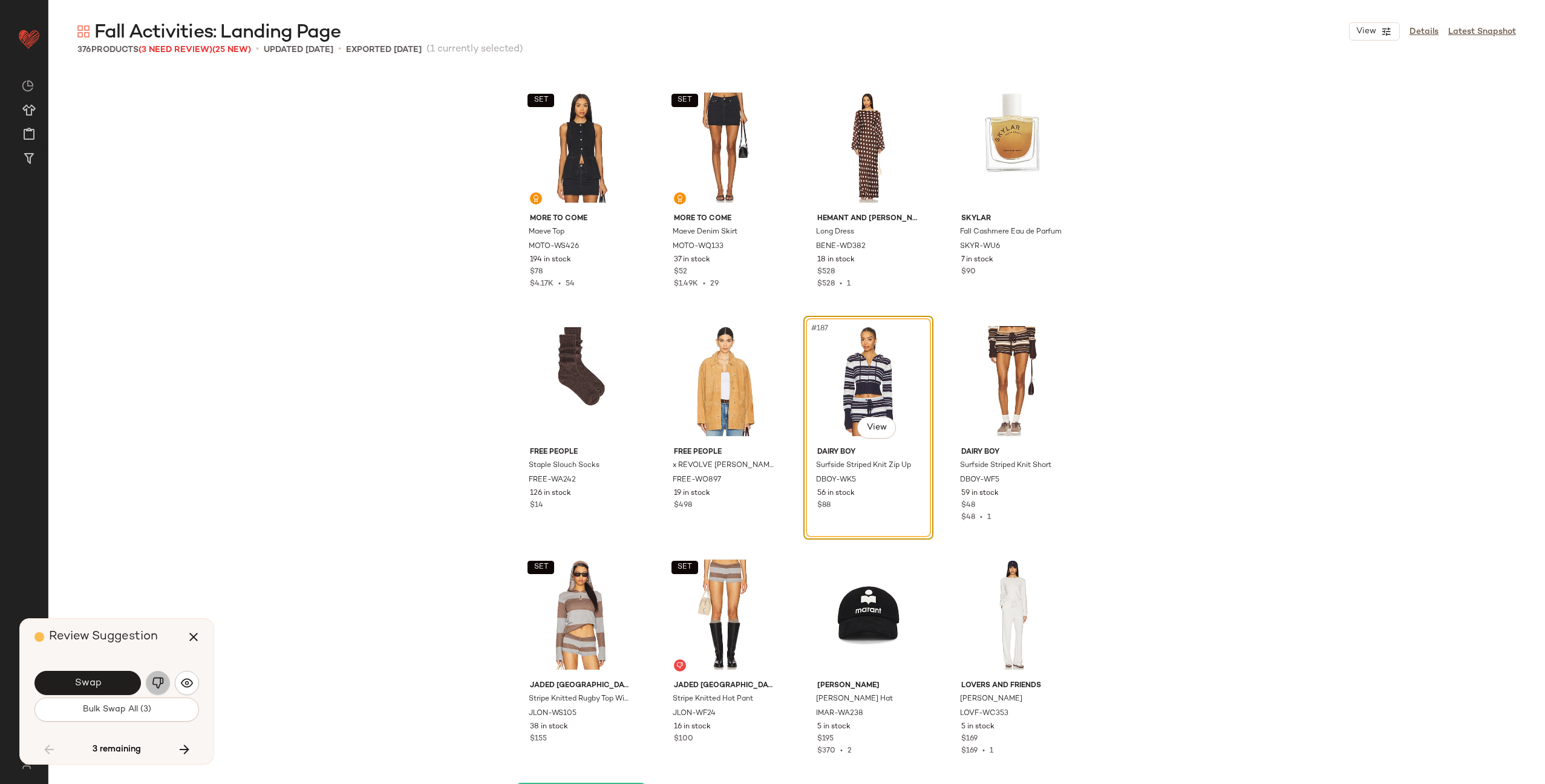
click at [156, 686] on img "button" at bounding box center [157, 682] width 12 height 12
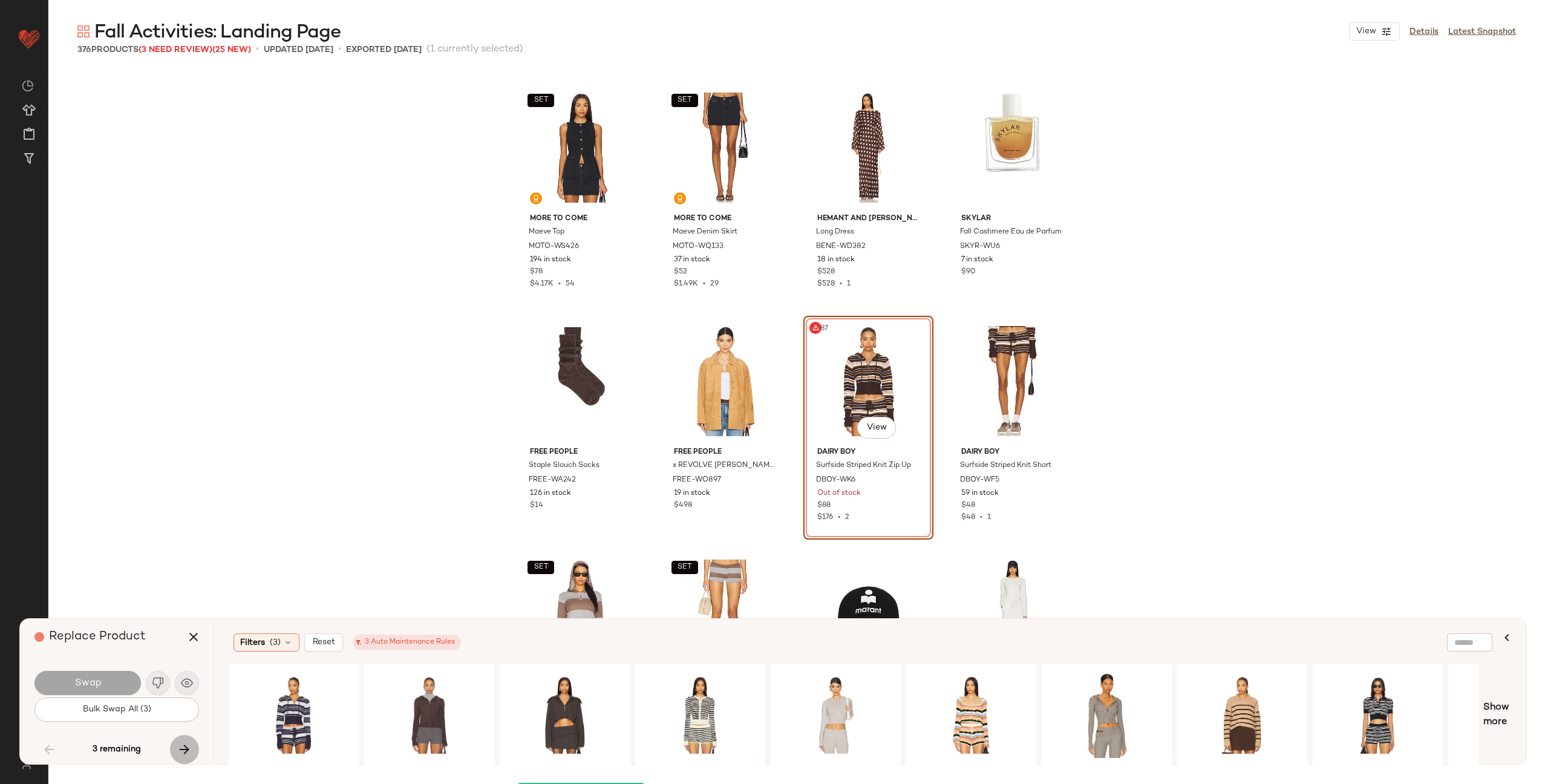
click at [179, 749] on icon "button" at bounding box center [185, 749] width 15 height 15
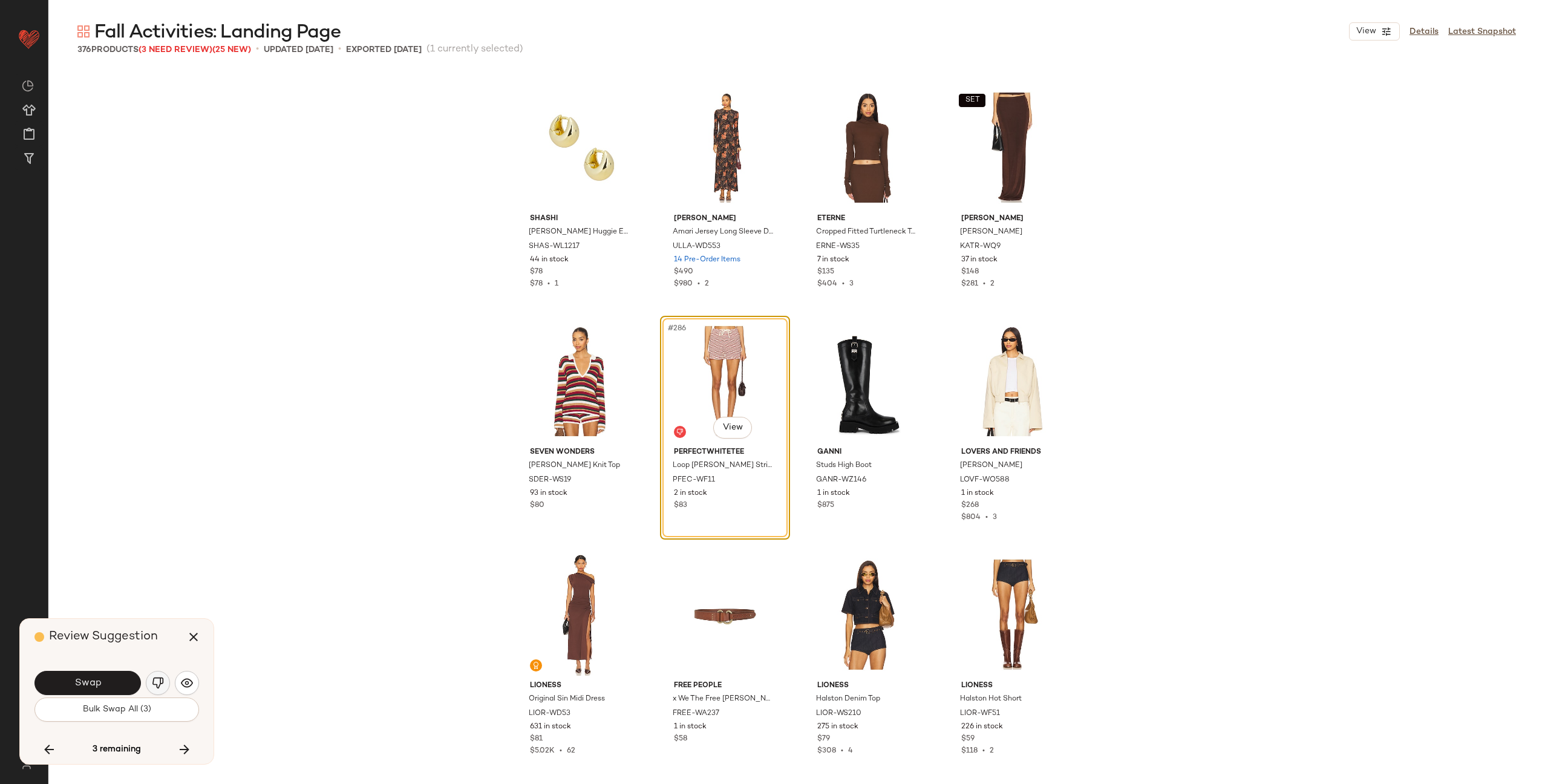
click at [154, 677] on img "button" at bounding box center [157, 682] width 12 height 12
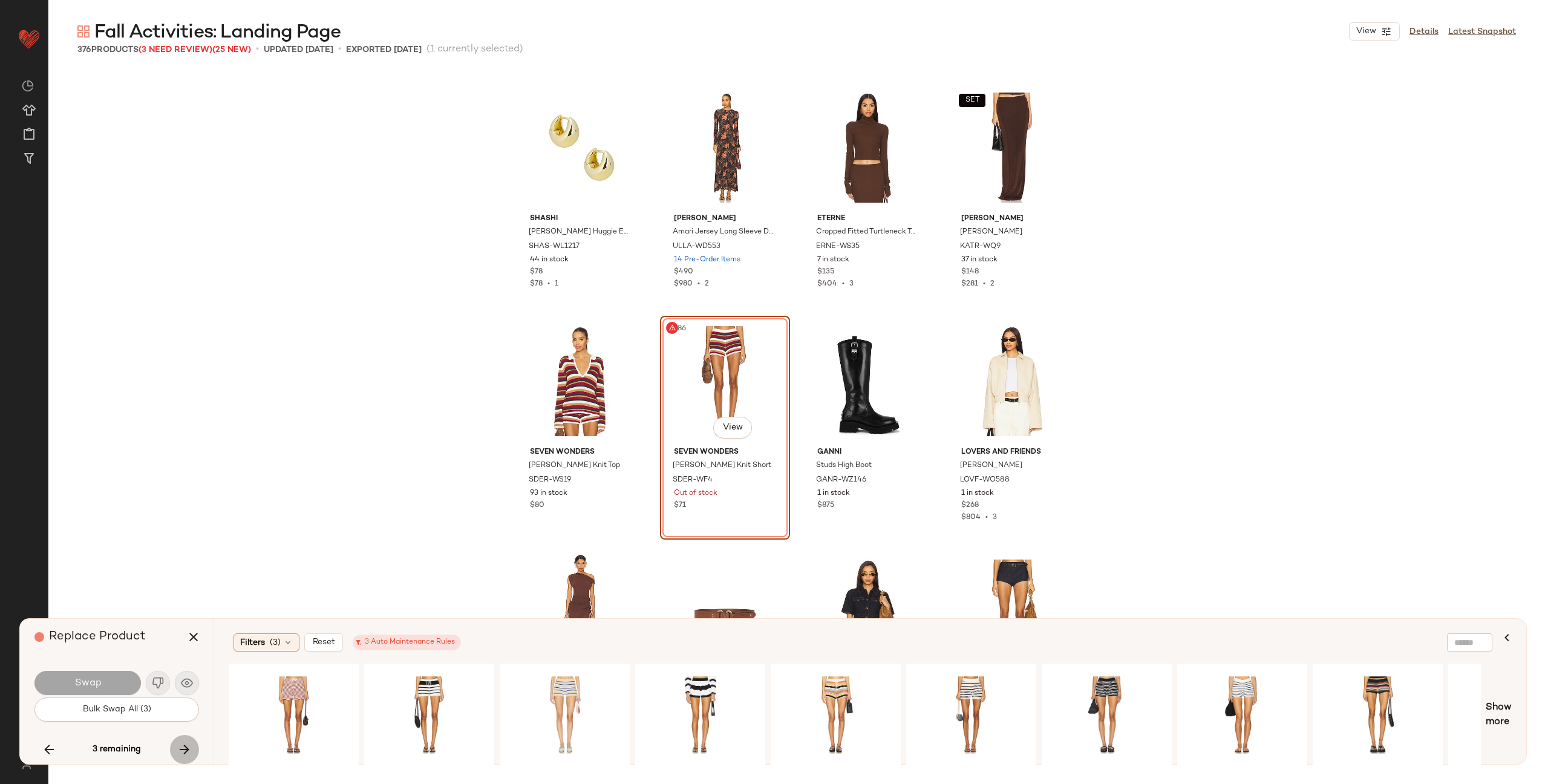
click at [178, 749] on icon "button" at bounding box center [185, 749] width 15 height 15
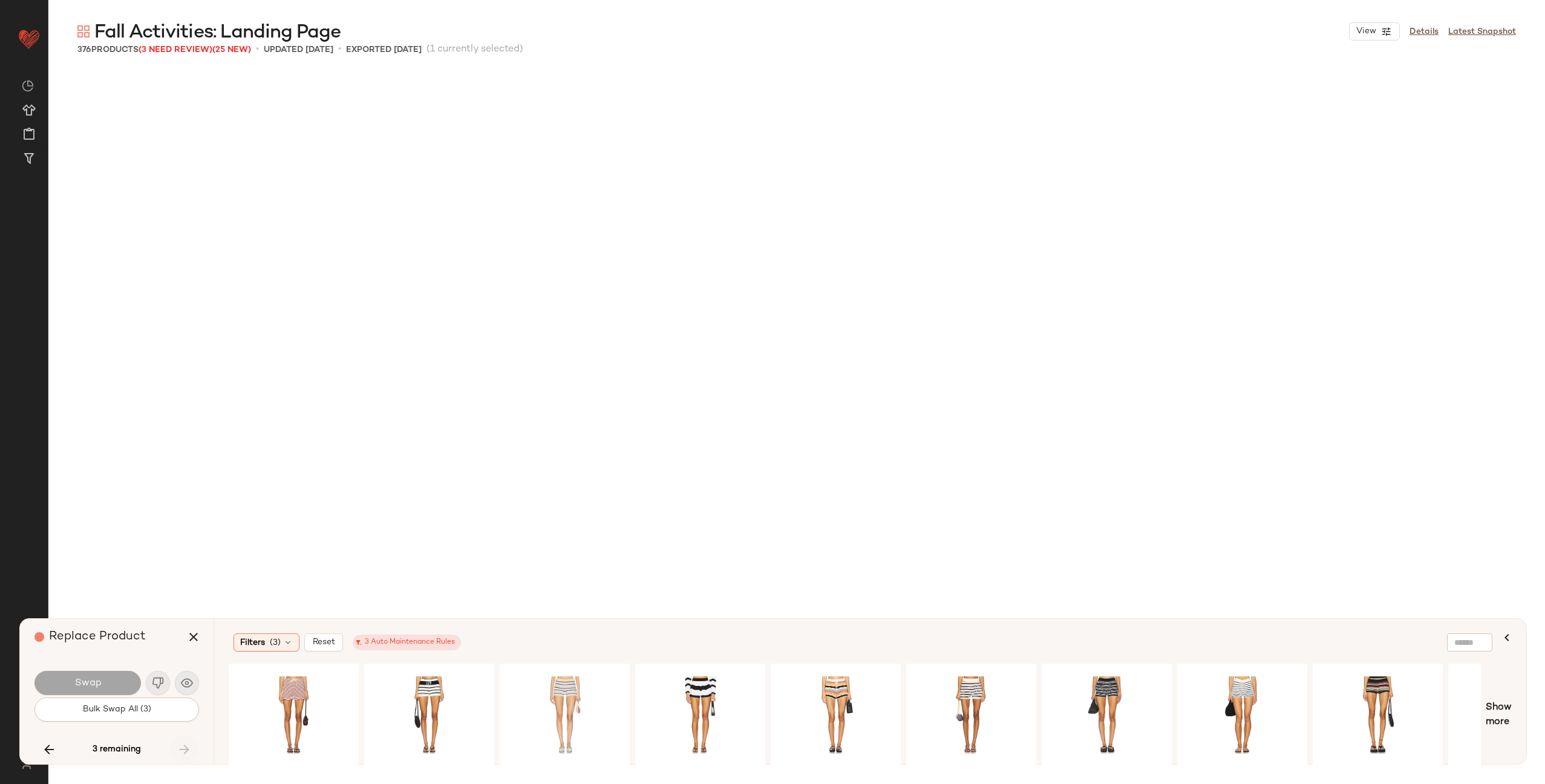
scroll to position [17744, 0]
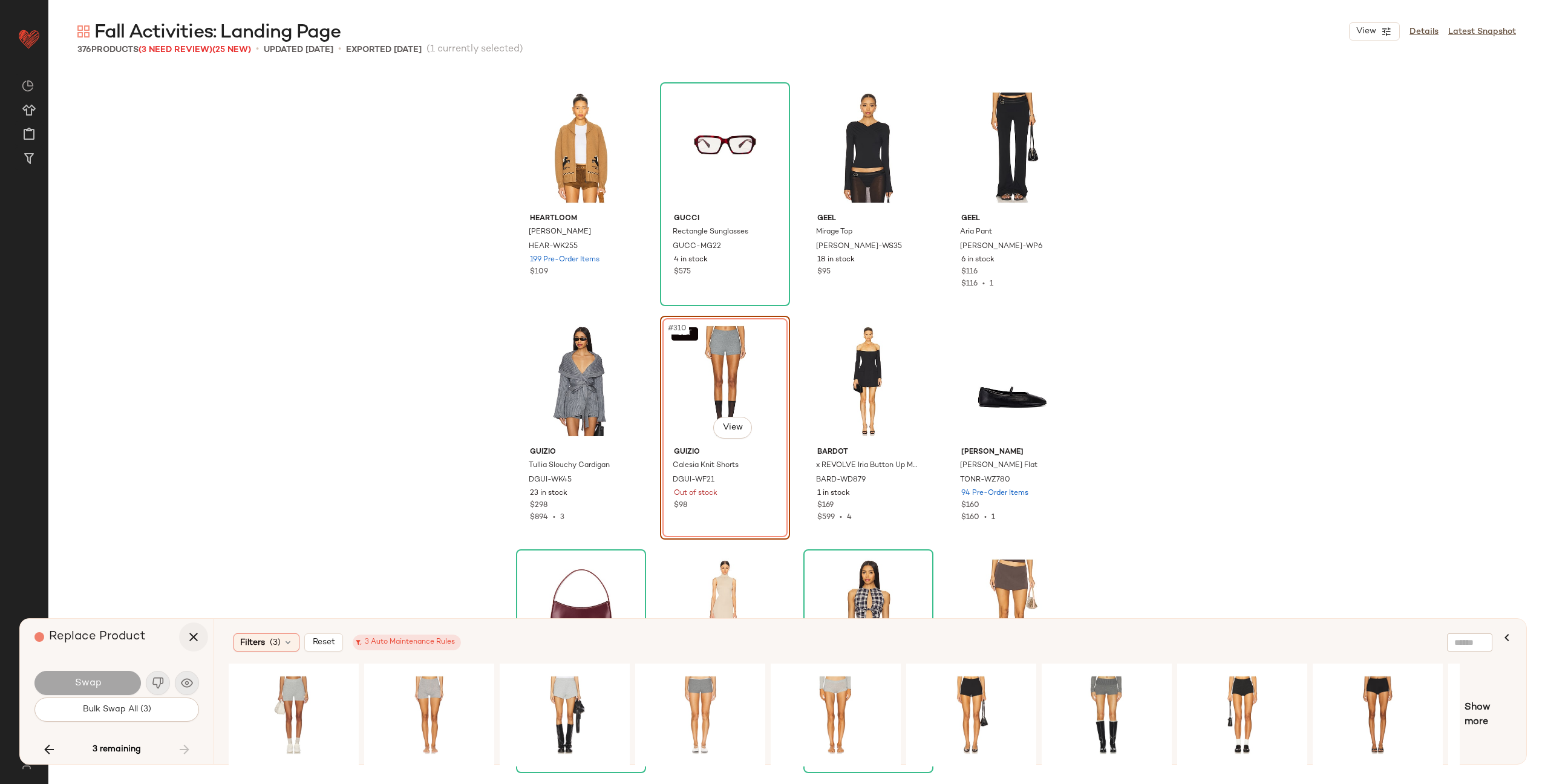
click at [192, 632] on icon "button" at bounding box center [193, 637] width 15 height 15
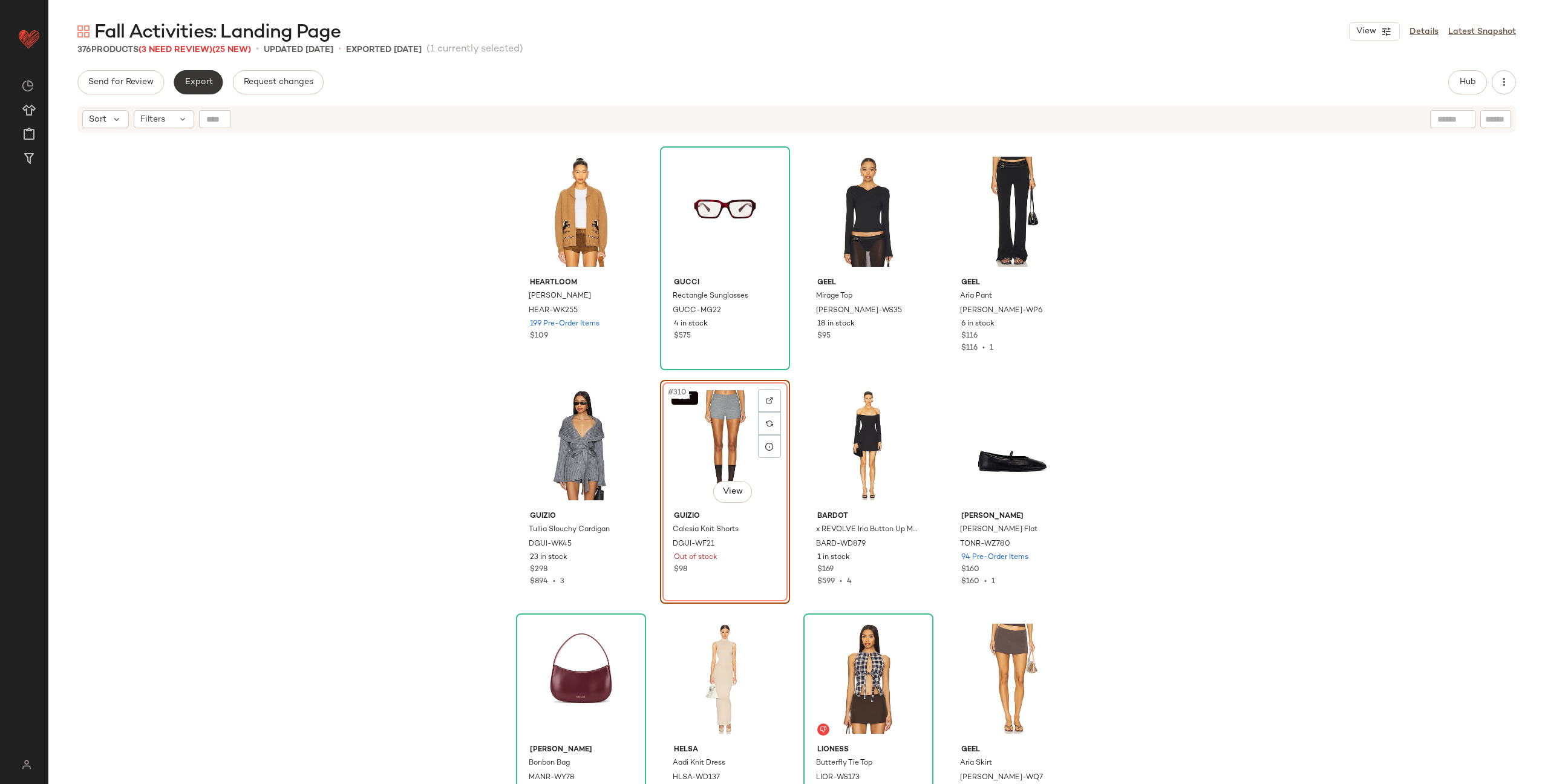
click at [195, 86] on span "Export" at bounding box center [197, 82] width 28 height 10
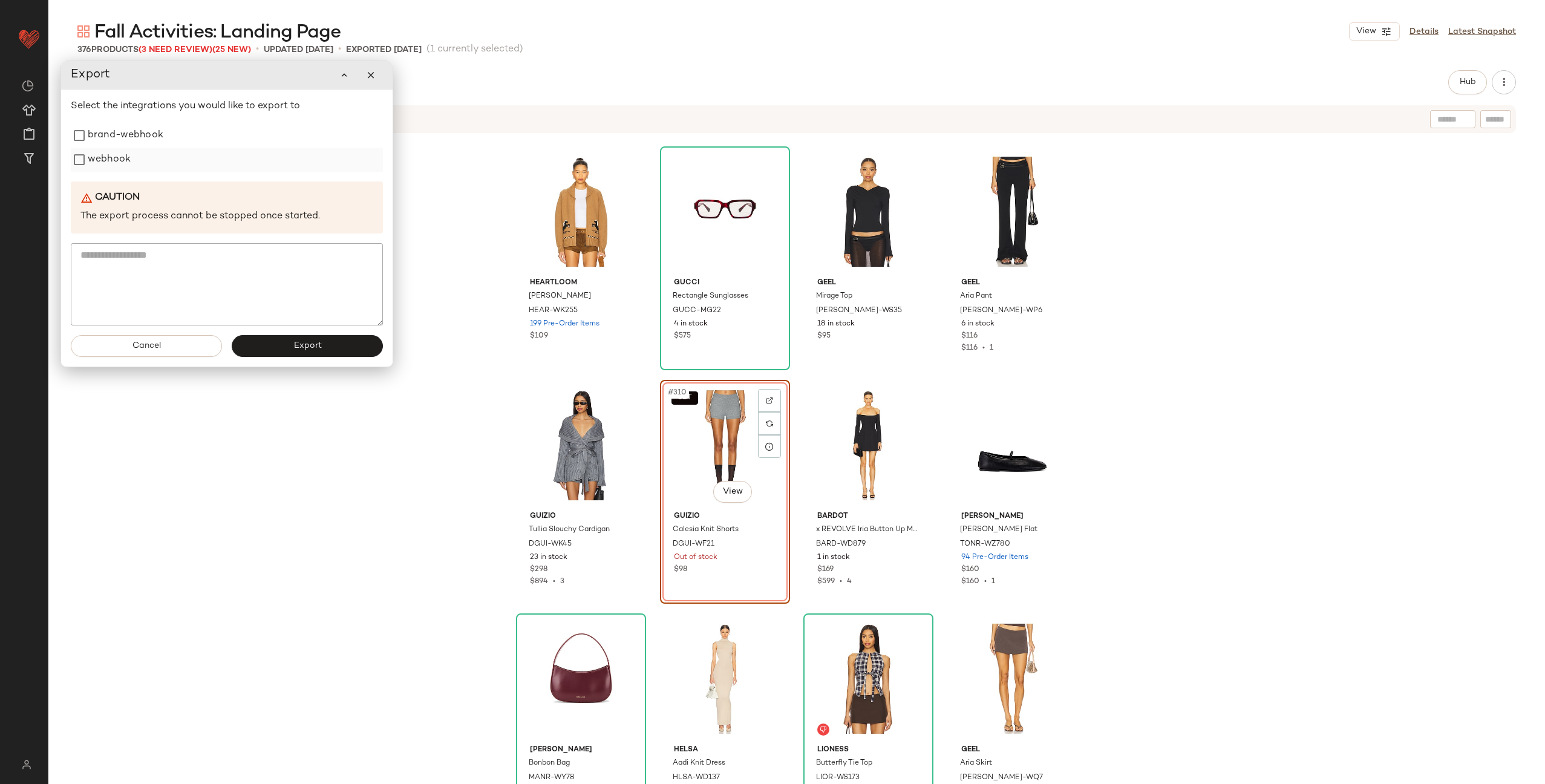
click at [127, 156] on label "webhook" at bounding box center [109, 160] width 43 height 24
click at [307, 352] on button "Export" at bounding box center [308, 346] width 152 height 22
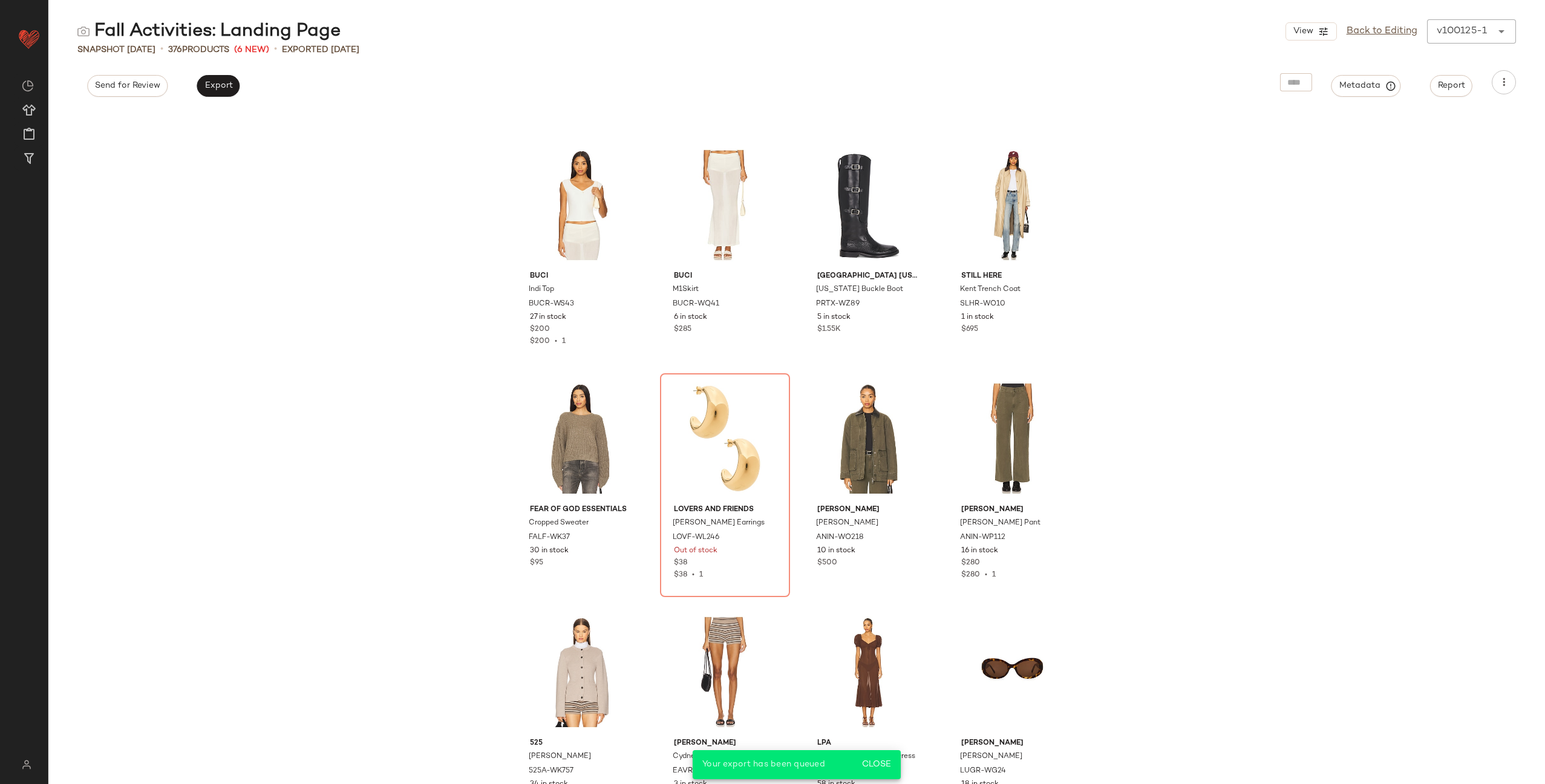
scroll to position [720, 0]
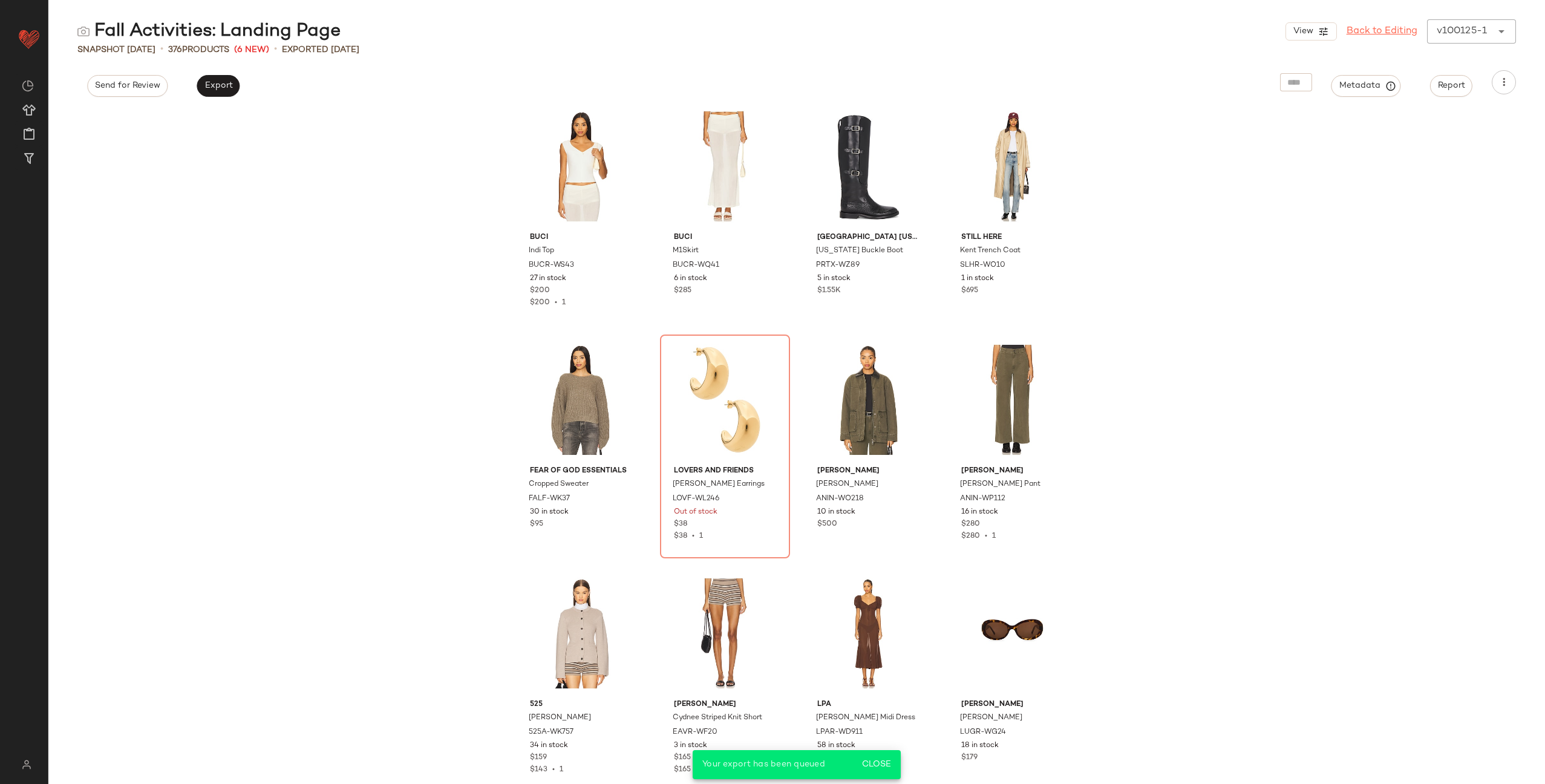
click at [1373, 24] on link "Back to Editing" at bounding box center [1382, 31] width 71 height 15
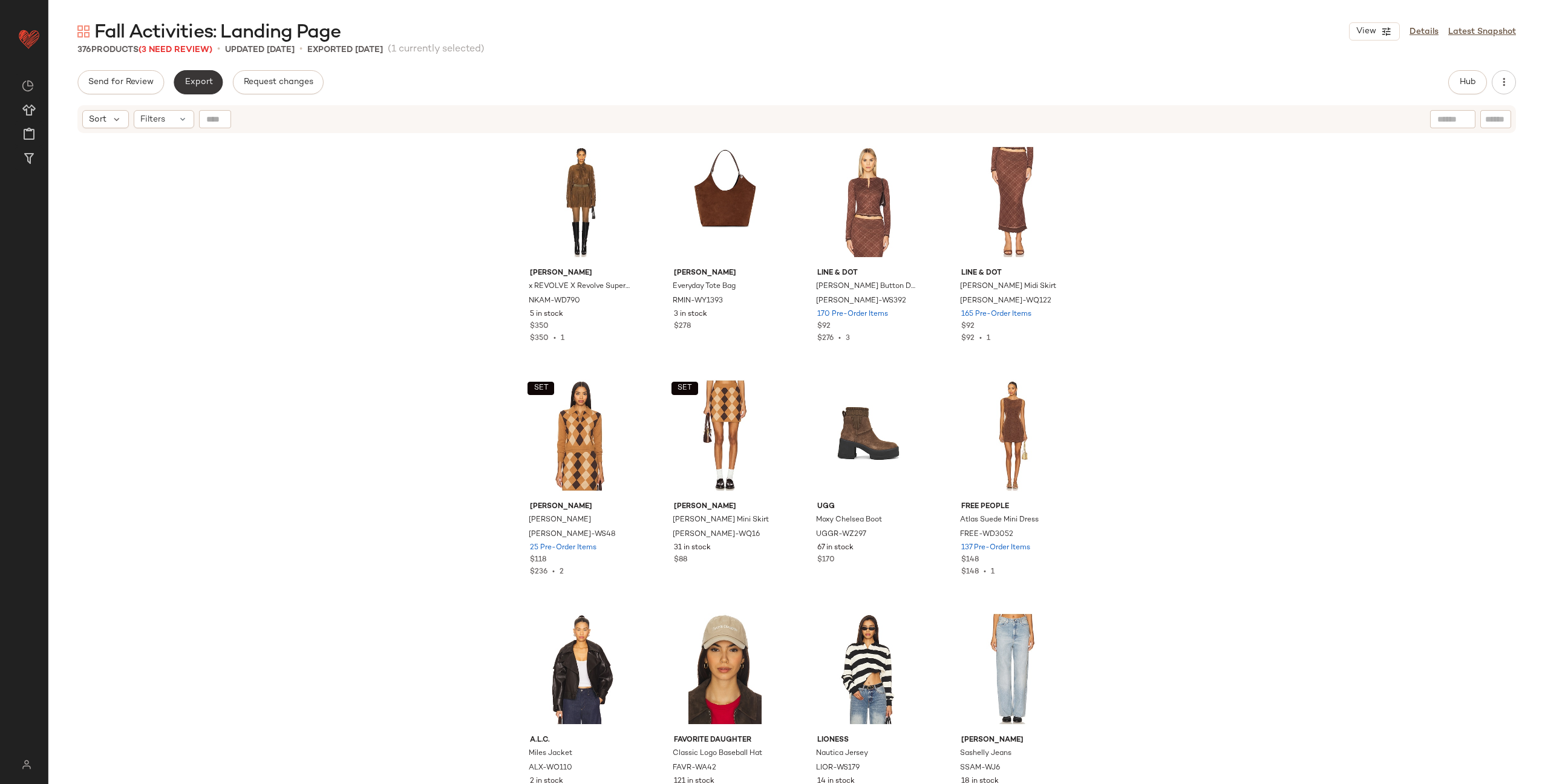
click at [201, 83] on span "Export" at bounding box center [197, 82] width 28 height 10
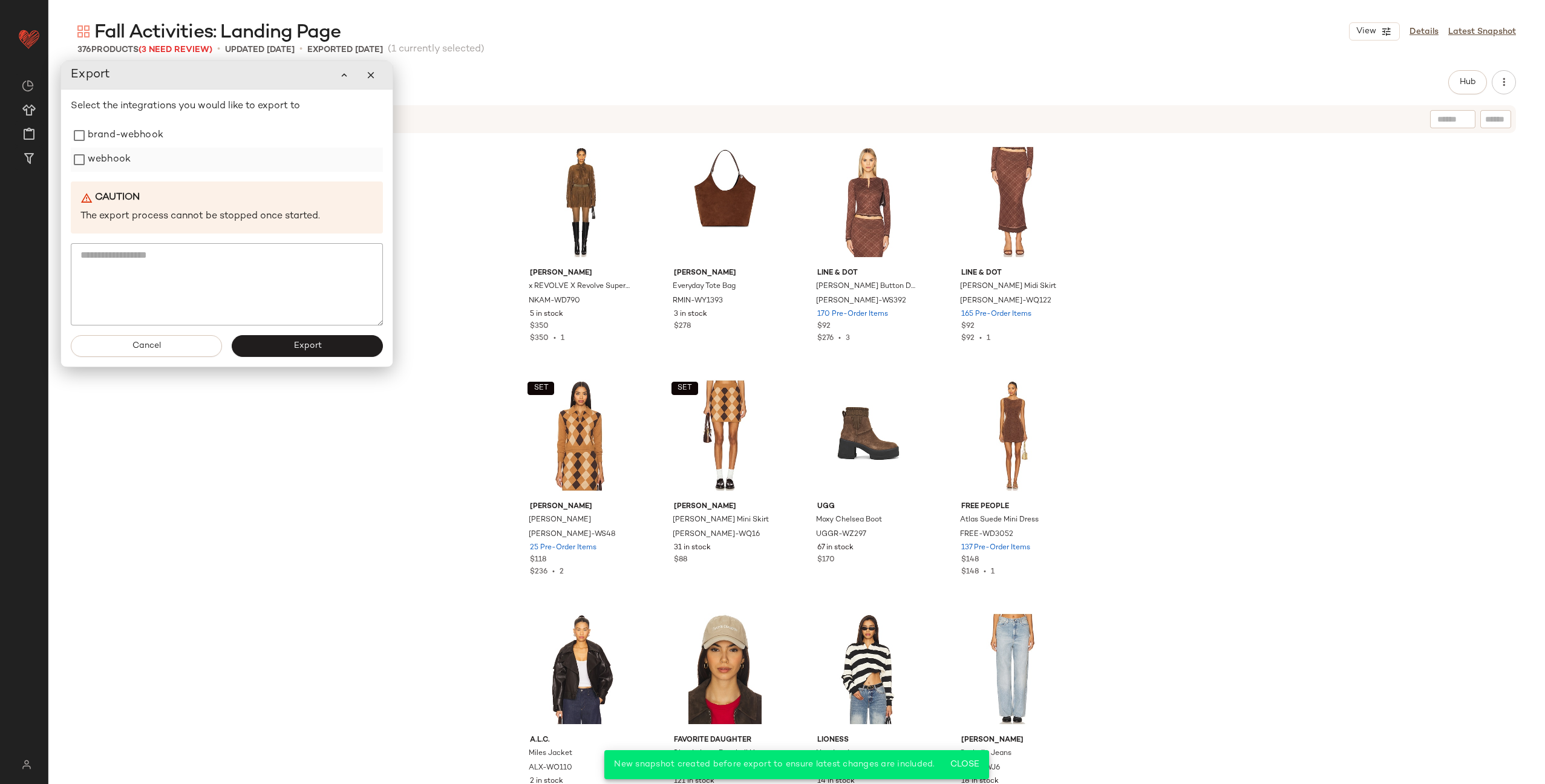
click at [131, 162] on div "webhook" at bounding box center [226, 160] width 312 height 24
click at [99, 167] on label "webhook" at bounding box center [109, 160] width 43 height 24
click at [292, 346] on button "Export" at bounding box center [308, 346] width 152 height 22
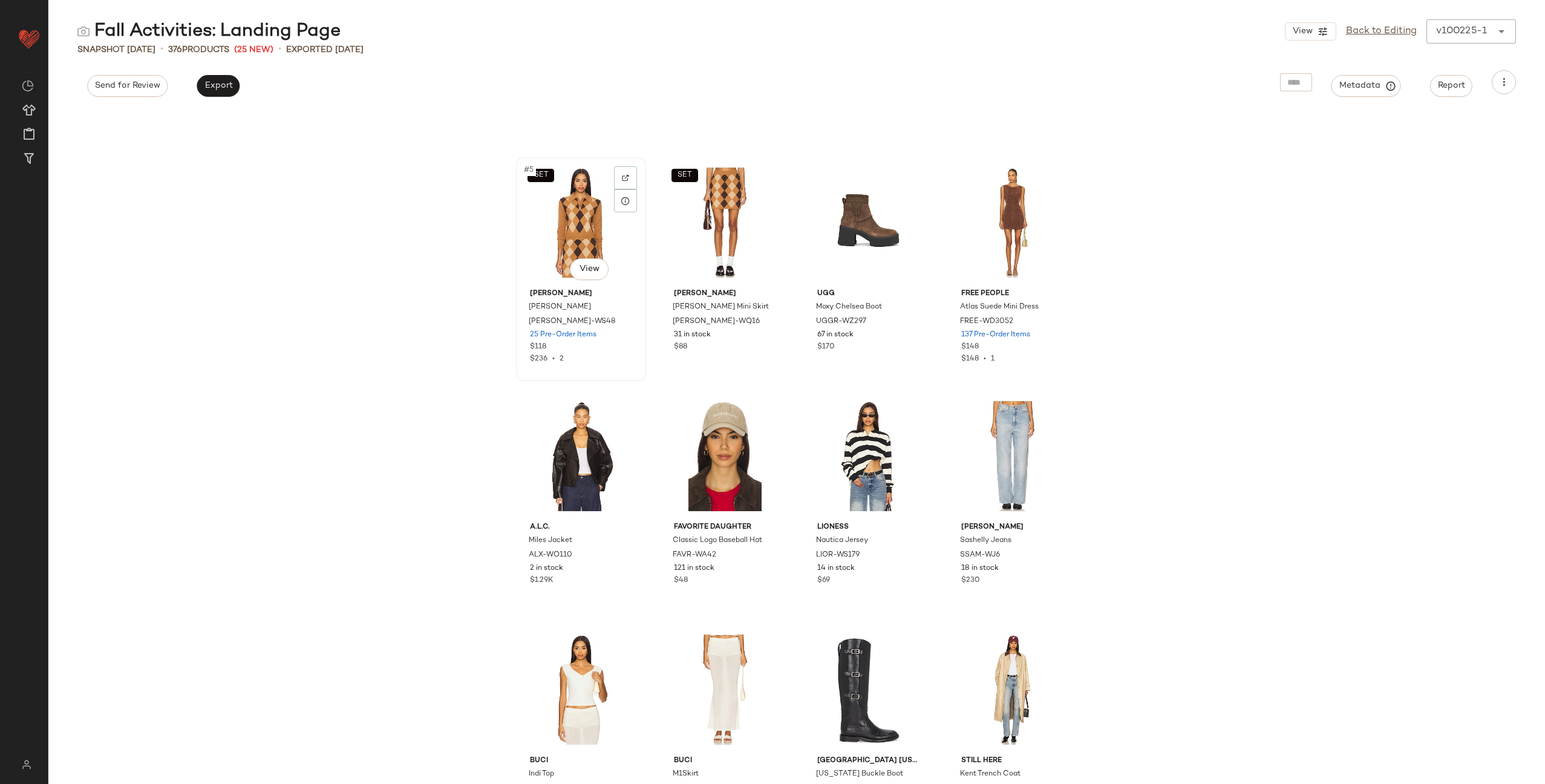
scroll to position [506, 0]
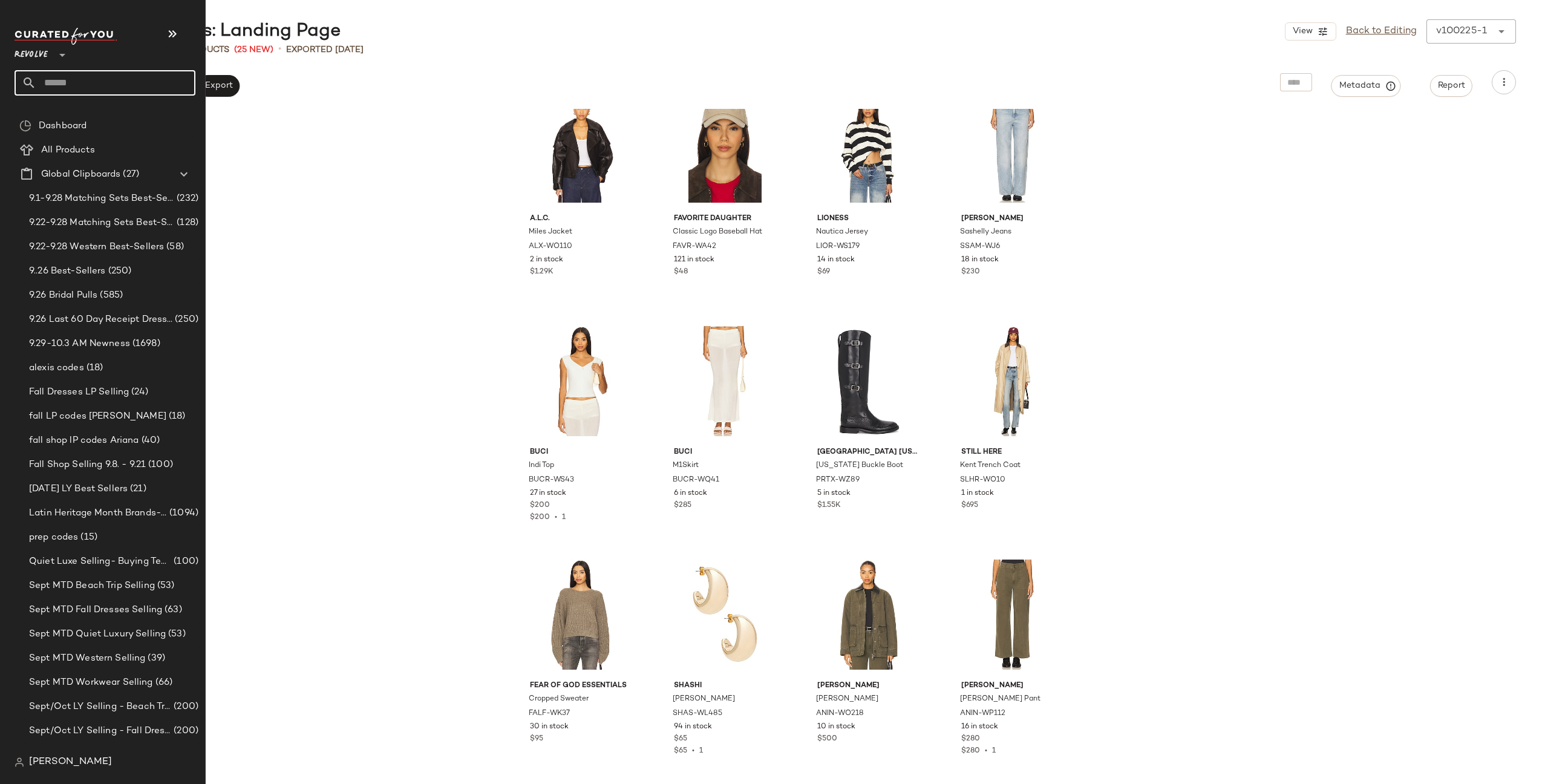
click at [103, 86] on input "text" at bounding box center [115, 83] width 159 height 26
type input "*****"
click at [82, 84] on input "text" at bounding box center [115, 83] width 159 height 26
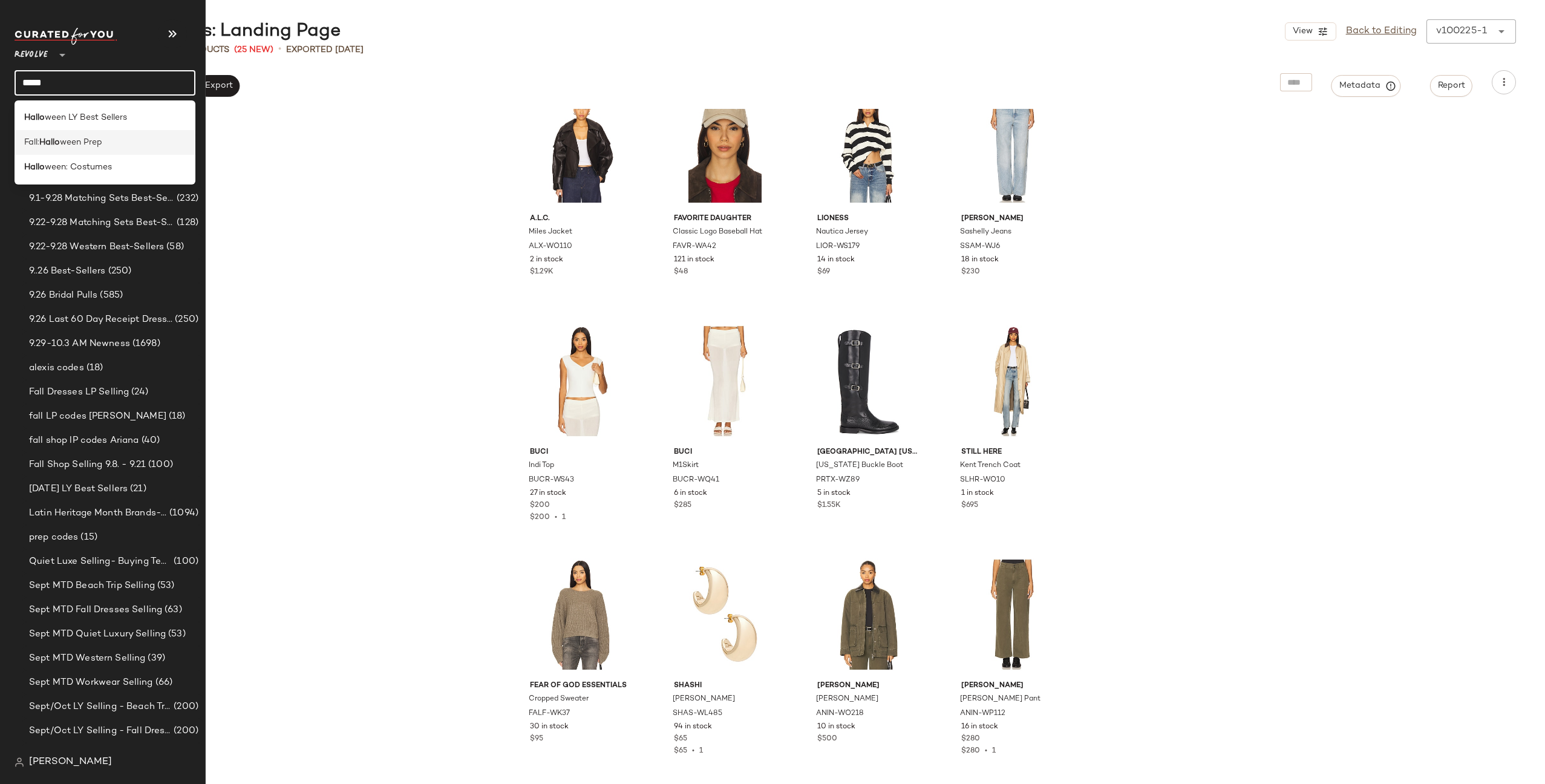
type input "*****"
click at [72, 141] on span "ween Prep" at bounding box center [81, 143] width 43 height 13
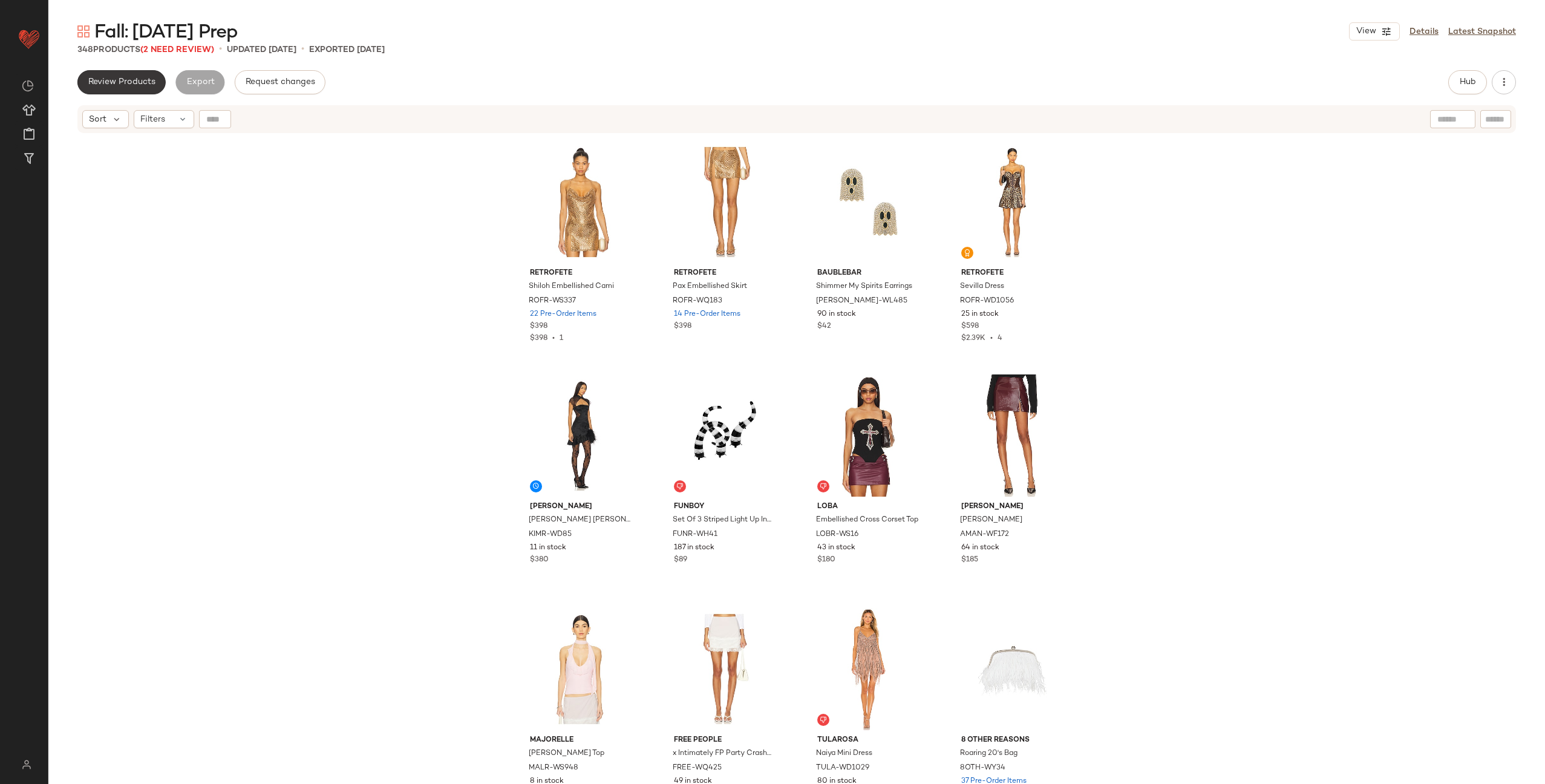
click at [118, 80] on span "Review Products" at bounding box center [122, 82] width 68 height 10
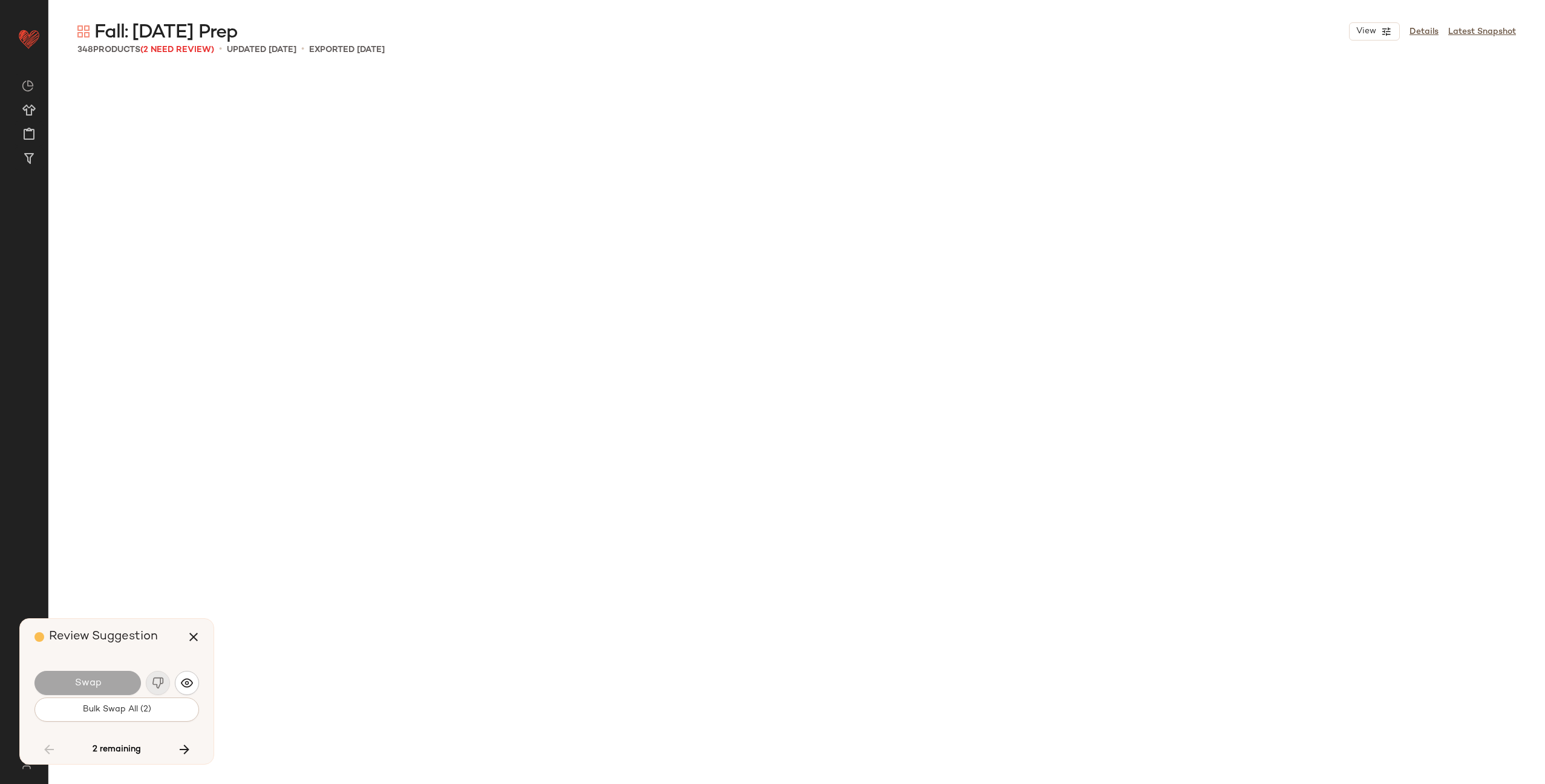
scroll to position [8172, 0]
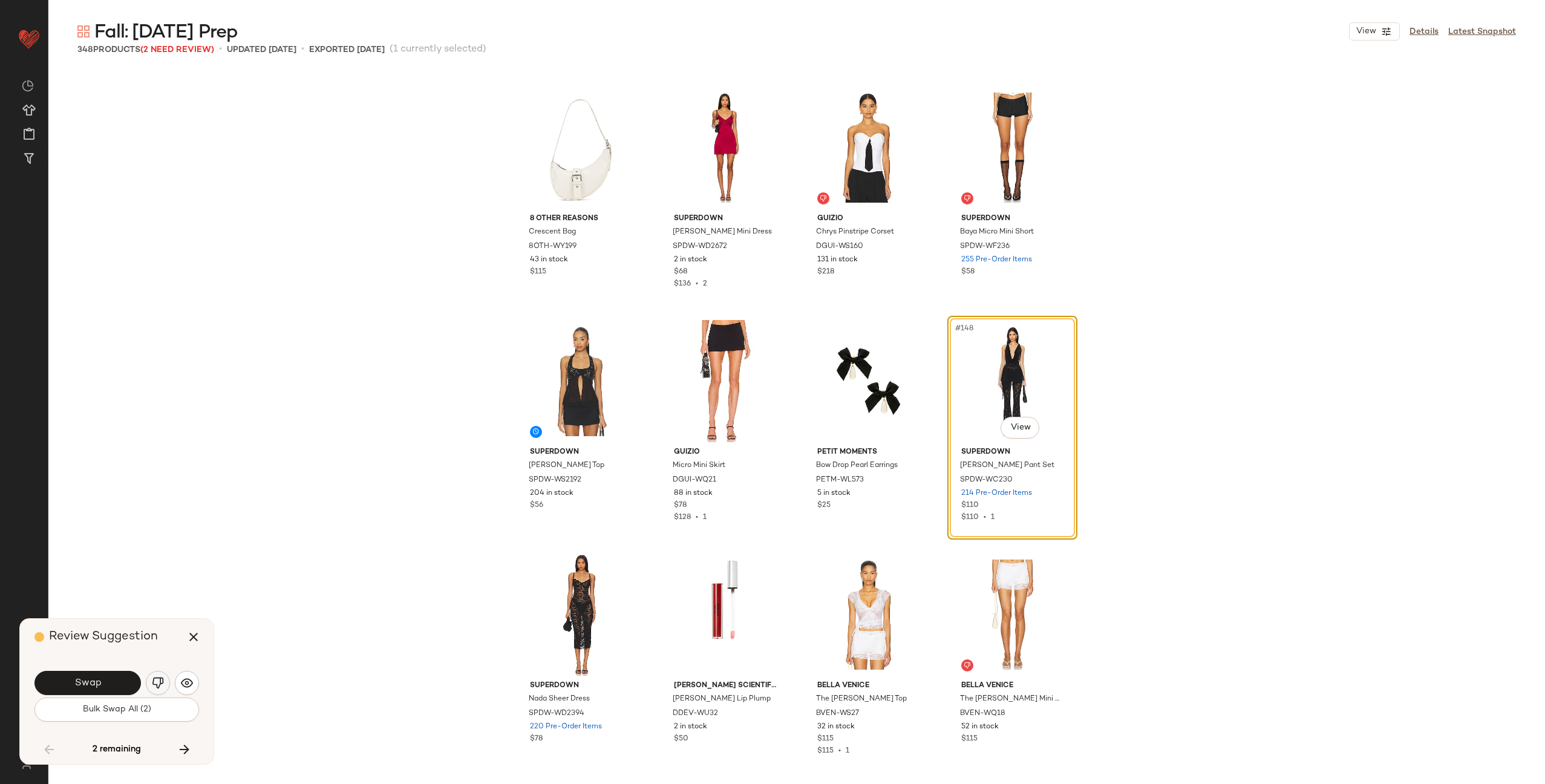
click at [161, 685] on img "button" at bounding box center [157, 682] width 12 height 12
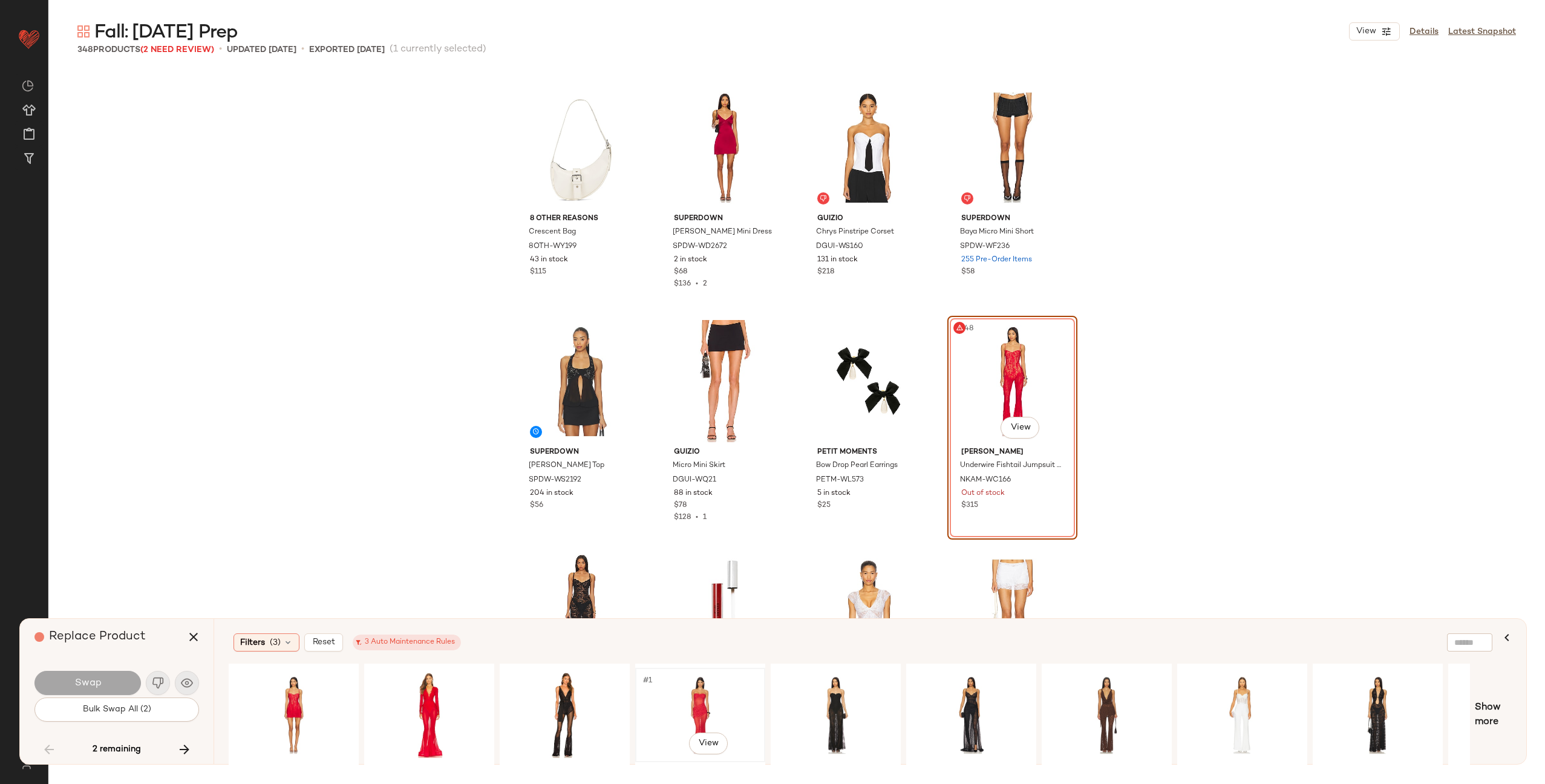
click at [692, 702] on div "#1 View" at bounding box center [700, 715] width 122 height 86
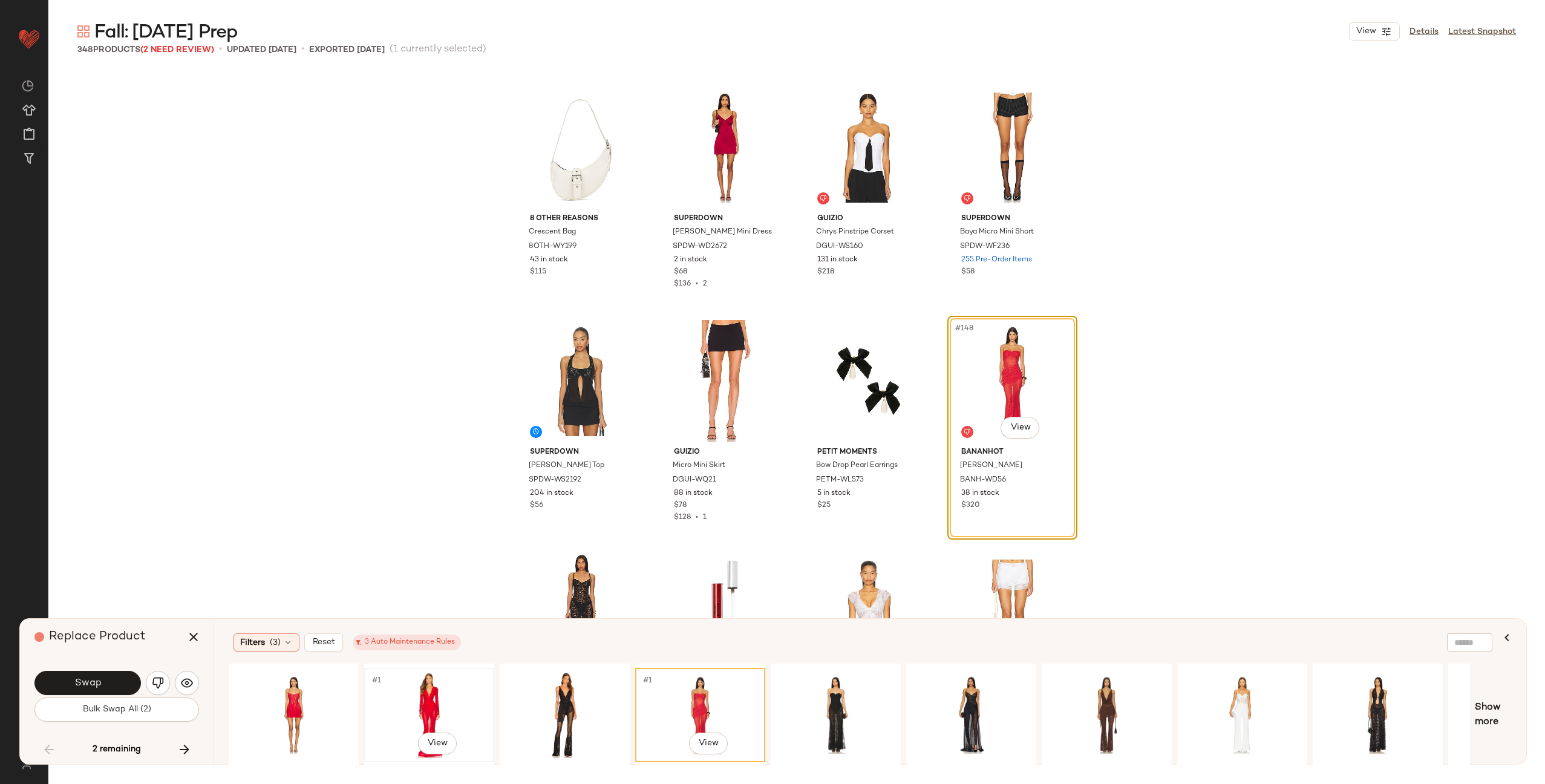
click at [430, 699] on div "#1 View" at bounding box center [429, 715] width 122 height 86
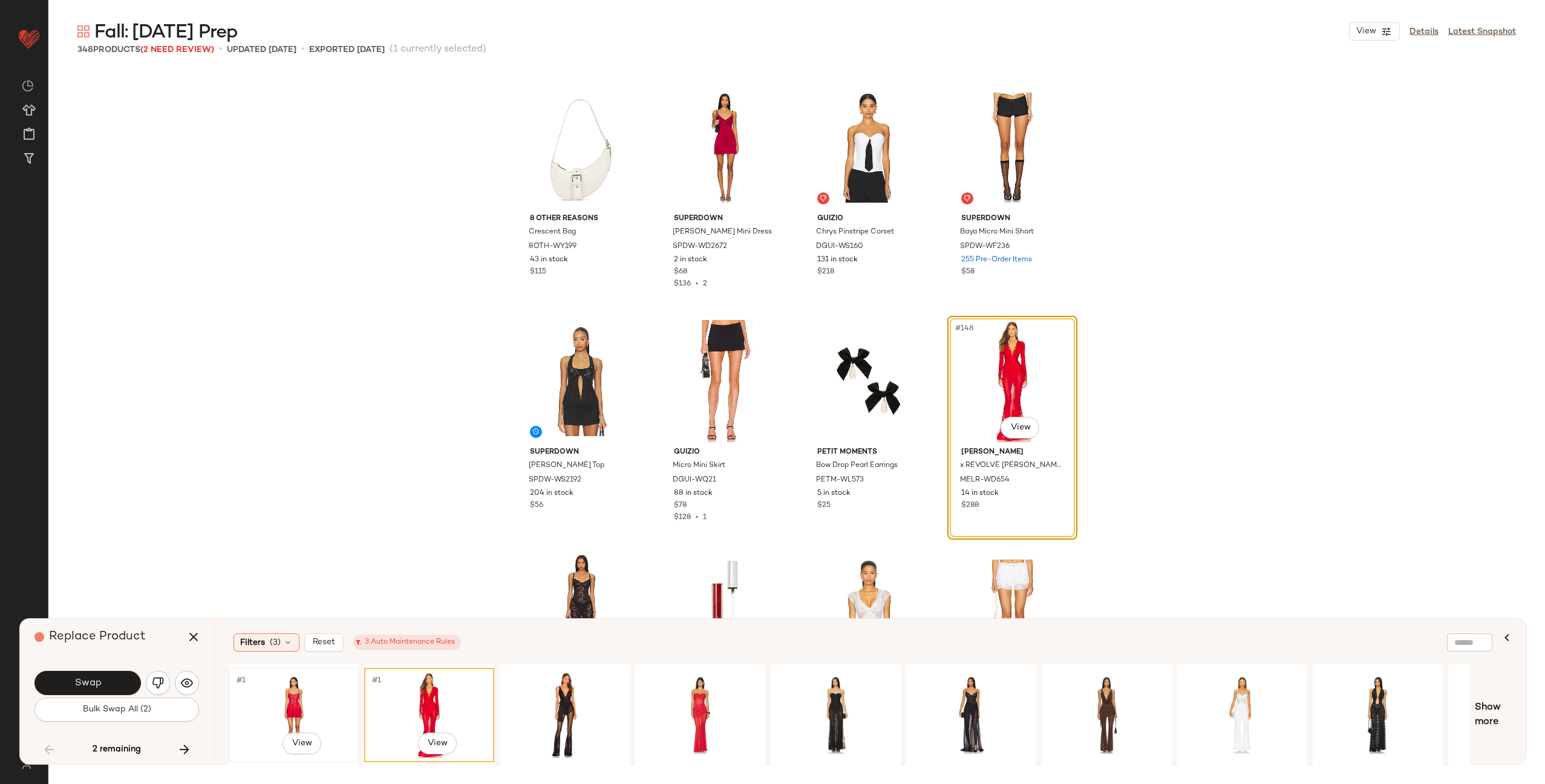
click at [288, 699] on div "#1 View" at bounding box center [293, 715] width 122 height 86
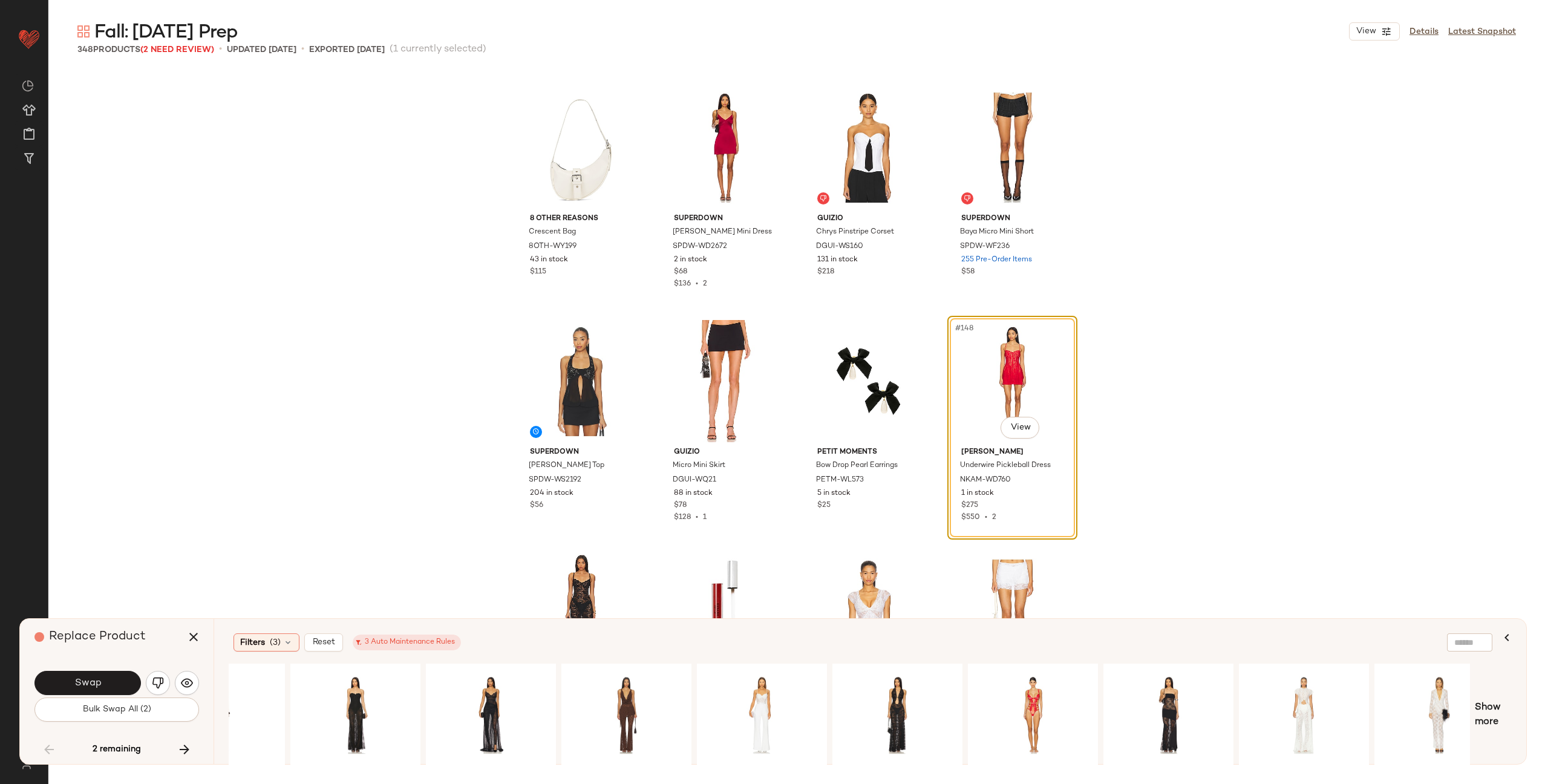
scroll to position [0, 514]
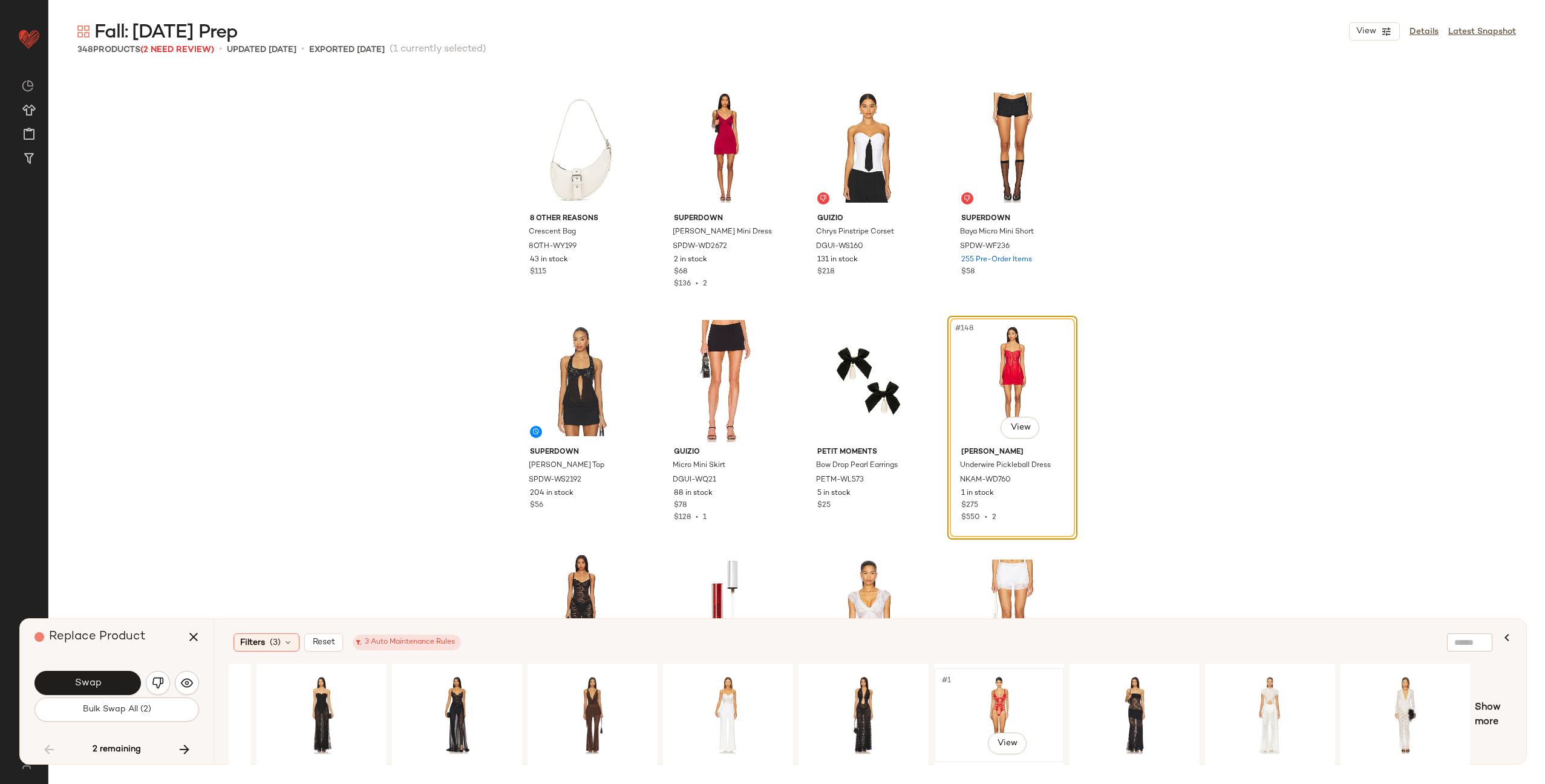
click at [1036, 706] on div "#1 View" at bounding box center [999, 715] width 122 height 86
click at [102, 687] on button "Swap" at bounding box center [88, 683] width 106 height 24
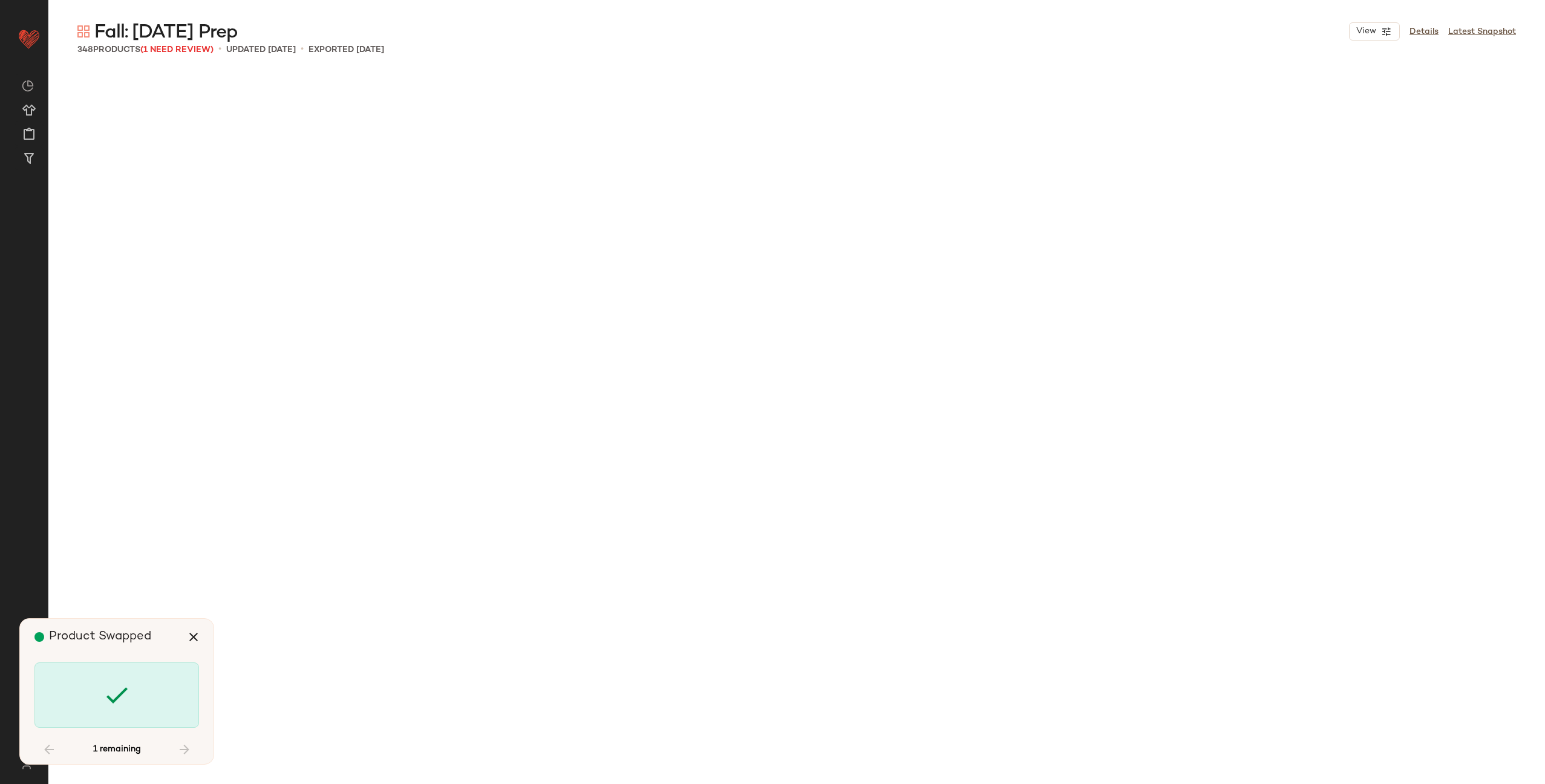
scroll to position [12375, 0]
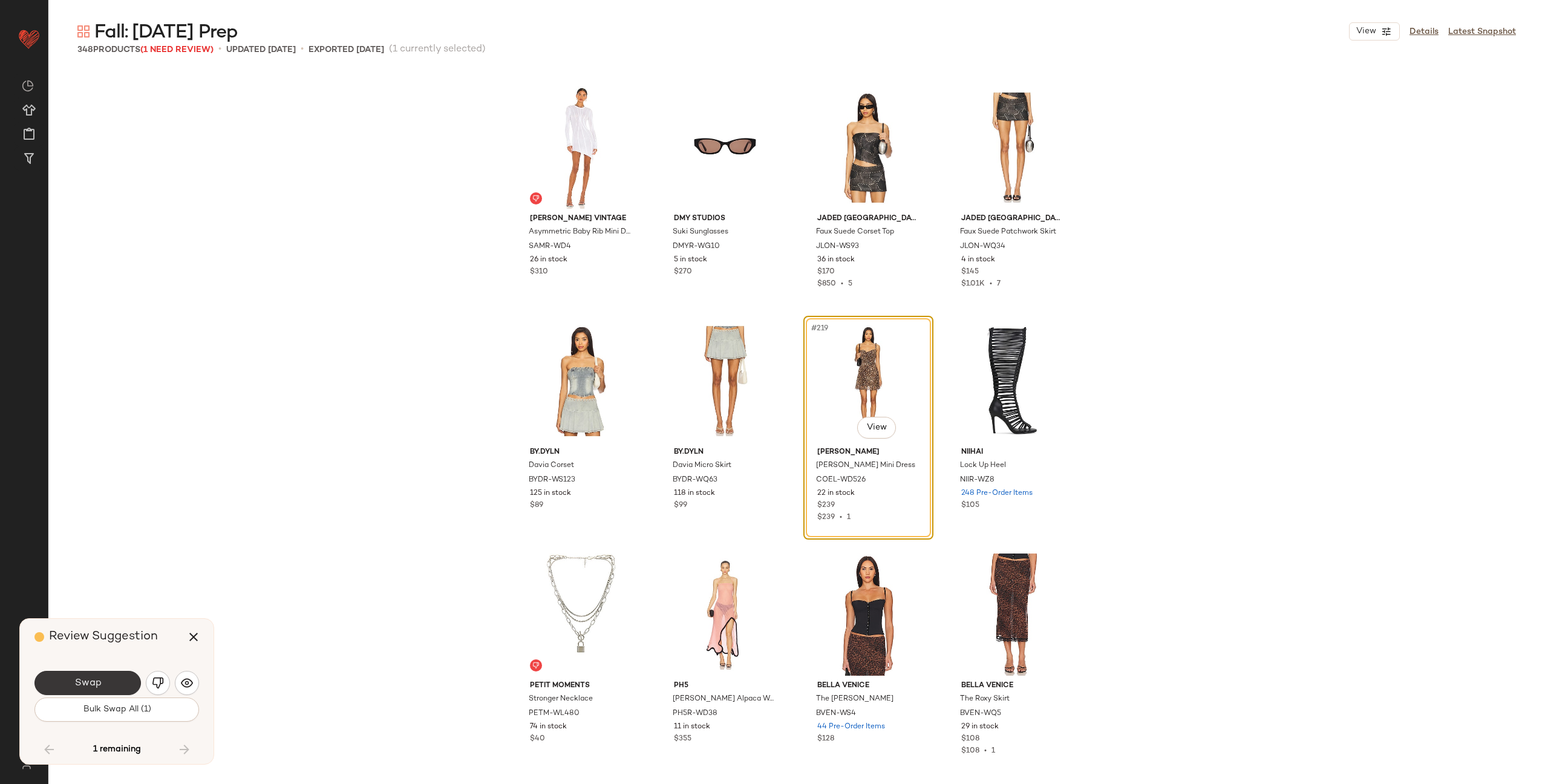
click at [108, 681] on button "Swap" at bounding box center [88, 683] width 106 height 24
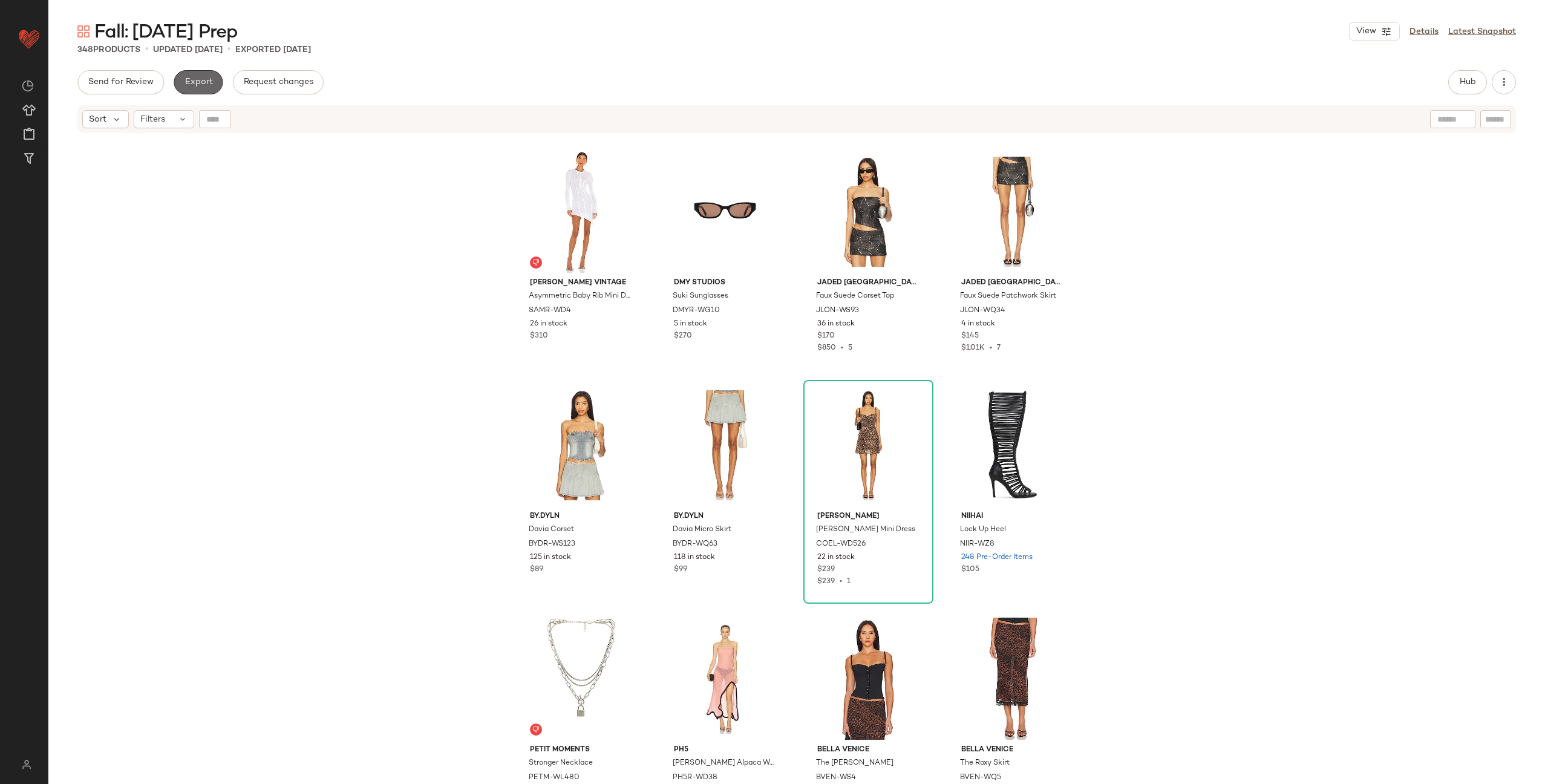
click at [200, 84] on span "Export" at bounding box center [197, 82] width 28 height 10
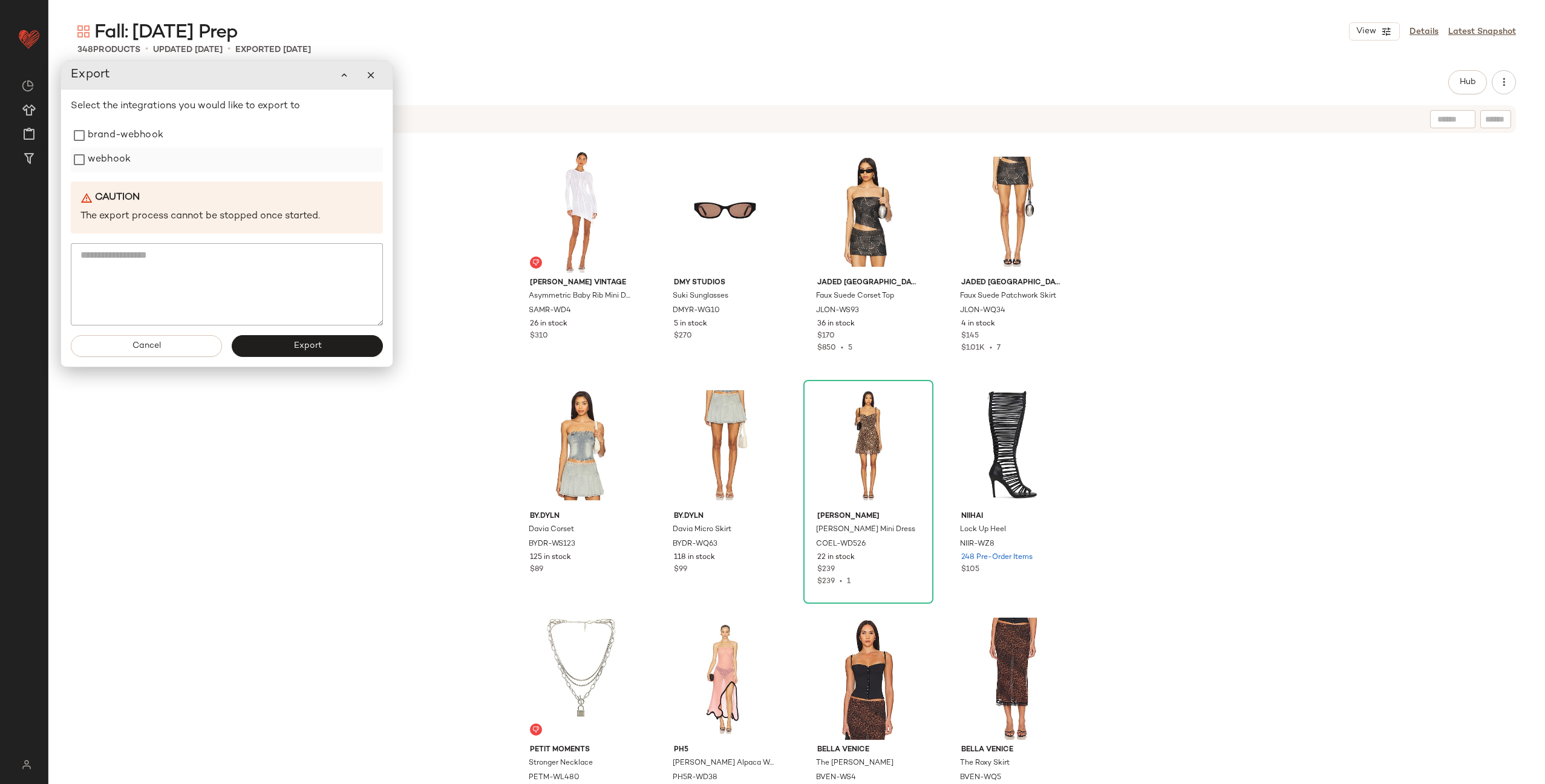
click at [118, 154] on label "webhook" at bounding box center [109, 160] width 43 height 24
click at [288, 347] on button "Export" at bounding box center [308, 346] width 152 height 22
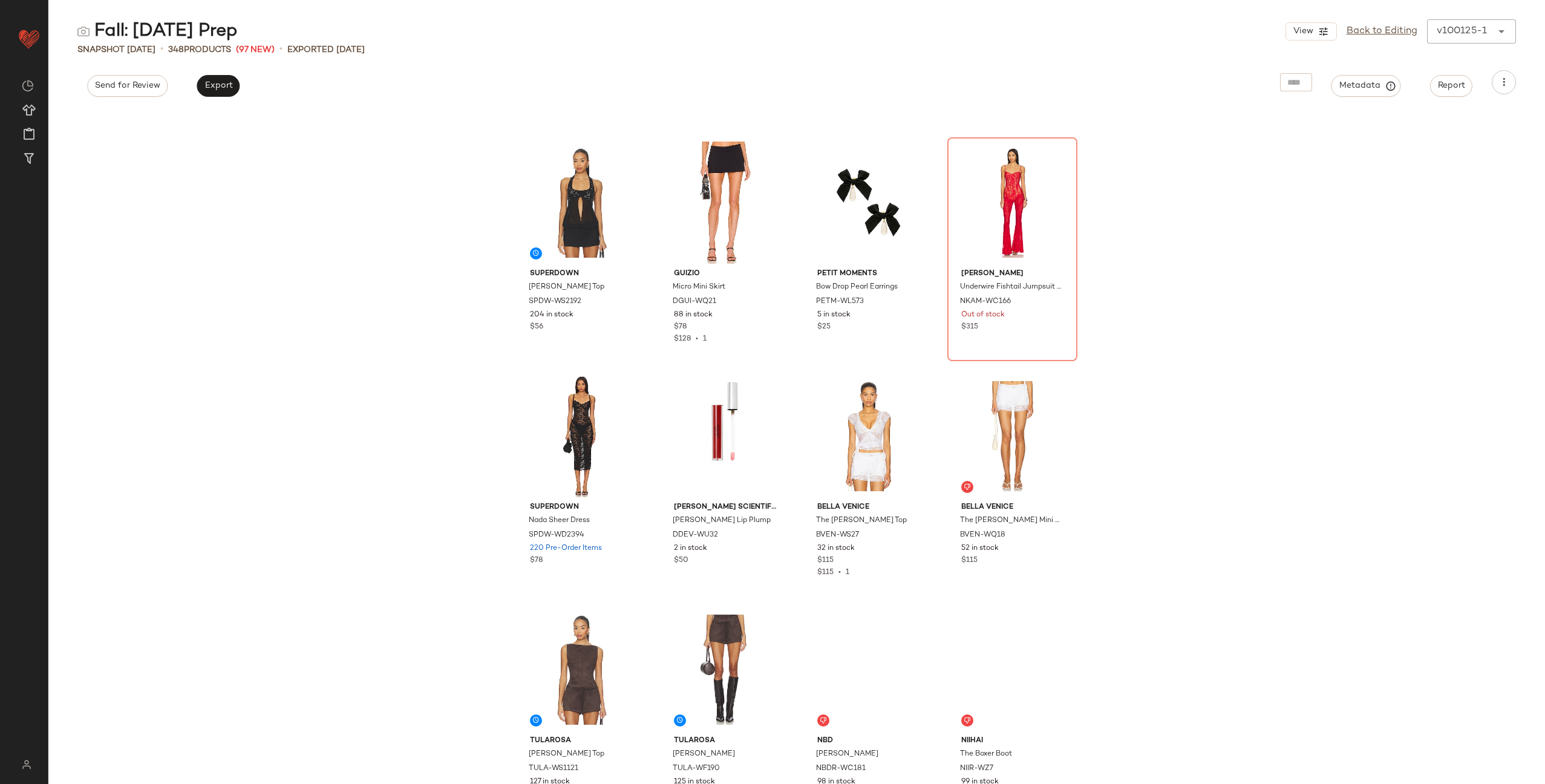
scroll to position [8409, 0]
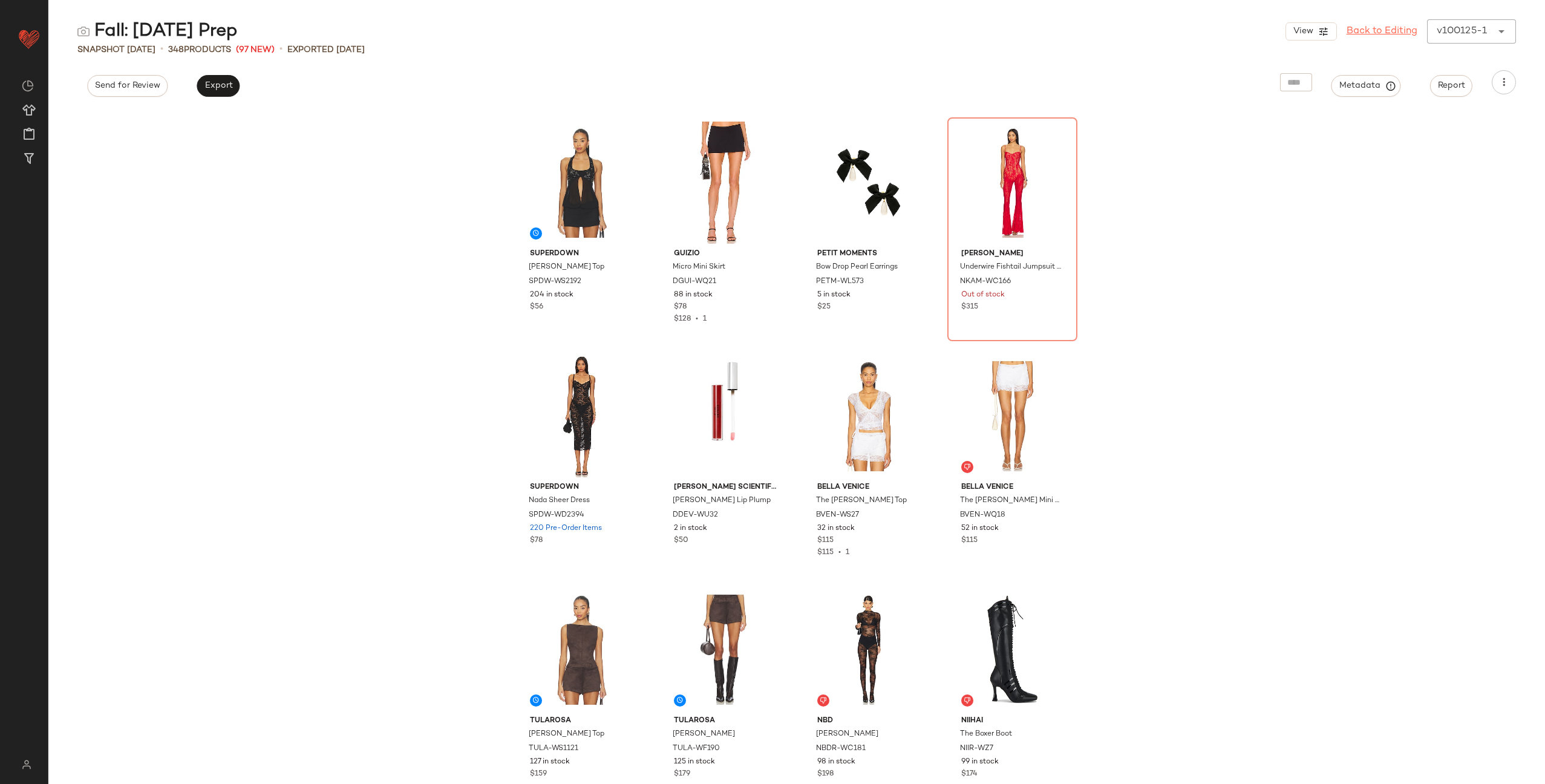
click at [1377, 33] on link "Back to Editing" at bounding box center [1382, 31] width 71 height 15
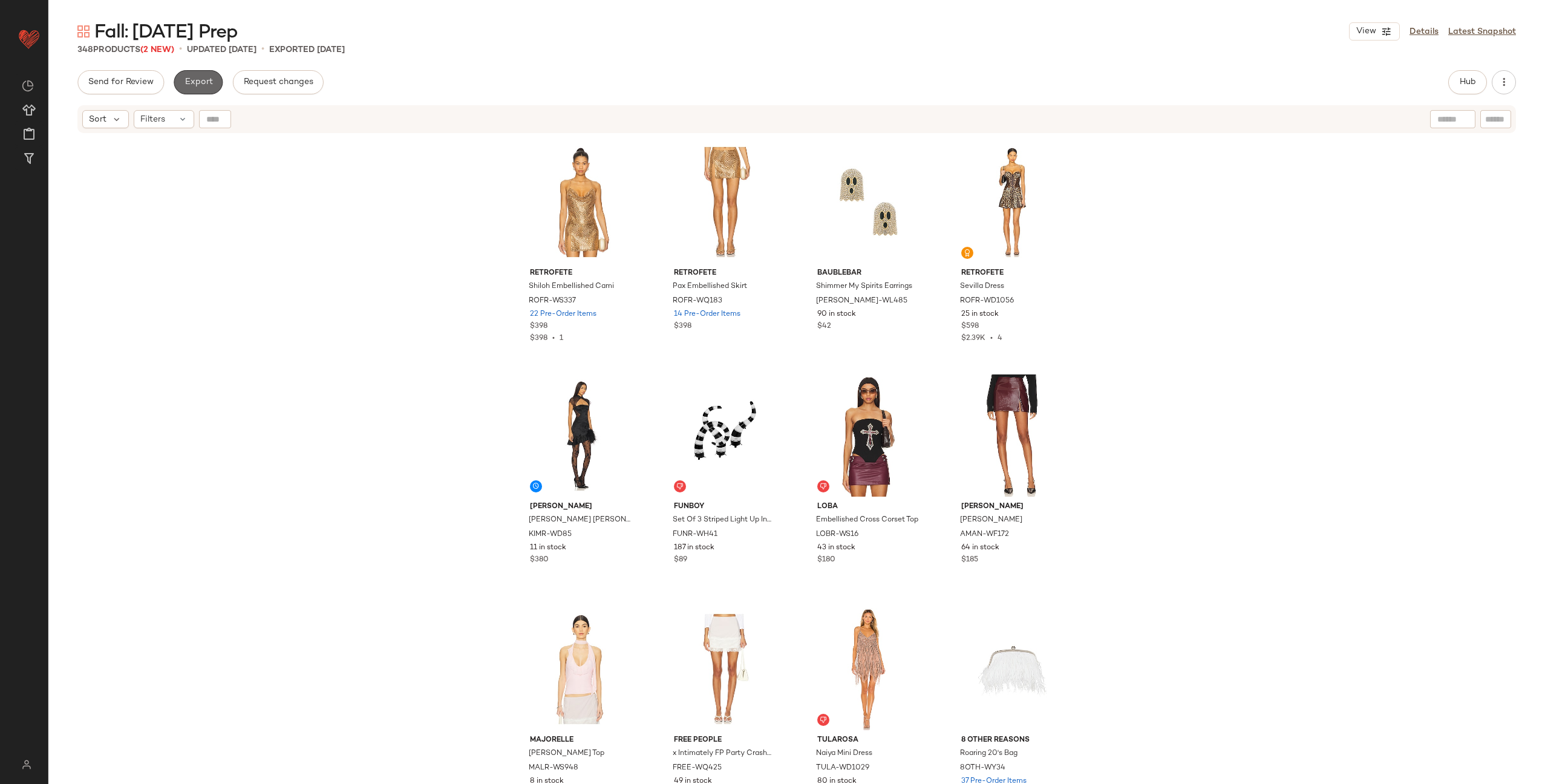
click at [189, 84] on span "Export" at bounding box center [197, 82] width 28 height 10
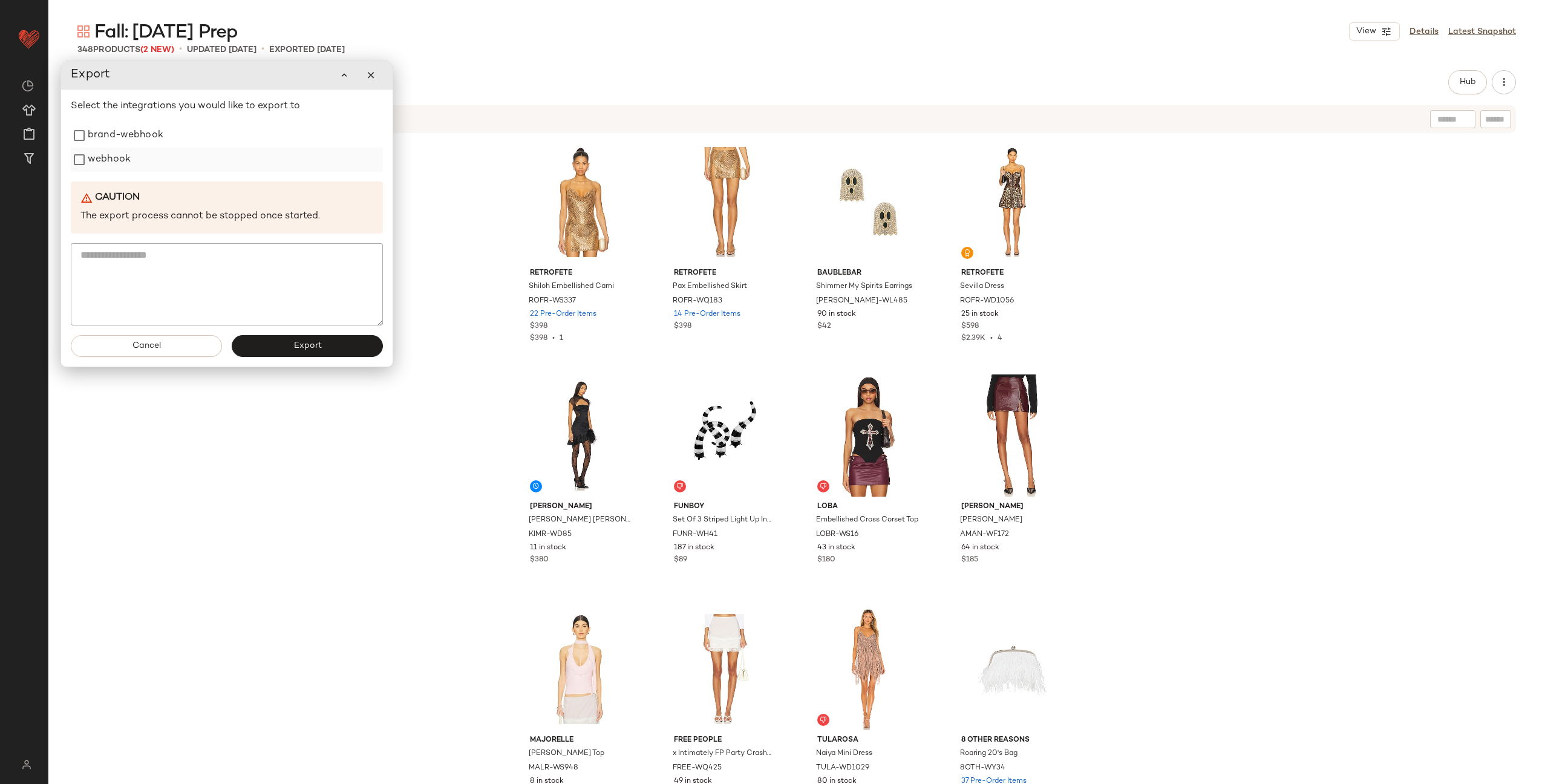
click at [123, 161] on label "webhook" at bounding box center [109, 160] width 43 height 24
click at [300, 343] on span "Export" at bounding box center [306, 346] width 28 height 10
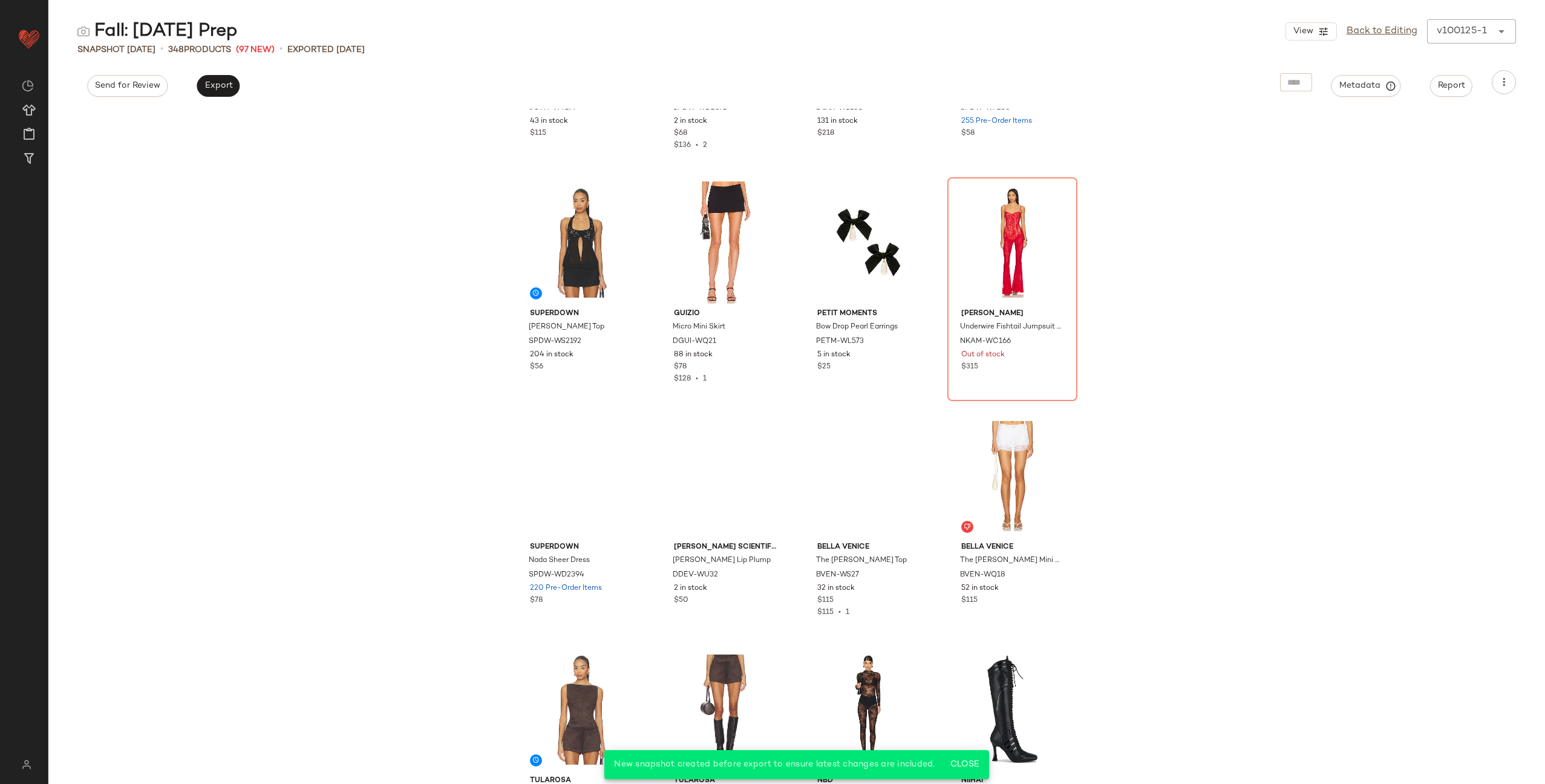
scroll to position [8483, 0]
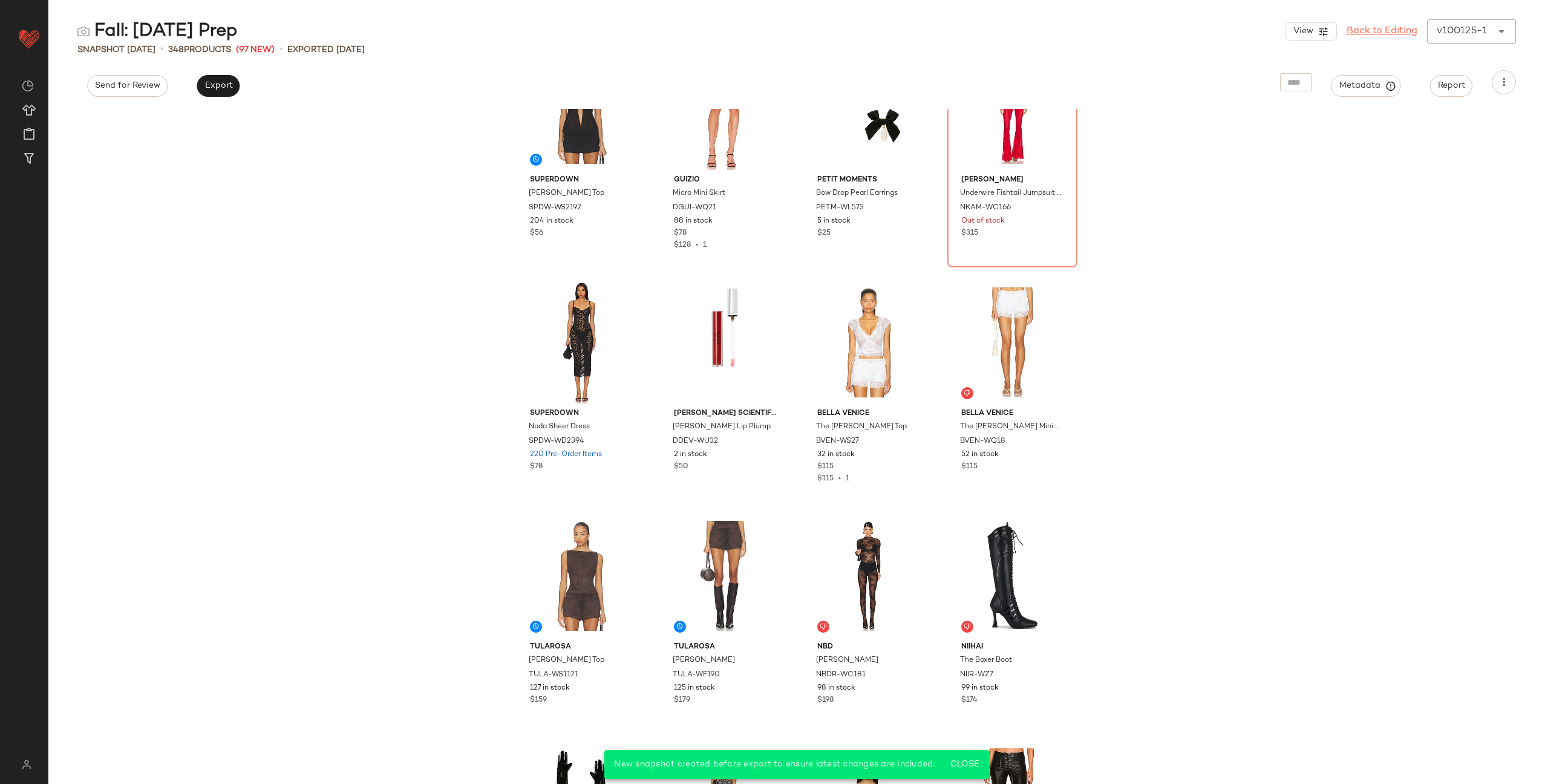
click at [1377, 31] on link "Back to Editing" at bounding box center [1382, 31] width 71 height 15
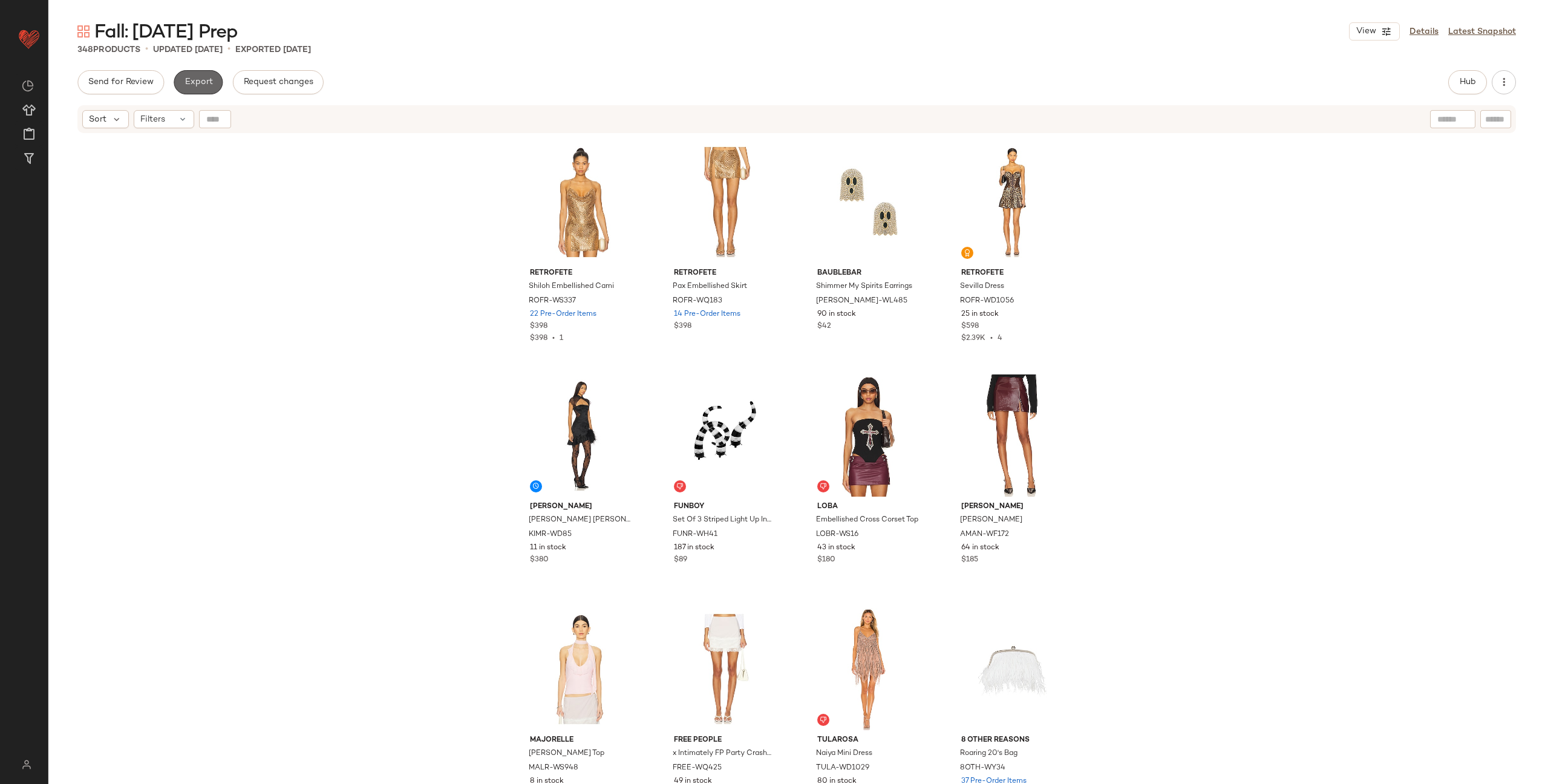
click at [195, 85] on span "Export" at bounding box center [197, 82] width 28 height 10
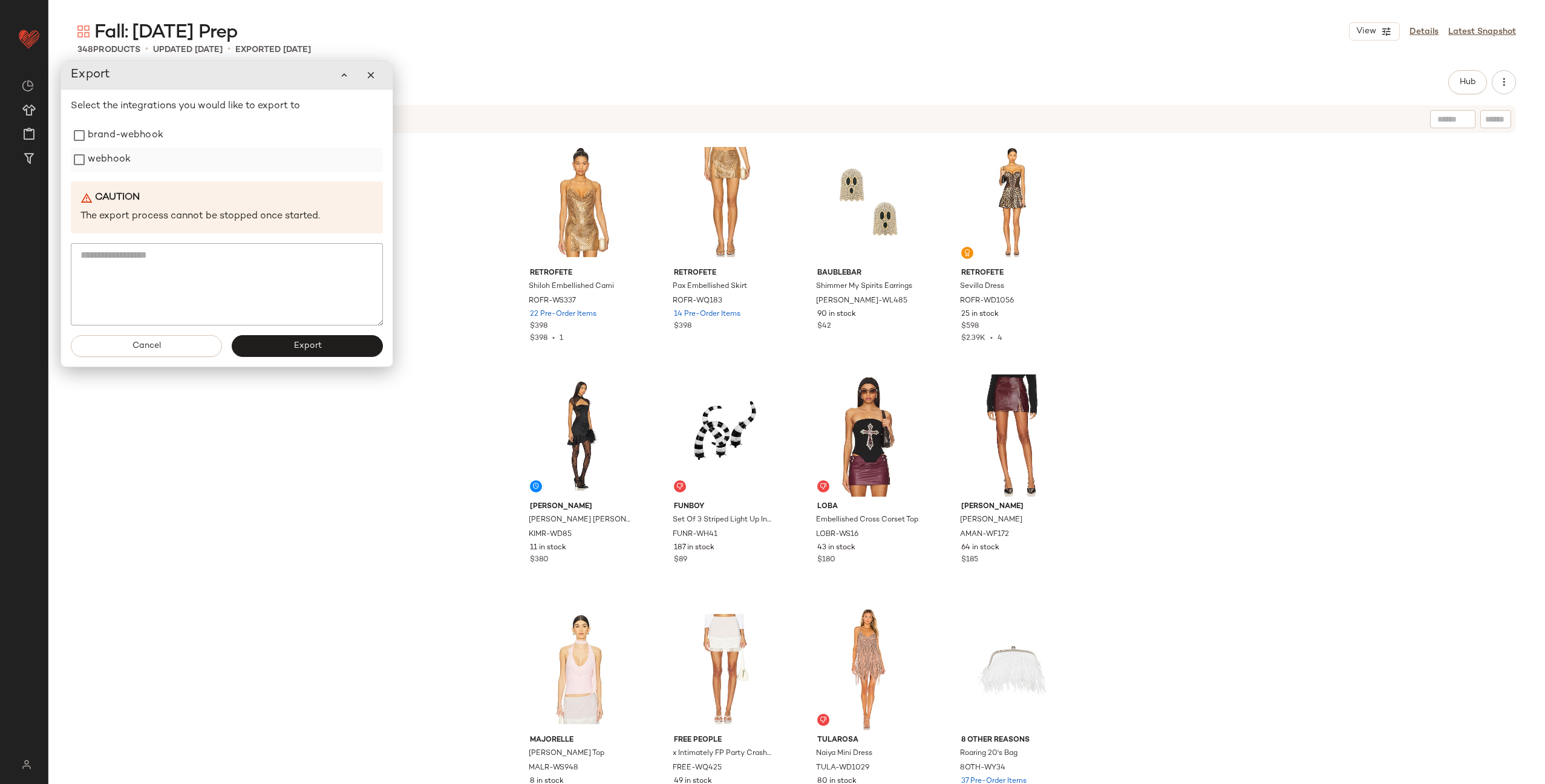
click at [108, 156] on label "webhook" at bounding box center [109, 160] width 43 height 24
click at [290, 342] on button "Export" at bounding box center [308, 346] width 152 height 22
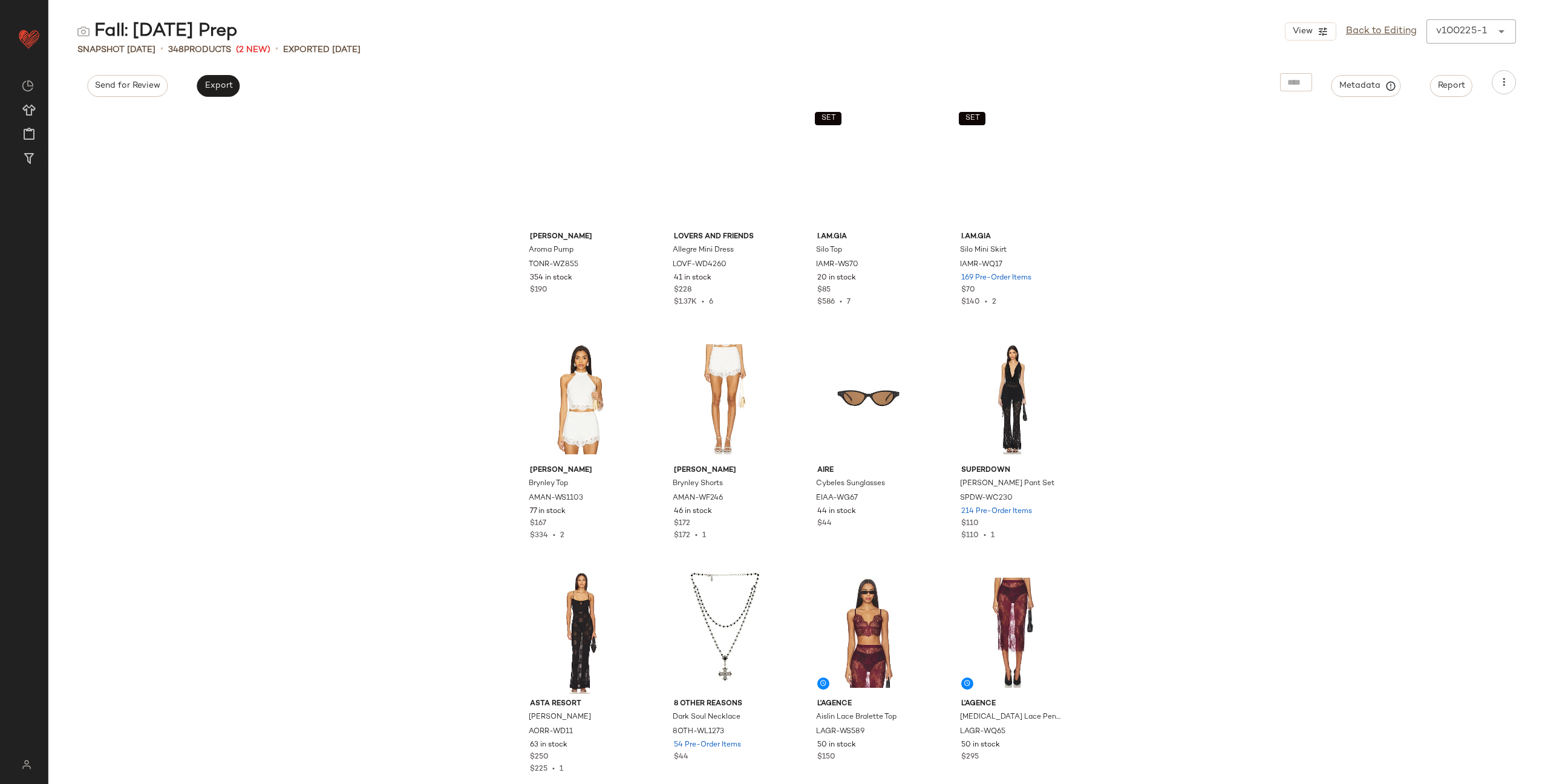
scroll to position [10051, 0]
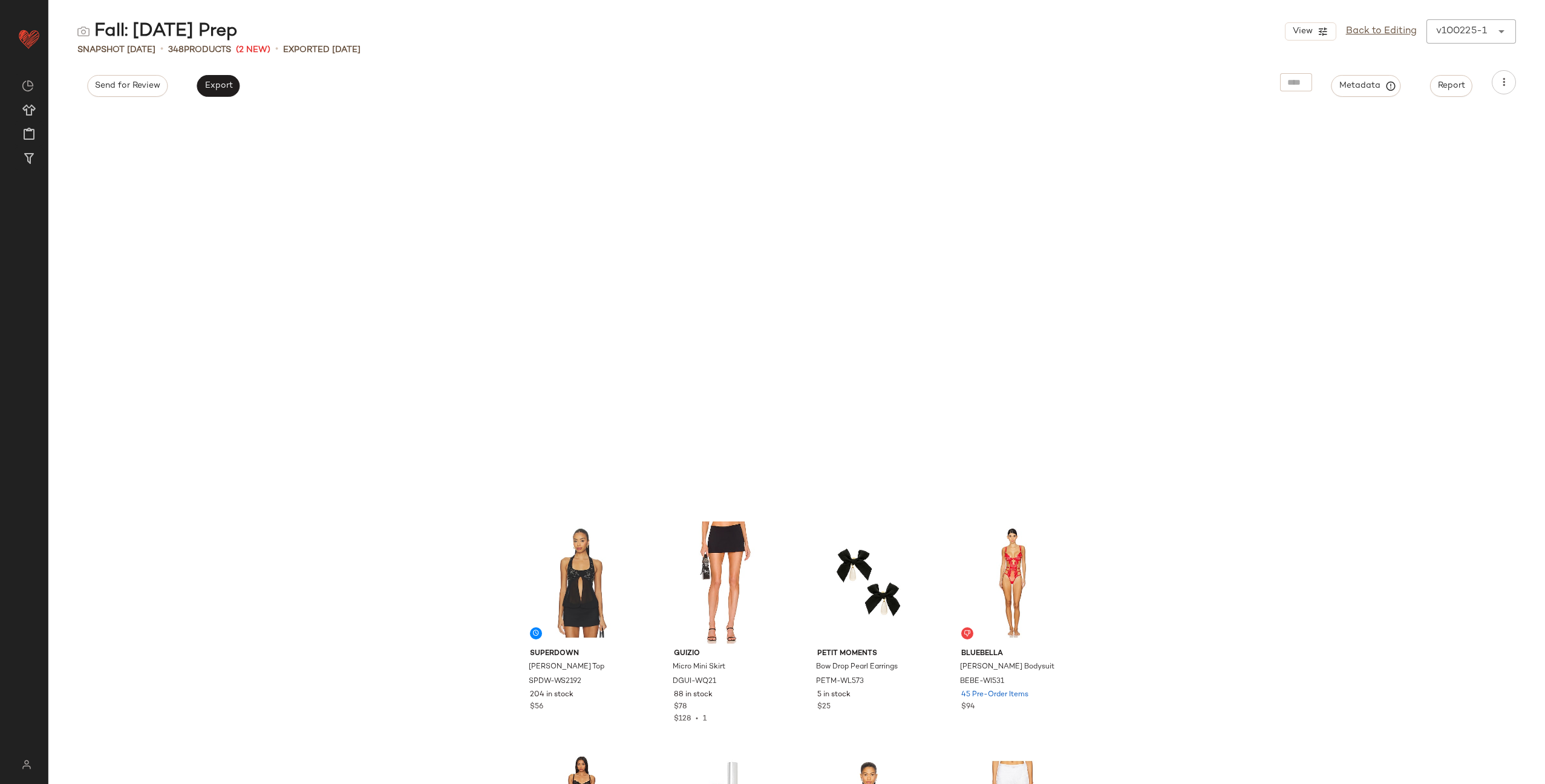
scroll to position [7963, 0]
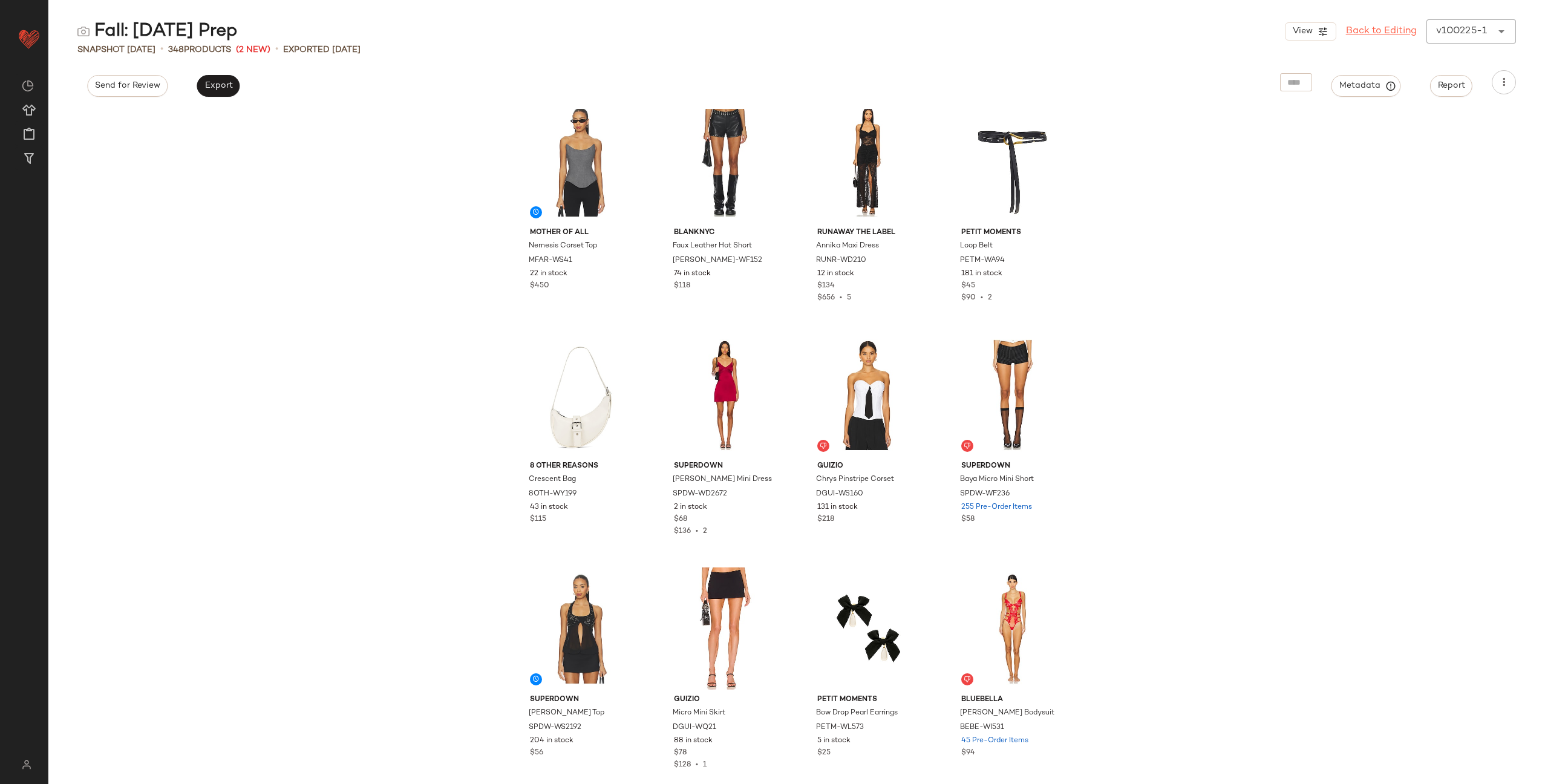
click at [1373, 28] on link "Back to Editing" at bounding box center [1381, 31] width 71 height 15
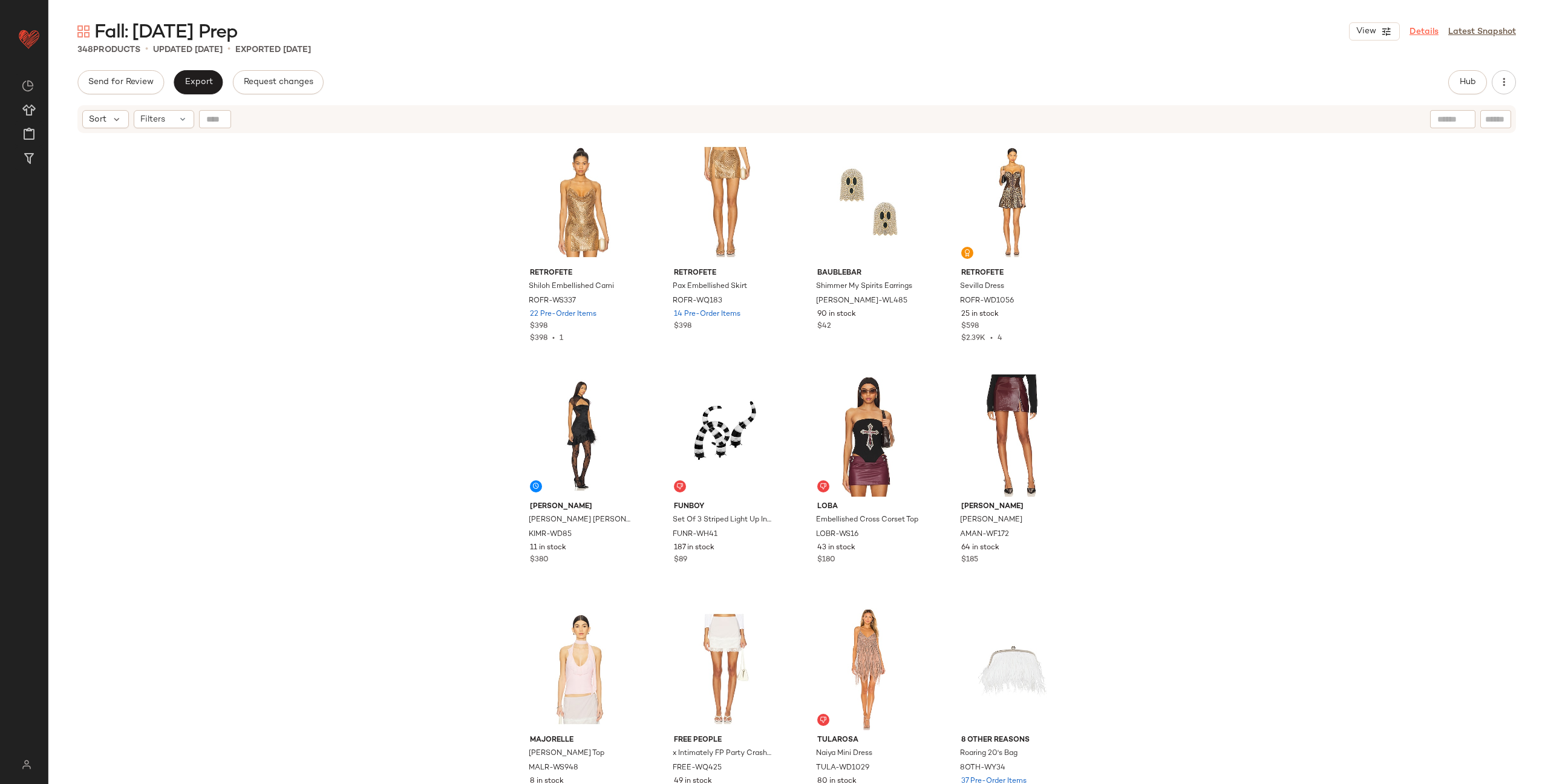
click at [1427, 28] on link "Details" at bounding box center [1424, 32] width 29 height 13
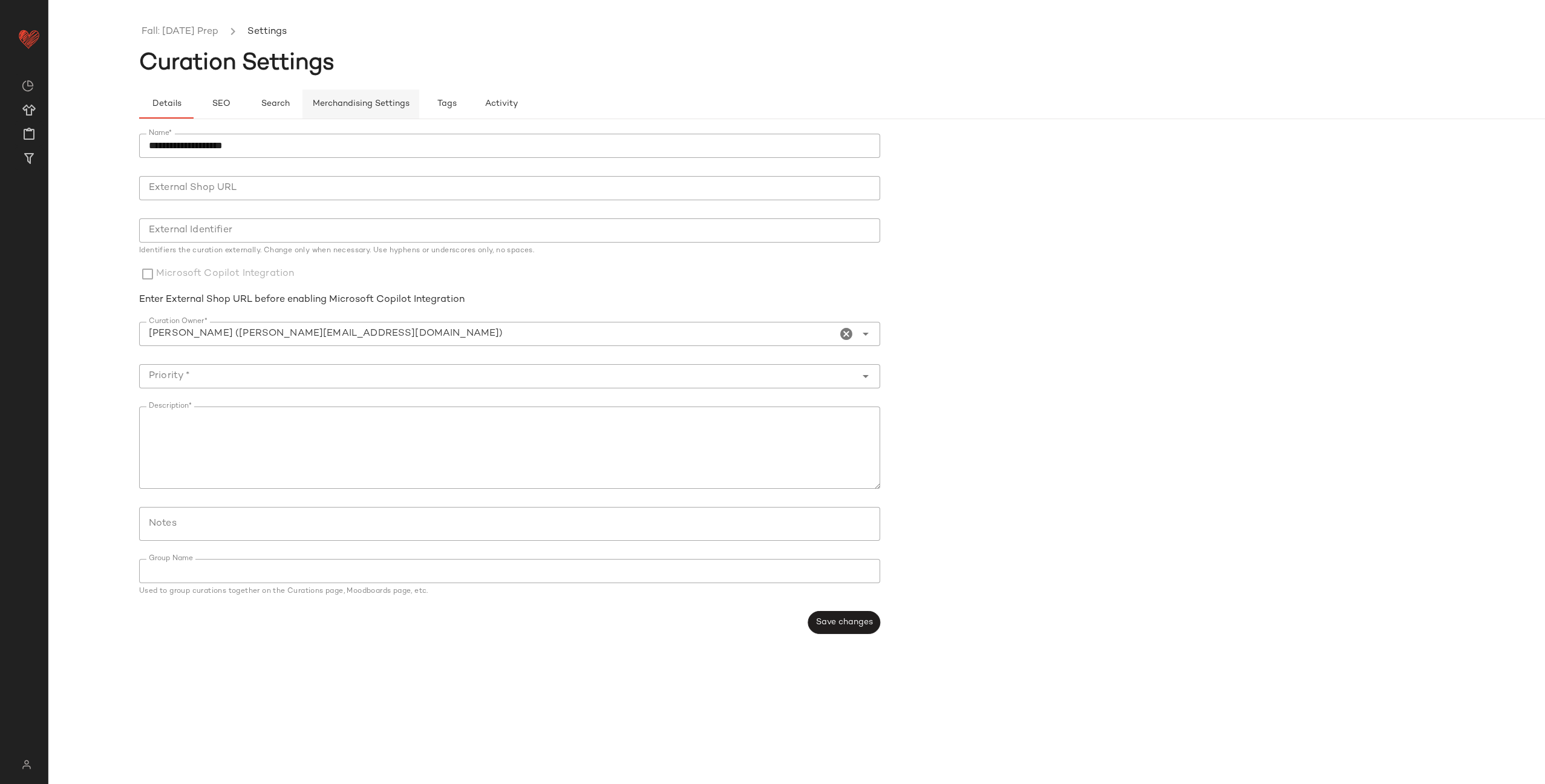
click at [368, 94] on button "Merchandising Settings" at bounding box center [360, 104] width 117 height 29
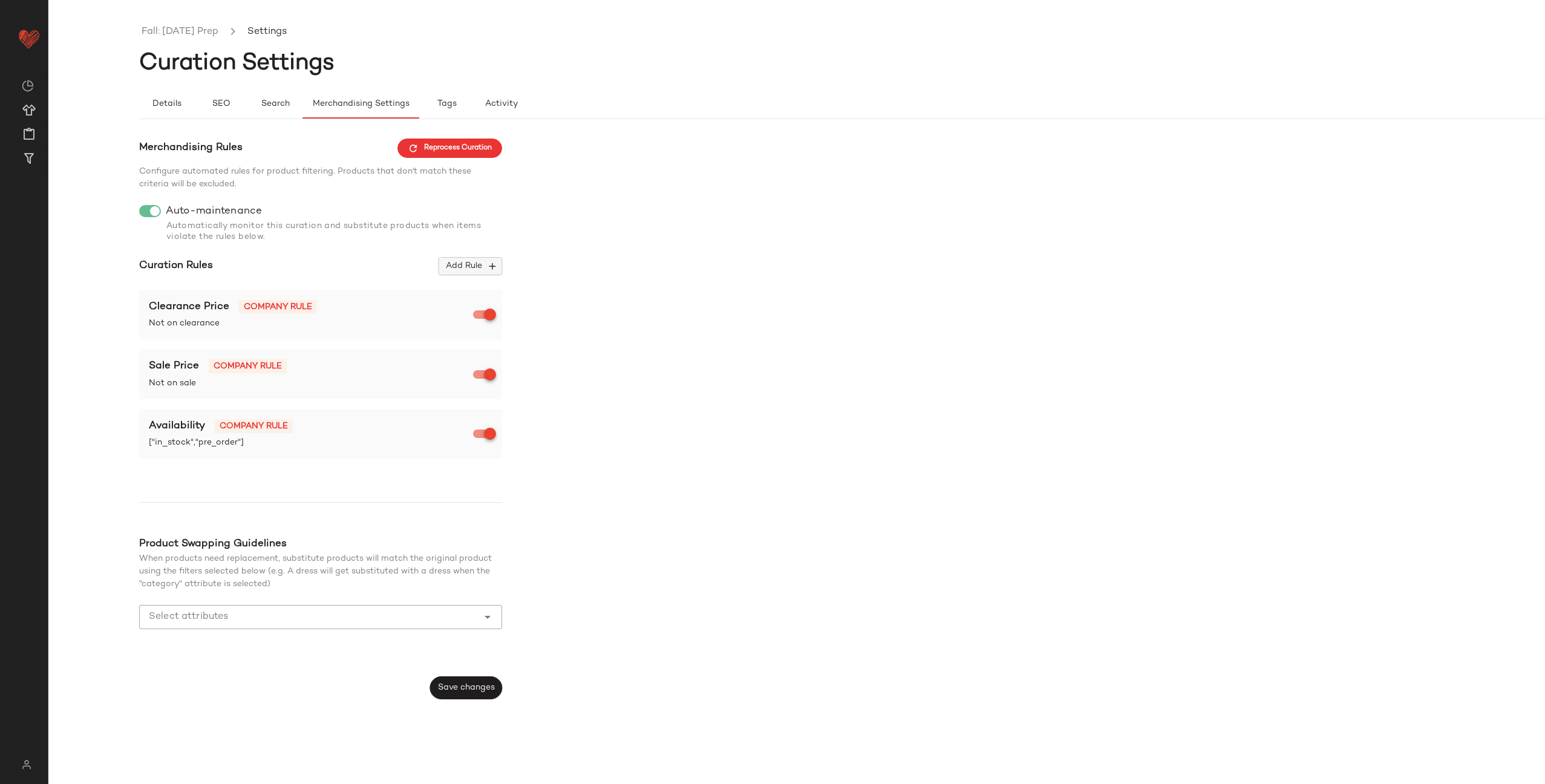
click at [465, 259] on button "Add Rule" at bounding box center [470, 266] width 64 height 19
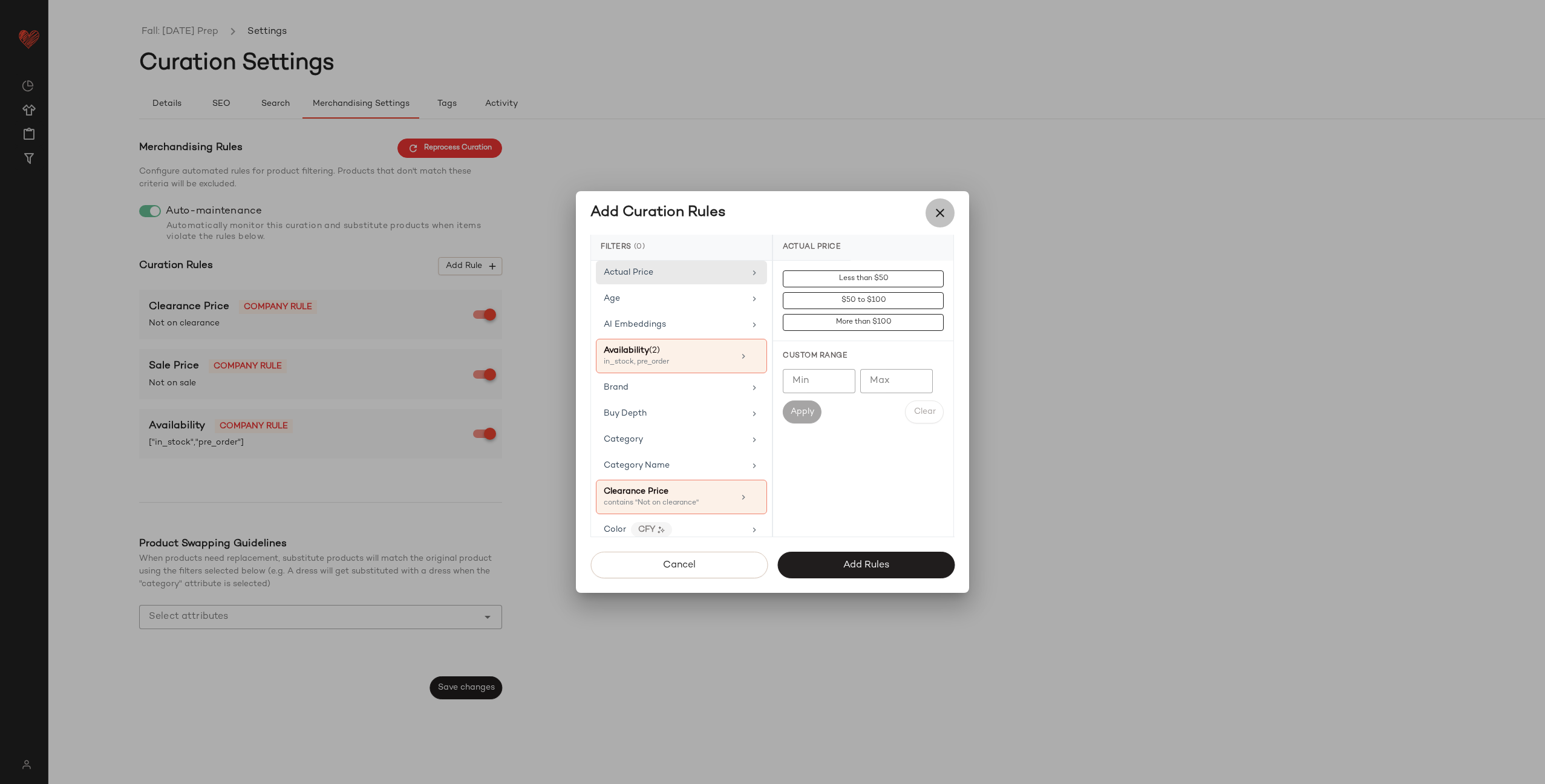
click at [937, 215] on icon "button" at bounding box center [941, 213] width 15 height 15
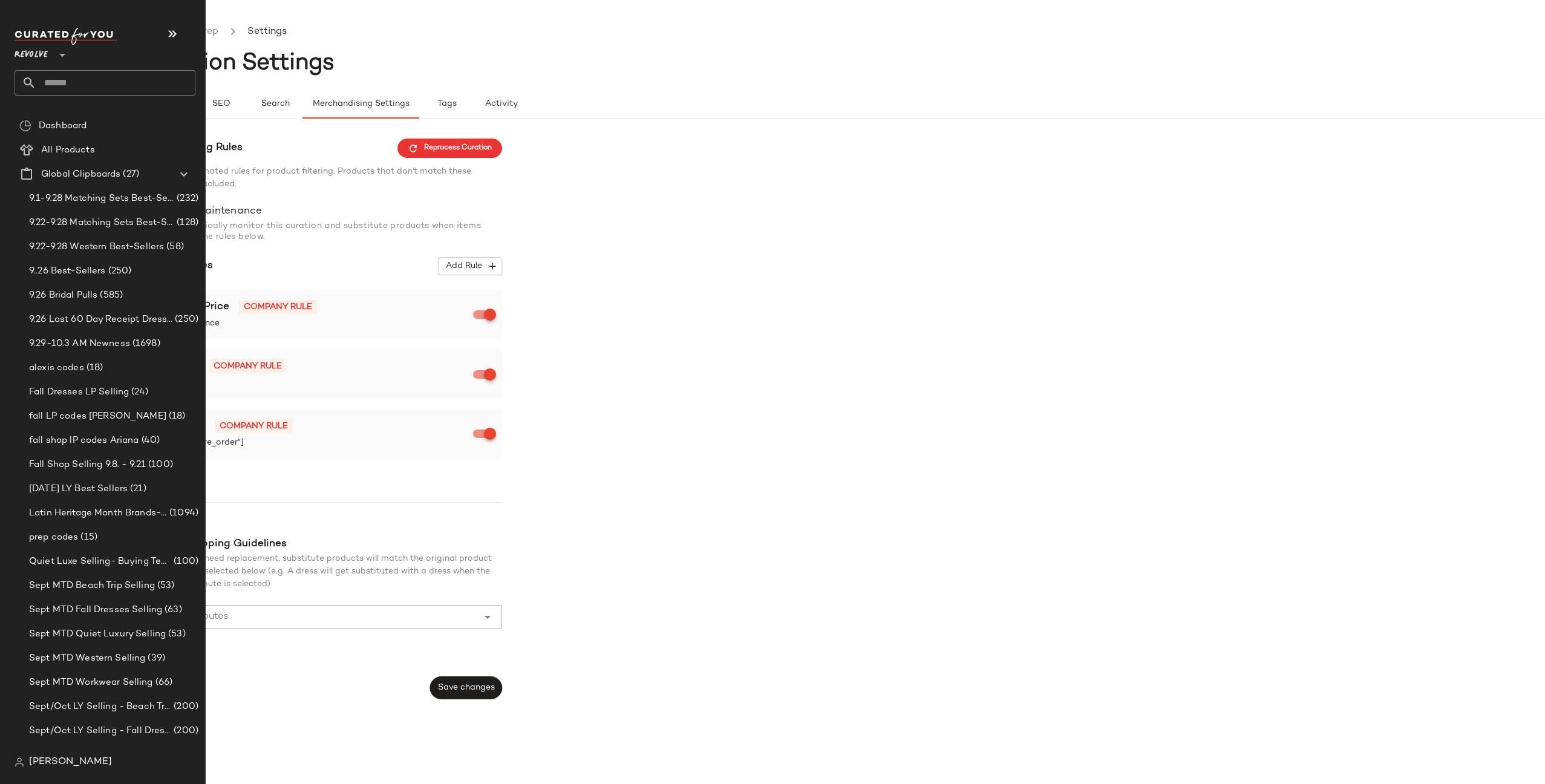
click at [84, 81] on input "text" at bounding box center [115, 83] width 159 height 26
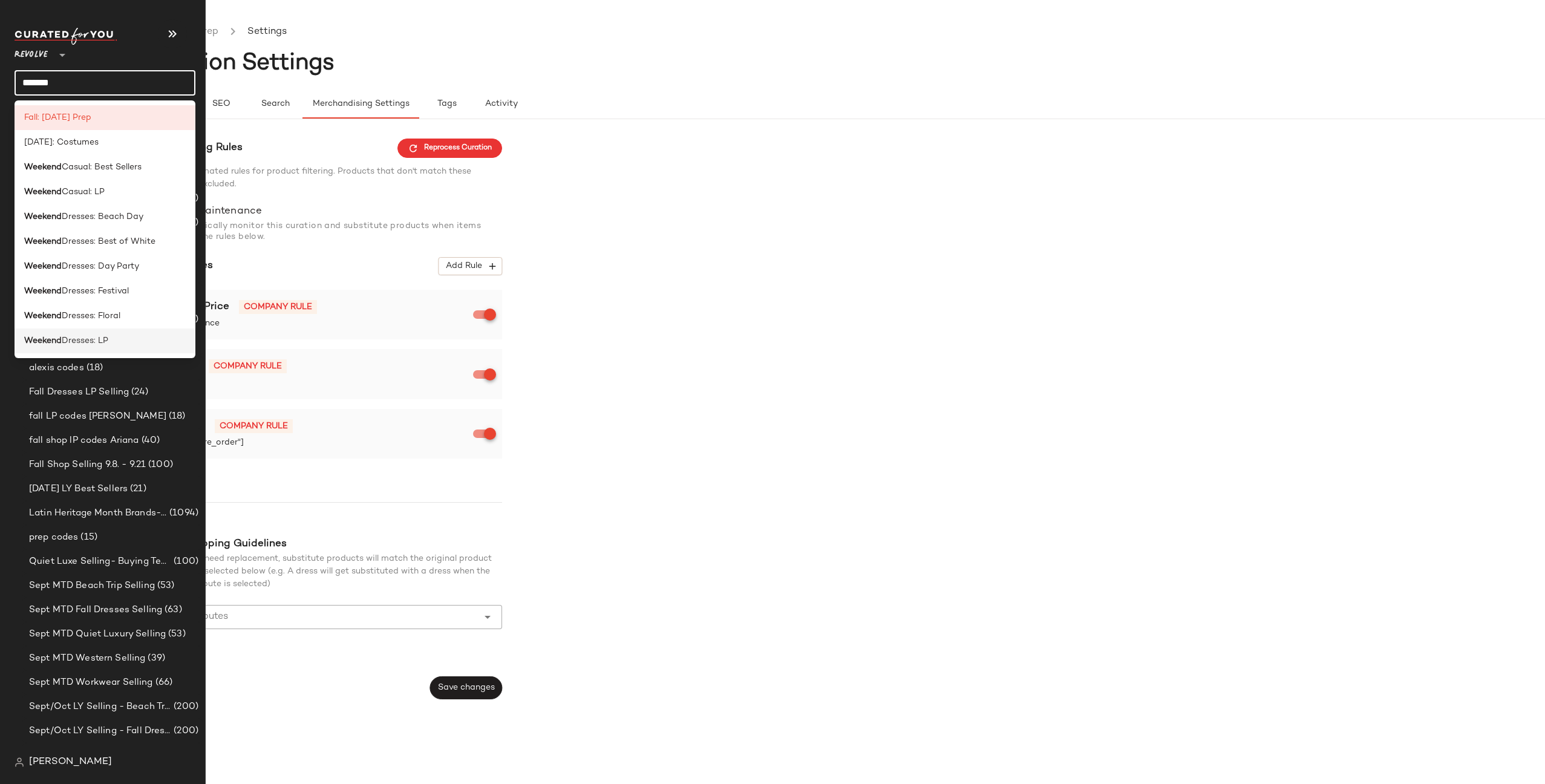
type input "*******"
click at [84, 338] on span "Dresses: LP" at bounding box center [85, 341] width 47 height 13
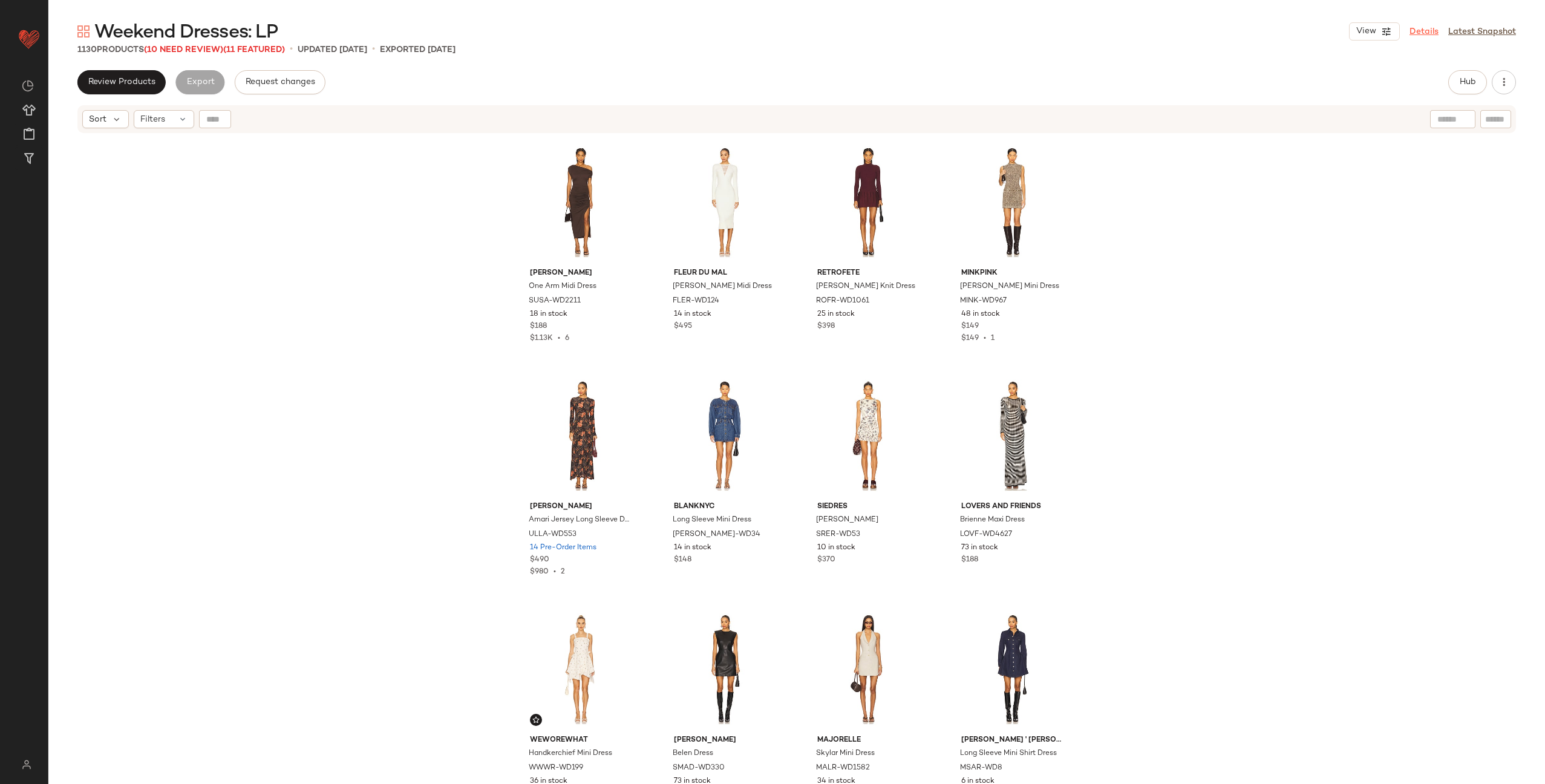
click at [1430, 32] on link "Details" at bounding box center [1424, 32] width 29 height 13
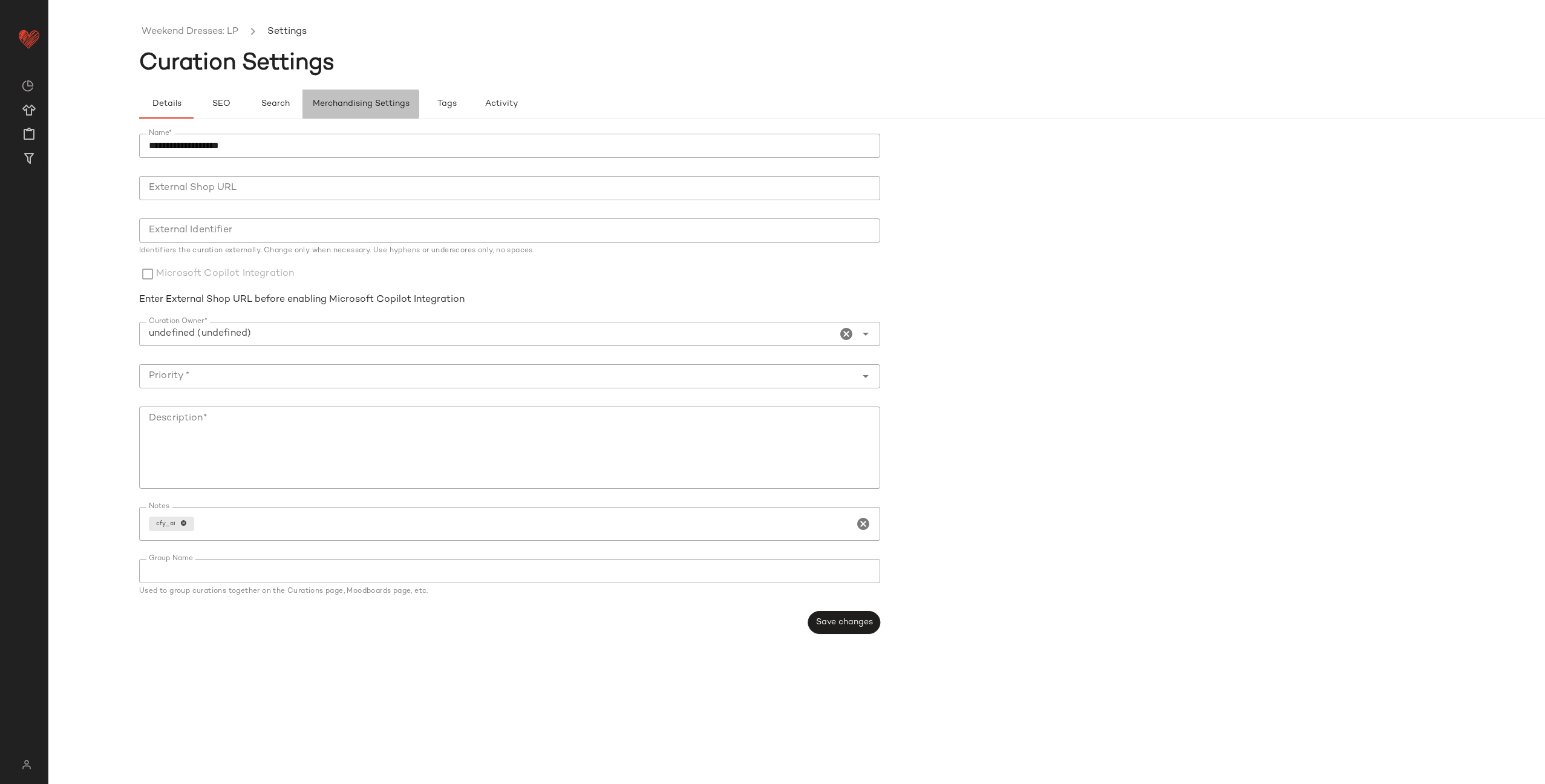
click at [353, 112] on button "Merchandising Settings" at bounding box center [360, 104] width 117 height 29
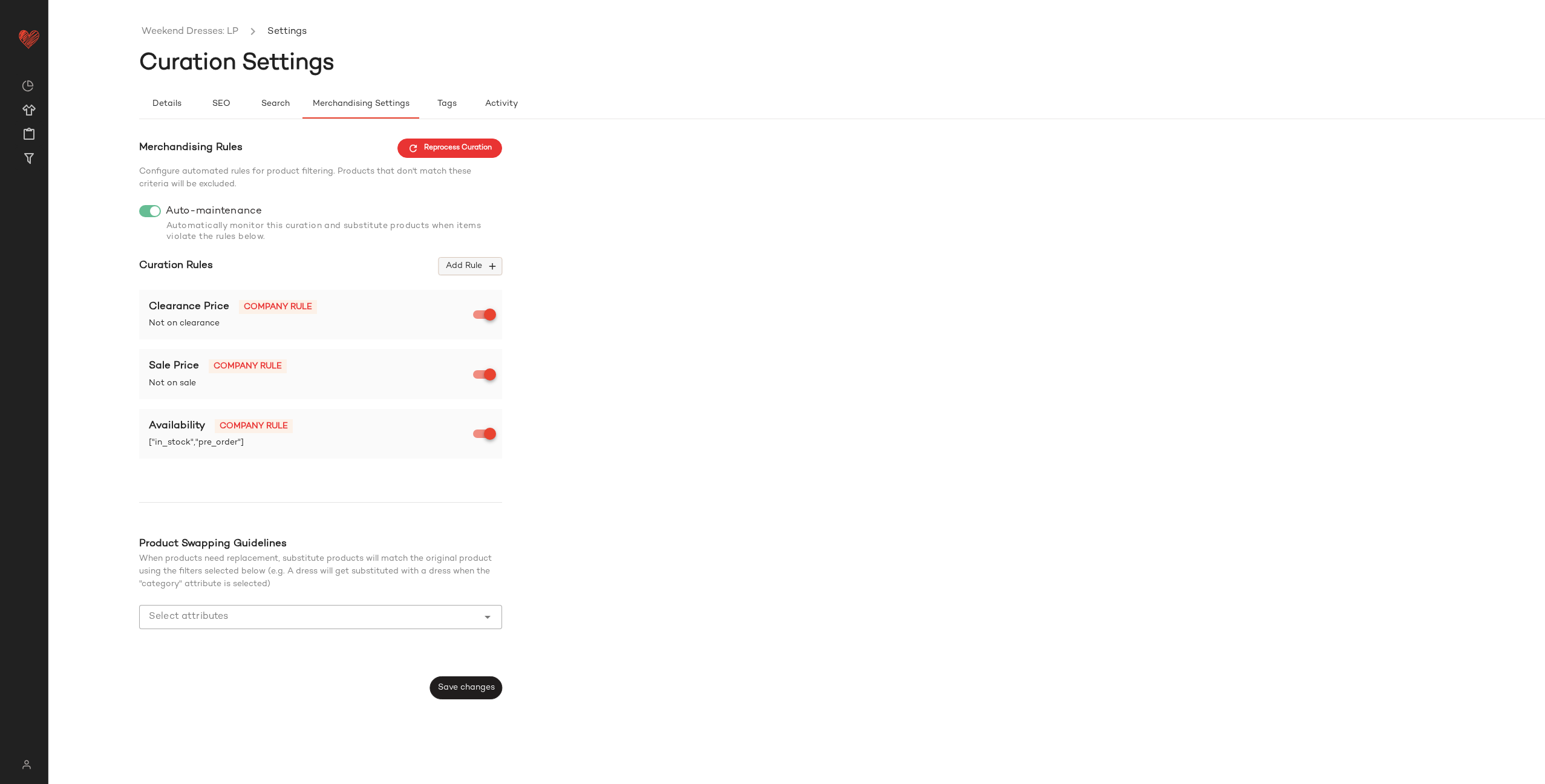
click at [472, 265] on span "Add Rule" at bounding box center [471, 267] width 50 height 11
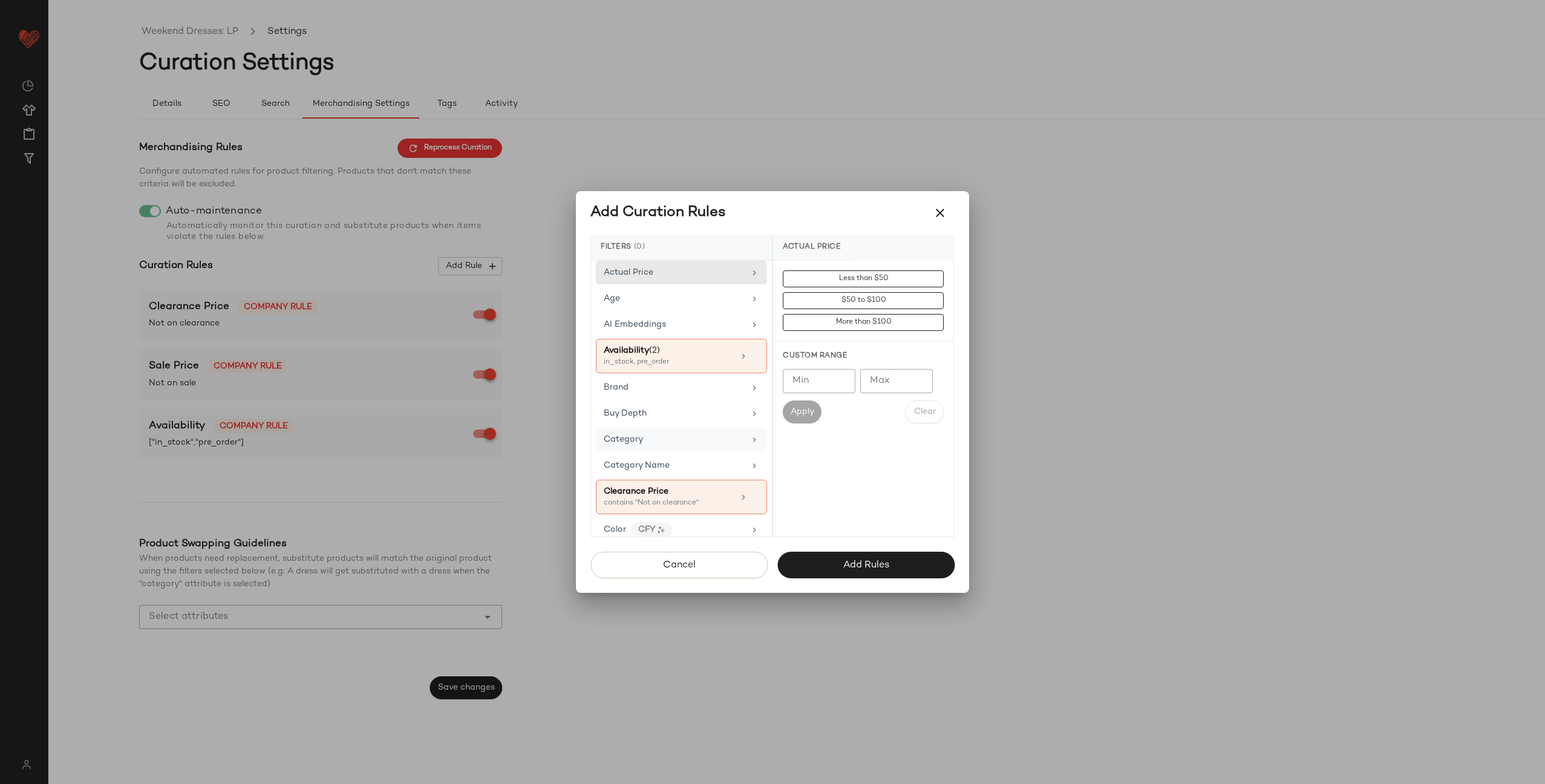
click at [685, 433] on div "Category" at bounding box center [674, 439] width 141 height 13
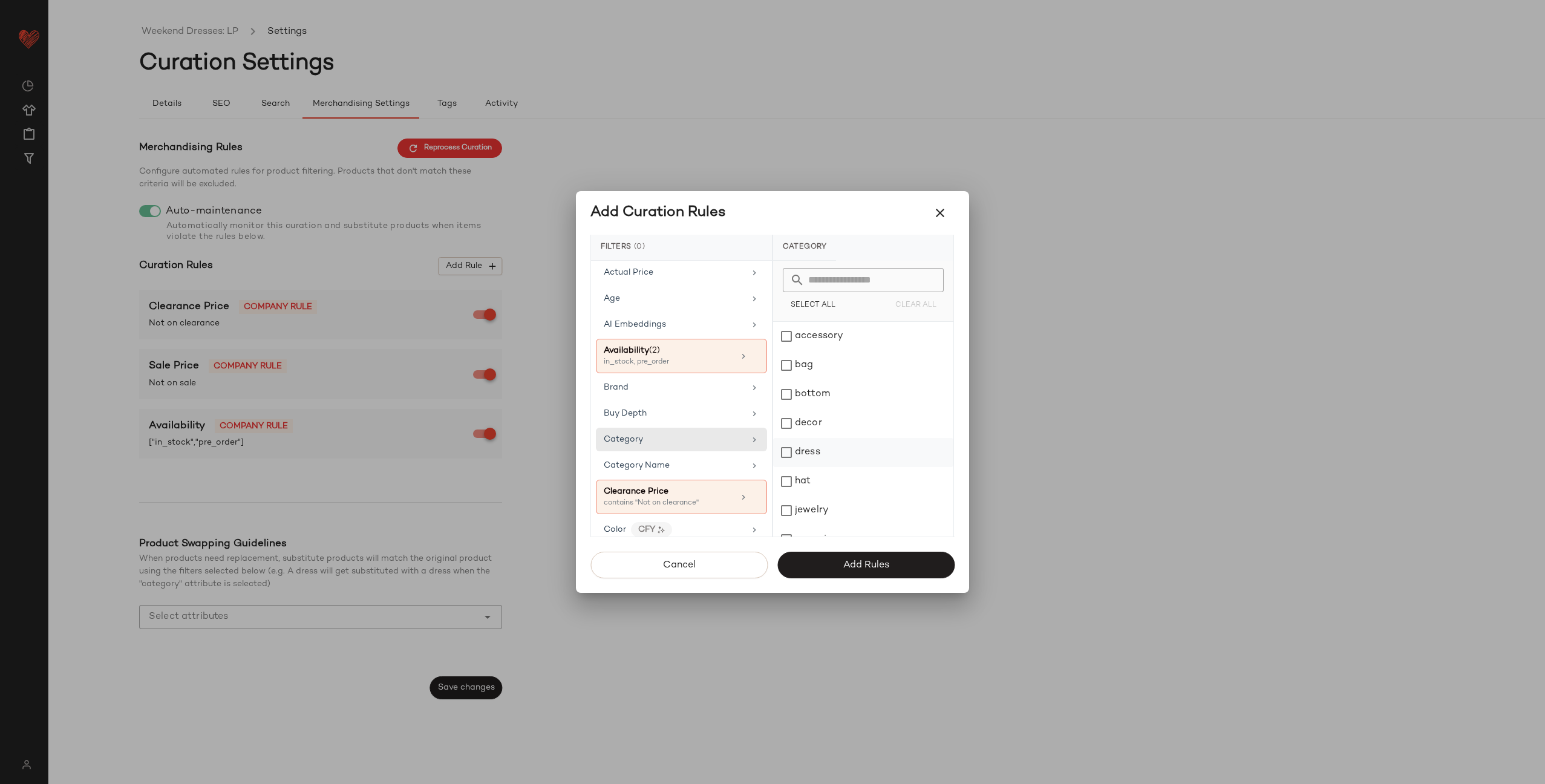
click at [826, 450] on div "dress" at bounding box center [863, 453] width 181 height 29
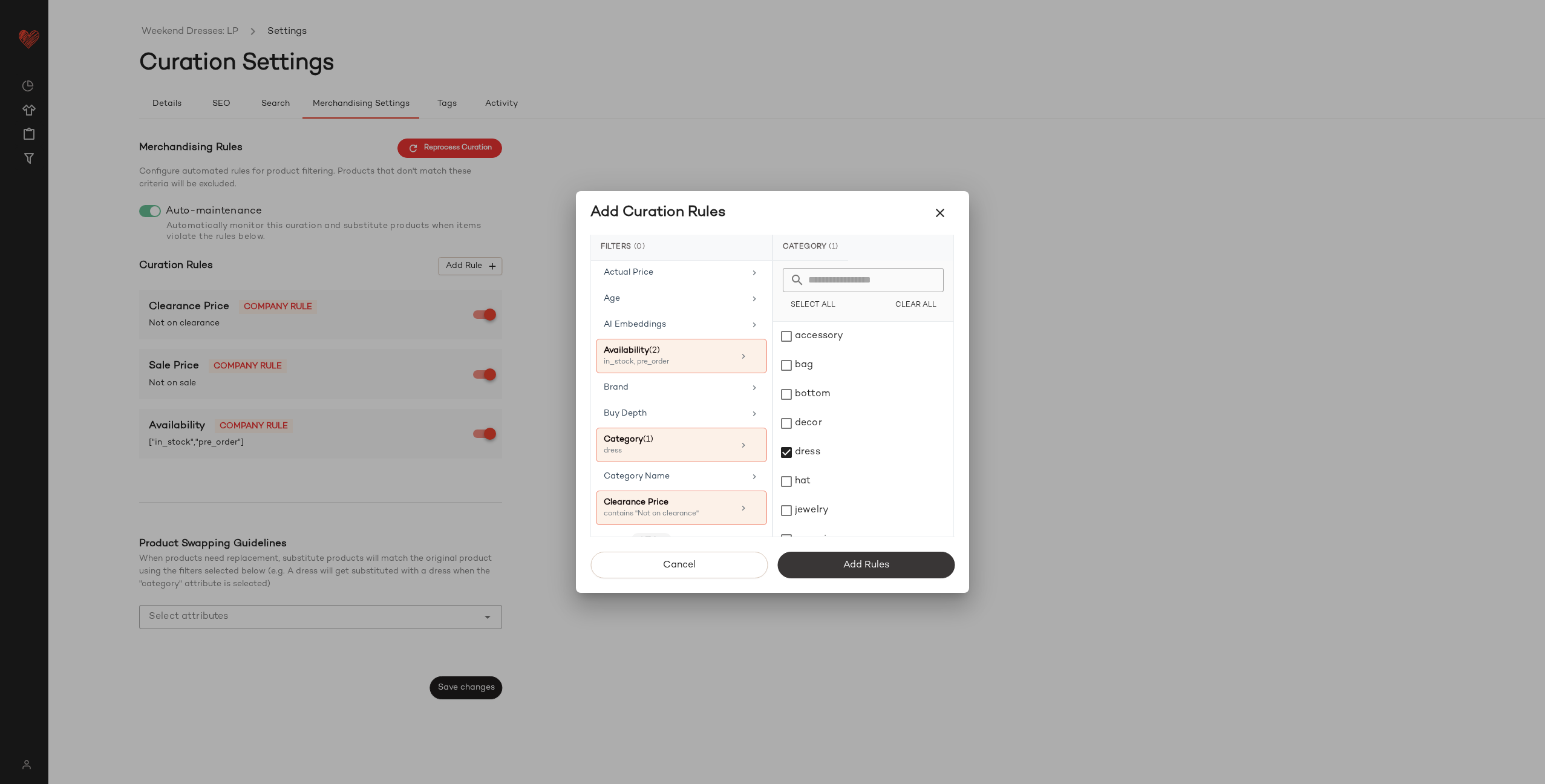
click at [874, 562] on span "Add Rules" at bounding box center [866, 565] width 47 height 11
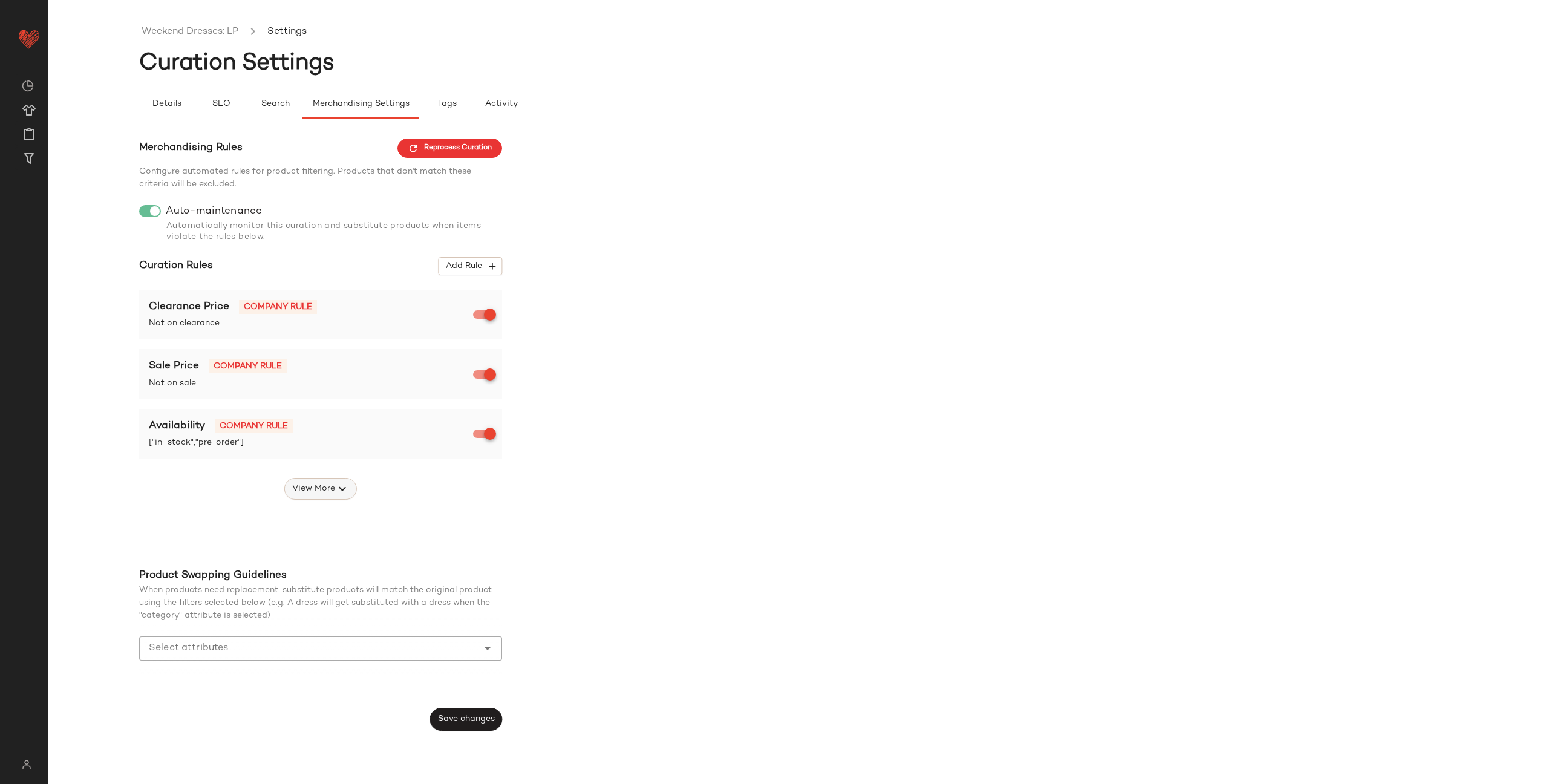
click at [319, 479] on button "View More" at bounding box center [321, 488] width 73 height 22
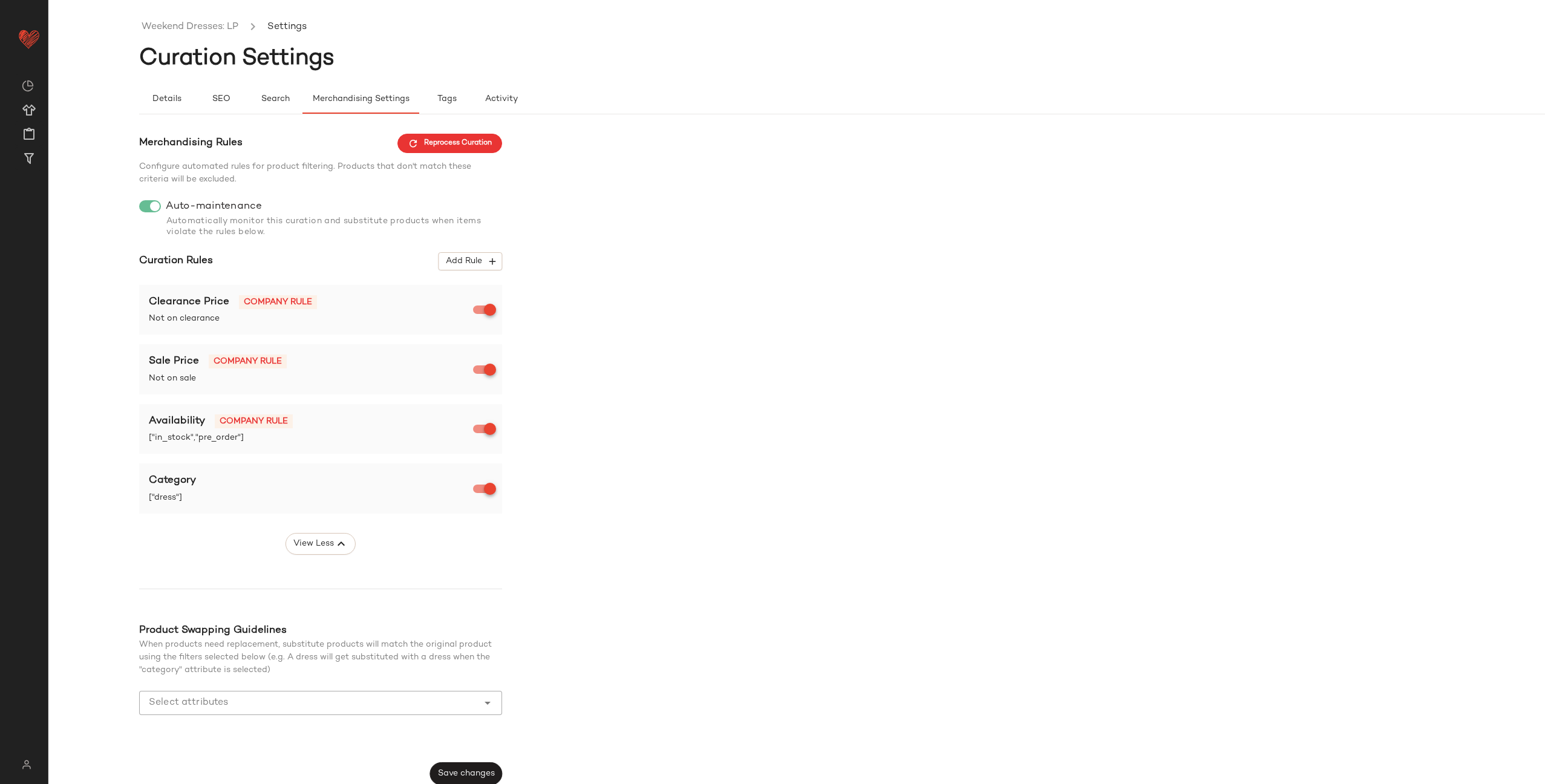
scroll to position [14, 0]
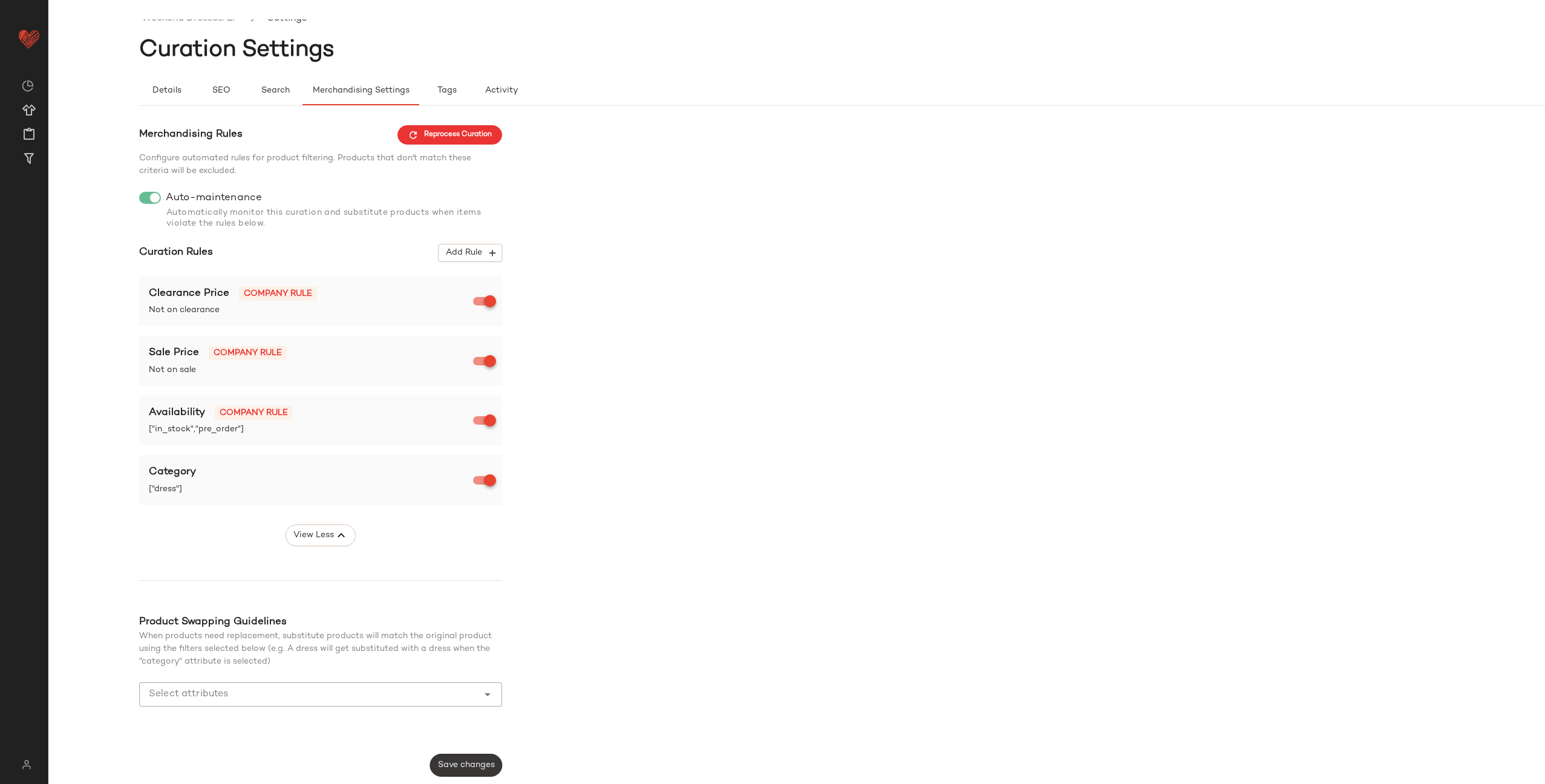
click at [466, 761] on span "Save changes" at bounding box center [466, 765] width 57 height 10
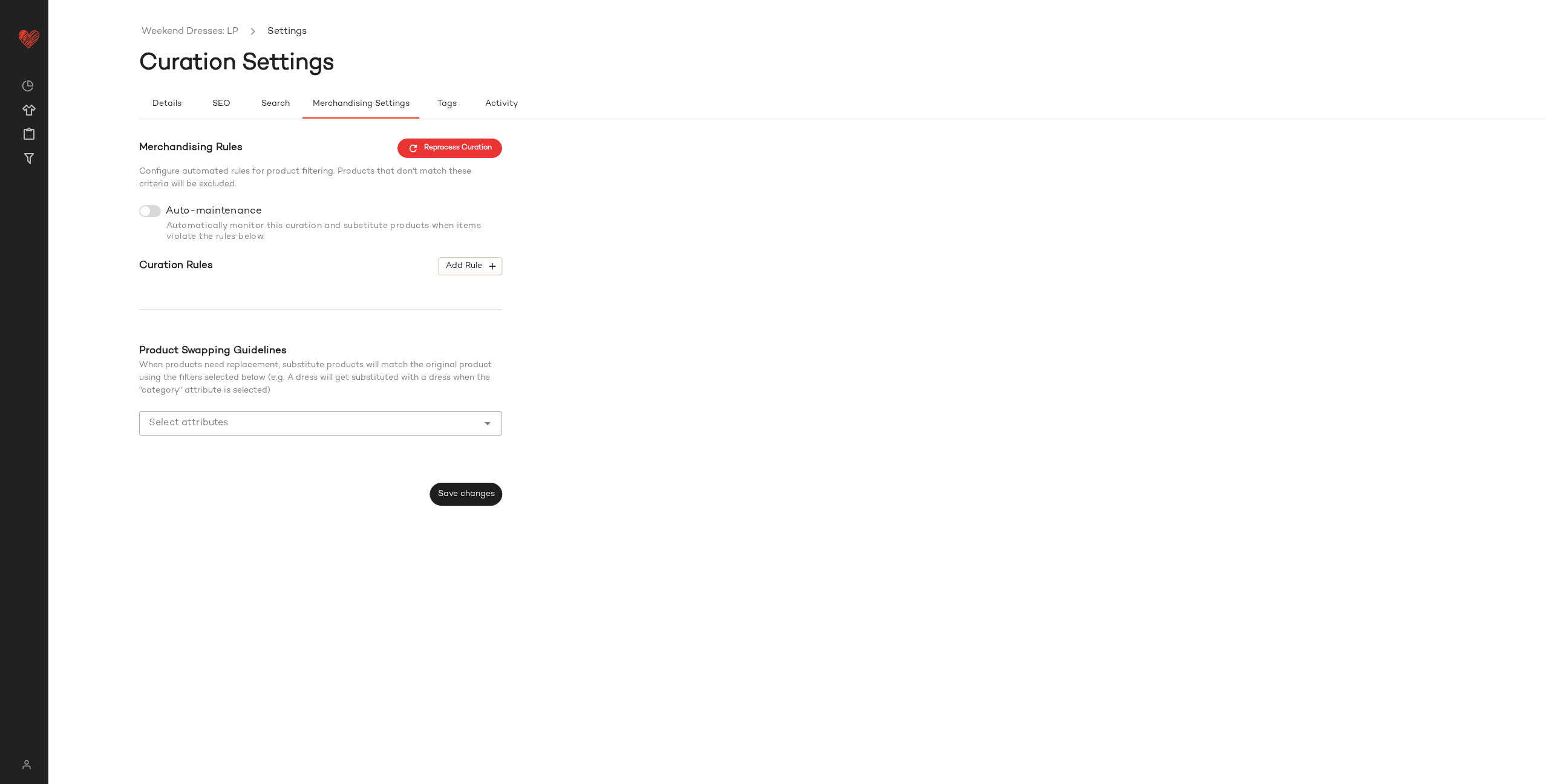
scroll to position [0, 0]
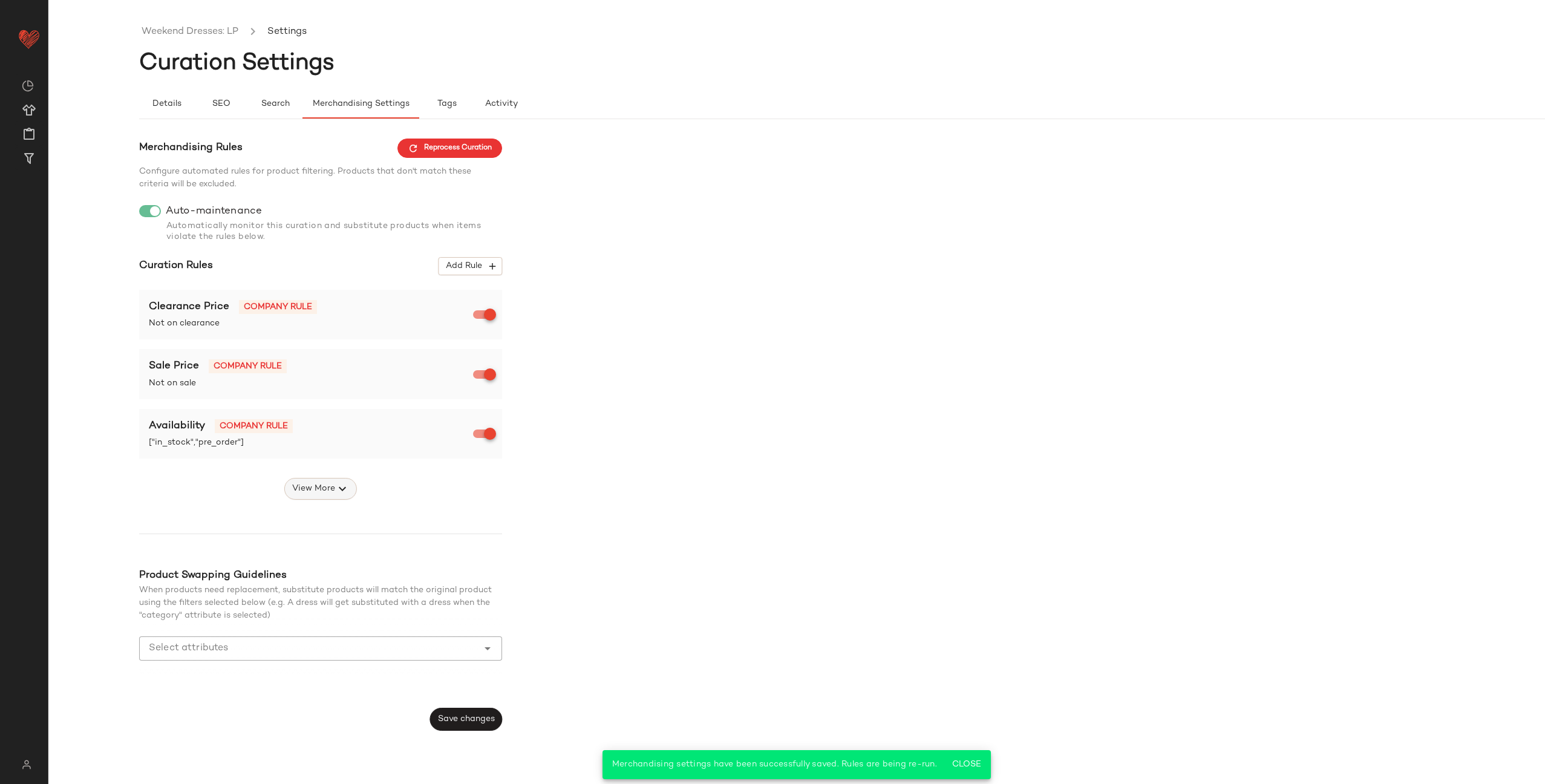
click at [330, 491] on span "View More" at bounding box center [314, 489] width 44 height 15
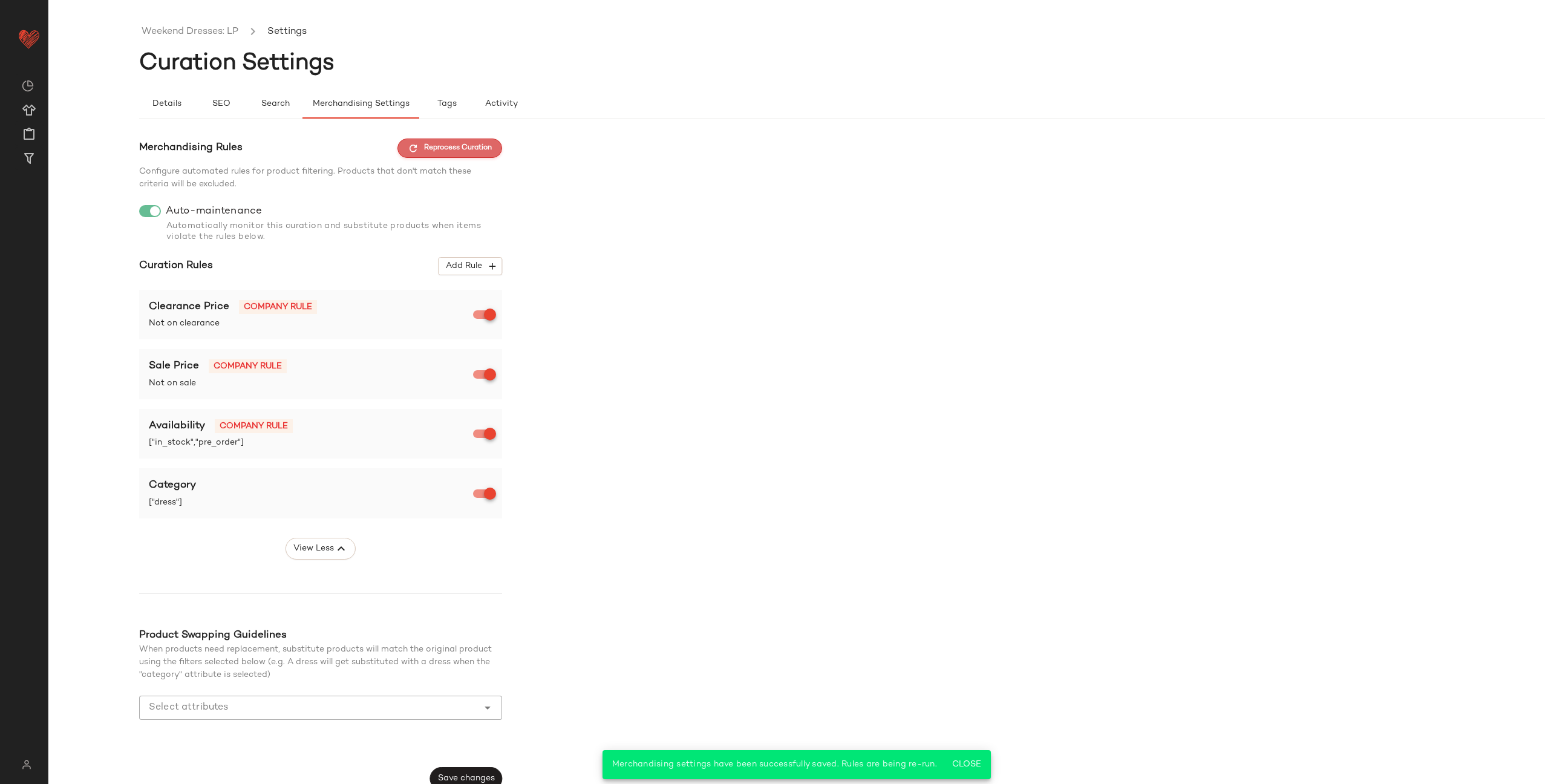
click at [436, 143] on span "Reprocess Curation" at bounding box center [450, 148] width 84 height 11
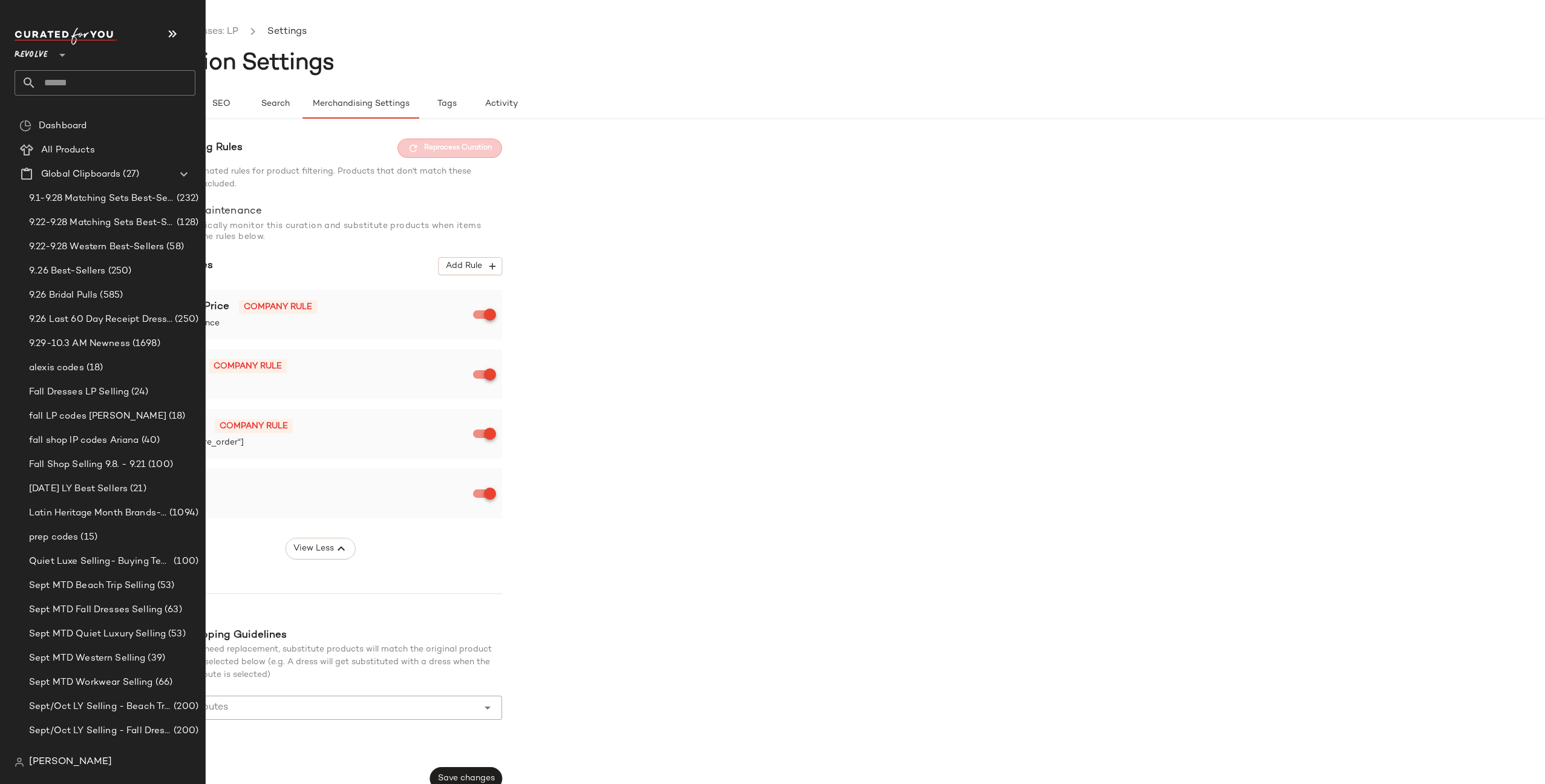
click at [104, 81] on input "text" at bounding box center [115, 83] width 159 height 26
type input "*******"
click at [172, 39] on icon "button" at bounding box center [172, 34] width 15 height 15
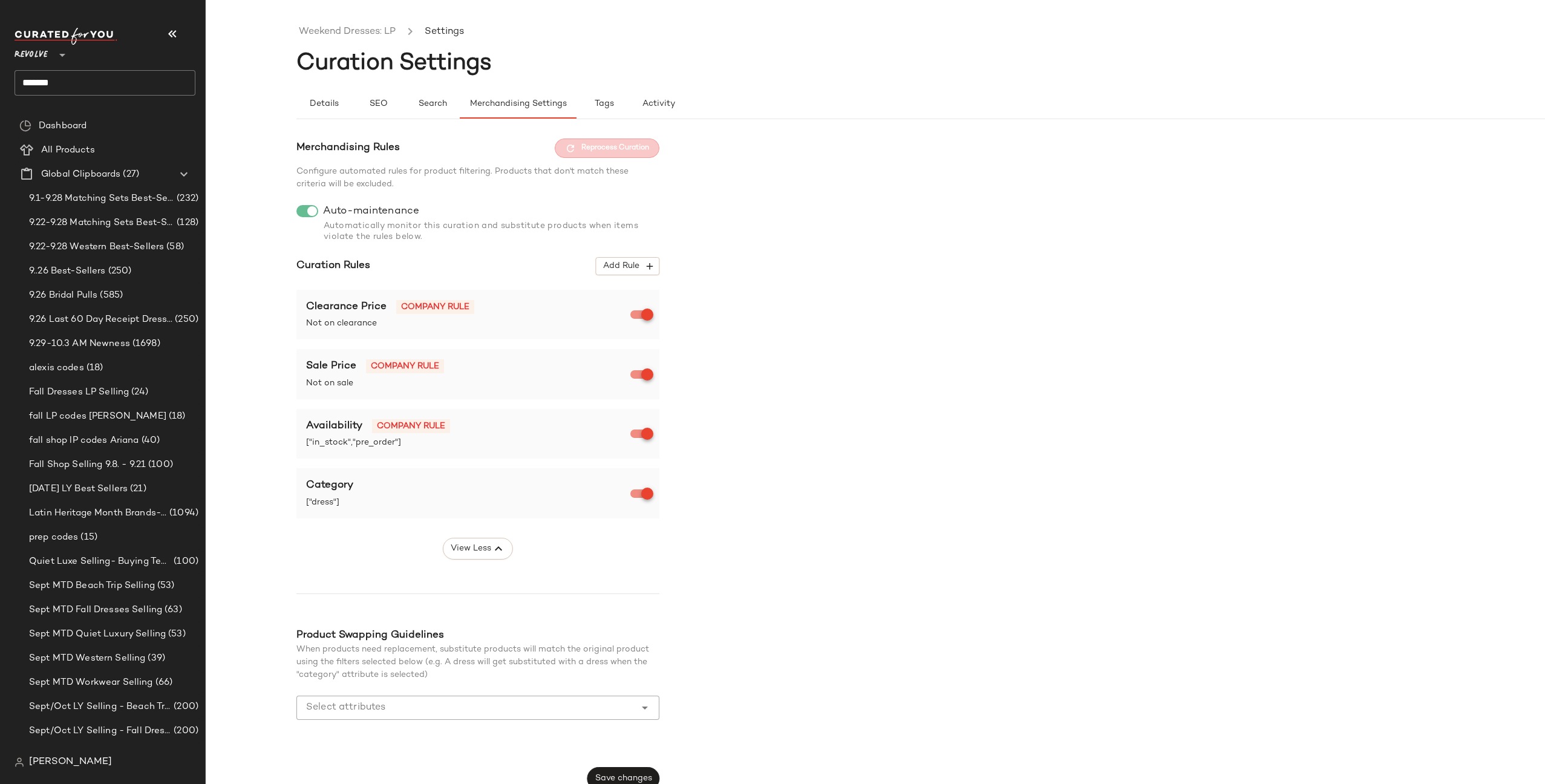
click at [126, 82] on input "*******" at bounding box center [105, 83] width 181 height 26
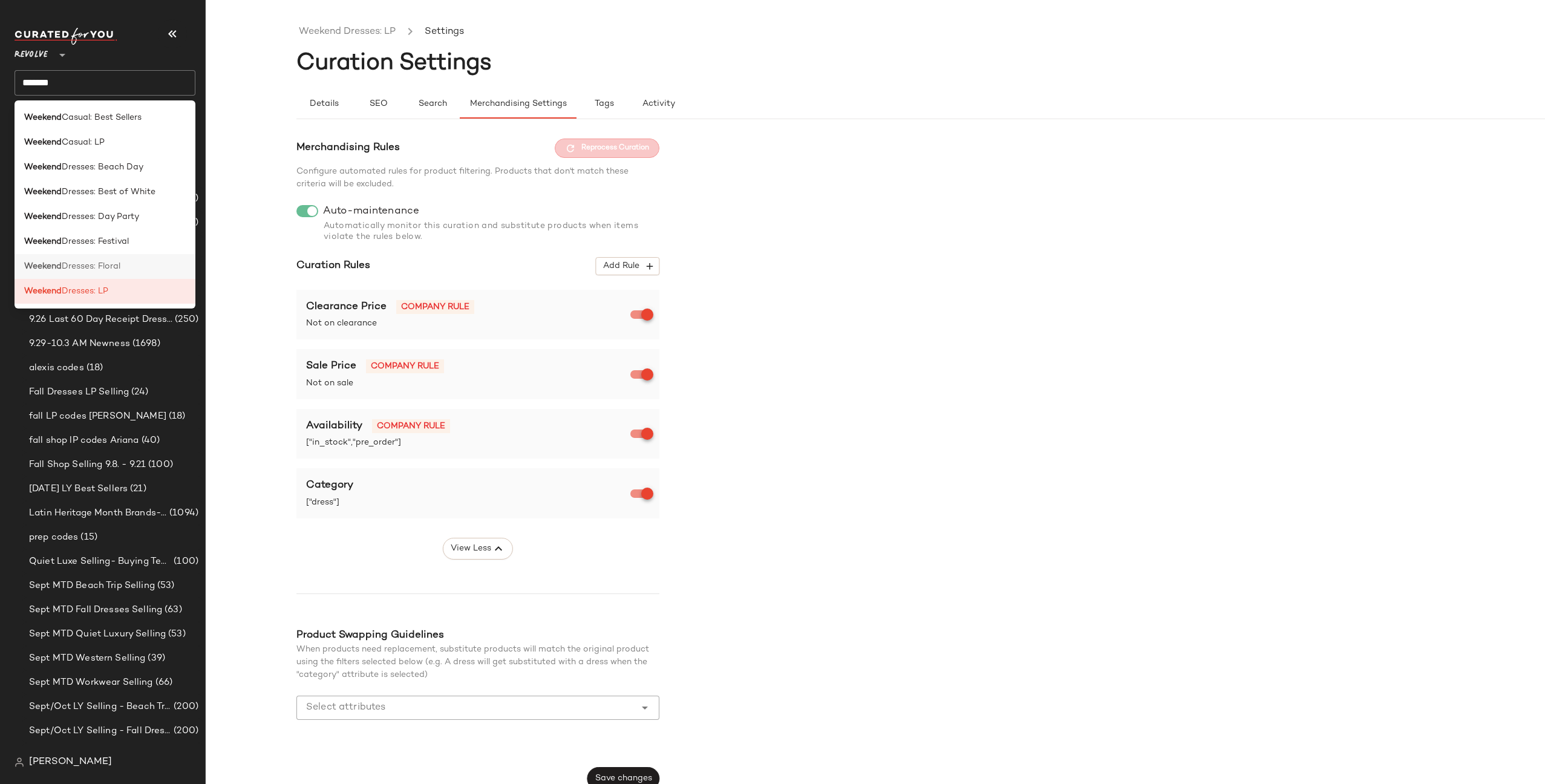
click at [103, 268] on span "Dresses: Floral" at bounding box center [91, 267] width 59 height 13
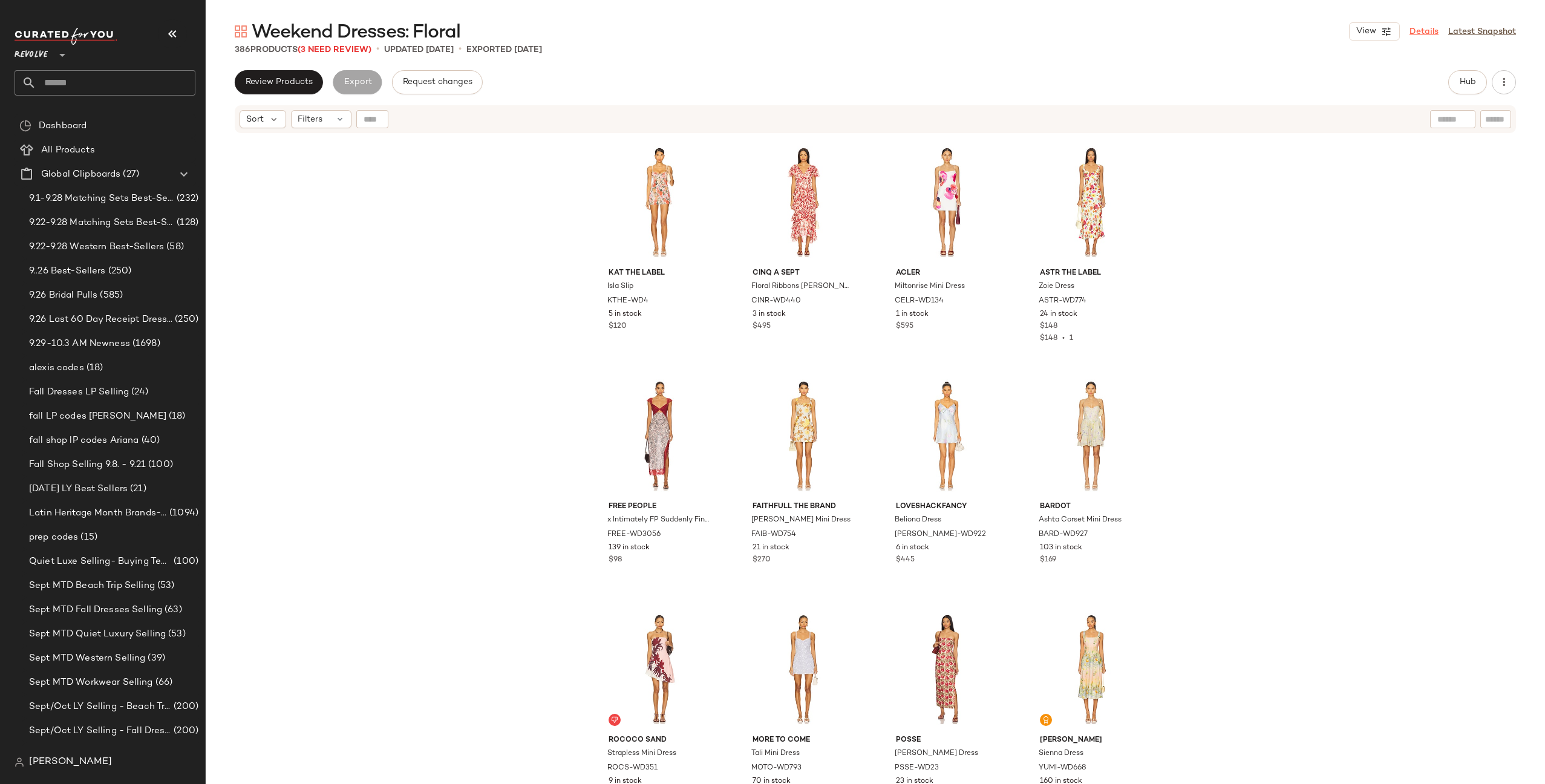
click at [1416, 31] on link "Details" at bounding box center [1424, 32] width 29 height 13
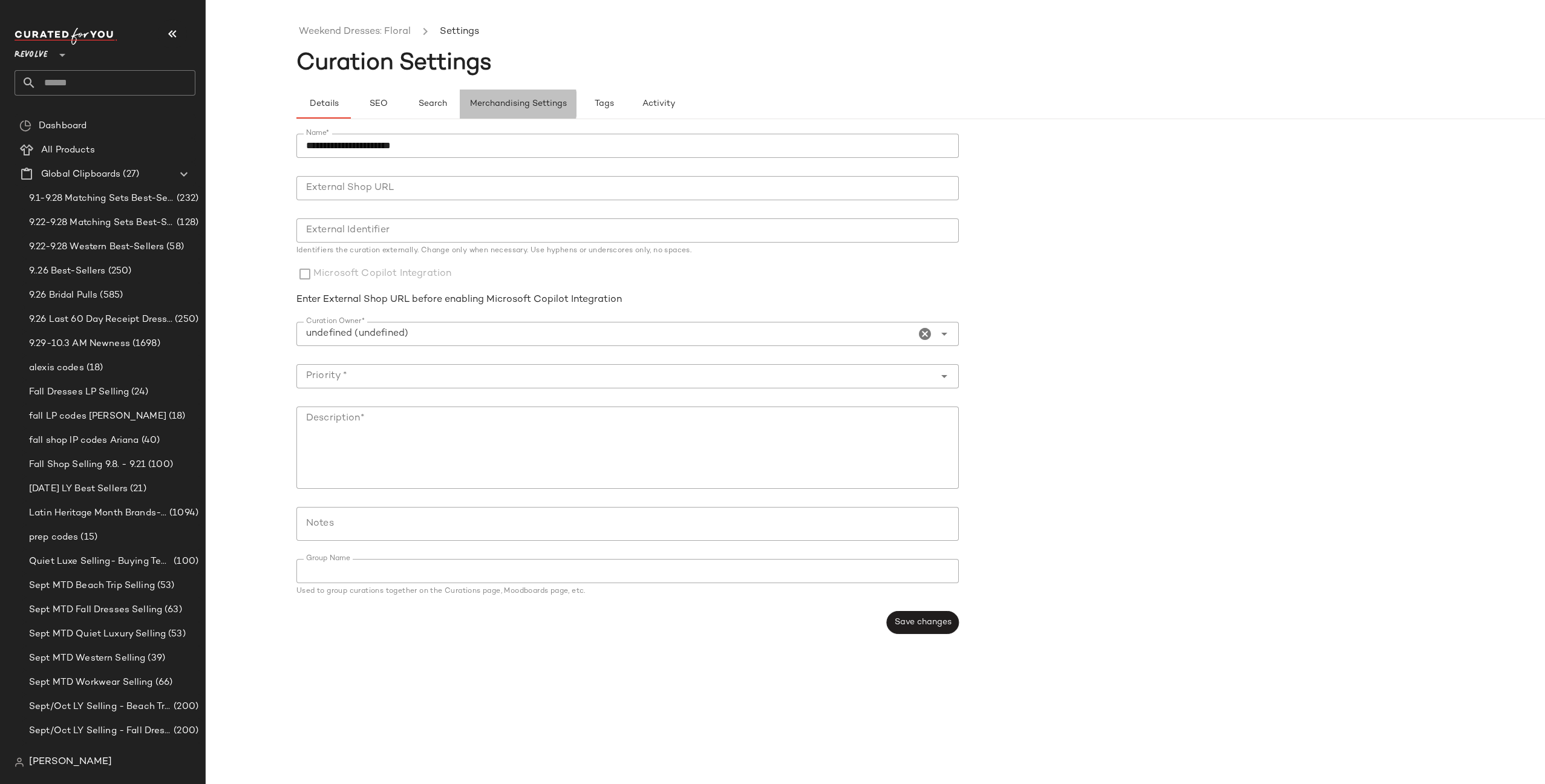
click at [529, 97] on button "Merchandising Settings" at bounding box center [518, 104] width 117 height 29
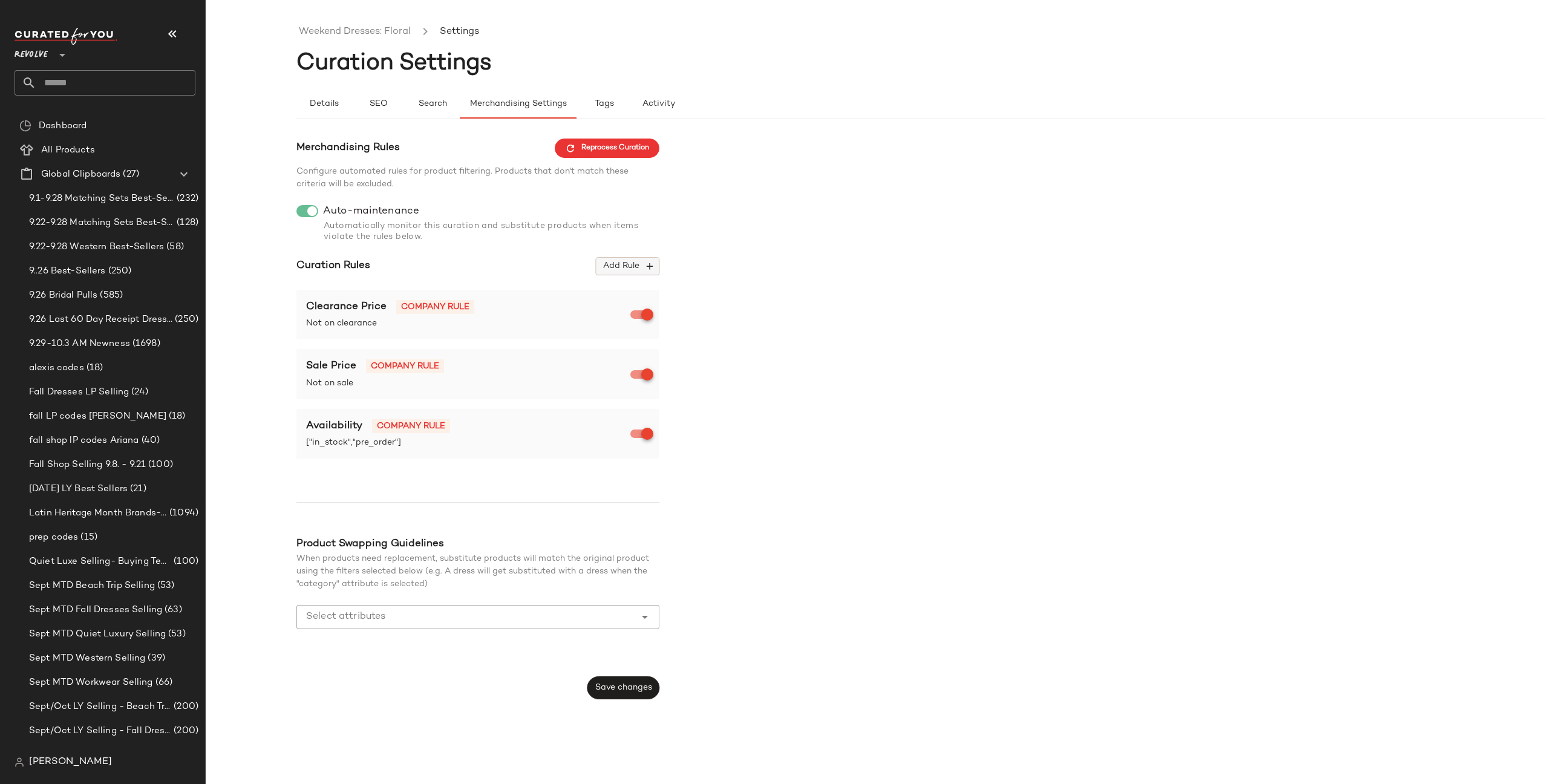
click at [649, 259] on button "Add Rule" at bounding box center [627, 266] width 64 height 19
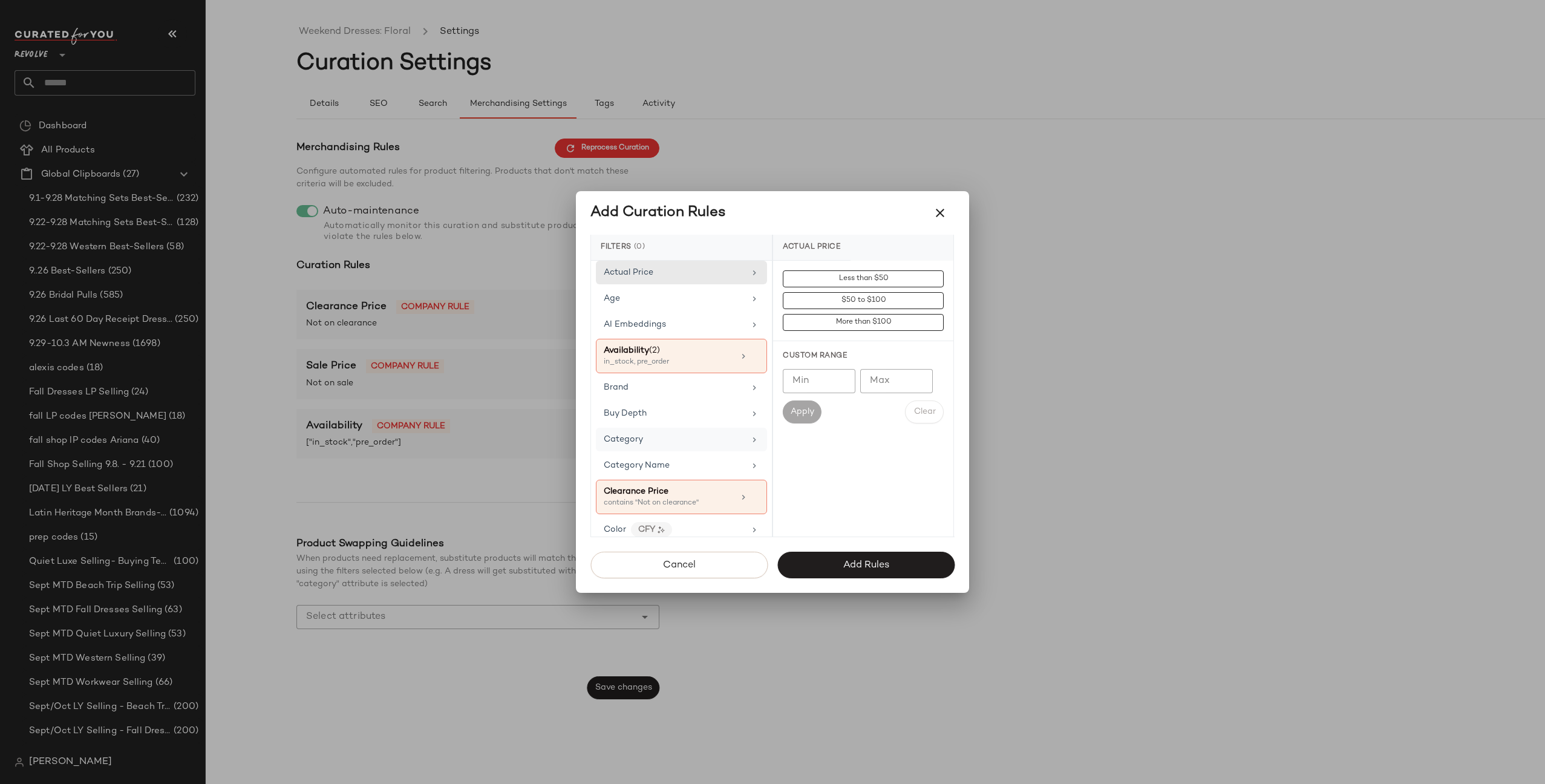
click at [687, 435] on div "Category" at bounding box center [674, 439] width 141 height 13
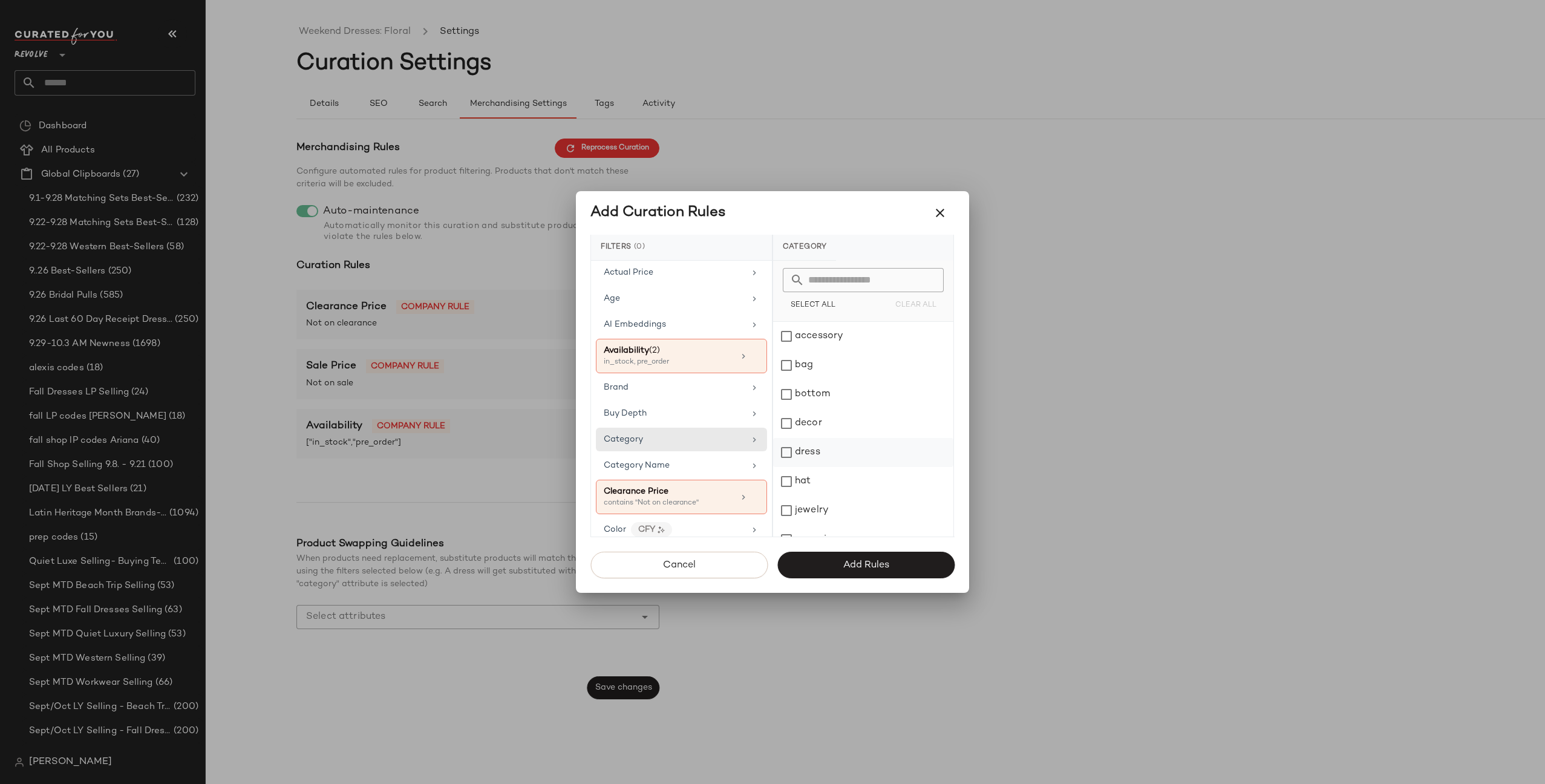
click at [815, 449] on div "dress" at bounding box center [863, 453] width 181 height 29
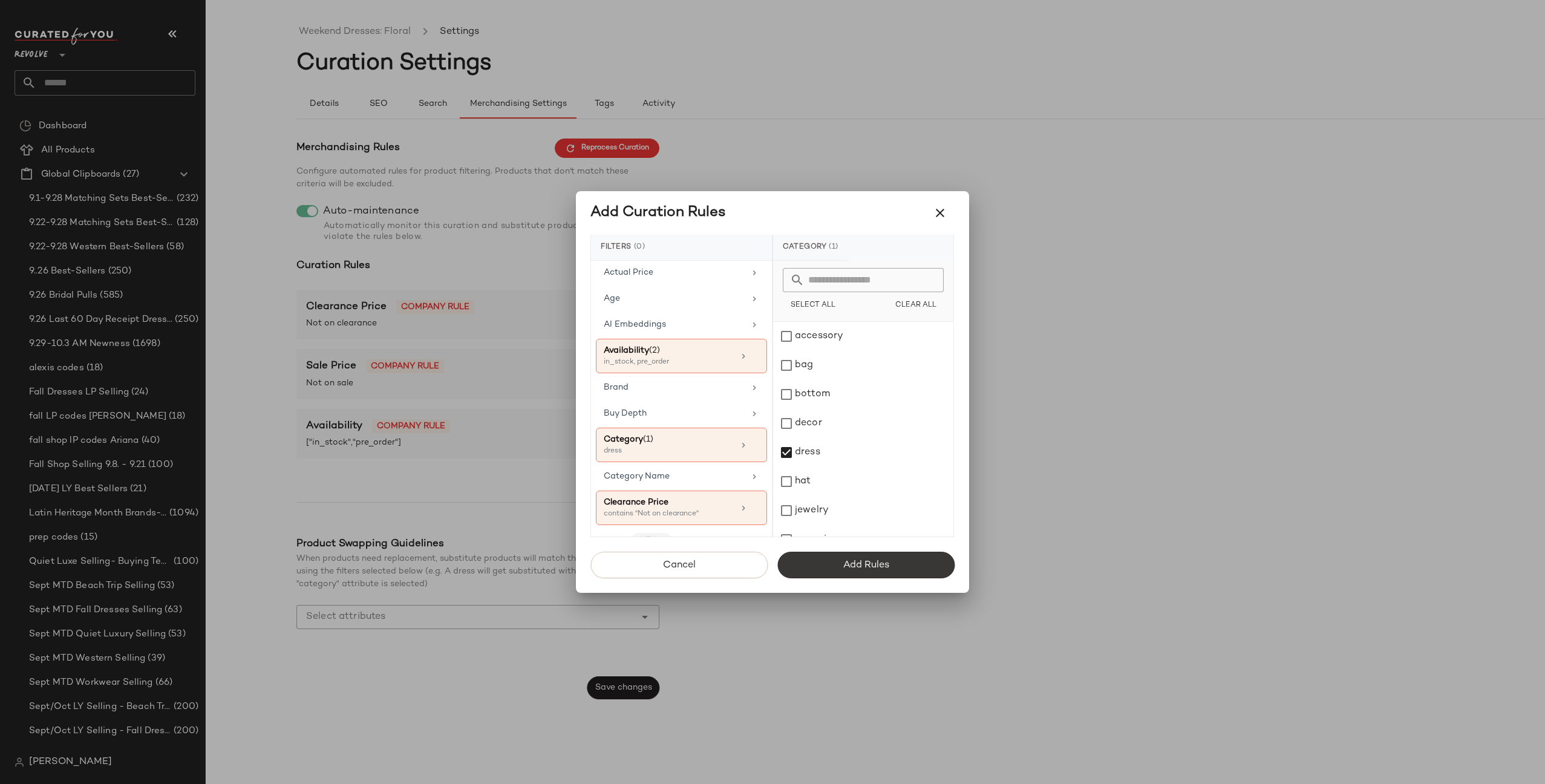
click at [870, 569] on span "Add Rules" at bounding box center [866, 565] width 47 height 11
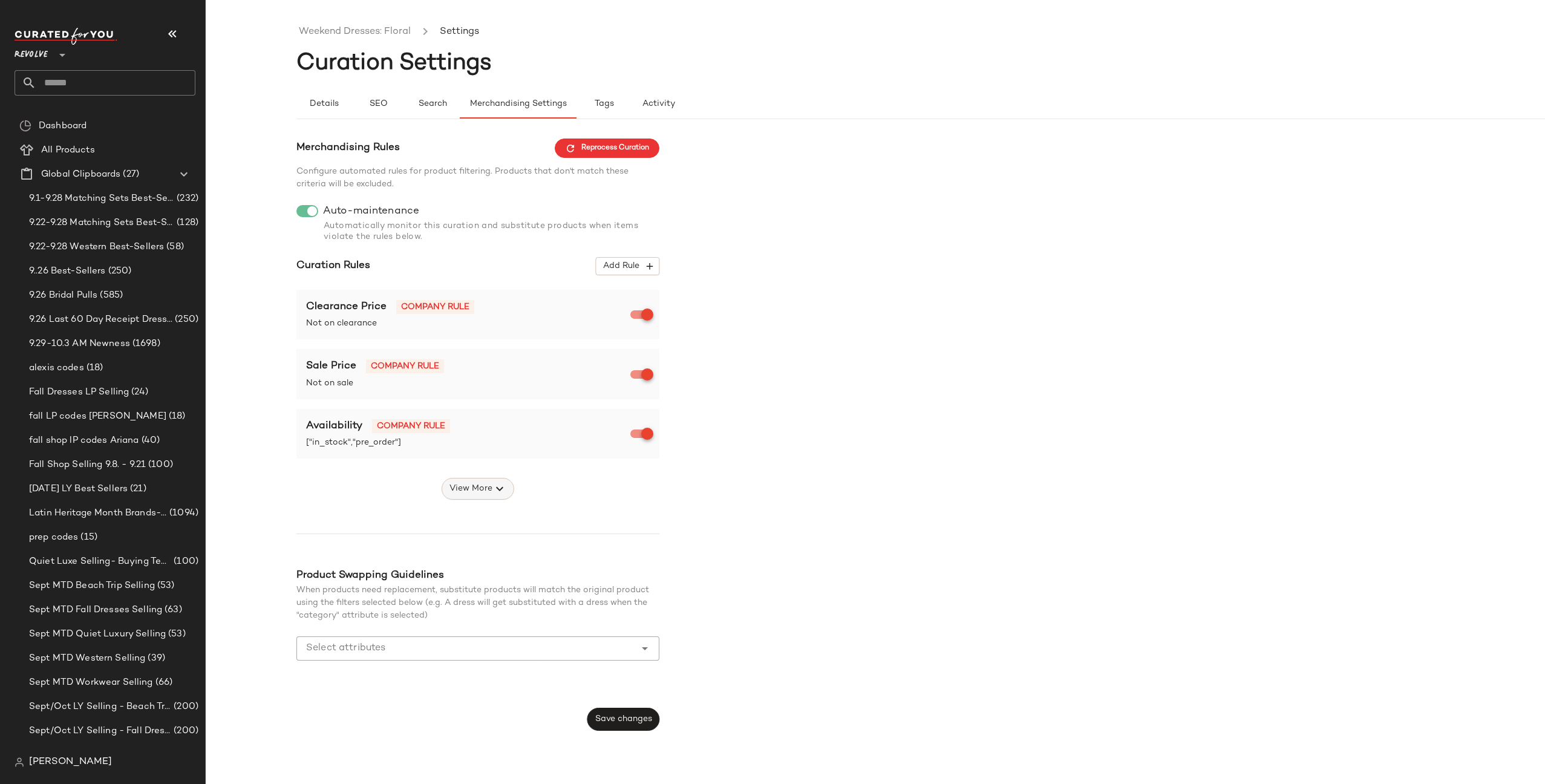
click at [487, 493] on span "View More" at bounding box center [471, 489] width 44 height 15
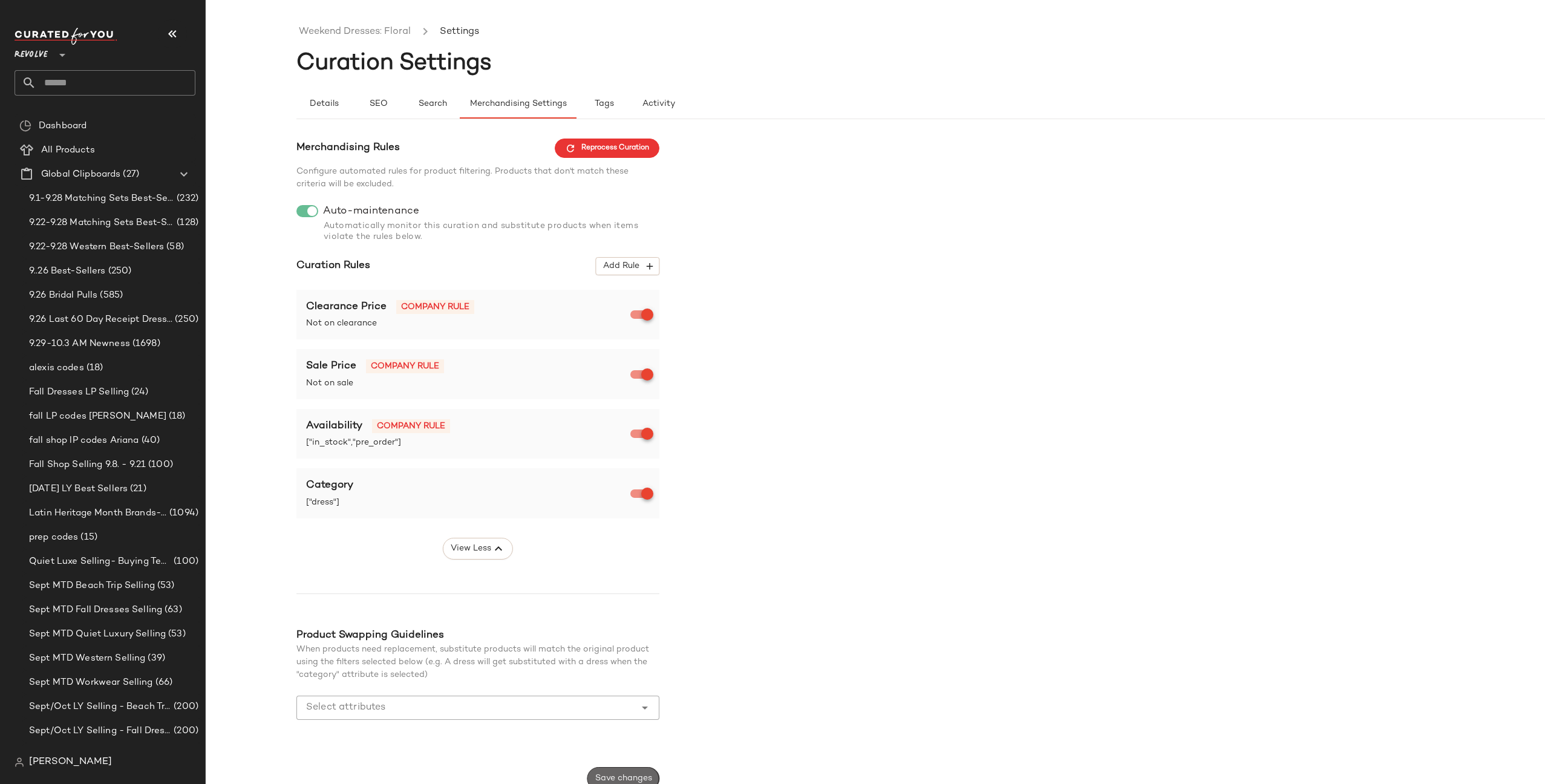
click at [620, 775] on span "Save changes" at bounding box center [623, 778] width 57 height 10
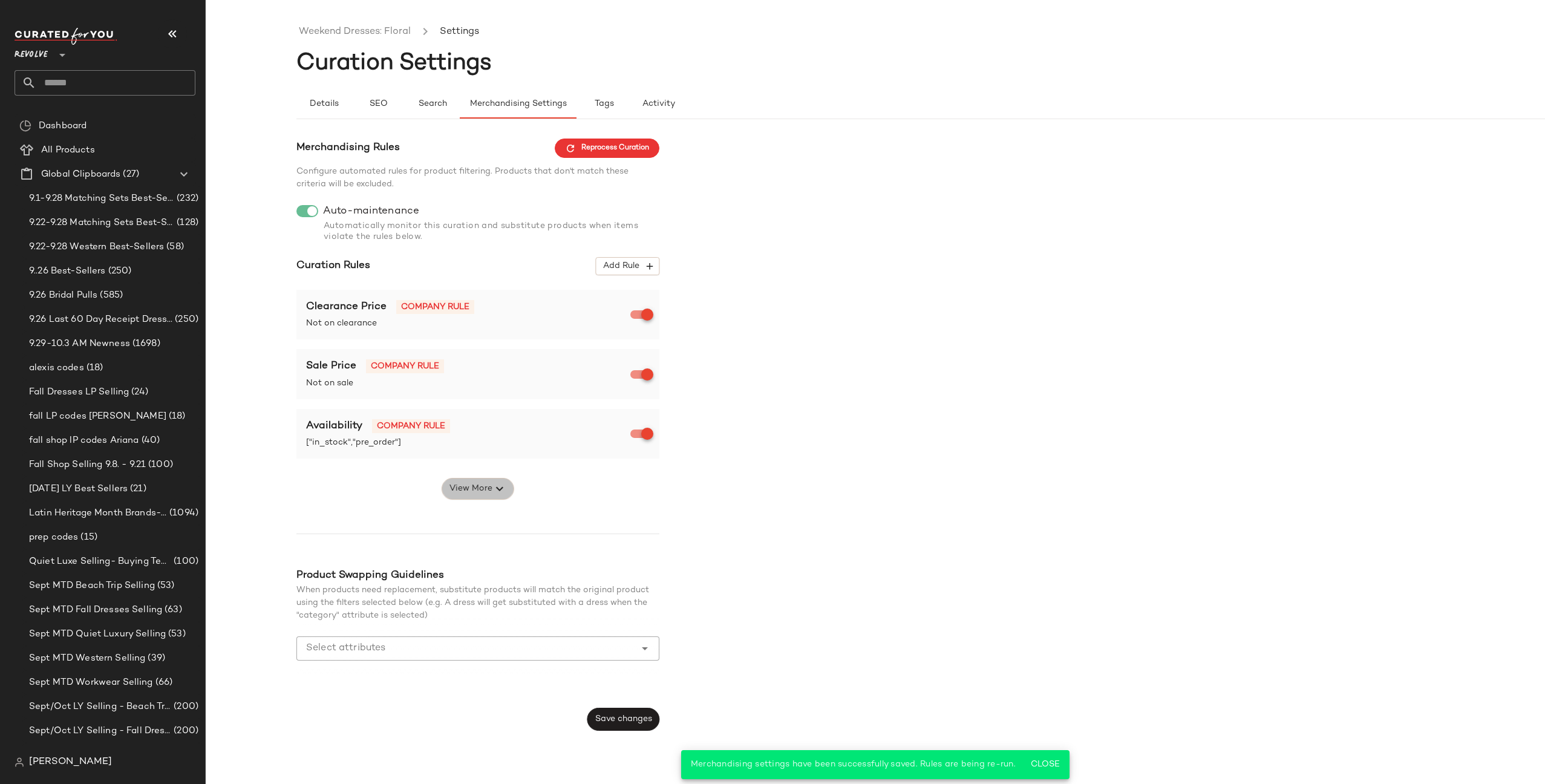
click at [483, 482] on span "View More" at bounding box center [471, 489] width 44 height 15
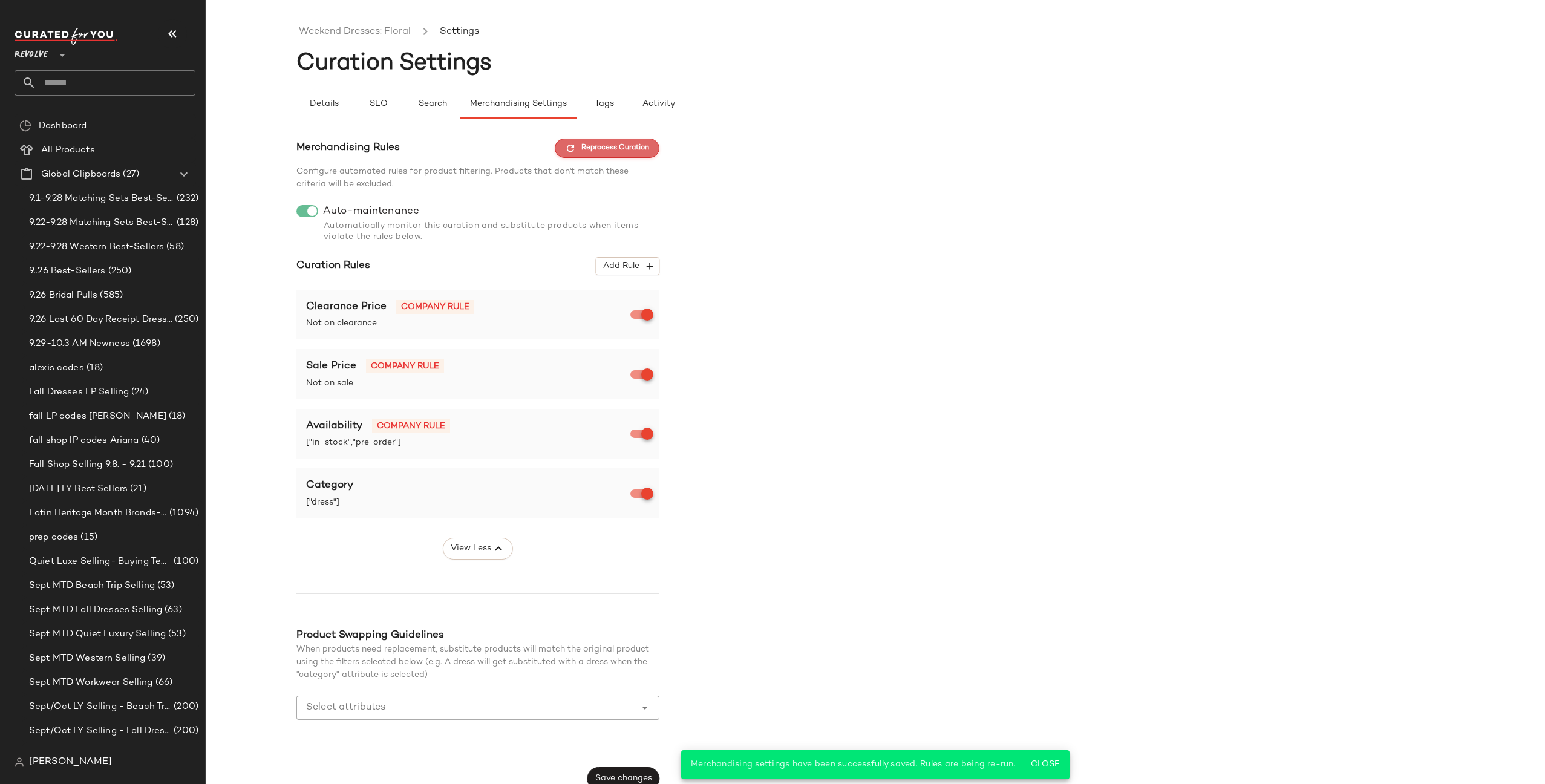
click at [626, 147] on span "Reprocess Curation" at bounding box center [607, 148] width 84 height 11
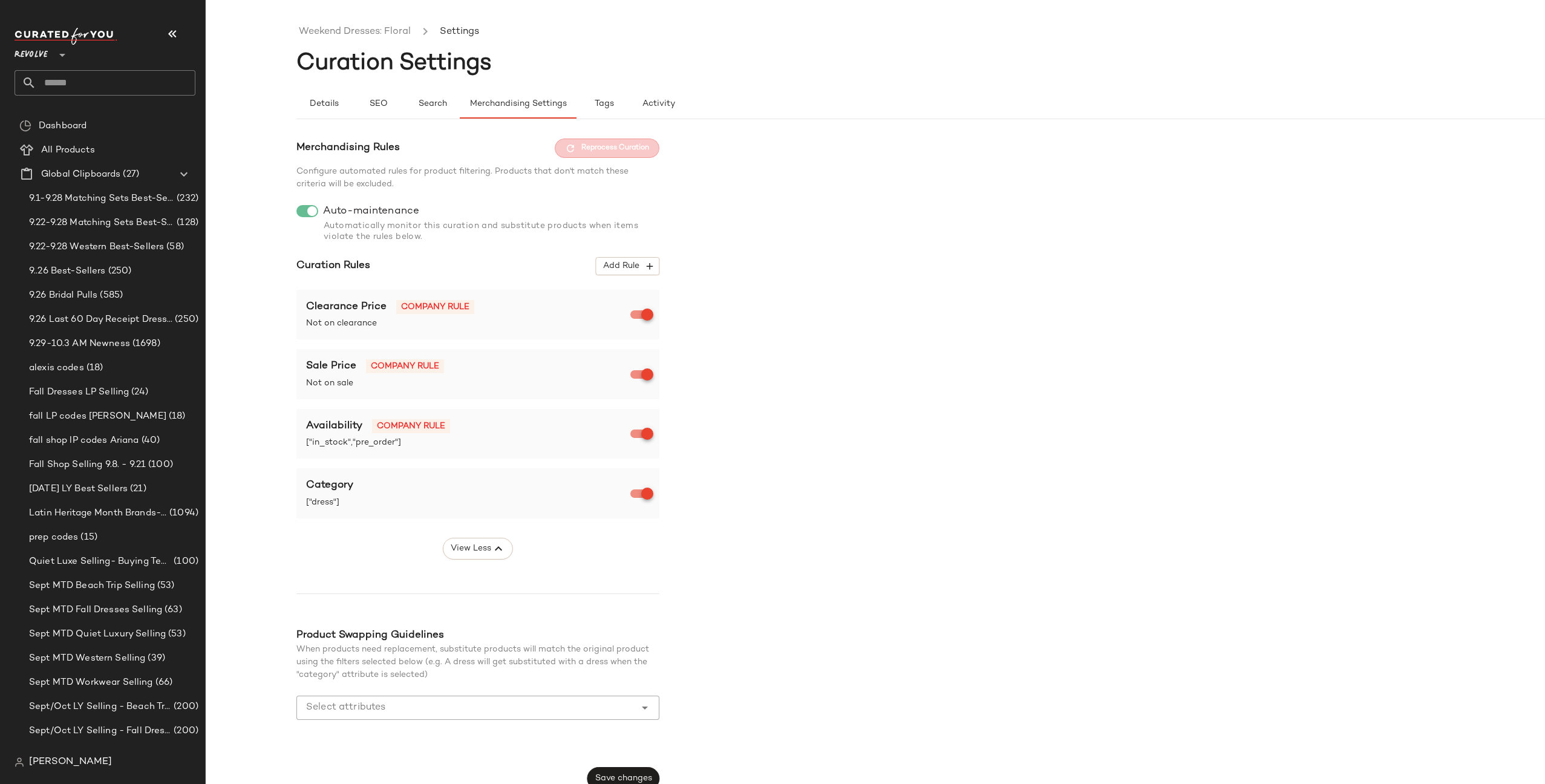
click at [126, 84] on input "text" at bounding box center [115, 83] width 159 height 26
type input "*******"
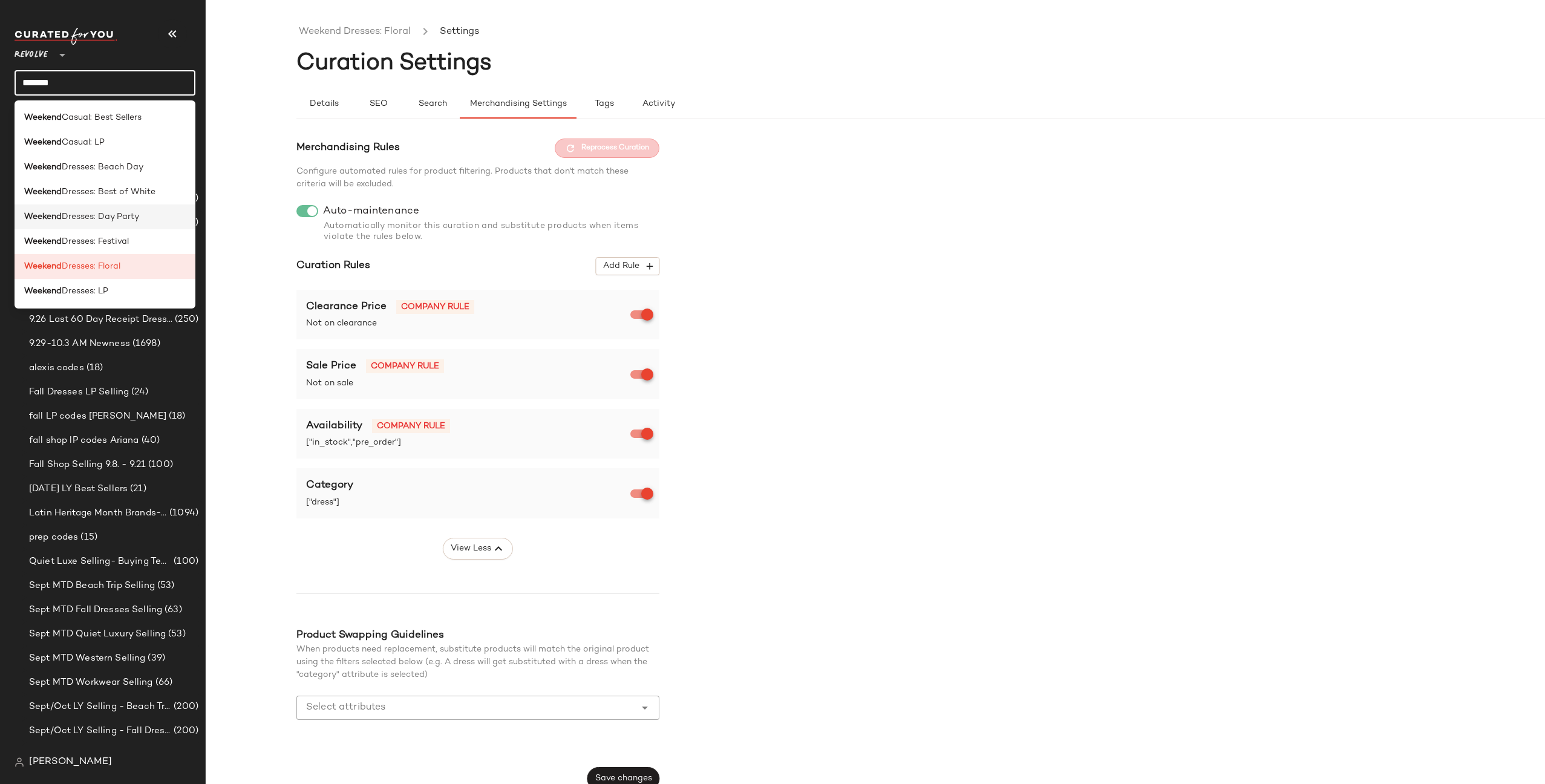
click at [86, 219] on span "Dresses: Day Party" at bounding box center [101, 217] width 77 height 13
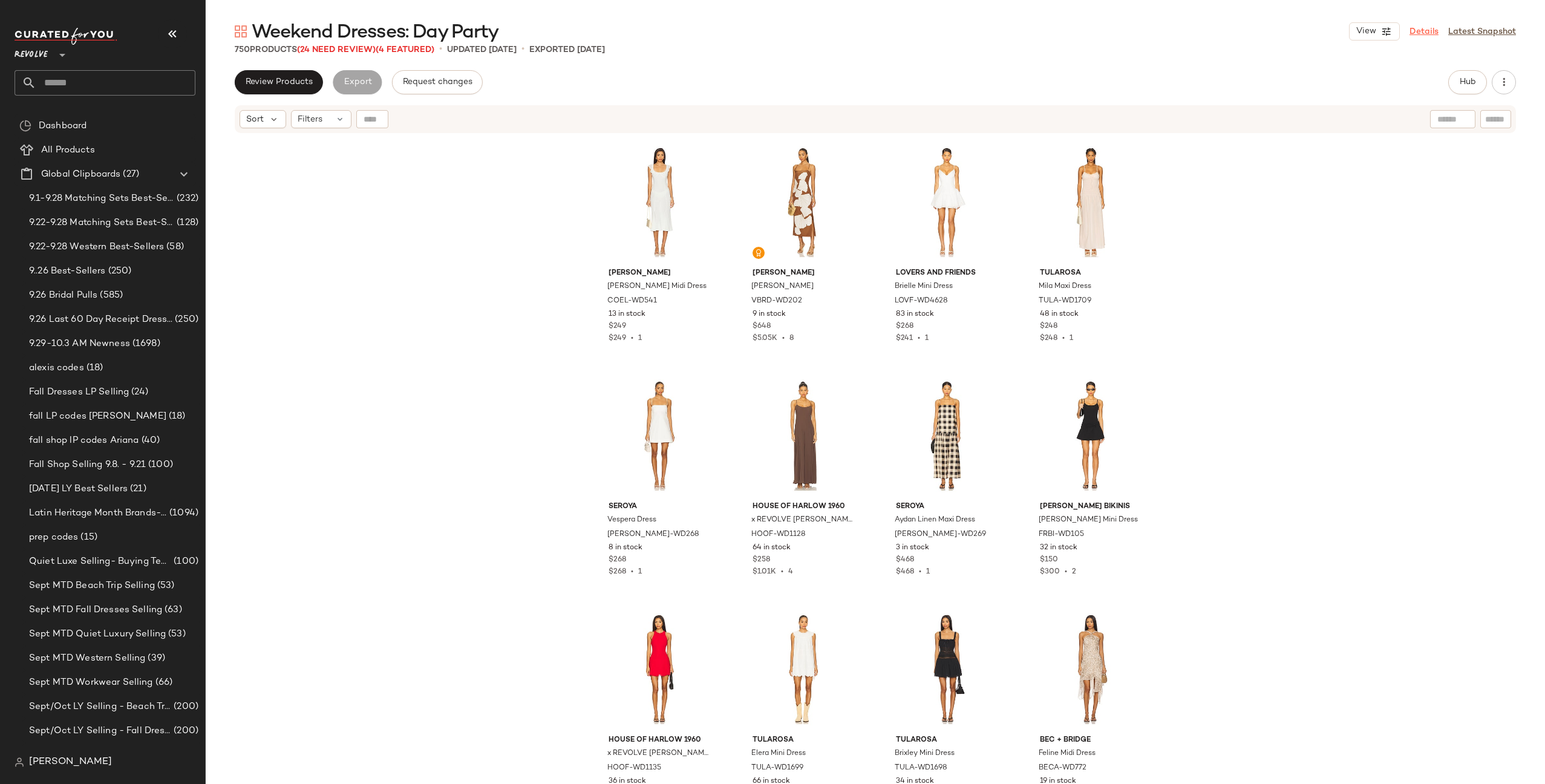
click at [1423, 33] on link "Details" at bounding box center [1424, 32] width 29 height 13
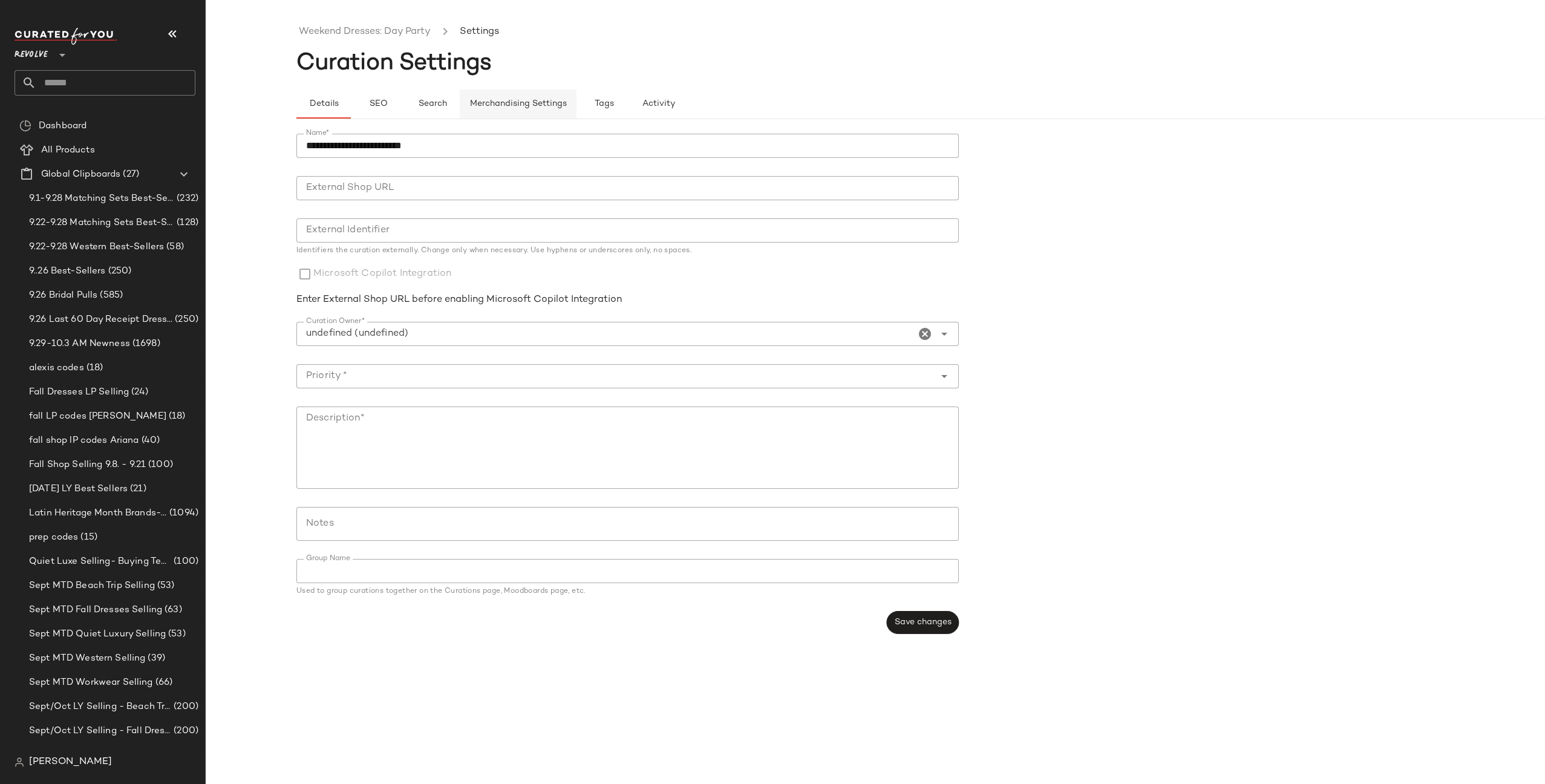
click at [550, 113] on button "Merchandising Settings" at bounding box center [518, 104] width 117 height 29
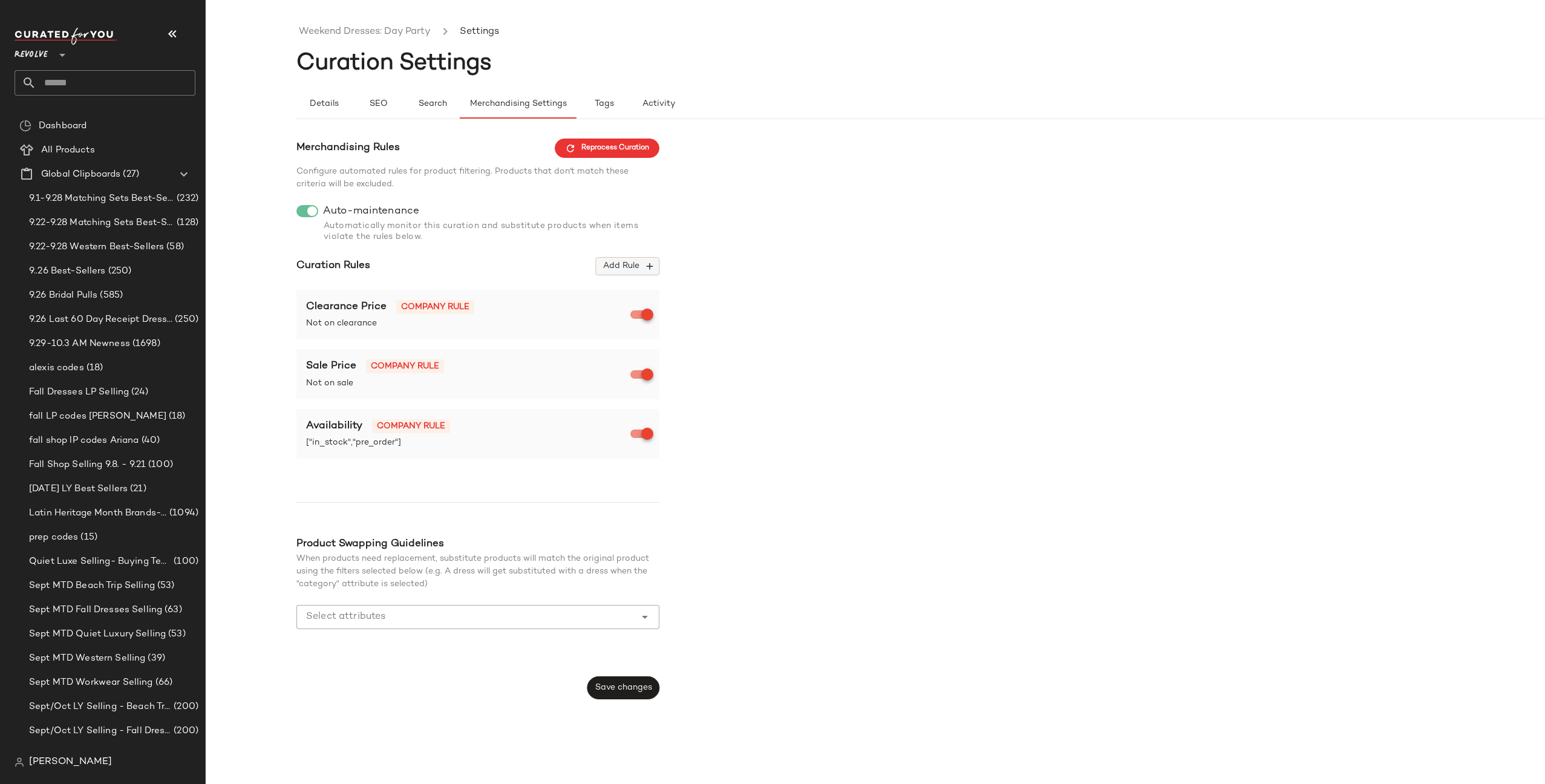
click at [636, 267] on span "Add Rule" at bounding box center [628, 267] width 50 height 11
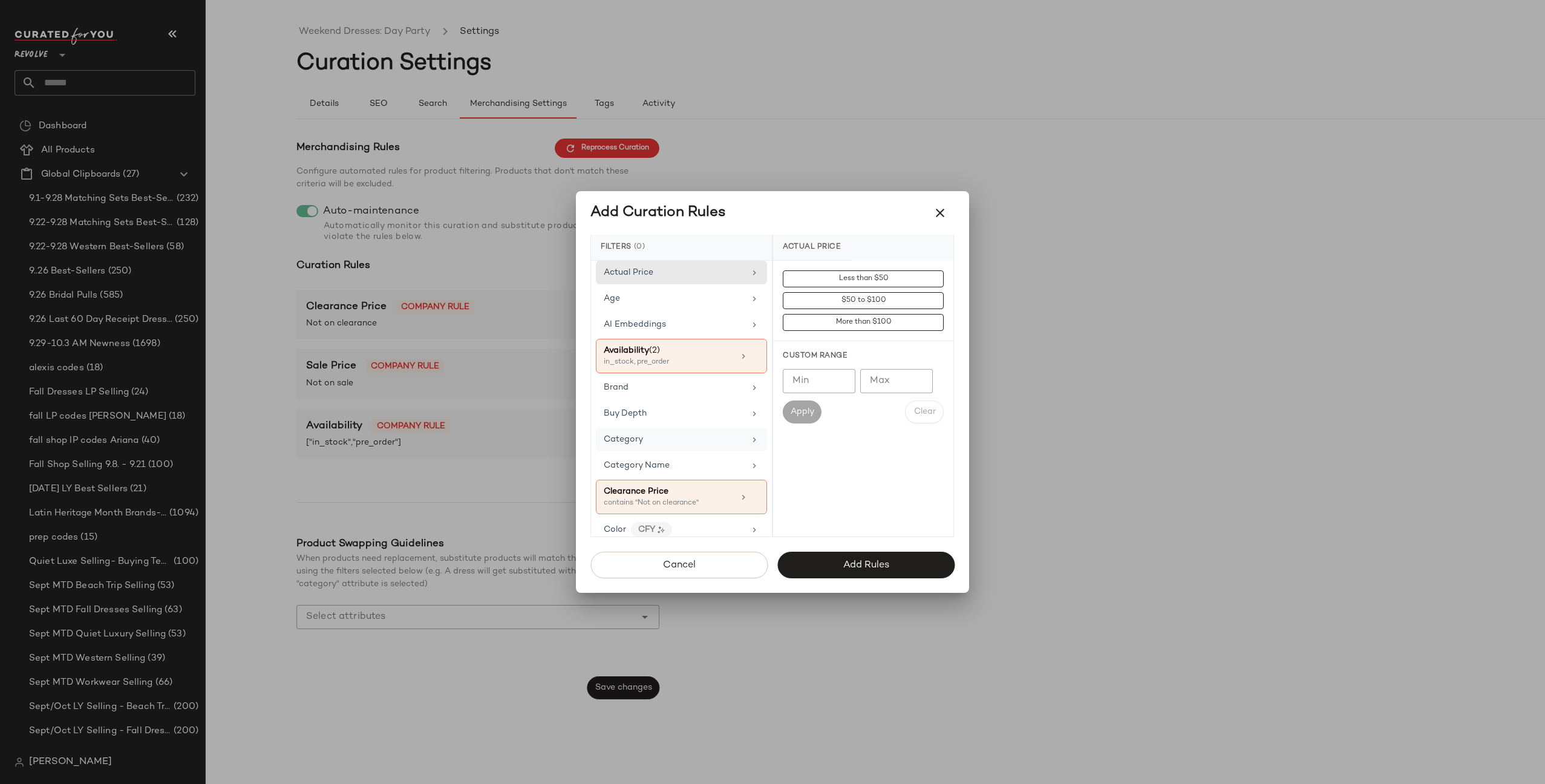
click at [683, 435] on div "Category" at bounding box center [674, 439] width 141 height 13
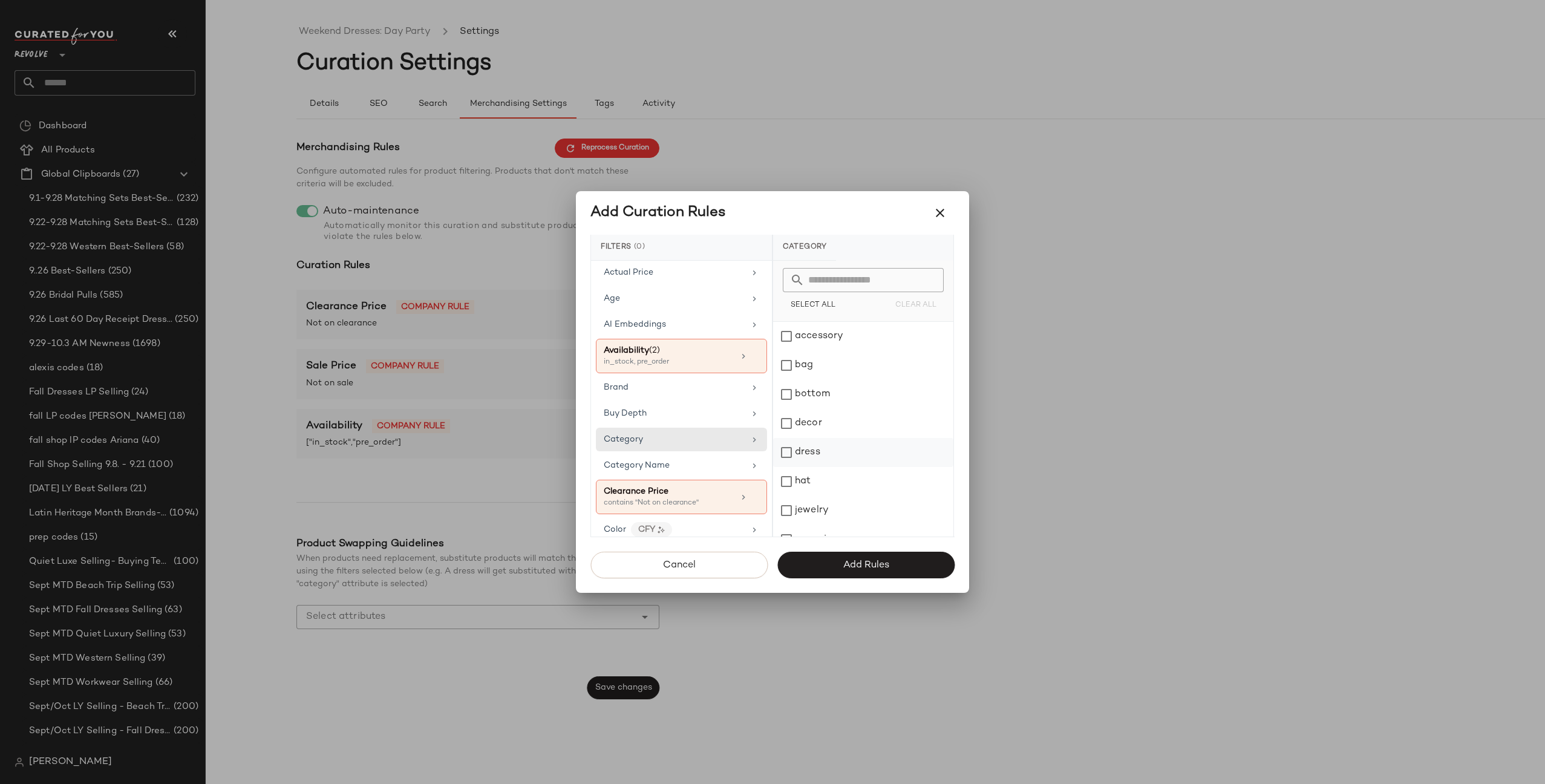
click at [831, 451] on div "dress" at bounding box center [863, 453] width 181 height 29
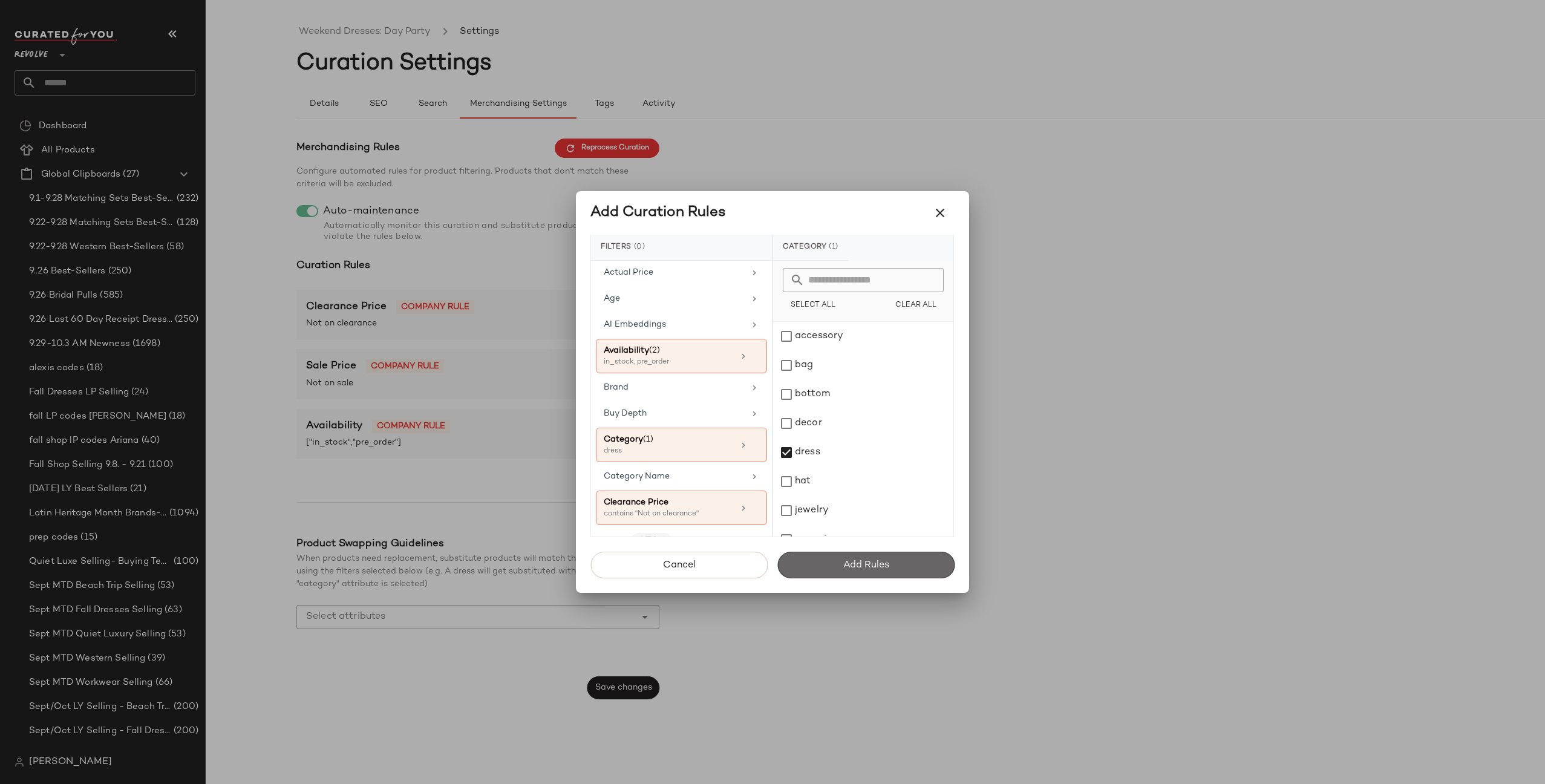
click at [851, 566] on span "Add Rules" at bounding box center [866, 565] width 47 height 11
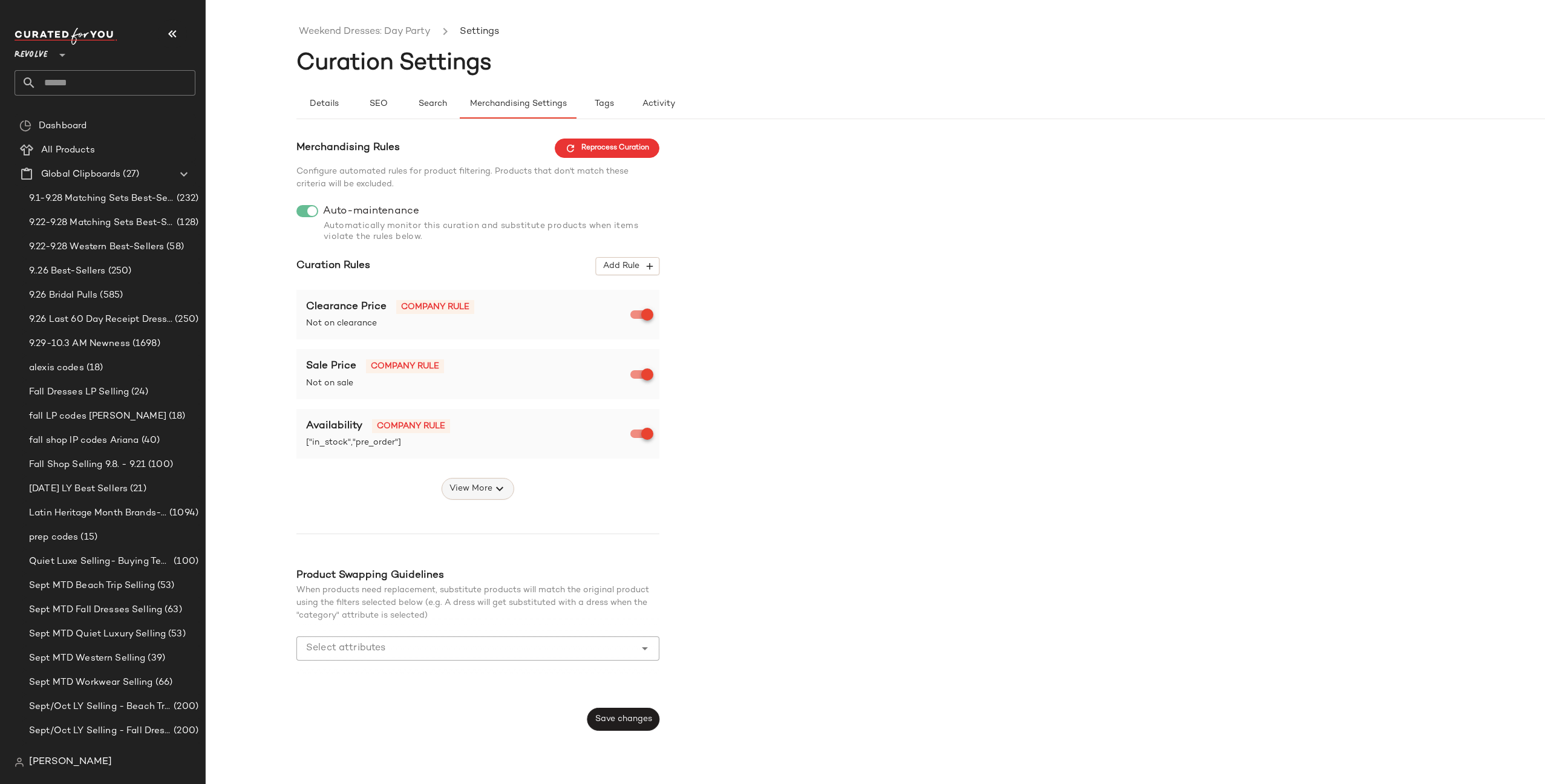
click at [482, 496] on span "View More" at bounding box center [471, 489] width 44 height 15
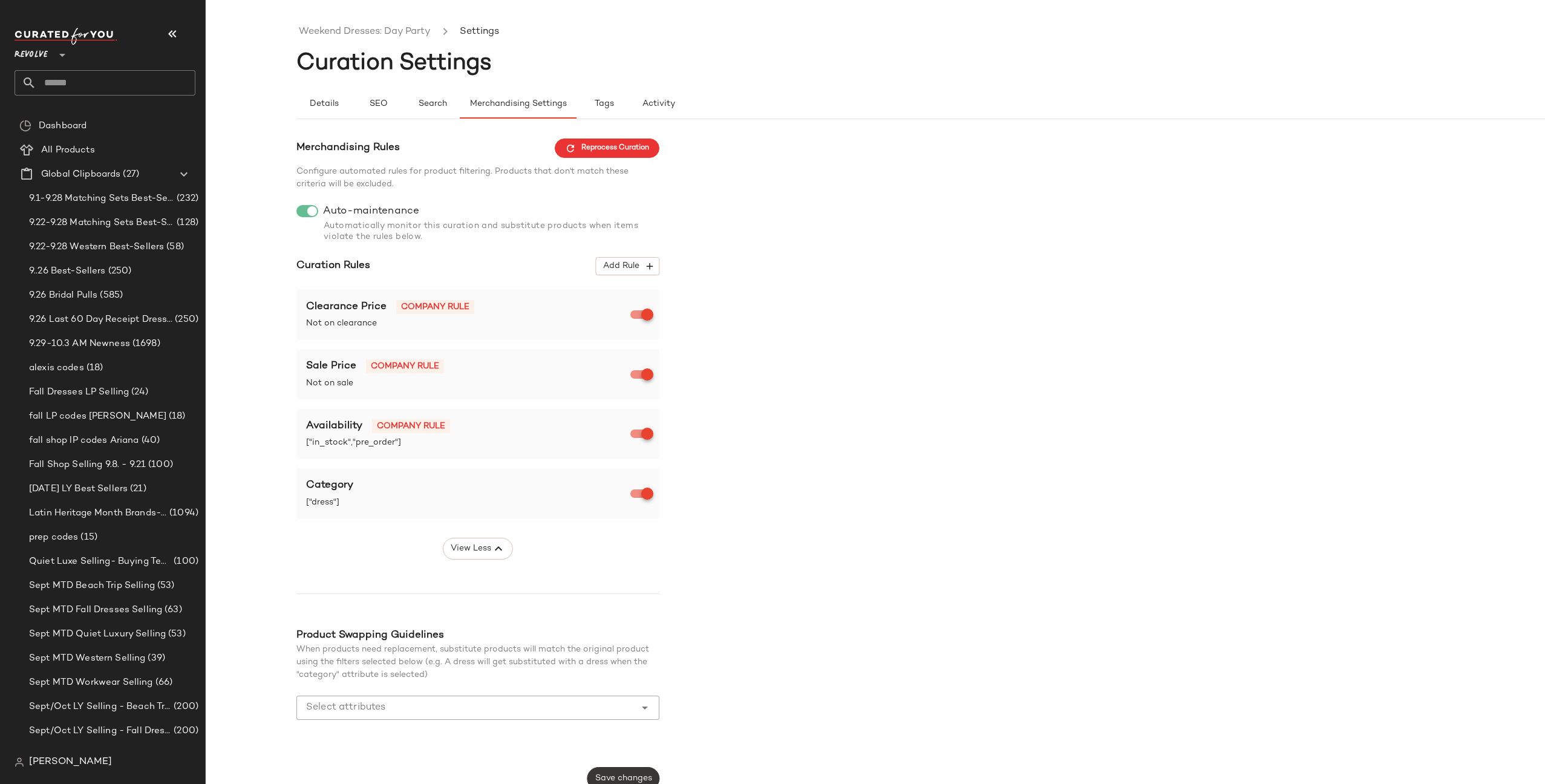
click at [645, 769] on button "Save changes" at bounding box center [623, 778] width 72 height 23
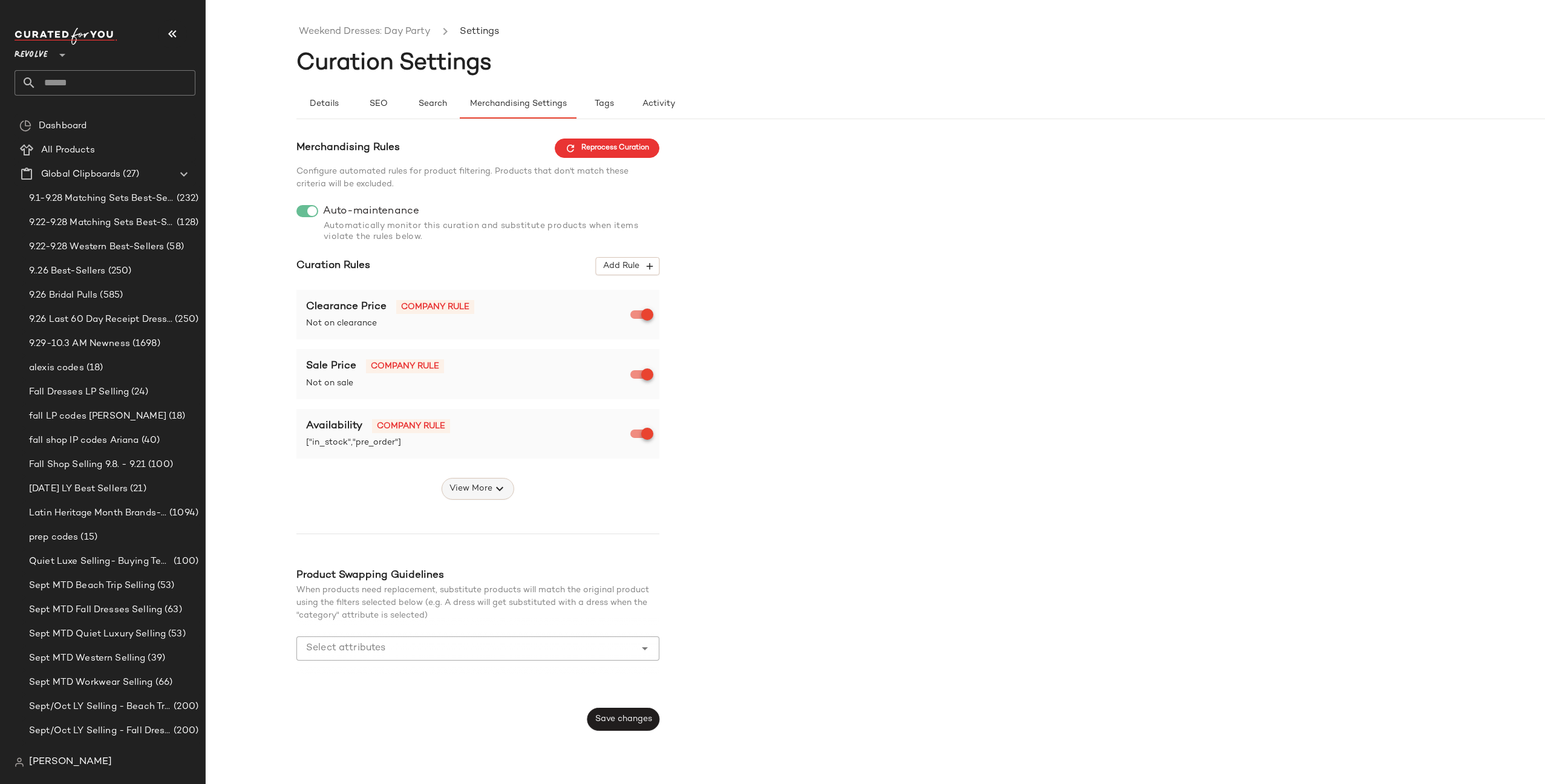
click at [506, 488] on button "View More" at bounding box center [478, 488] width 73 height 22
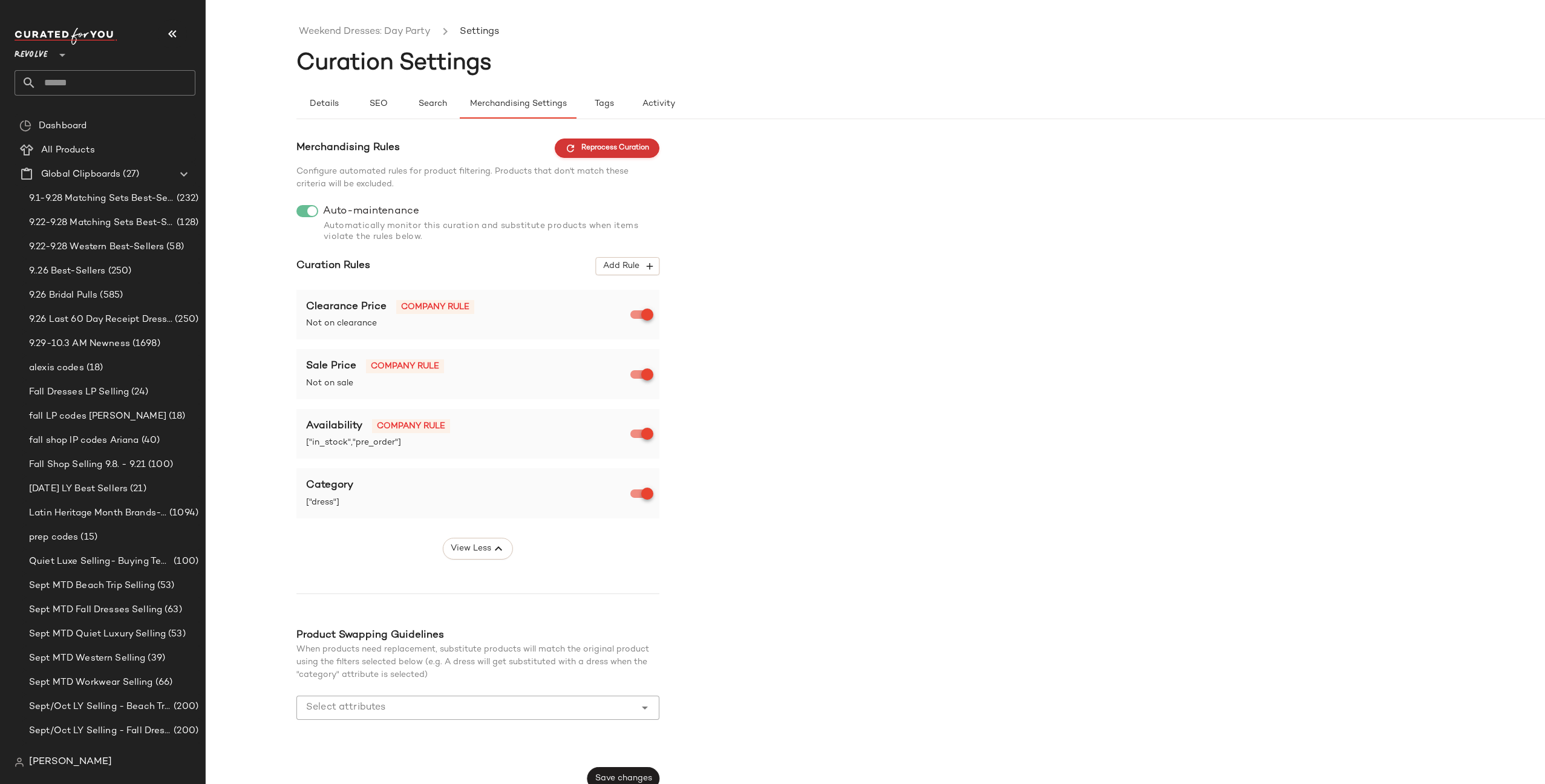
click at [592, 145] on span "Reprocess Curation" at bounding box center [607, 148] width 84 height 11
click at [633, 773] on button "Save changes" at bounding box center [623, 778] width 72 height 23
click at [112, 95] on input "text" at bounding box center [115, 83] width 159 height 26
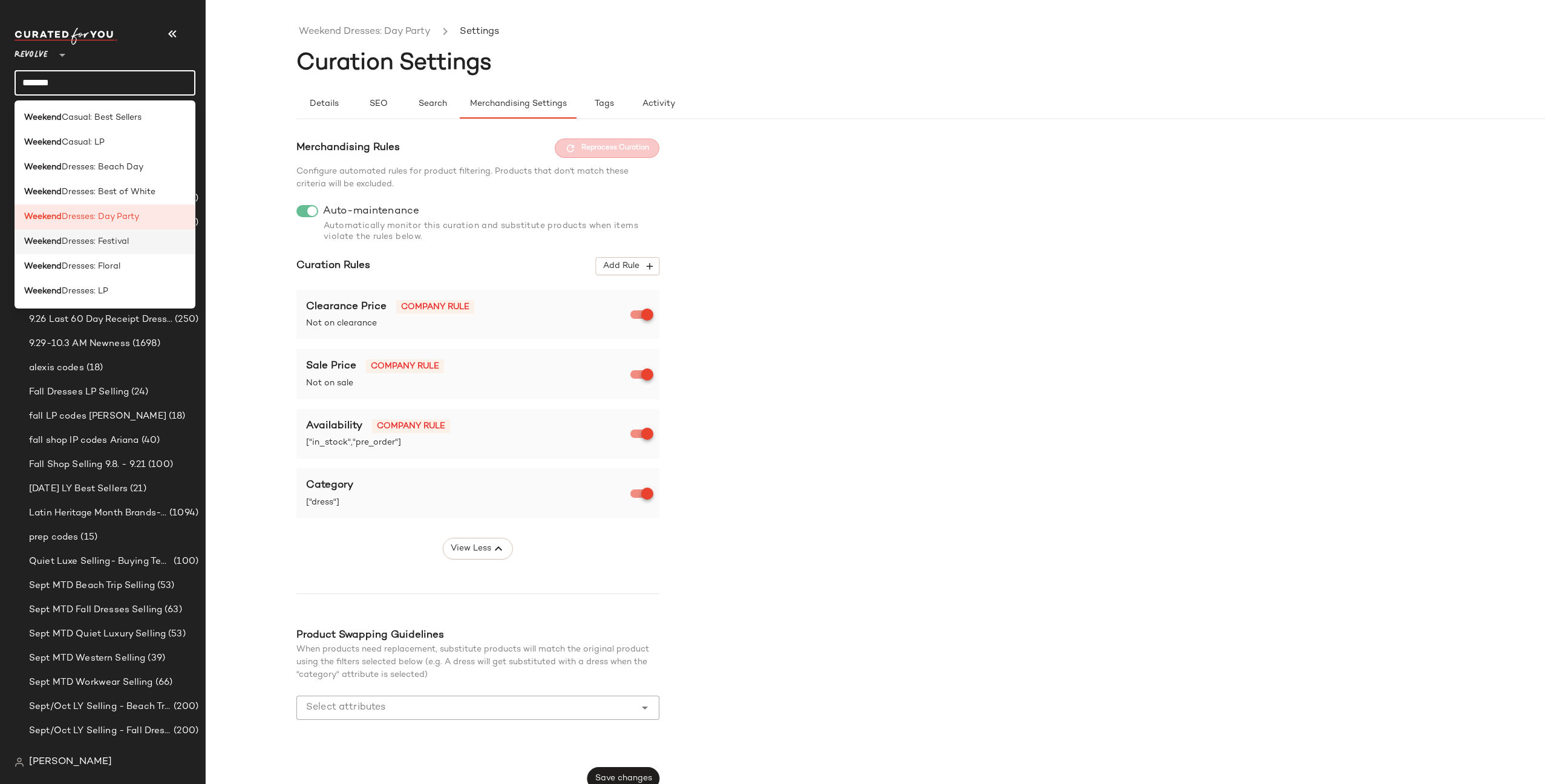
type input "*******"
click at [105, 243] on span "Dresses: Festival" at bounding box center [95, 242] width 67 height 13
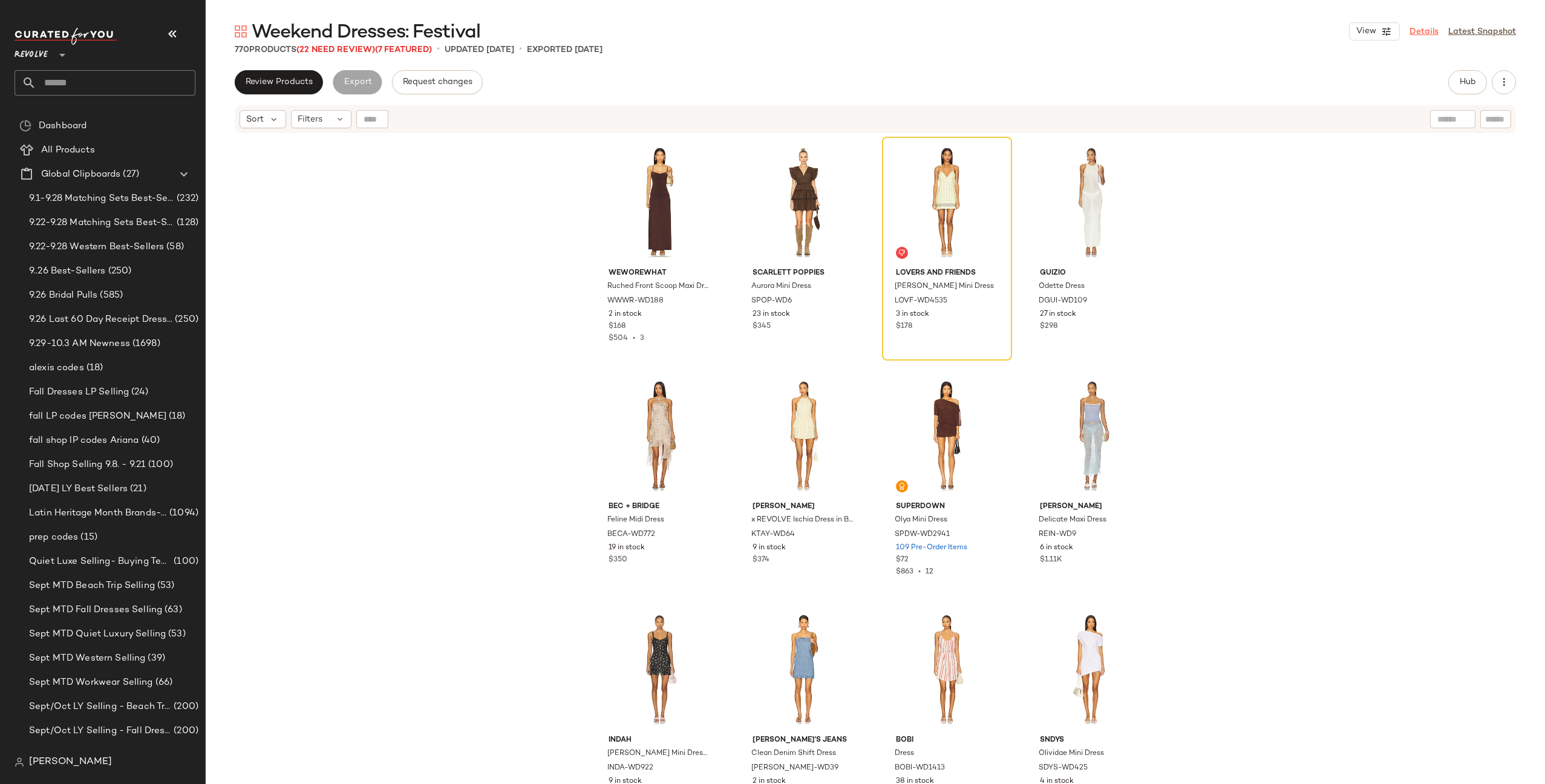
click at [1418, 31] on link "Details" at bounding box center [1424, 32] width 29 height 13
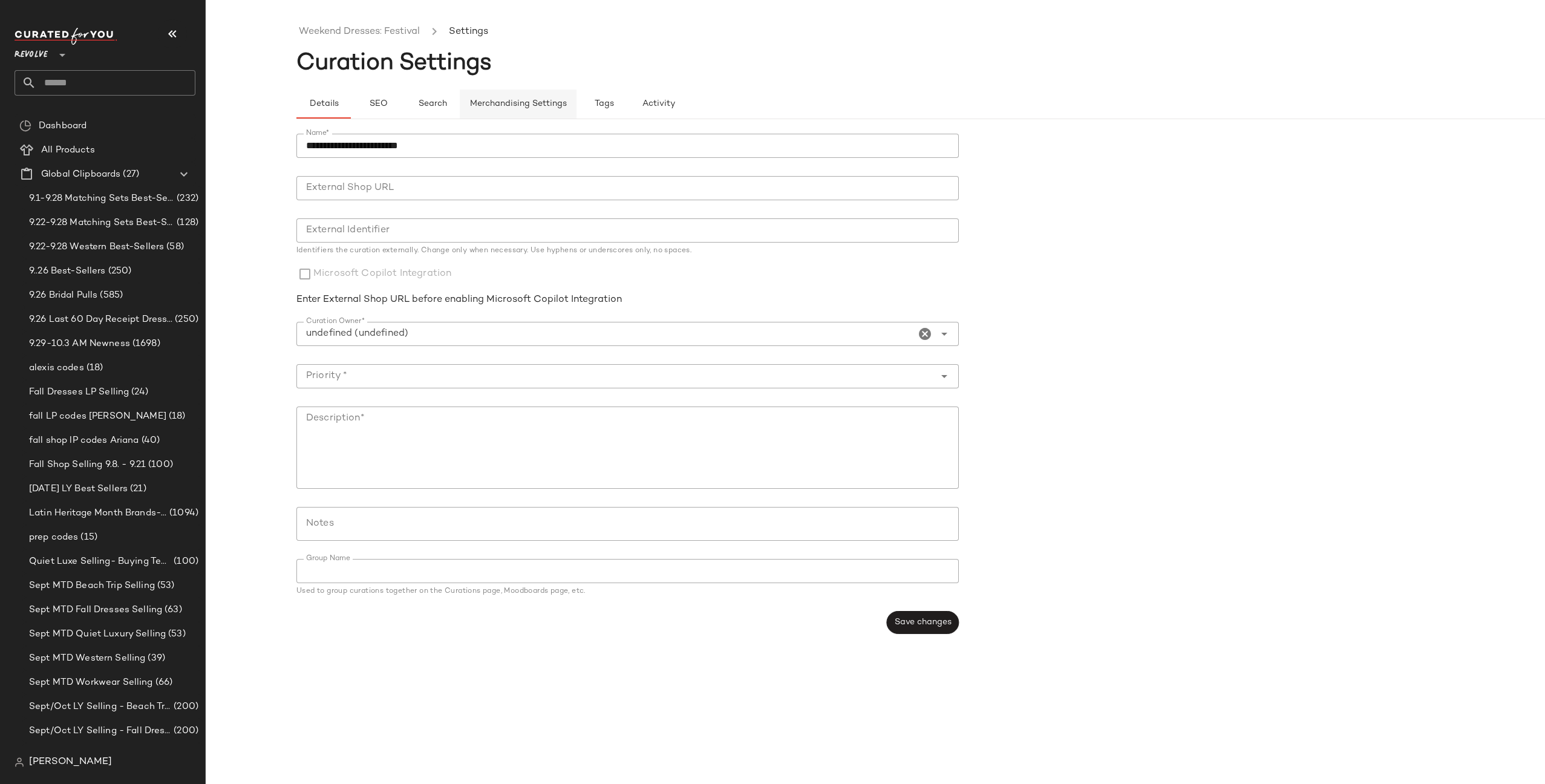
click at [532, 104] on span "Merchandising Settings" at bounding box center [518, 104] width 98 height 10
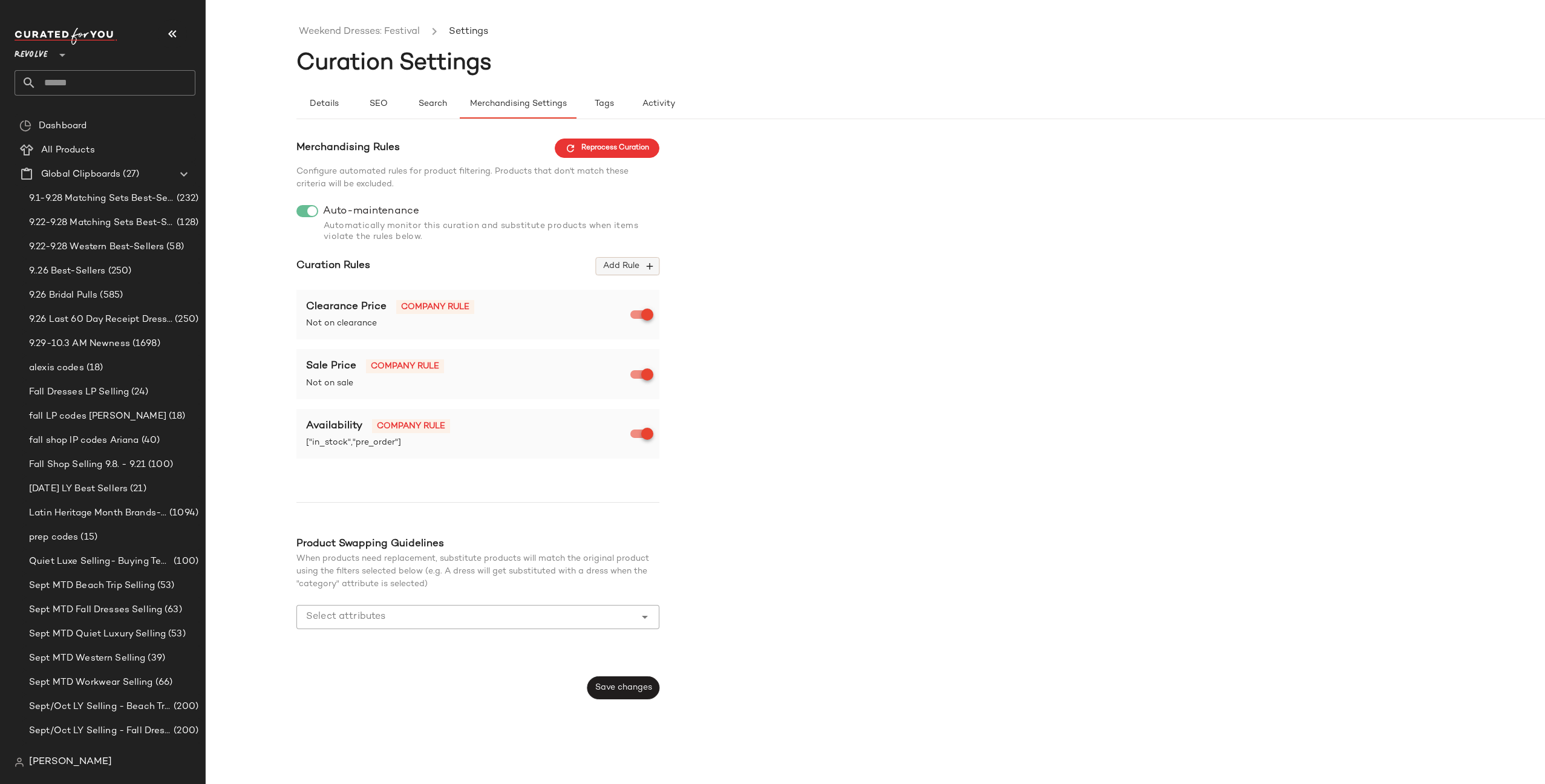
click at [626, 268] on span "Add Rule" at bounding box center [628, 267] width 50 height 11
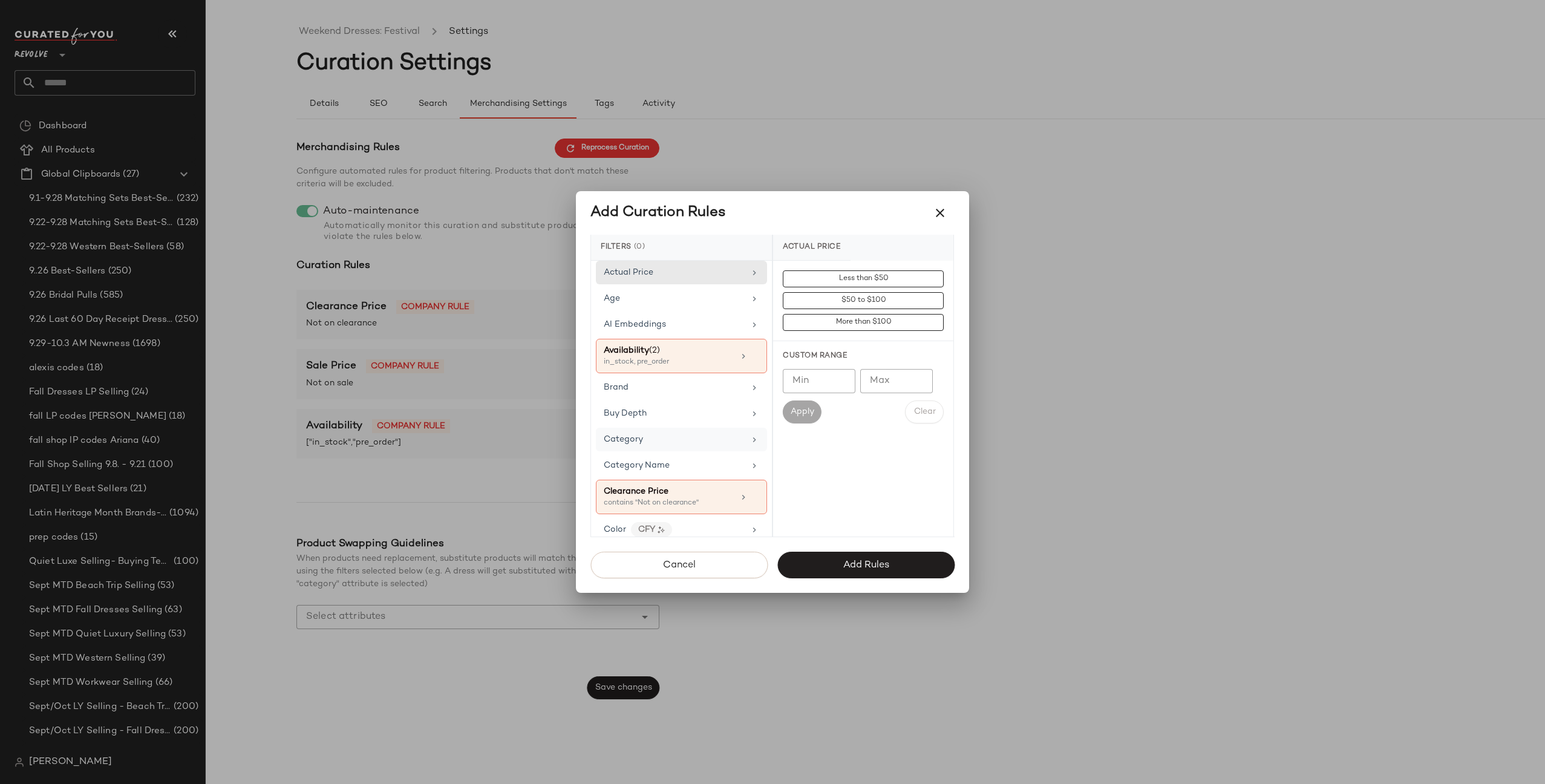
click at [679, 446] on div "Category" at bounding box center [681, 439] width 171 height 23
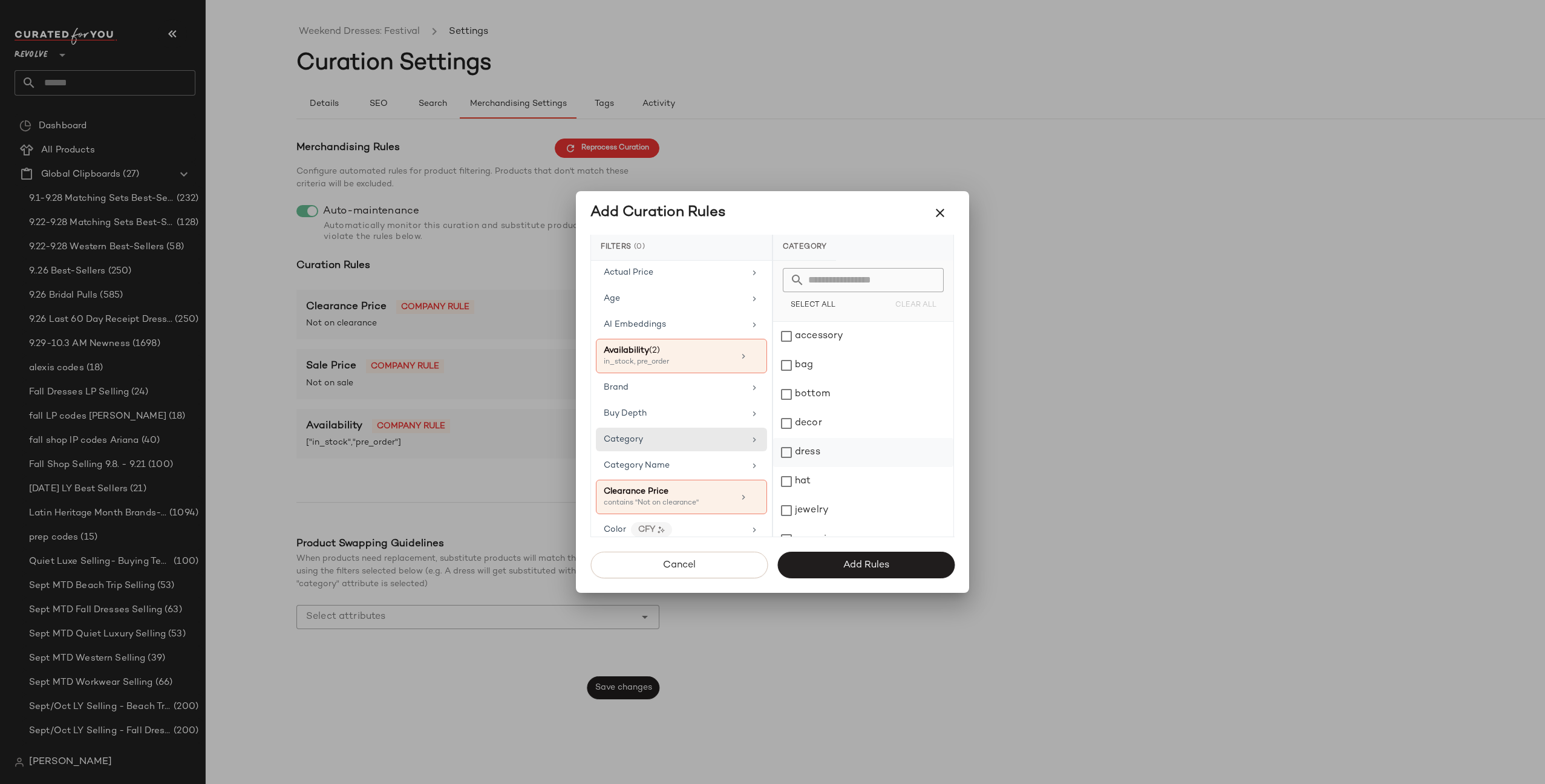
click at [835, 455] on div "dress" at bounding box center [863, 453] width 181 height 29
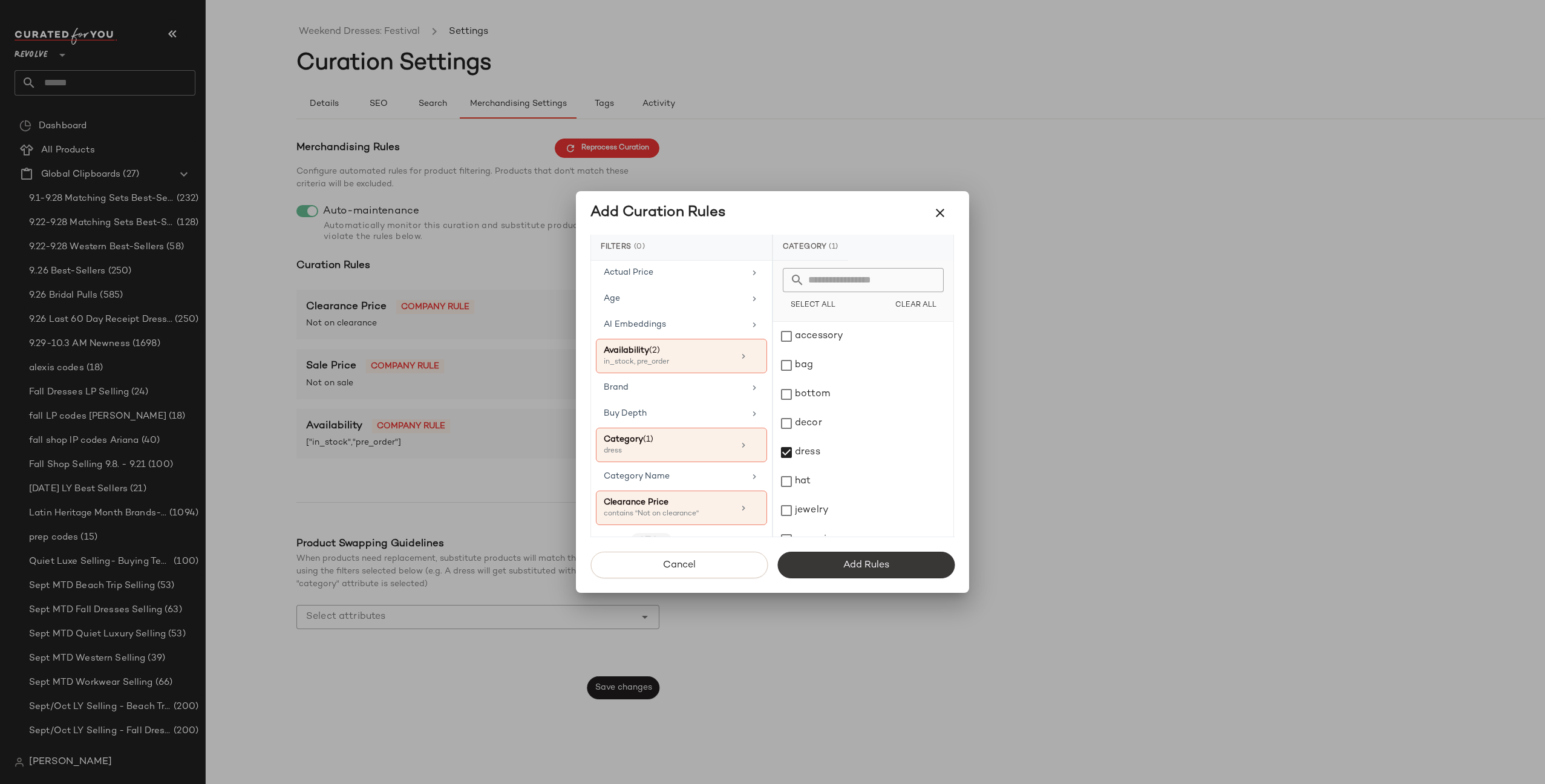
click at [855, 566] on span "Add Rules" at bounding box center [866, 565] width 47 height 11
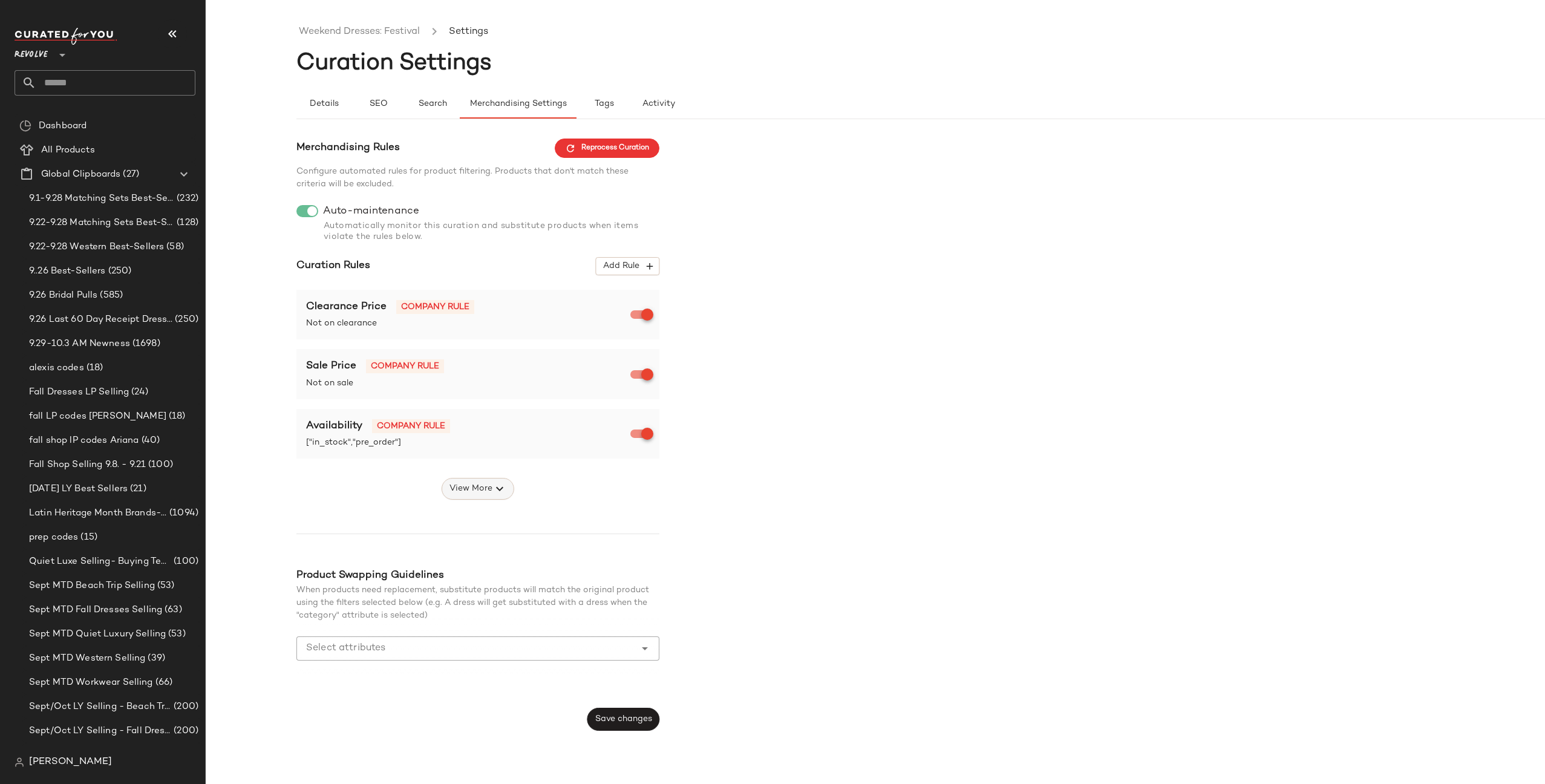
click at [495, 484] on icon "button" at bounding box center [500, 489] width 15 height 15
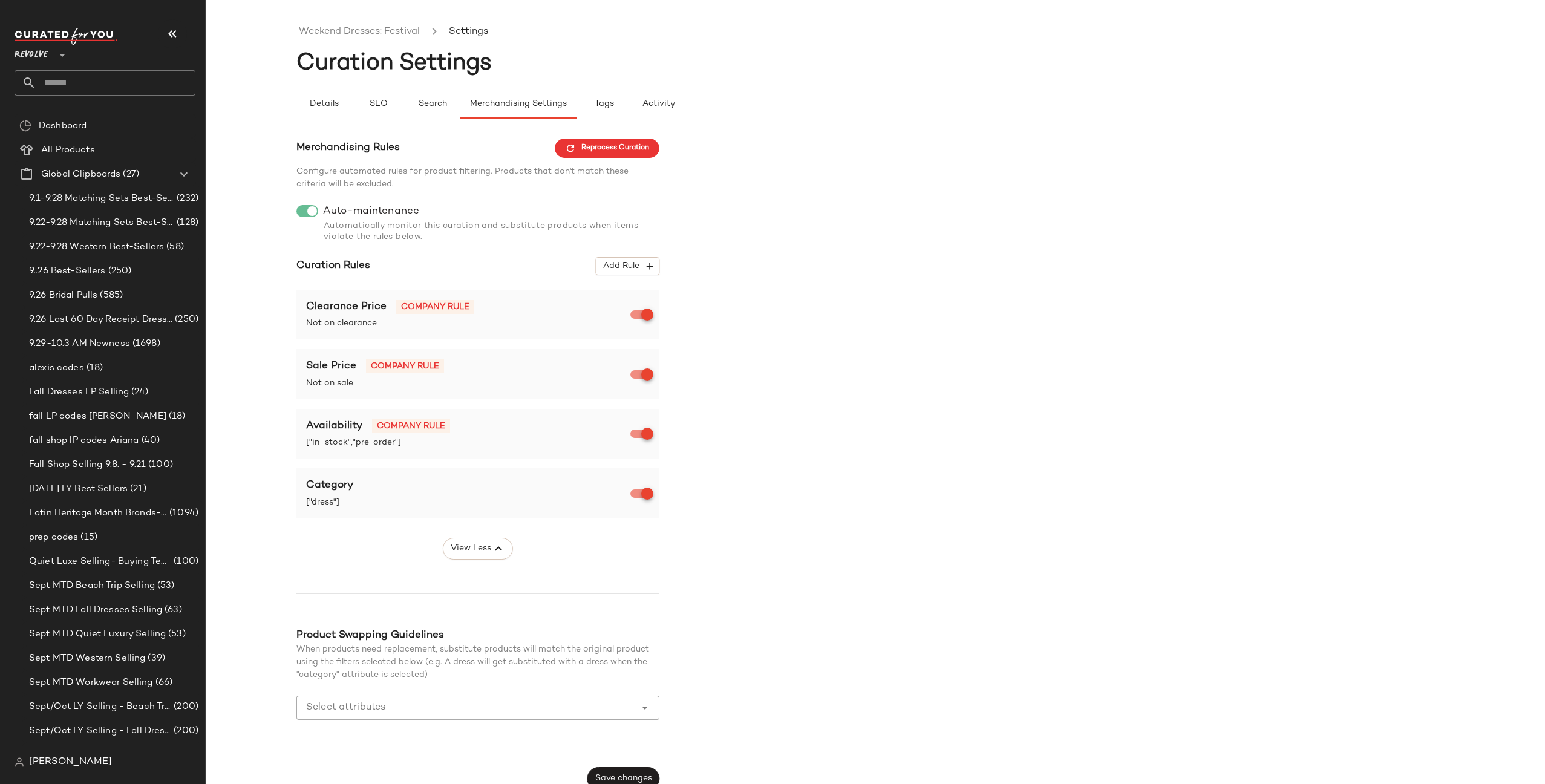
scroll to position [14, 0]
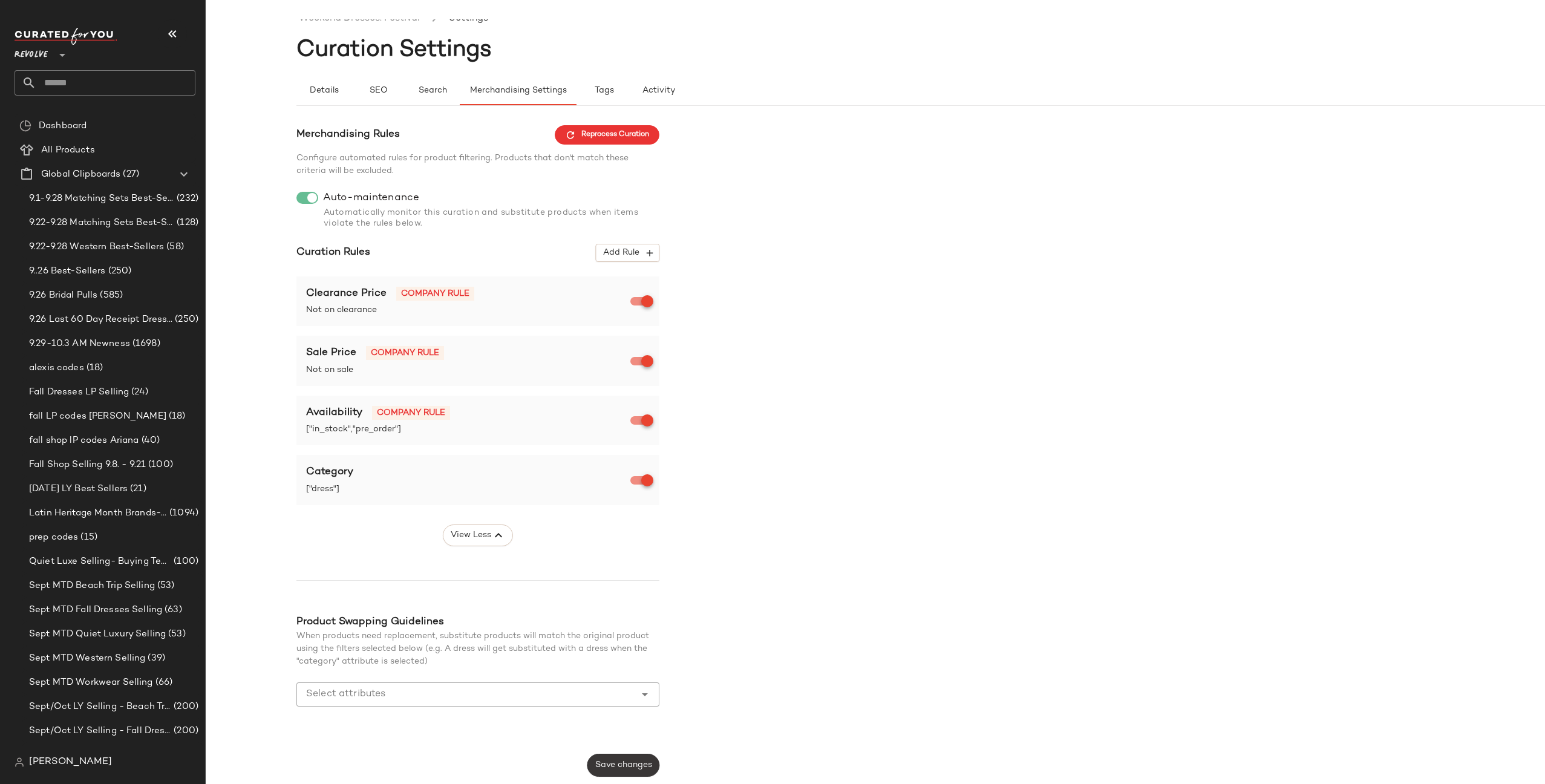
click at [614, 758] on button "Save changes" at bounding box center [623, 765] width 72 height 23
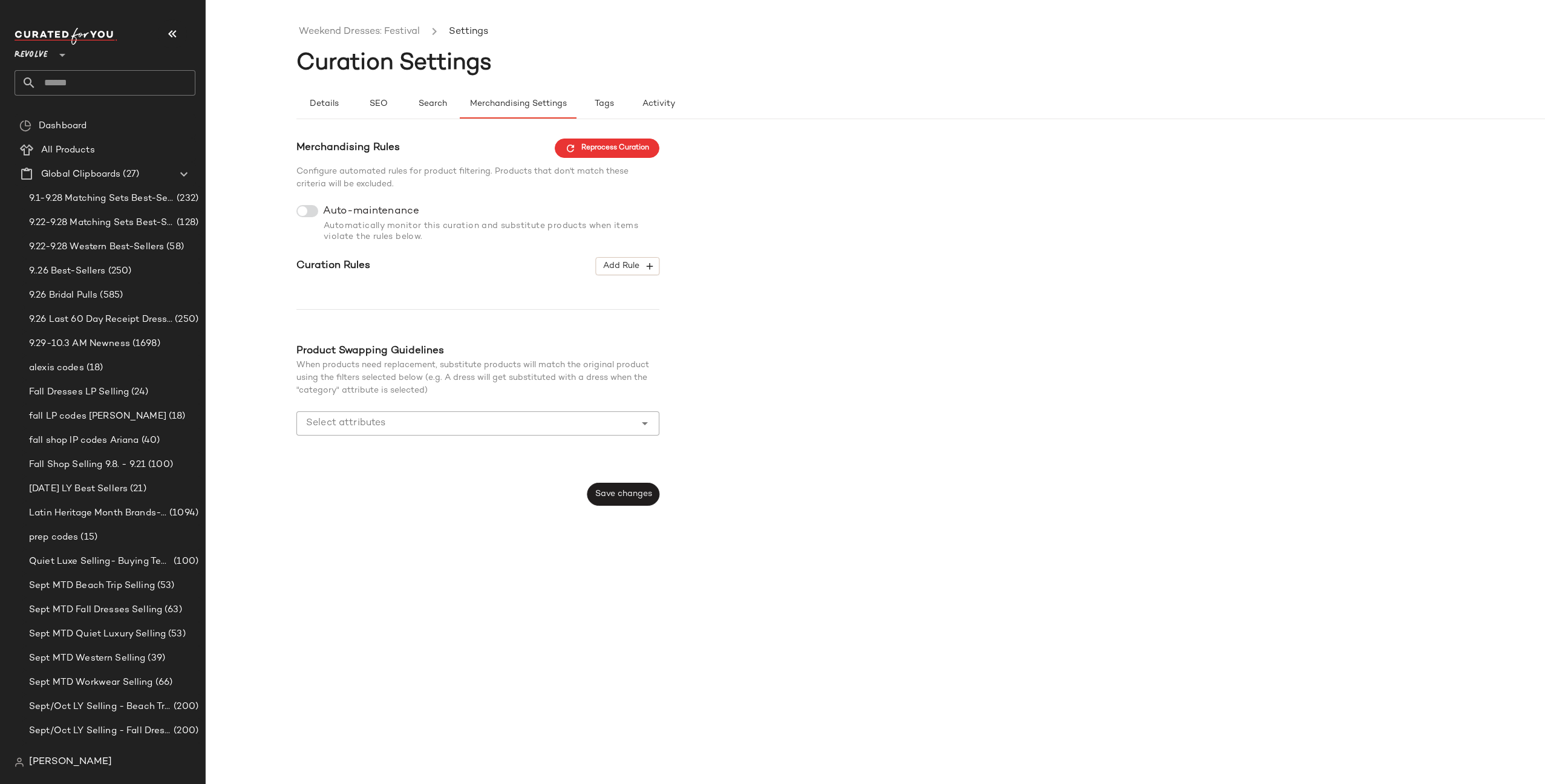
scroll to position [0, 0]
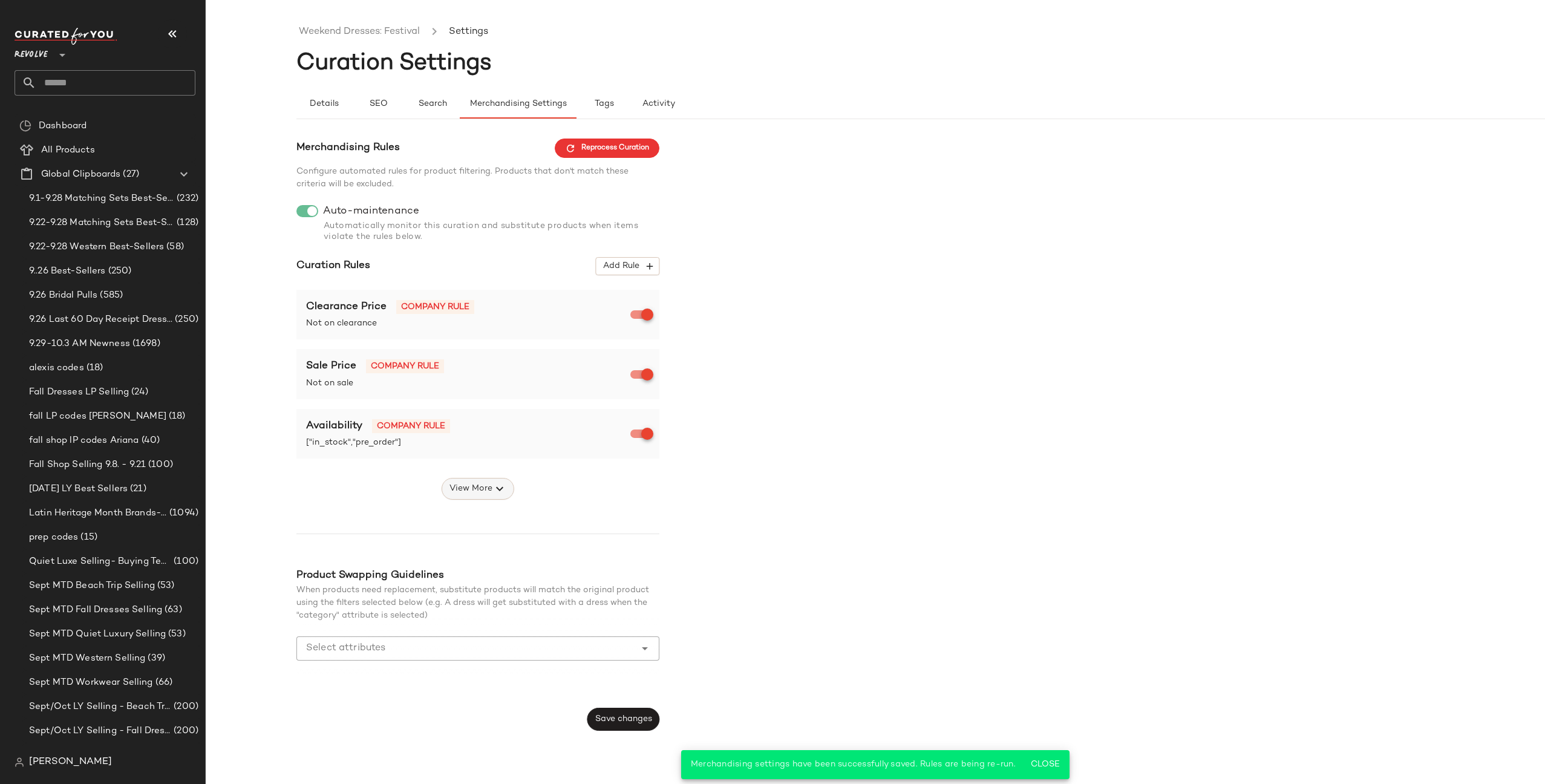
click at [482, 485] on span "View More" at bounding box center [471, 489] width 44 height 15
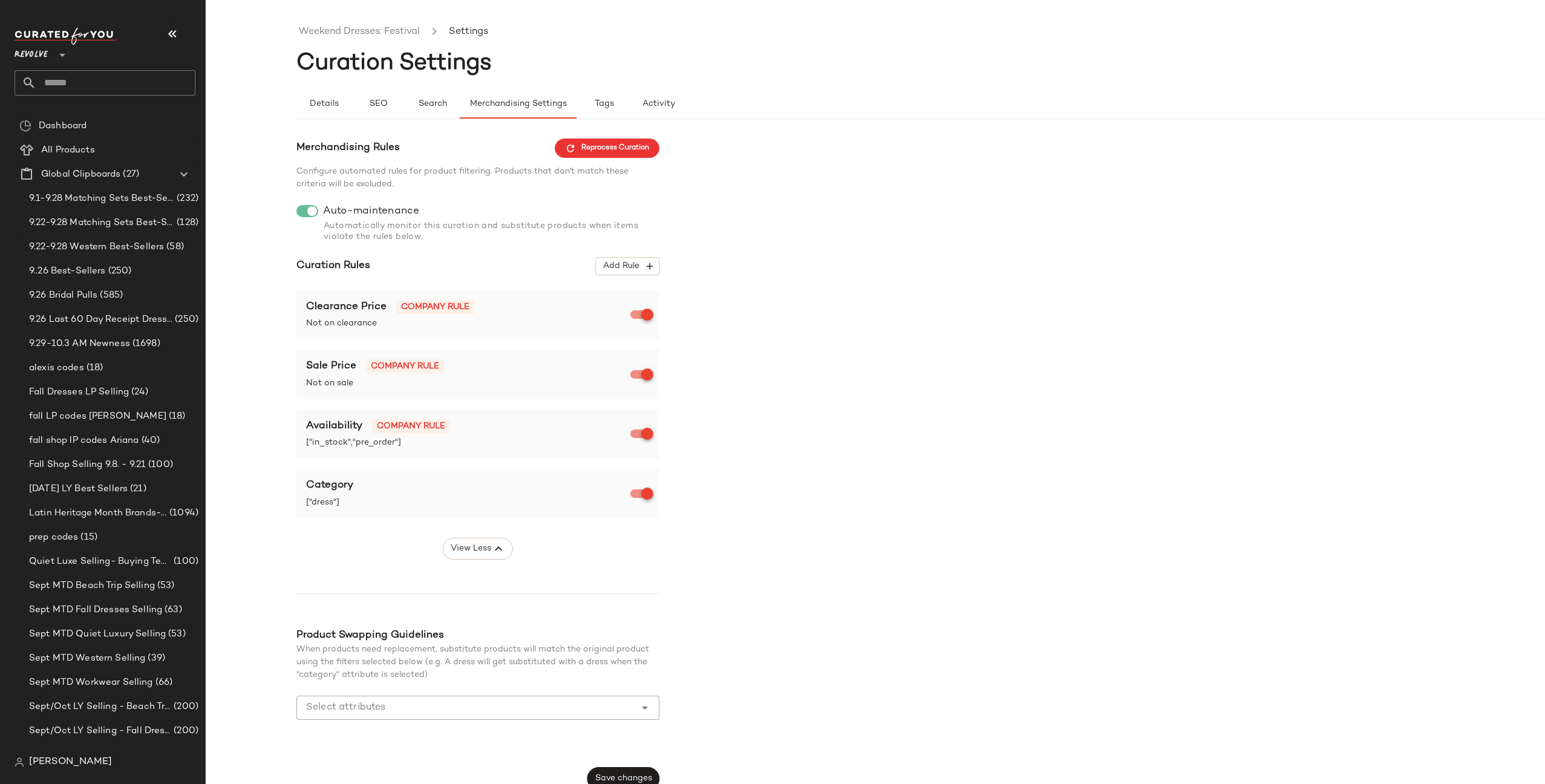
click at [621, 781] on span "Save changes" at bounding box center [623, 778] width 57 height 10
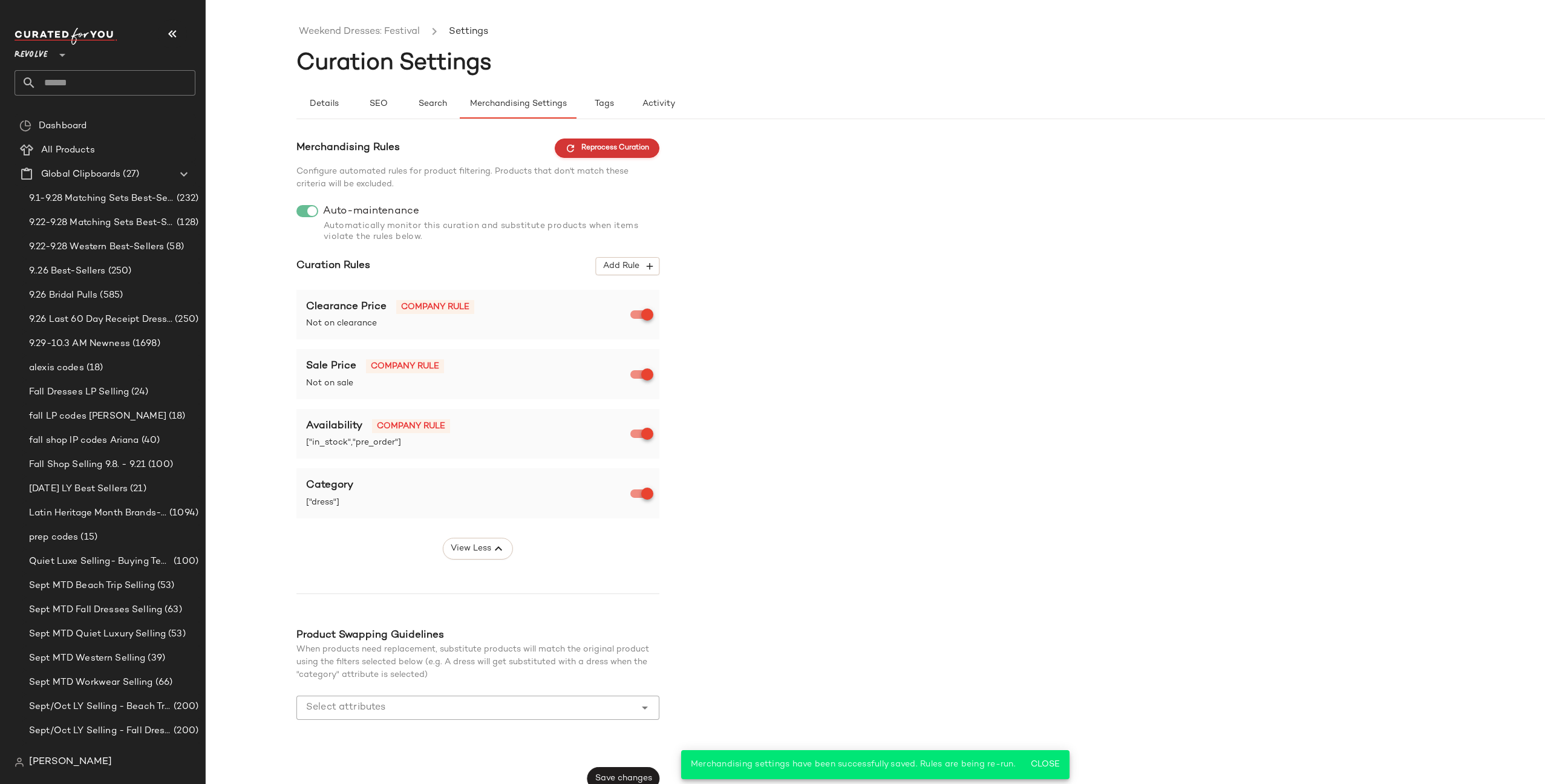
click at [613, 147] on span "Reprocess Curation" at bounding box center [607, 148] width 84 height 11
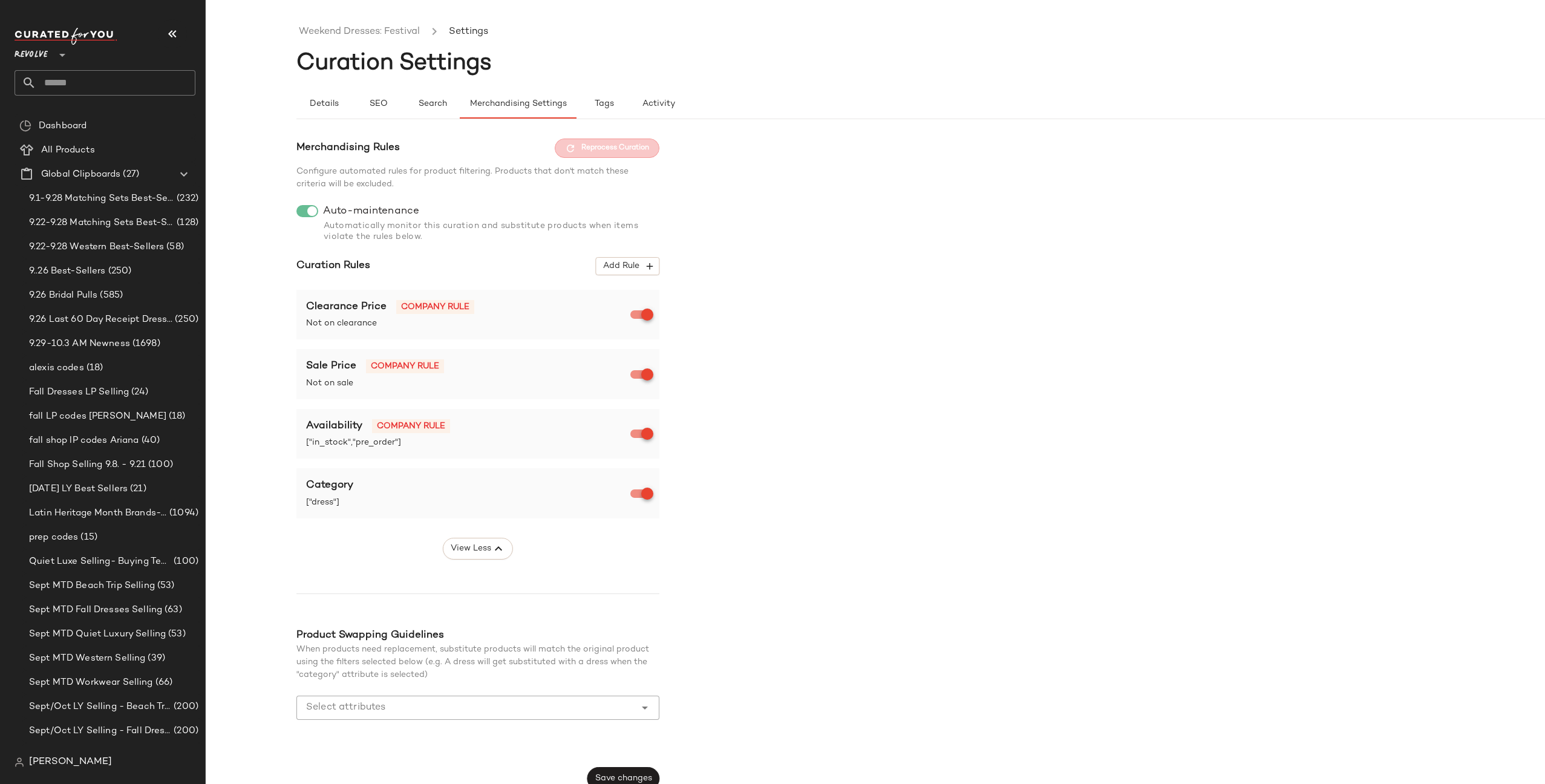
click at [122, 83] on input "text" at bounding box center [115, 83] width 159 height 26
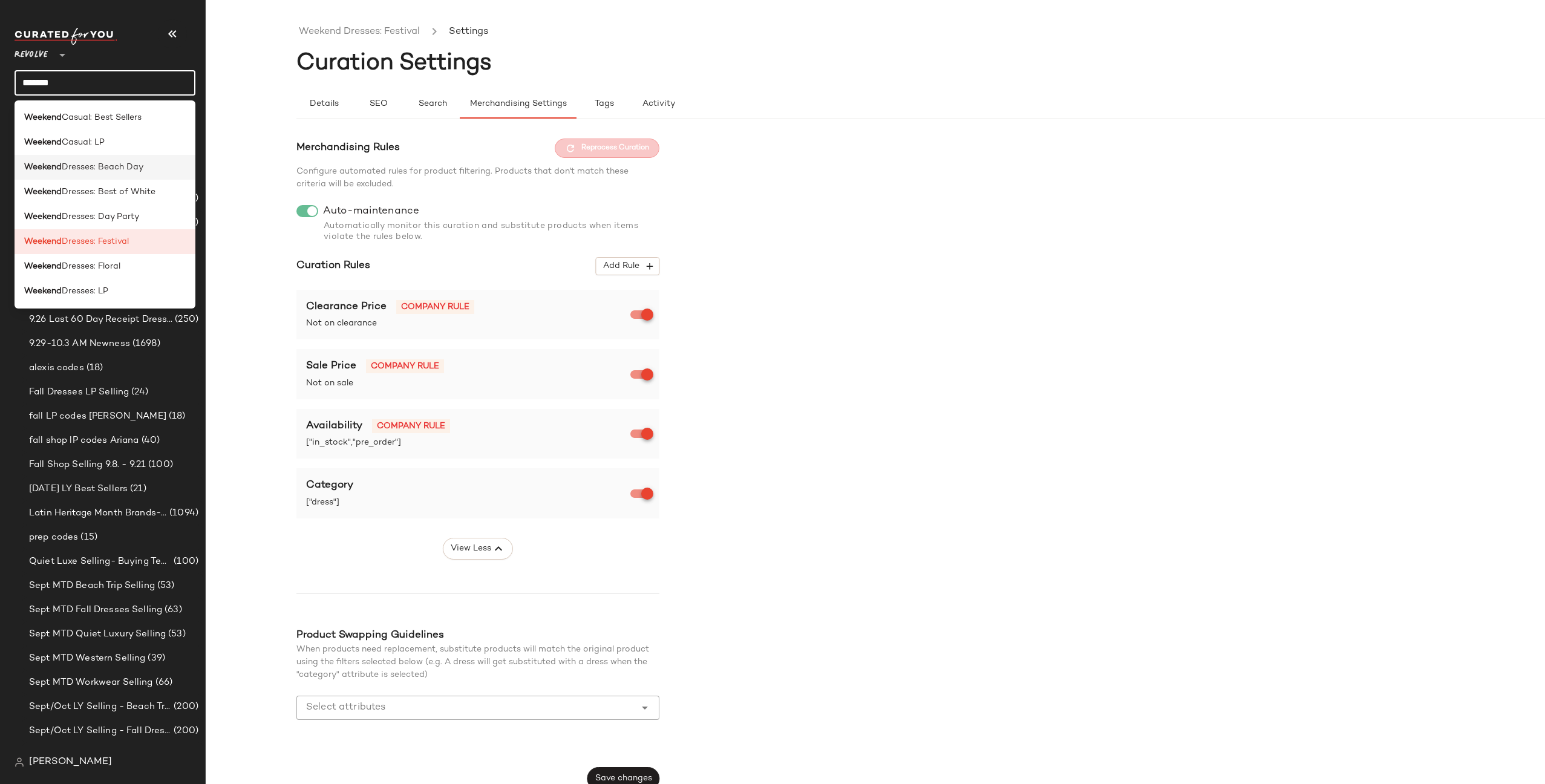
type input "*******"
click at [120, 169] on span "Dresses: Beach Day" at bounding box center [102, 168] width 81 height 13
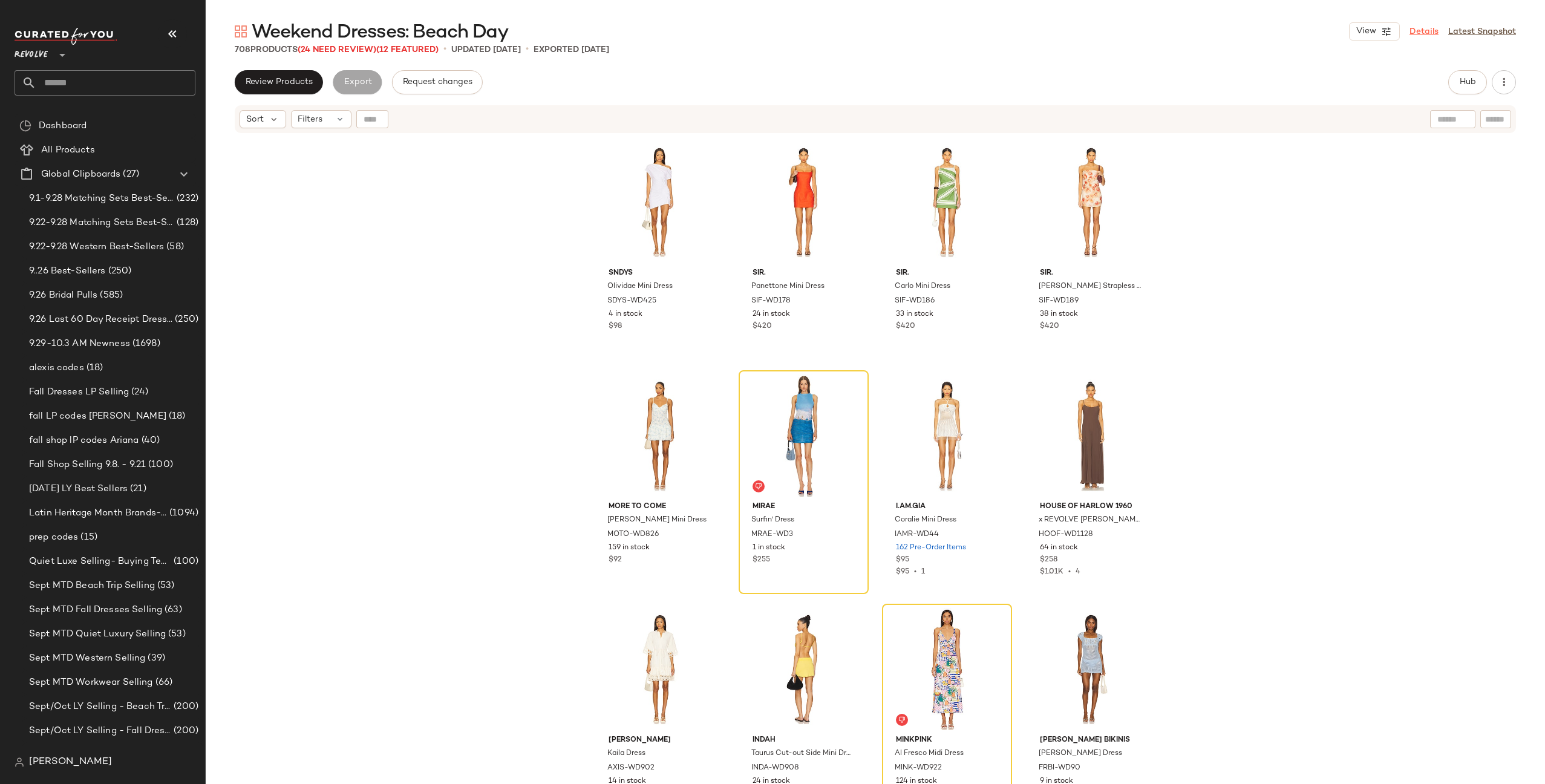
click at [1414, 31] on link "Details" at bounding box center [1424, 32] width 29 height 13
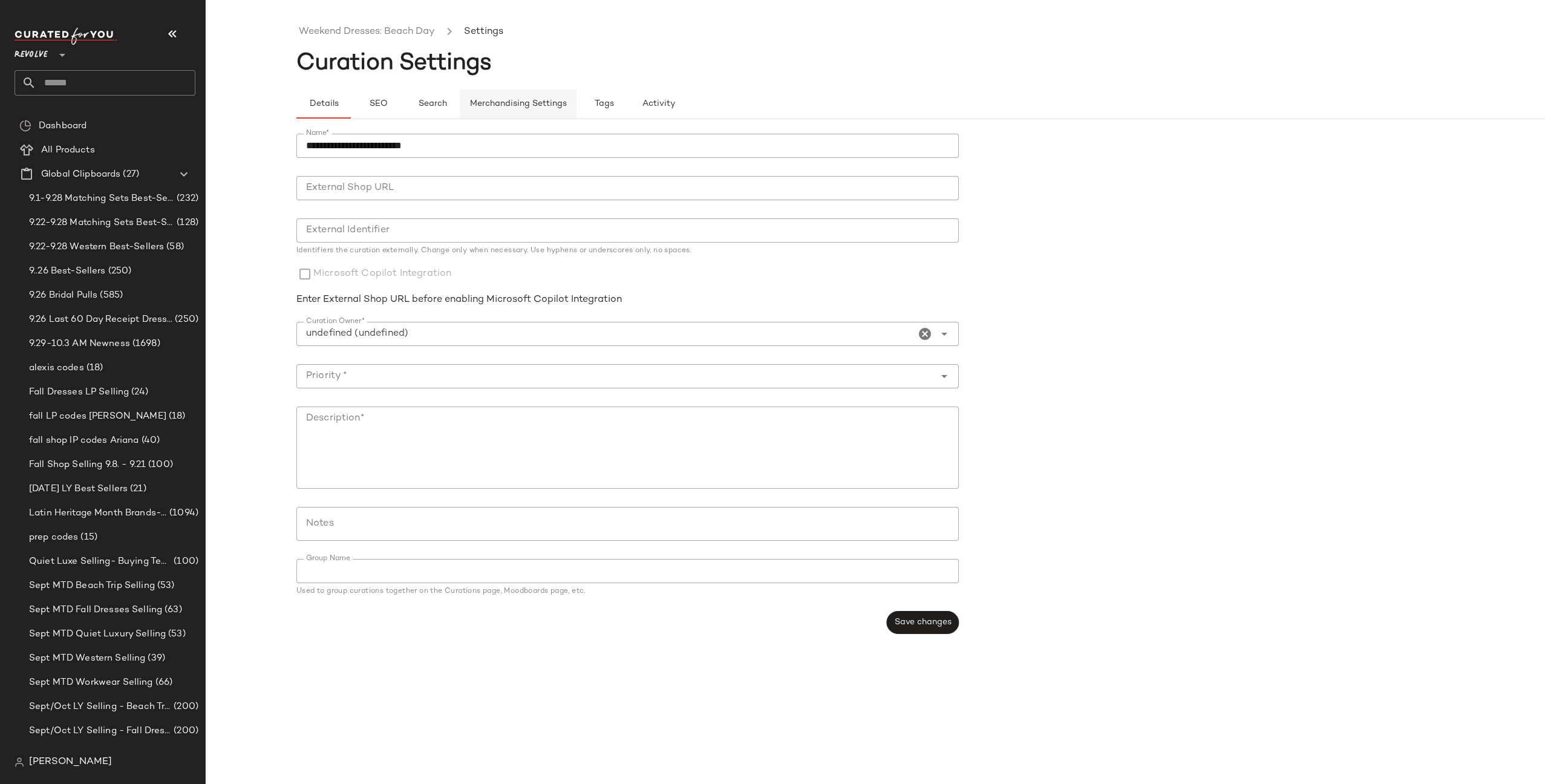
click at [515, 102] on span "Merchandising Settings" at bounding box center [518, 104] width 98 height 10
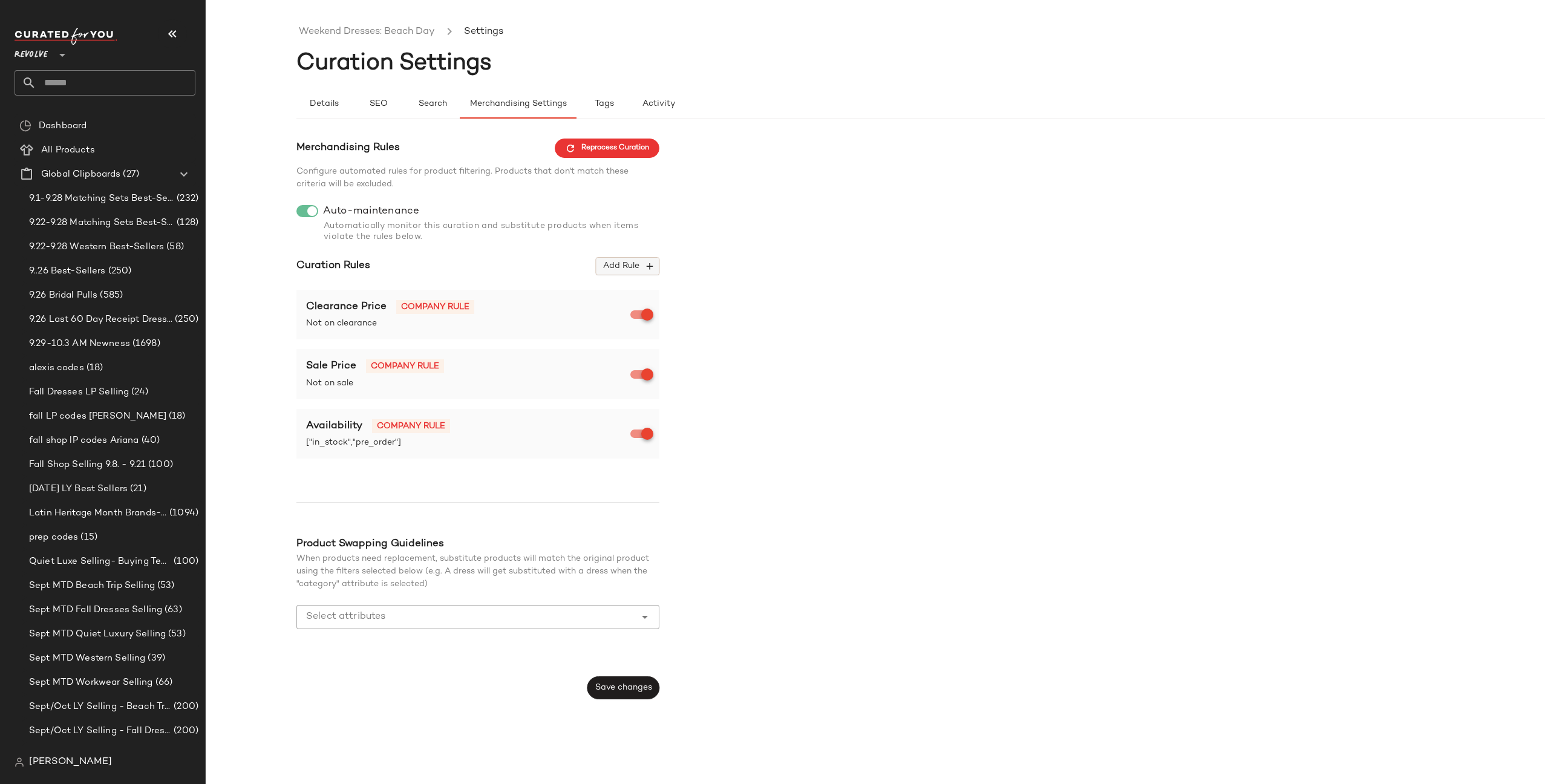
click at [635, 263] on span "Add Rule" at bounding box center [628, 267] width 50 height 11
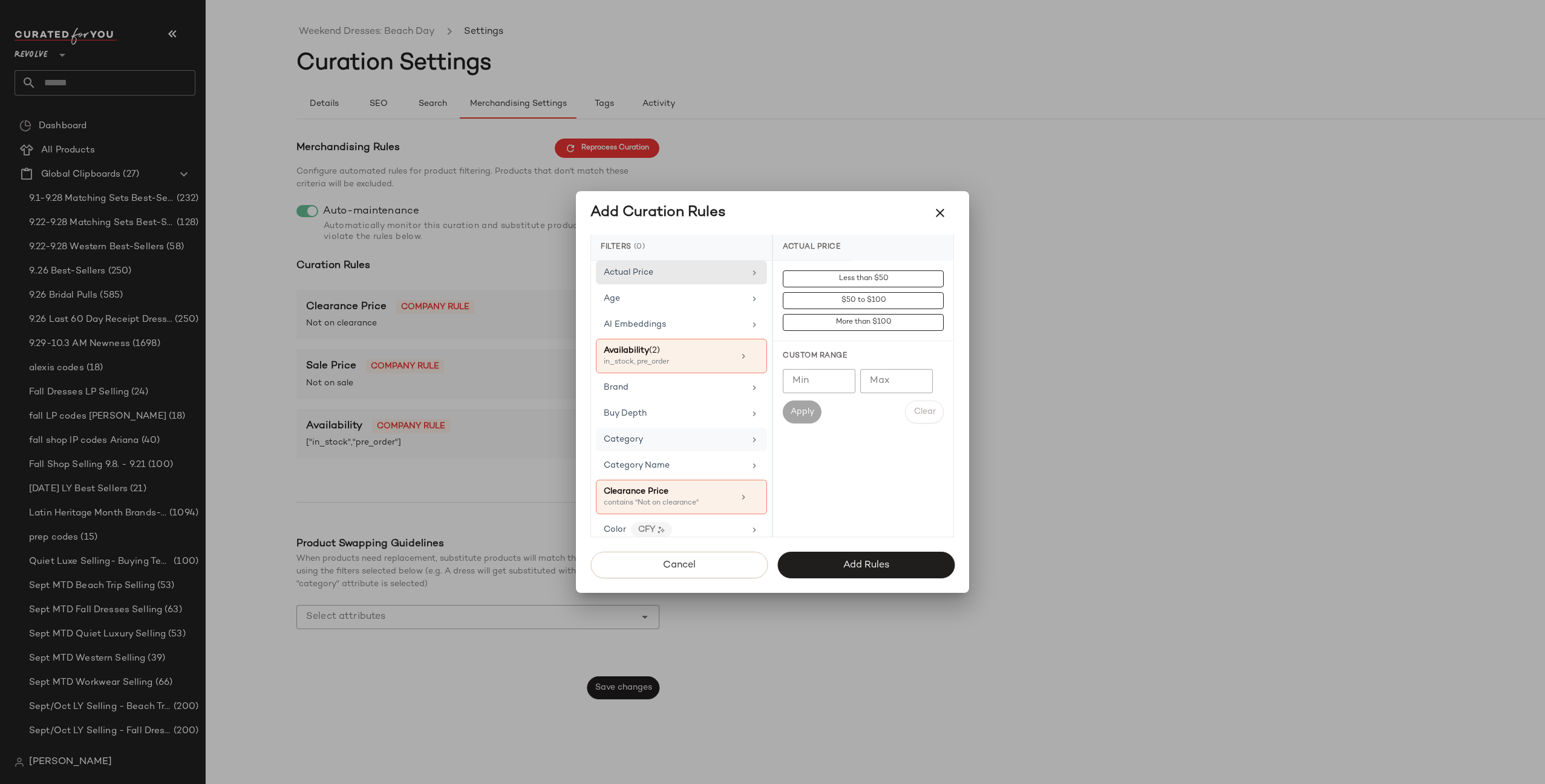
click at [675, 443] on div "Category" at bounding box center [674, 439] width 141 height 13
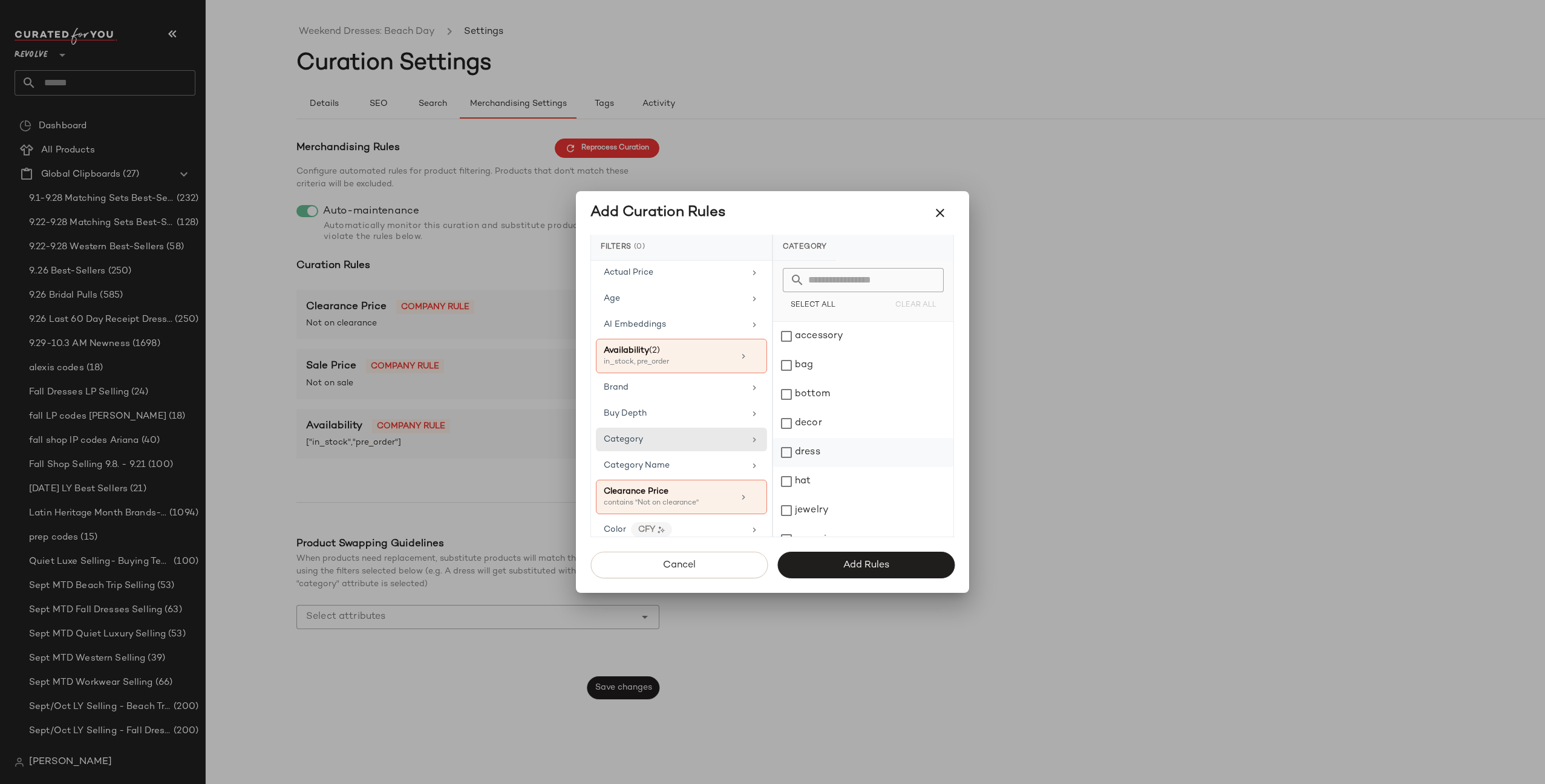
click at [849, 454] on div "dress" at bounding box center [863, 453] width 181 height 29
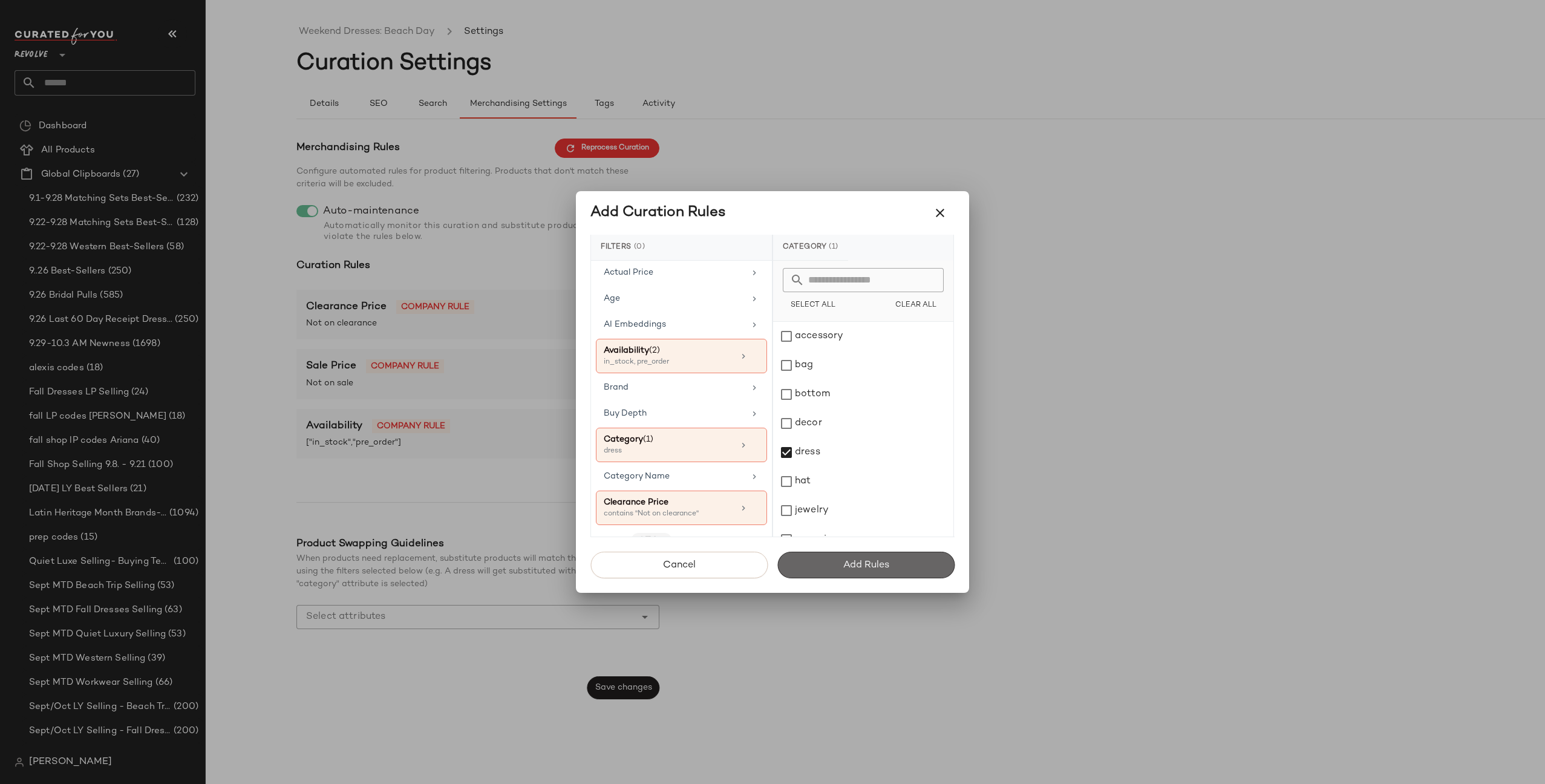
click at [845, 564] on span "Add Rules" at bounding box center [866, 565] width 47 height 11
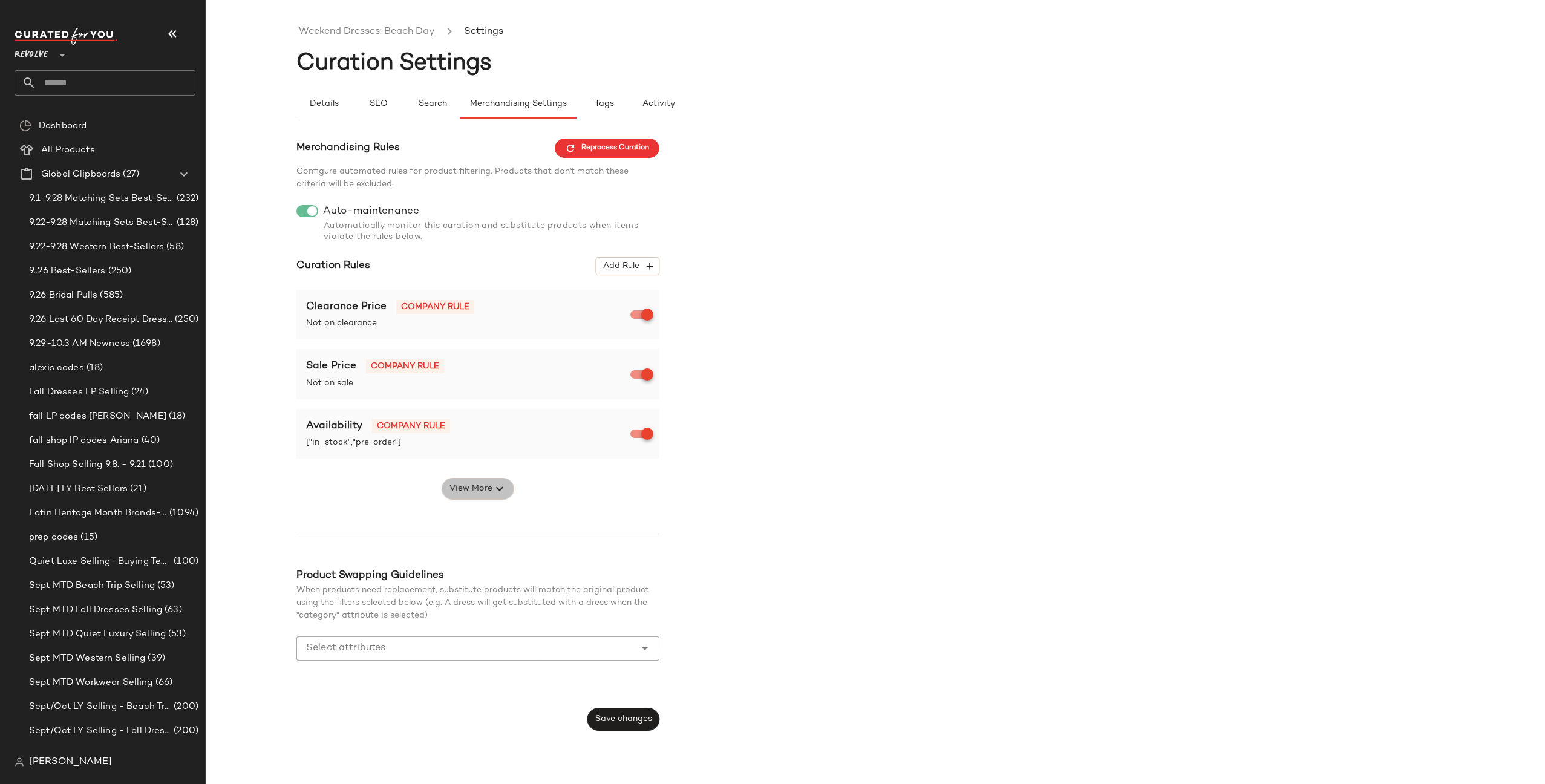
click at [453, 485] on span "View More" at bounding box center [471, 489] width 44 height 15
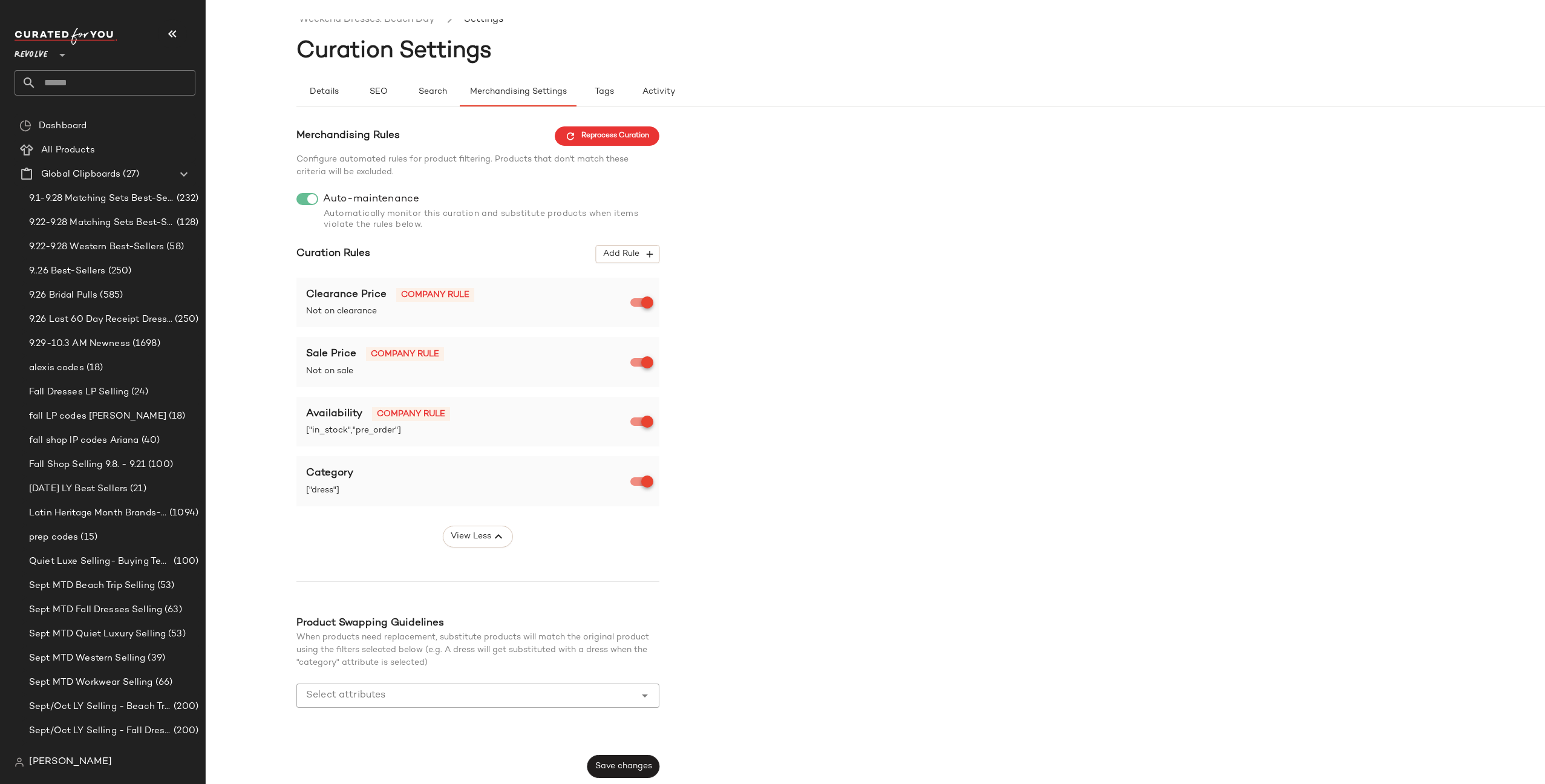
scroll to position [14, 0]
click at [615, 764] on span "Save changes" at bounding box center [623, 765] width 57 height 10
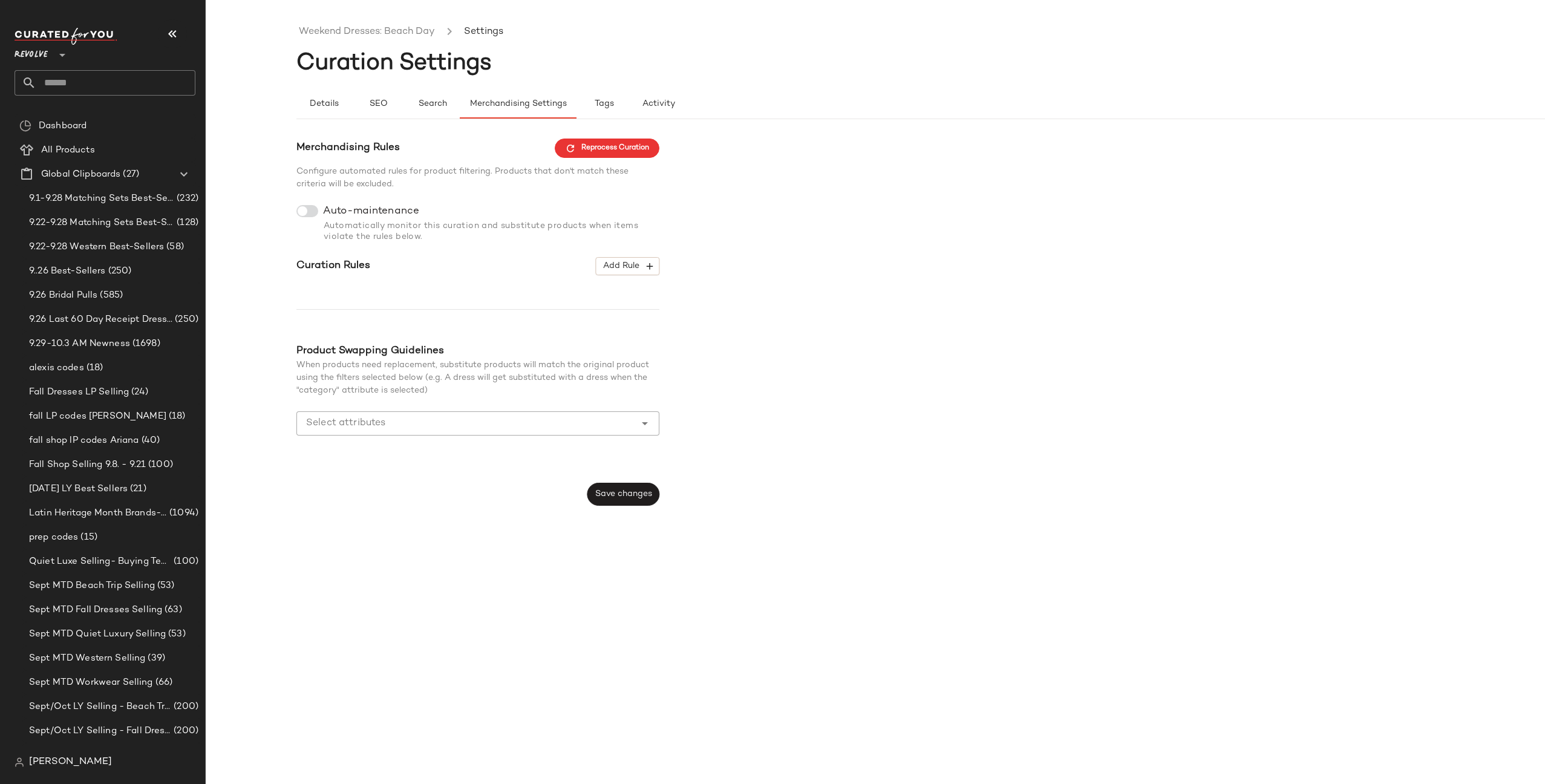
scroll to position [0, 0]
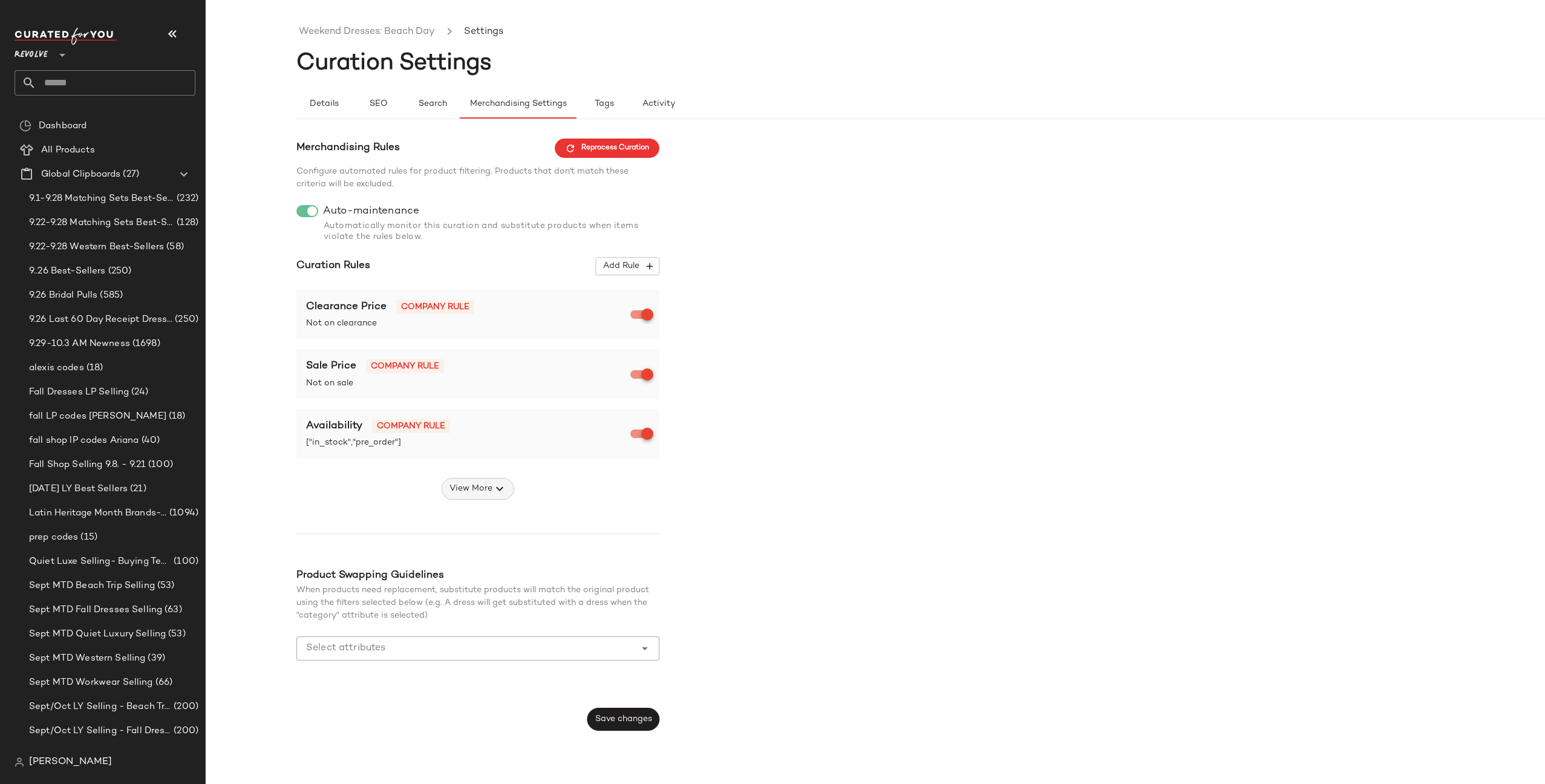
click at [501, 489] on icon "button" at bounding box center [500, 489] width 15 height 15
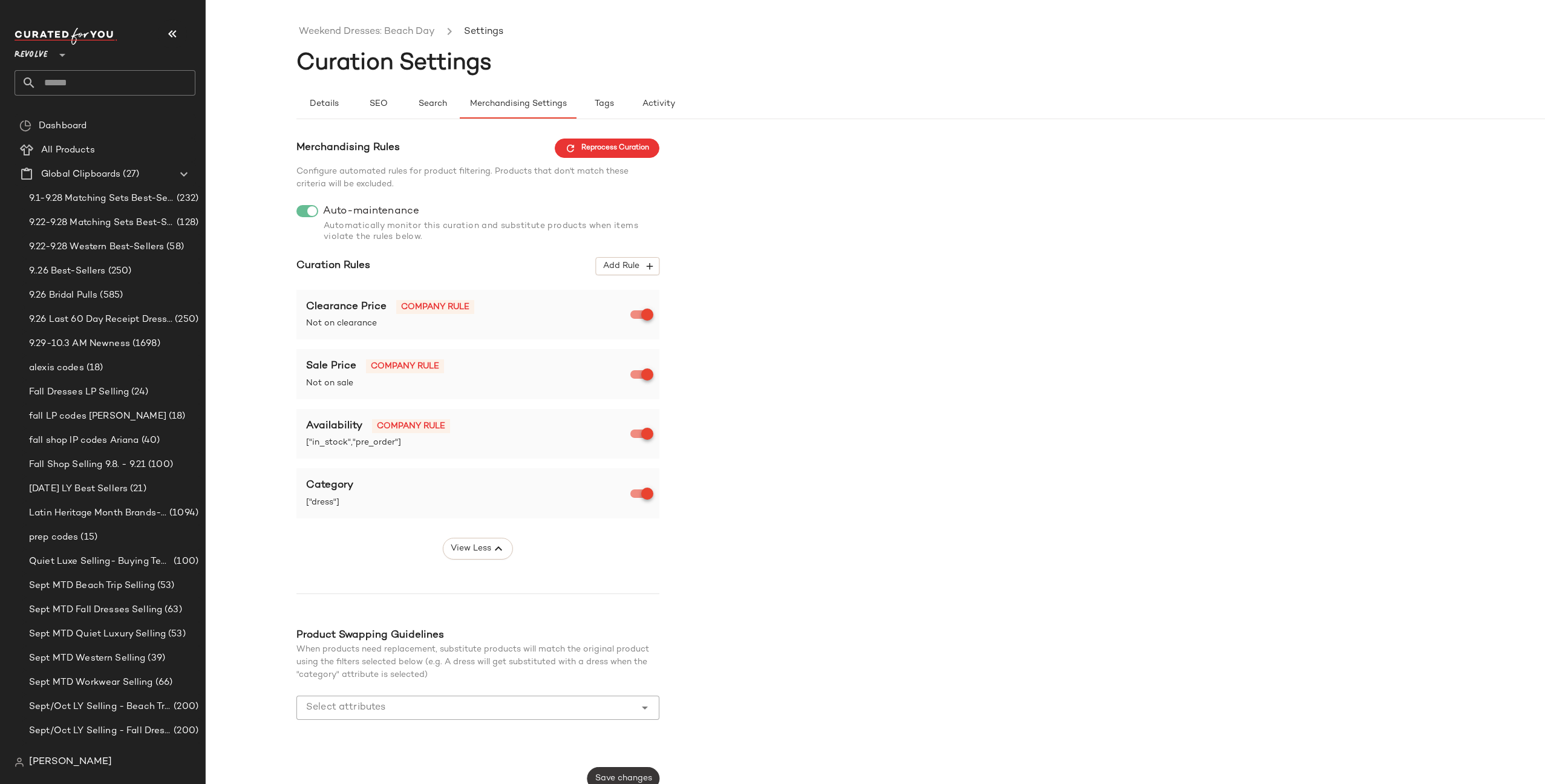
click at [634, 775] on span "Save changes" at bounding box center [623, 778] width 57 height 10
click at [584, 149] on span "Reprocess Curation" at bounding box center [607, 148] width 84 height 11
click at [117, 85] on input "text" at bounding box center [115, 83] width 159 height 26
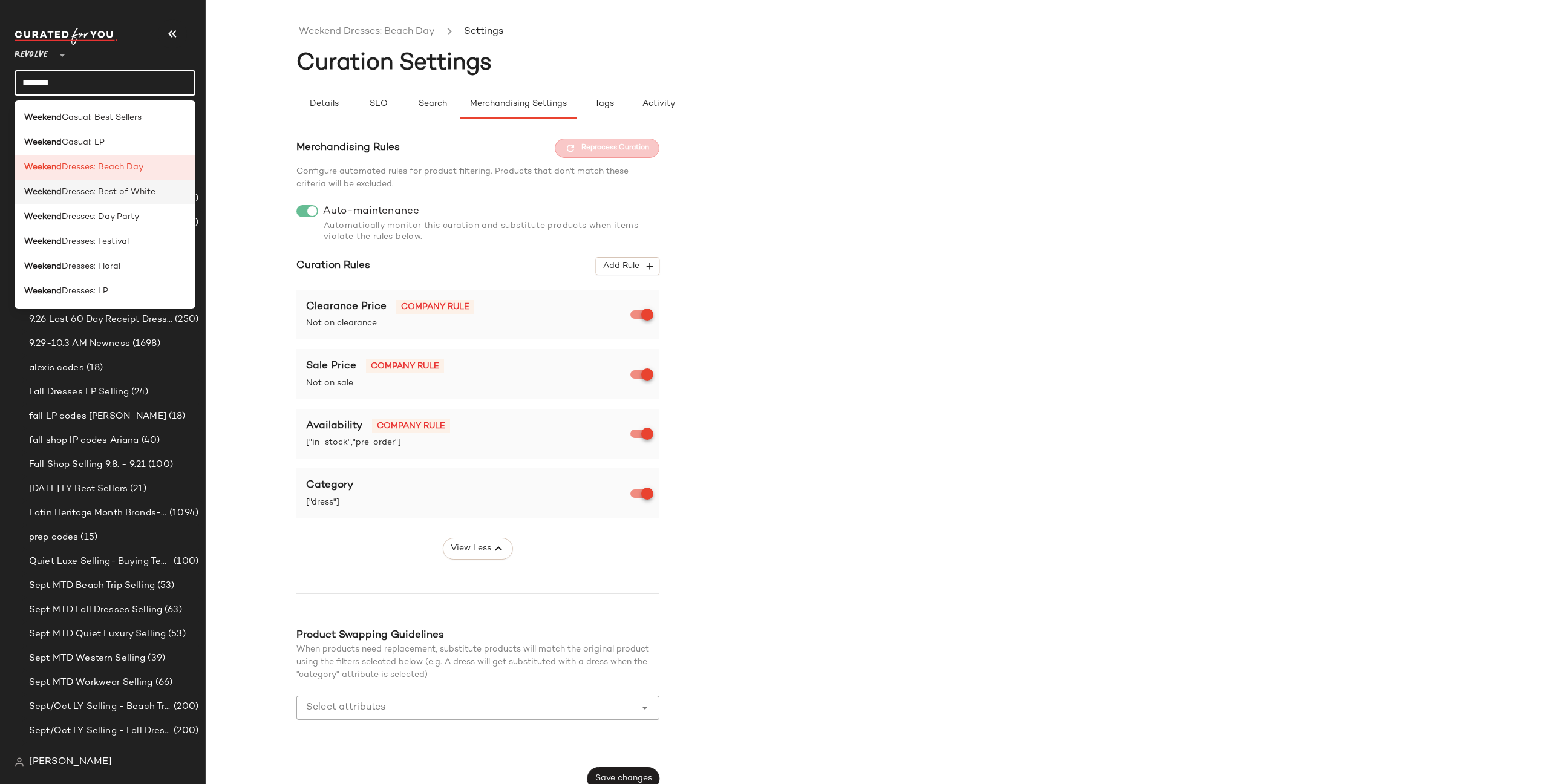
type input "*******"
click at [106, 195] on span "Dresses: Best of White" at bounding box center [109, 192] width 93 height 13
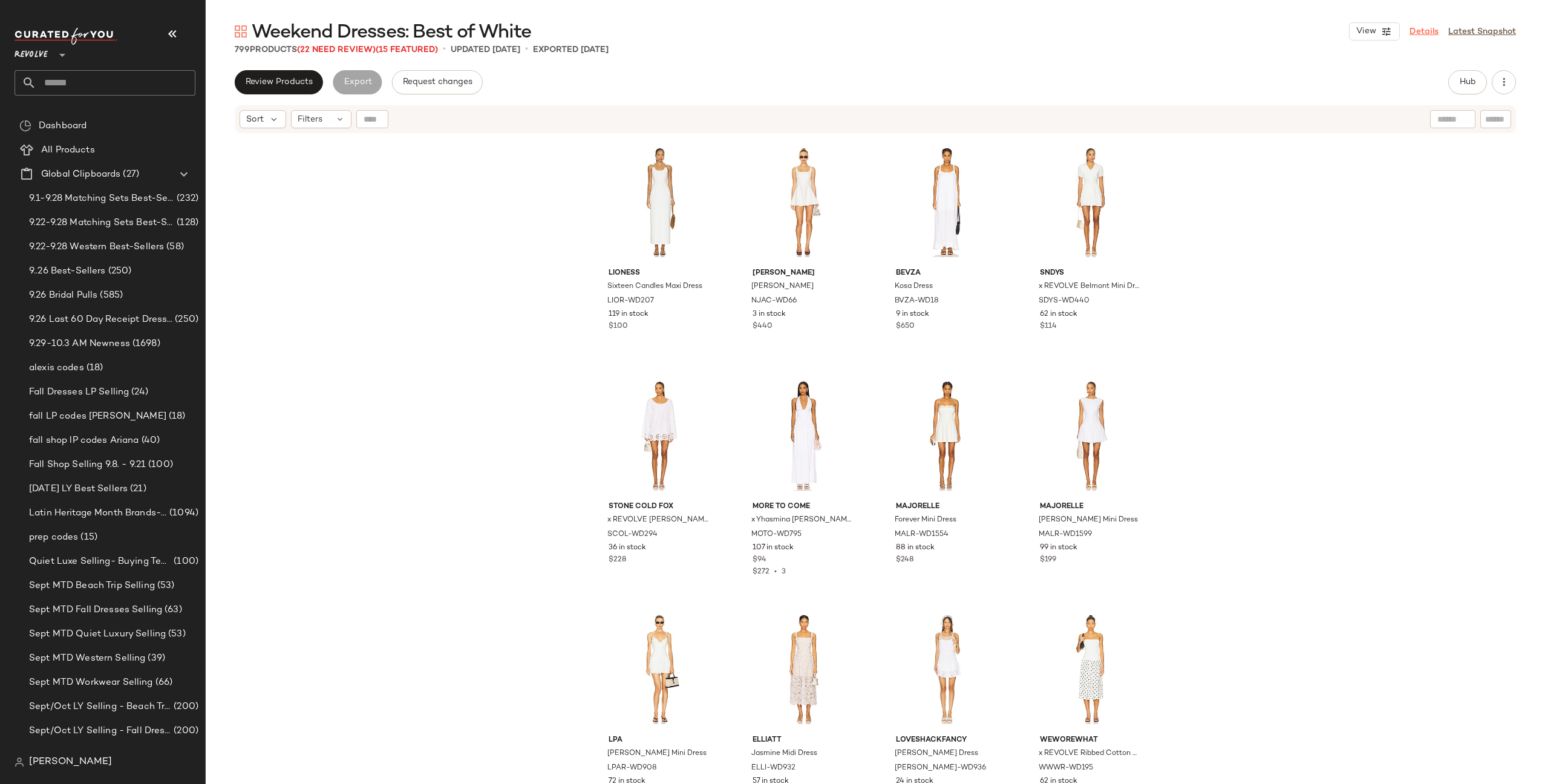
click at [1426, 33] on link "Details" at bounding box center [1424, 32] width 29 height 13
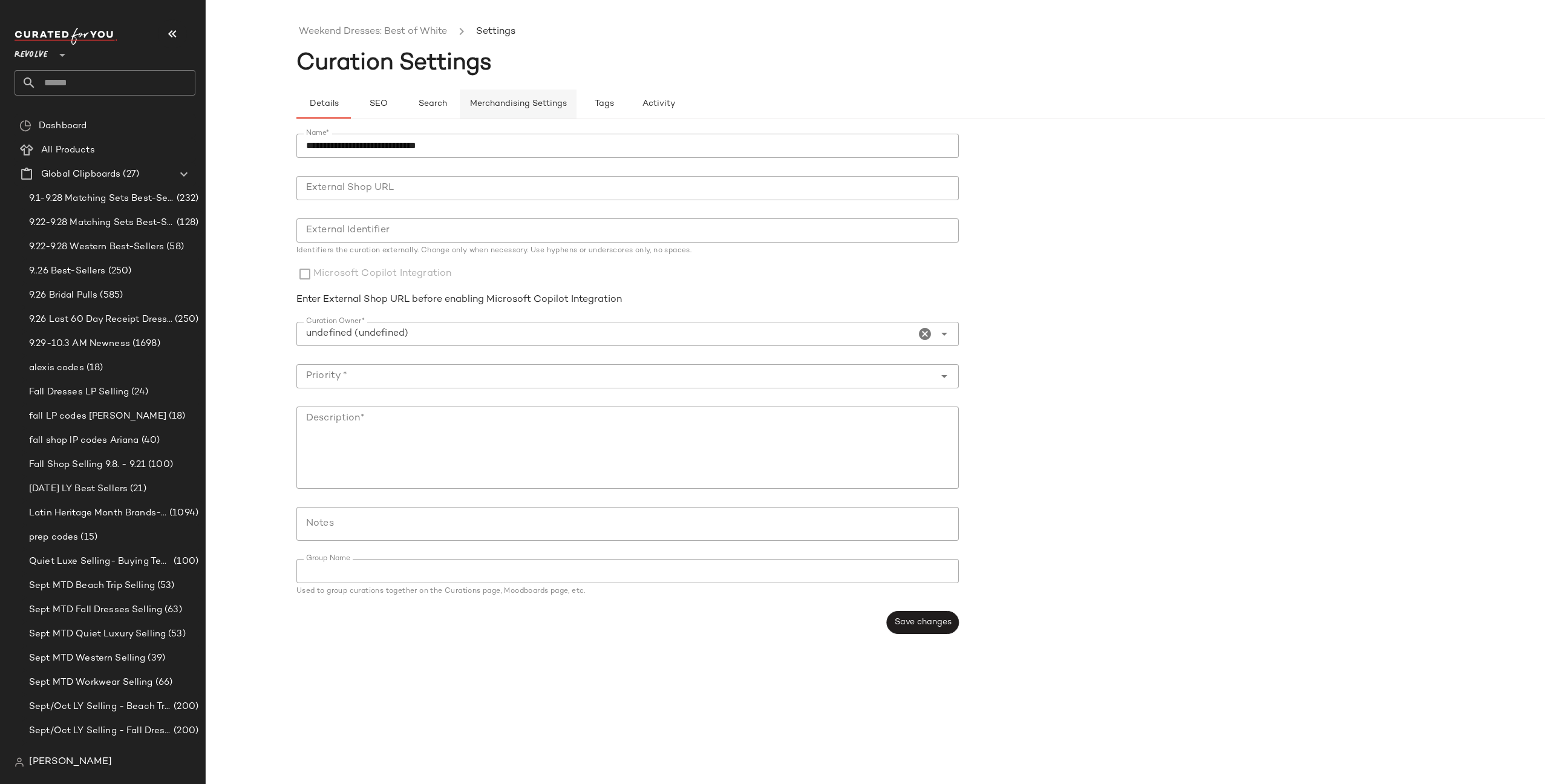
click at [501, 105] on span "Merchandising Settings" at bounding box center [518, 104] width 98 height 10
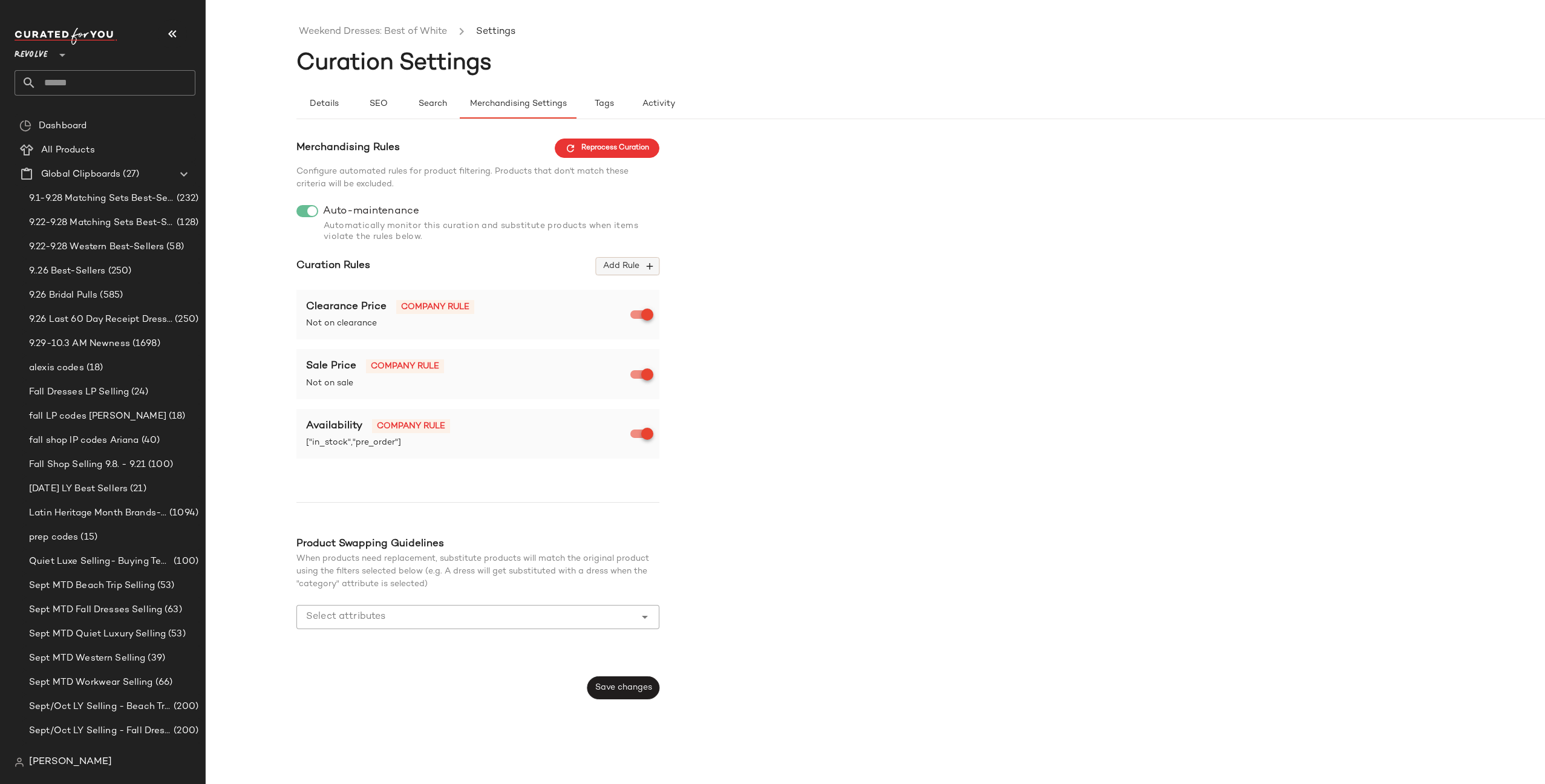
click at [626, 264] on span "Add Rule" at bounding box center [628, 267] width 50 height 11
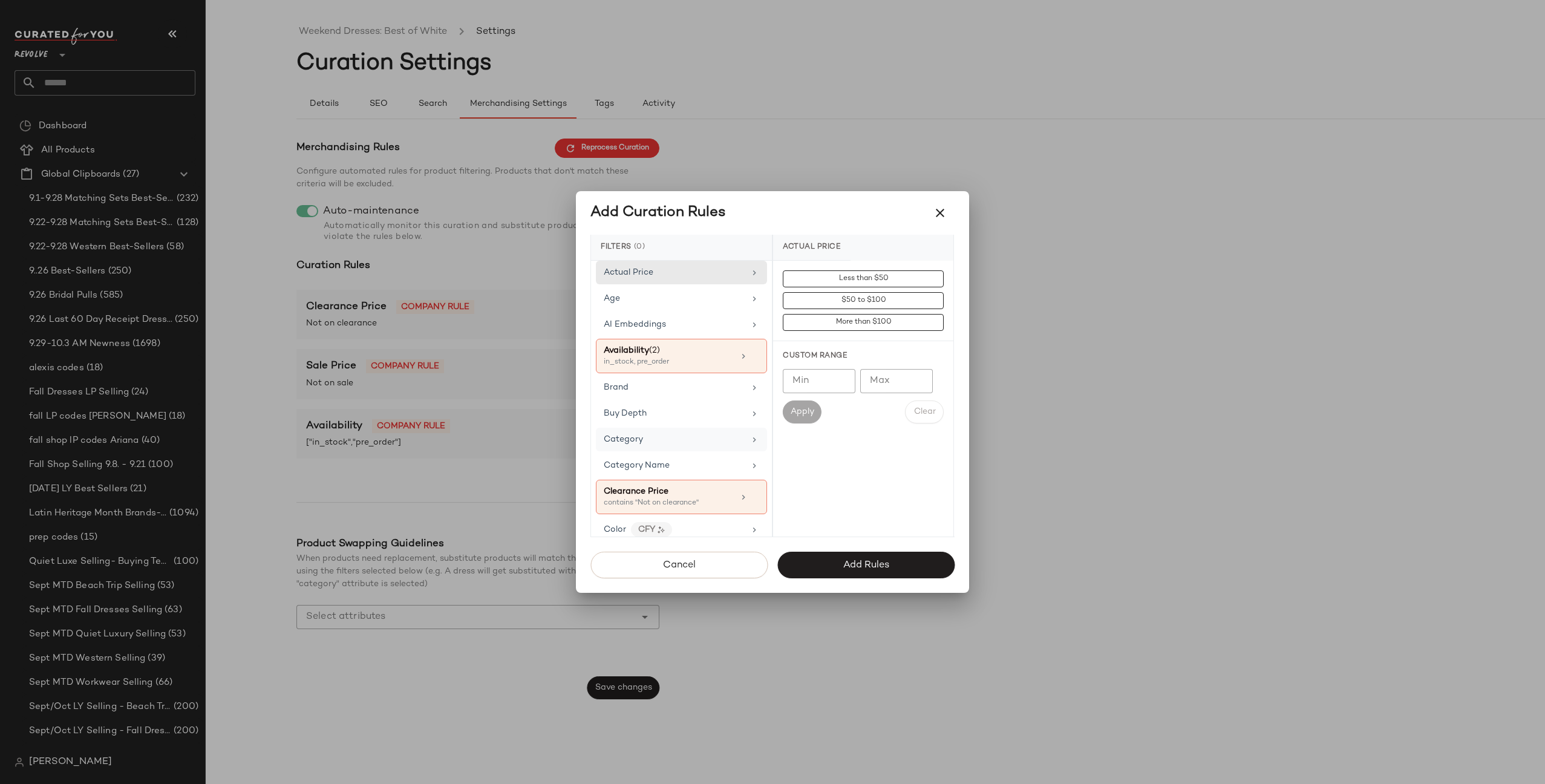
click at [699, 447] on div "Category" at bounding box center [681, 439] width 171 height 23
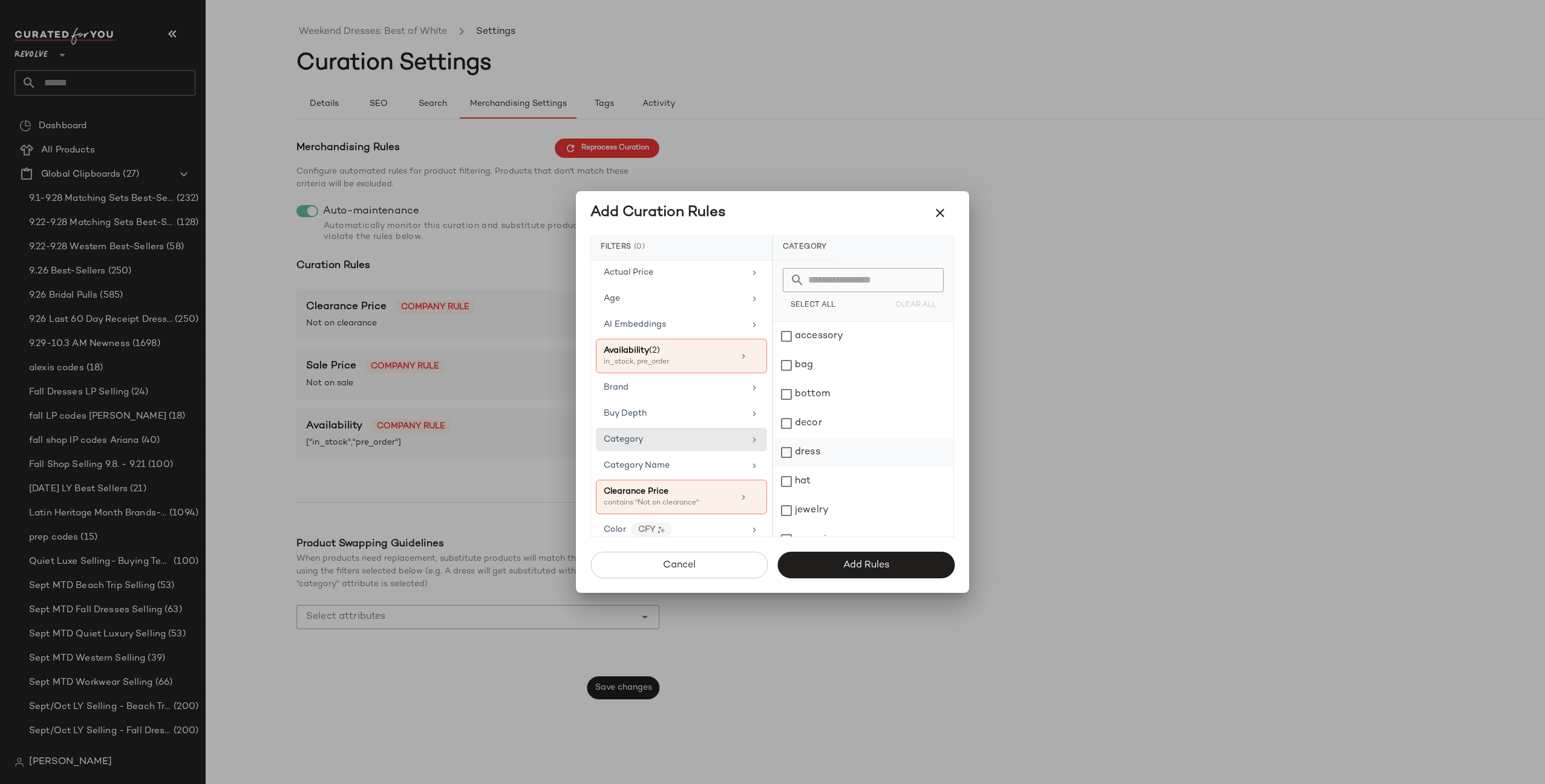
click at [826, 459] on div "dress" at bounding box center [863, 453] width 181 height 29
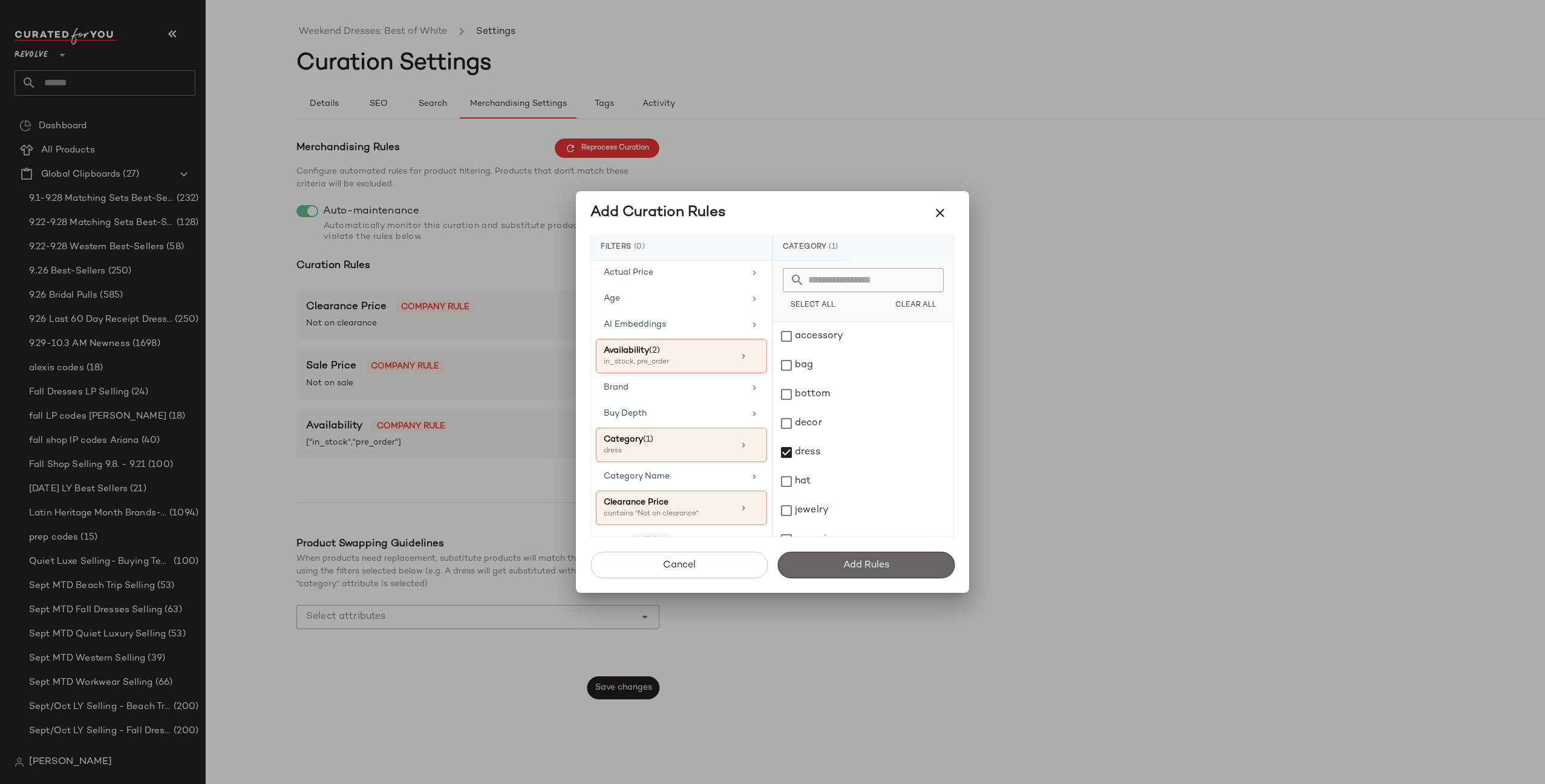
click at [886, 562] on span "Add Rules" at bounding box center [866, 565] width 47 height 11
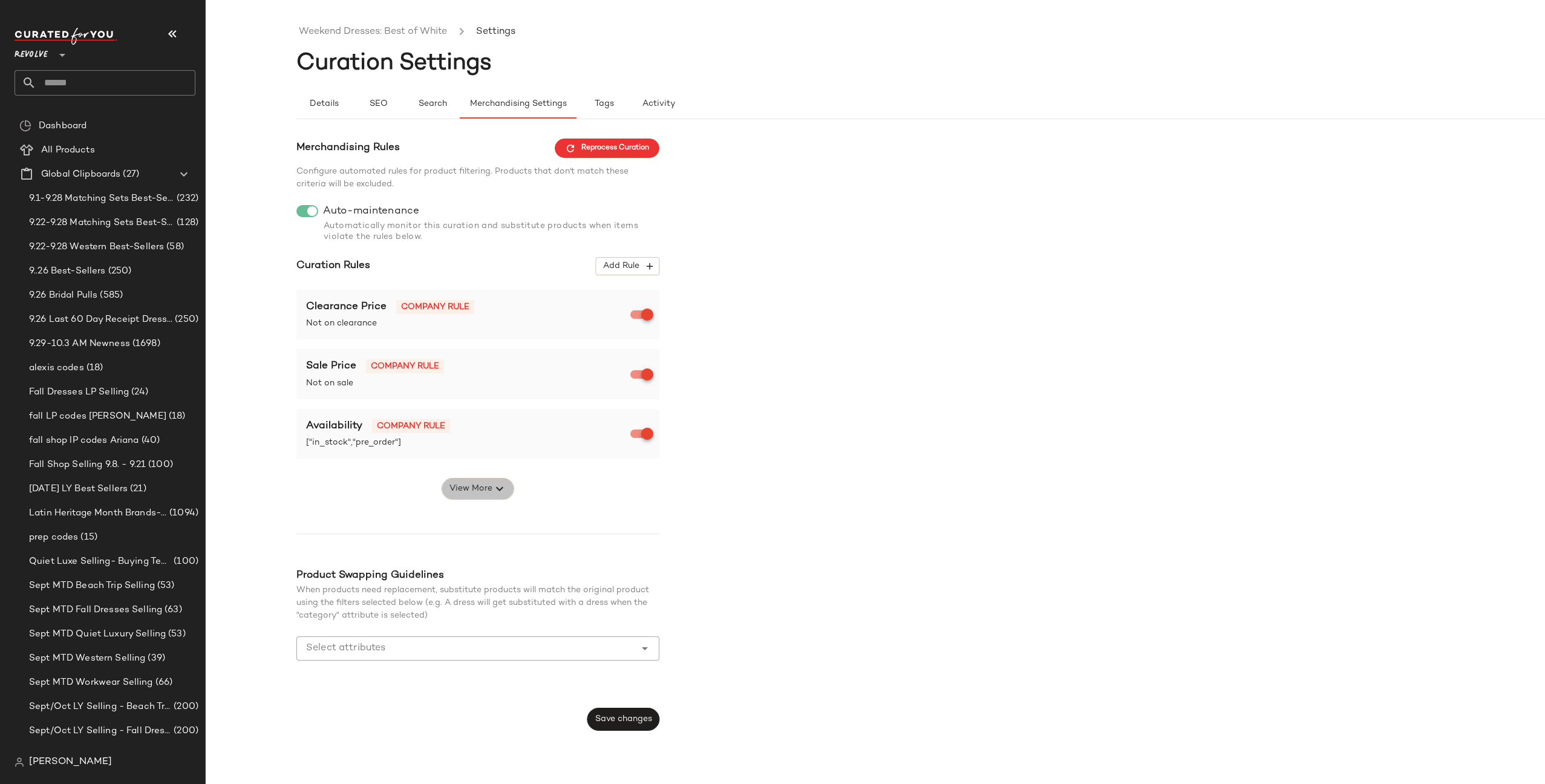
click at [465, 487] on span "View More" at bounding box center [471, 489] width 44 height 15
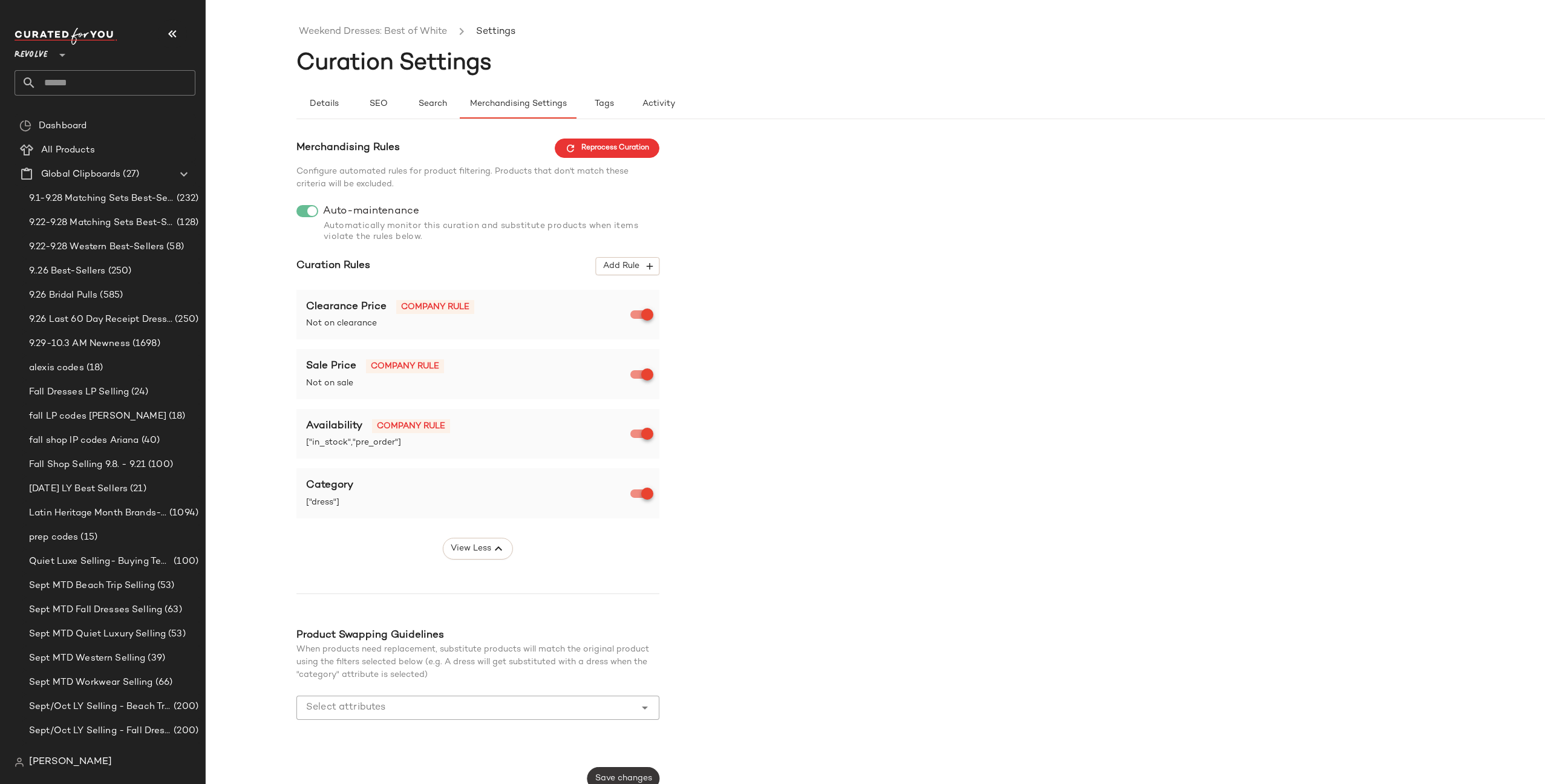
click at [642, 773] on button "Save changes" at bounding box center [623, 778] width 72 height 23
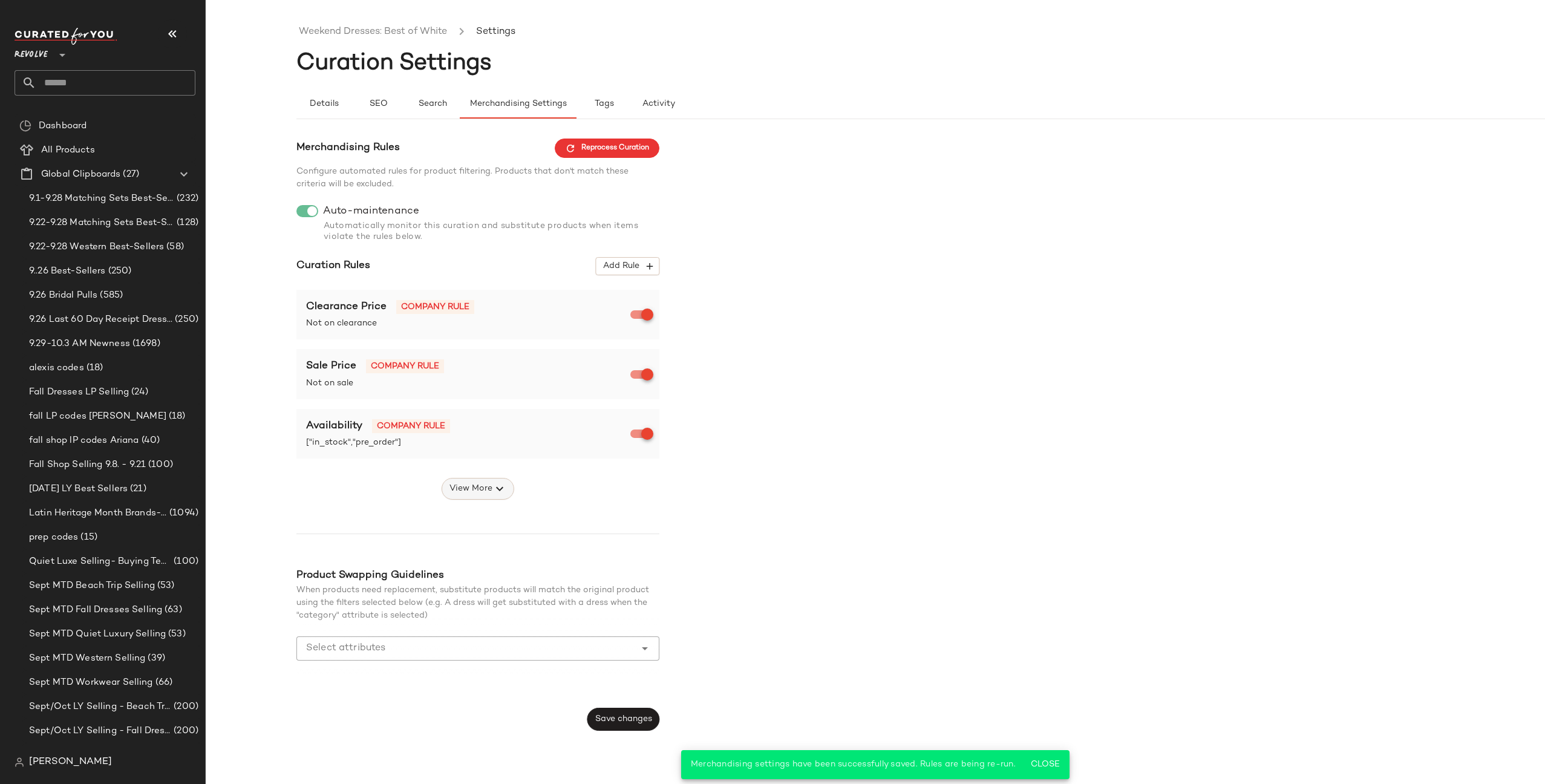
click at [494, 488] on icon "button" at bounding box center [500, 489] width 15 height 15
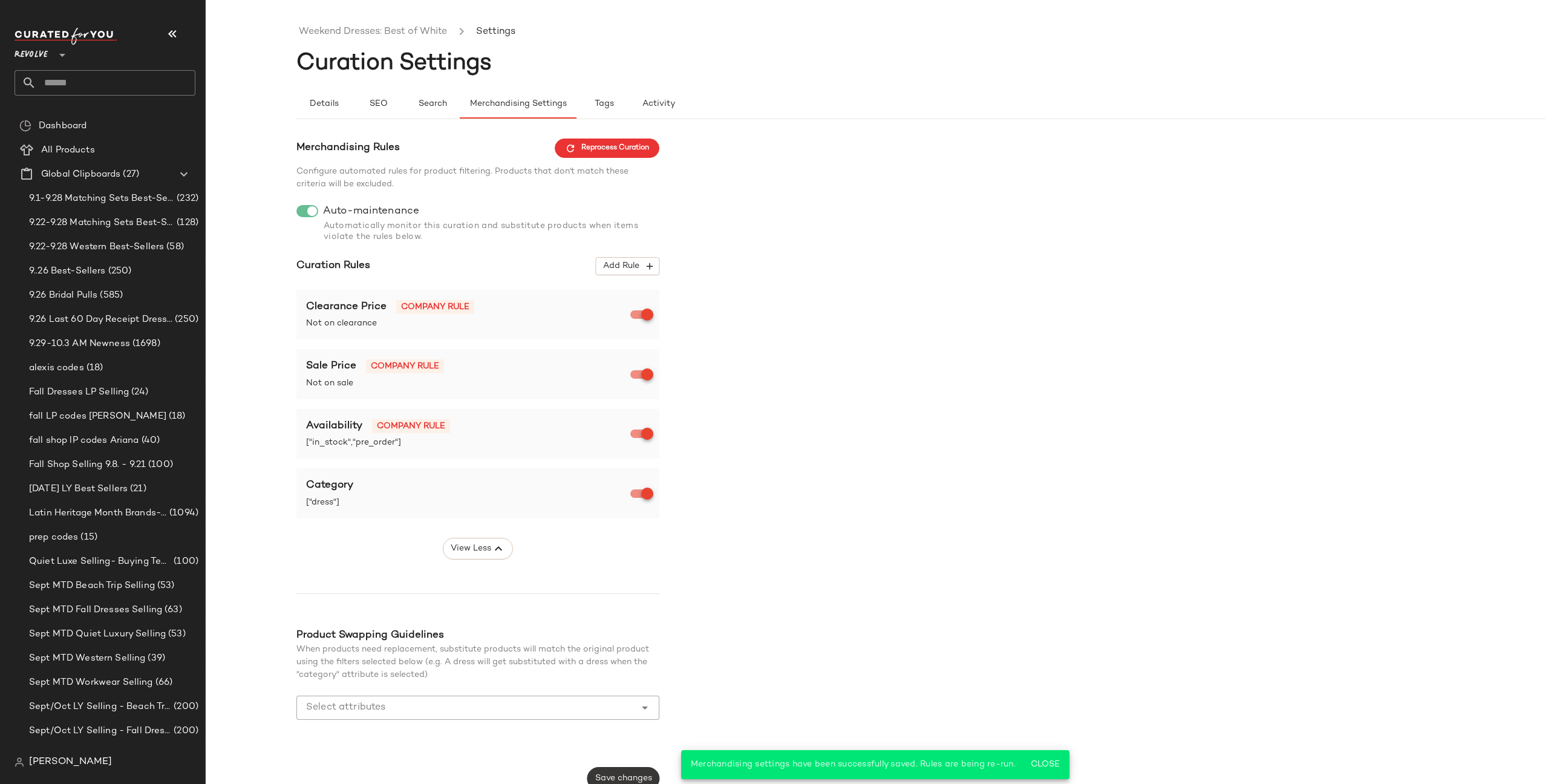
click at [638, 771] on button "Save changes" at bounding box center [623, 778] width 72 height 23
click at [587, 149] on span "Reprocess Curation" at bounding box center [607, 148] width 84 height 11
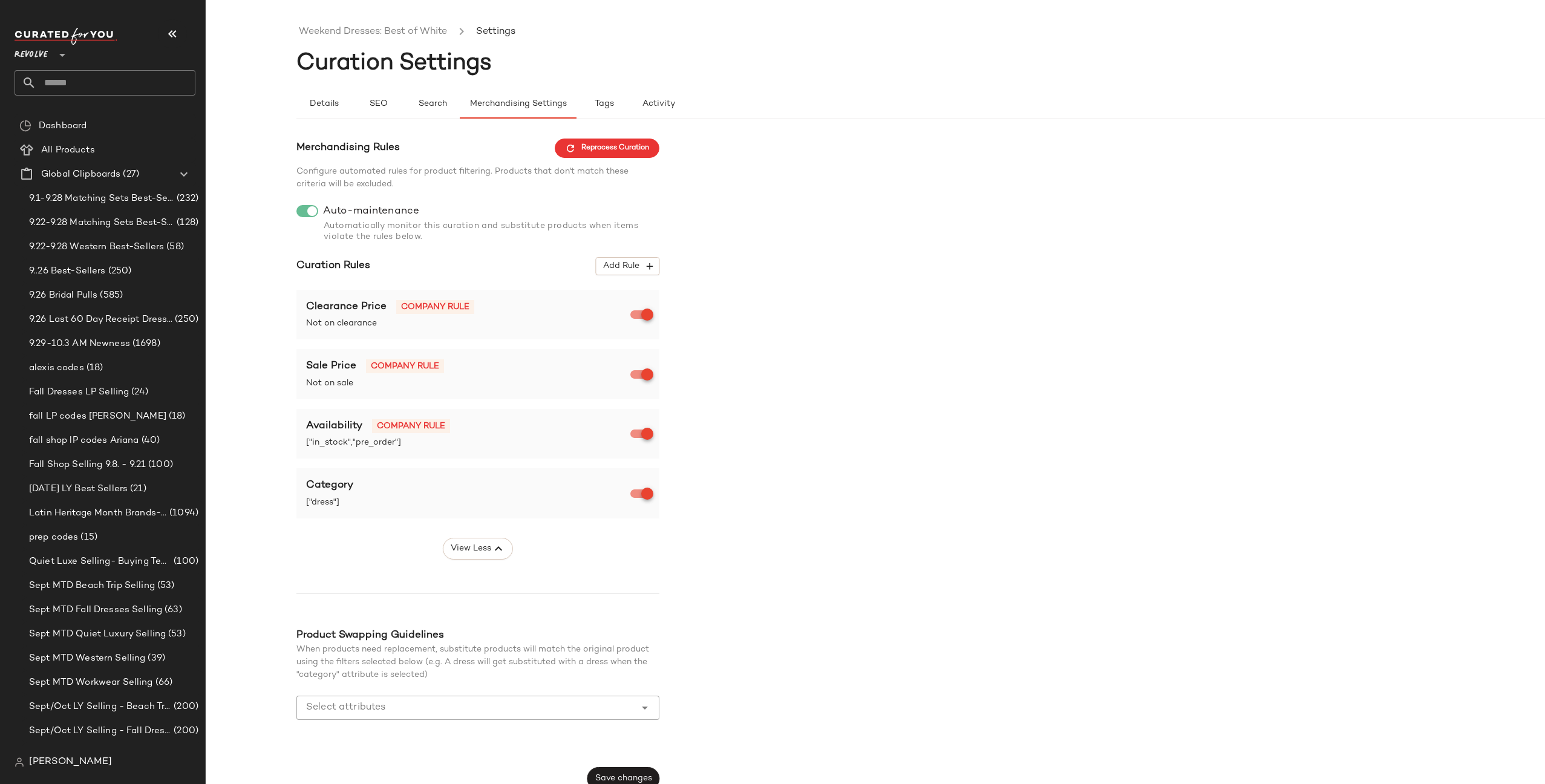
click at [103, 85] on input "text" at bounding box center [115, 83] width 159 height 26
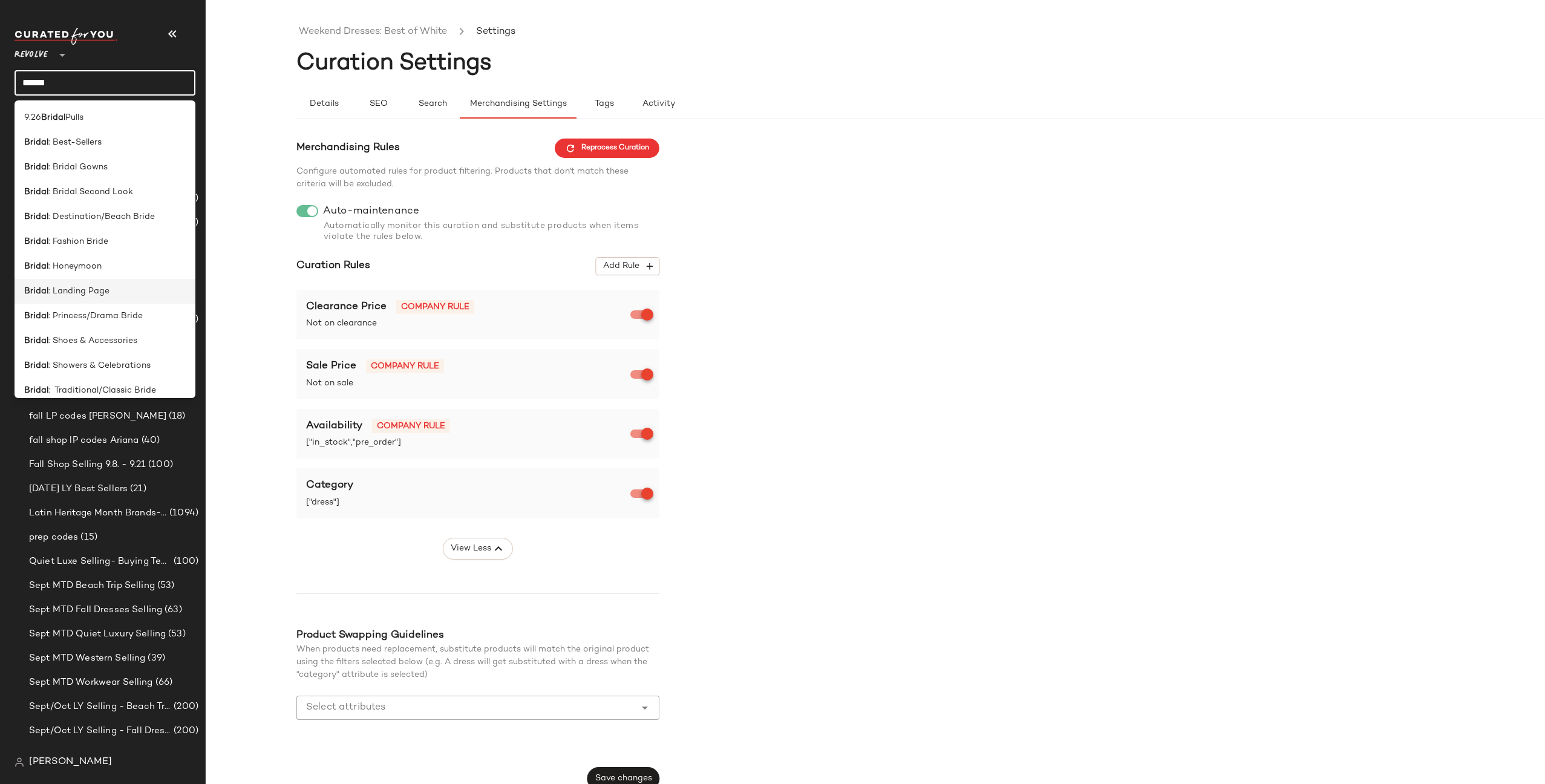
type input "******"
click at [96, 288] on span ": Landing Page" at bounding box center [79, 292] width 61 height 13
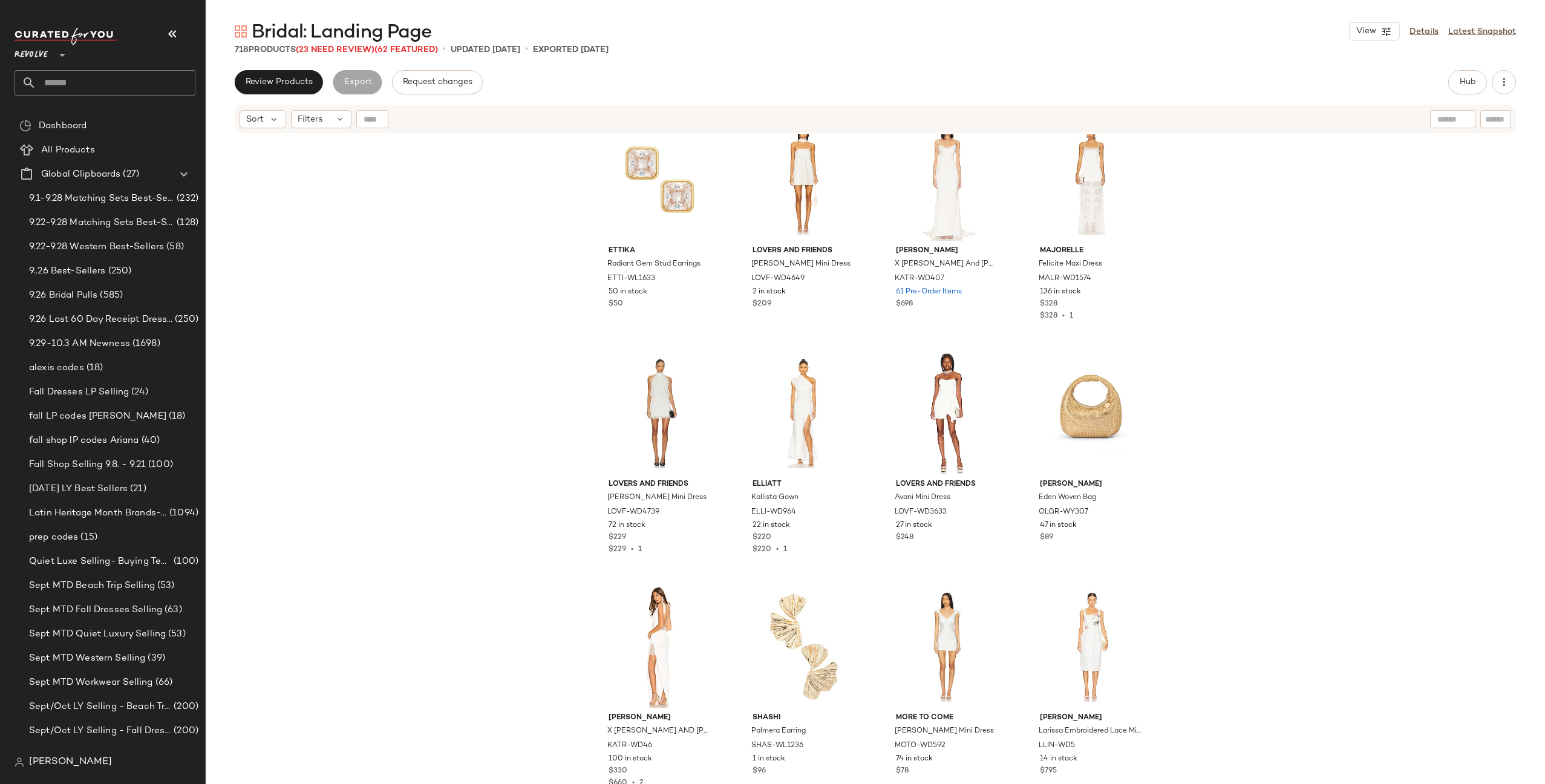
scroll to position [1761, 0]
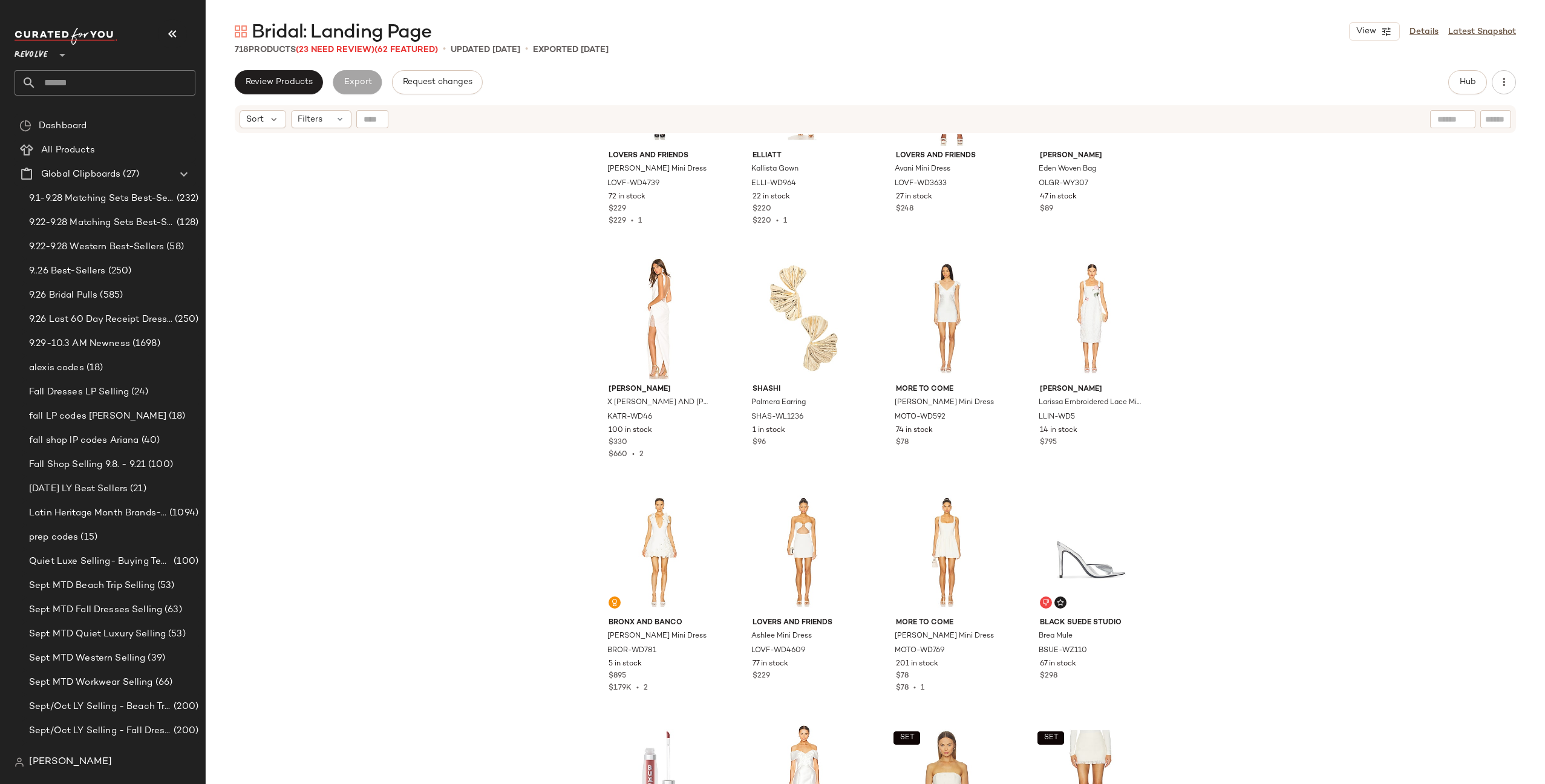
click at [73, 82] on input "text" at bounding box center [115, 83] width 159 height 26
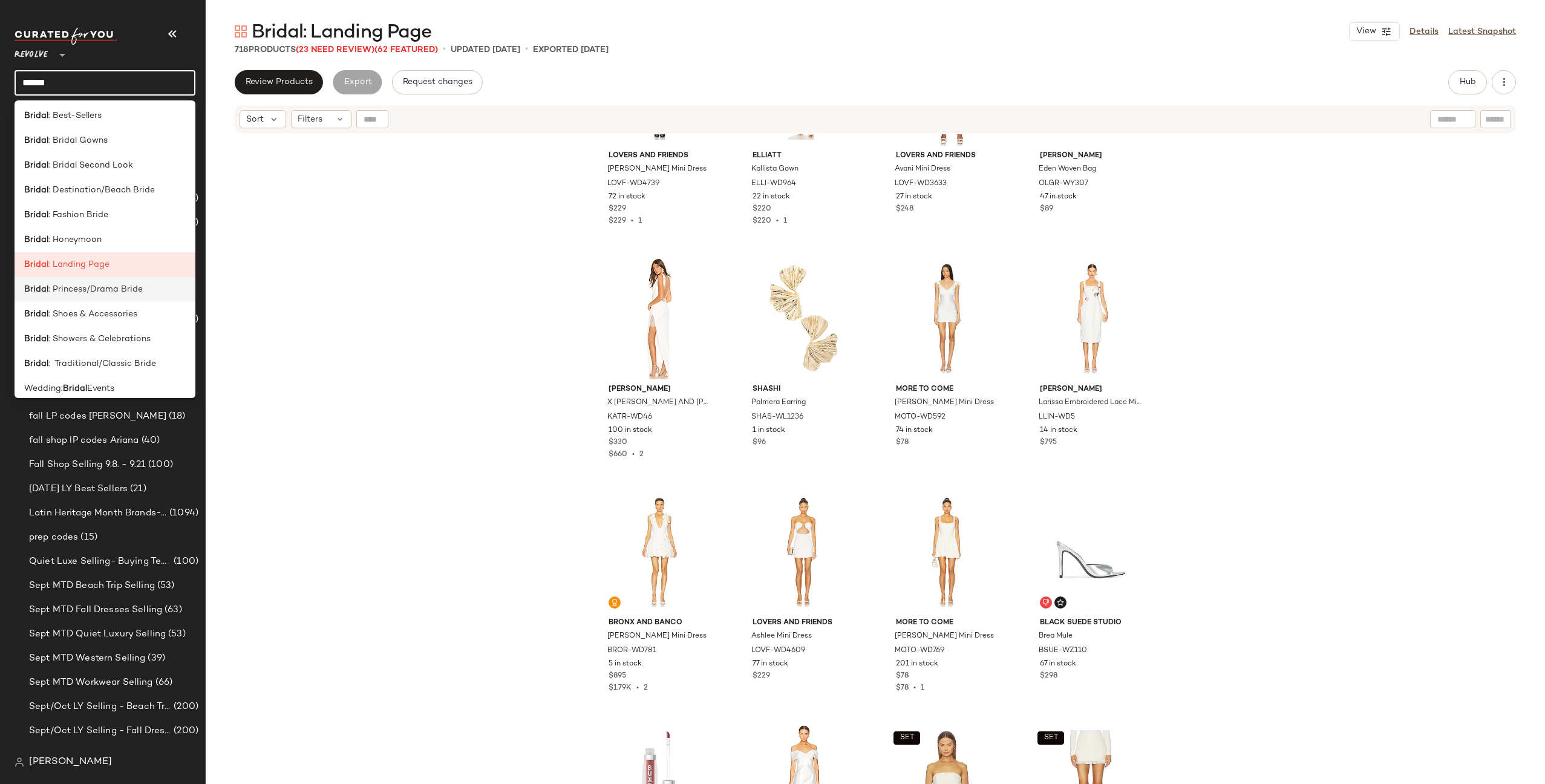
scroll to position [35, 0]
type input "******"
click at [81, 133] on span ": Bridal Gowns" at bounding box center [78, 133] width 60 height 13
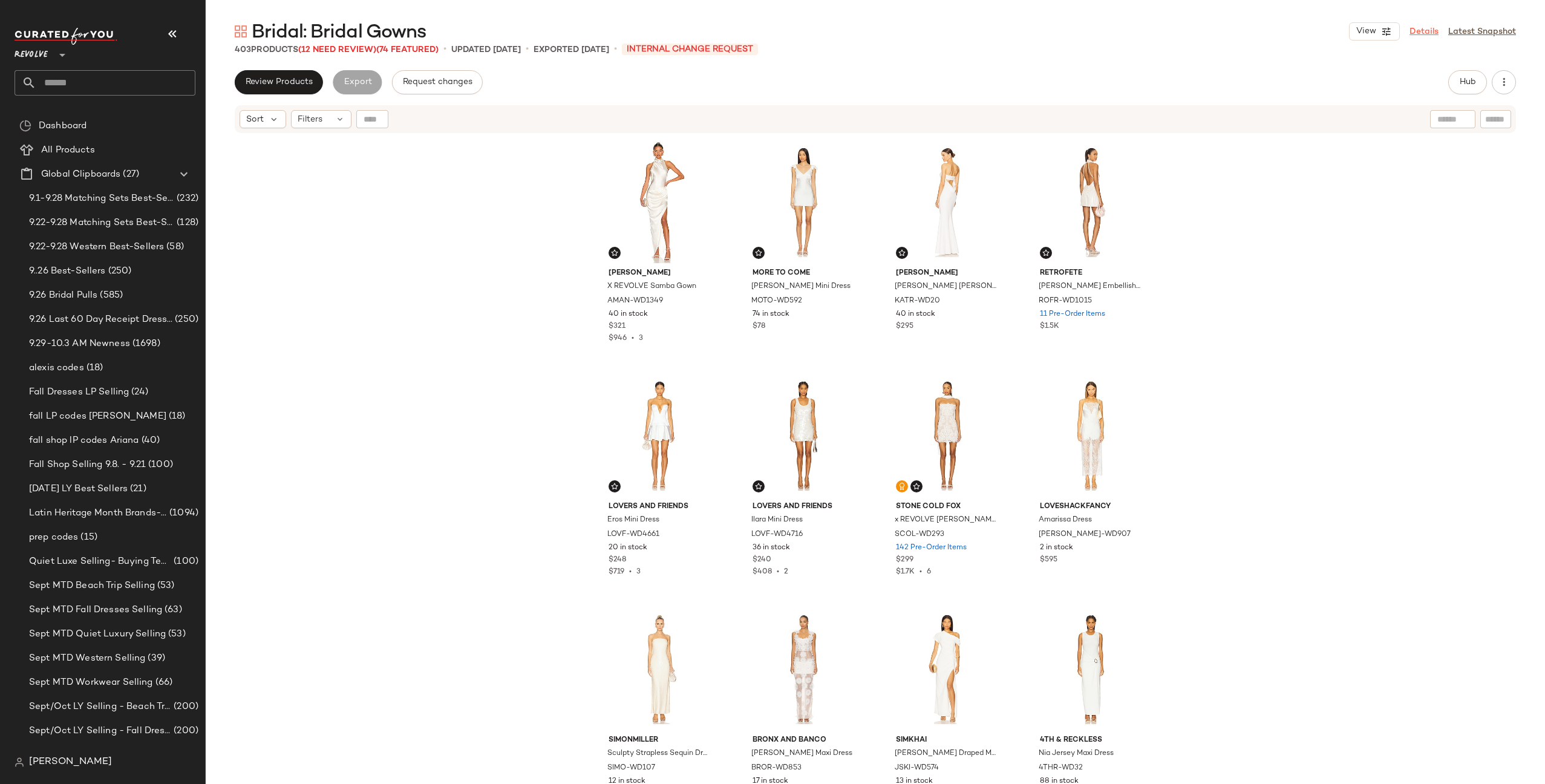
click at [1418, 34] on link "Details" at bounding box center [1424, 32] width 29 height 13
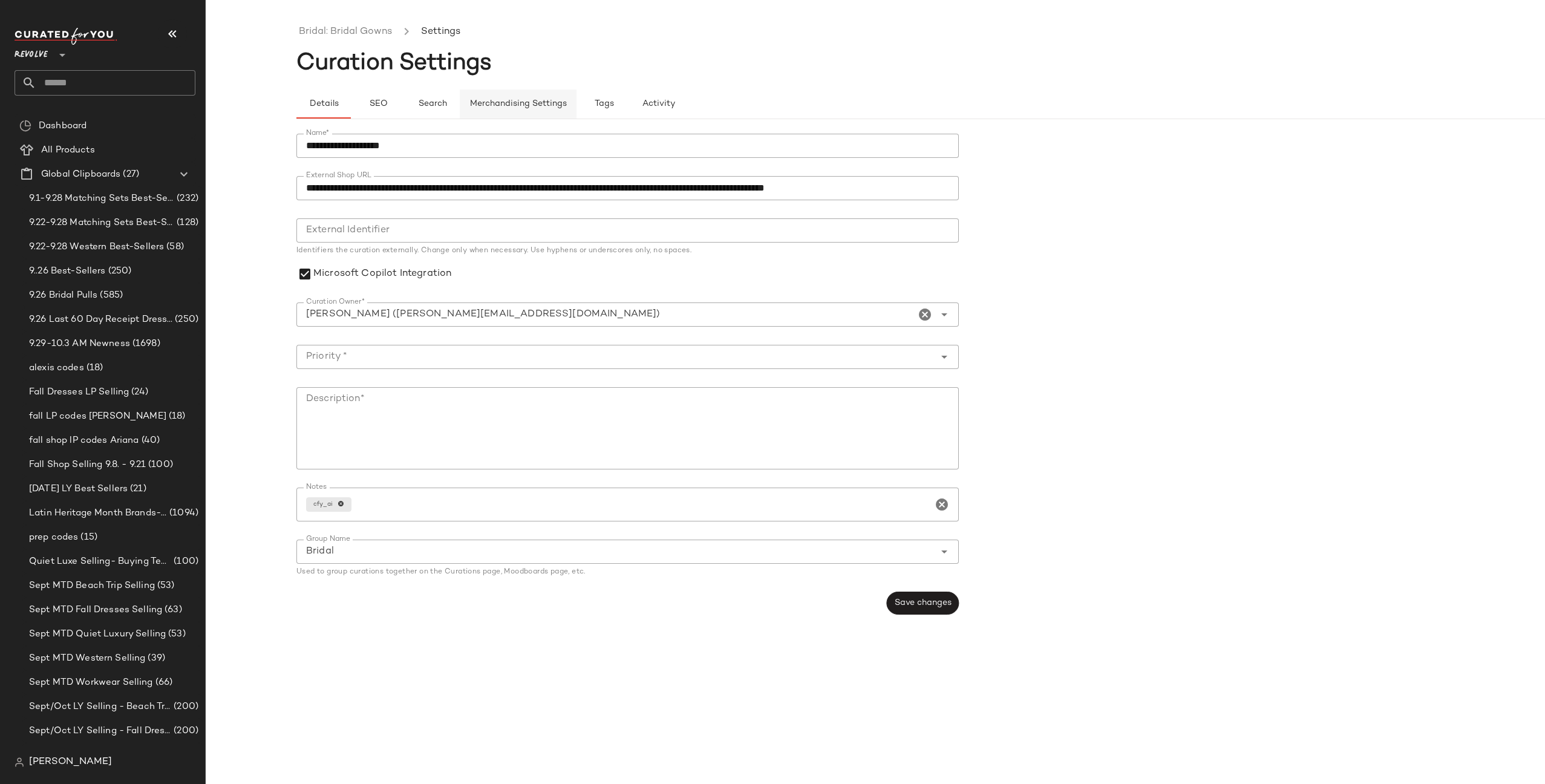
click at [509, 108] on span "Merchandising Settings" at bounding box center [518, 104] width 98 height 10
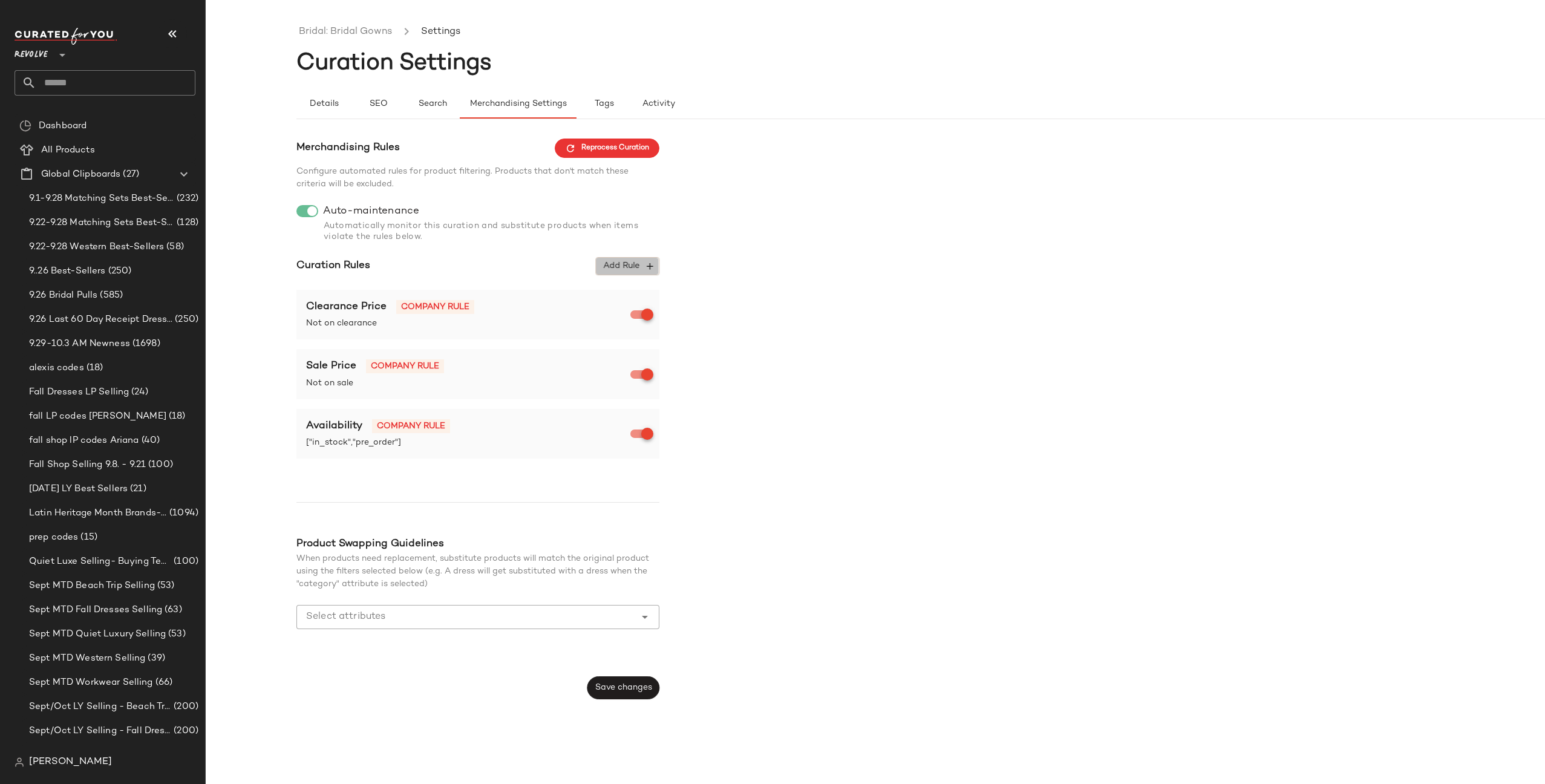
click at [623, 271] on span "Add Rule" at bounding box center [628, 267] width 50 height 11
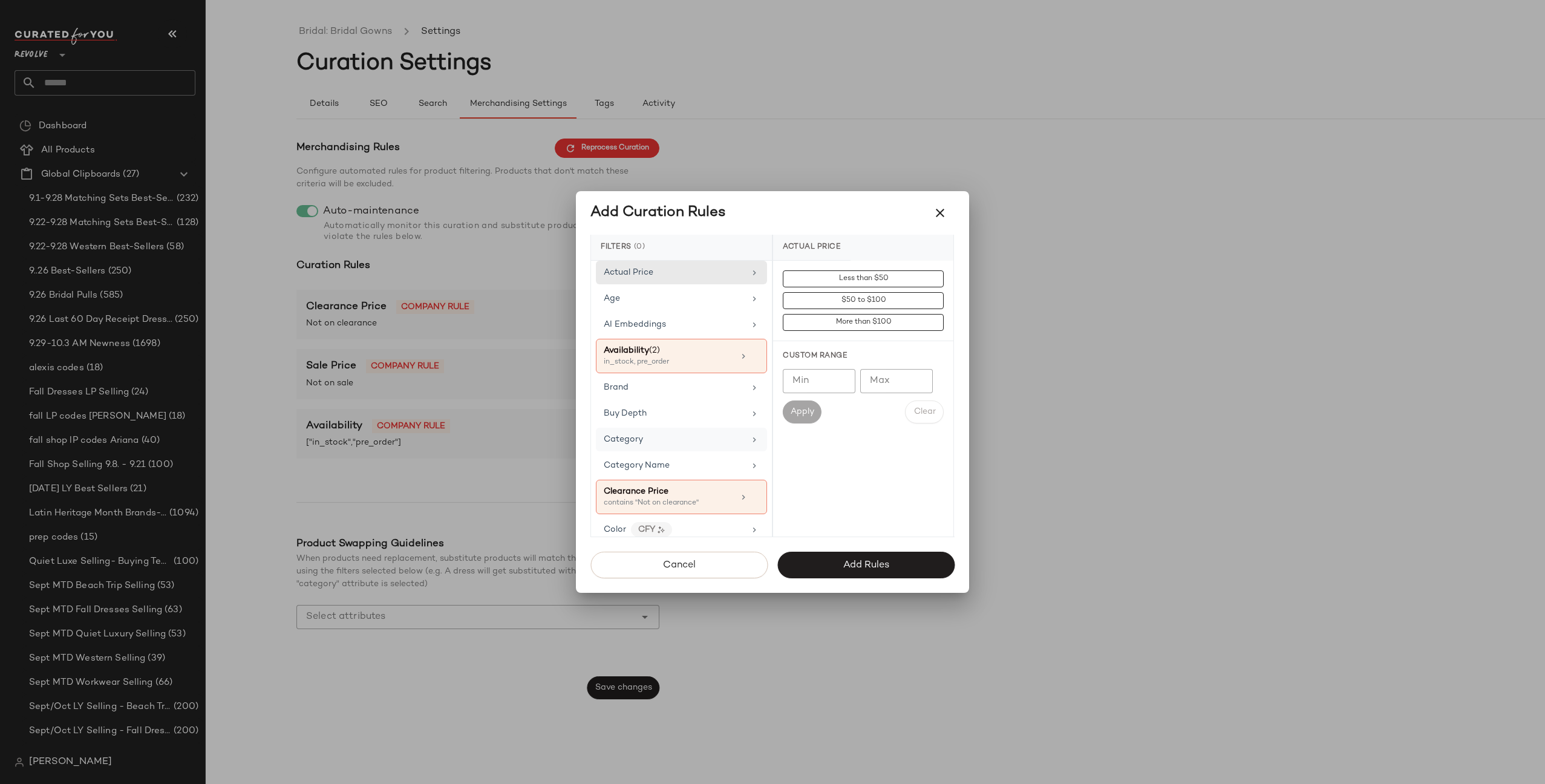
click at [678, 441] on div "Category" at bounding box center [674, 439] width 141 height 13
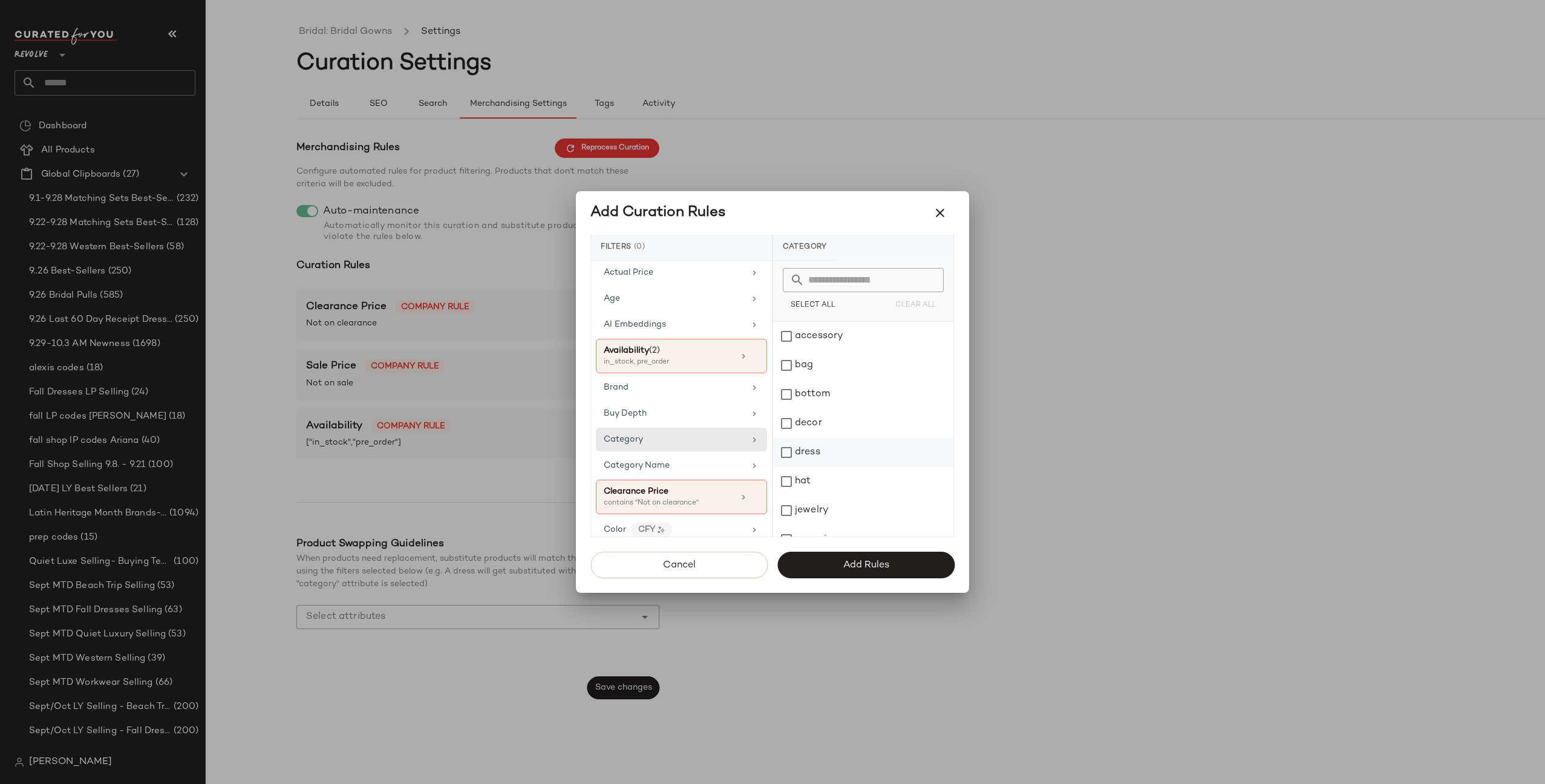
click at [834, 450] on div "dress" at bounding box center [863, 453] width 181 height 29
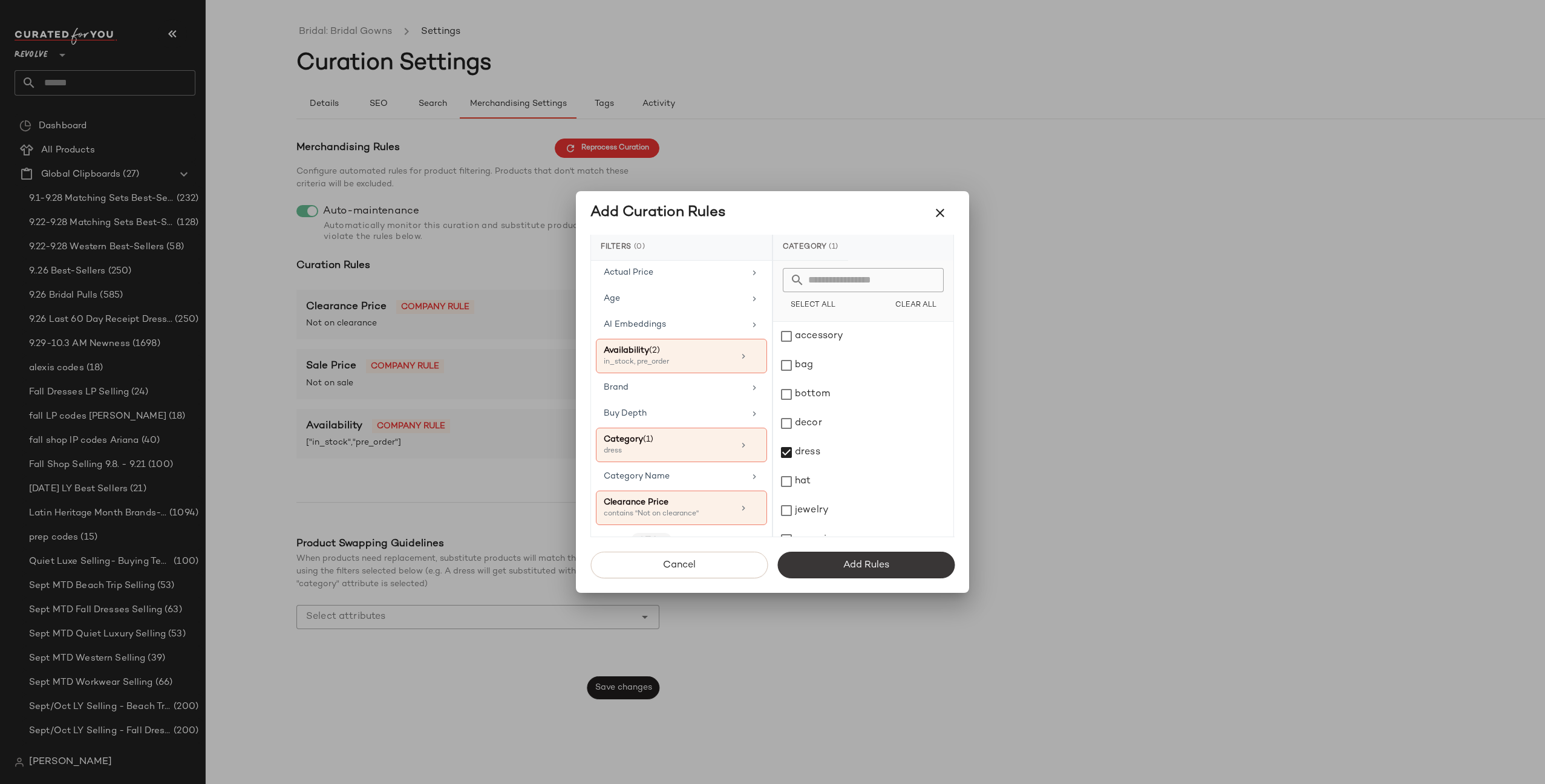
click at [846, 570] on span "Add Rules" at bounding box center [866, 565] width 47 height 11
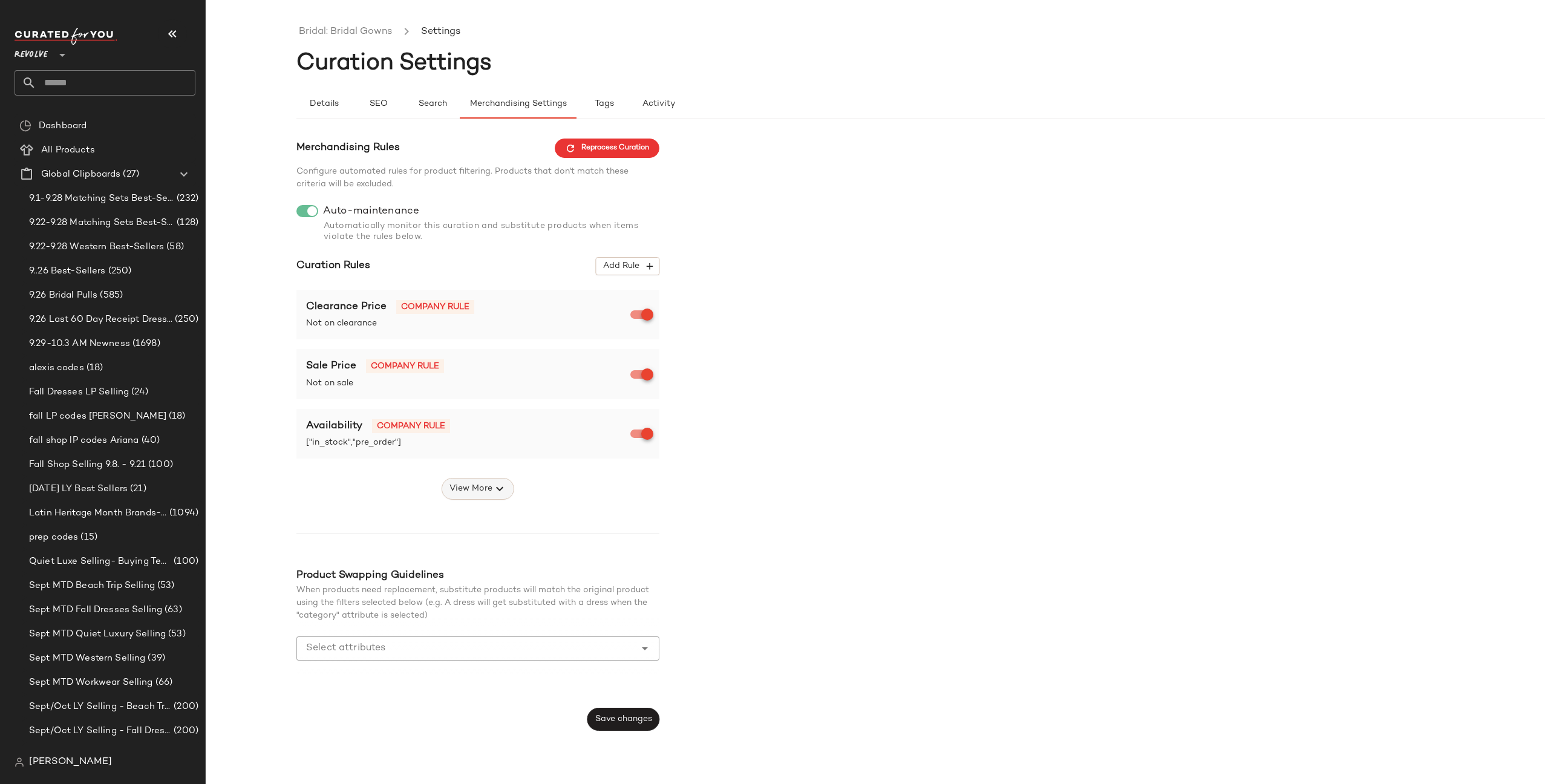
click at [443, 487] on button "View More" at bounding box center [478, 488] width 73 height 22
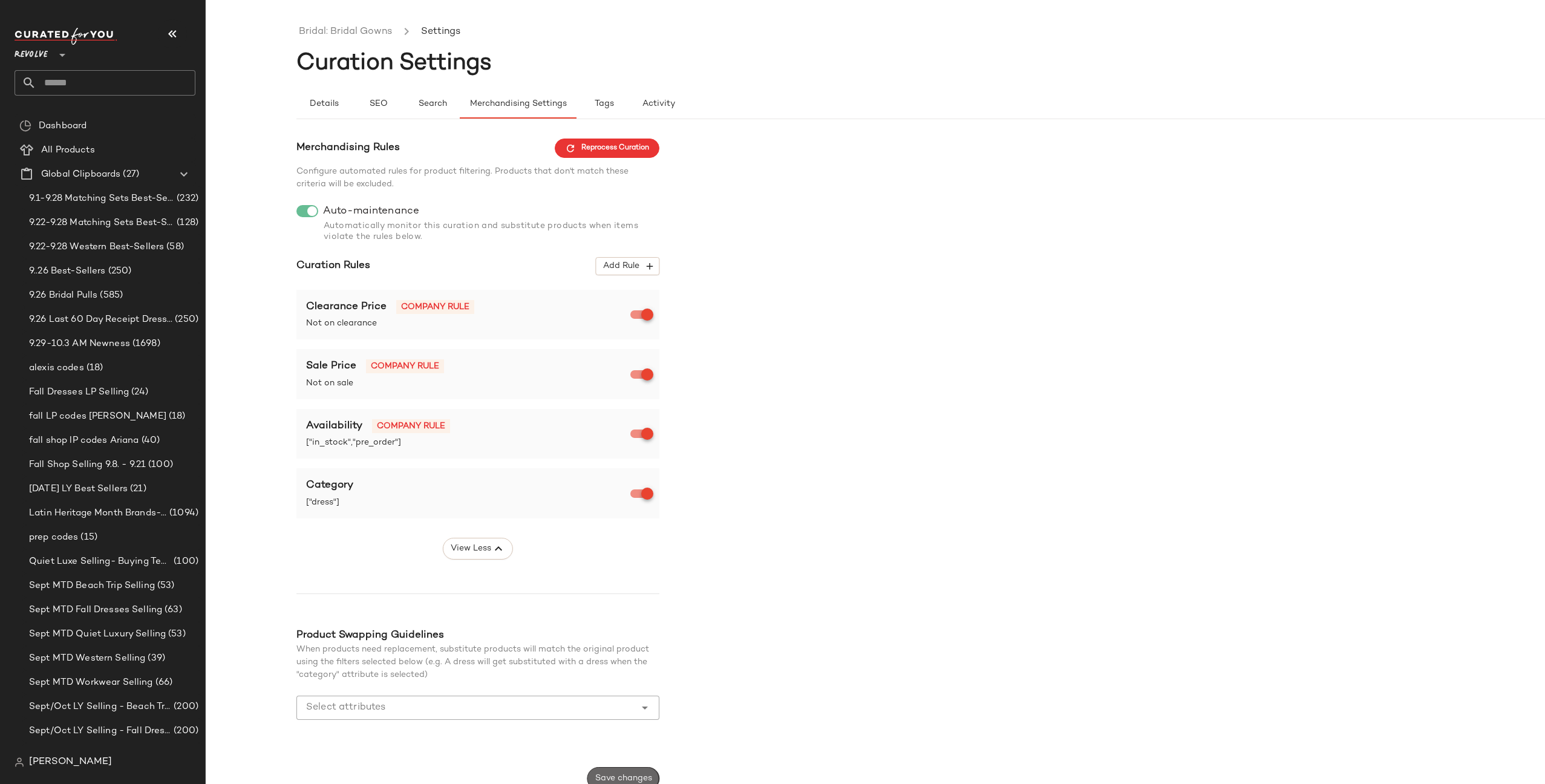
click at [614, 773] on button "Save changes" at bounding box center [623, 778] width 72 height 23
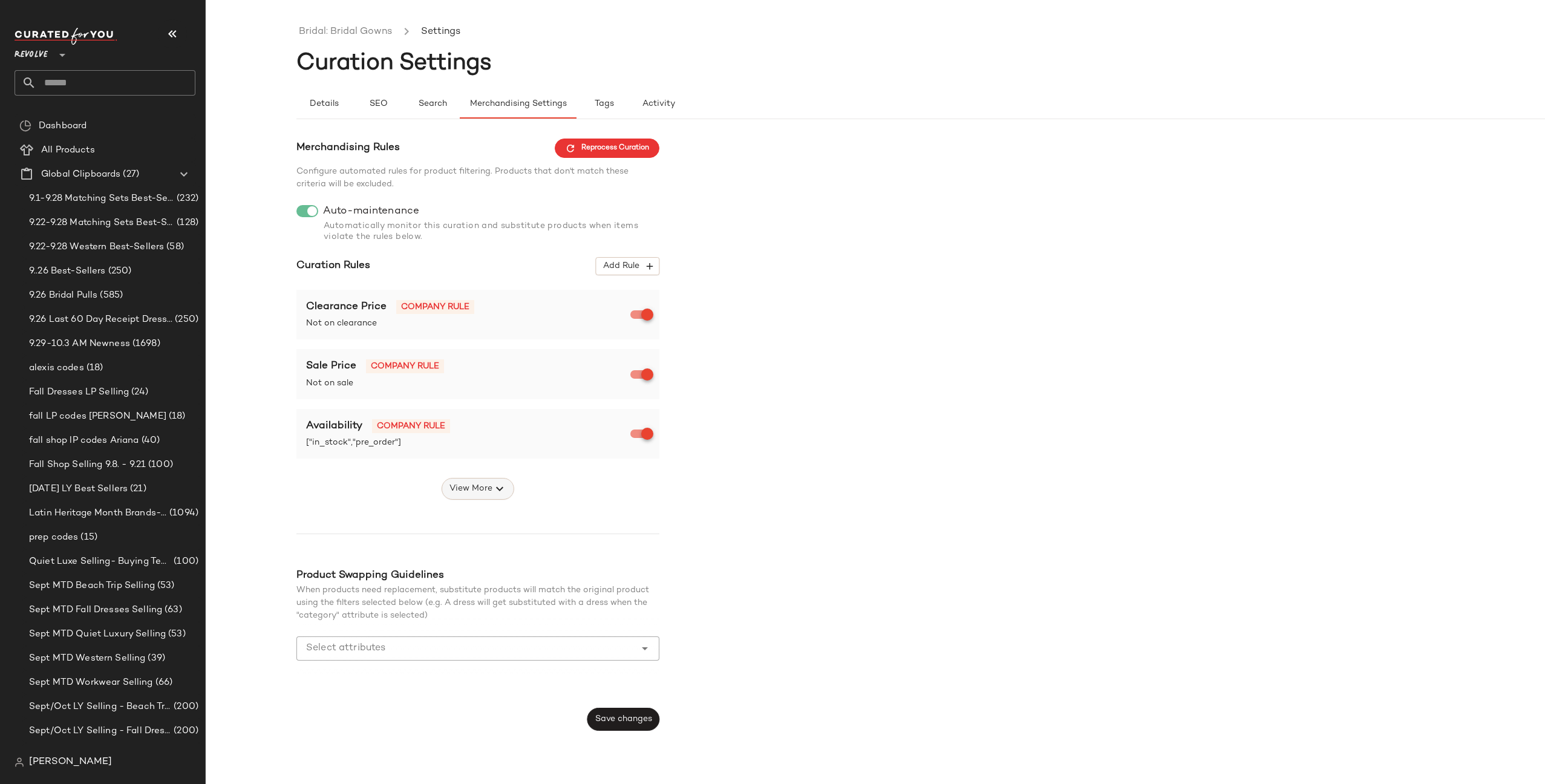
click at [484, 483] on span "View More" at bounding box center [471, 489] width 44 height 15
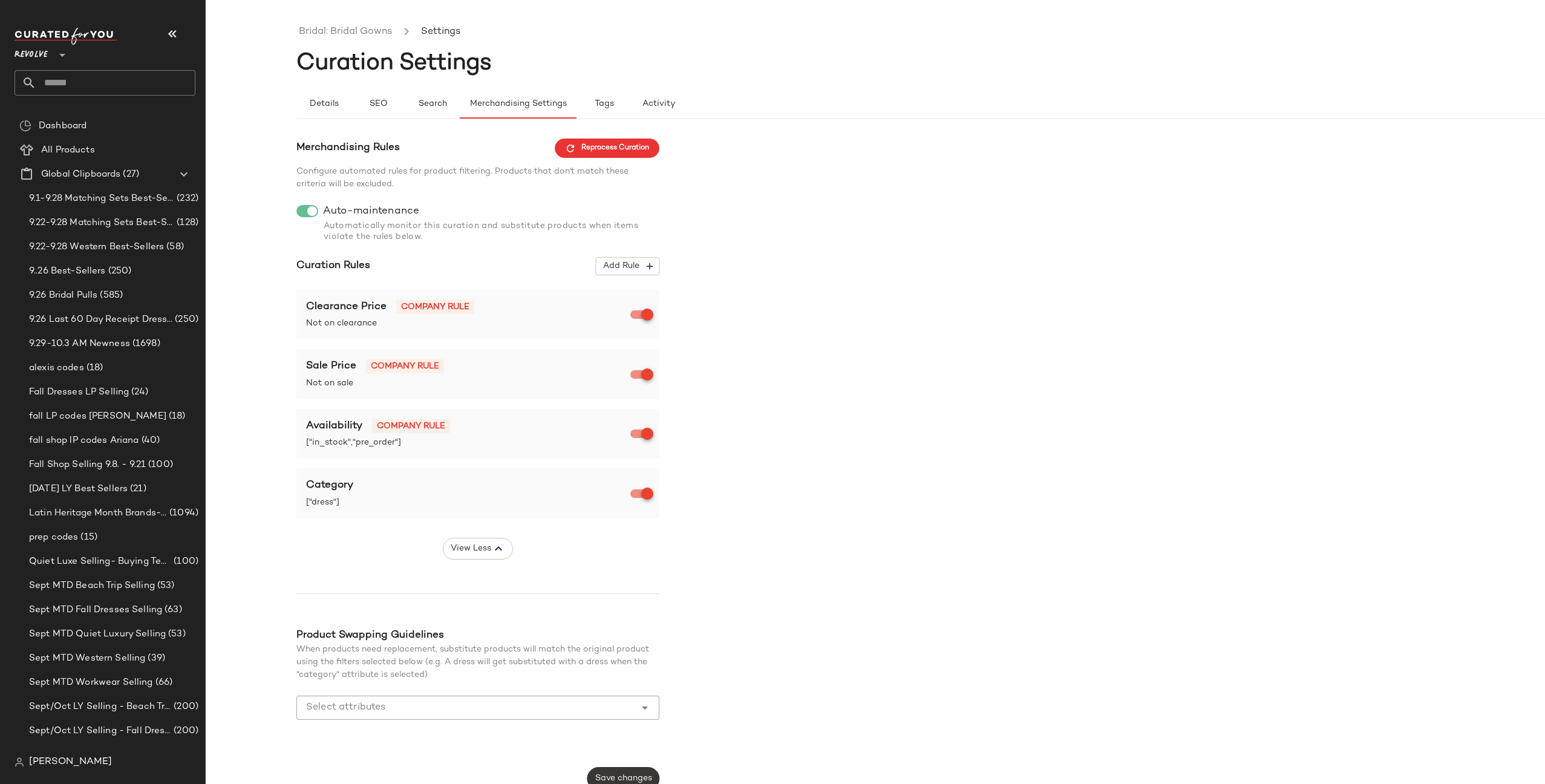
click at [625, 767] on button "Save changes" at bounding box center [623, 778] width 72 height 23
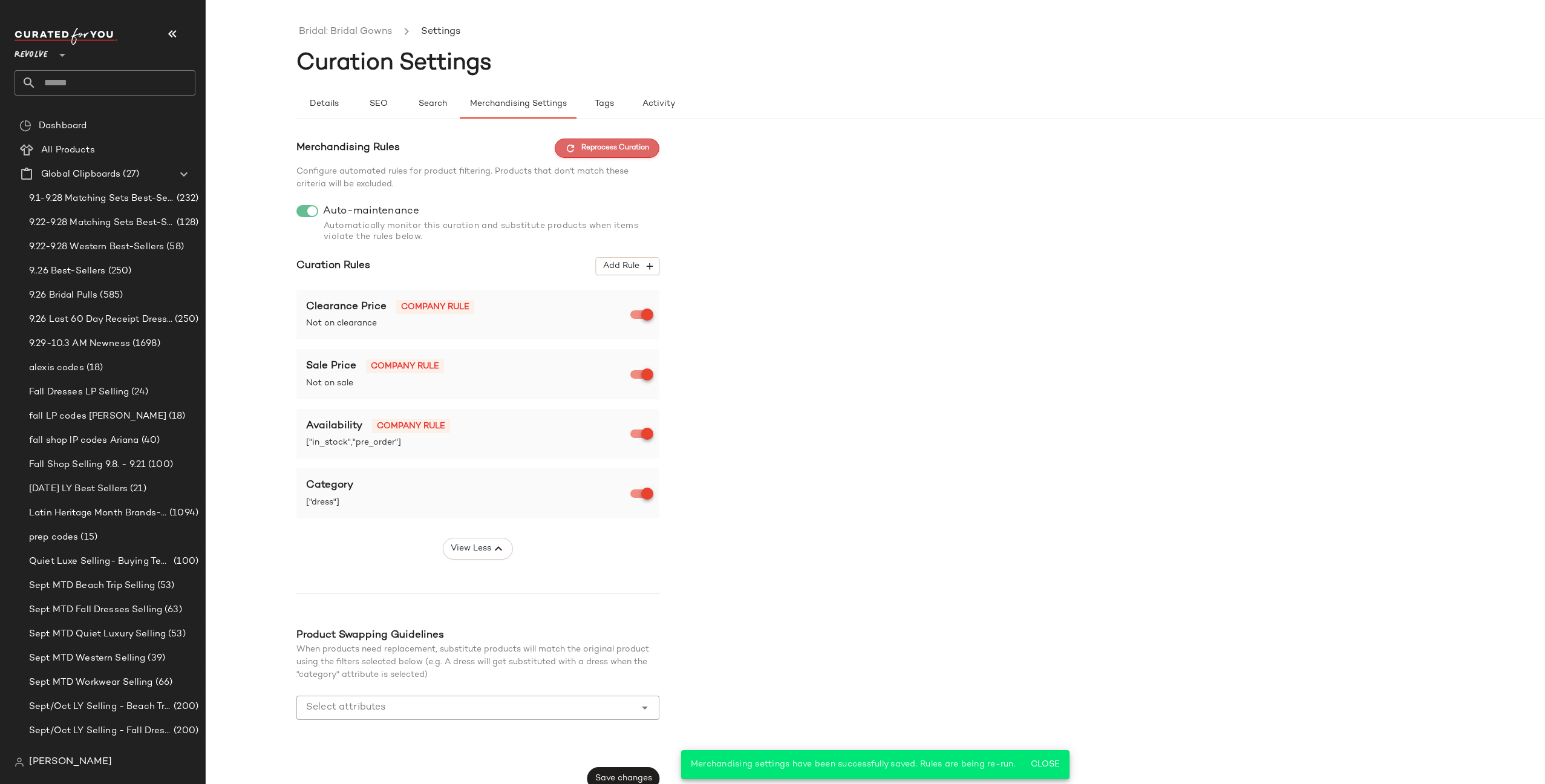
click at [619, 148] on span "Reprocess Curation" at bounding box center [607, 148] width 84 height 11
